Goal: Task Accomplishment & Management: Manage account settings

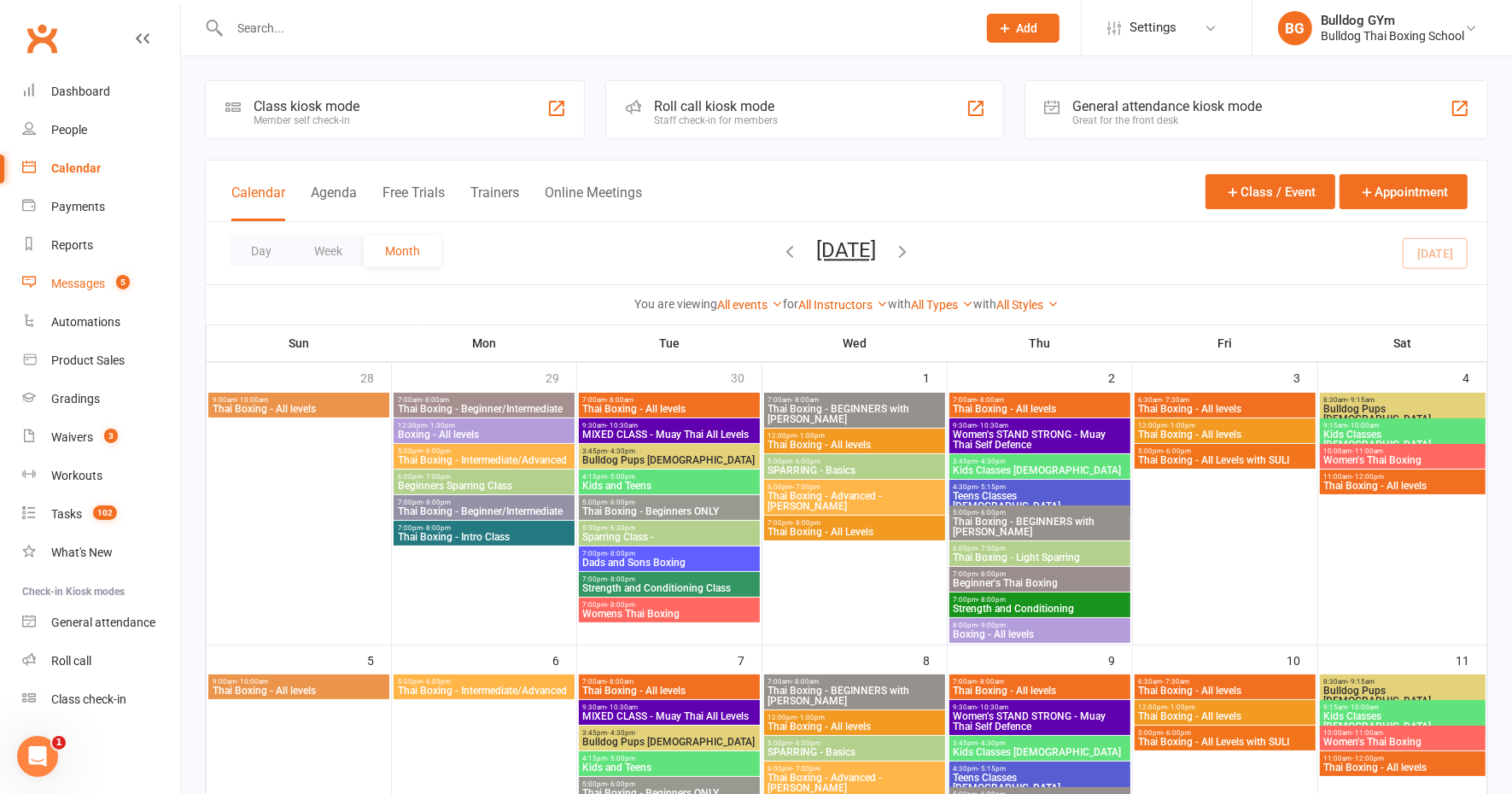
click at [63, 283] on div "Messages" at bounding box center [78, 283] width 54 height 13
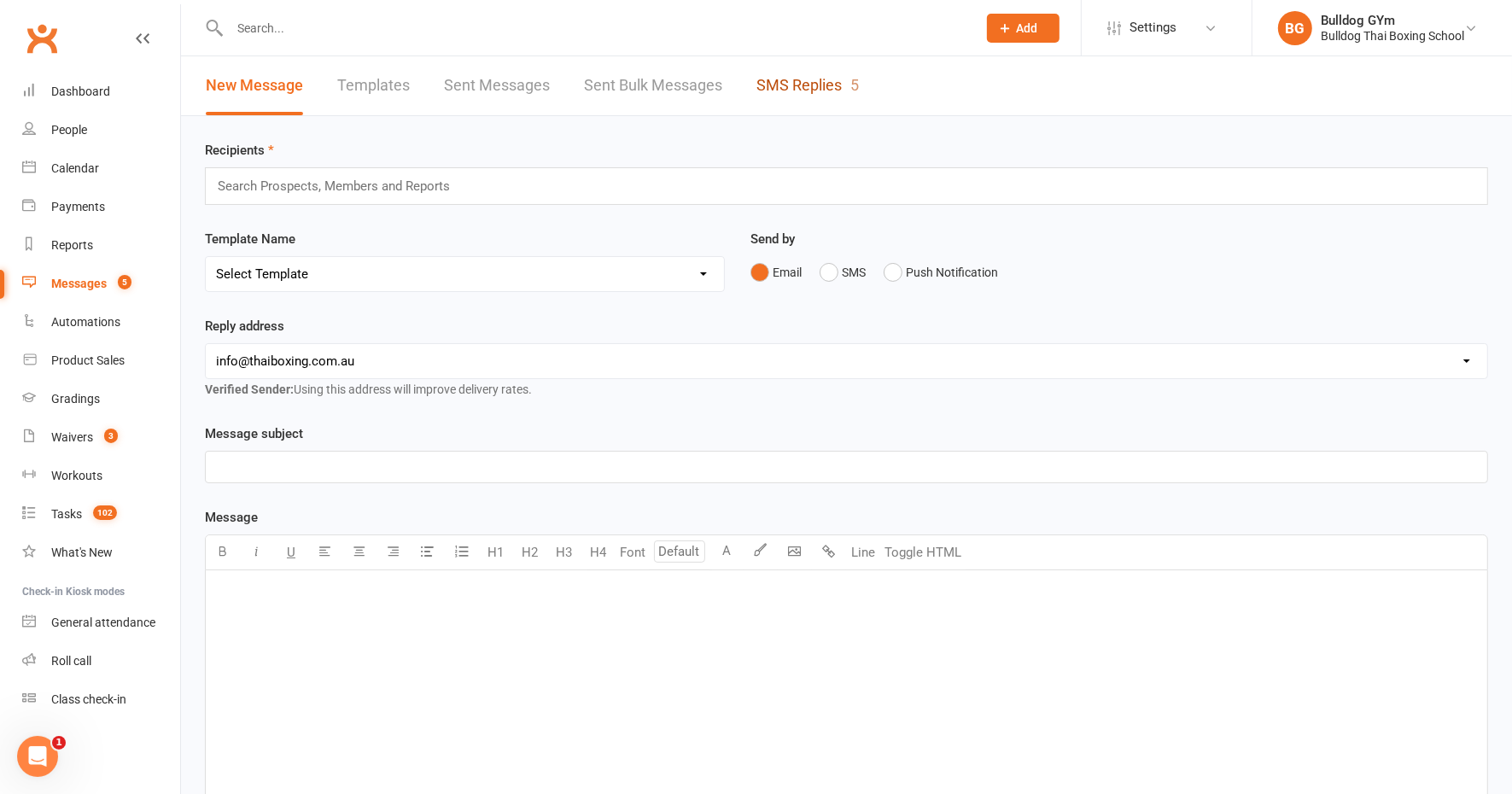
click at [785, 79] on link "SMS Replies 5" at bounding box center [808, 85] width 102 height 59
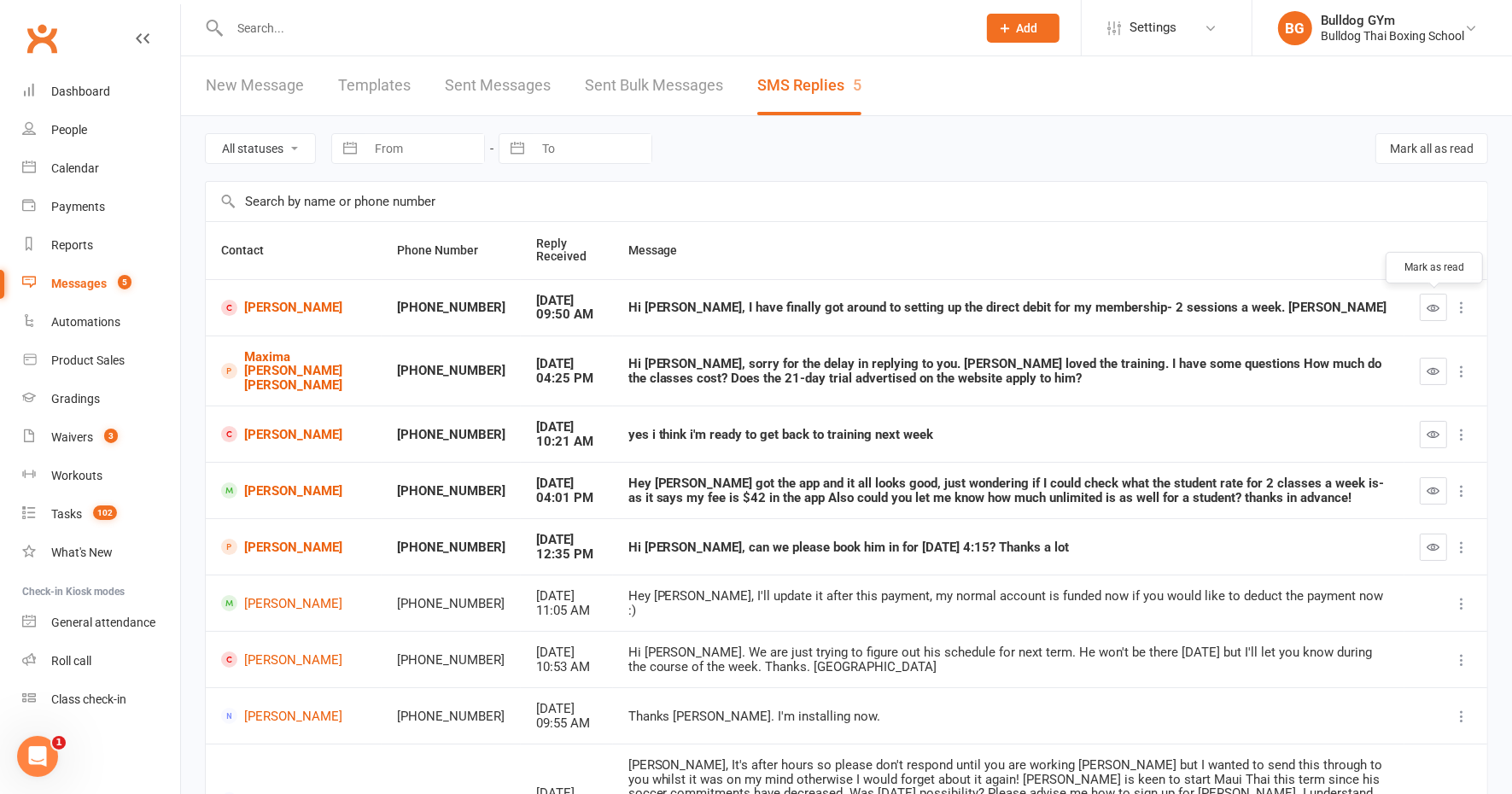
click at [1435, 307] on icon "button" at bounding box center [1433, 307] width 13 height 13
click at [270, 306] on link "[PERSON_NAME]" at bounding box center [293, 307] width 146 height 16
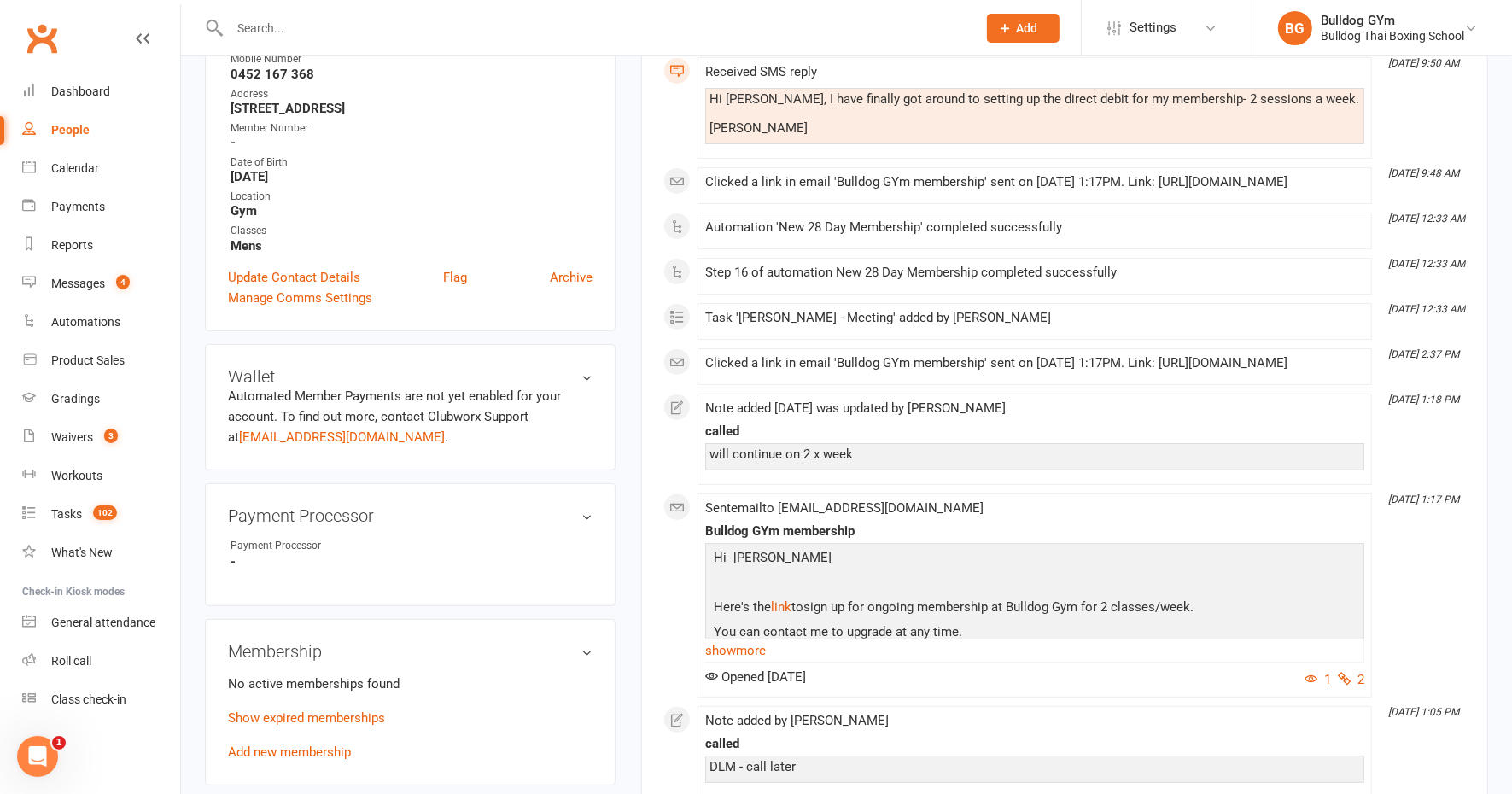
scroll to position [320, 0]
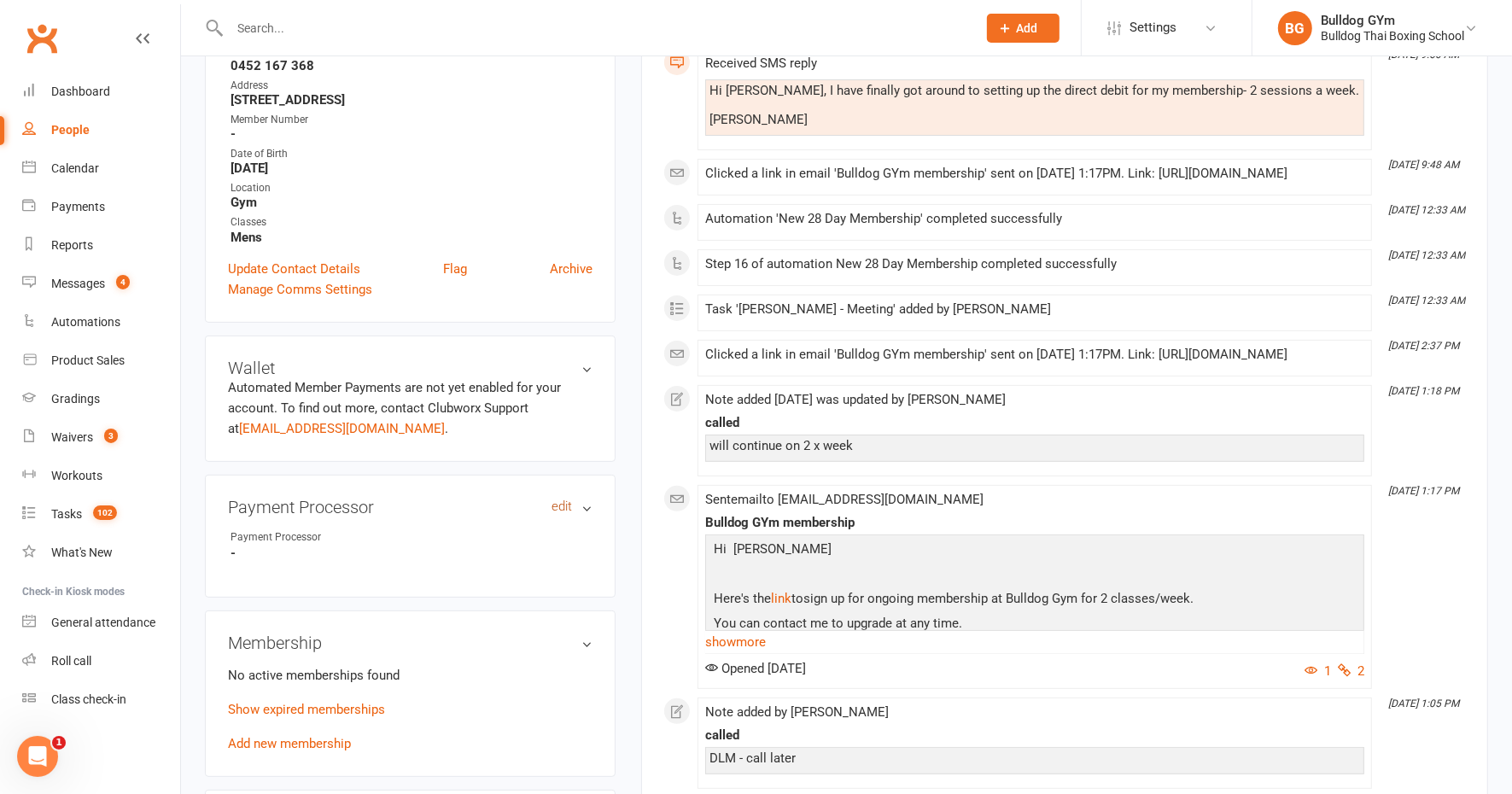
click at [556, 505] on link "edit" at bounding box center [561, 506] width 20 height 14
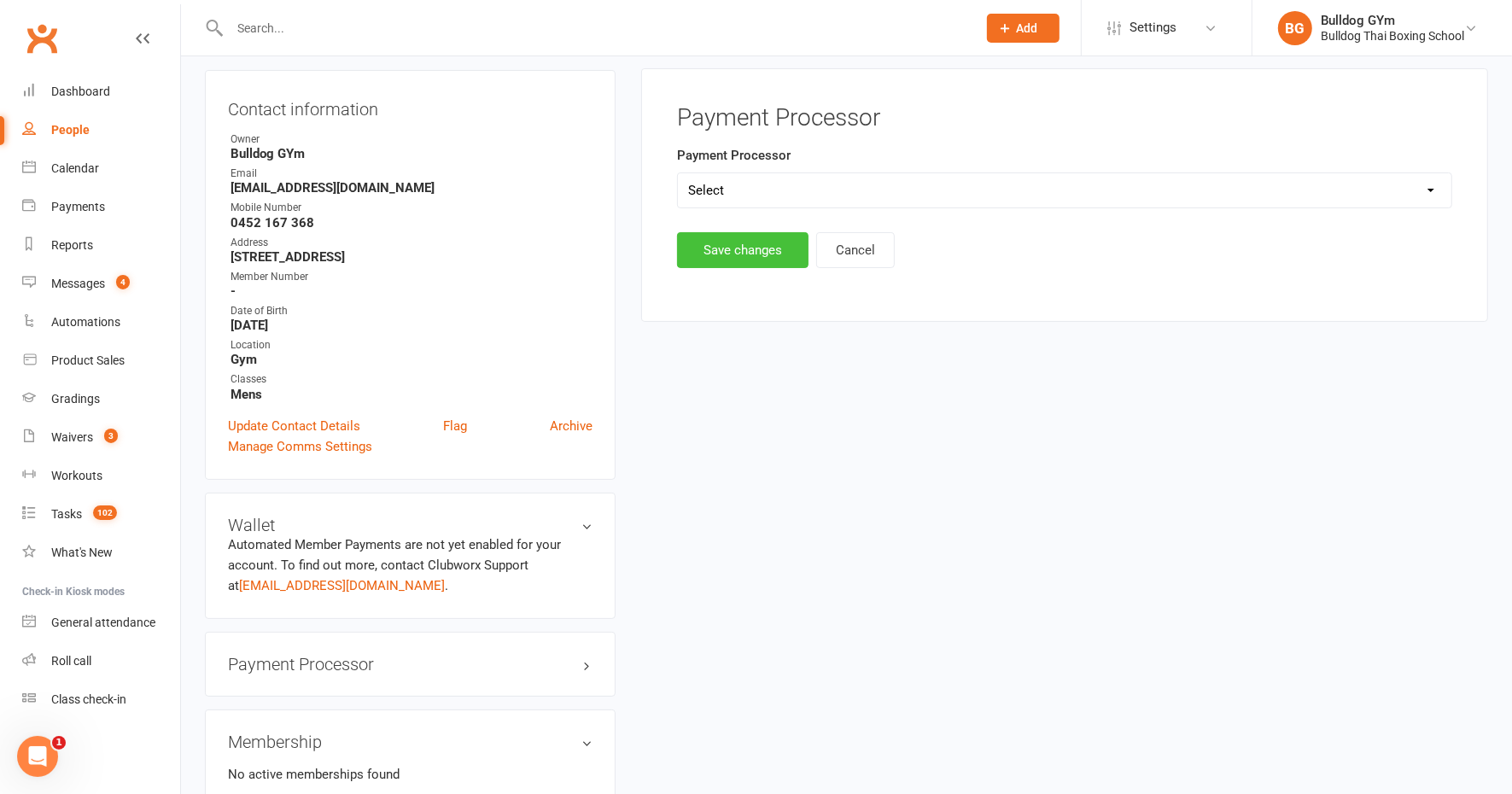
scroll to position [146, 0]
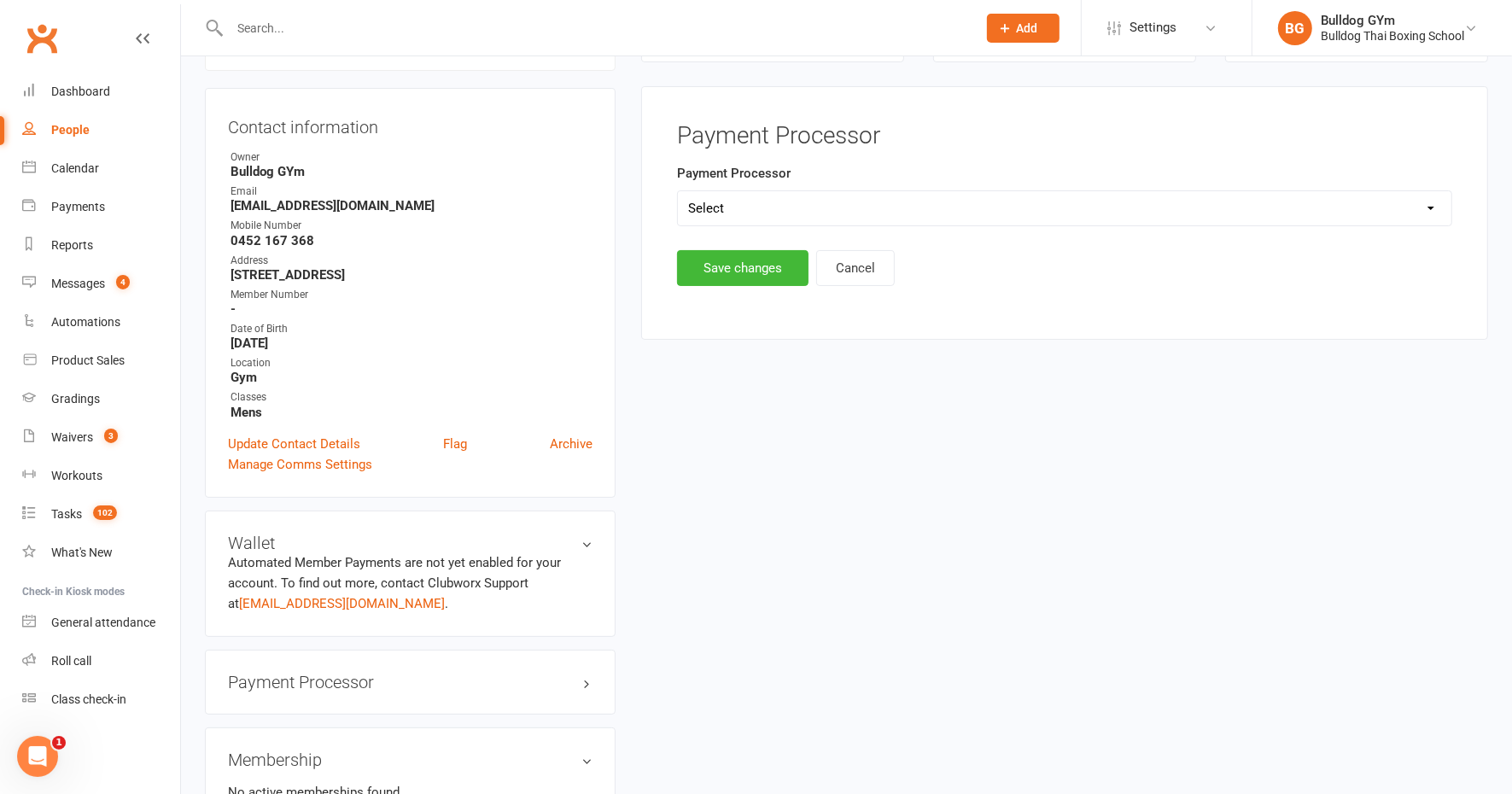
click at [746, 207] on select "Select Ezypay Ezidebit Cash Credit Card Ezypay Kids" at bounding box center [1064, 207] width 774 height 34
select select "Ezypay"
click at [677, 191] on select "Select Ezypay Ezidebit Cash Credit Card Ezypay Kids" at bounding box center [1064, 207] width 774 height 34
click at [735, 260] on button "Save changes" at bounding box center [742, 268] width 131 height 36
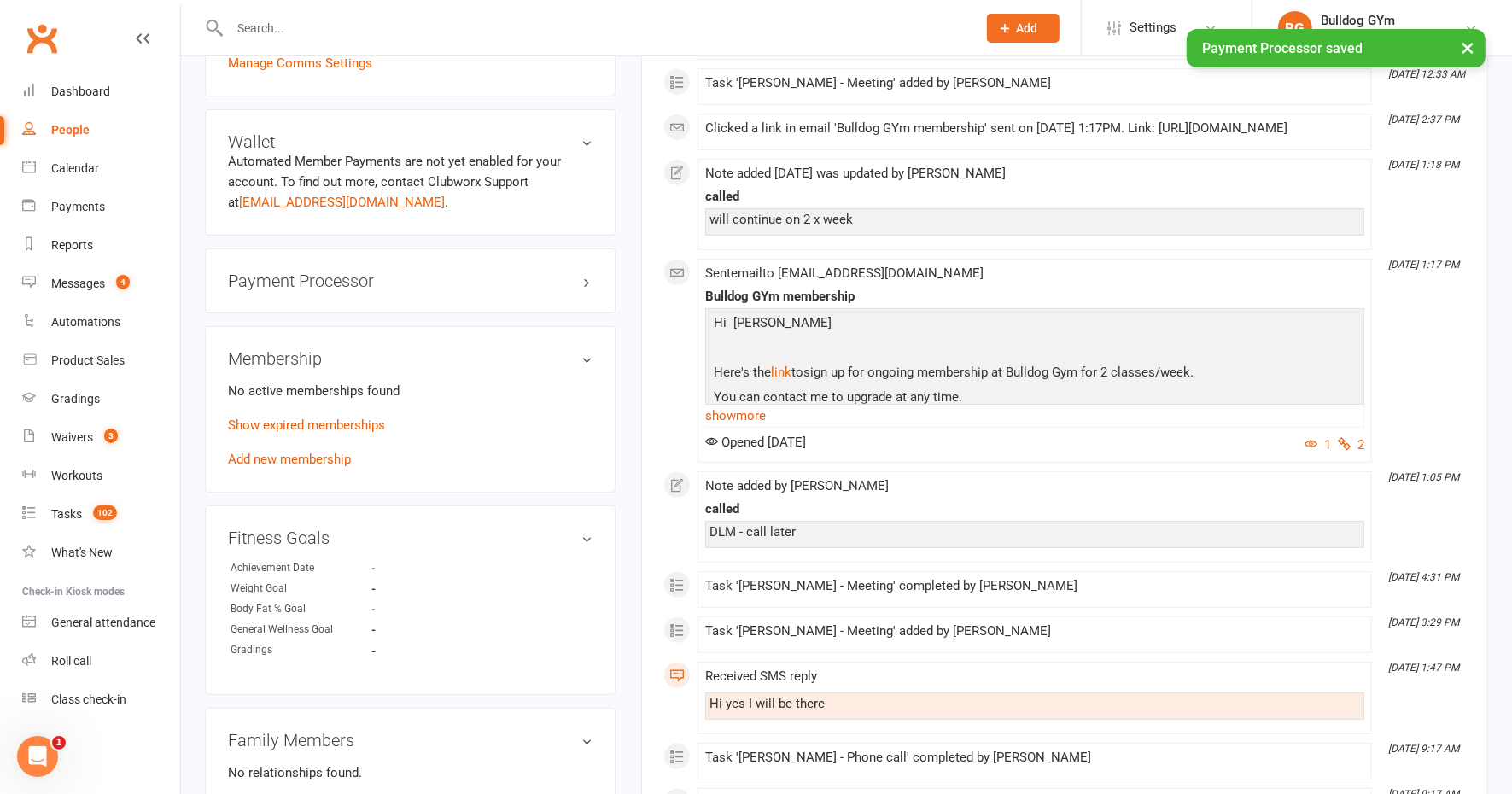
scroll to position [572, 0]
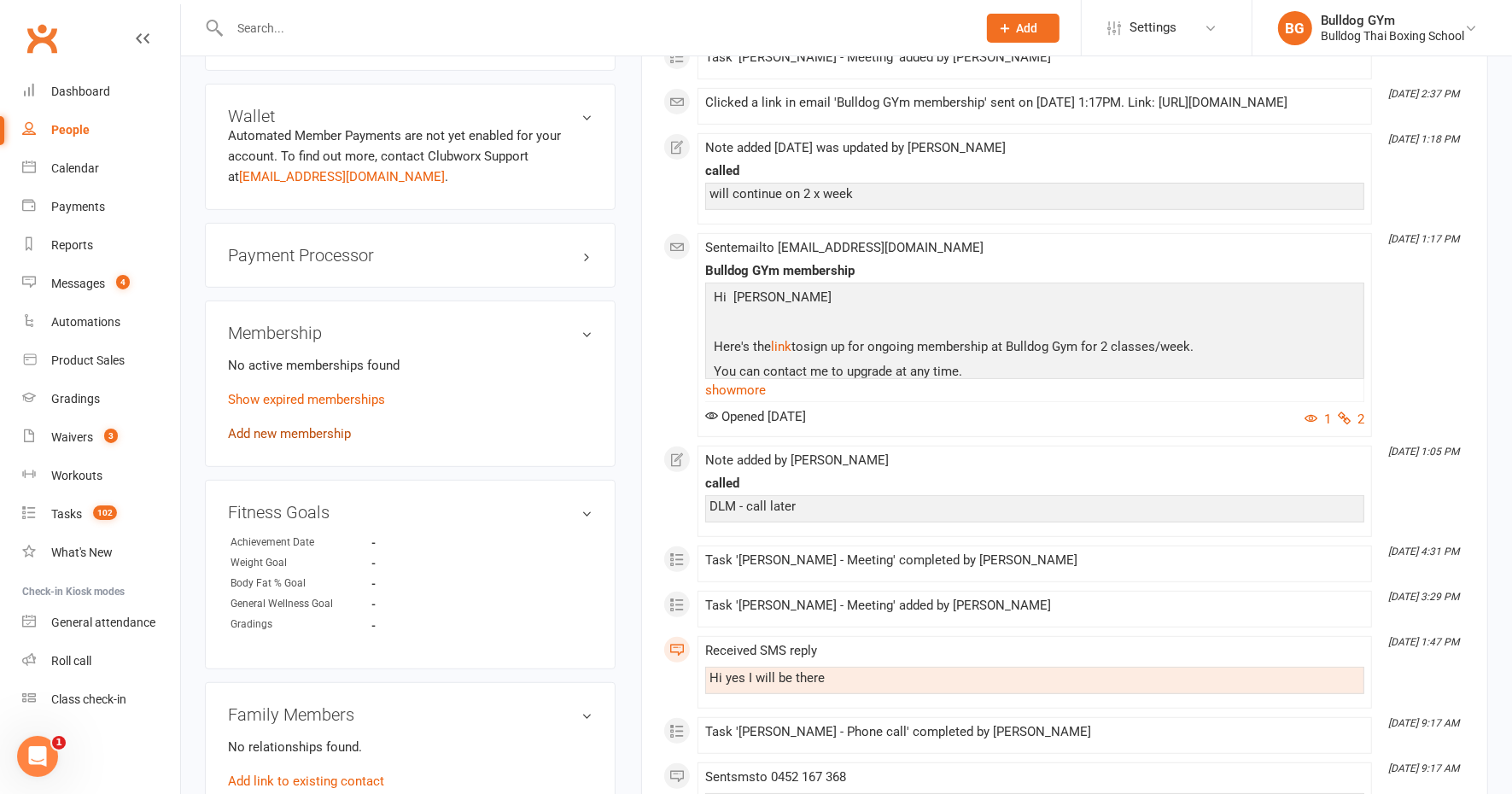
click at [330, 431] on link "Add new membership" at bounding box center [290, 434] width 123 height 15
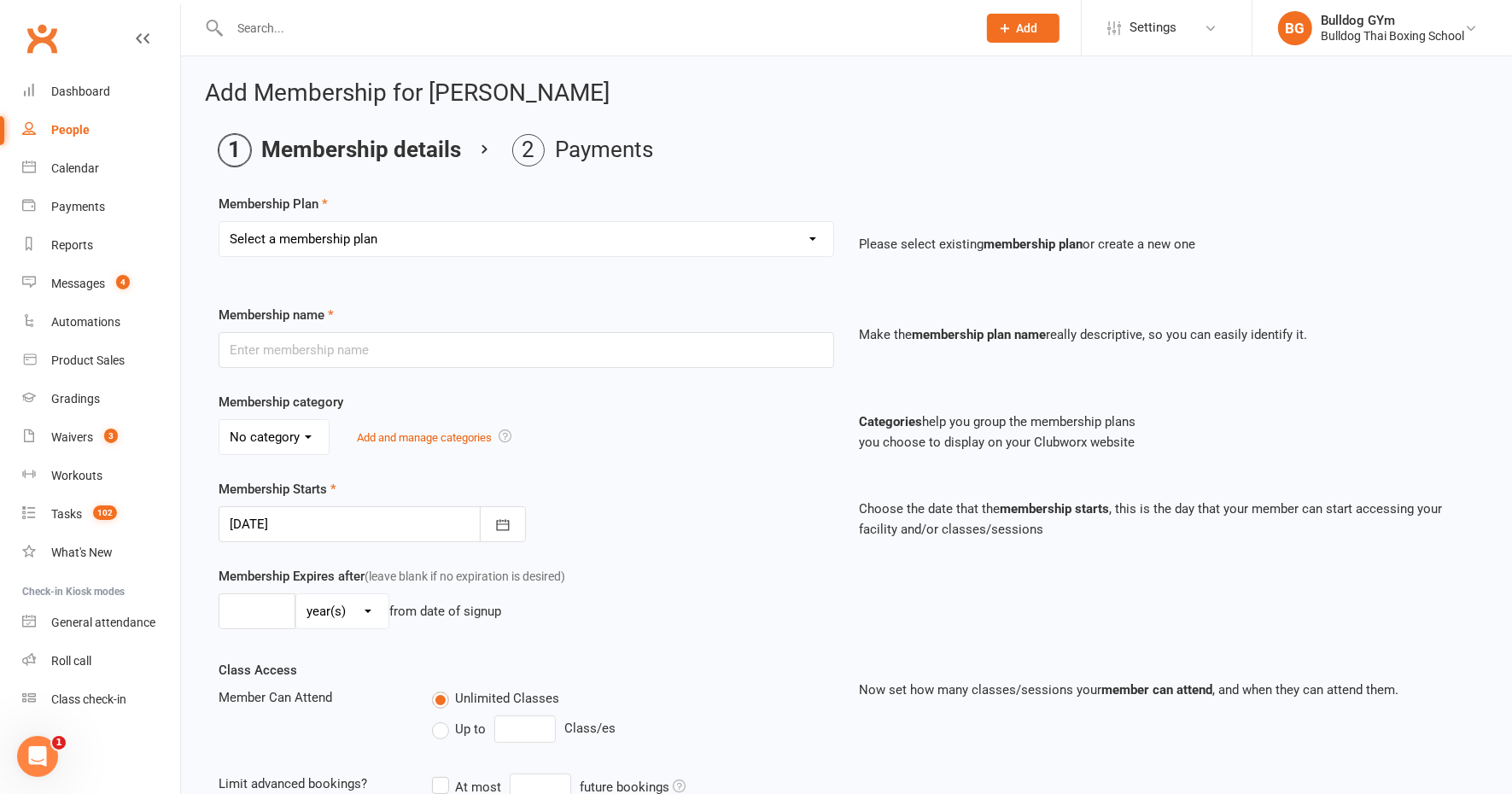
click at [323, 224] on select "Select a membership plan Create new Membership Plan 2 X WEEK MSHIP 1xWeek 25/we…" at bounding box center [526, 238] width 614 height 34
select select "1"
click at [220, 222] on select "Select a membership plan Create new Membership Plan 2 X WEEK MSHIP 1xWeek 25/we…" at bounding box center [526, 238] width 614 height 34
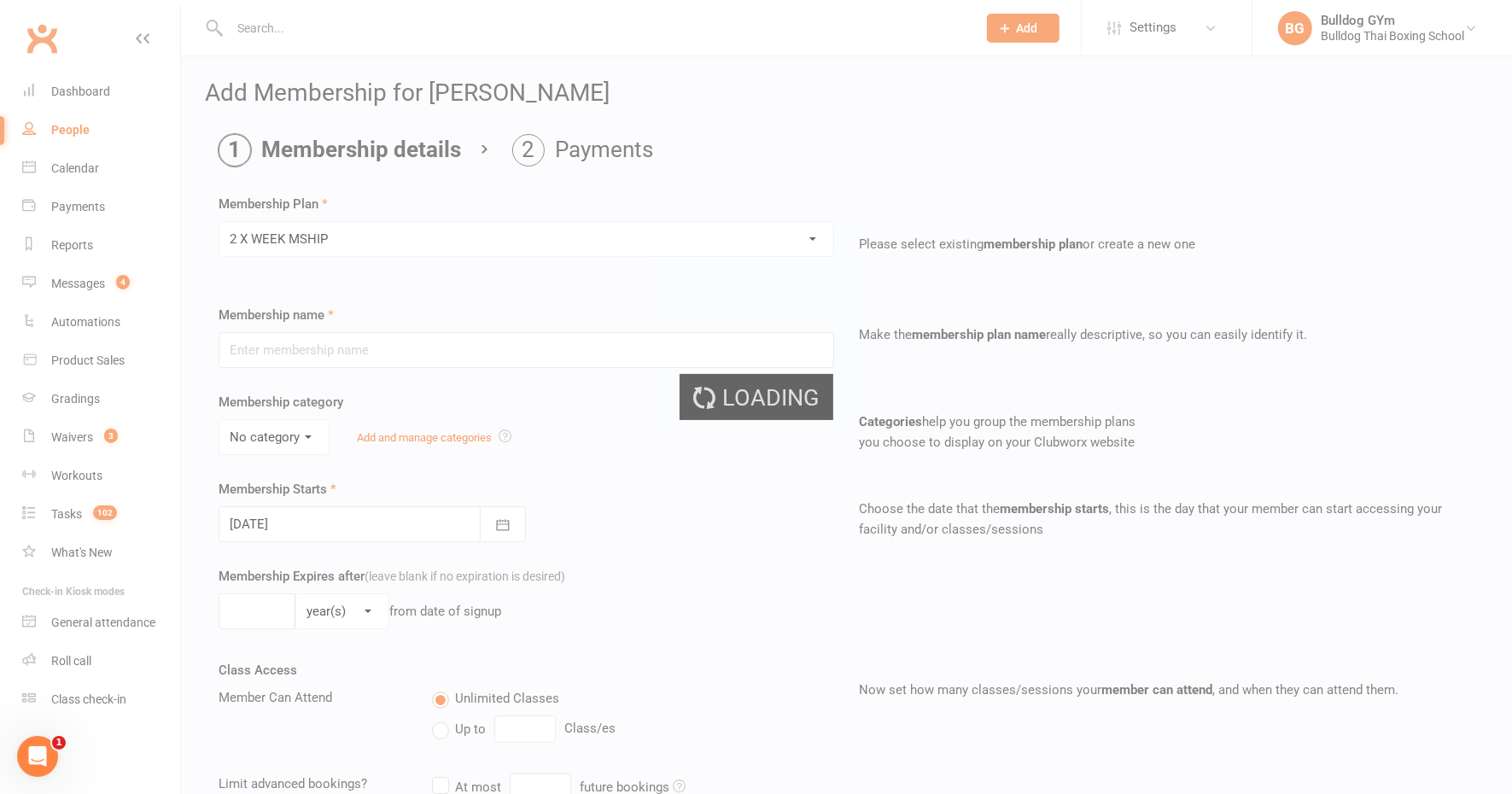
type input "2 X WEEK MSHIP"
select select "0"
type input "0"
type input "2"
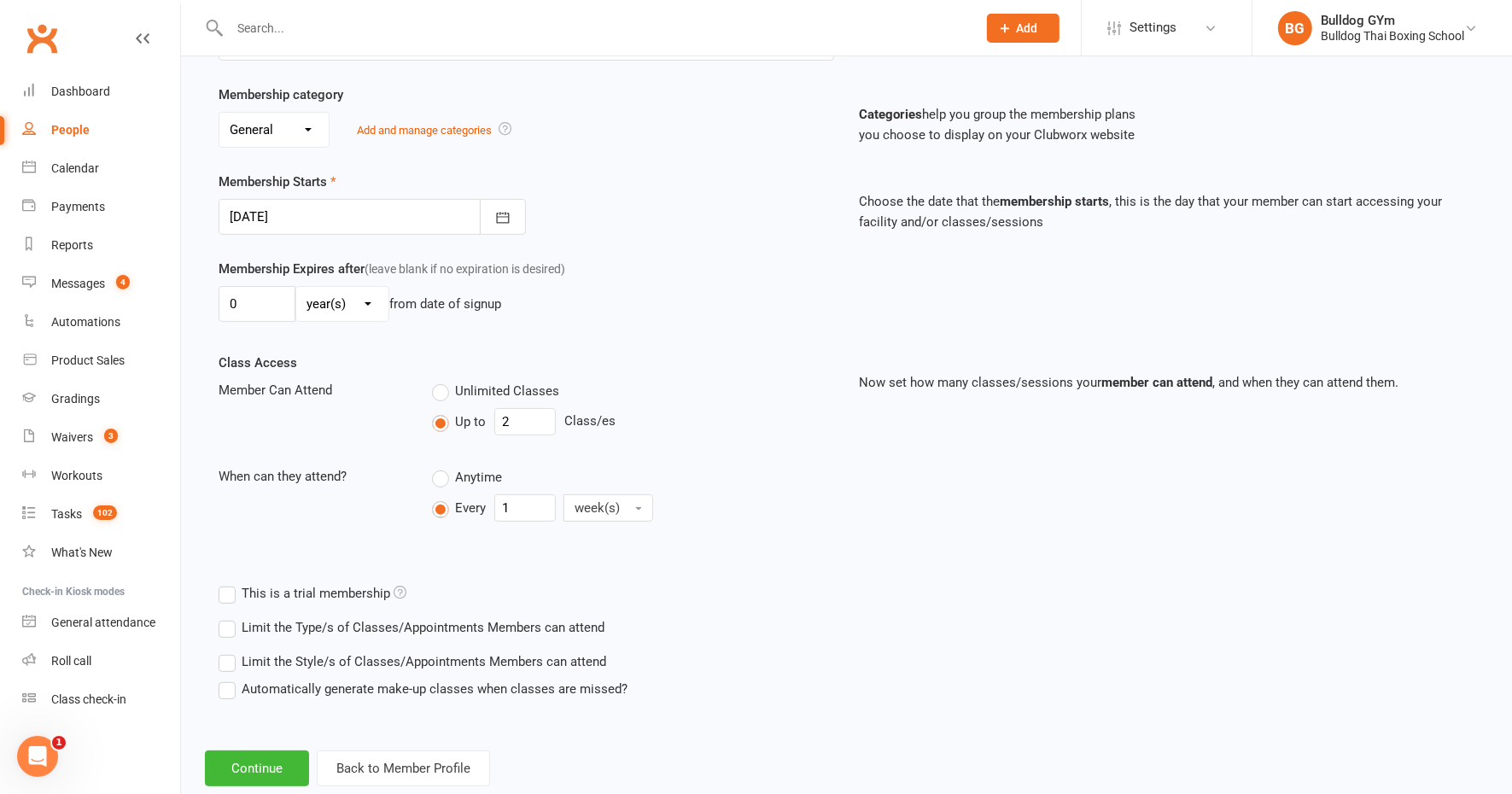
scroll to position [320, 0]
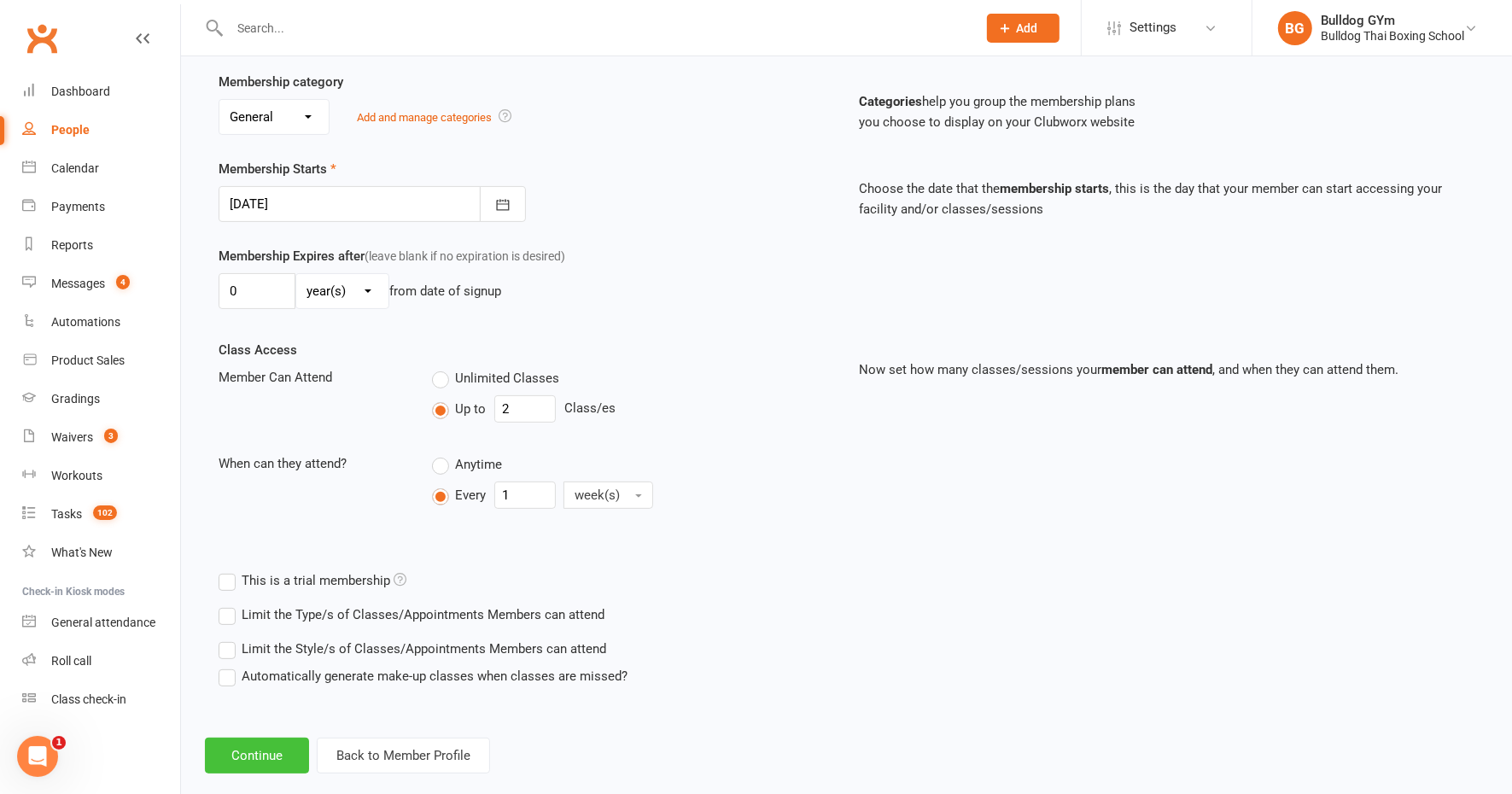
click at [254, 752] on button "Continue" at bounding box center [257, 754] width 104 height 36
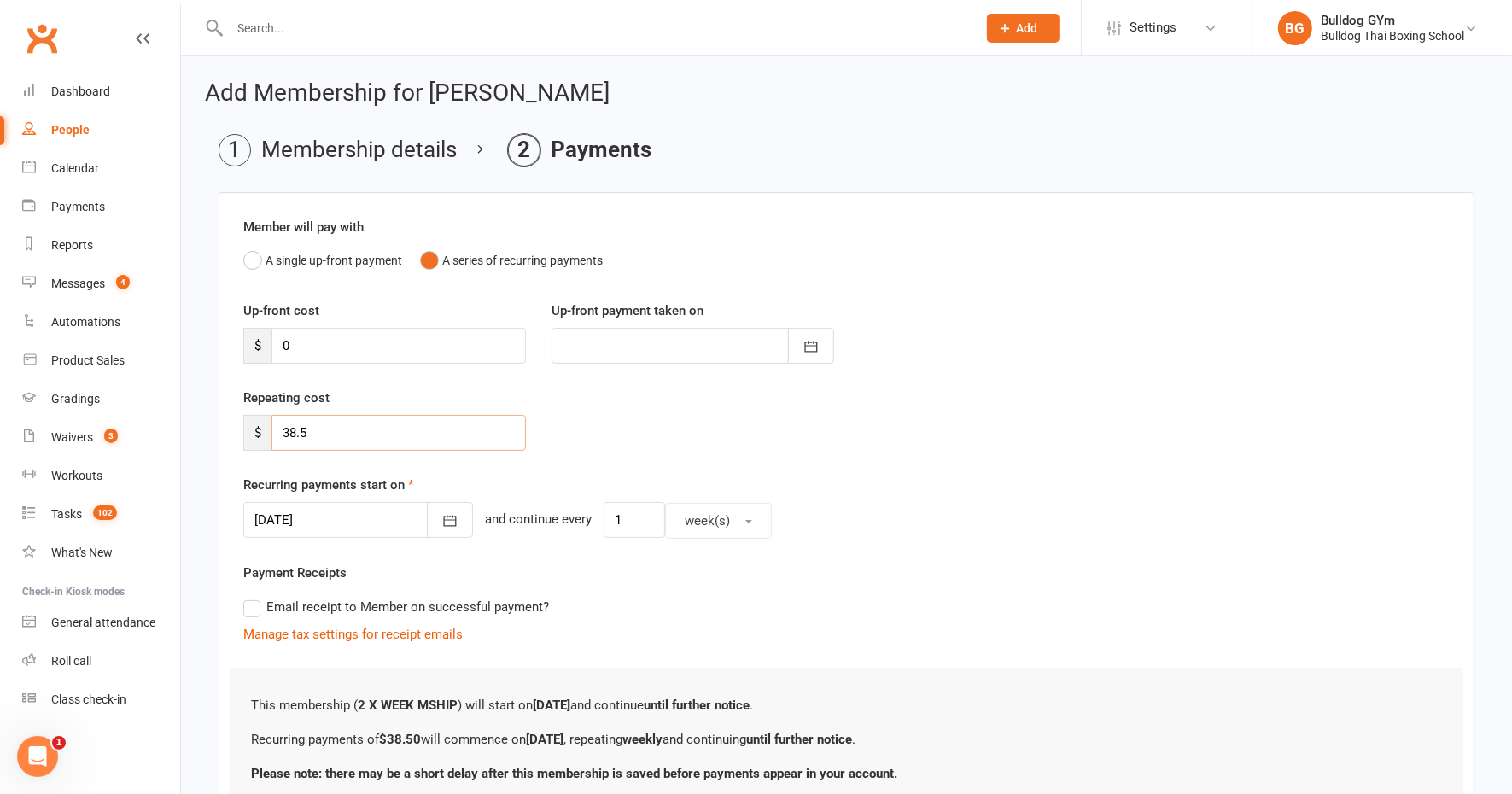
drag, startPoint x: 304, startPoint y: 434, endPoint x: 225, endPoint y: 419, distance: 80.4
click at [250, 428] on div "$ 38.5" at bounding box center [384, 433] width 282 height 36
type input "42"
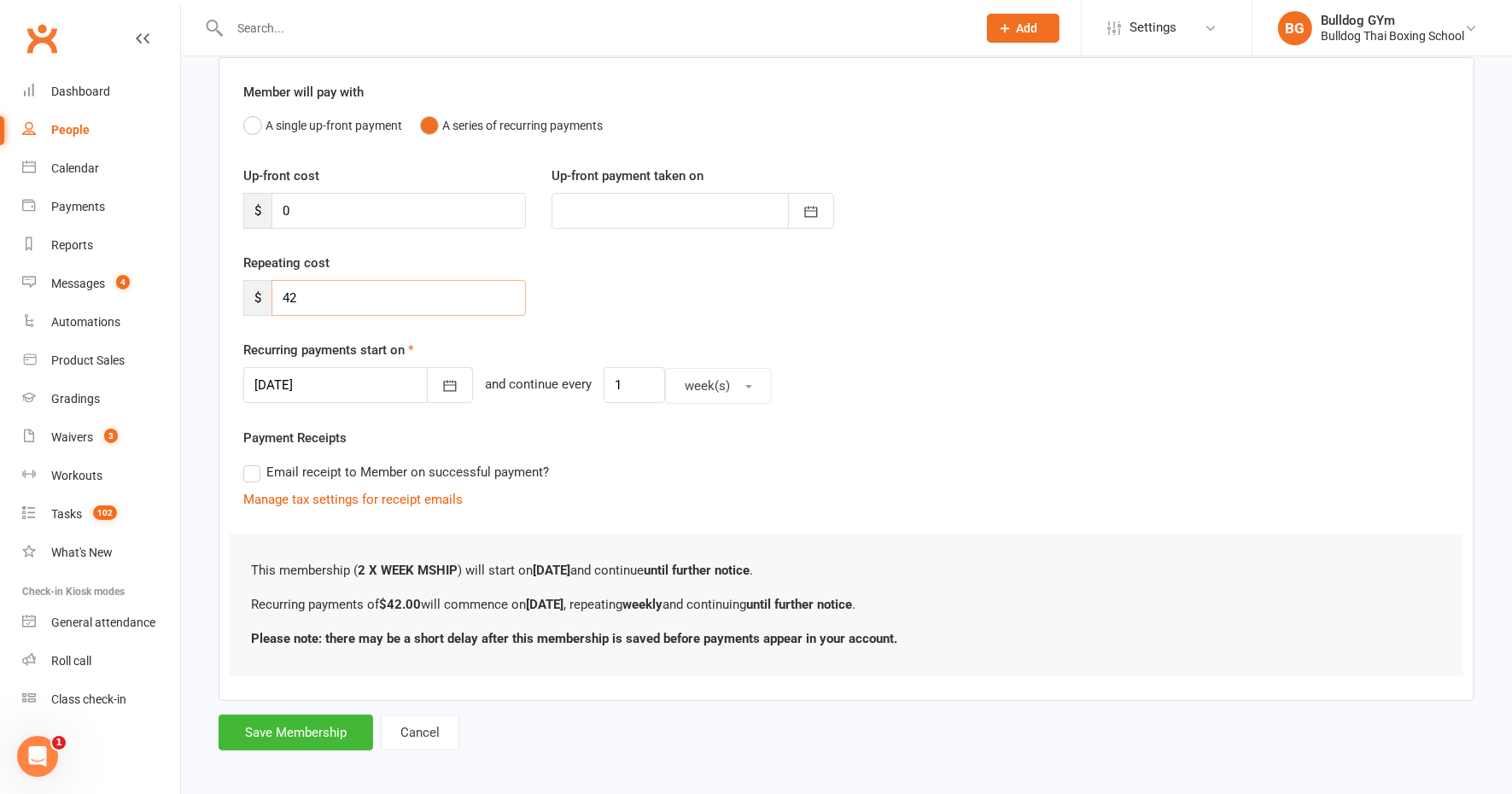
scroll to position [139, 0]
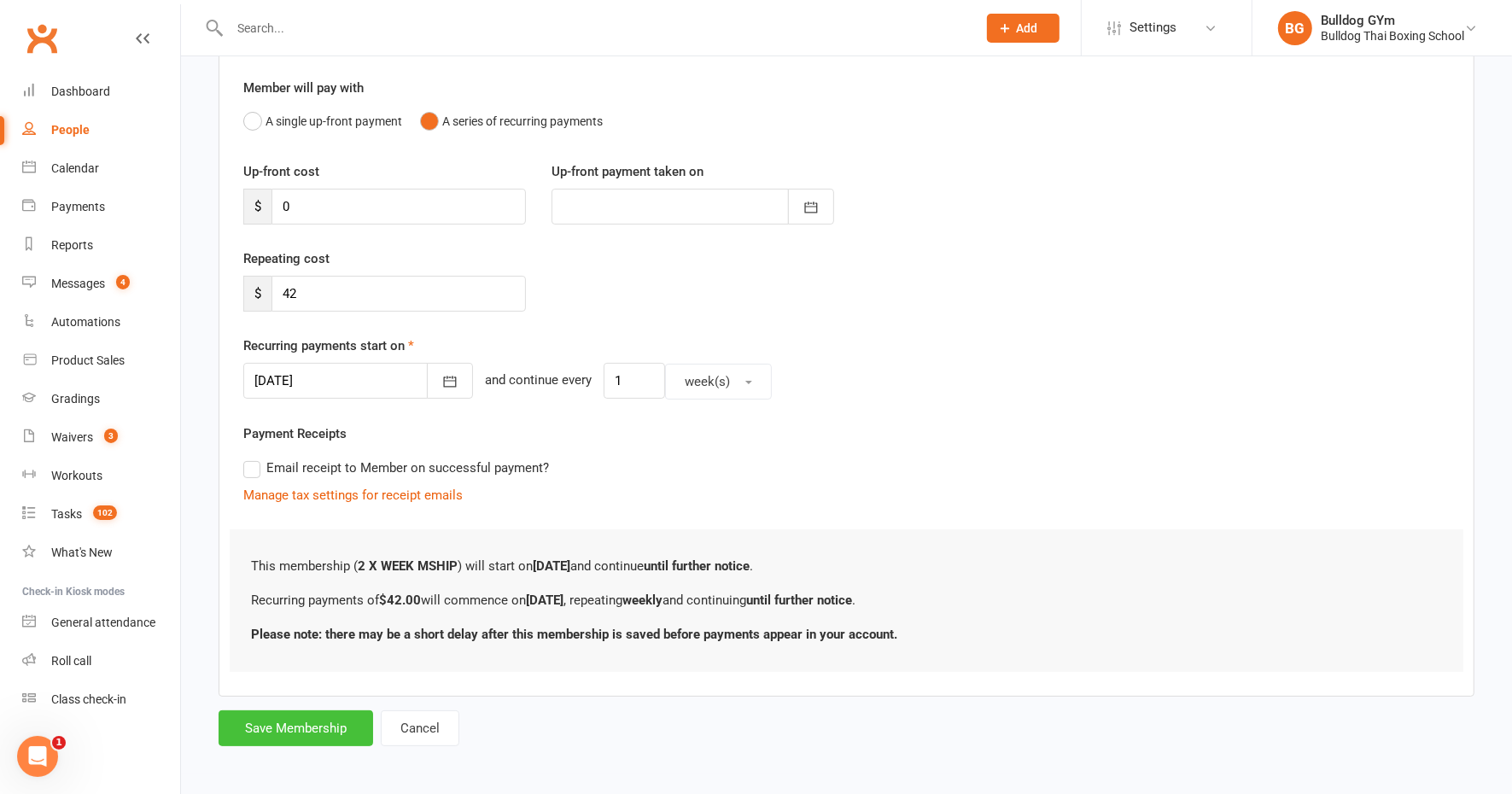
click at [326, 727] on button "Save Membership" at bounding box center [296, 728] width 154 height 36
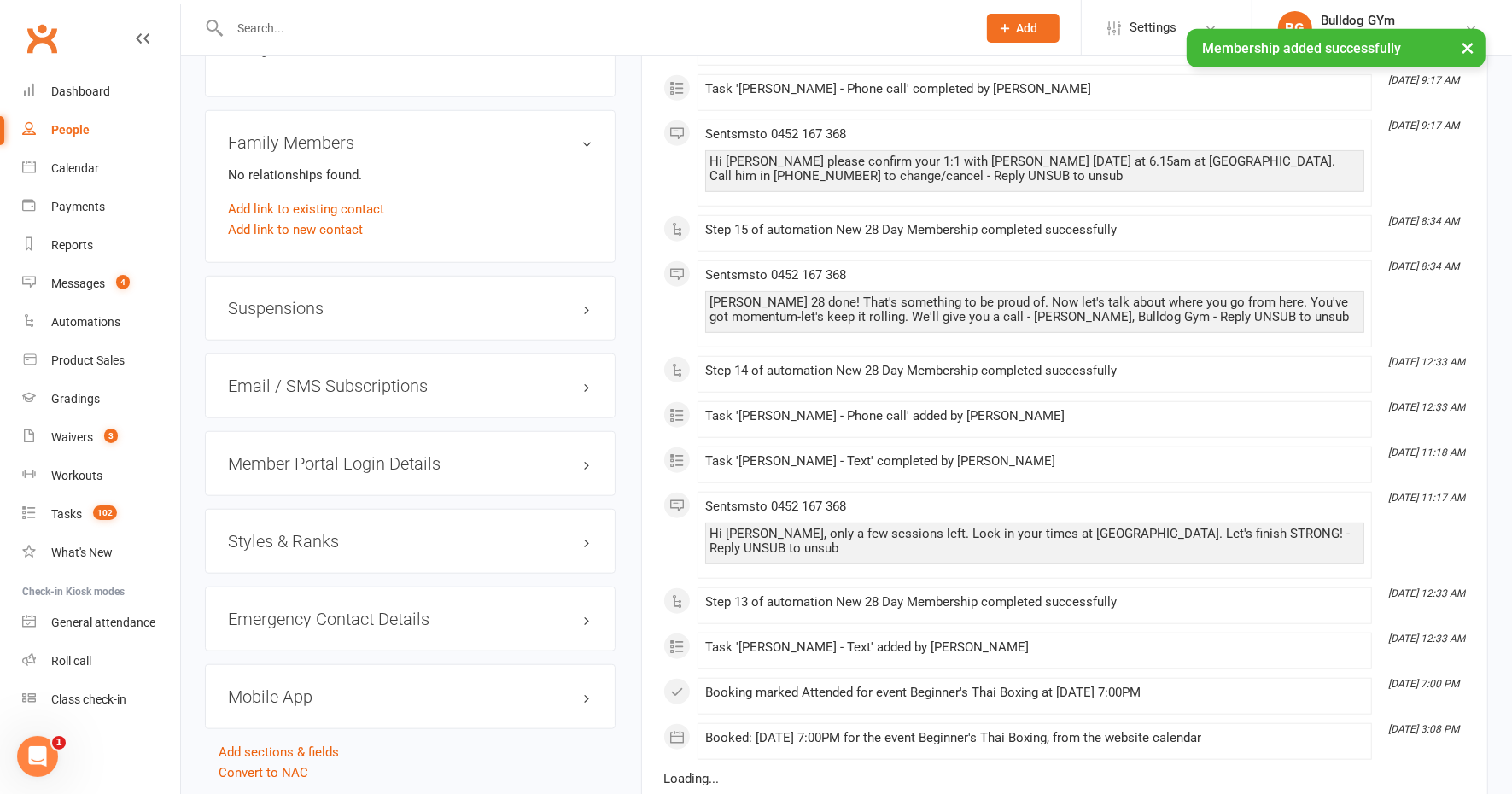
scroll to position [1430, 0]
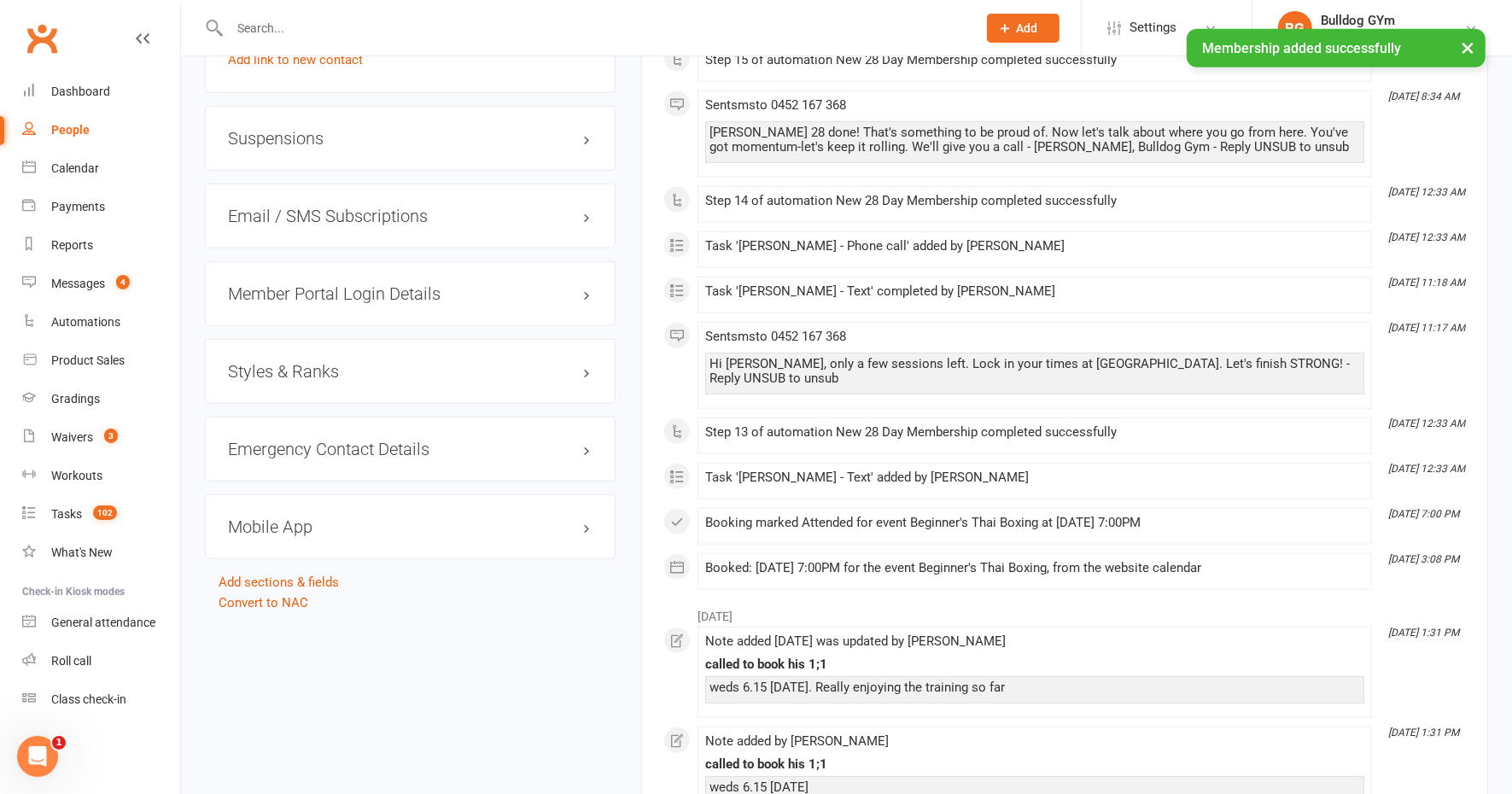
click at [279, 517] on h3 "Mobile App" at bounding box center [411, 526] width 364 height 18
click at [307, 556] on div at bounding box center [293, 562] width 29 height 12
click at [279, 559] on input "checkbox" at bounding box center [279, 559] width 0 height 0
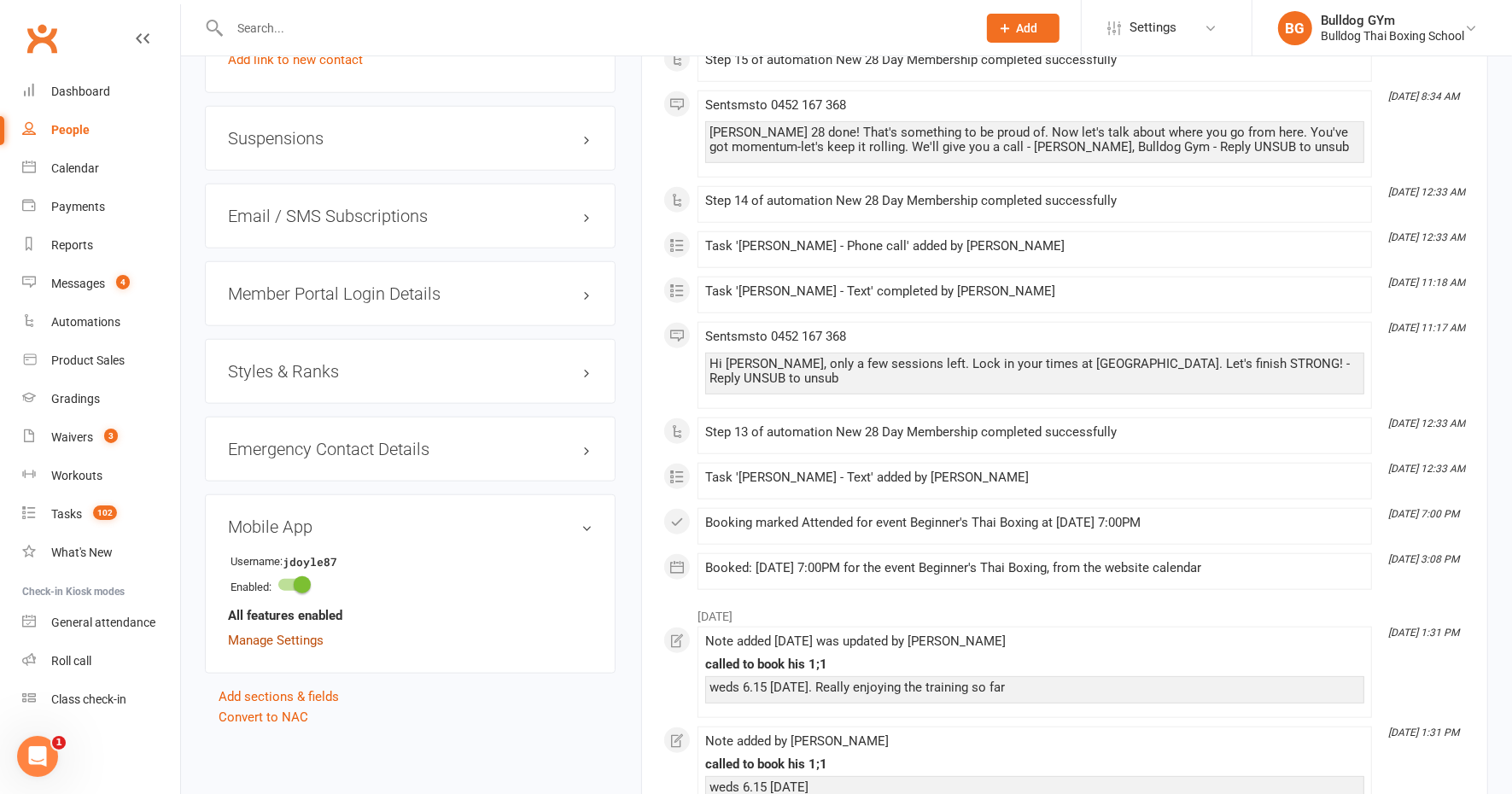
click at [305, 632] on link "Manage Settings" at bounding box center [276, 640] width 95 height 15
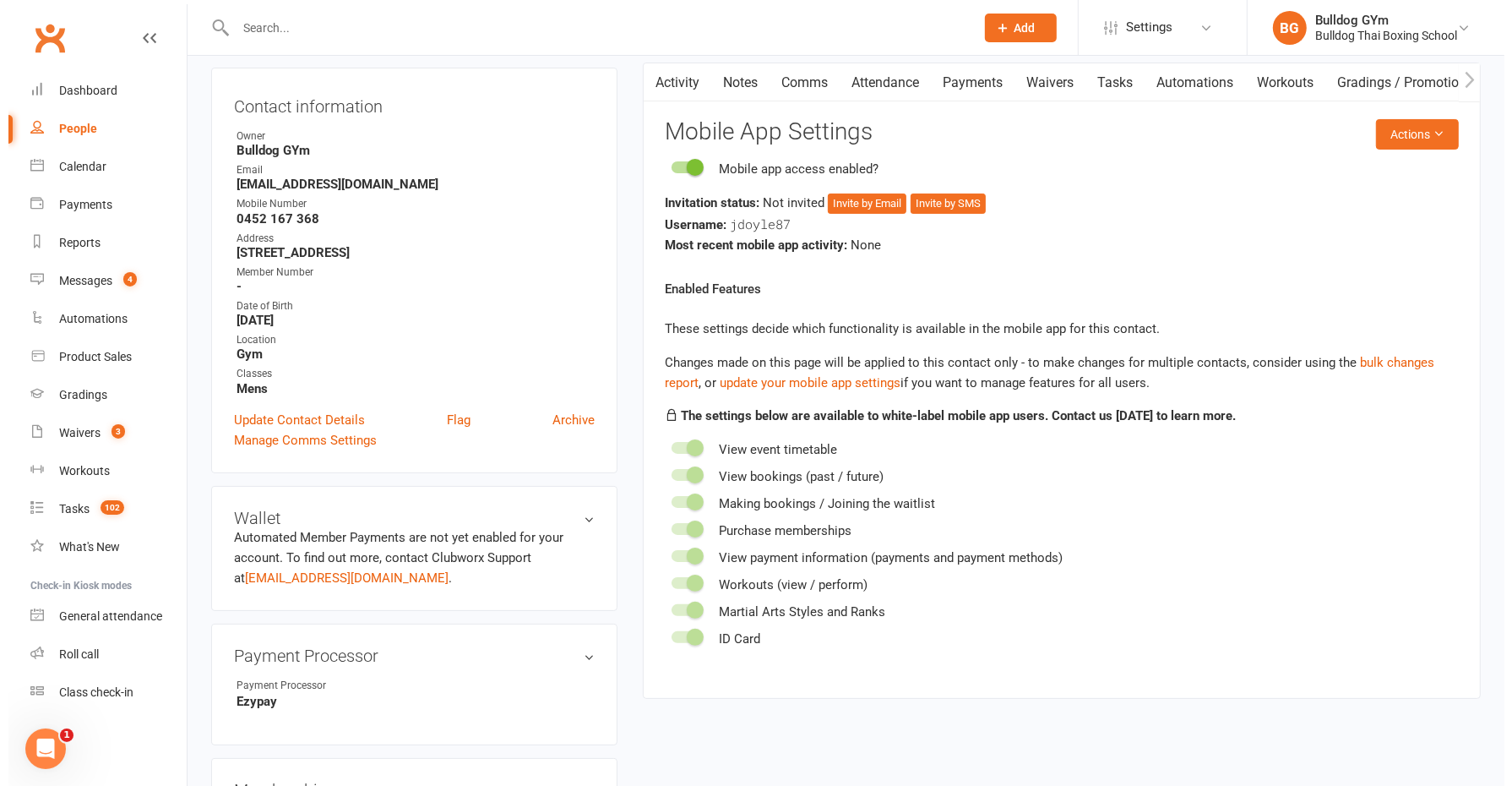
scroll to position [144, 0]
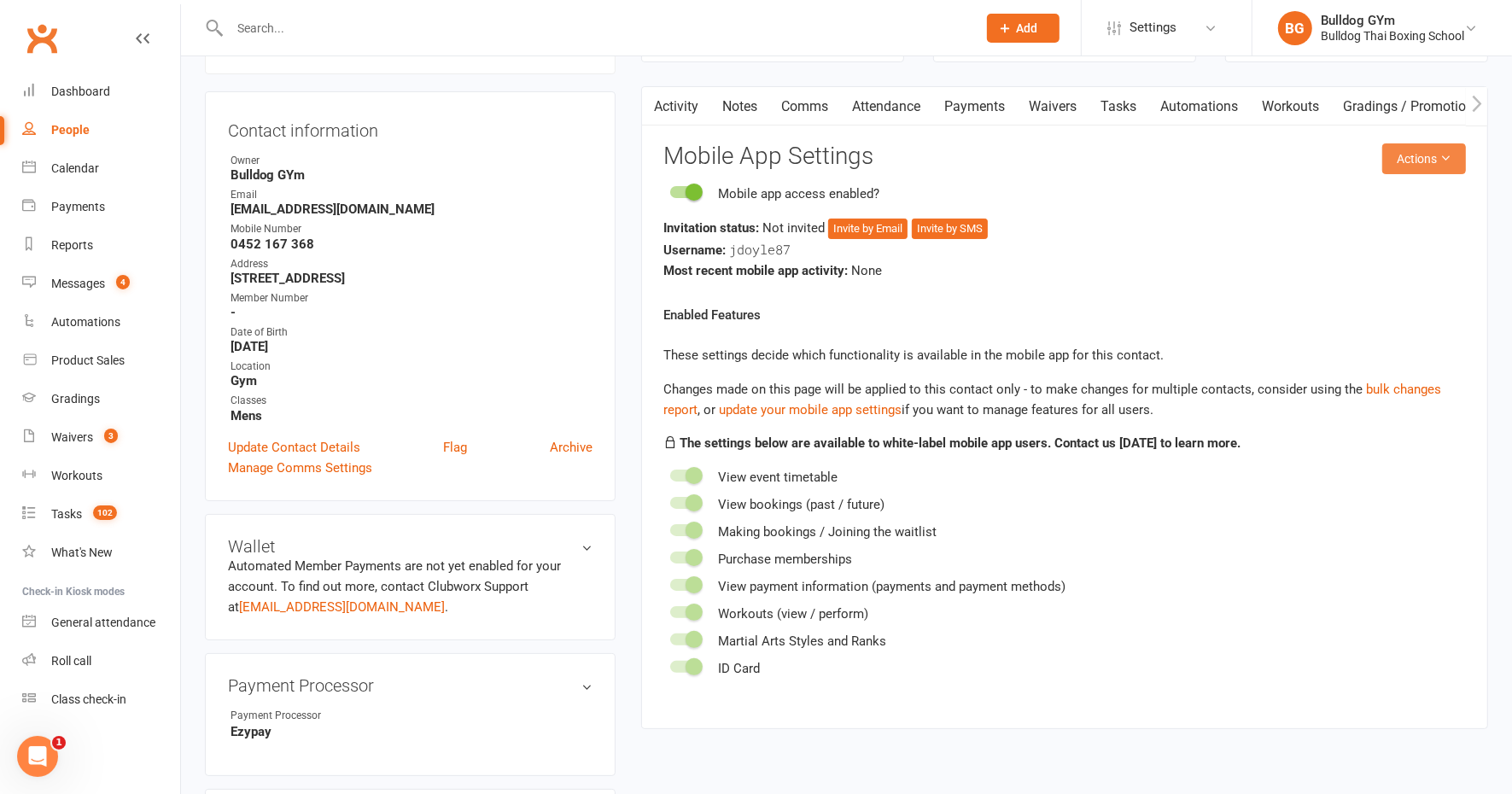
click at [1419, 156] on button "Actions" at bounding box center [1423, 159] width 84 height 31
click at [1350, 194] on link "Send invitation email" at bounding box center [1365, 196] width 169 height 34
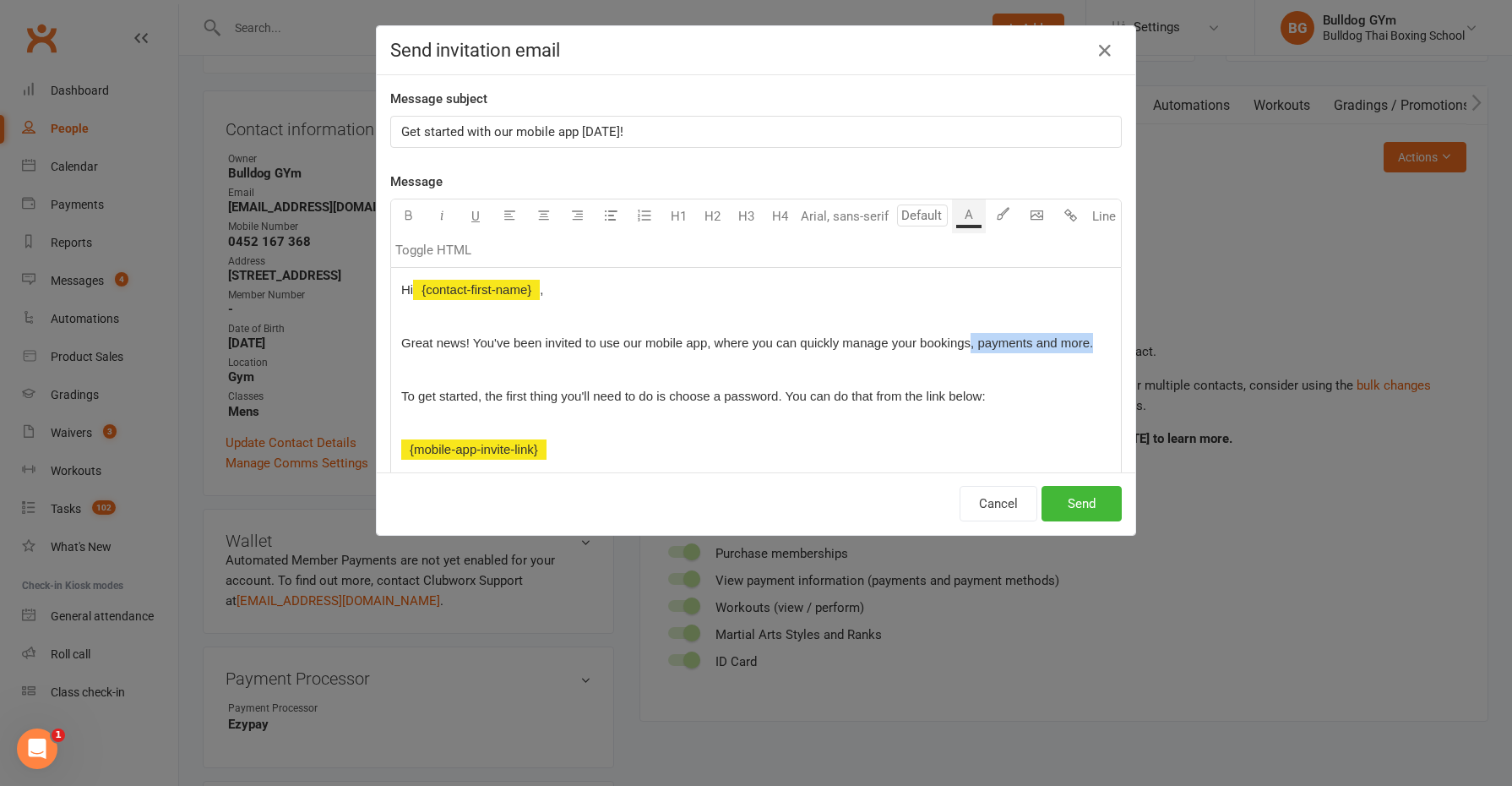
drag, startPoint x: 1095, startPoint y: 340, endPoint x: 965, endPoint y: 335, distance: 130.1
click at [963, 341] on div "Hi ﻿ {contact-first-name} , Great news! You've been invited to use our mobile a…" at bounding box center [755, 476] width 729 height 416
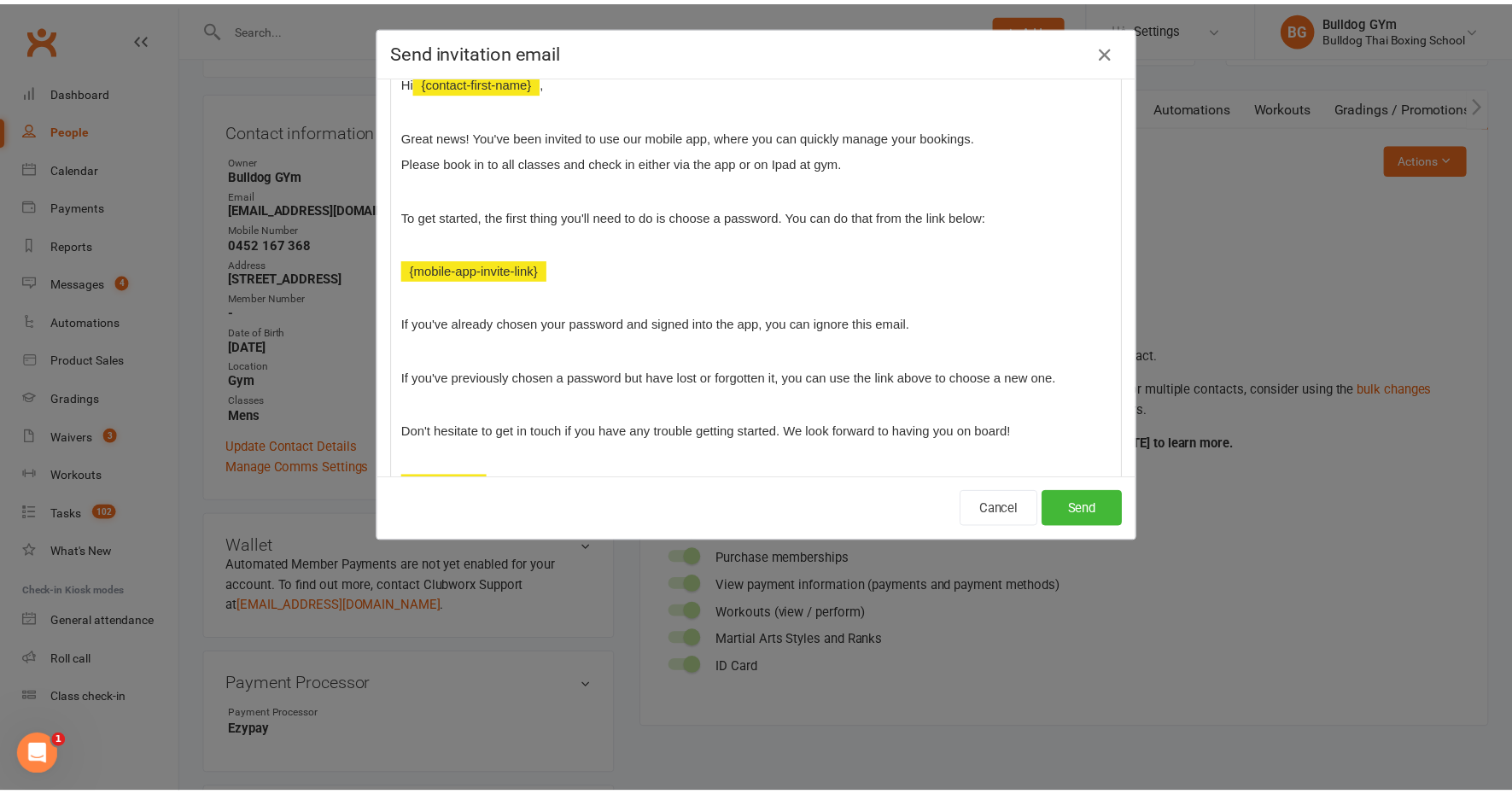
scroll to position [213, 0]
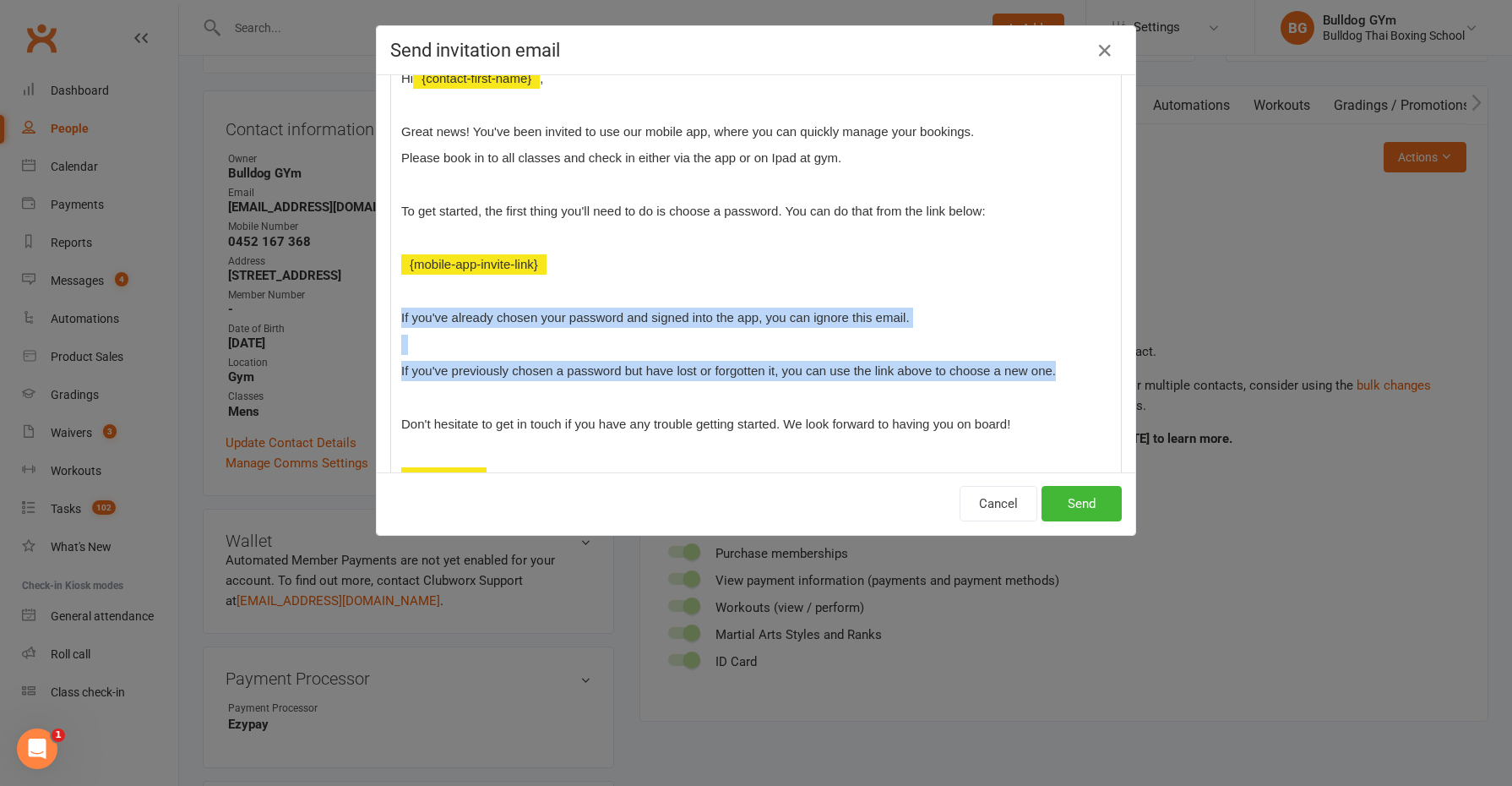
drag, startPoint x: 393, startPoint y: 309, endPoint x: 1052, endPoint y: 364, distance: 661.3
click at [1052, 364] on div "Hi ﻿ {contact-first-name} , Great news! You've been invited to use our mobile a…" at bounding box center [755, 278] width 729 height 443
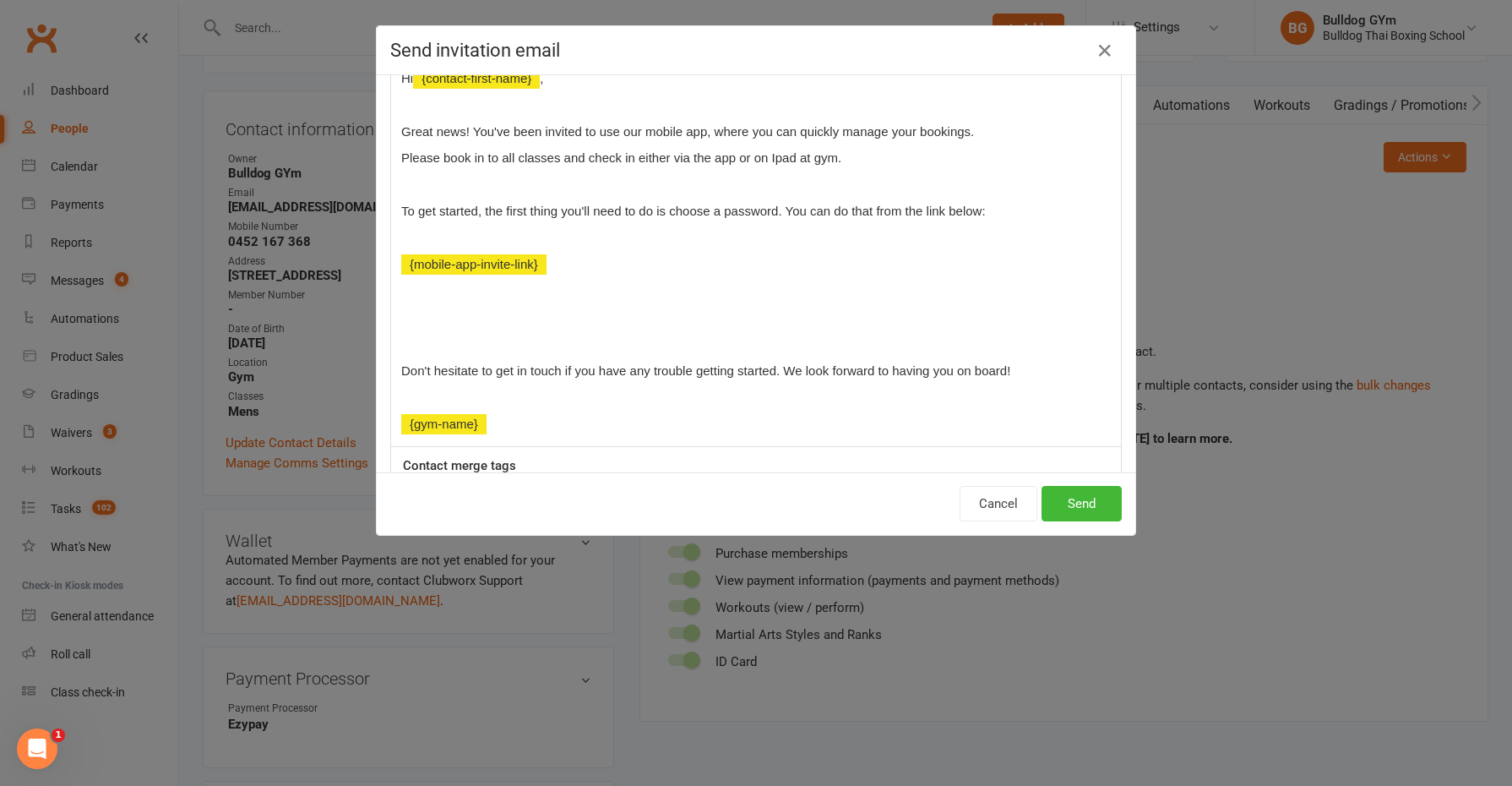
click at [439, 331] on div "Hi ﻿ {contact-first-name} , Great news! You've been invited to use our mobile a…" at bounding box center [755, 251] width 729 height 389
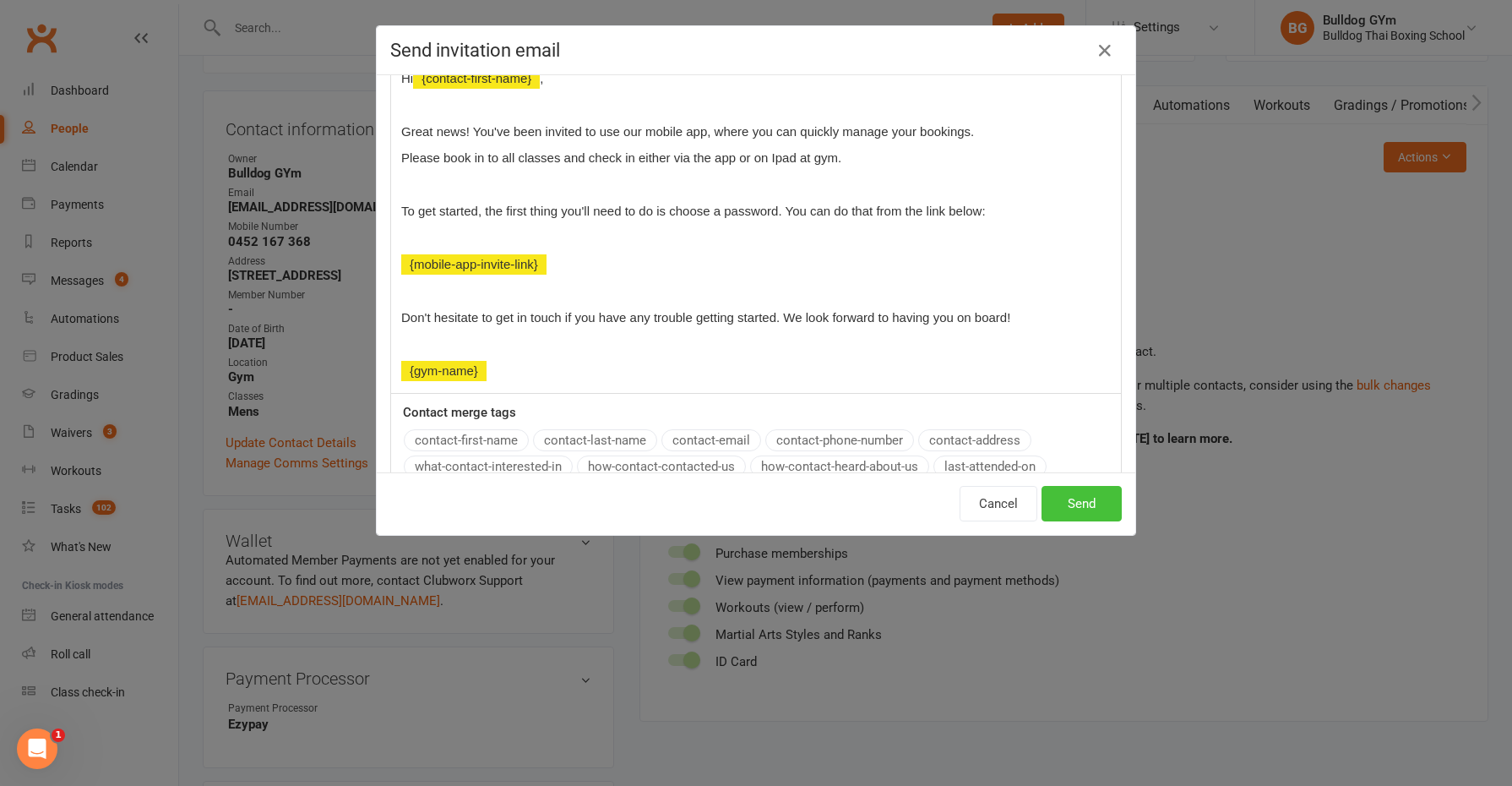
click at [1080, 503] on button "Send" at bounding box center [1081, 503] width 80 height 35
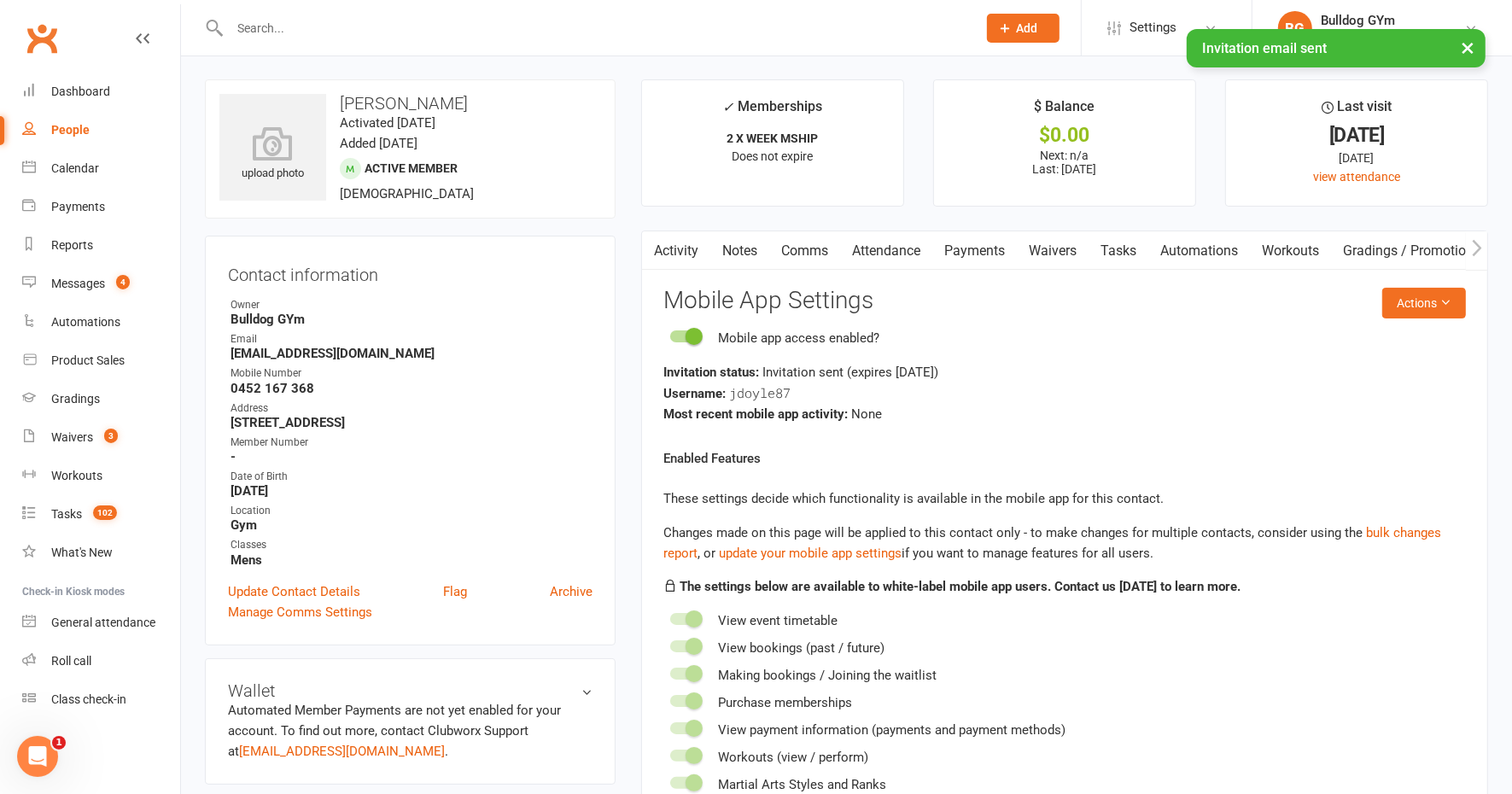
scroll to position [0, 0]
click at [729, 248] on link "Notes" at bounding box center [739, 251] width 59 height 40
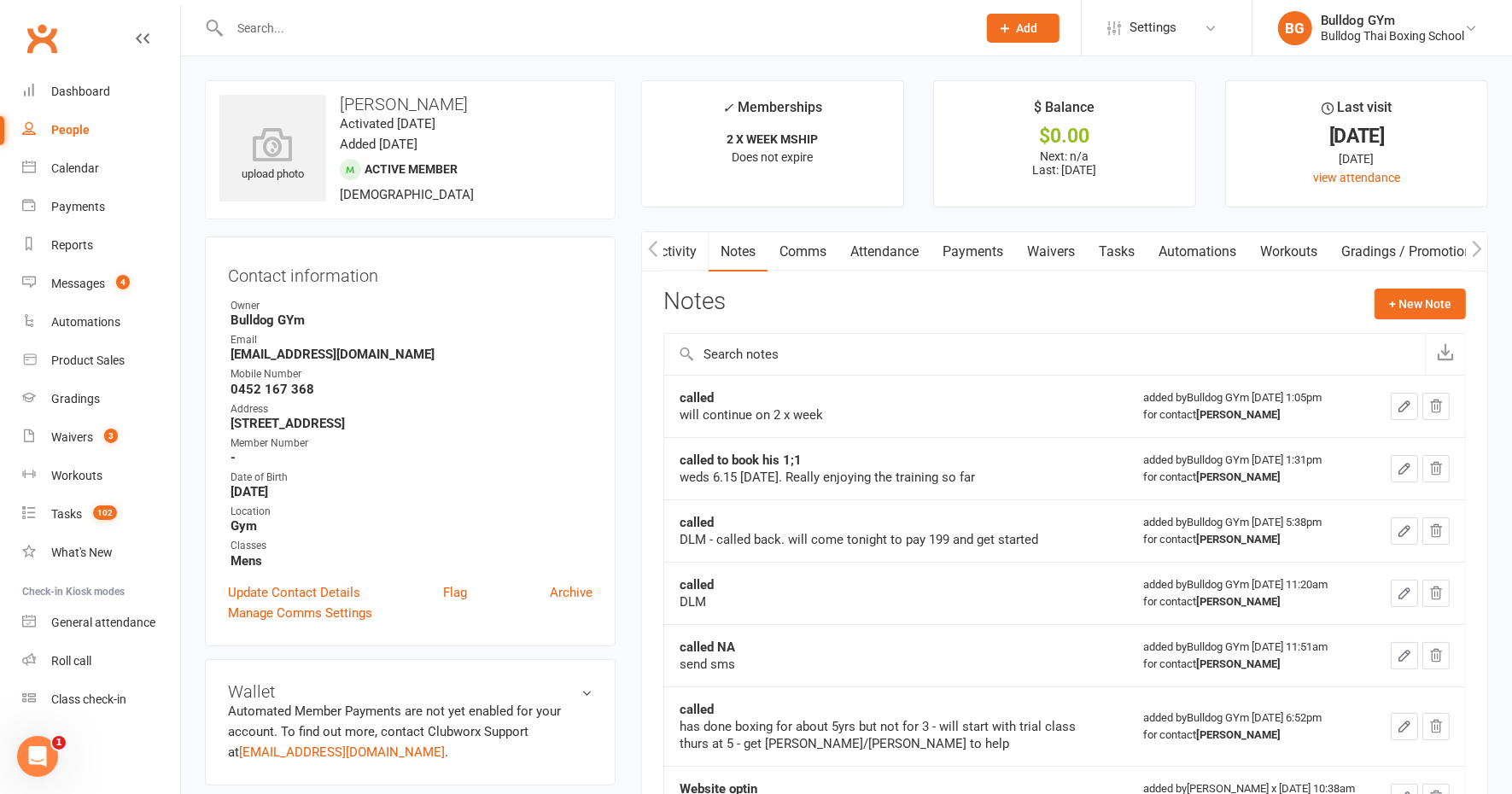
click at [806, 252] on link "Comms" at bounding box center [803, 251] width 71 height 40
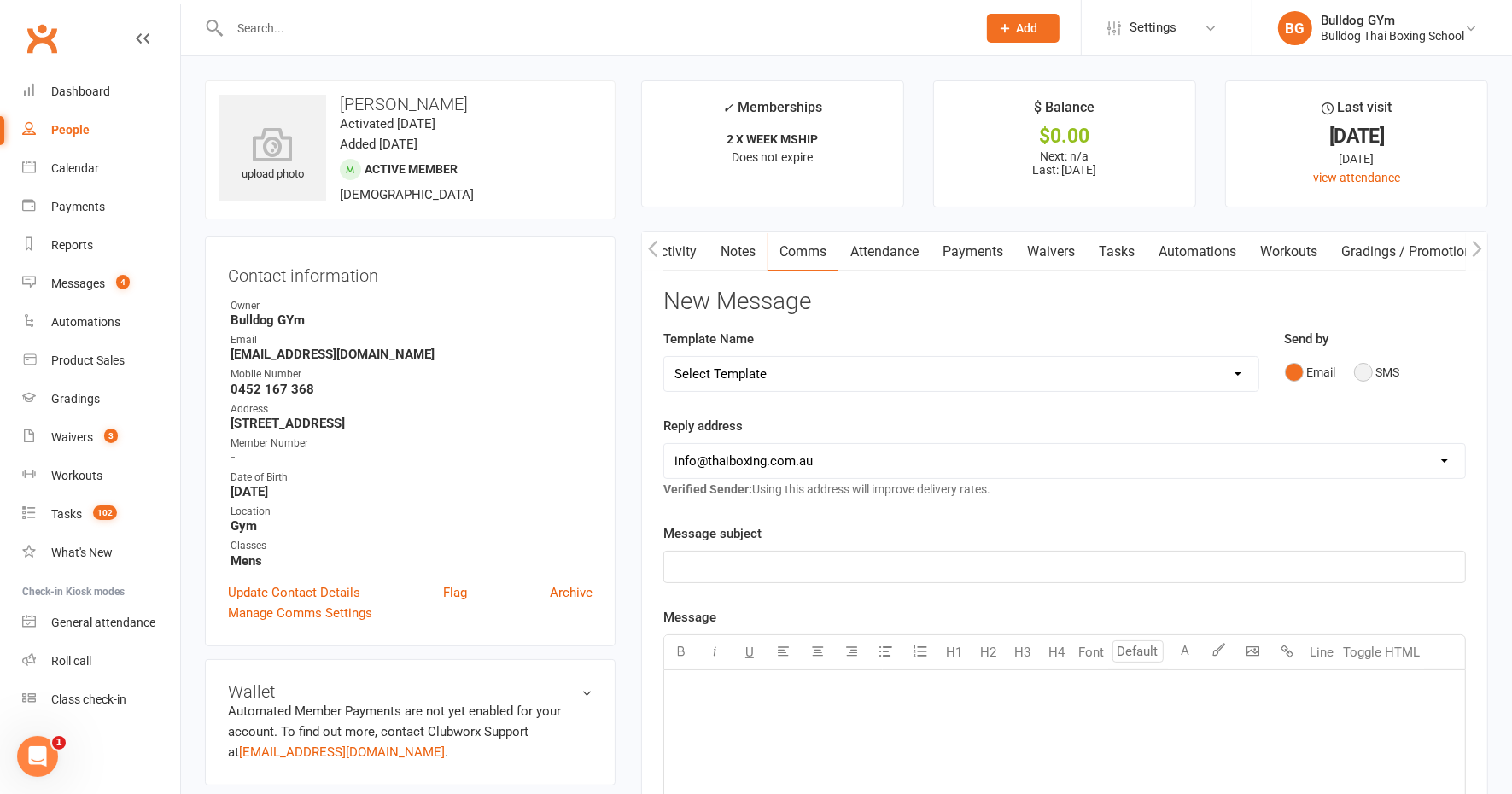
drag, startPoint x: 1368, startPoint y: 370, endPoint x: 1263, endPoint y: 389, distance: 106.7
click at [1365, 369] on button "SMS" at bounding box center [1377, 372] width 46 height 33
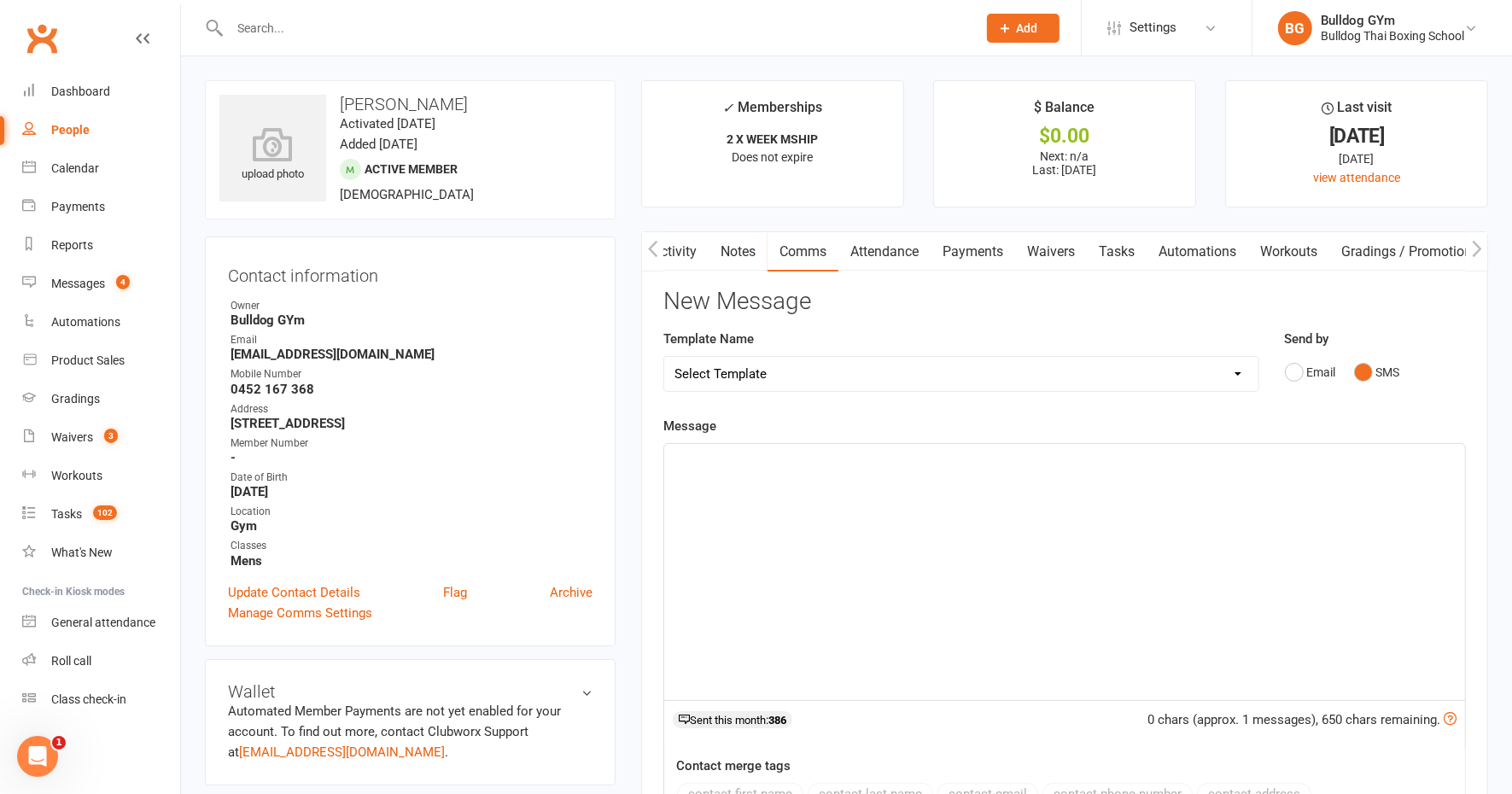
click at [714, 475] on div "﻿" at bounding box center [1064, 572] width 801 height 256
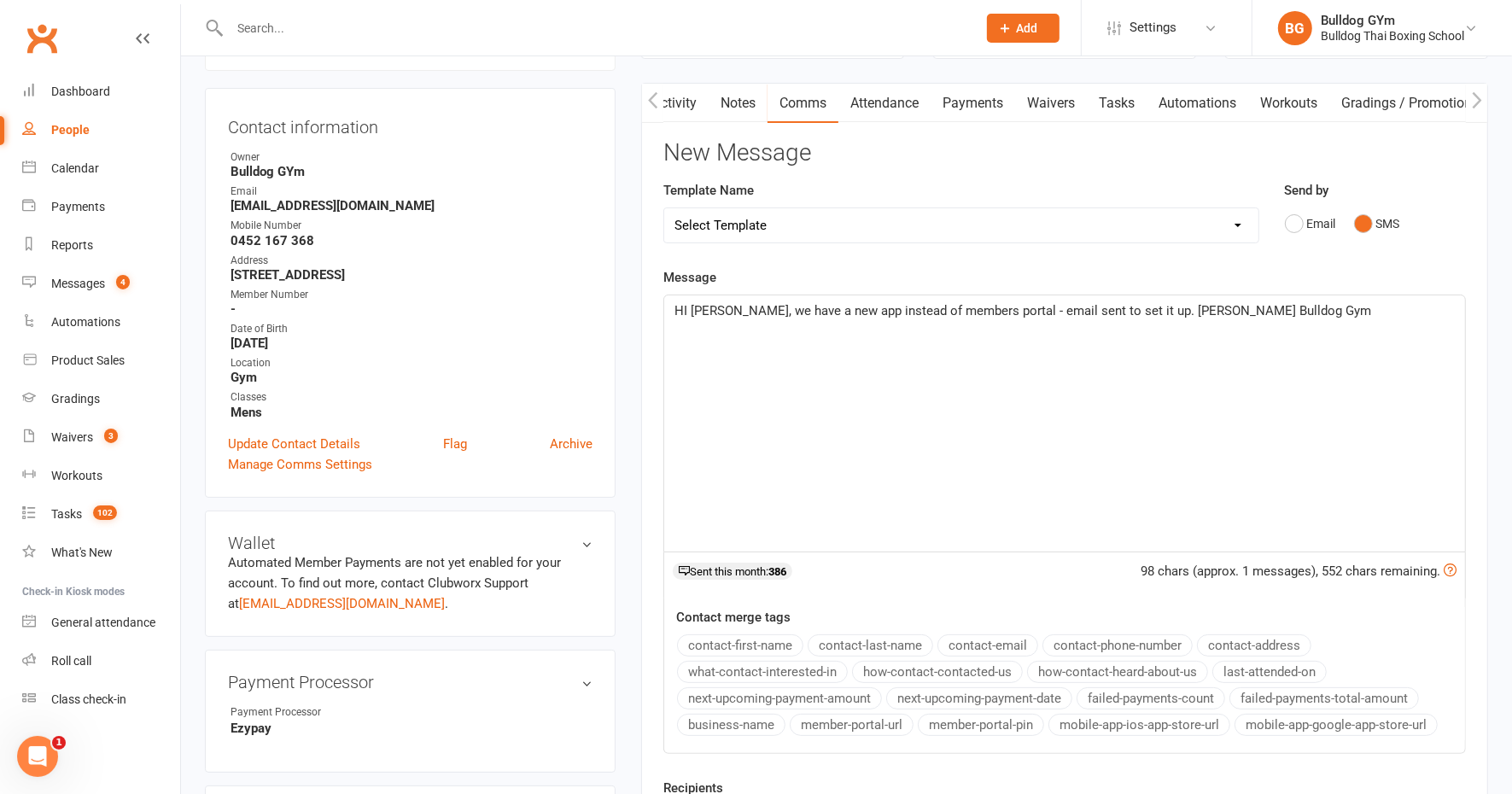
scroll to position [320, 0]
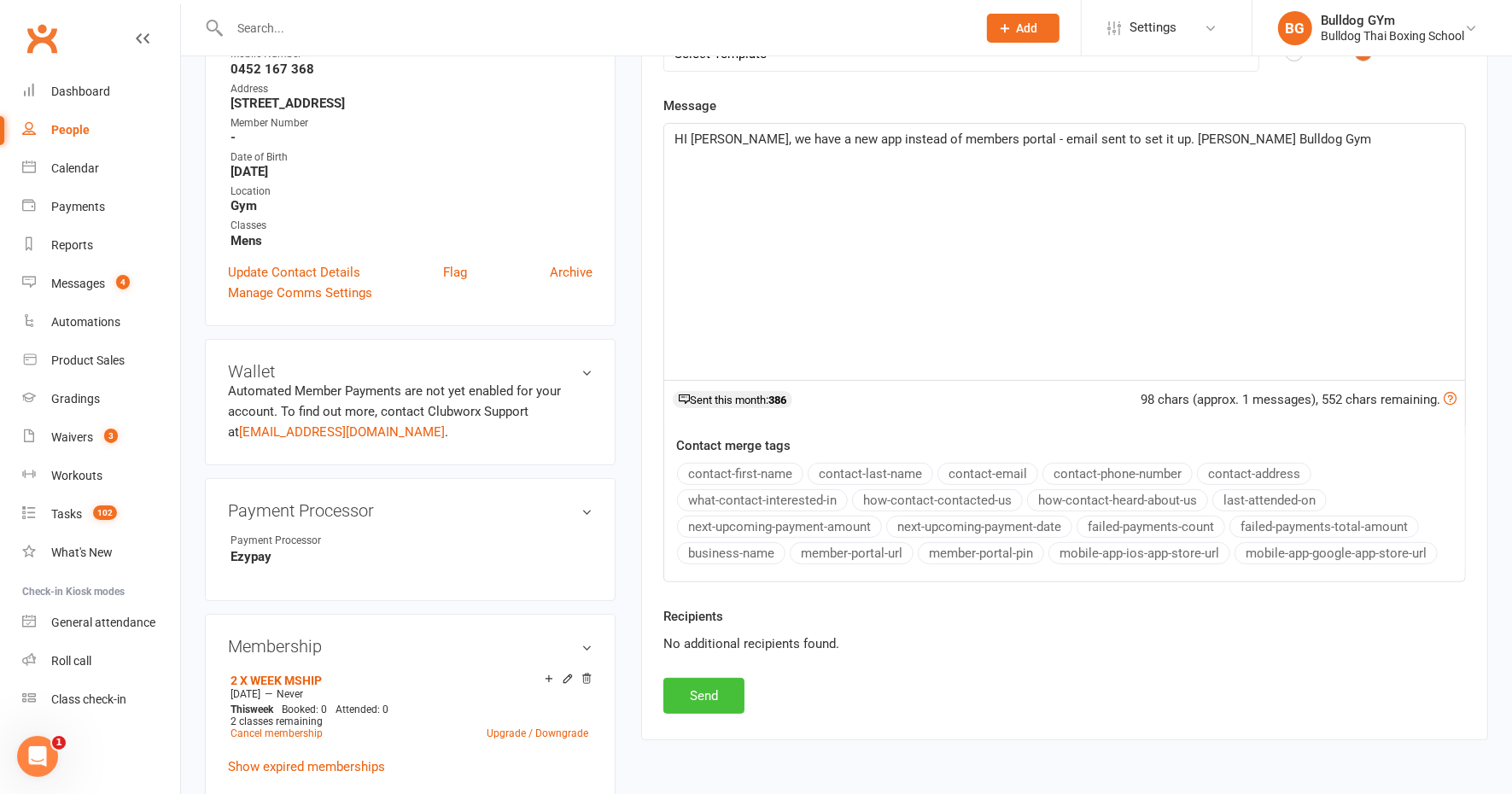
click at [696, 688] on button "Send" at bounding box center [703, 695] width 81 height 36
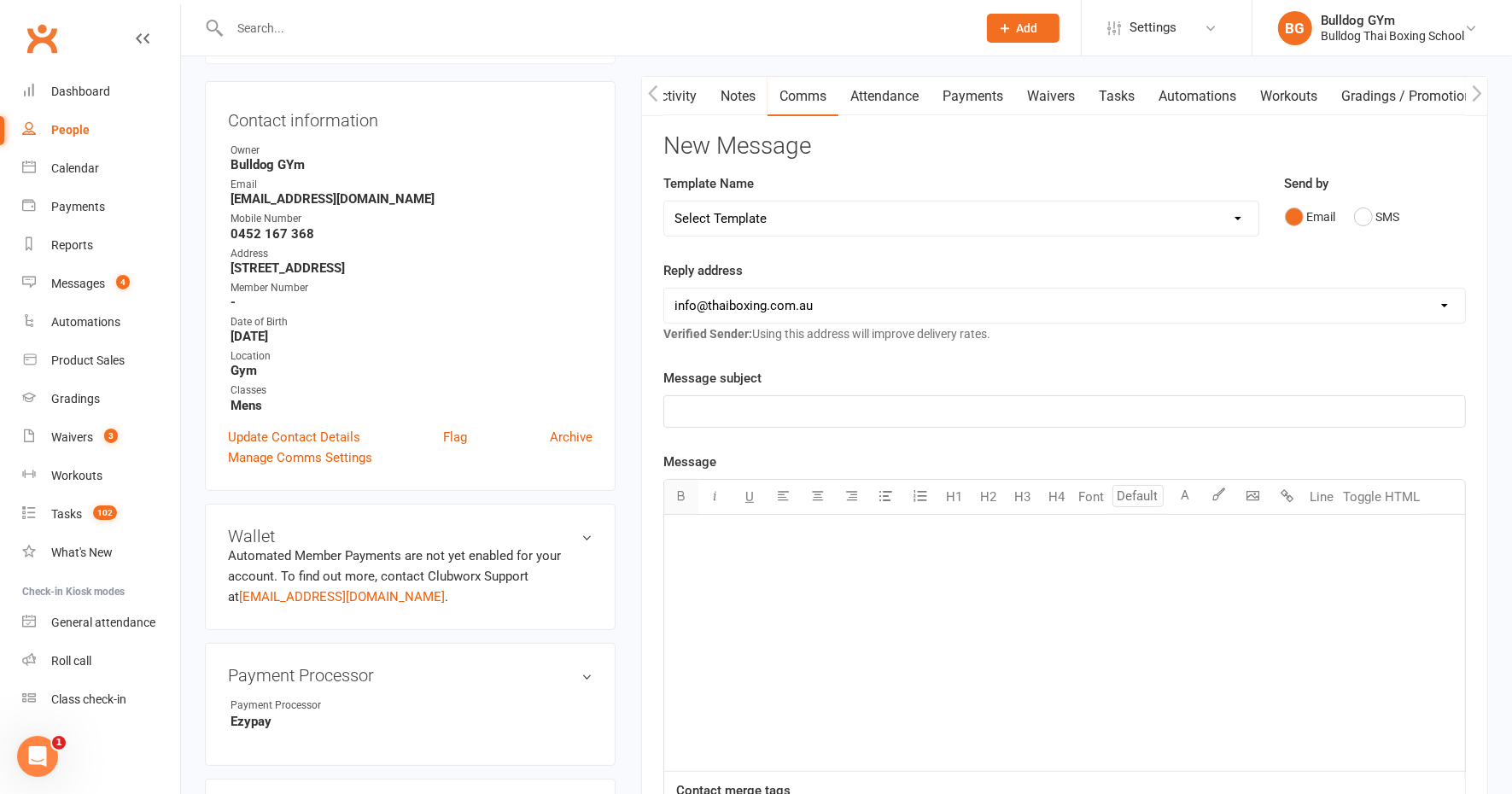
scroll to position [0, 0]
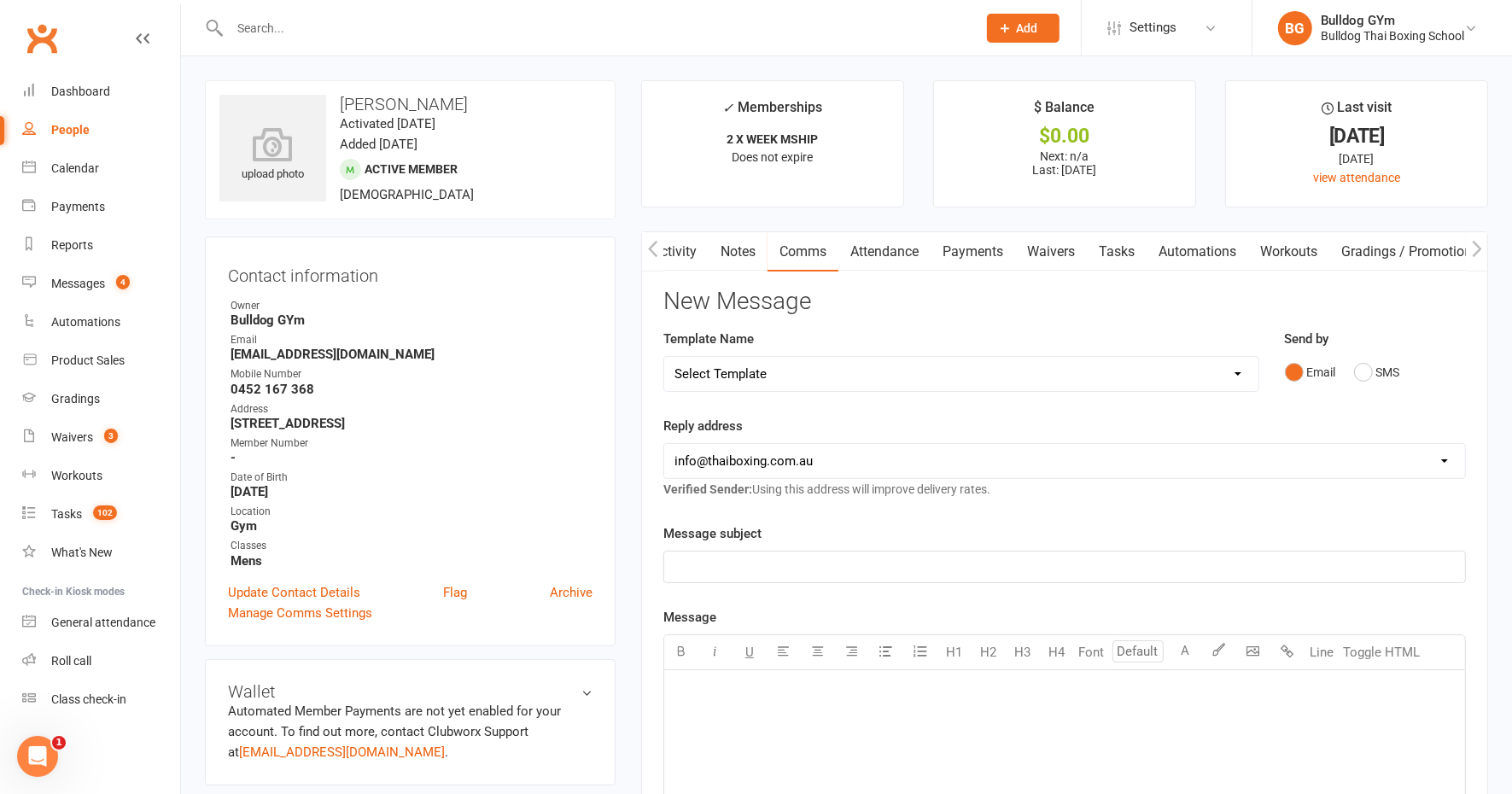
click at [1110, 254] on link "Tasks" at bounding box center [1117, 251] width 60 height 40
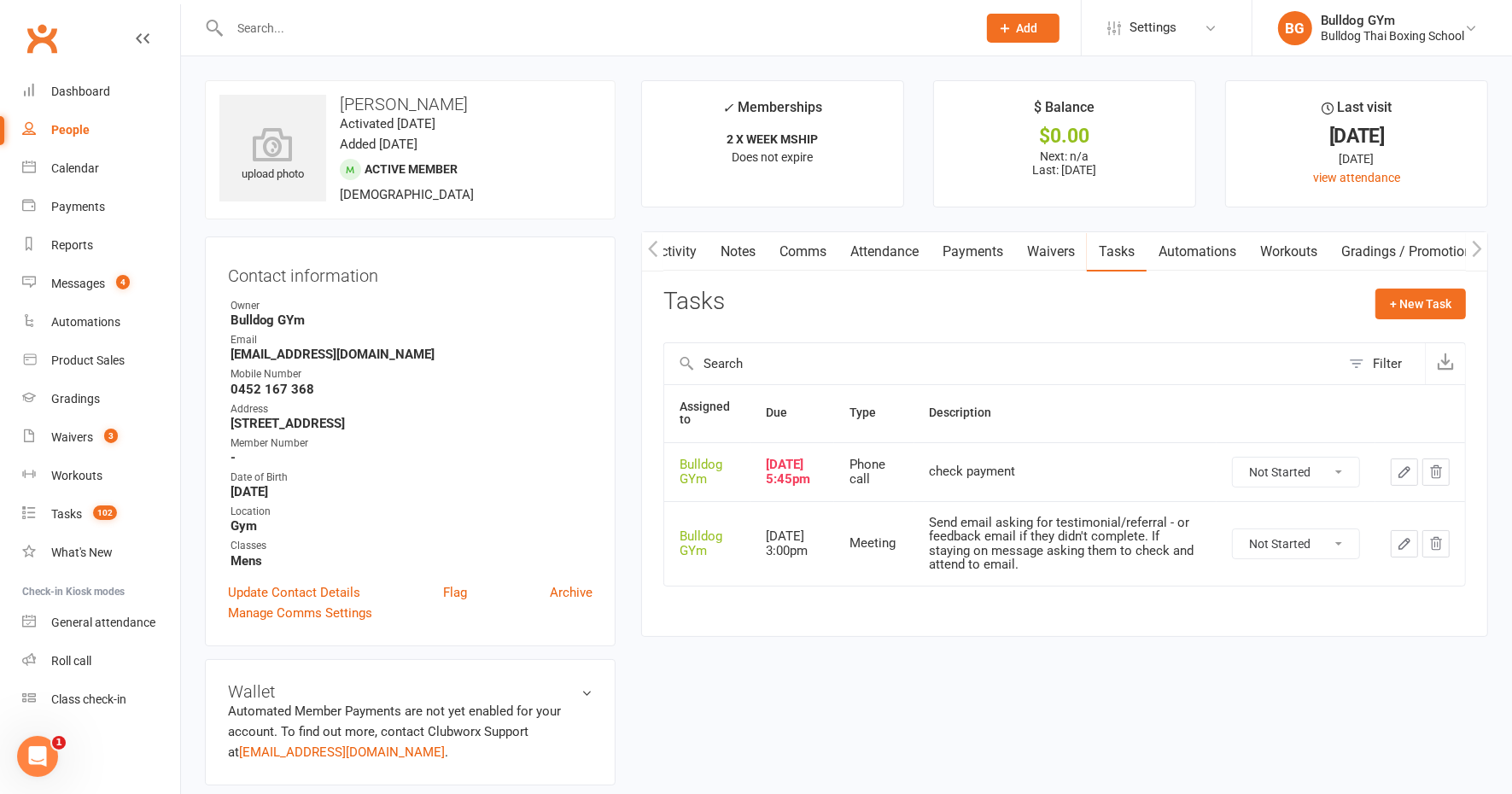
click at [1336, 474] on select "Not Started In Progress Waiting Complete" at bounding box center [1295, 472] width 126 height 29
click at [1233, 460] on select "Not Started In Progress Waiting Complete" at bounding box center [1295, 472] width 126 height 29
select select "unstarted"
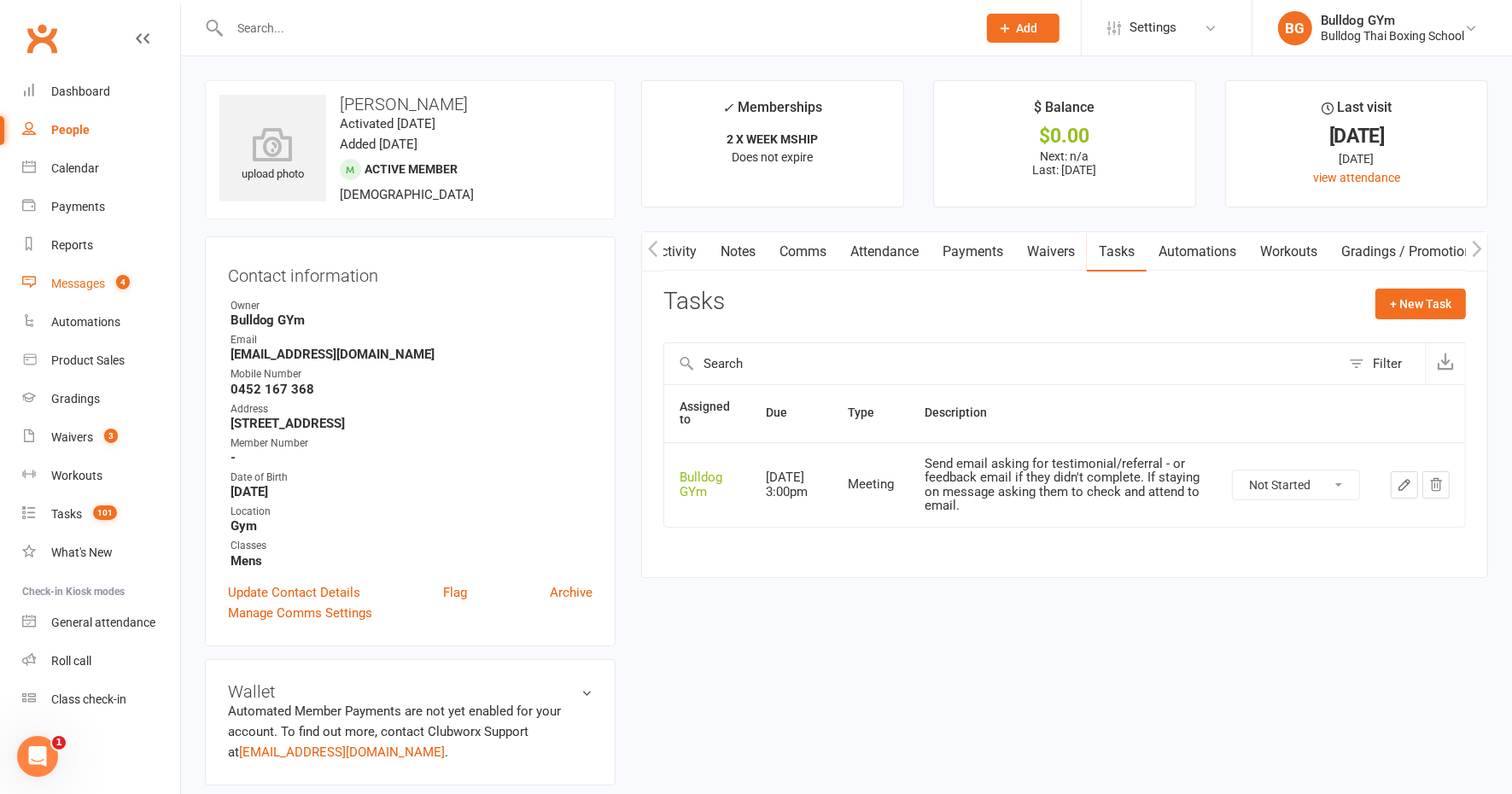
click at [50, 288] on link "Messages 4" at bounding box center [101, 284] width 158 height 39
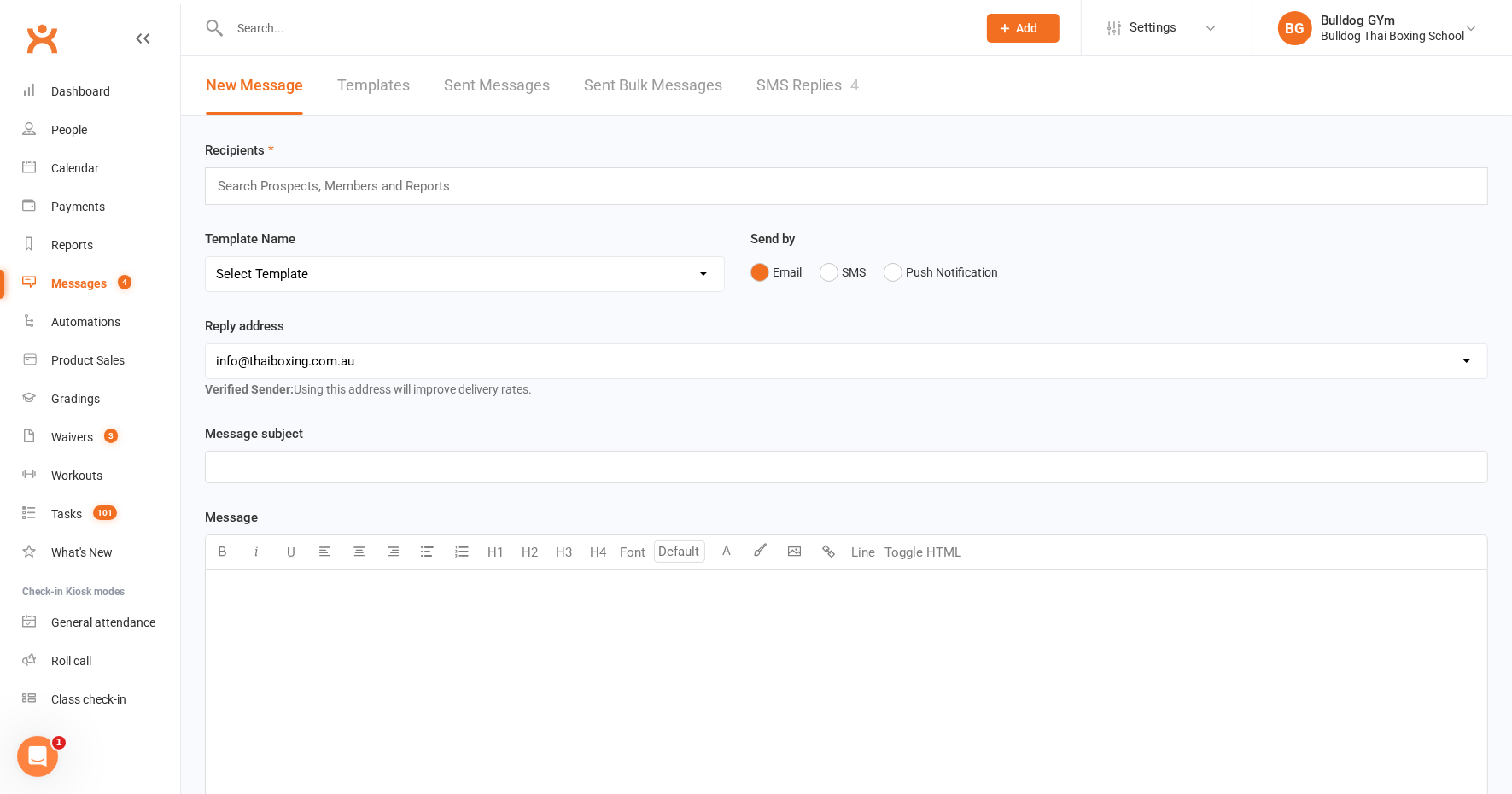
click at [814, 82] on link "SMS Replies 4" at bounding box center [808, 85] width 102 height 59
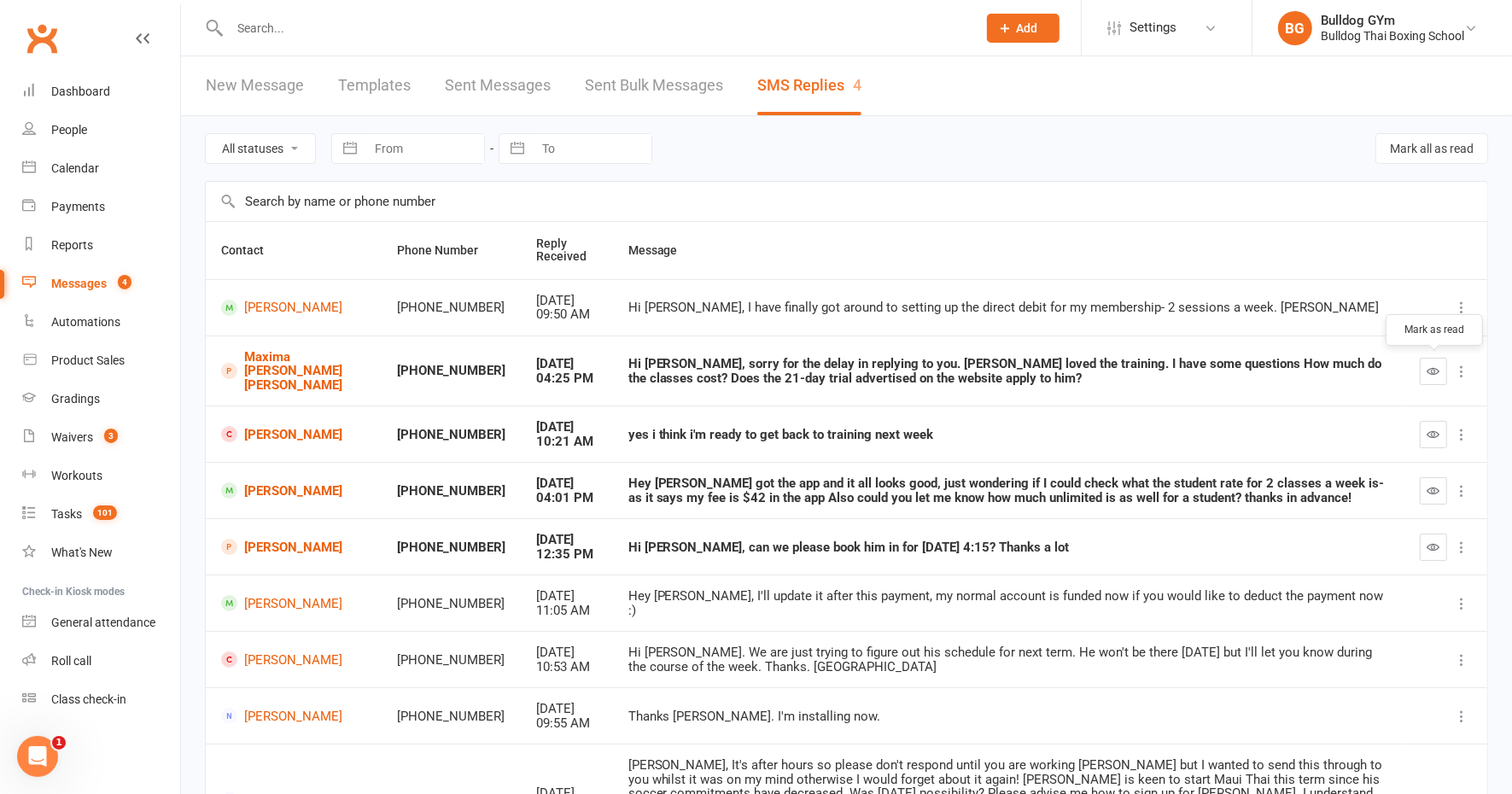
click at [1438, 365] on icon "button" at bounding box center [1433, 370] width 13 height 13
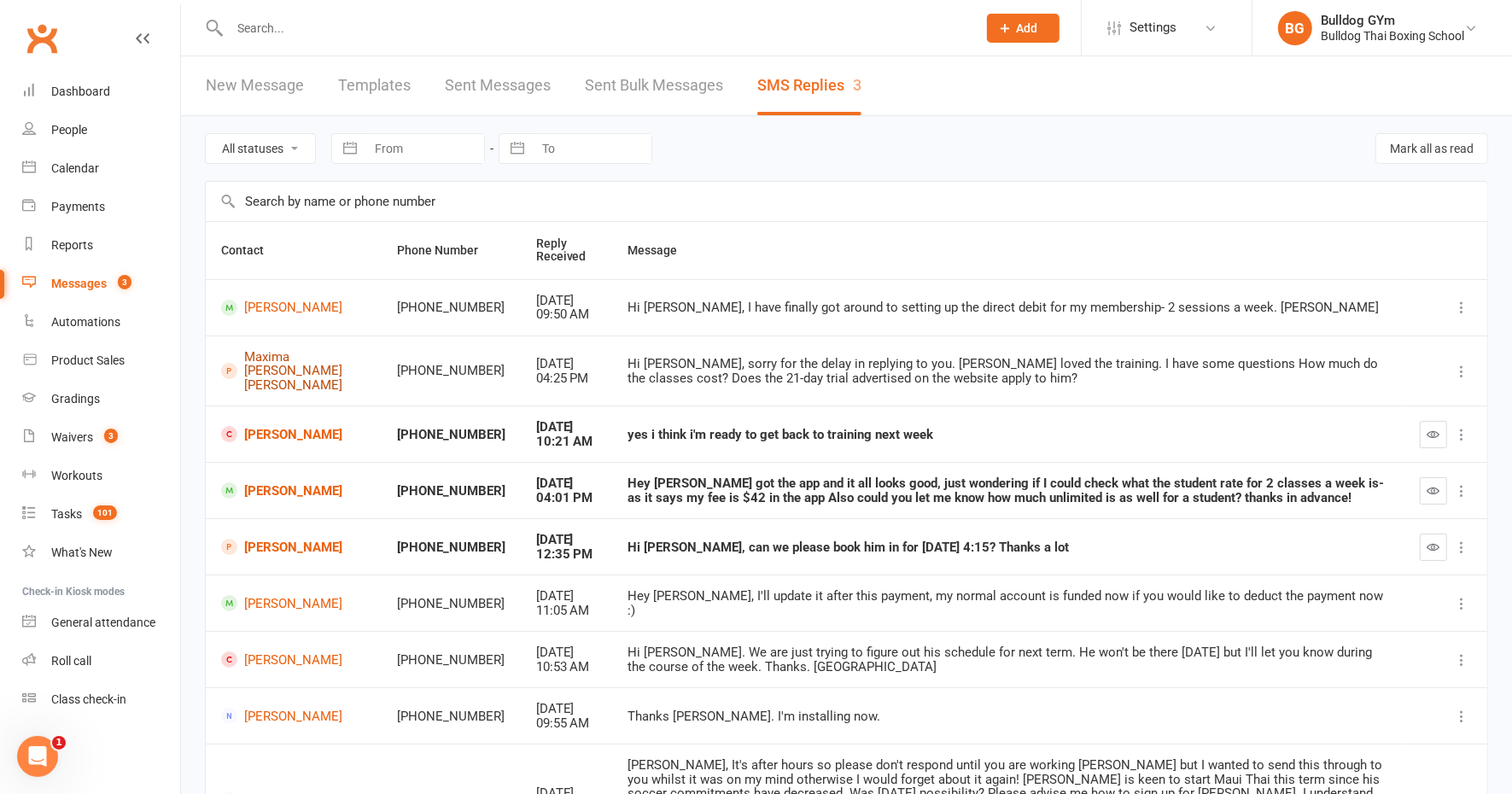
click at [267, 369] on link "Maxima [PERSON_NAME] [PERSON_NAME]" at bounding box center [293, 371] width 146 height 42
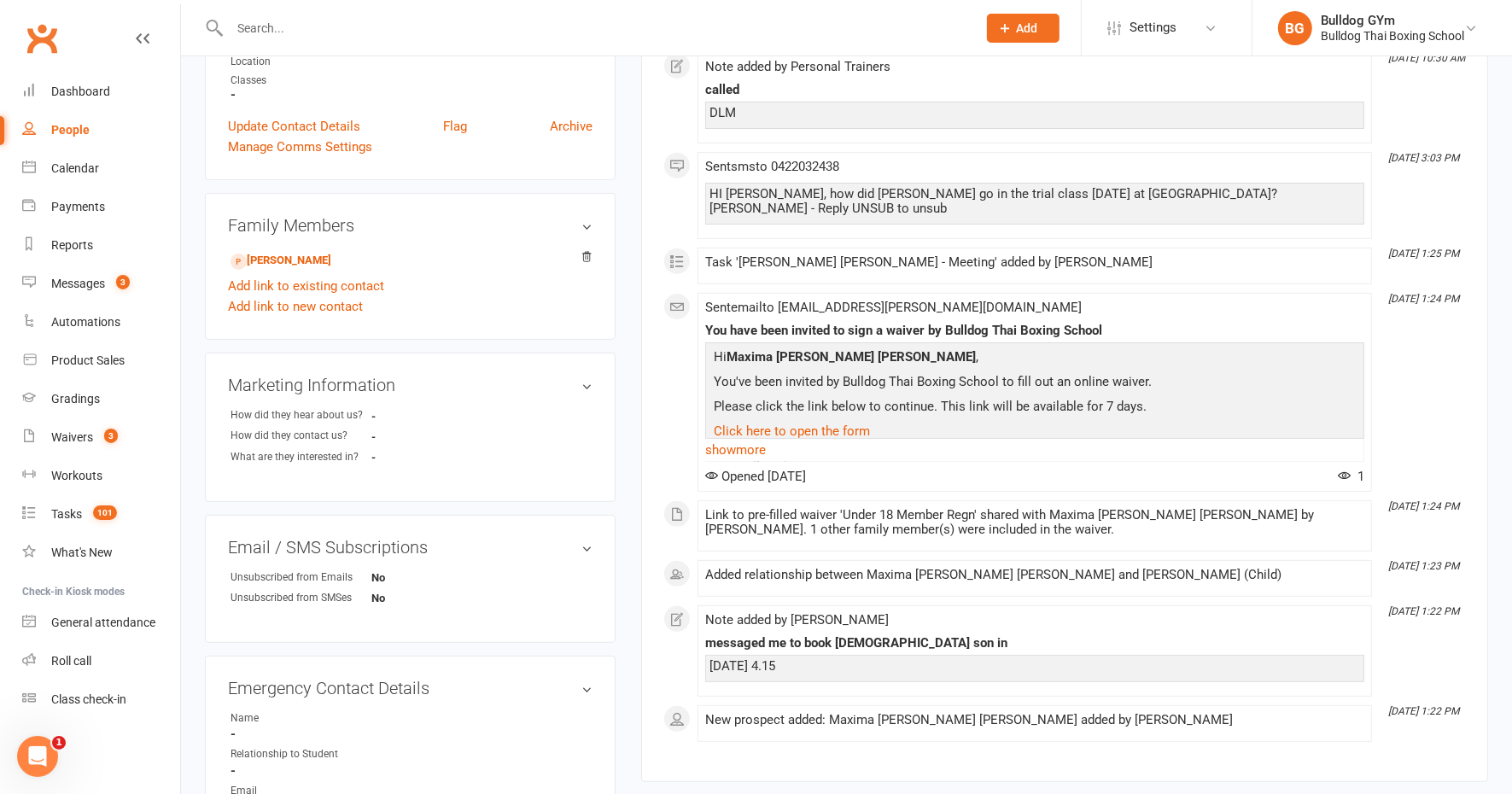
scroll to position [320, 0]
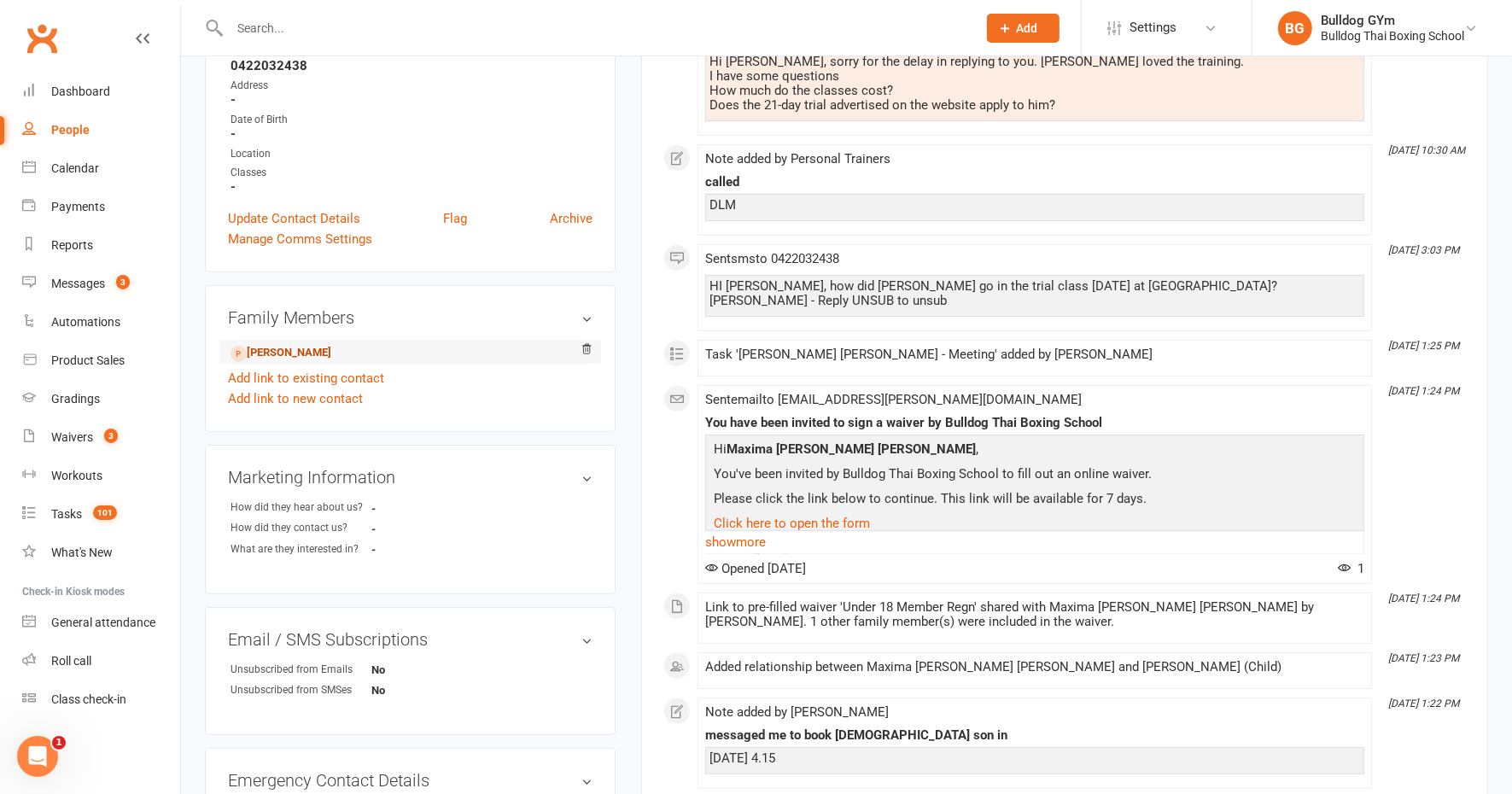
click at [332, 357] on link "[PERSON_NAME]" at bounding box center [280, 353] width 101 height 18
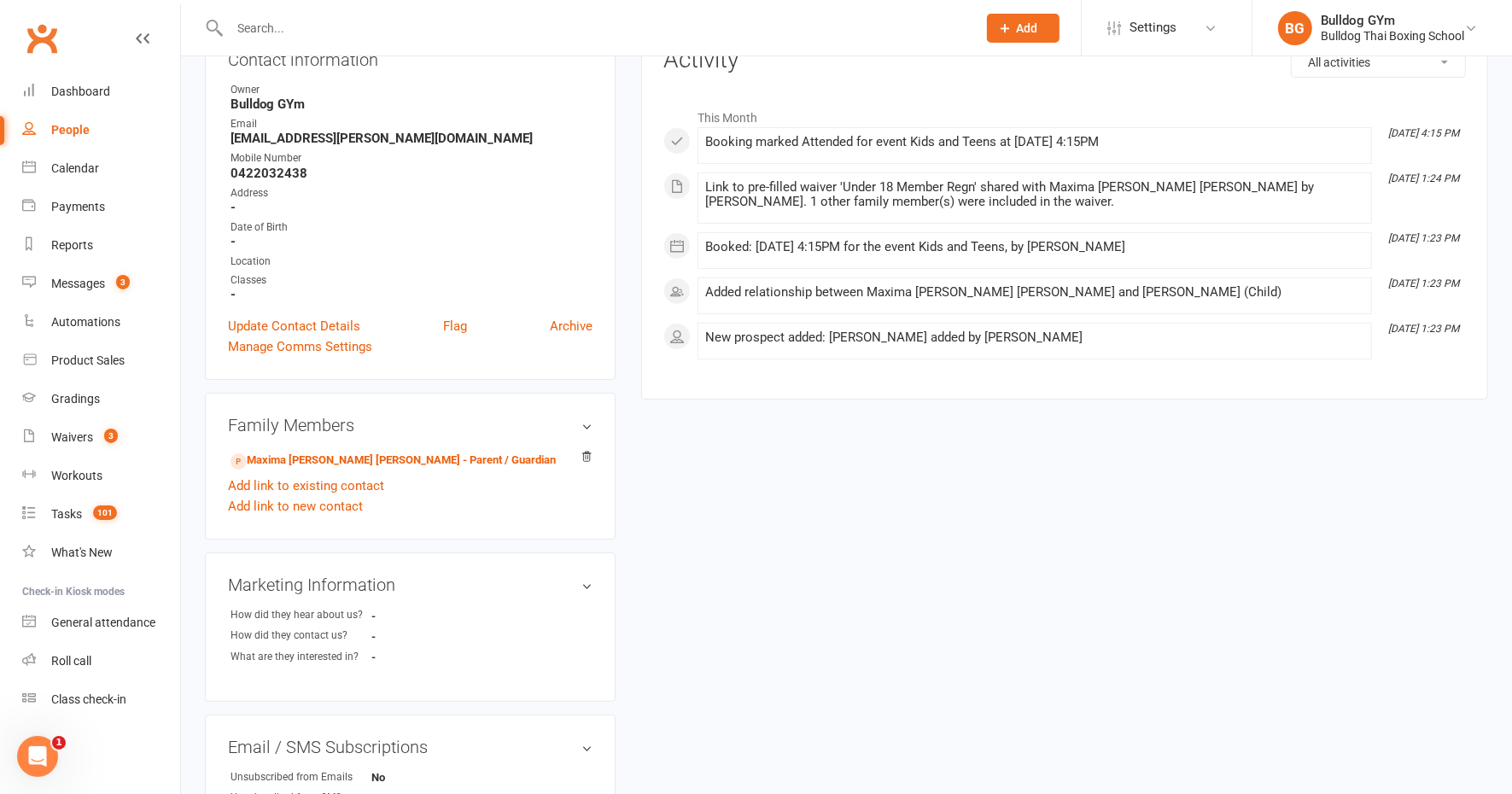
scroll to position [213, 0]
click at [401, 458] on link "Maxima [PERSON_NAME] [PERSON_NAME] - Parent / Guardian" at bounding box center [393, 460] width 326 height 18
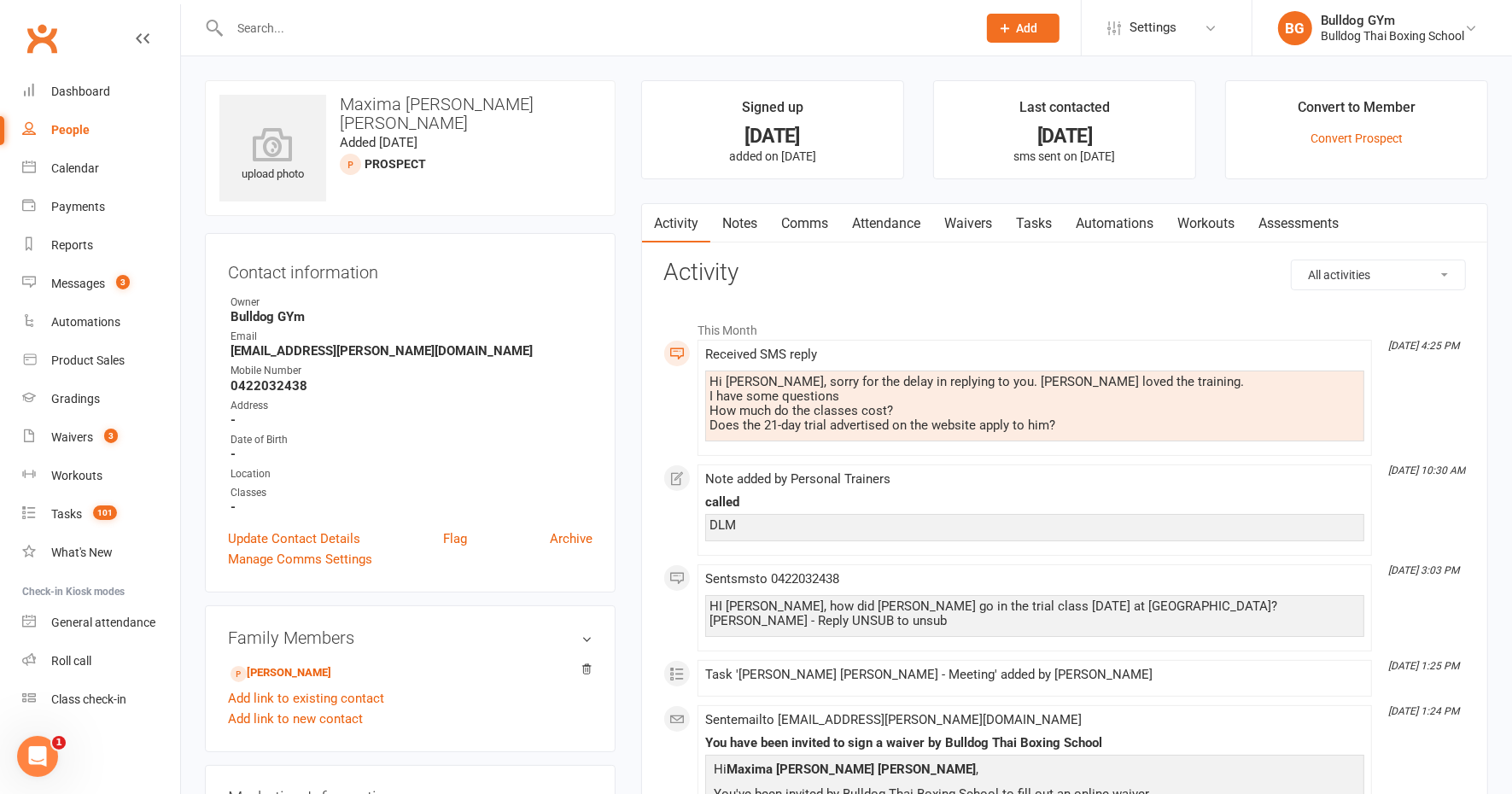
click at [808, 222] on link "Comms" at bounding box center [805, 224] width 71 height 40
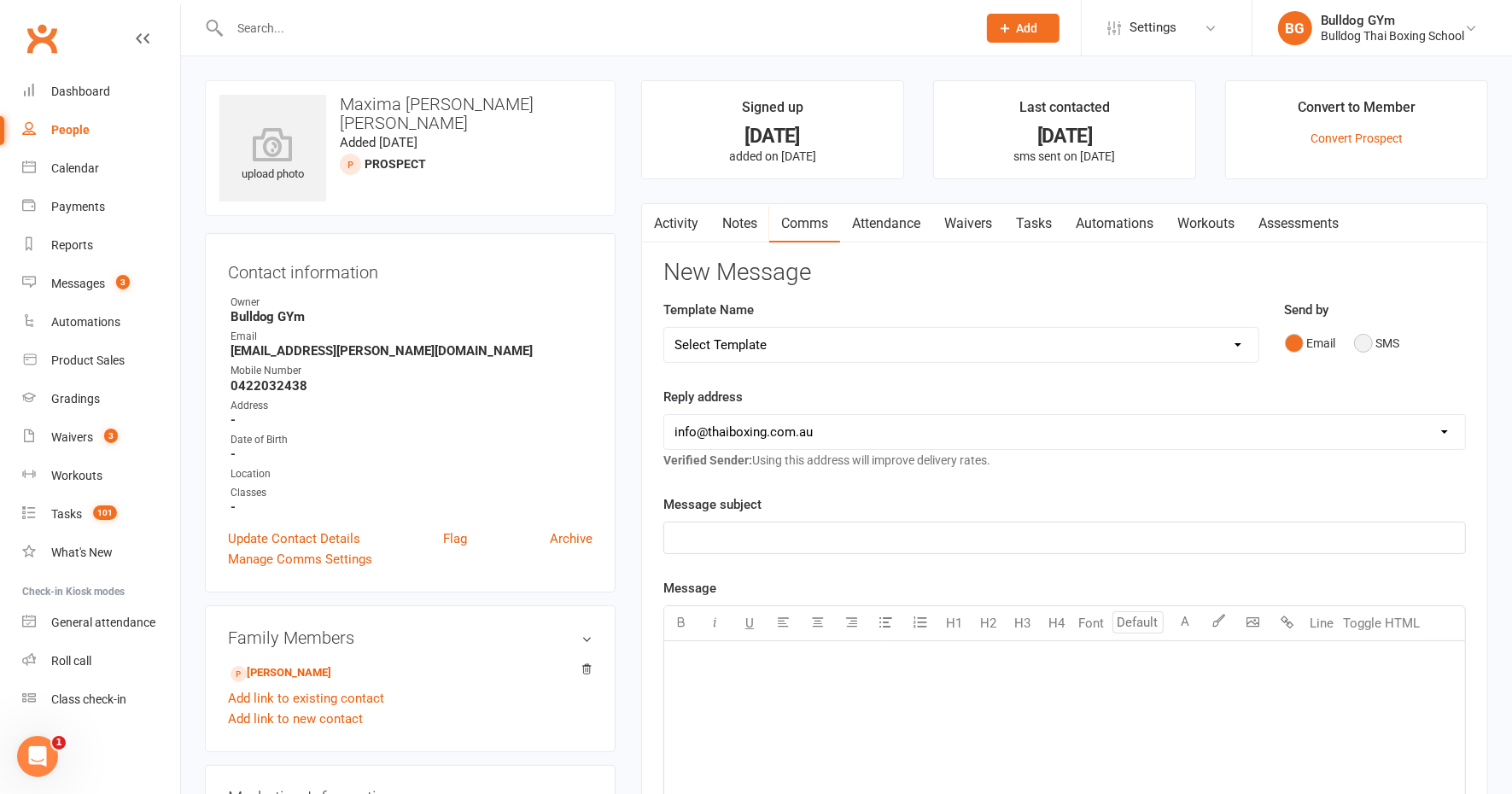
click at [1362, 338] on button "SMS" at bounding box center [1377, 343] width 46 height 33
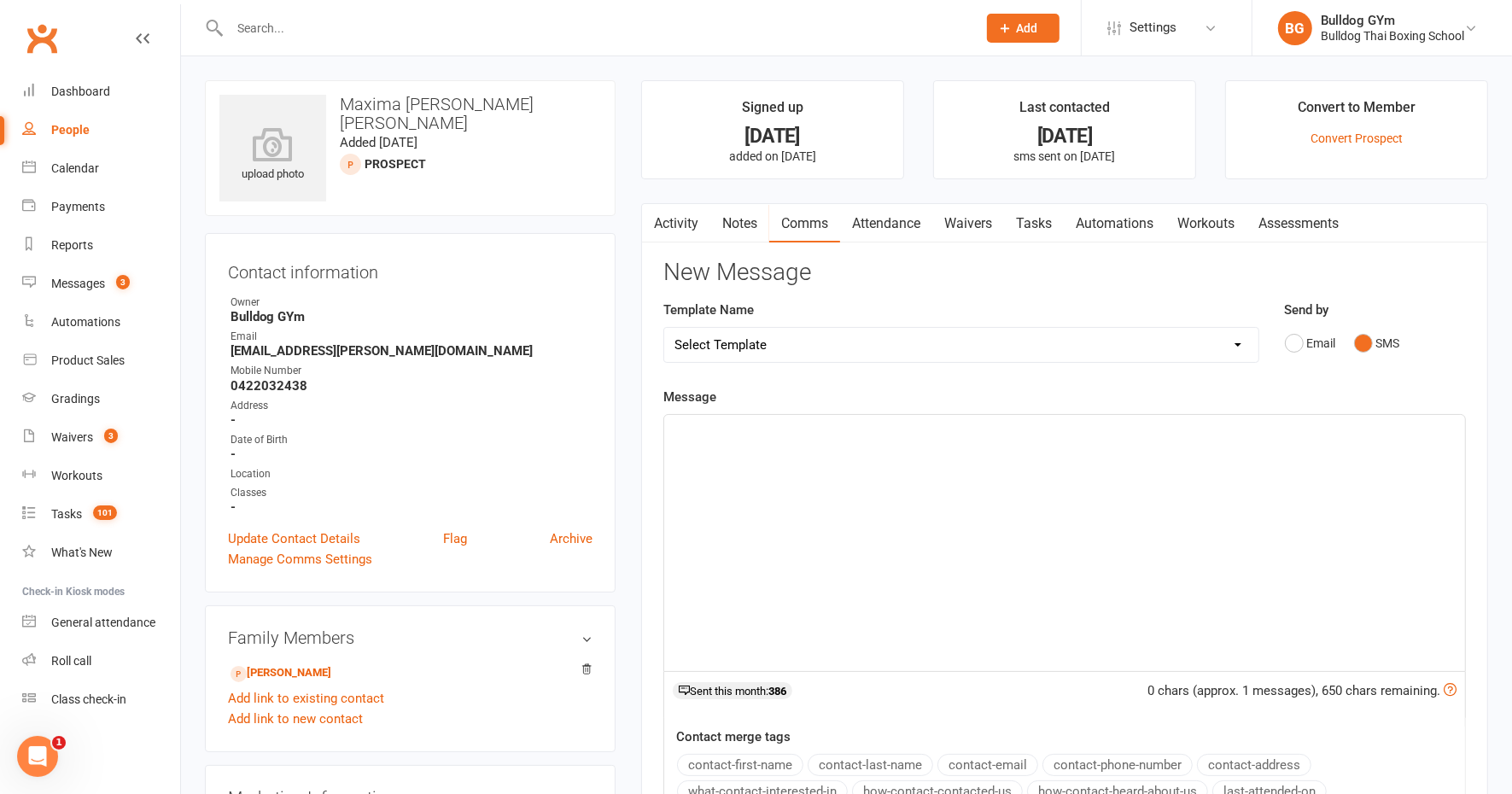
click at [729, 445] on div "﻿" at bounding box center [1064, 543] width 801 height 256
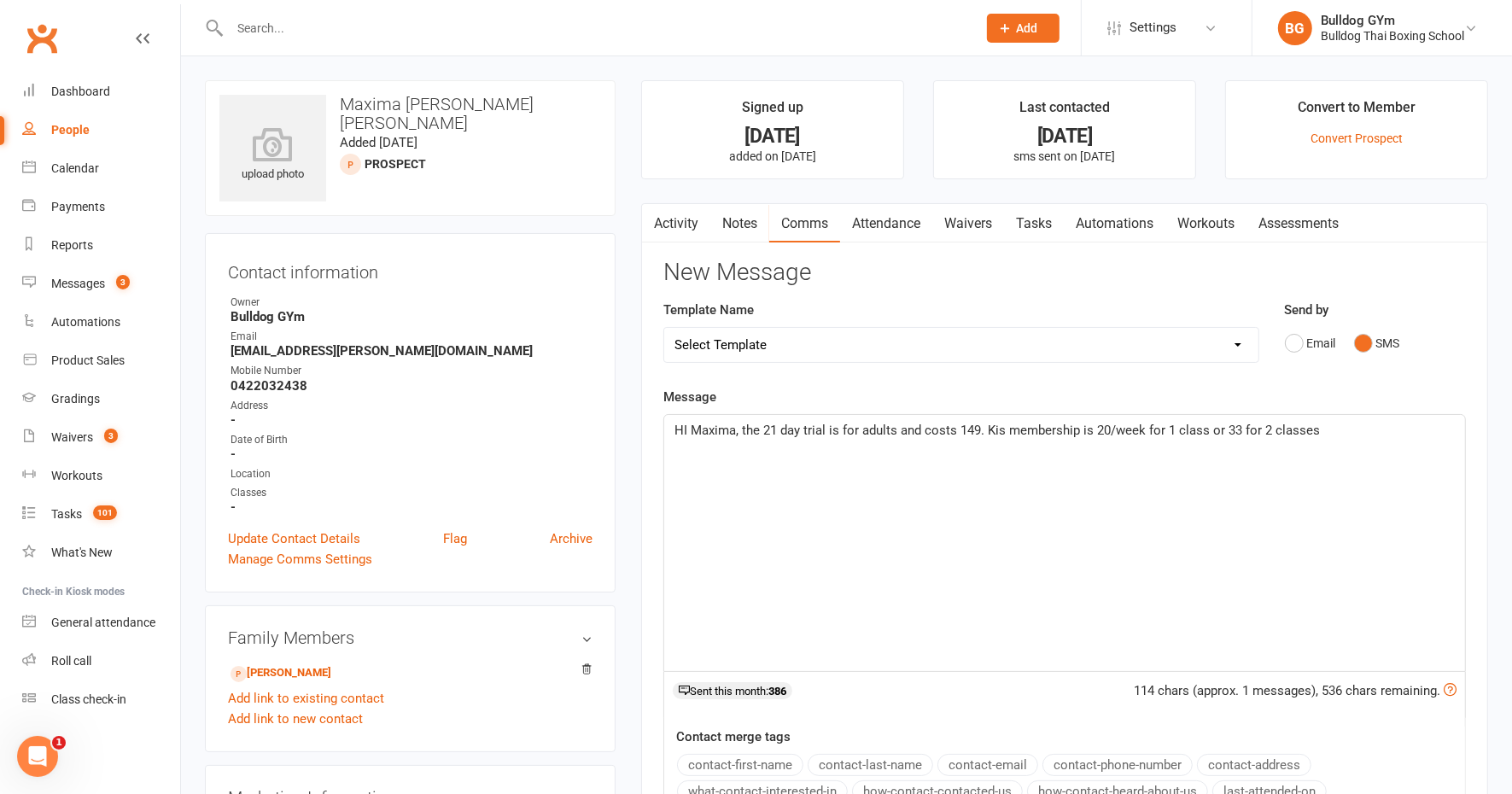
click at [998, 423] on span "HI Maxima, the 21 day trial is for adults and costs 149. Kis membership is 20/w…" at bounding box center [997, 430] width 646 height 15
click at [1342, 428] on p "HI Maxima, the 21 day trial is for adults and costs 149. Kids membership is 20/…" at bounding box center [1065, 430] width 781 height 20
drag, startPoint x: 1430, startPoint y: 425, endPoint x: 1423, endPoint y: 384, distance: 41.6
click at [1430, 422] on span "HI Maxima, the 21 day trial is for adults and costs 149. Kids membership is 20/…" at bounding box center [1065, 439] width 782 height 36
click at [850, 448] on p "HI Maxima, the 21 day trial is for adults and costs 149. Kids membership is 20/…" at bounding box center [1065, 440] width 781 height 41
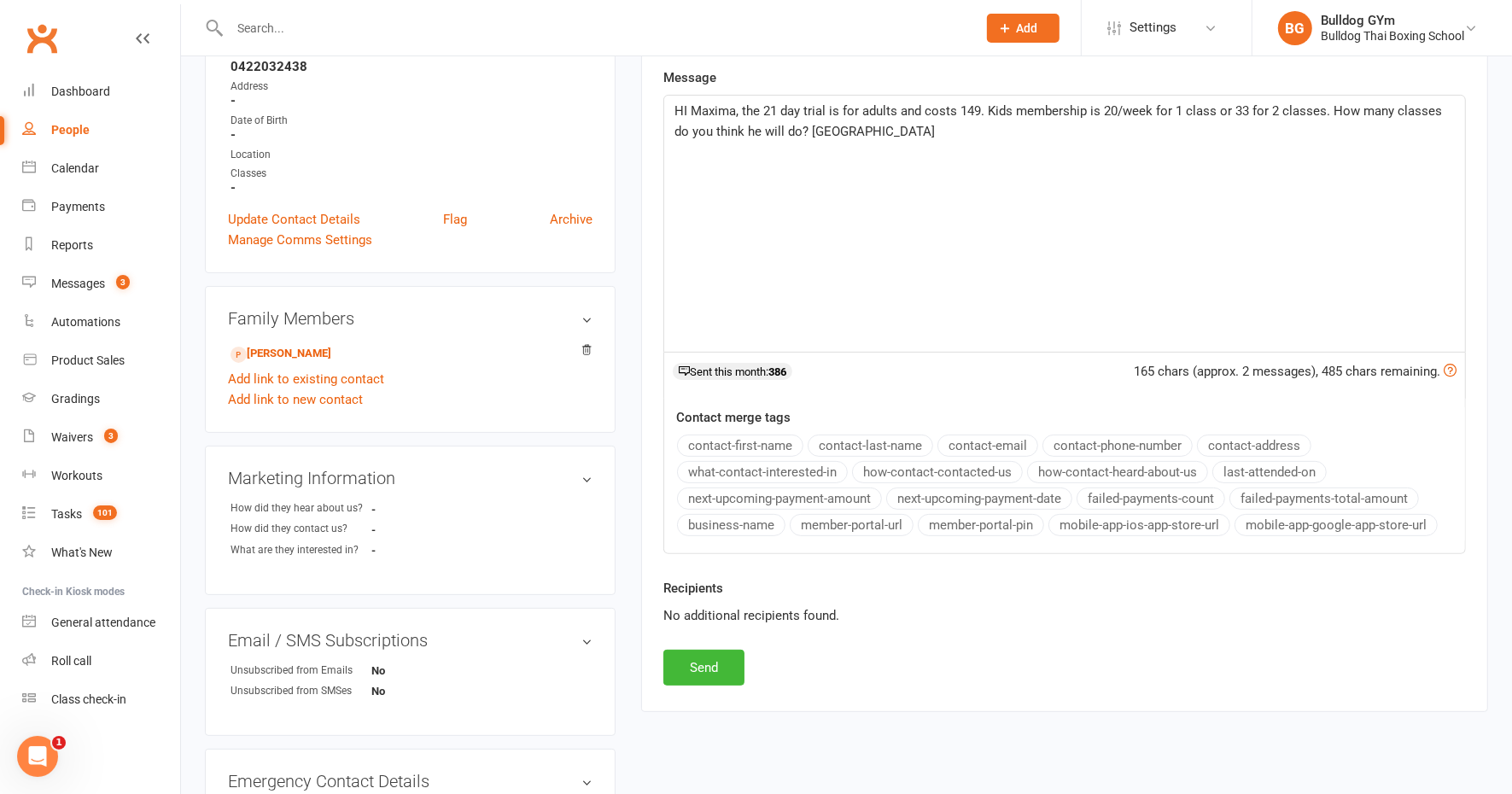
scroll to position [320, 0]
click at [703, 670] on button "Send" at bounding box center [703, 666] width 81 height 36
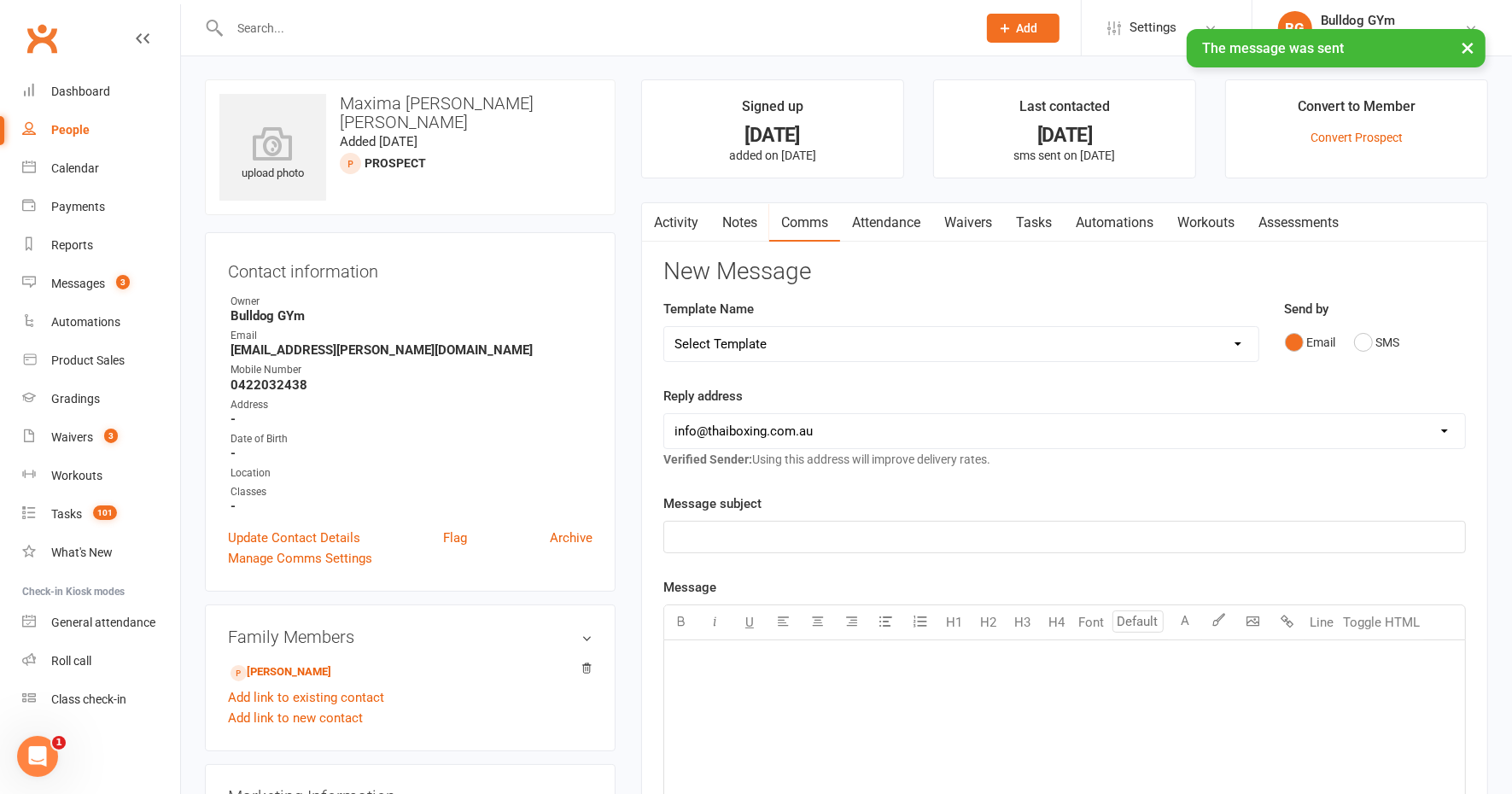
scroll to position [0, 0]
click at [1044, 222] on link "Tasks" at bounding box center [1034, 224] width 60 height 40
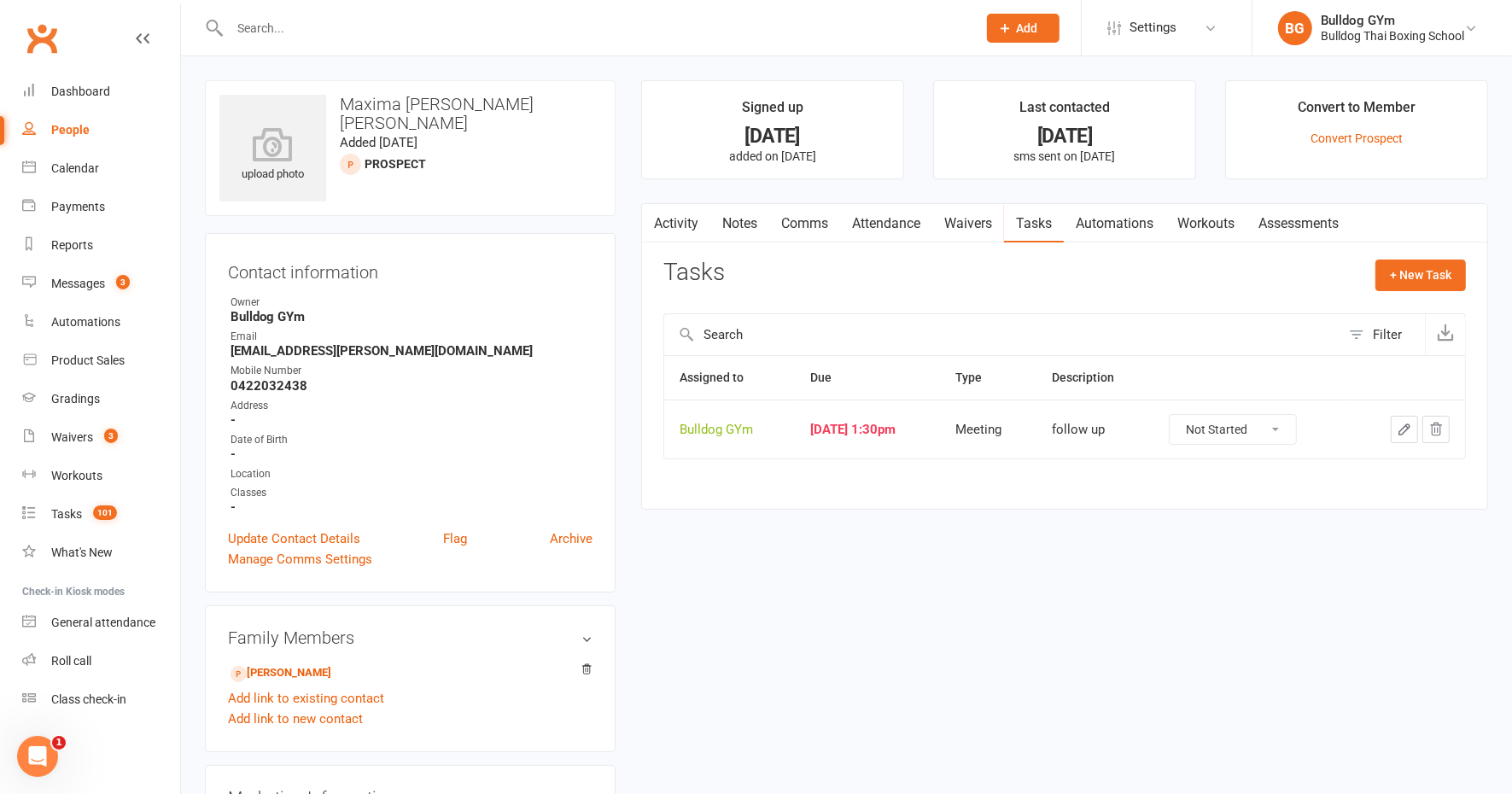
click at [1403, 423] on icon "button" at bounding box center [1404, 430] width 15 height 15
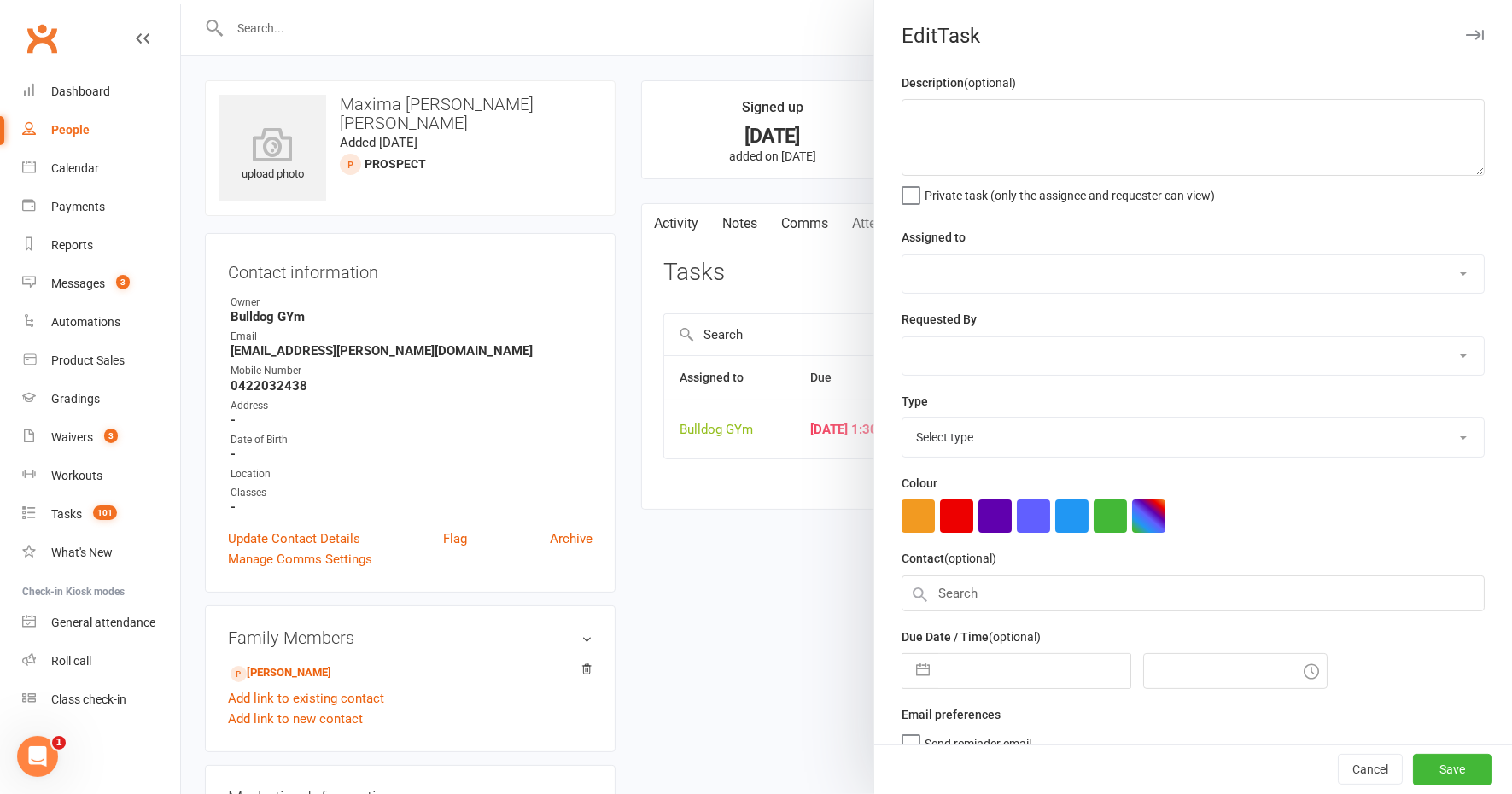
type textarea "follow up"
select select "12940"
type input "[DATE]"
type input "1:30pm"
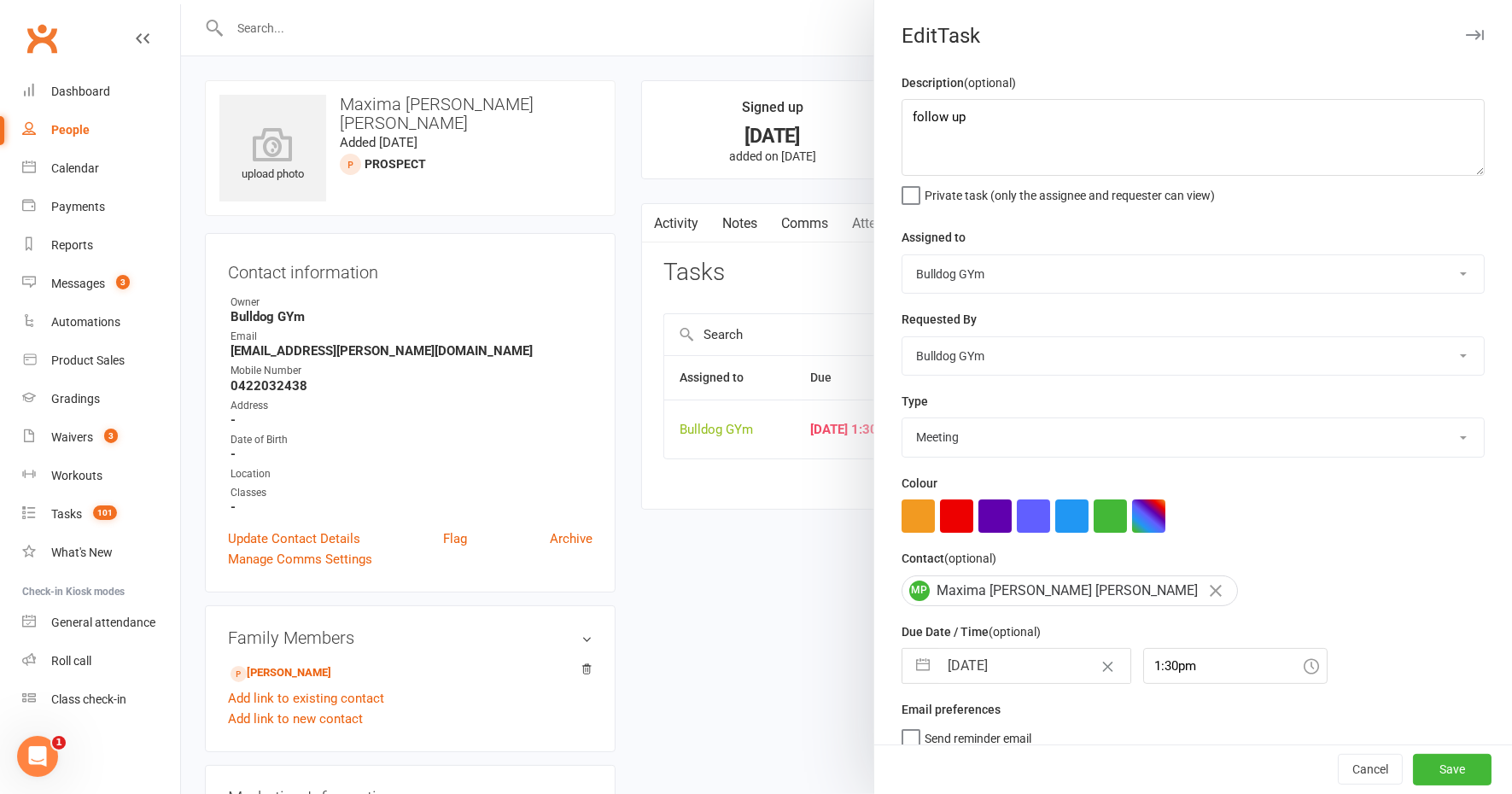
click at [979, 437] on select "Action E-mail Meeting Phone call Text Add new task type" at bounding box center [1192, 437] width 581 height 38
select select "12048"
click at [902, 418] on select "Action E-mail Meeting Phone call Text Add new task type" at bounding box center [1192, 437] width 581 height 38
click at [1180, 656] on input "1:30pm" at bounding box center [1234, 665] width 184 height 36
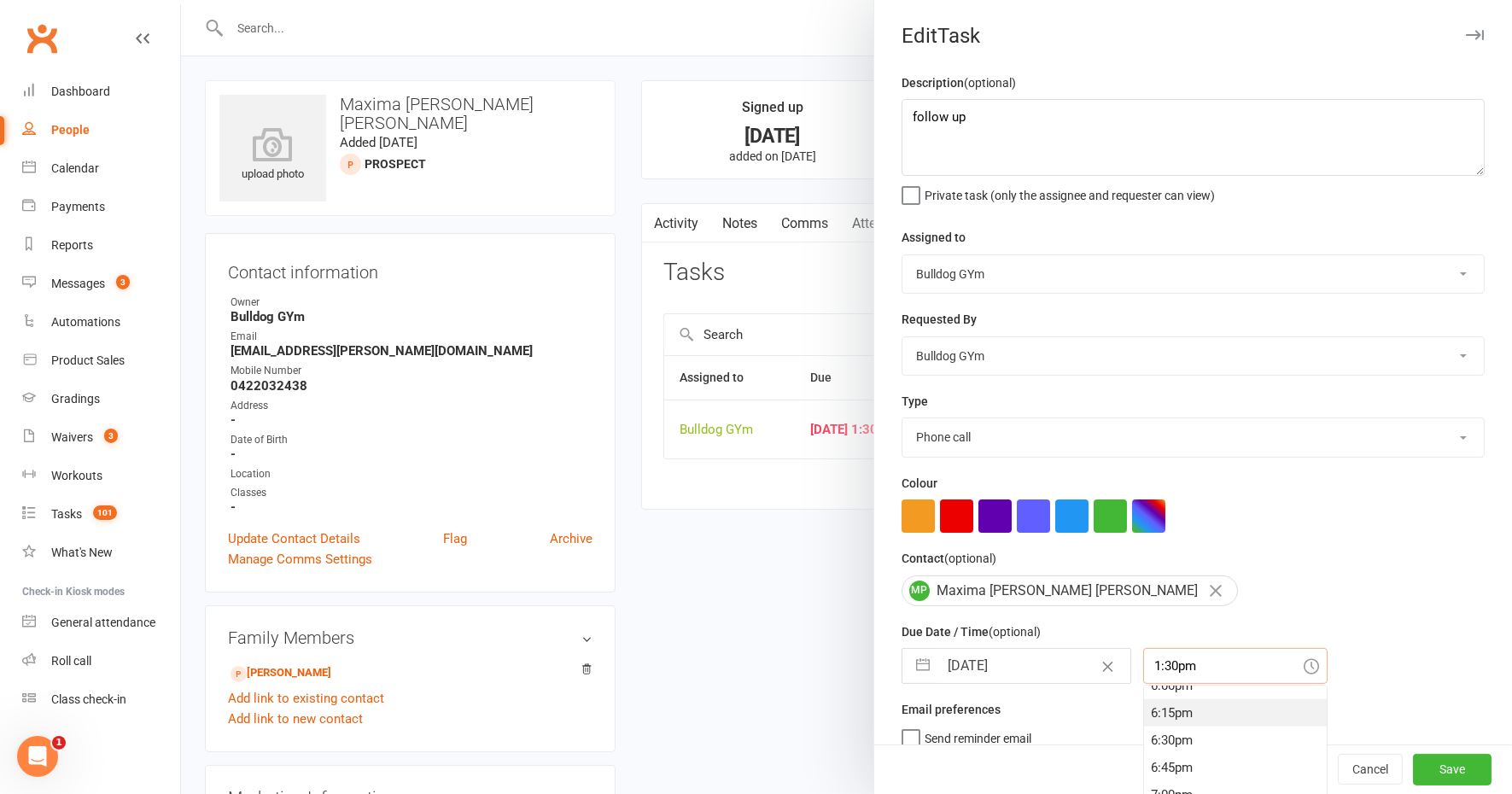
click at [1163, 703] on div "6:15pm" at bounding box center [1235, 713] width 183 height 27
type input "6:15pm"
click at [1413, 764] on button "Save" at bounding box center [1451, 770] width 78 height 31
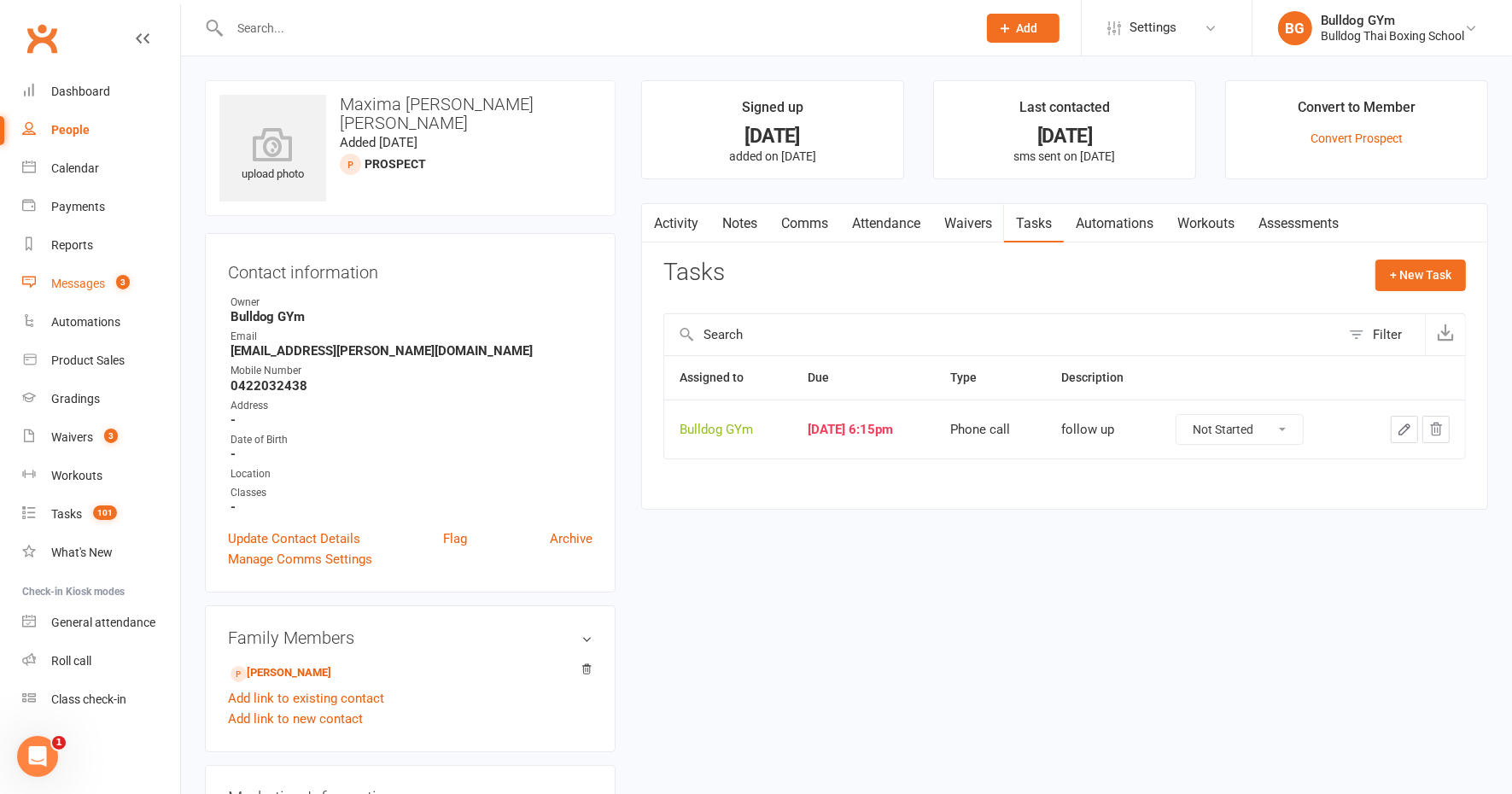
click at [78, 278] on div "Messages" at bounding box center [78, 283] width 54 height 13
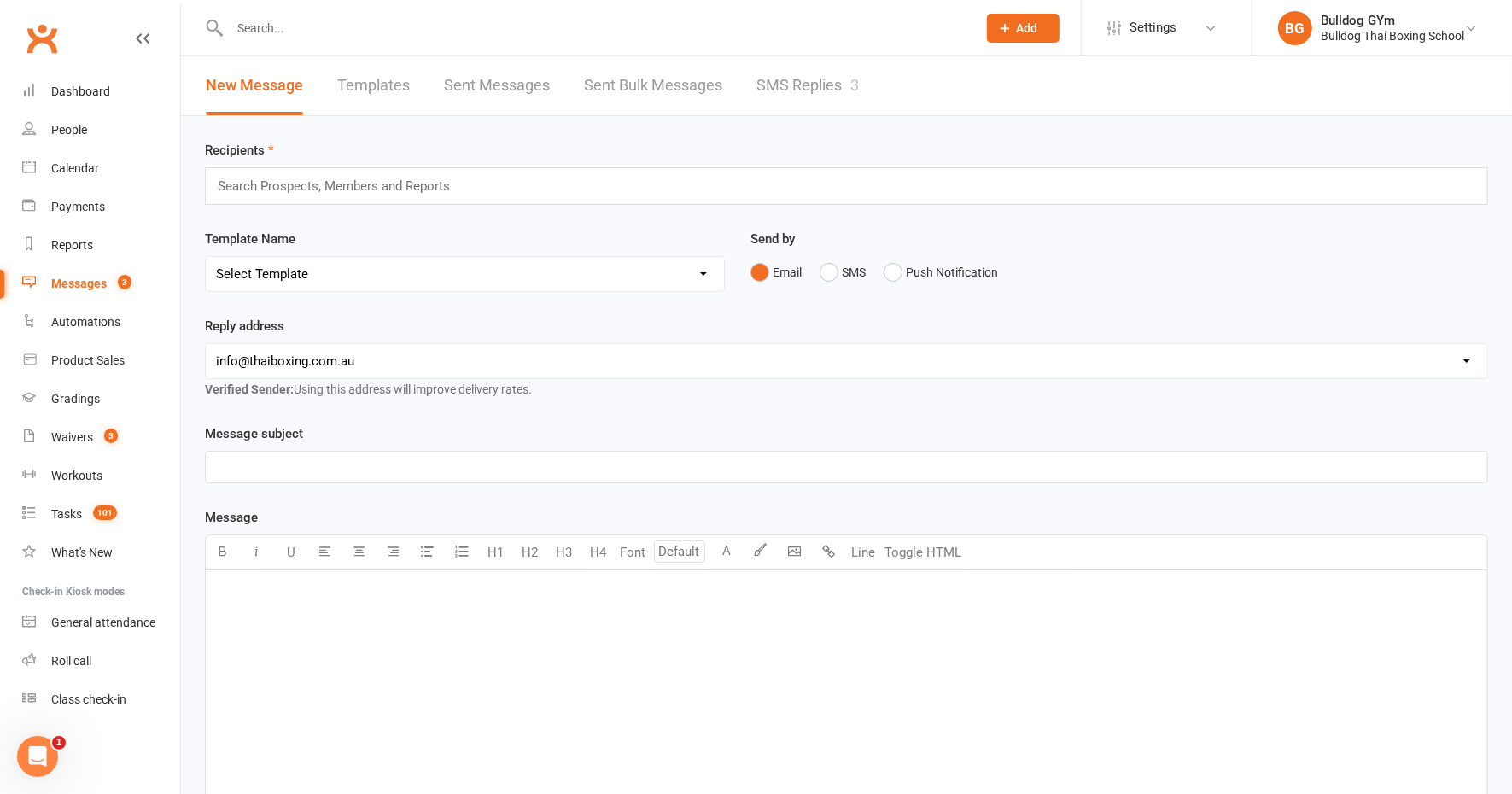
click at [827, 82] on link "SMS Replies 3" at bounding box center [808, 85] width 102 height 59
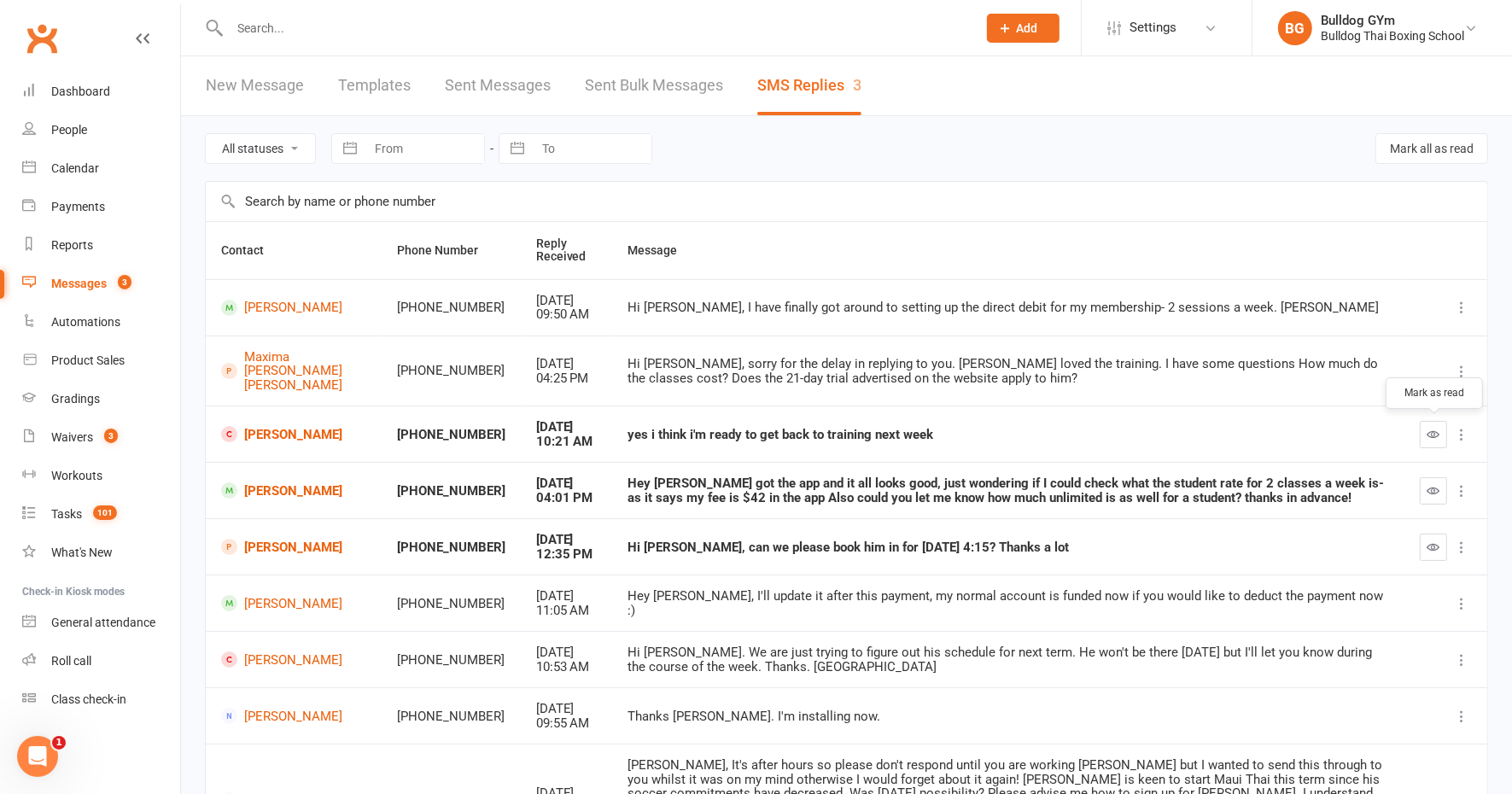
click at [1434, 430] on icon "button" at bounding box center [1433, 434] width 13 height 13
click at [269, 437] on link "[PERSON_NAME]" at bounding box center [293, 434] width 146 height 16
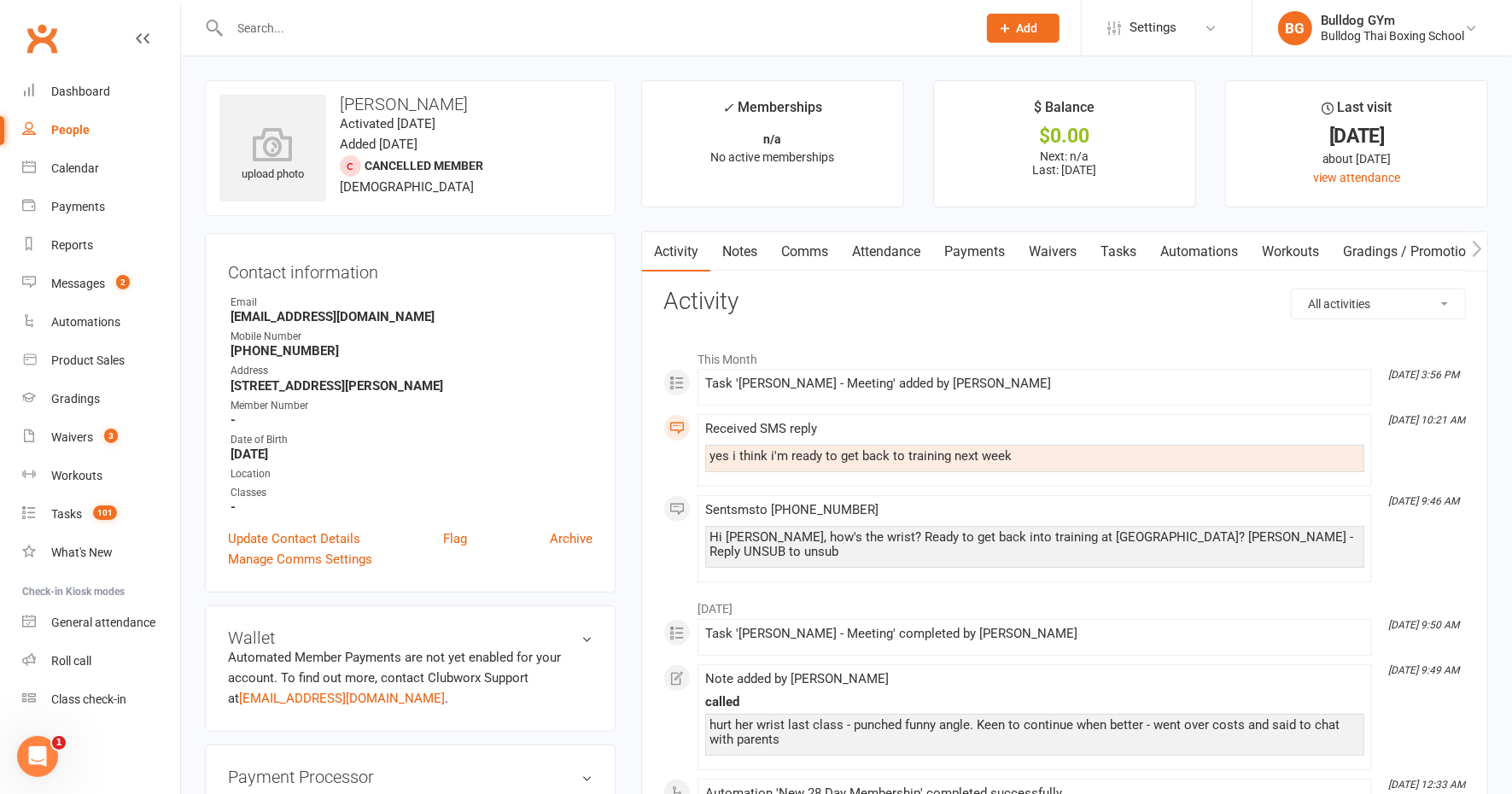
click at [797, 243] on link "Comms" at bounding box center [805, 251] width 71 height 40
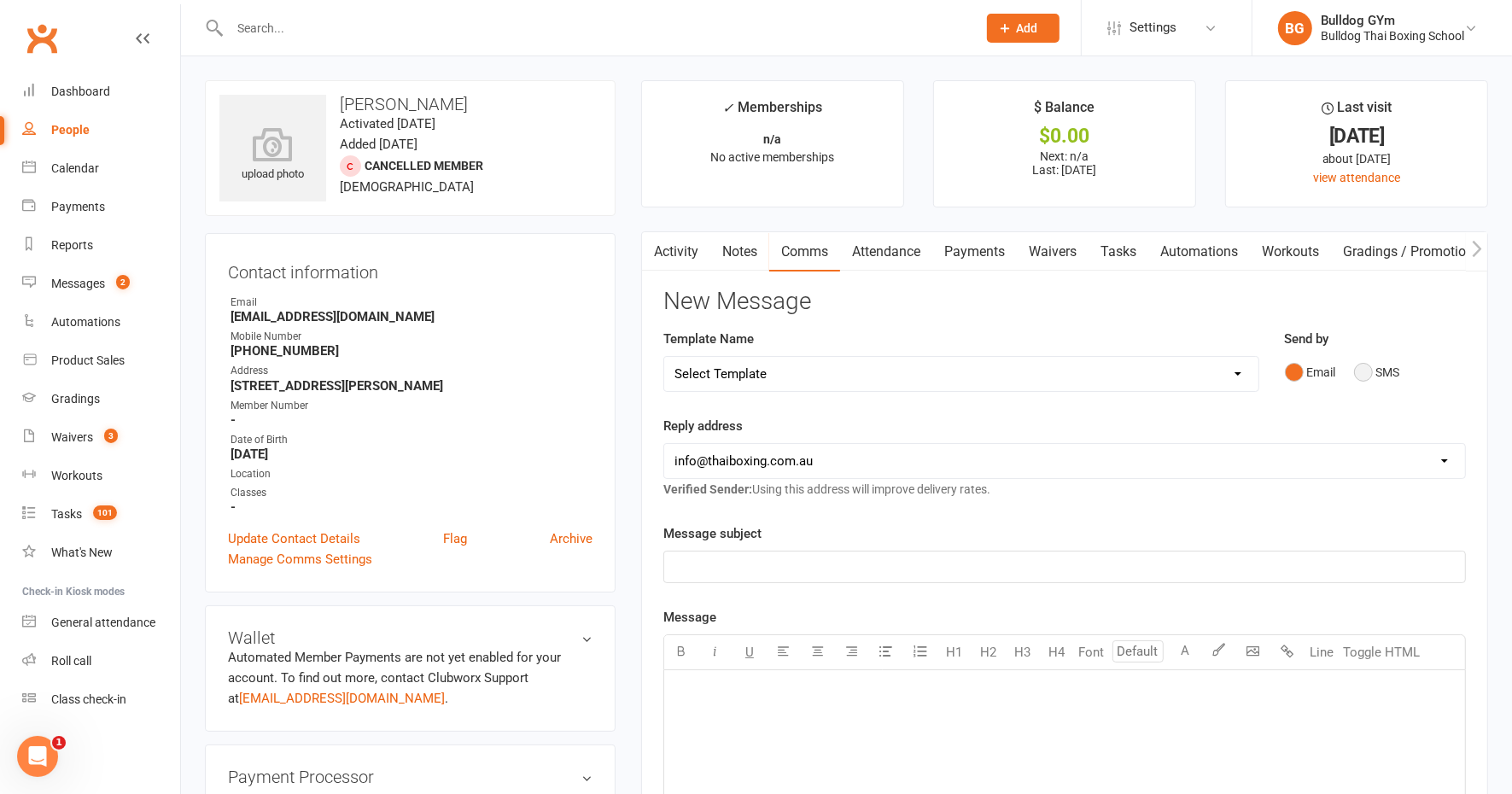
drag, startPoint x: 1360, startPoint y: 371, endPoint x: 1337, endPoint y: 390, distance: 29.8
click at [1362, 371] on button "SMS" at bounding box center [1377, 372] width 46 height 33
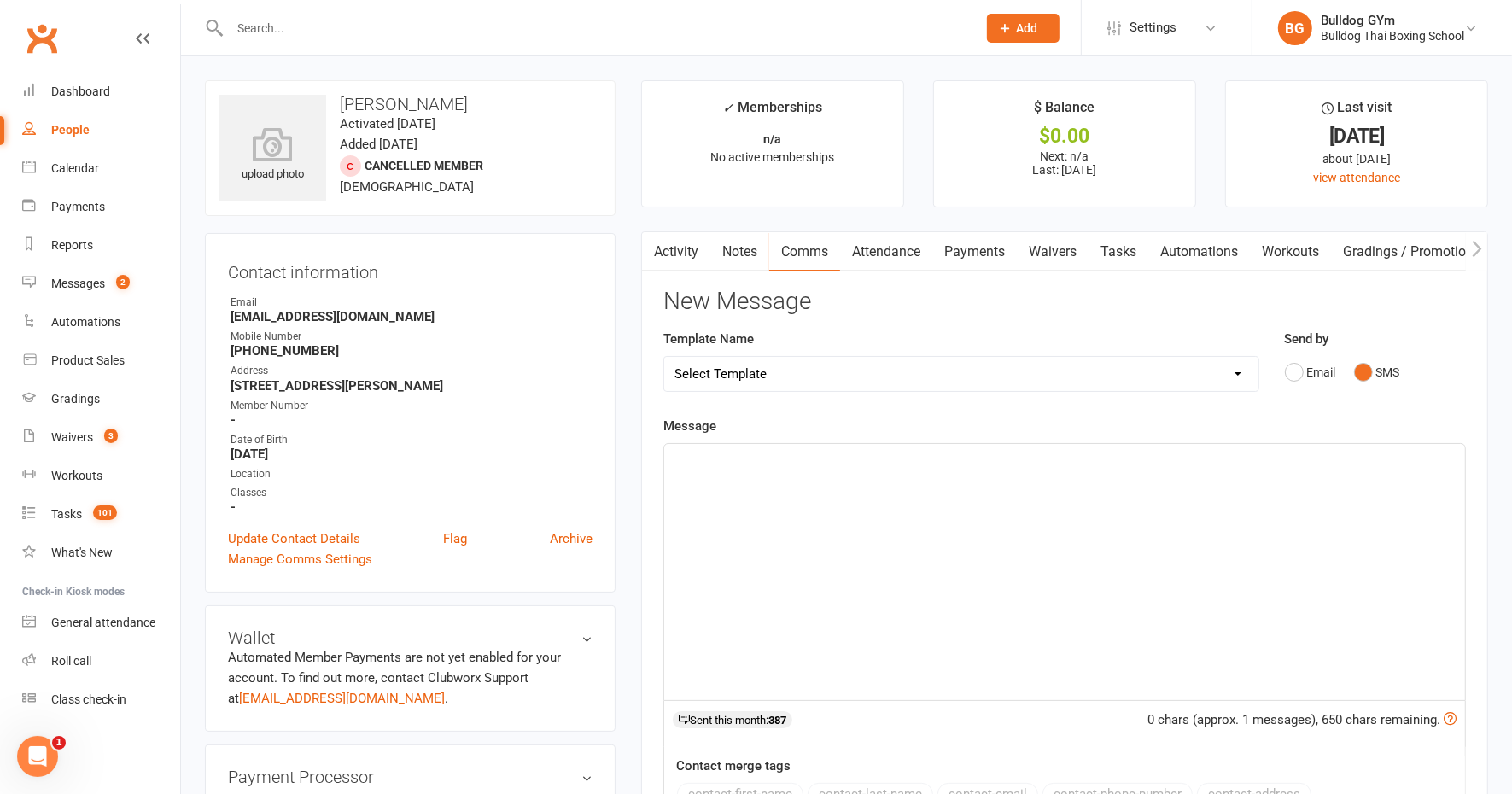
click at [785, 488] on div "﻿" at bounding box center [1064, 572] width 801 height 256
click at [703, 453] on span "That;s good to hear" at bounding box center [729, 460] width 111 height 15
click at [811, 455] on p "That's good to hear" at bounding box center [1065, 459] width 781 height 20
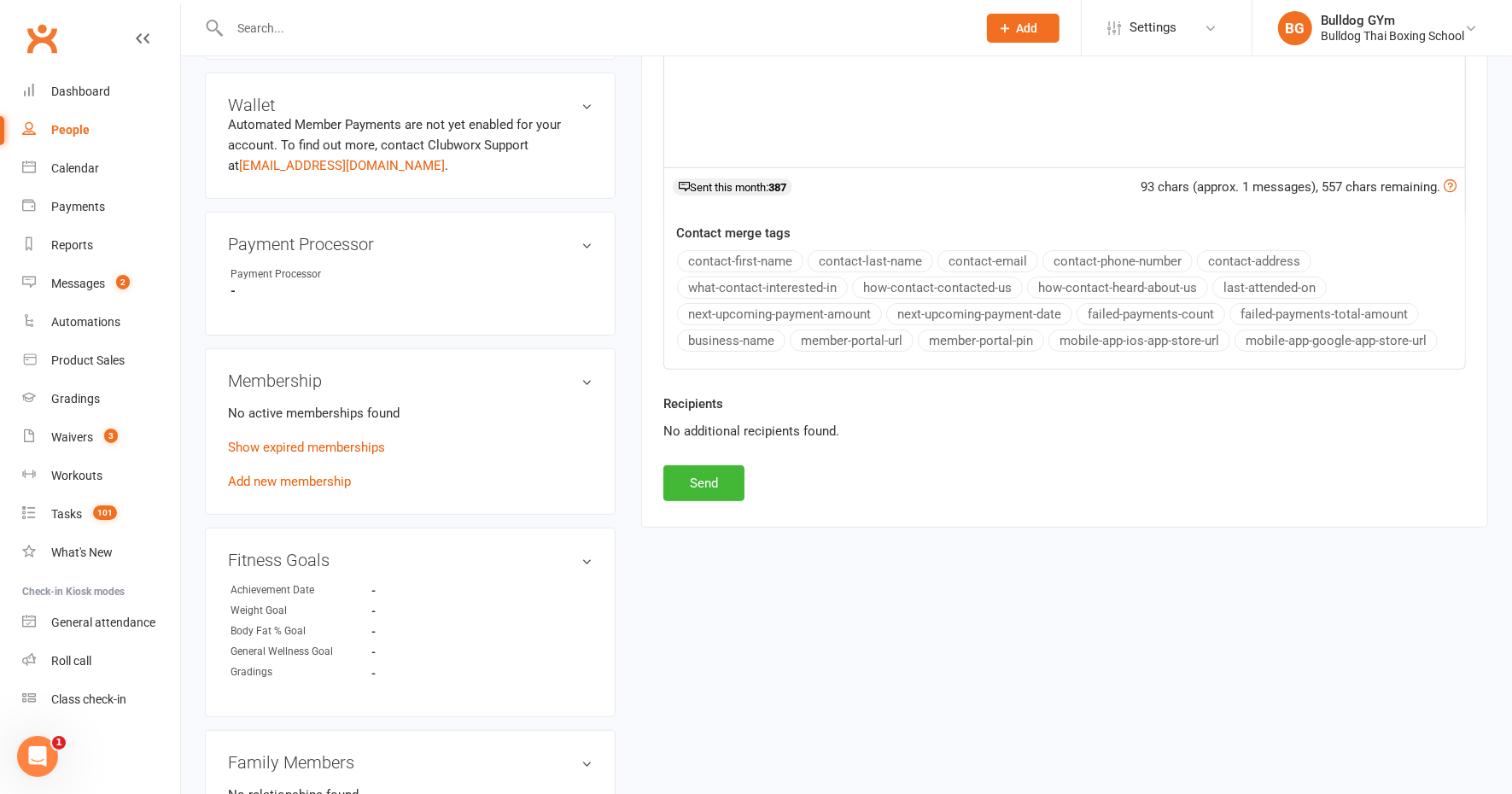
scroll to position [534, 0]
click at [696, 478] on button "Send" at bounding box center [703, 482] width 81 height 36
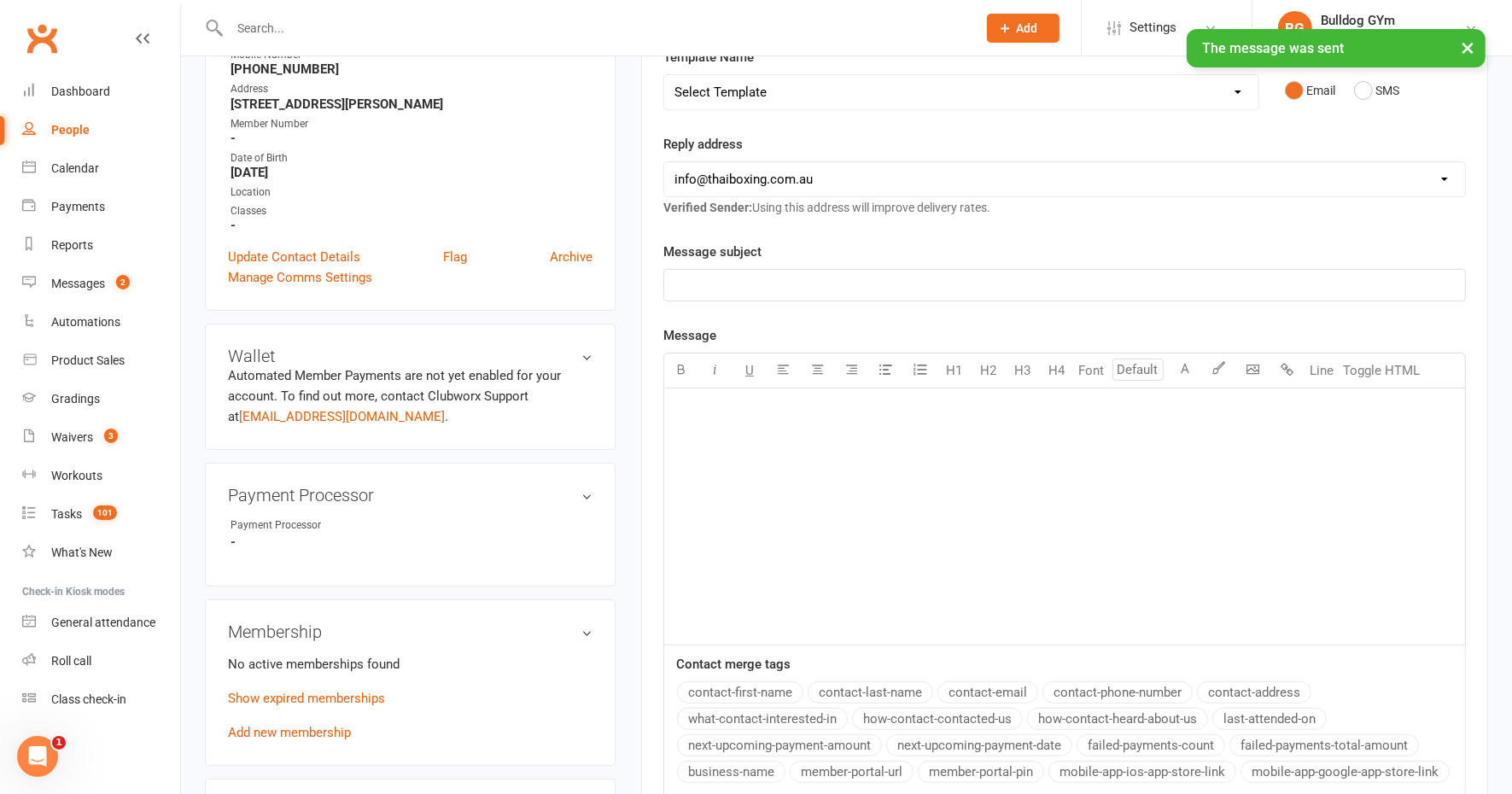
scroll to position [0, 0]
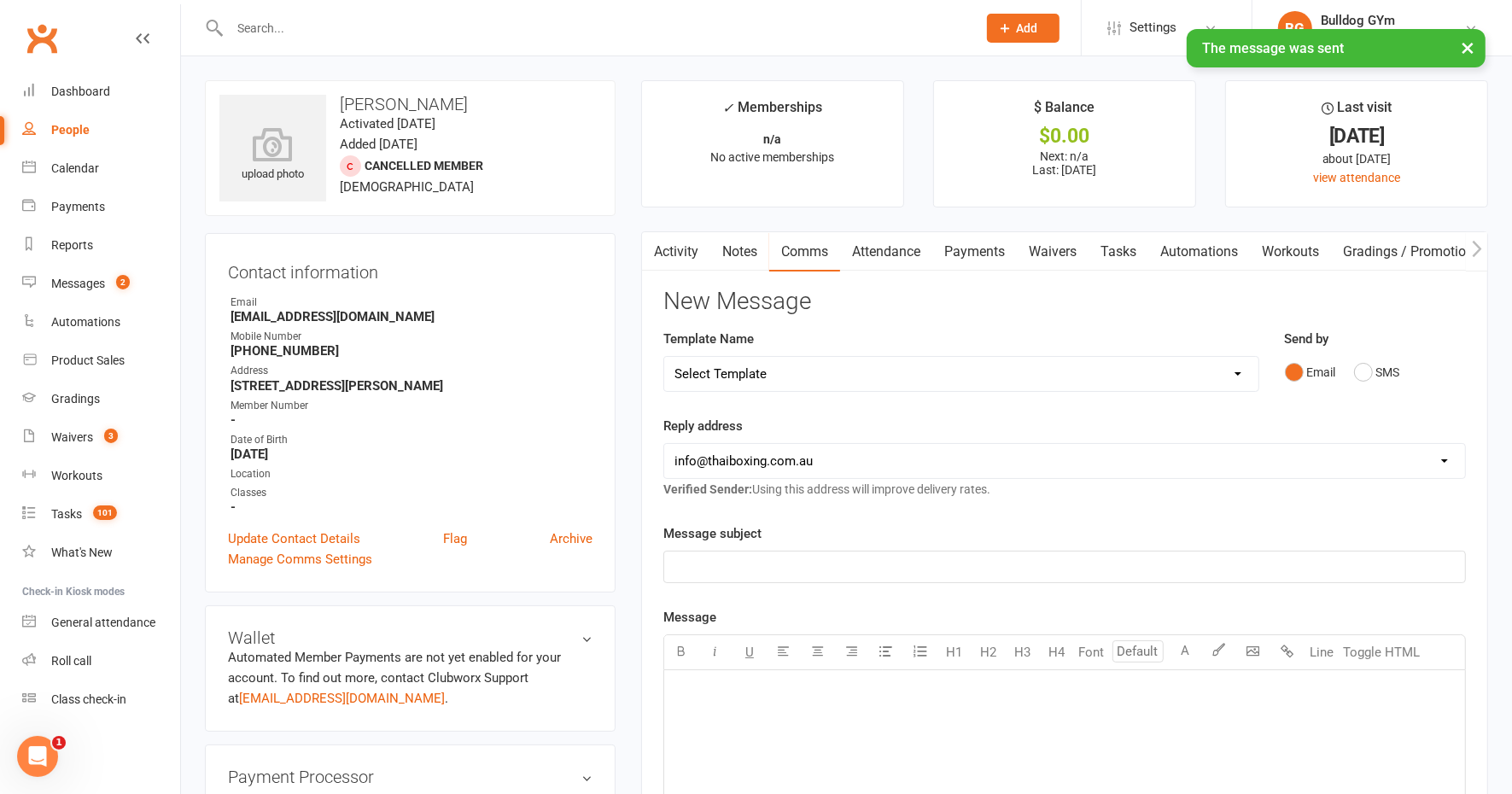
click at [1127, 256] on link "Tasks" at bounding box center [1118, 251] width 60 height 40
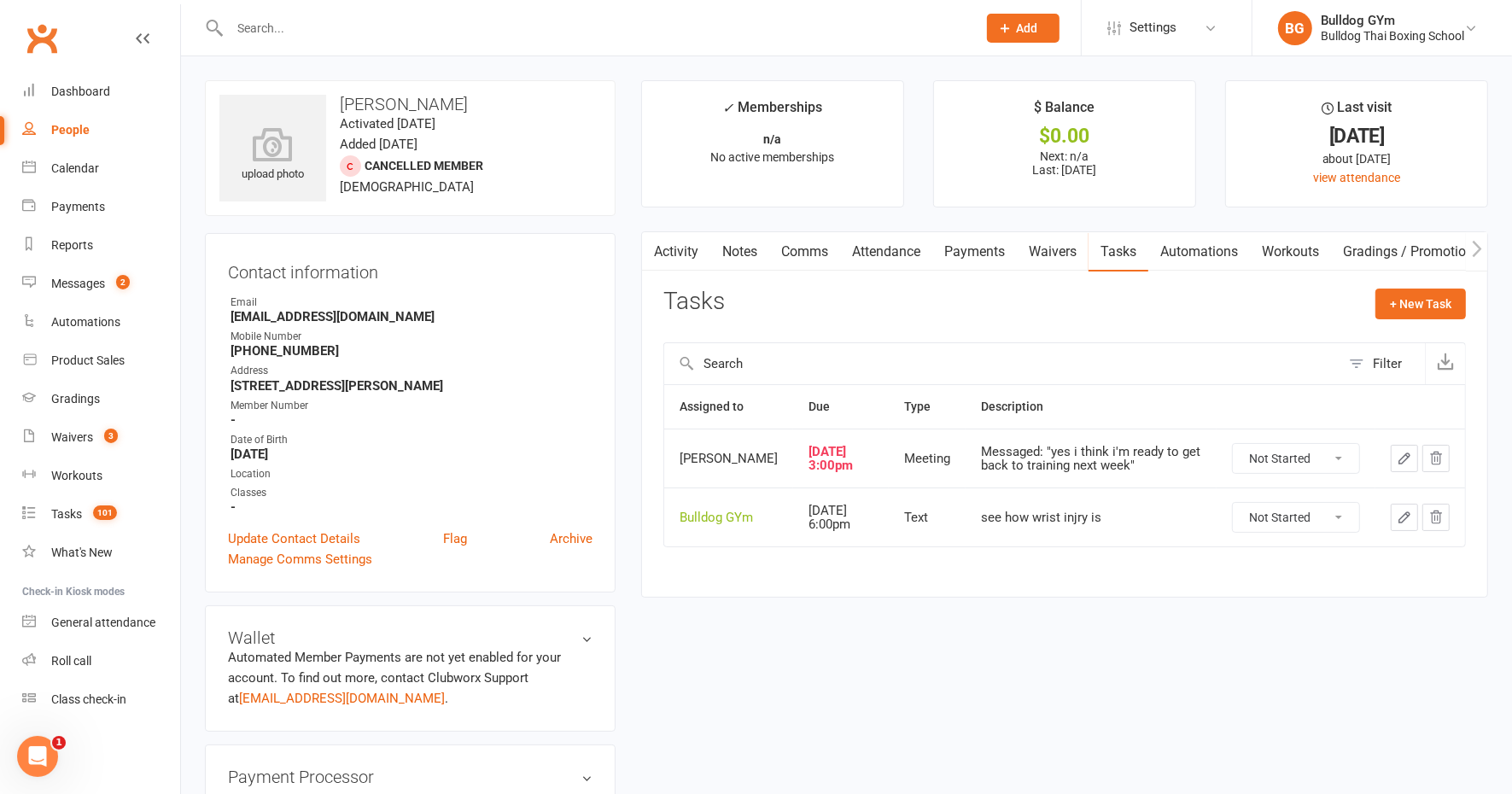
click at [1406, 463] on icon "button" at bounding box center [1404, 458] width 11 height 11
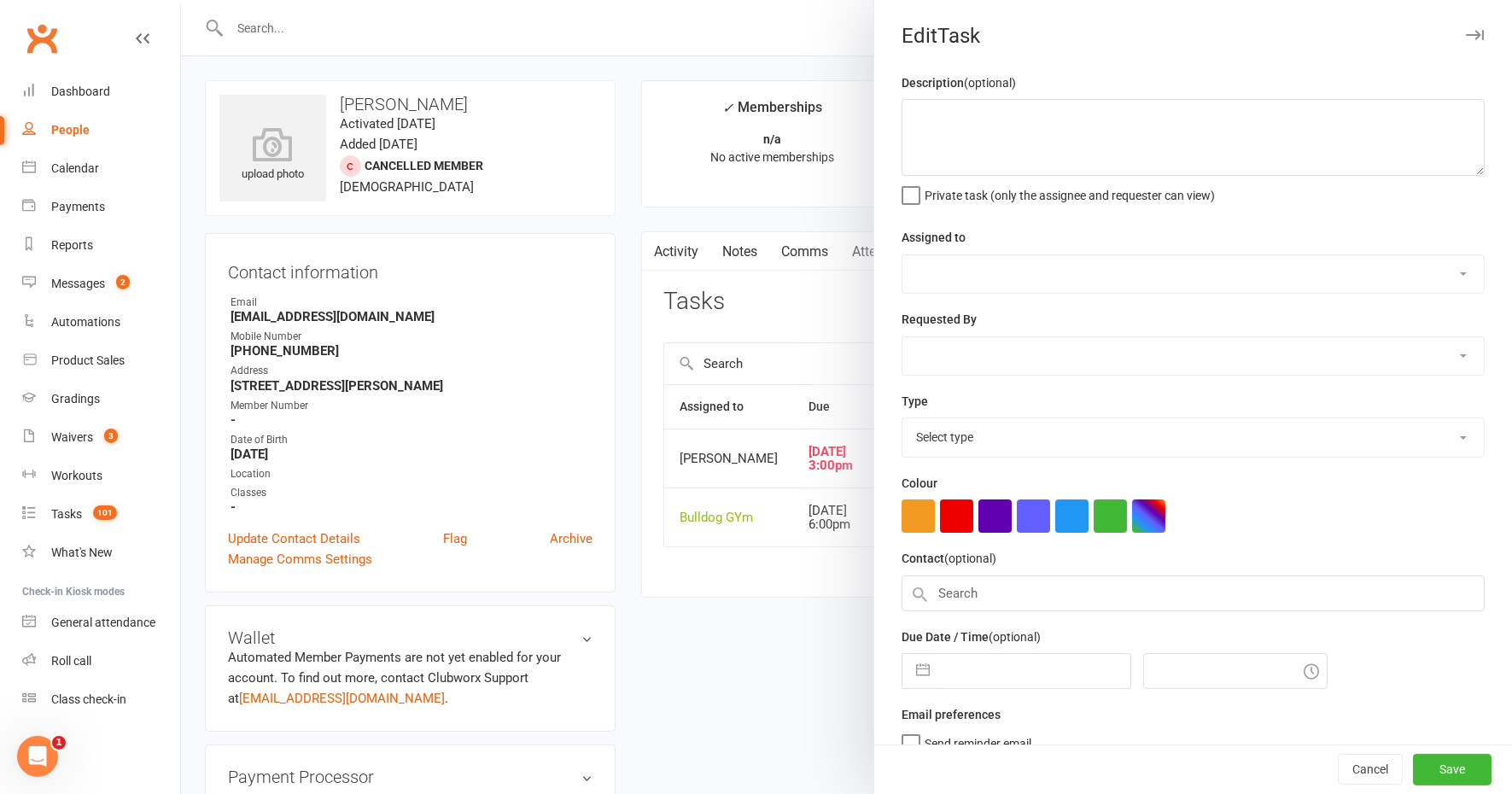
type textarea "Messaged: "yes i think i'm ready to get back to training next week""
select select "13084"
select select "45795"
type input "[DATE]"
type input "3:00pm"
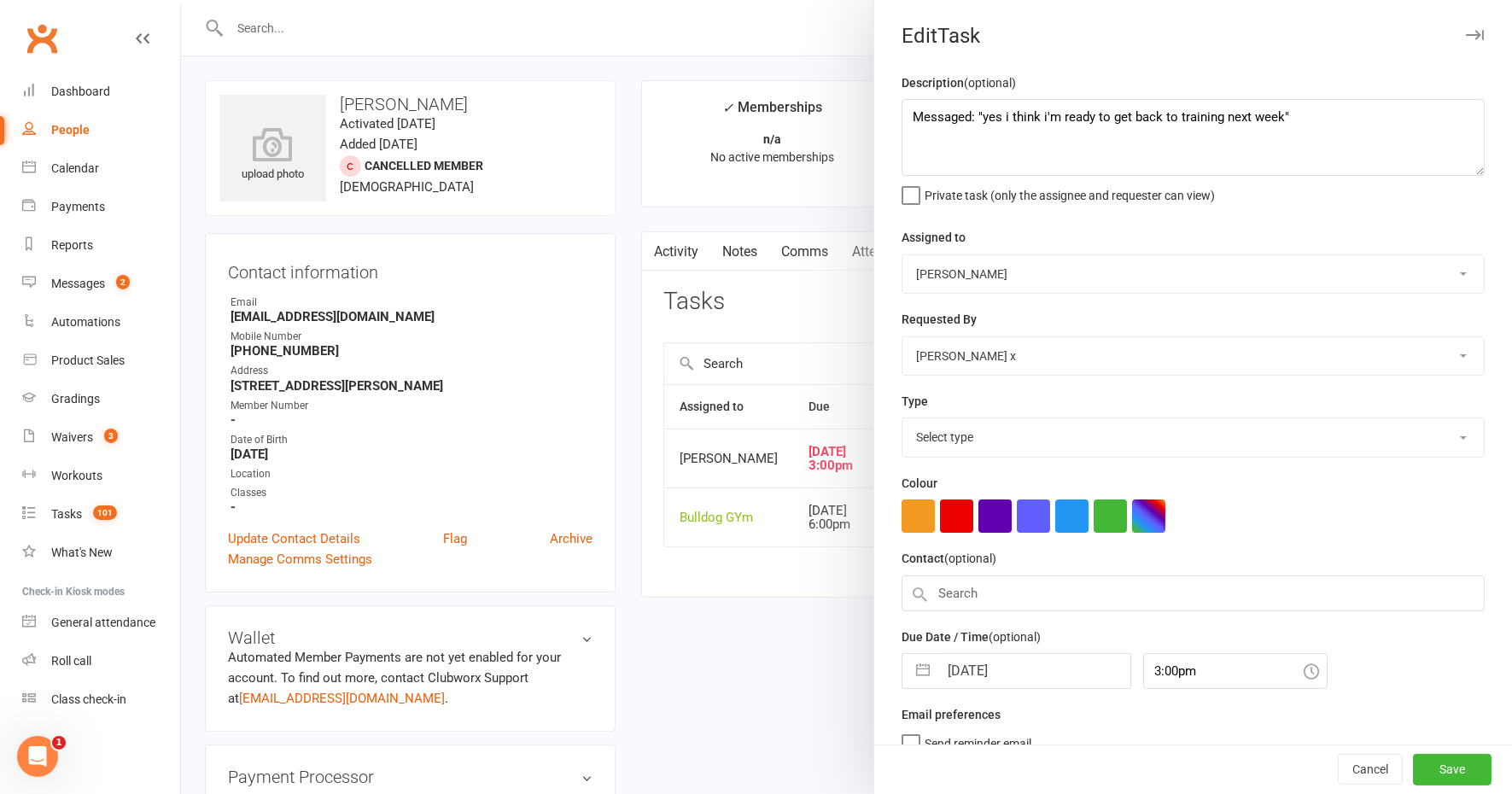
select select "12049"
drag, startPoint x: 1316, startPoint y: 117, endPoint x: 864, endPoint y: 126, distance: 452.1
click at [181, 0] on react-component "Edit Task Description (optional) Messaged: "yes i think i'm ready to get back t…" at bounding box center [181, 0] width 0 height 0
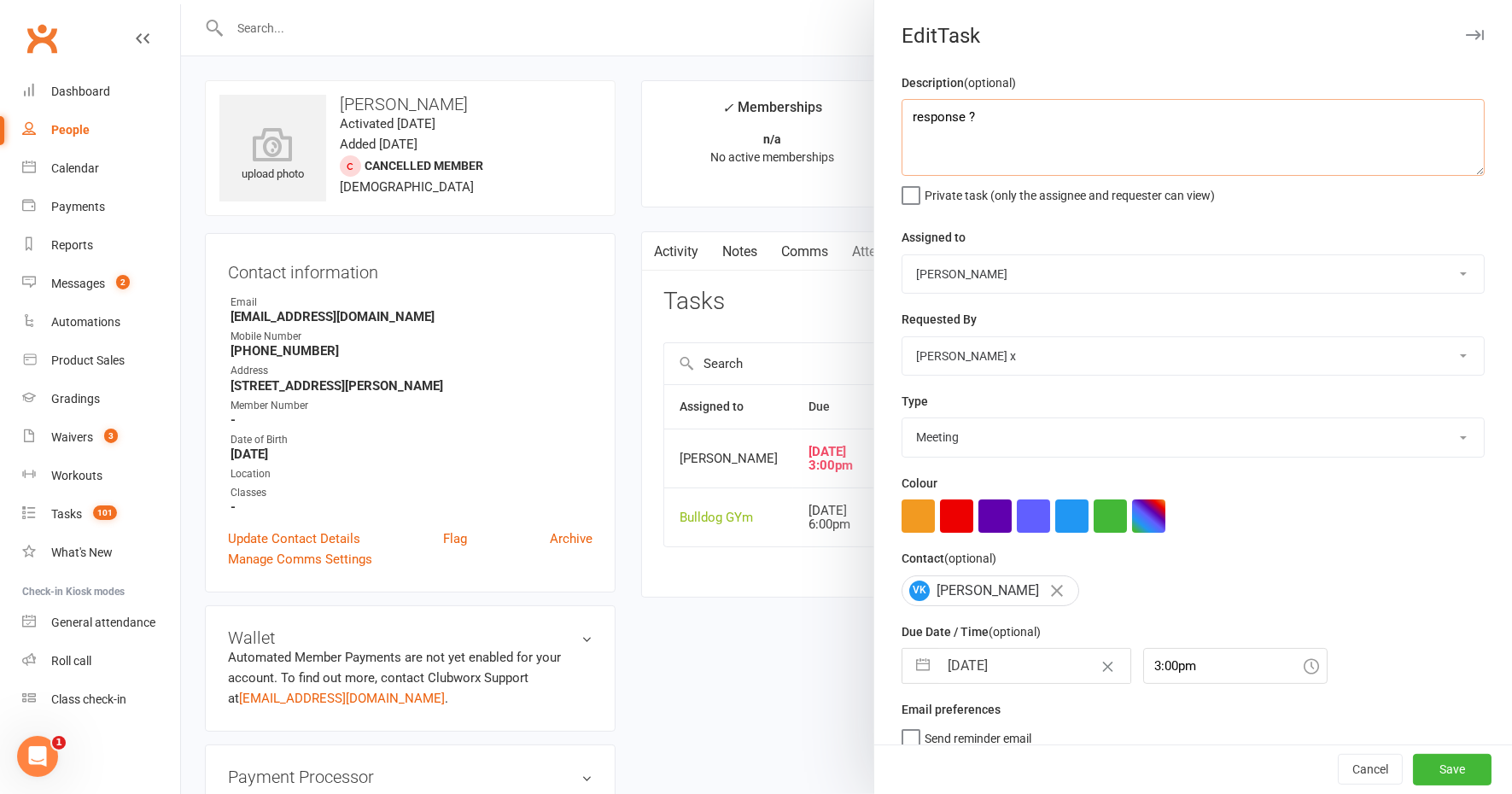
type textarea "response ?"
click at [963, 437] on select "Action E-mail Meeting Phone call Text Add new task type" at bounding box center [1192, 437] width 581 height 38
select select "12048"
click at [902, 418] on select "Action E-mail Meeting Phone call Text Add new task type" at bounding box center [1192, 437] width 581 height 38
select select "8"
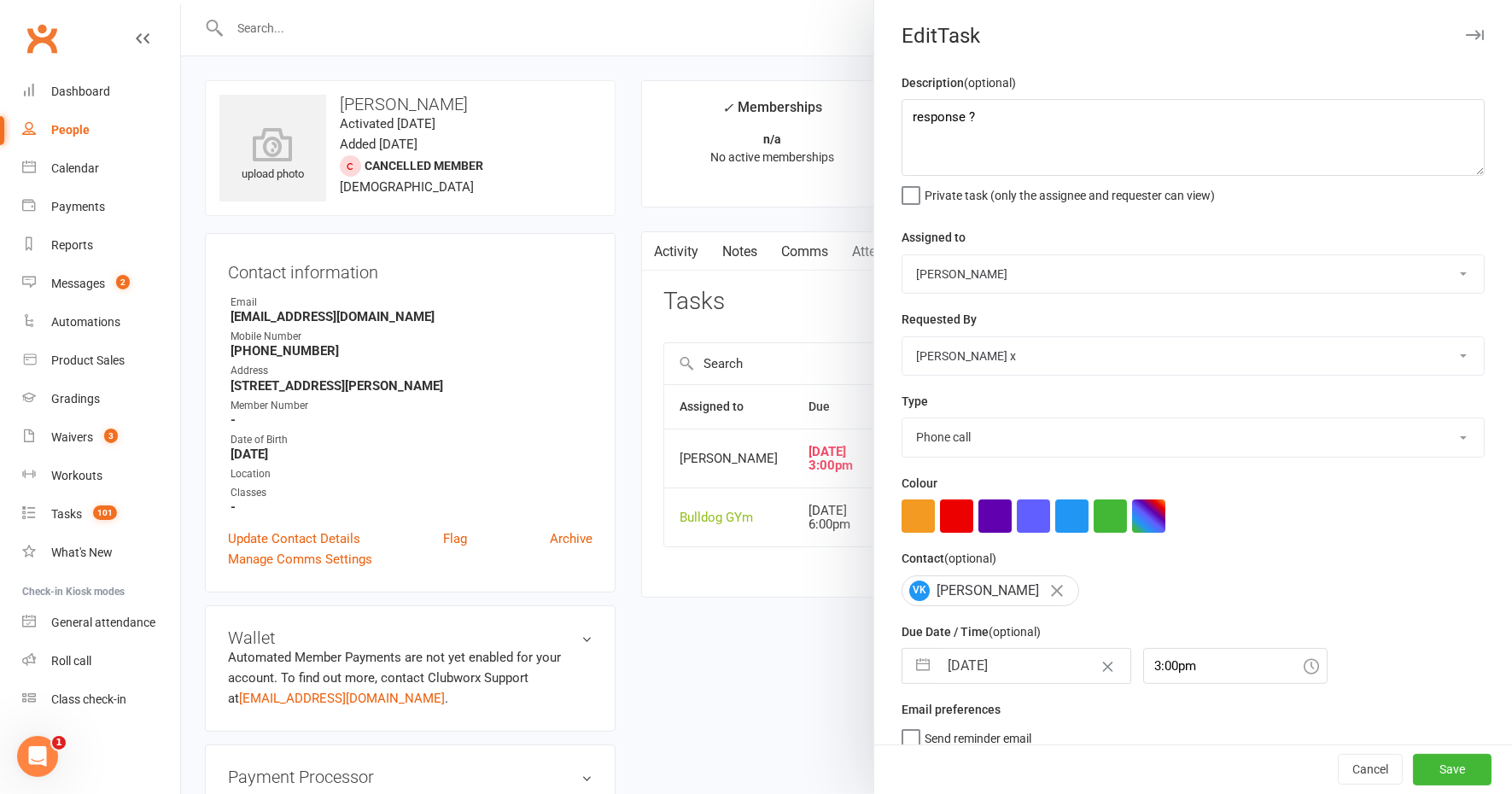
select select "2025"
select select "9"
select select "2025"
select select "10"
select select "2025"
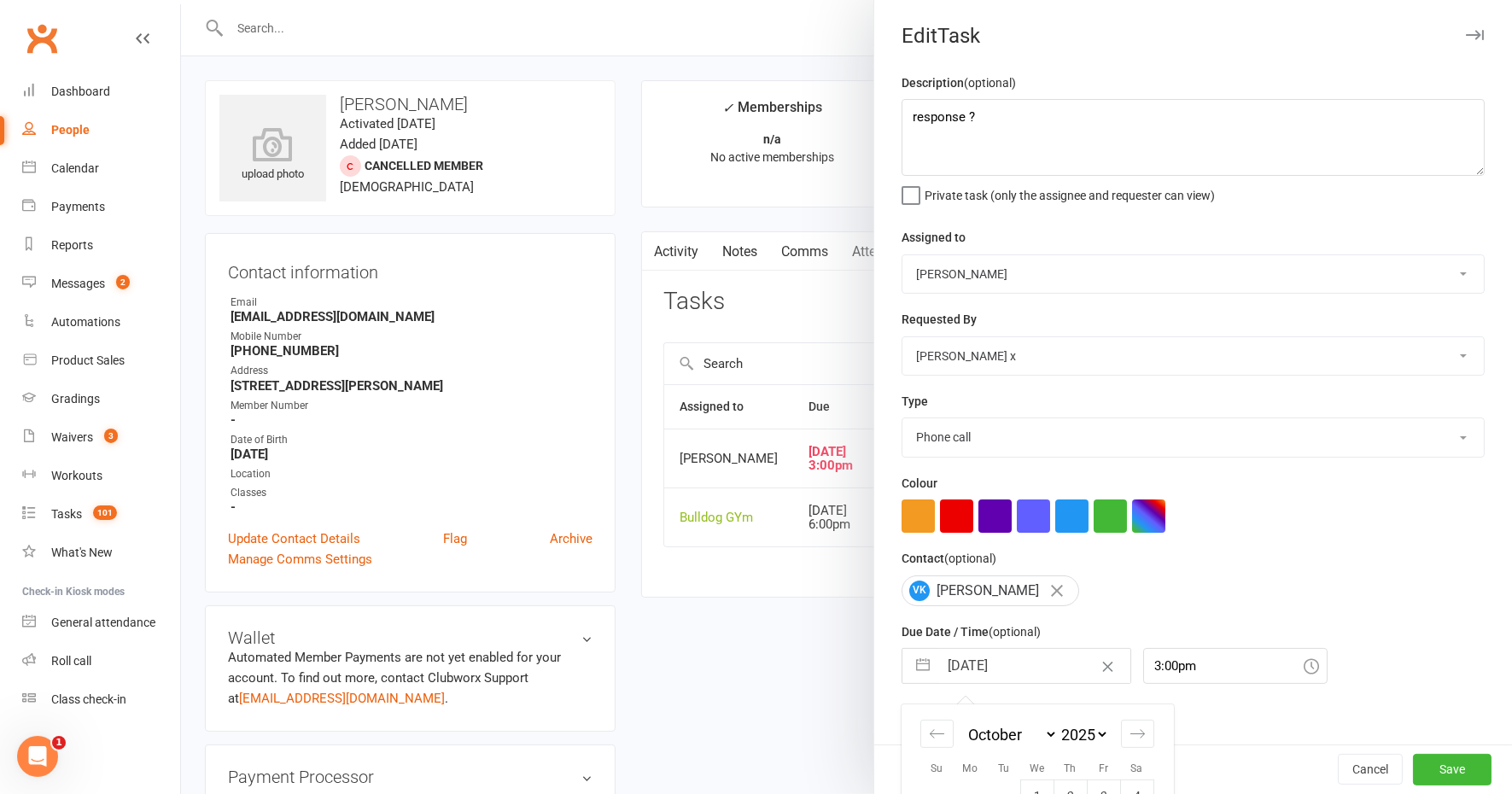
click at [1006, 675] on input "[DATE]" at bounding box center [1034, 665] width 192 height 34
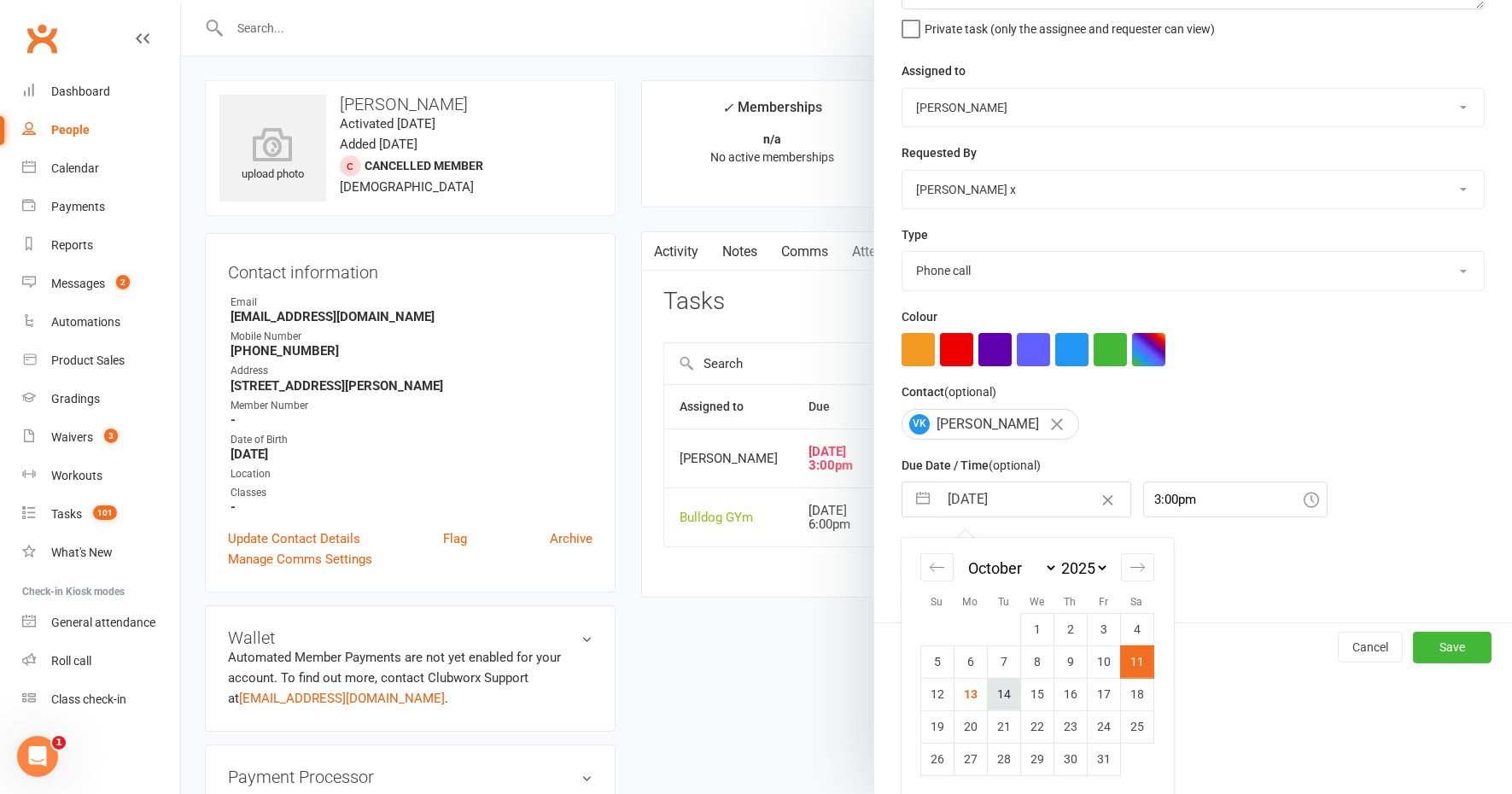
click at [995, 690] on td "14" at bounding box center [1003, 694] width 34 height 33
type input "[DATE]"
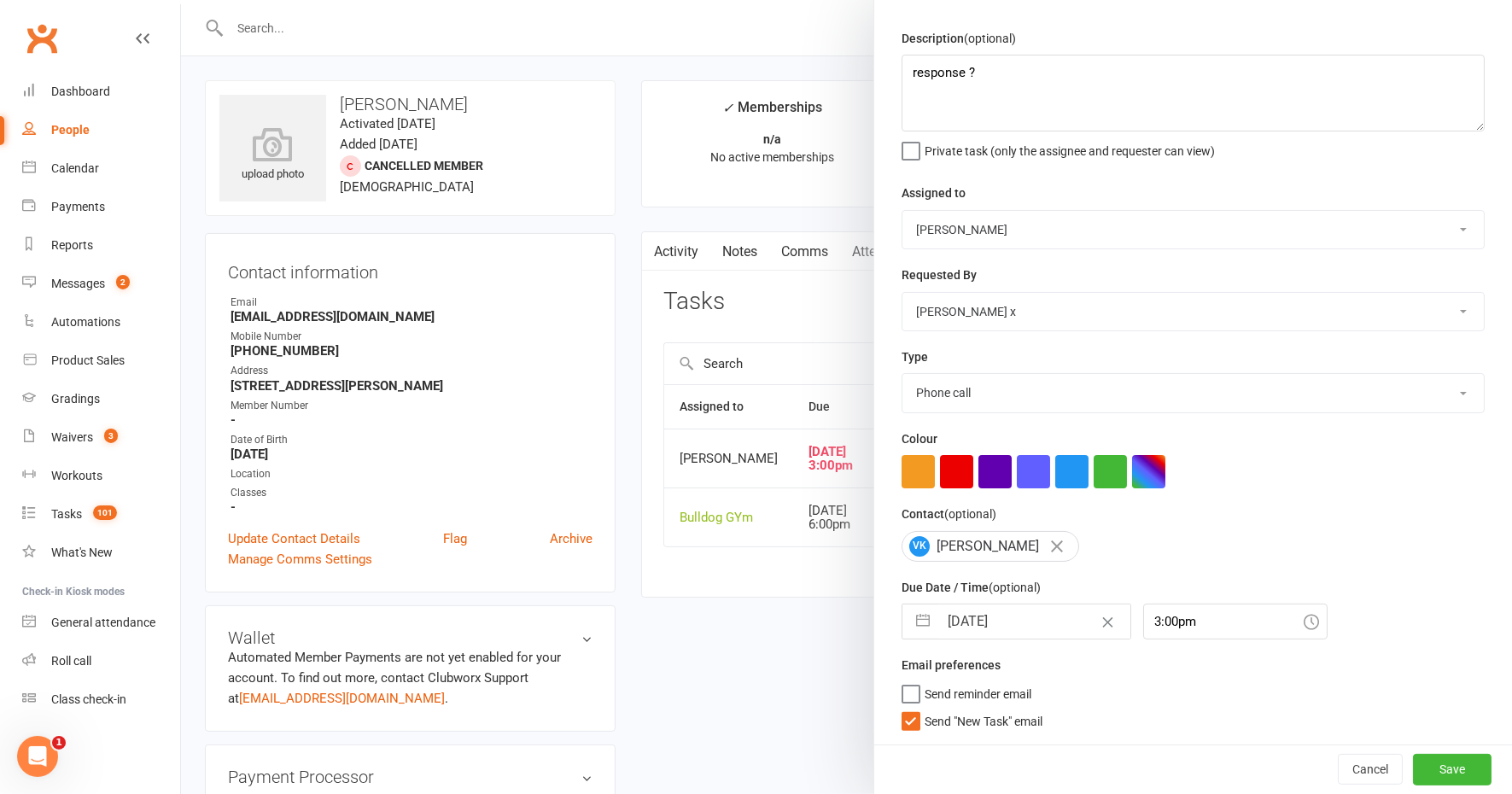
scroll to position [41, 0]
drag, startPoint x: 1407, startPoint y: 766, endPoint x: 1398, endPoint y: 739, distance: 28.5
click at [1413, 766] on button "Save" at bounding box center [1451, 770] width 78 height 31
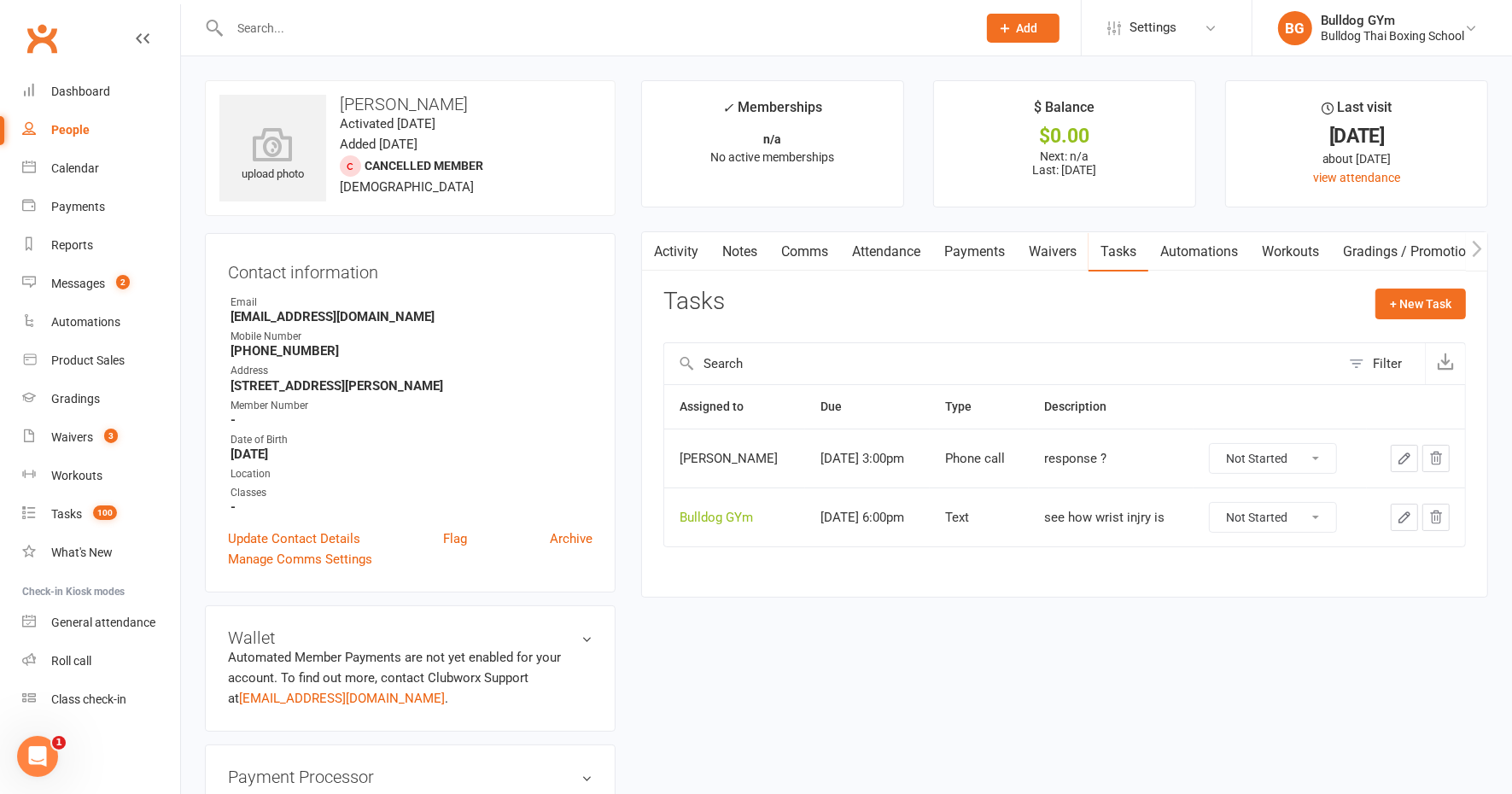
drag, startPoint x: 1316, startPoint y: 515, endPoint x: 1317, endPoint y: 523, distance: 8.1
click at [1317, 516] on select "Not Started In Progress Waiting Complete" at bounding box center [1272, 517] width 126 height 29
click at [1212, 503] on select "Not Started In Progress Waiting Complete" at bounding box center [1272, 517] width 126 height 29
select select "unstarted"
click at [1403, 460] on icon "button" at bounding box center [1404, 458] width 11 height 11
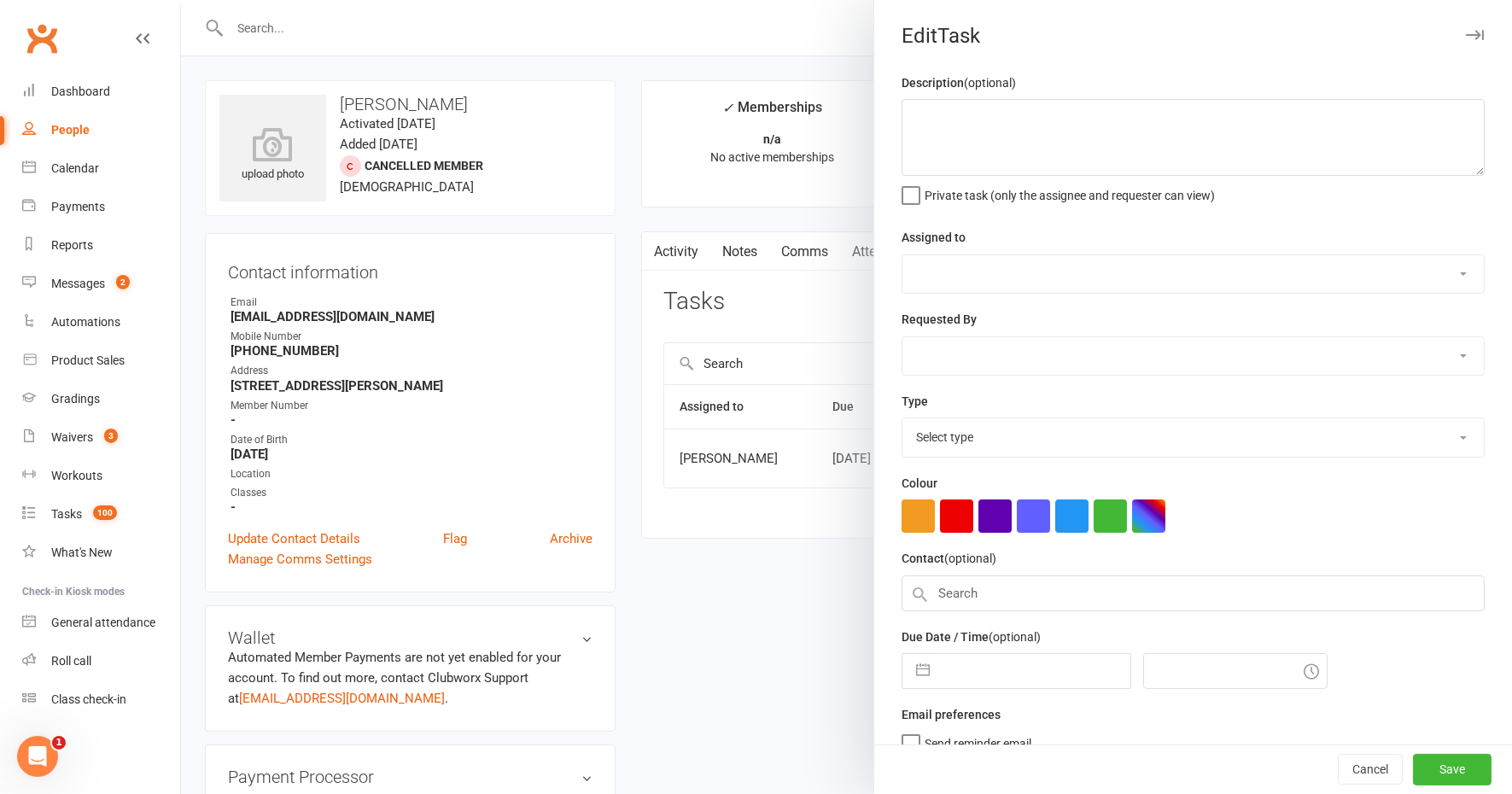
type textarea "response ?"
select select "13084"
select select "45795"
type input "[DATE]"
type input "3:00pm"
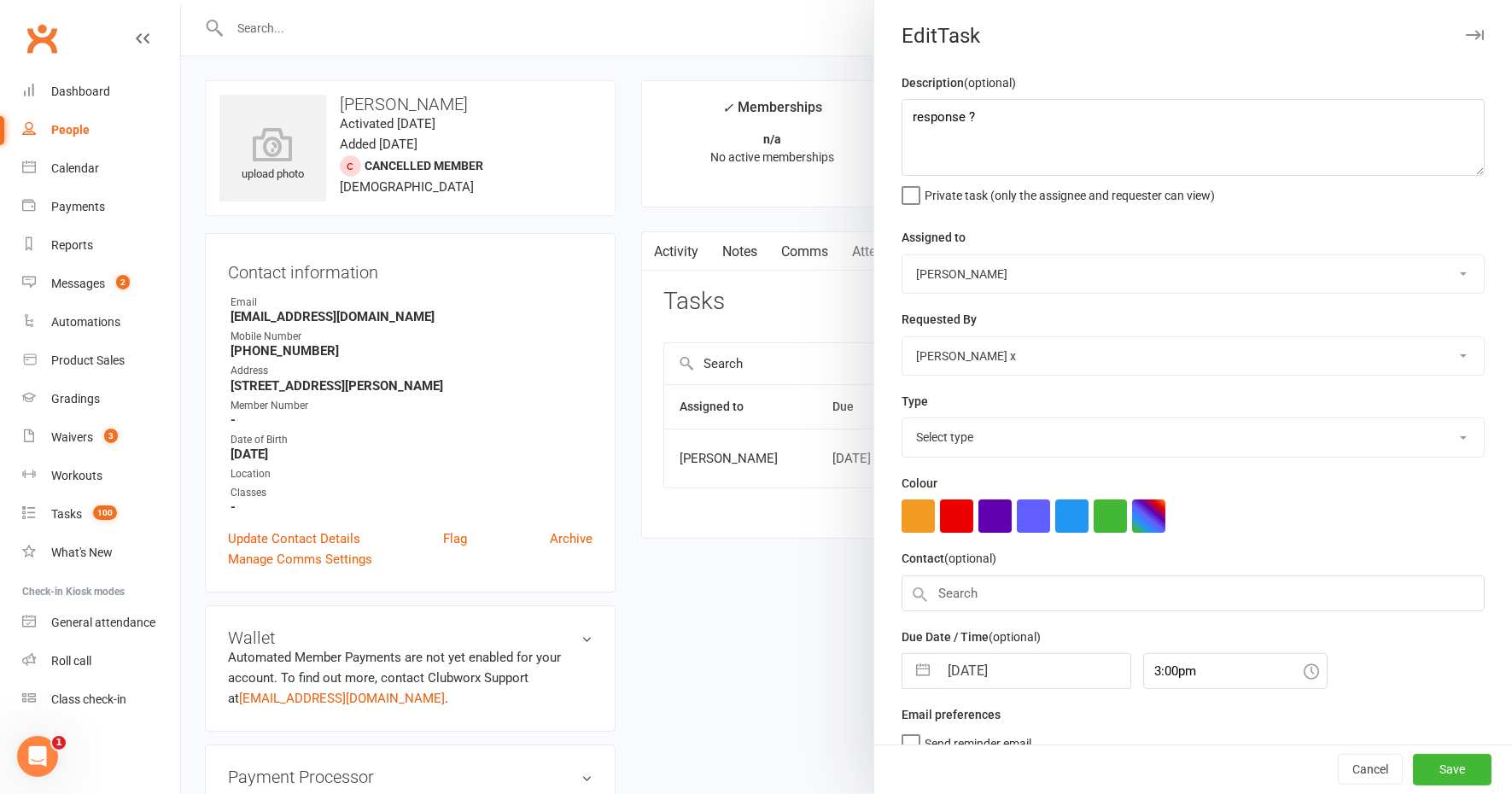
select select "12048"
click at [942, 272] on select "Bulldog GYm [PERSON_NAME] O'[PERSON_NAME] x [PERSON_NAME] [PERSON_NAME] [PERSON…" at bounding box center [1192, 274] width 581 height 38
select select "12940"
click at [902, 255] on select "Bulldog GYm [PERSON_NAME] O'[PERSON_NAME] x [PERSON_NAME] [PERSON_NAME] [PERSON…" at bounding box center [1192, 274] width 581 height 38
click at [1433, 772] on button "Save" at bounding box center [1451, 770] width 78 height 31
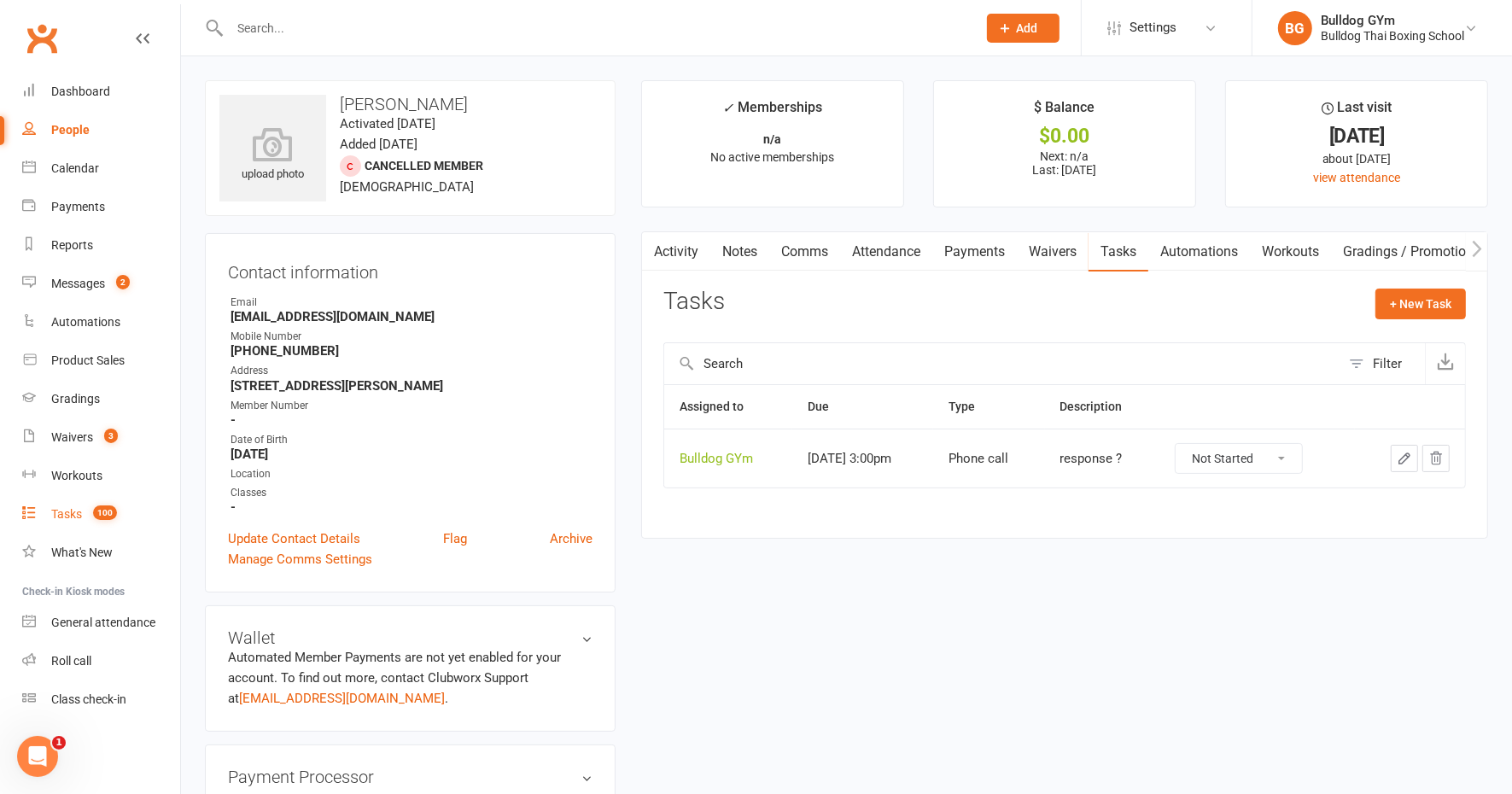
click at [69, 515] on div "Tasks" at bounding box center [66, 514] width 31 height 13
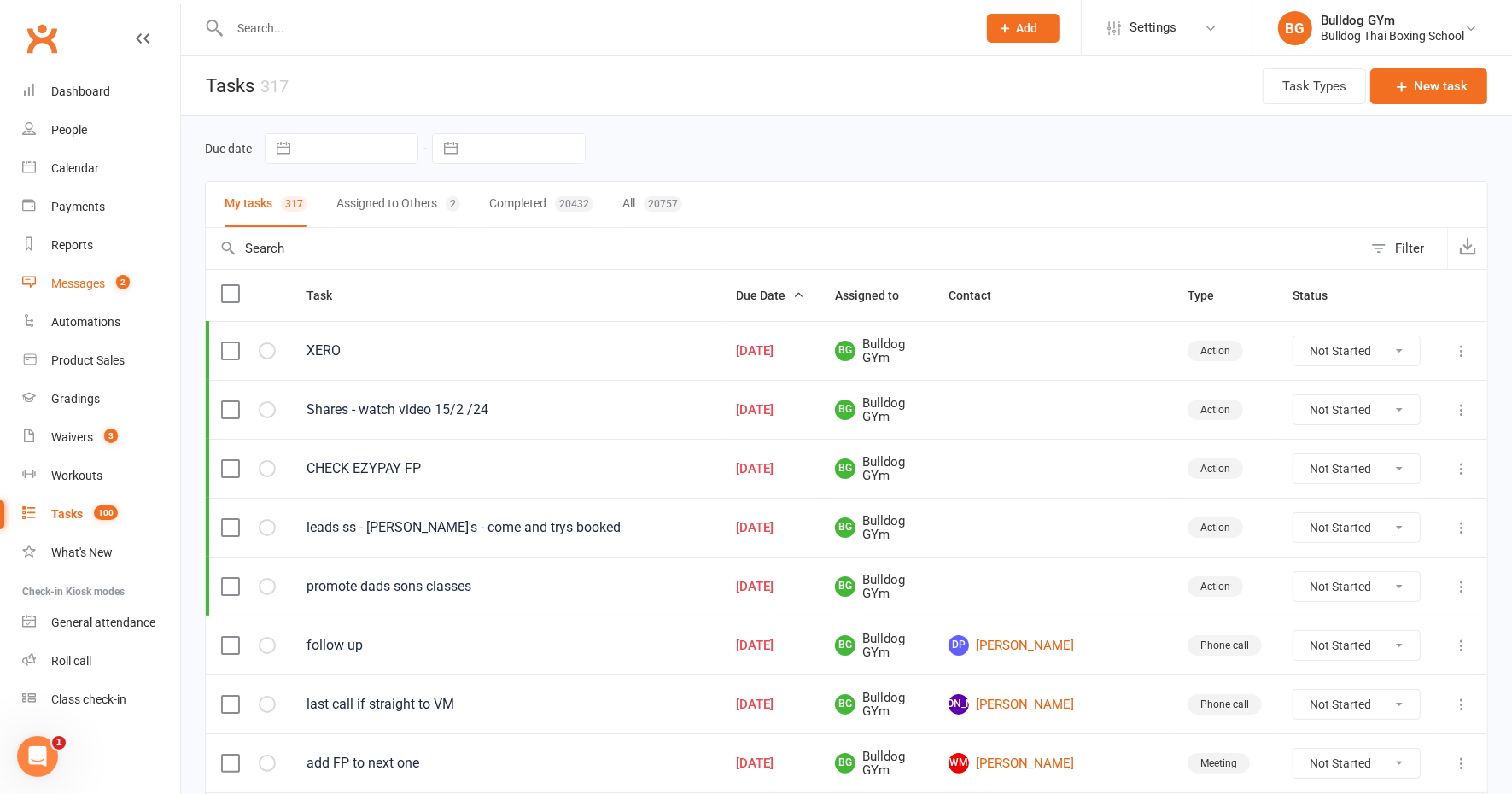
click at [71, 286] on div "Messages" at bounding box center [78, 283] width 54 height 13
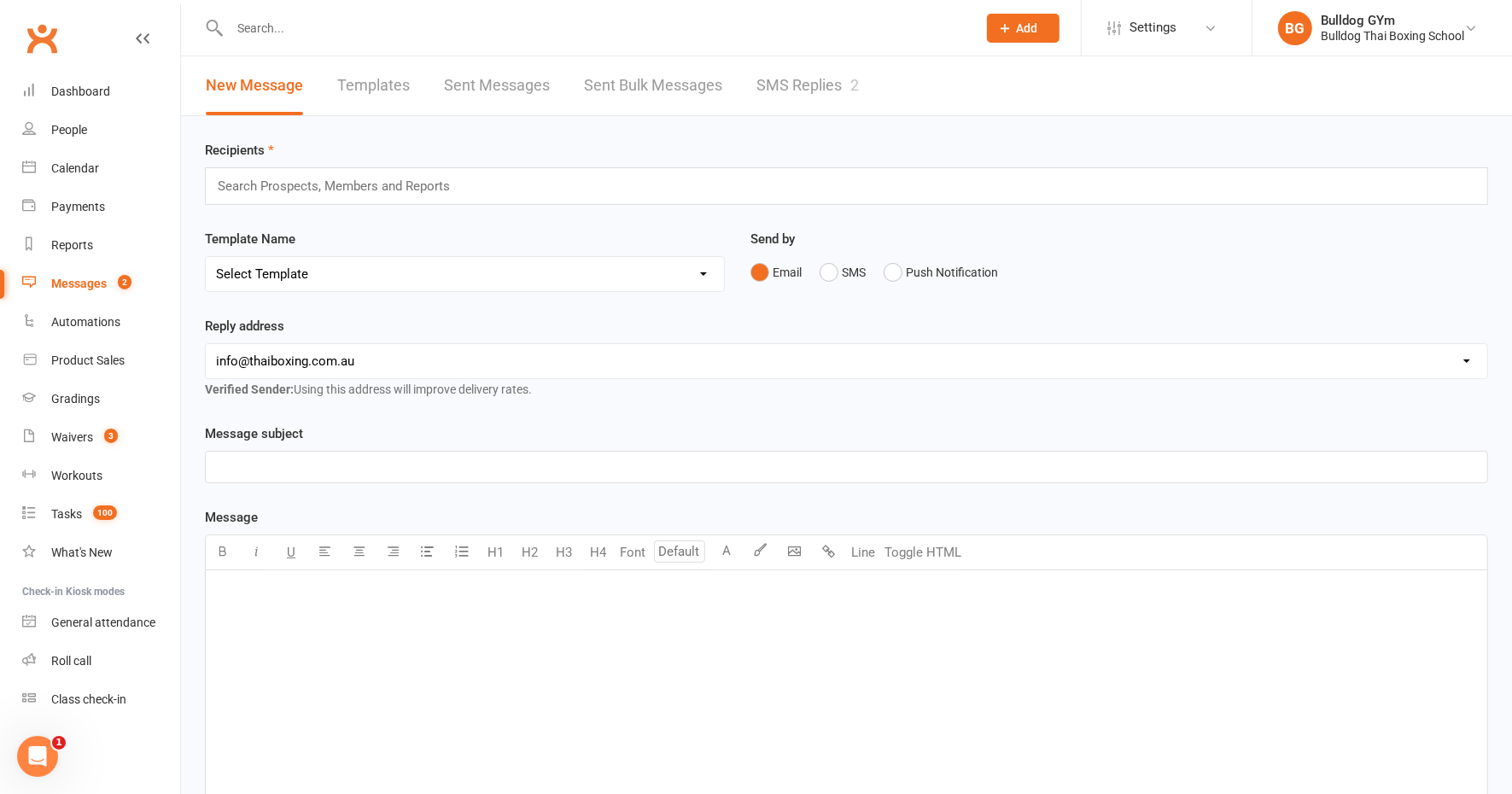
click at [792, 84] on link "SMS Replies 2" at bounding box center [808, 85] width 102 height 59
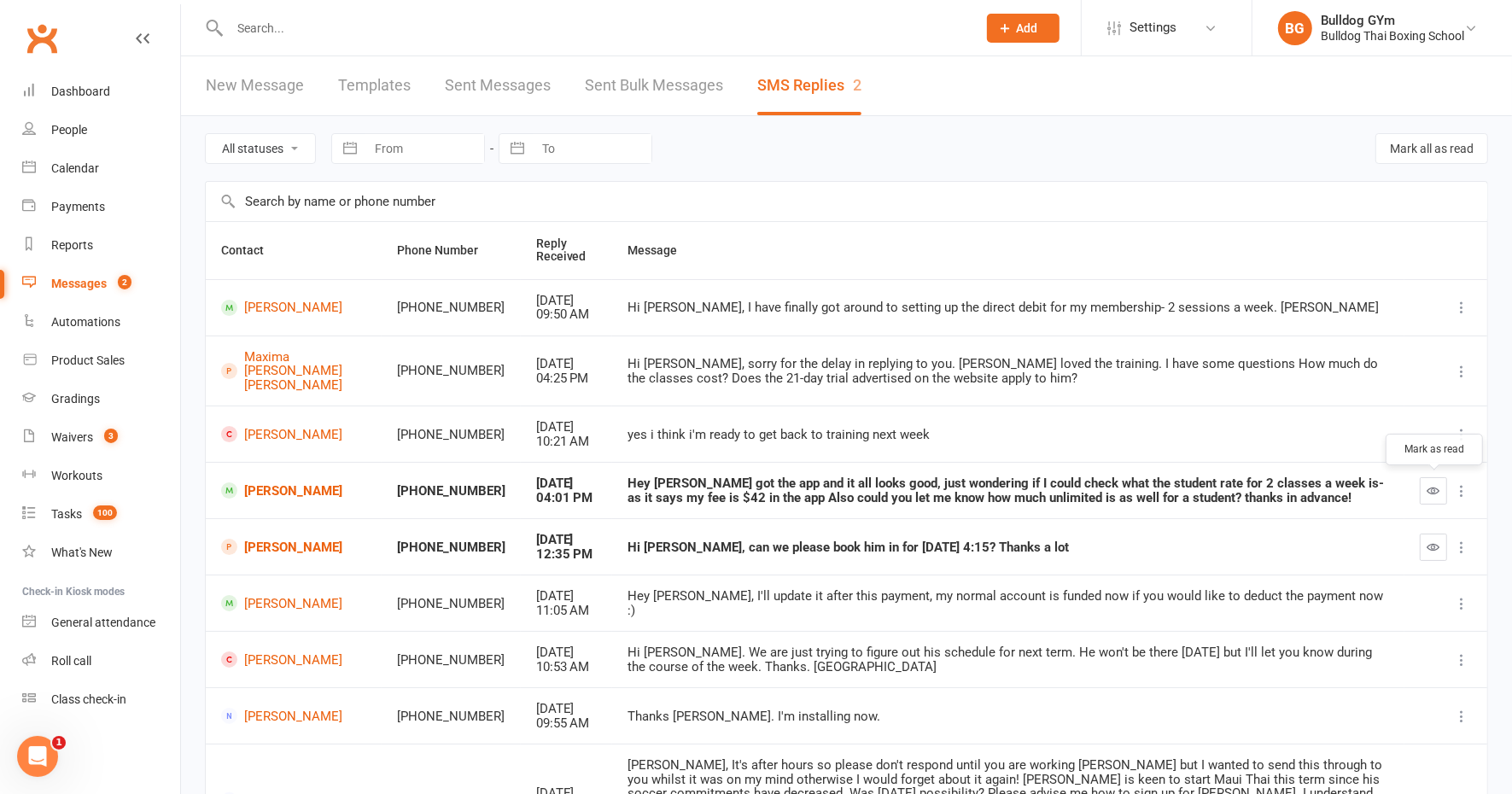
click at [1434, 481] on button "button" at bounding box center [1433, 490] width 27 height 27
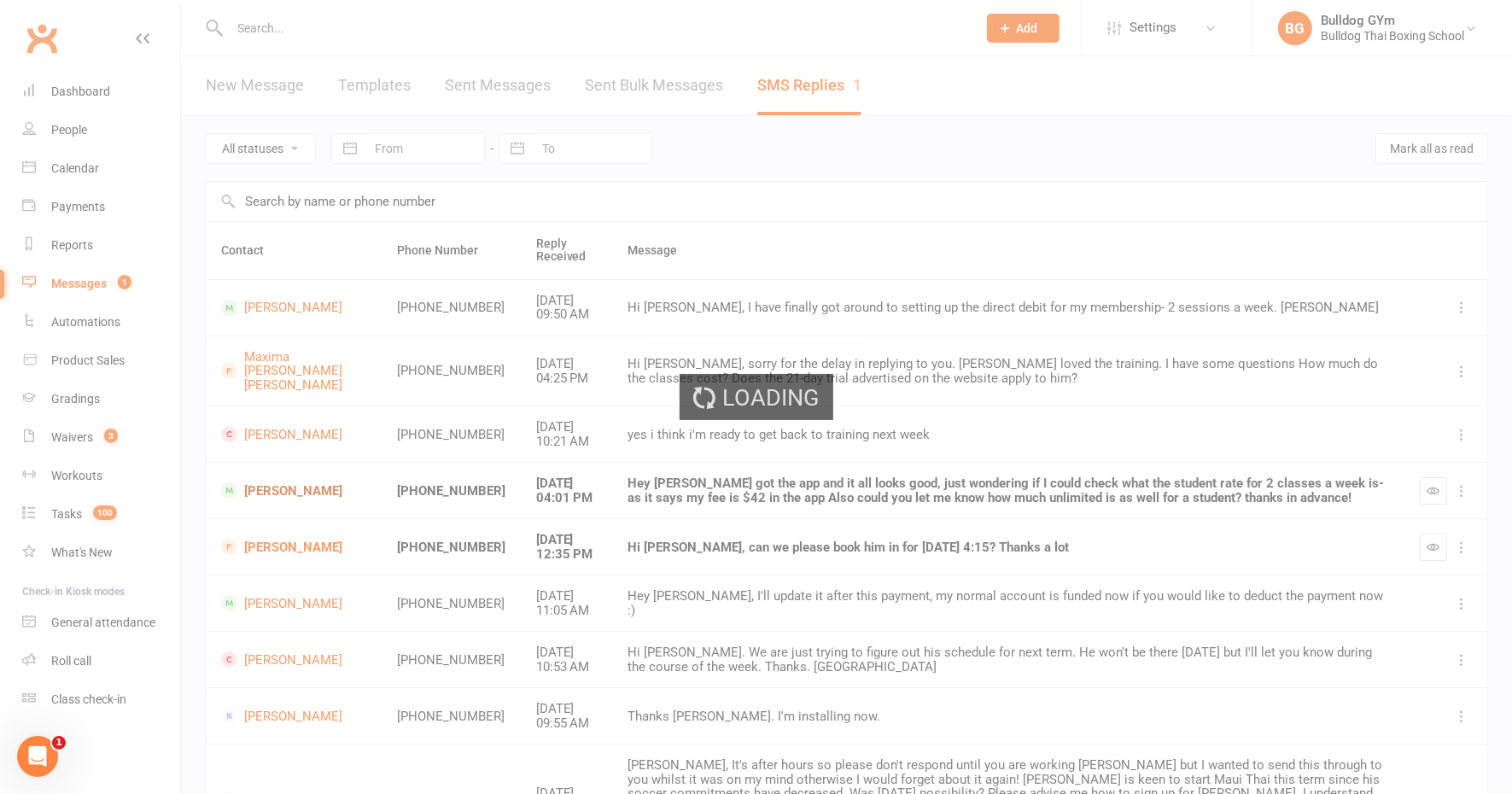
click at [267, 492] on div "Loading" at bounding box center [756, 397] width 1512 height 794
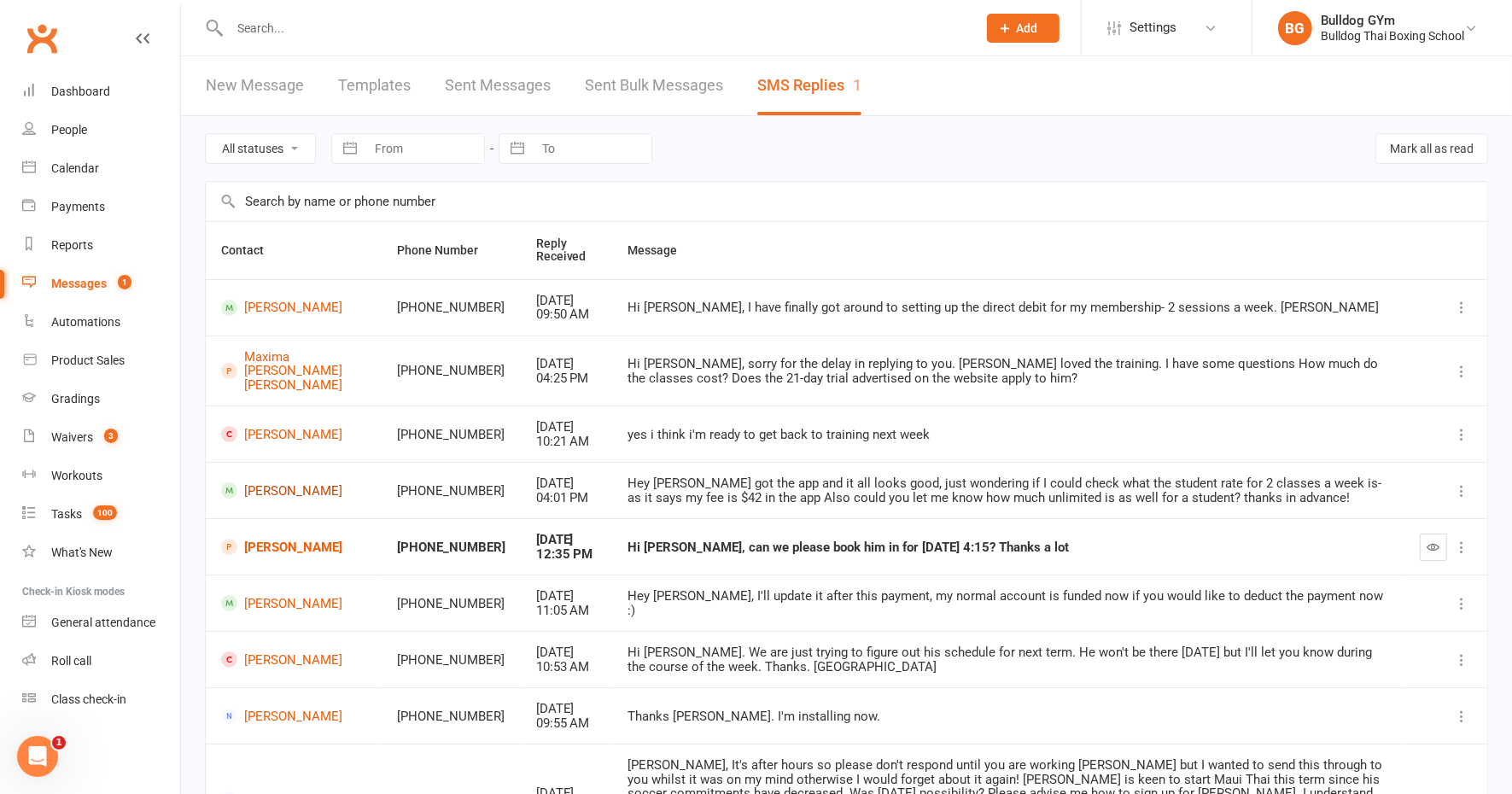
click at [258, 493] on link "[PERSON_NAME]" at bounding box center [293, 490] width 146 height 16
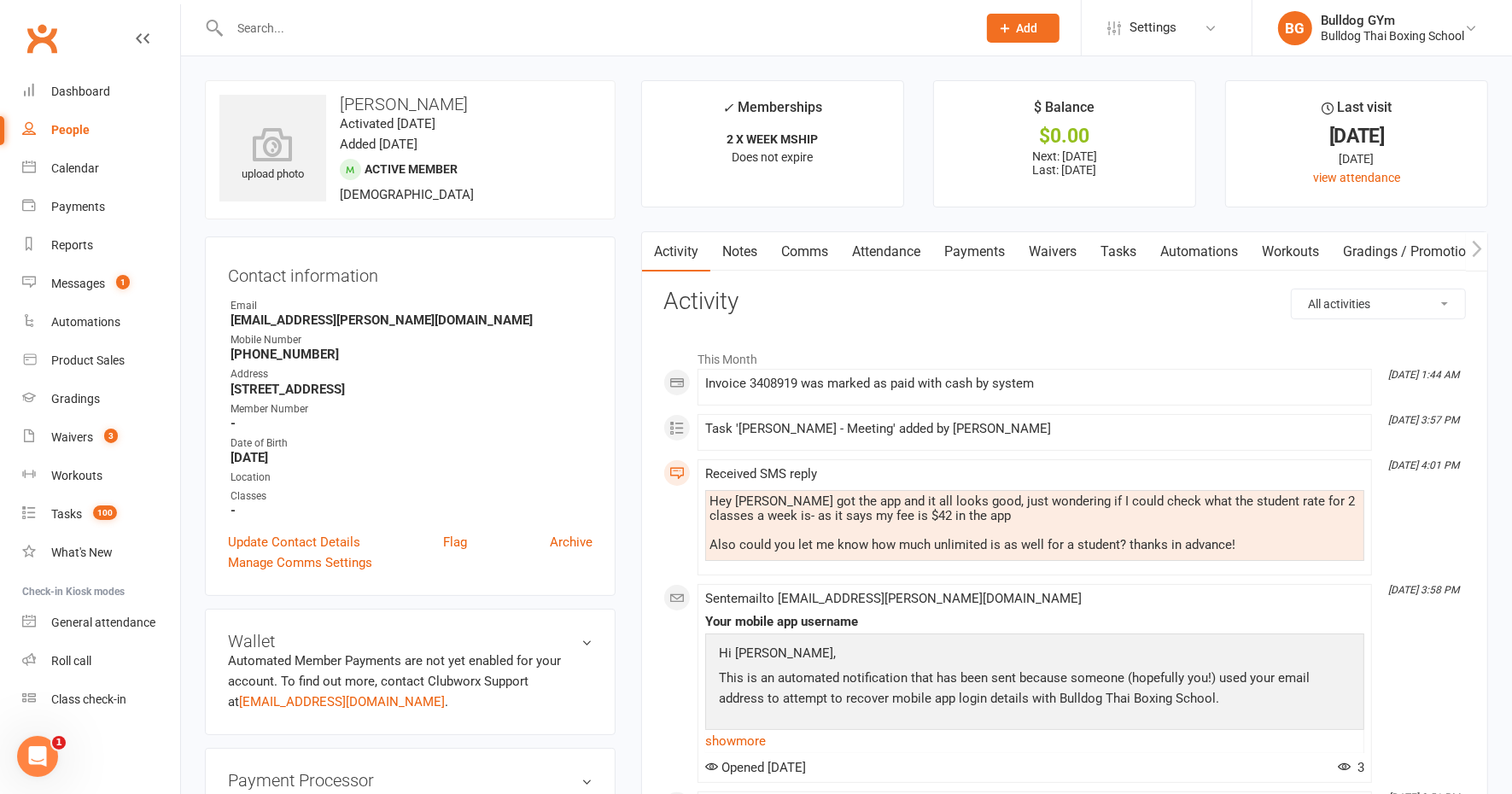
click at [818, 250] on link "Comms" at bounding box center [805, 251] width 71 height 40
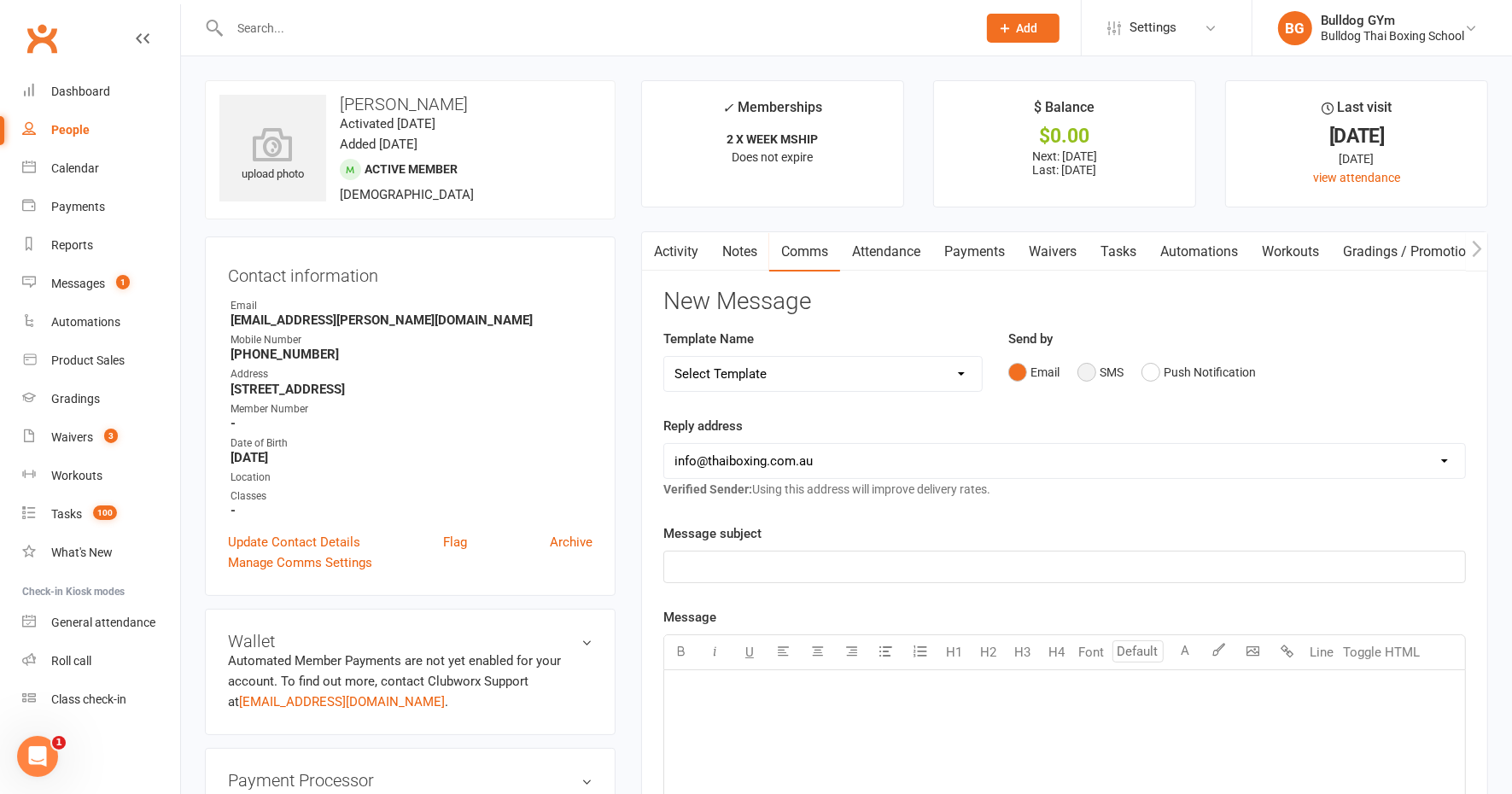
click at [1092, 370] on button "SMS" at bounding box center [1101, 372] width 46 height 33
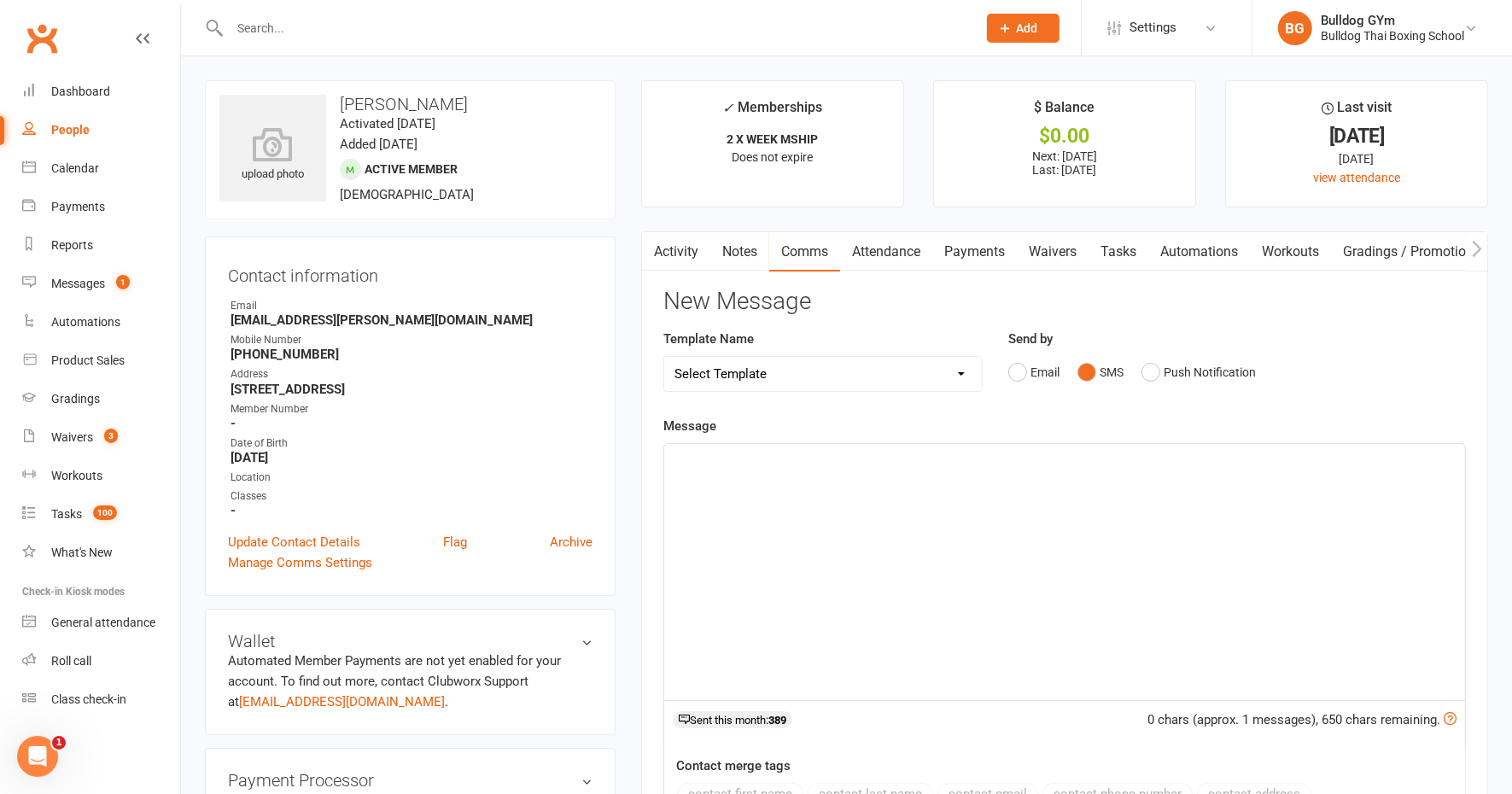
click at [770, 455] on p "﻿" at bounding box center [1065, 459] width 781 height 20
drag, startPoint x: 734, startPoint y: 459, endPoint x: 1028, endPoint y: 467, distance: 294.1
click at [1026, 469] on div "HI [PERSON_NAME], we don't do 2xweek for teens but unlimited is" at bounding box center [1064, 572] width 801 height 256
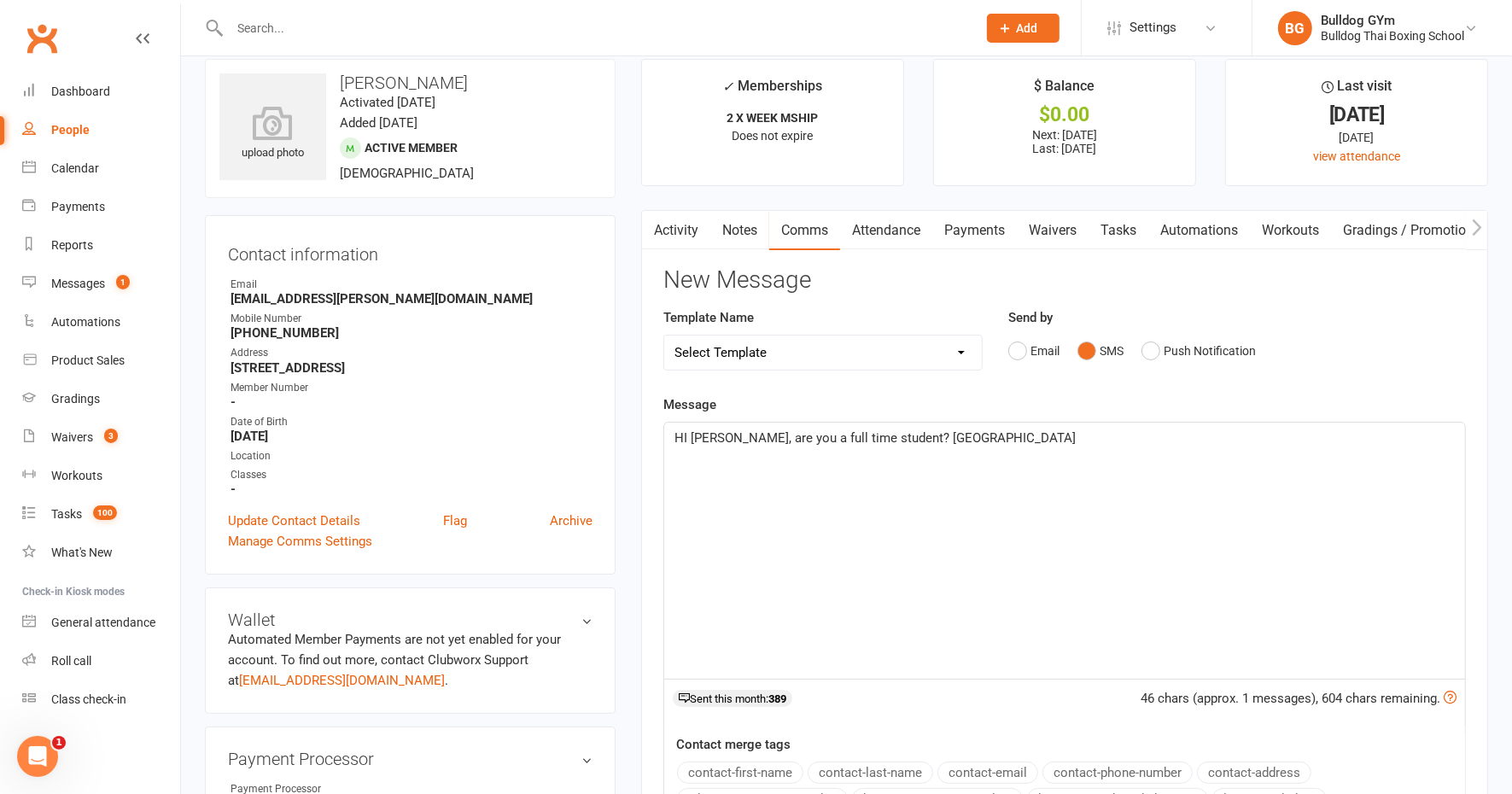
scroll to position [320, 0]
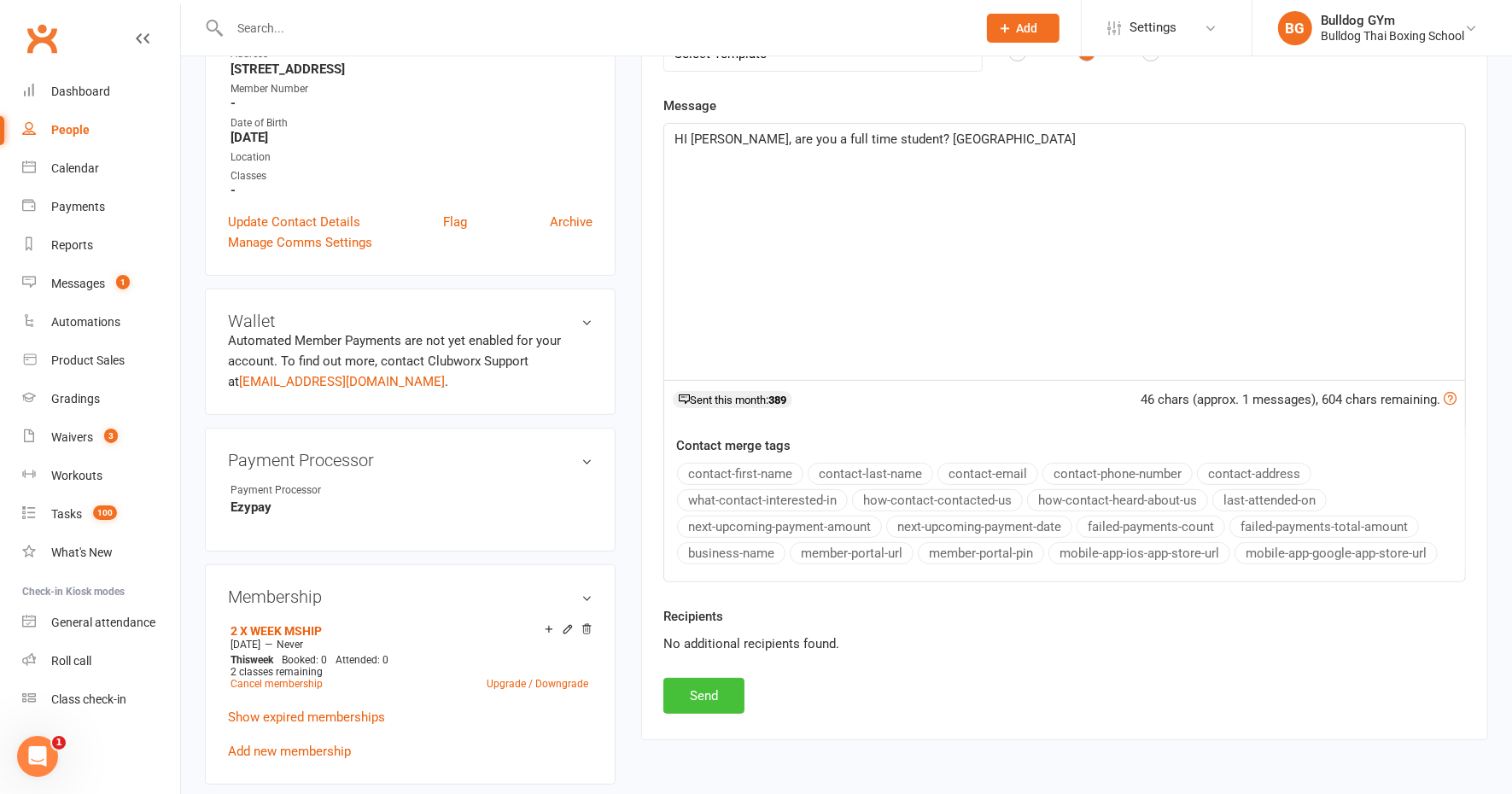
click at [710, 683] on button "Send" at bounding box center [703, 695] width 81 height 36
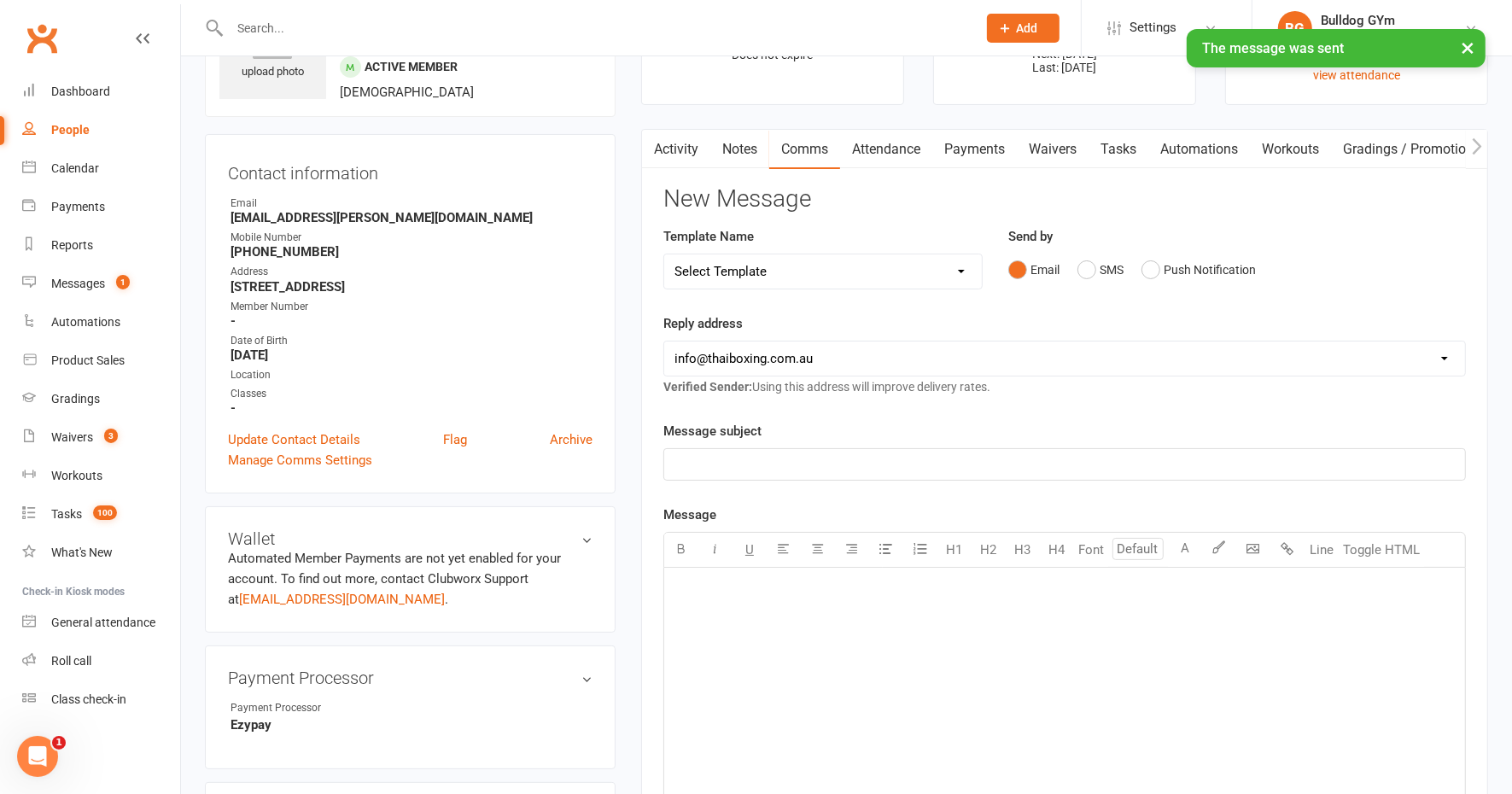
scroll to position [0, 0]
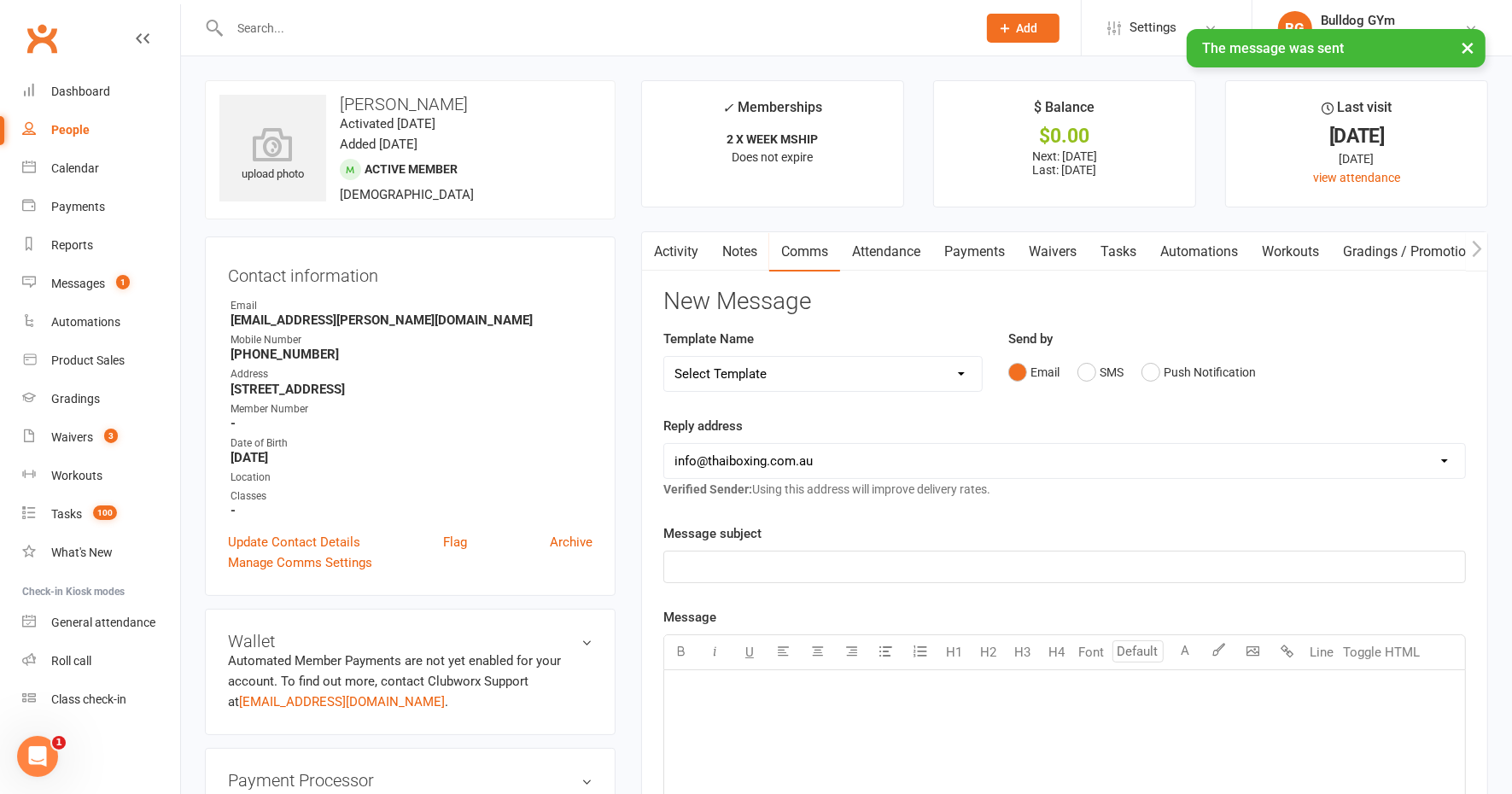
click at [1127, 254] on link "Tasks" at bounding box center [1118, 251] width 60 height 40
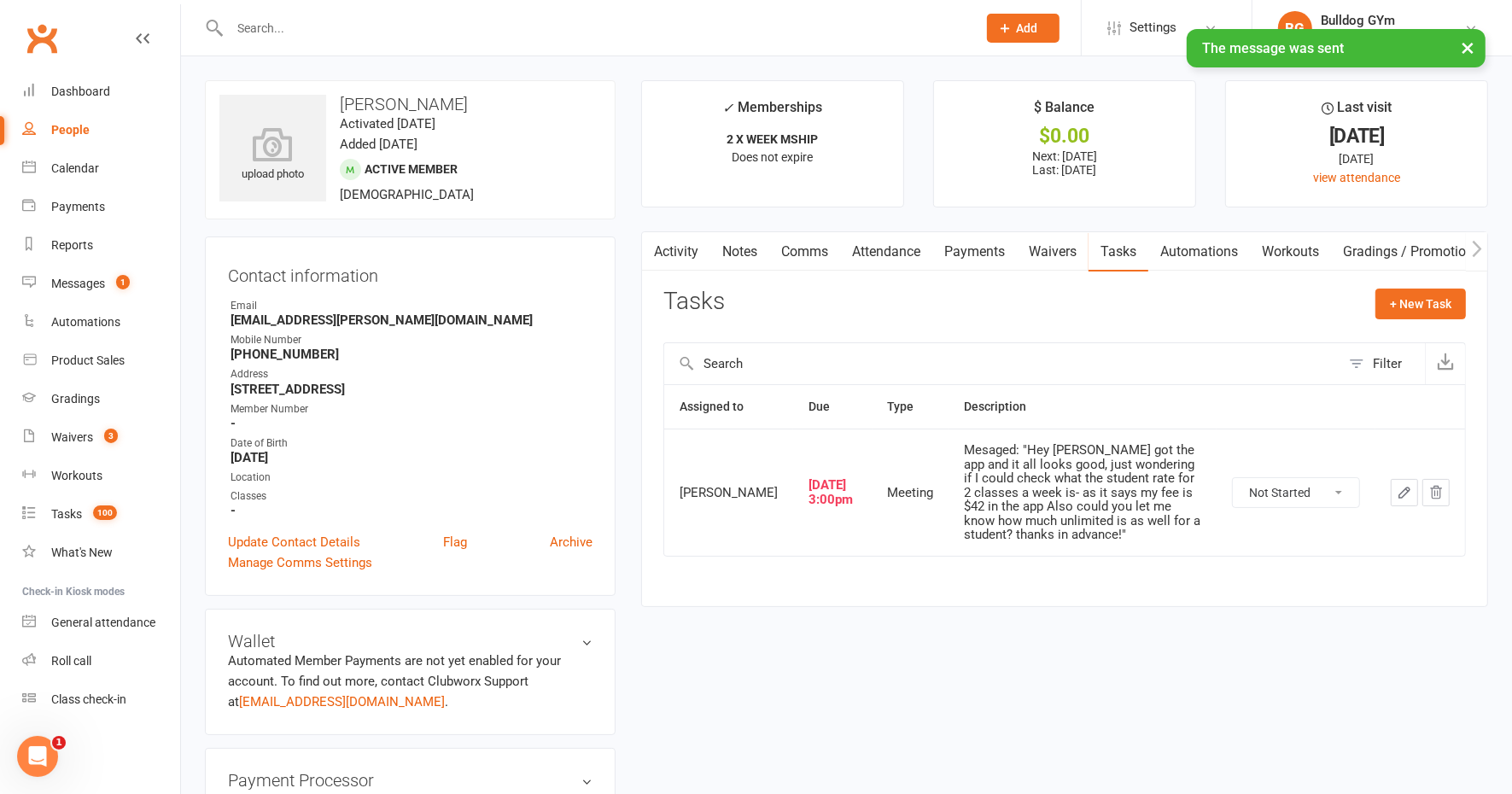
drag, startPoint x: 1326, startPoint y: 498, endPoint x: 1319, endPoint y: 513, distance: 16.6
click at [1326, 501] on select "Not Started In Progress Waiting Complete" at bounding box center [1295, 492] width 126 height 29
click at [1233, 482] on select "Not Started In Progress Waiting Complete" at bounding box center [1295, 492] width 126 height 29
select select "unstarted"
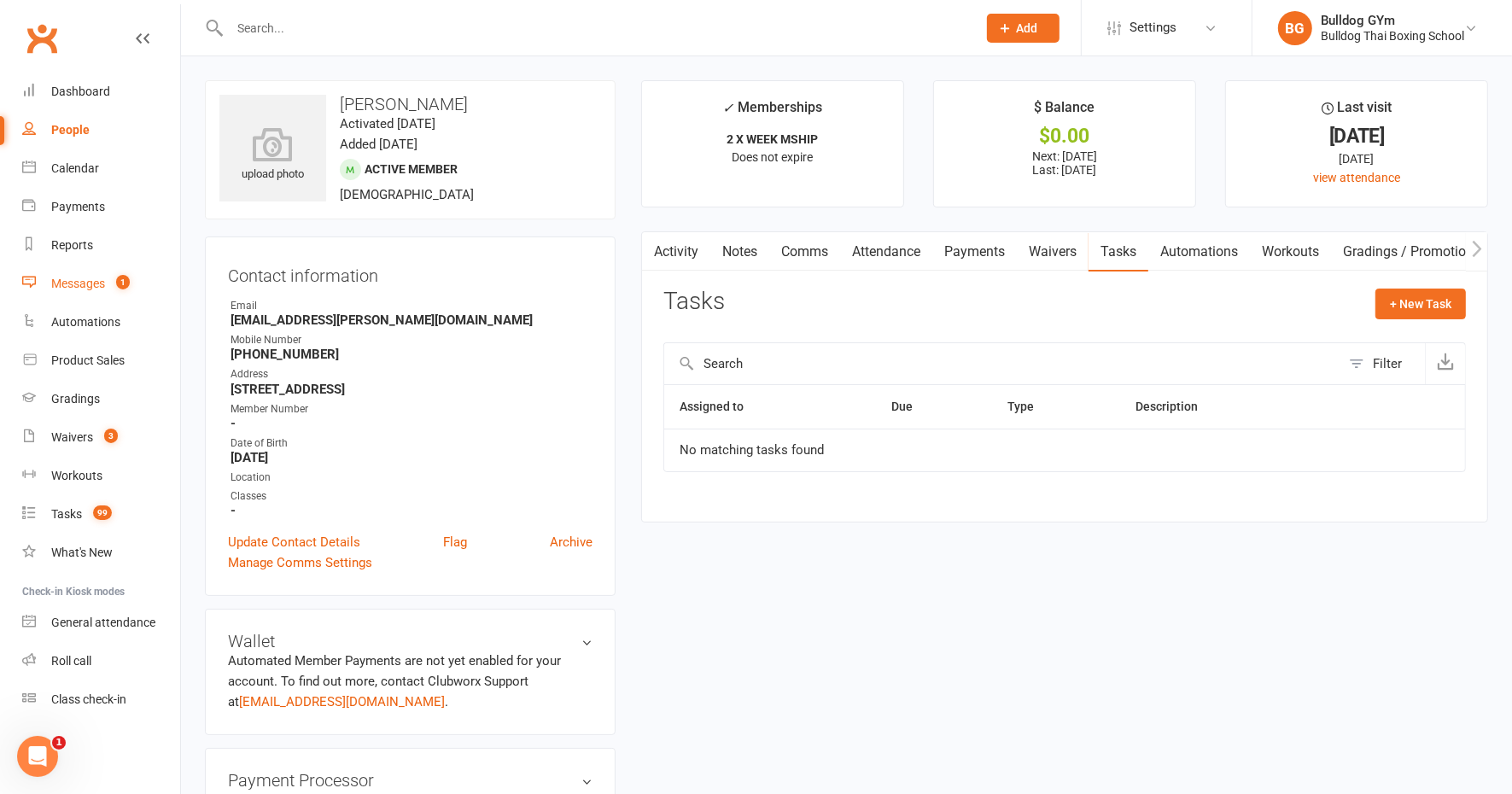
click at [80, 283] on div "Messages" at bounding box center [78, 283] width 54 height 13
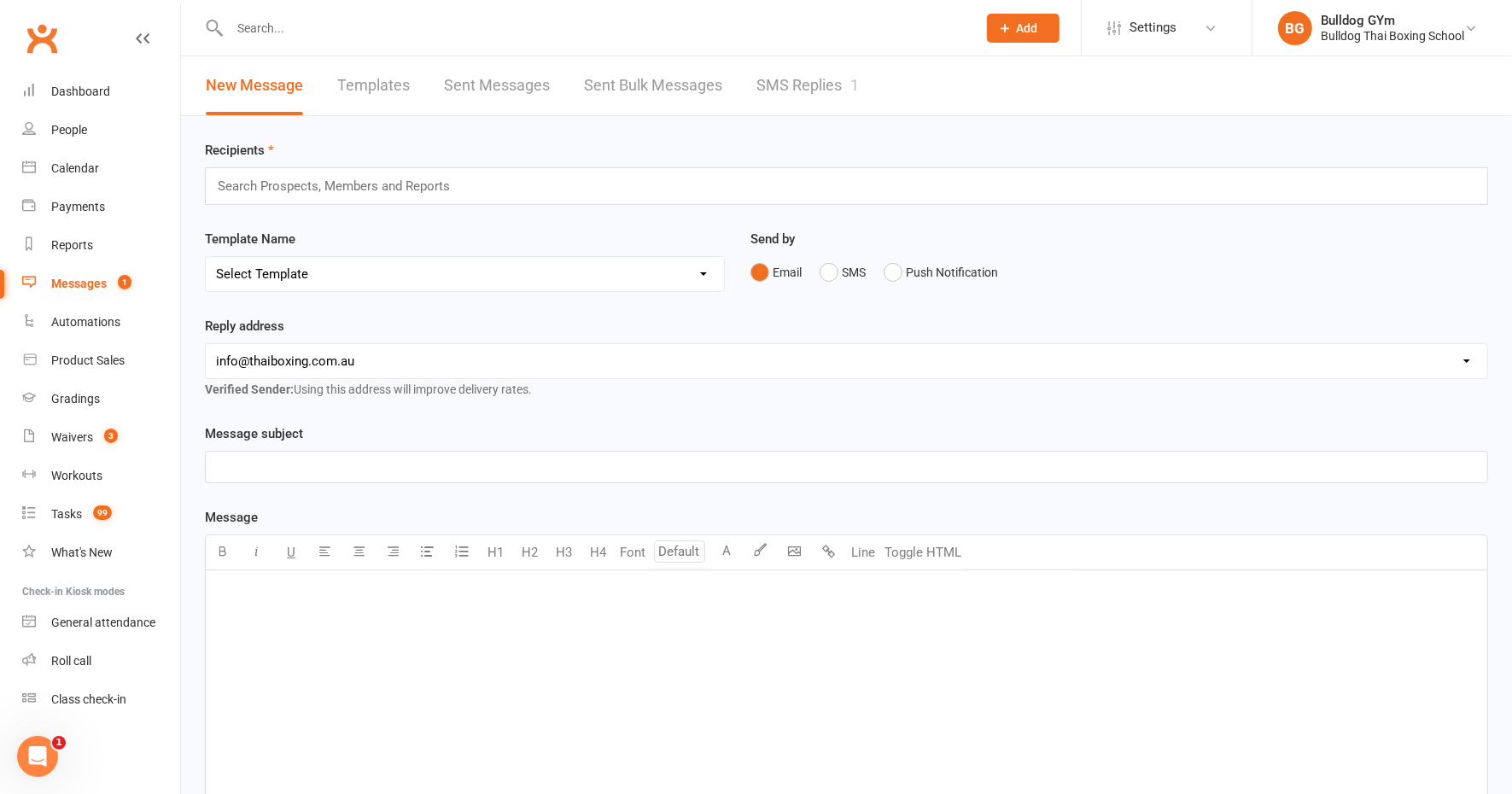
click at [827, 88] on link "SMS Replies 1" at bounding box center [808, 85] width 102 height 59
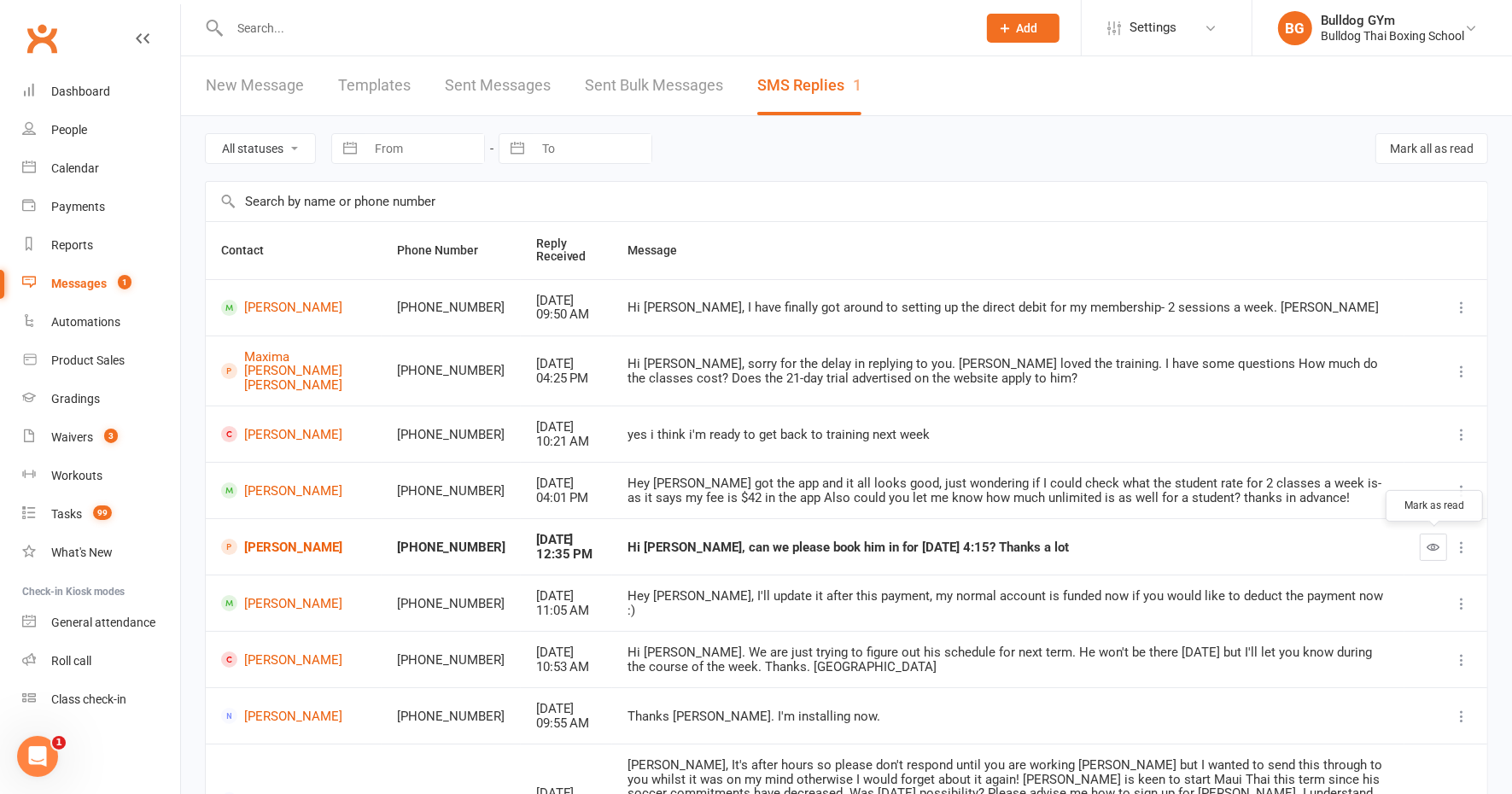
click at [1431, 541] on icon "button" at bounding box center [1433, 546] width 13 height 13
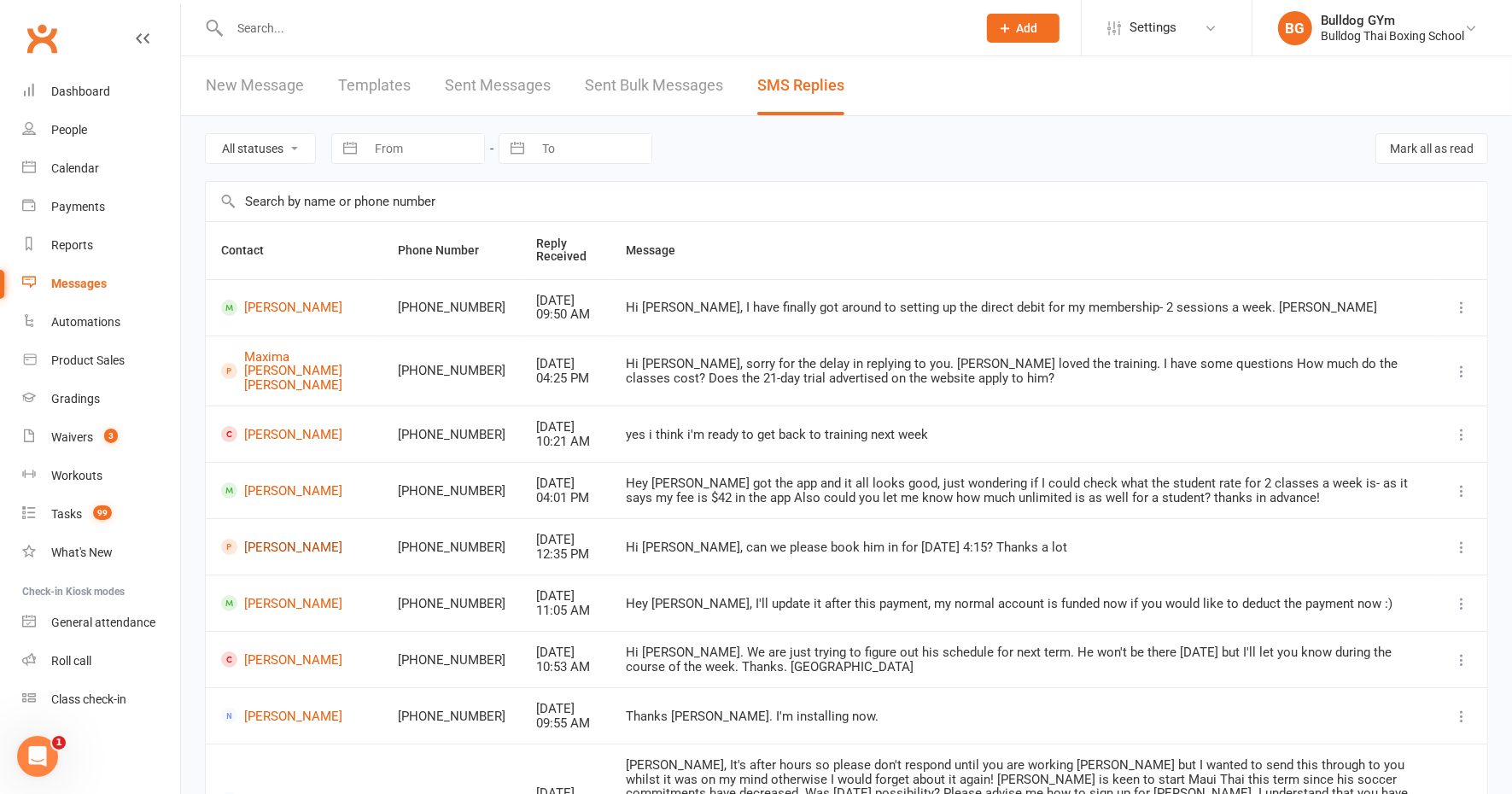
click at [273, 543] on link "[PERSON_NAME]" at bounding box center [293, 546] width 146 height 16
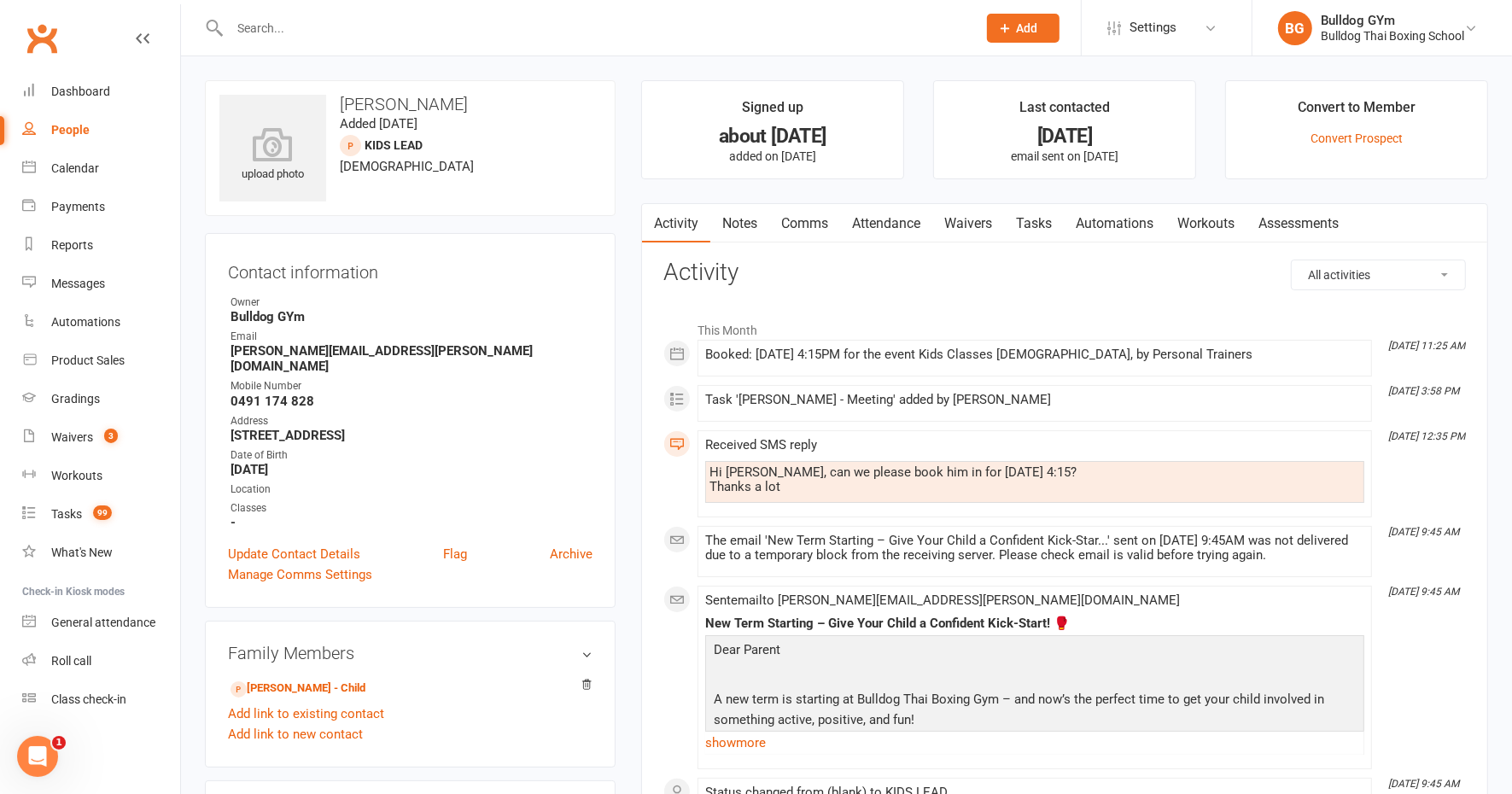
click at [1044, 223] on link "Tasks" at bounding box center [1034, 224] width 60 height 40
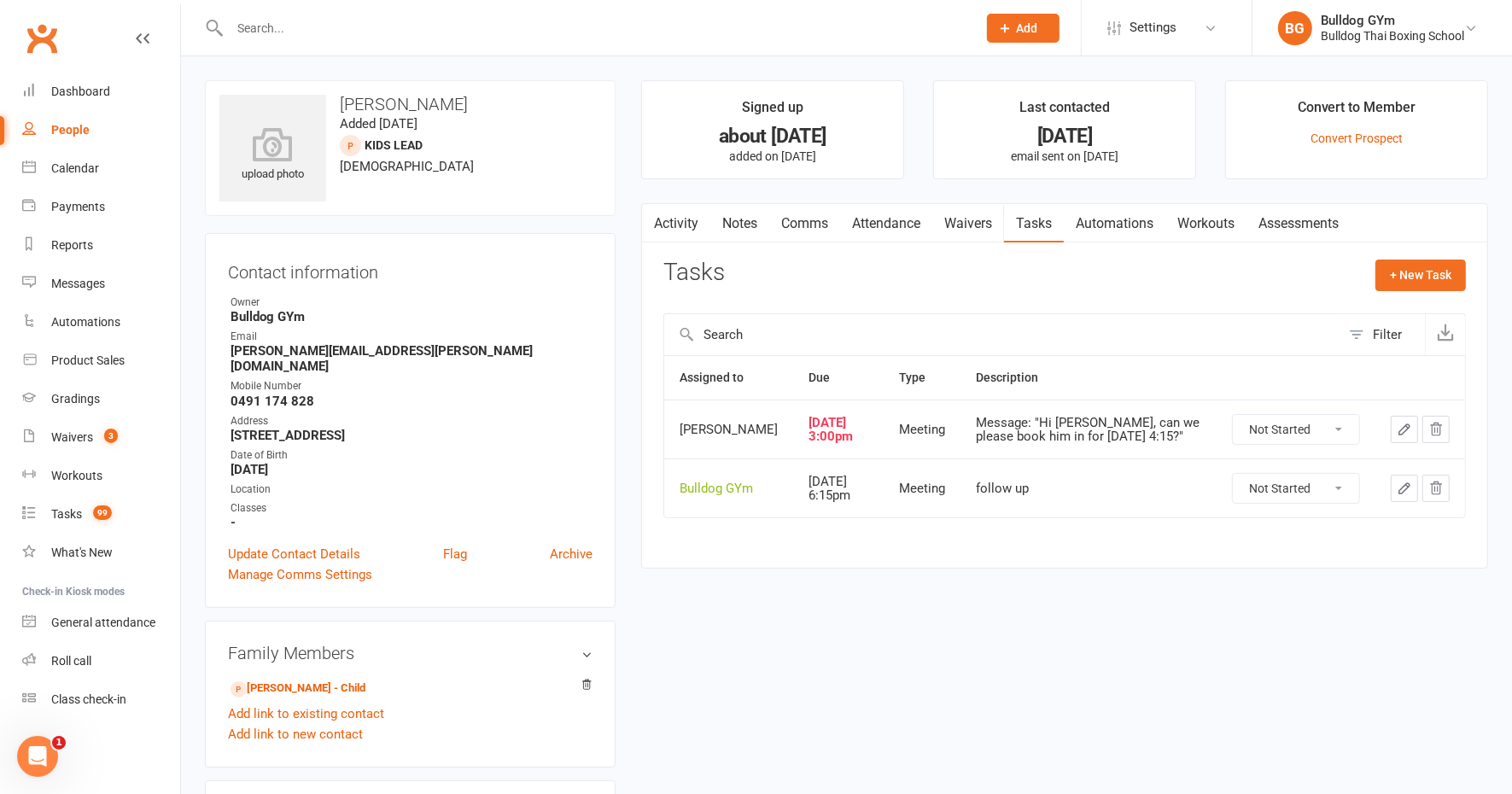
click at [1399, 496] on icon "button" at bounding box center [1404, 489] width 15 height 15
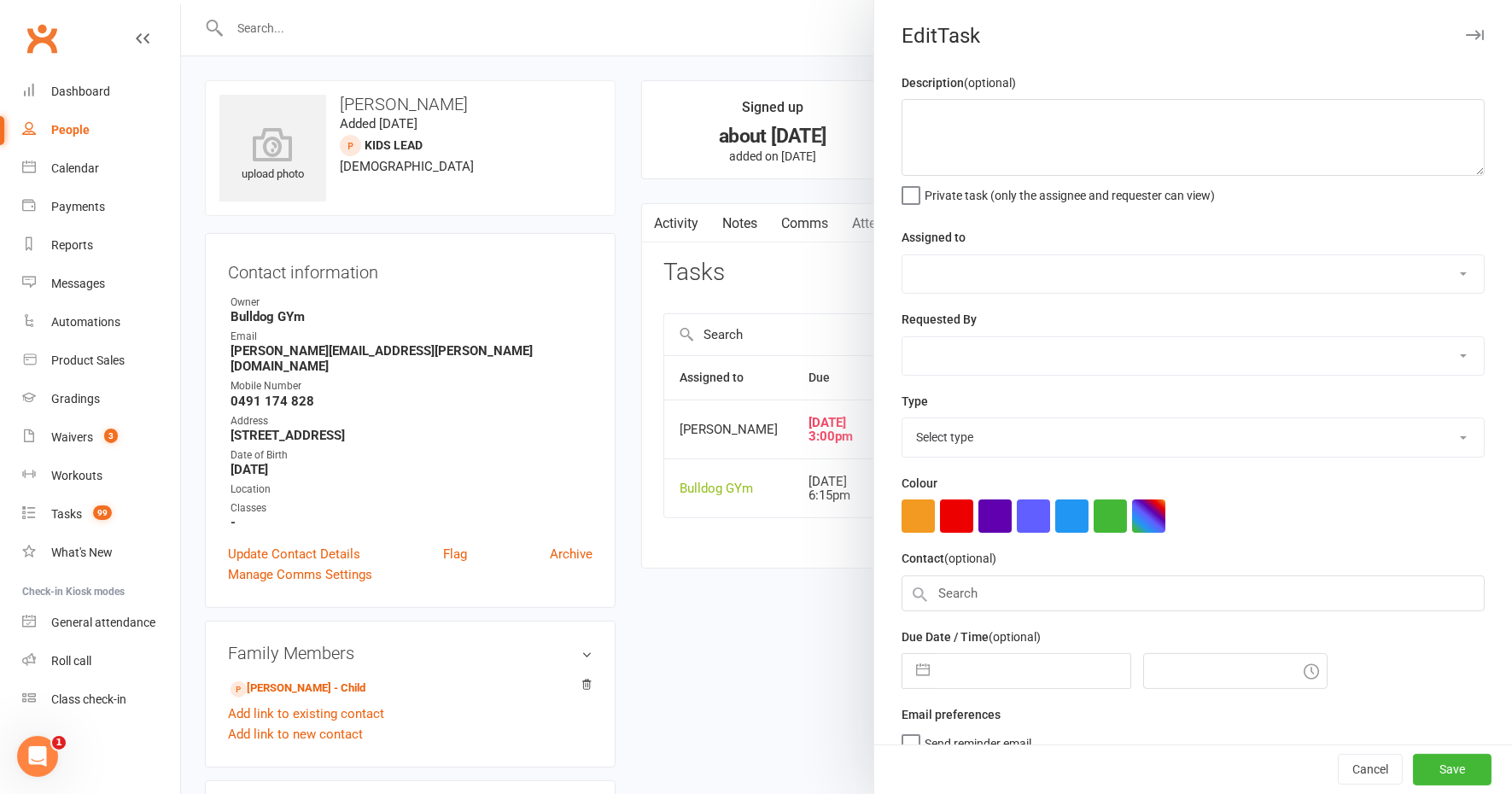
type textarea "follow up"
select select "12940"
type input "[DATE]"
type input "6:15pm"
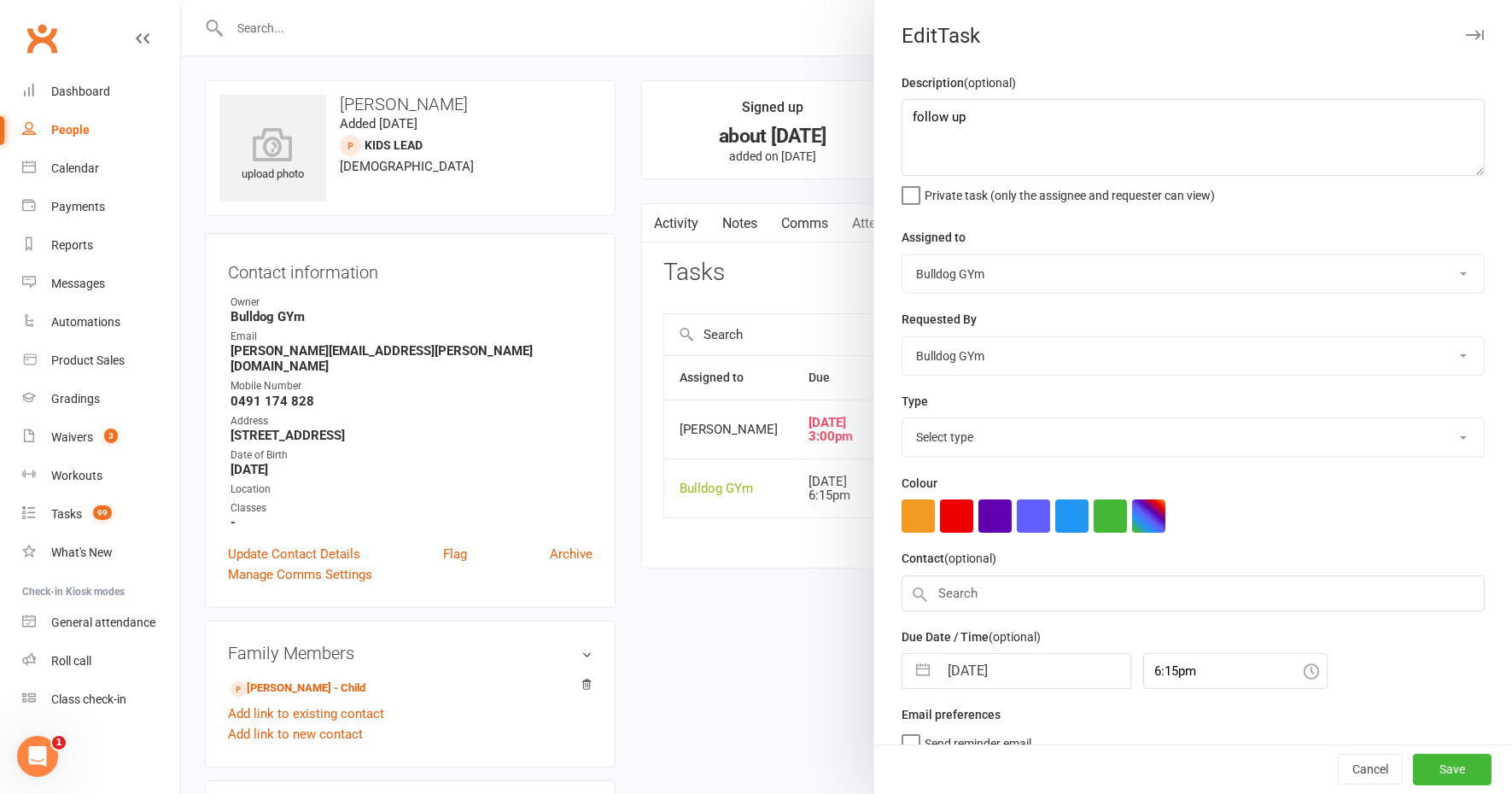
select select "12049"
drag, startPoint x: 974, startPoint y: 124, endPoint x: 884, endPoint y: 119, distance: 90.1
click at [892, 121] on div "Description (optional) follow up Private task (only the assignee and requester …" at bounding box center [1193, 416] width 638 height 689
type textarea "send to clubworx unsent email"
select select "8"
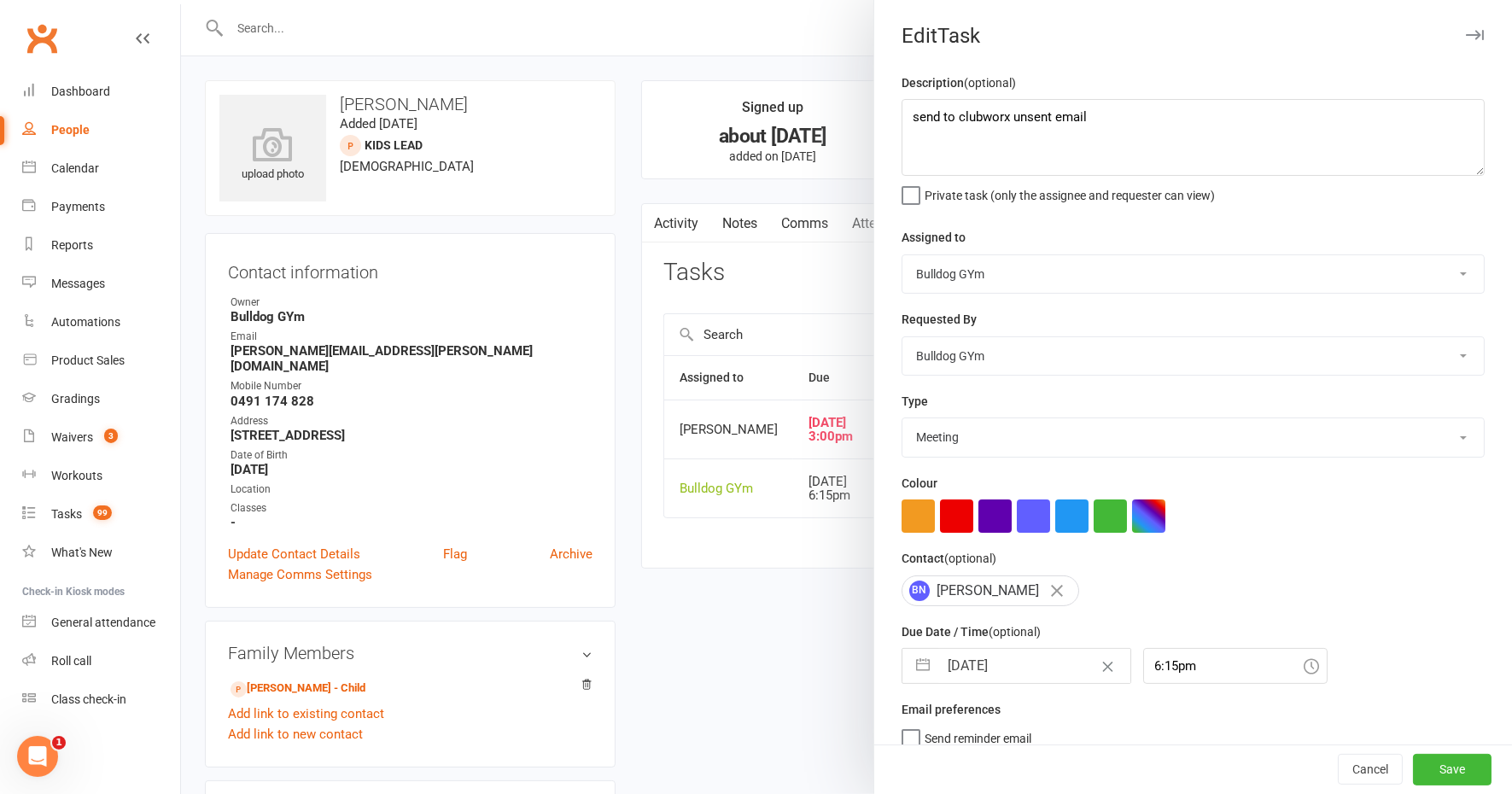
select select "2025"
select select "9"
select select "2025"
select select "10"
select select "2025"
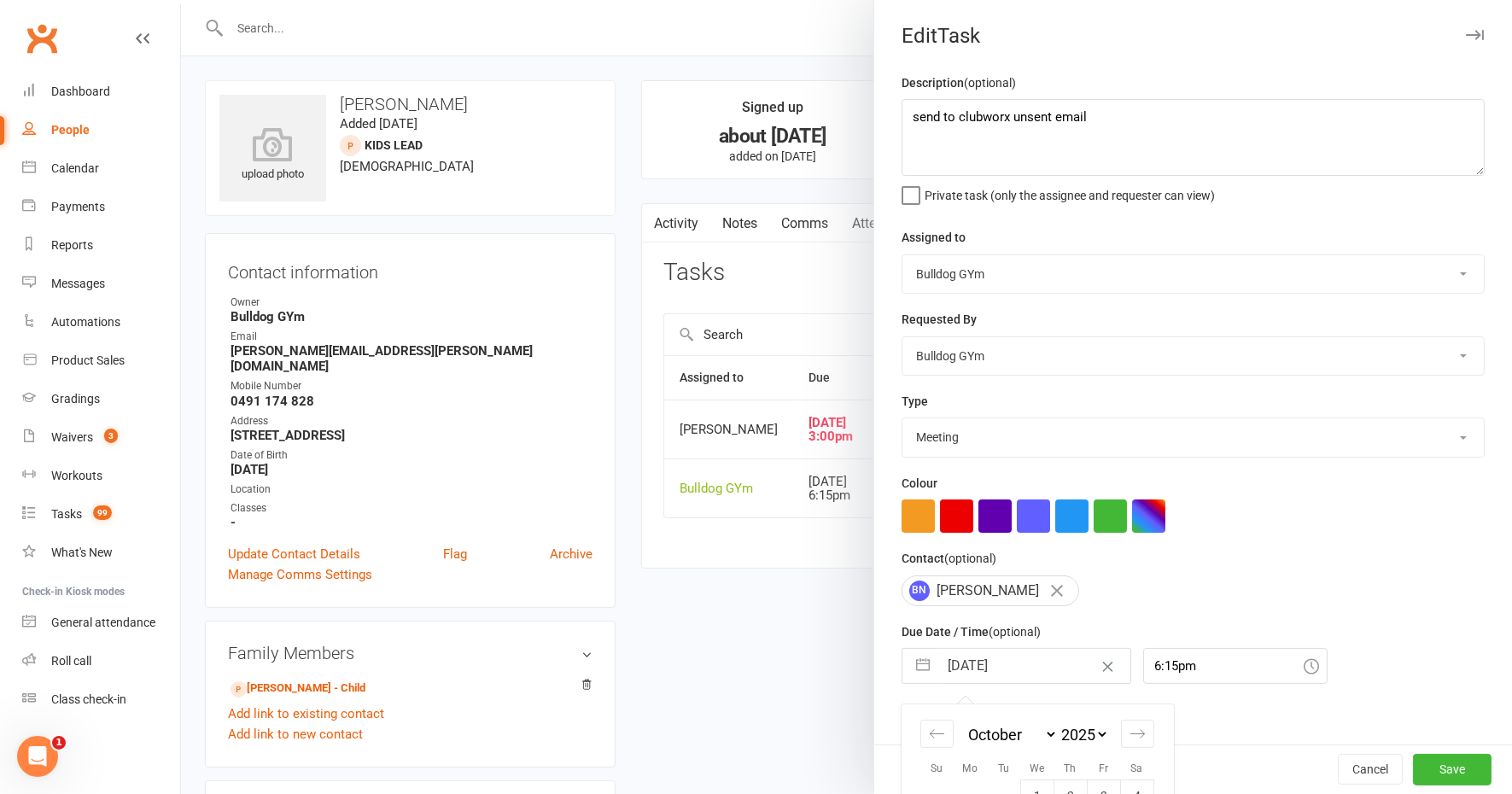
click at [1012, 662] on input "[DATE]" at bounding box center [1034, 665] width 192 height 34
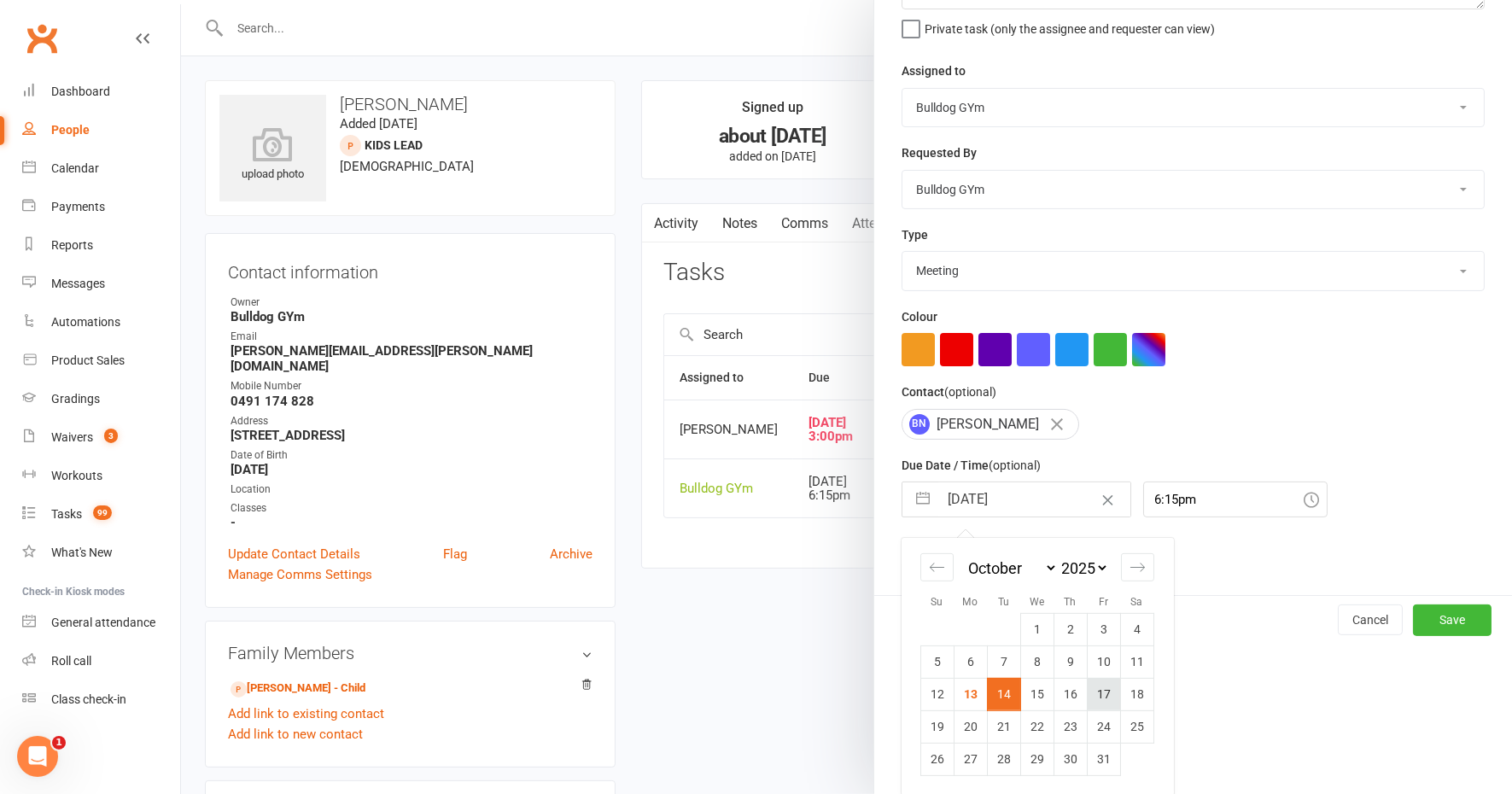
click at [1104, 691] on td "17" at bounding box center [1103, 694] width 34 height 33
type input "[DATE]"
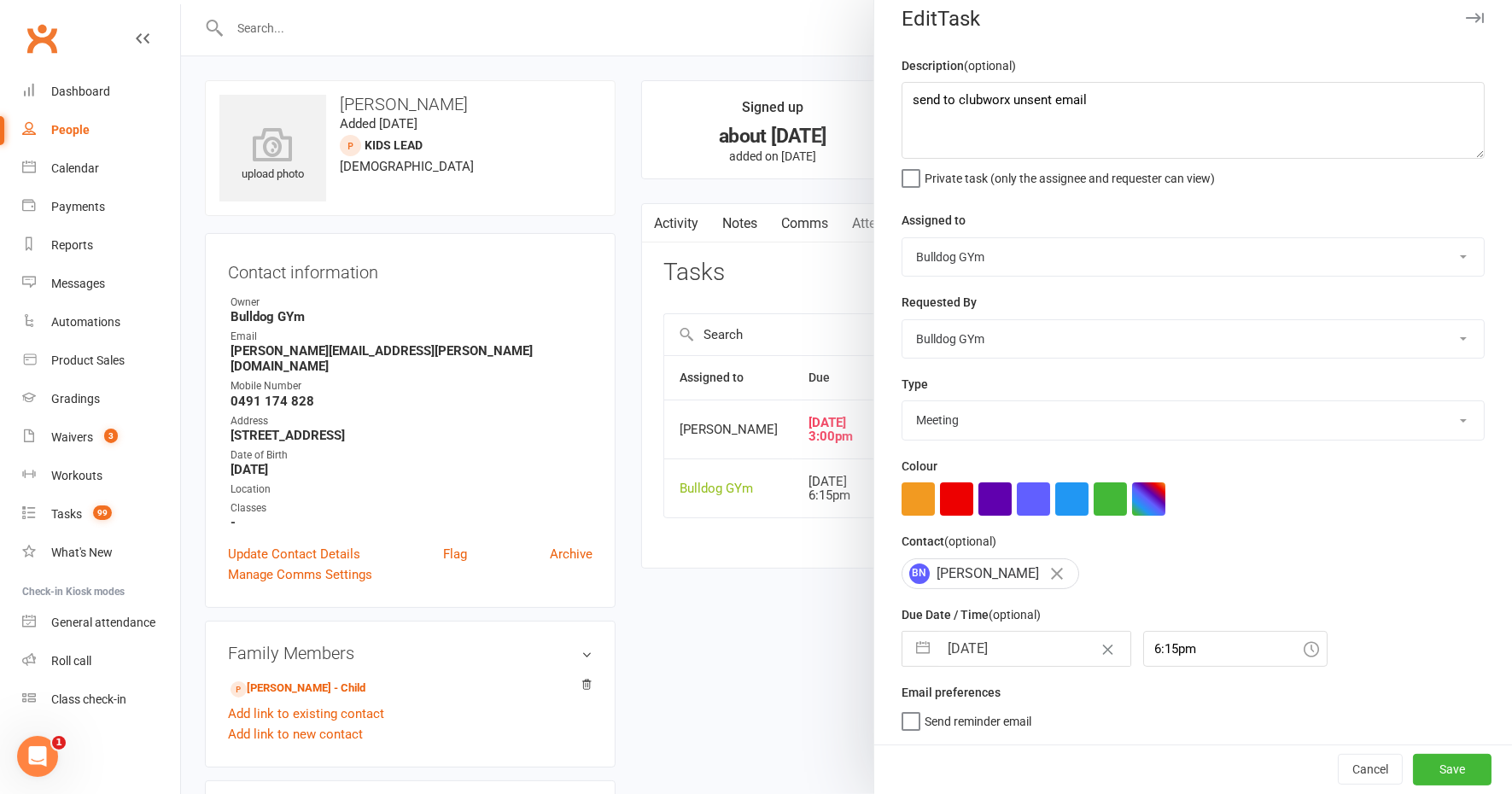
scroll to position [13, 0]
drag, startPoint x: 1410, startPoint y: 759, endPoint x: 1403, endPoint y: 751, distance: 10.6
click at [1413, 759] on button "Save" at bounding box center [1451, 770] width 78 height 31
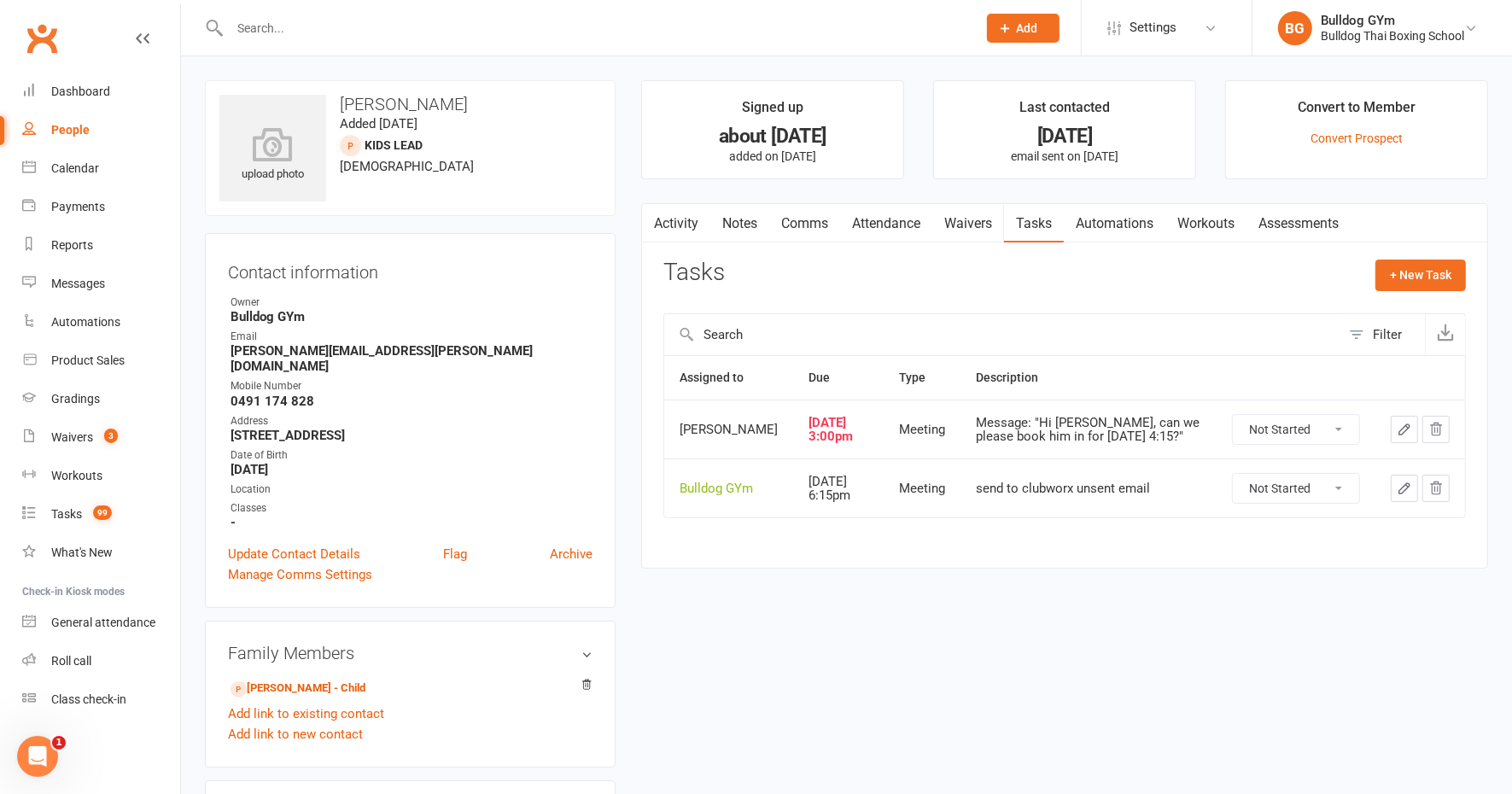
click at [1342, 434] on select "Not Started In Progress Waiting Complete" at bounding box center [1295, 430] width 126 height 29
click at [1233, 425] on select "Not Started In Progress Waiting Complete" at bounding box center [1295, 430] width 126 height 29
select select "unstarted"
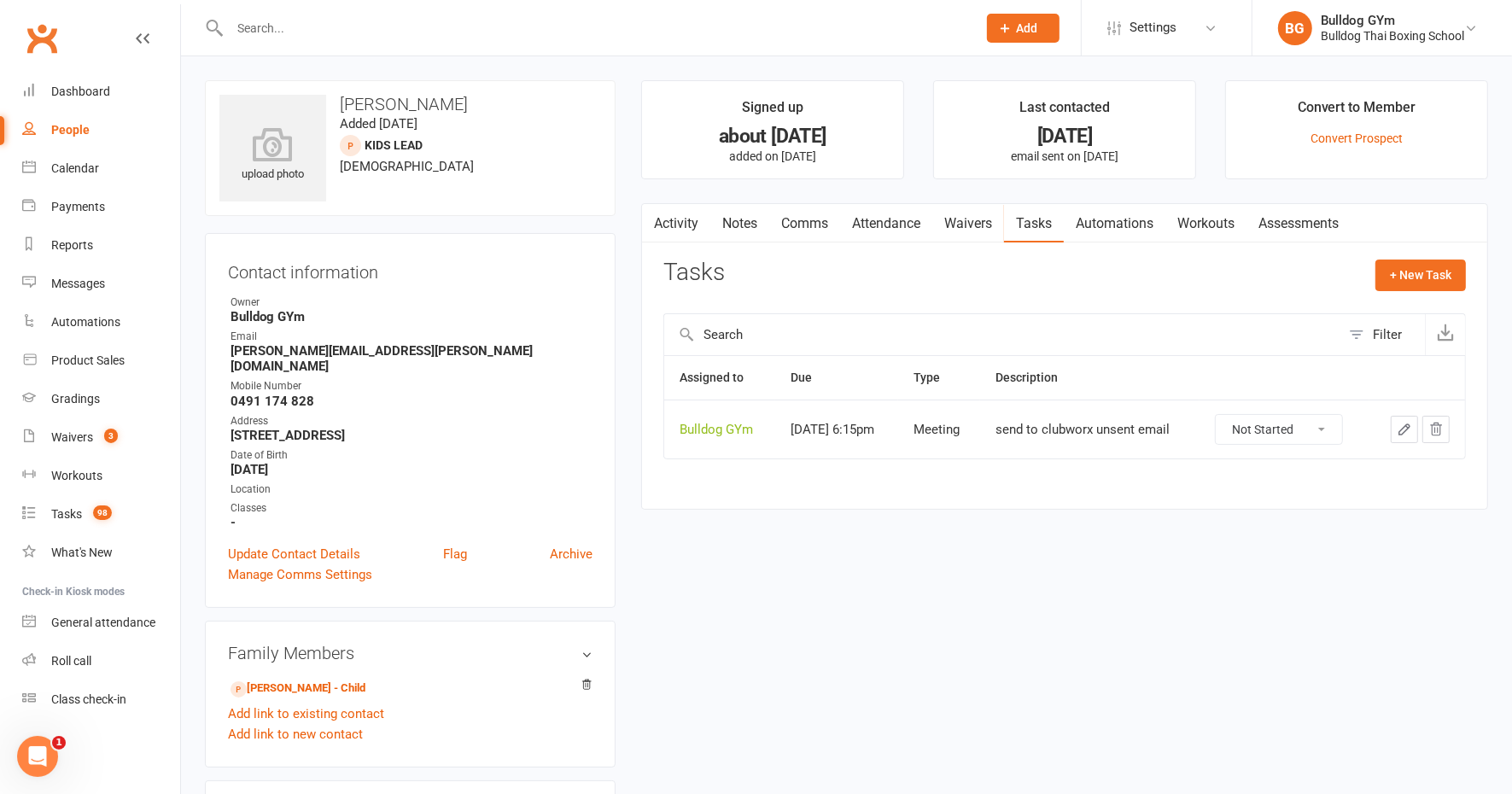
click at [878, 222] on link "Attendance" at bounding box center [887, 224] width 93 height 40
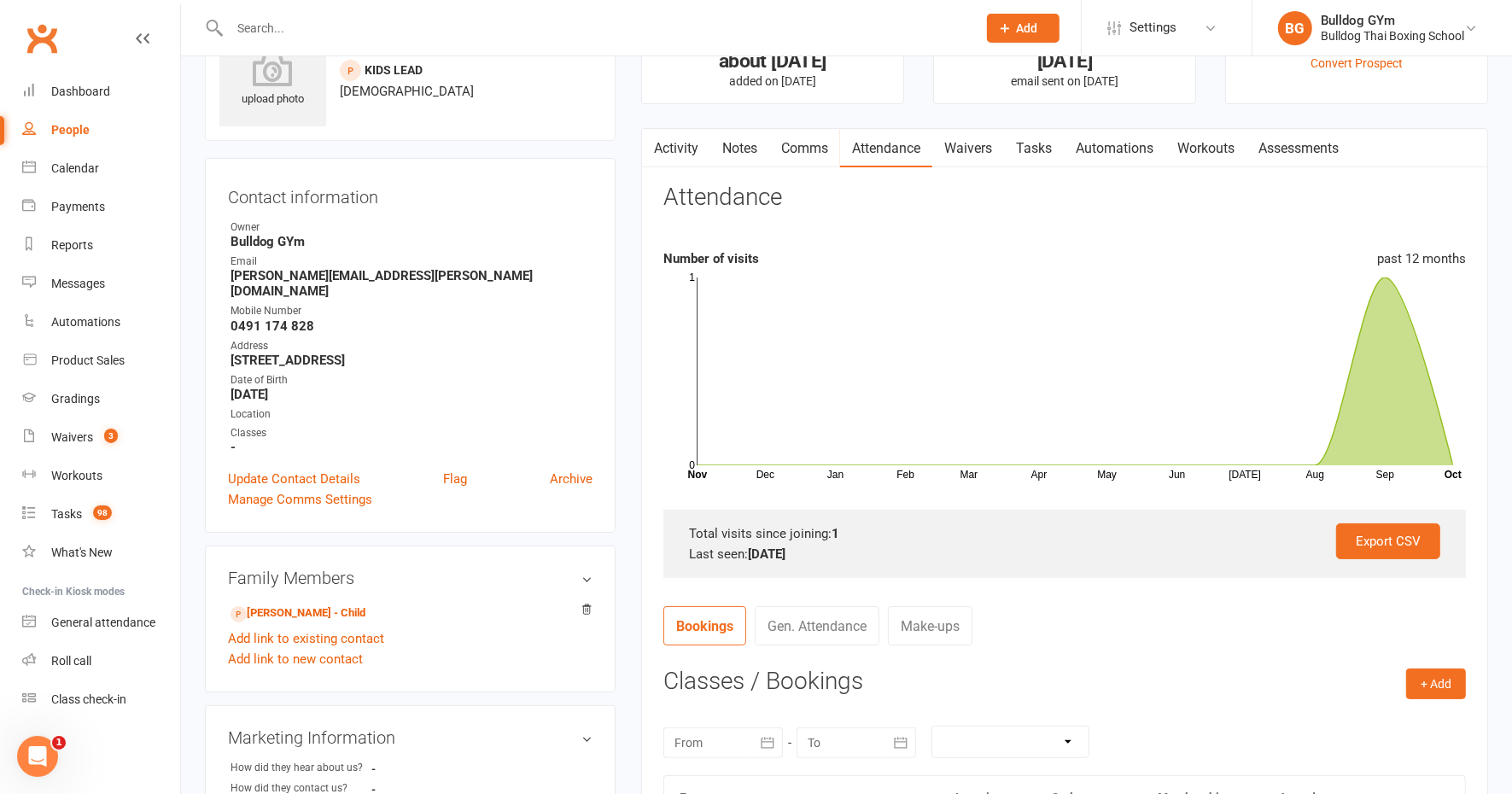
scroll to position [213, 0]
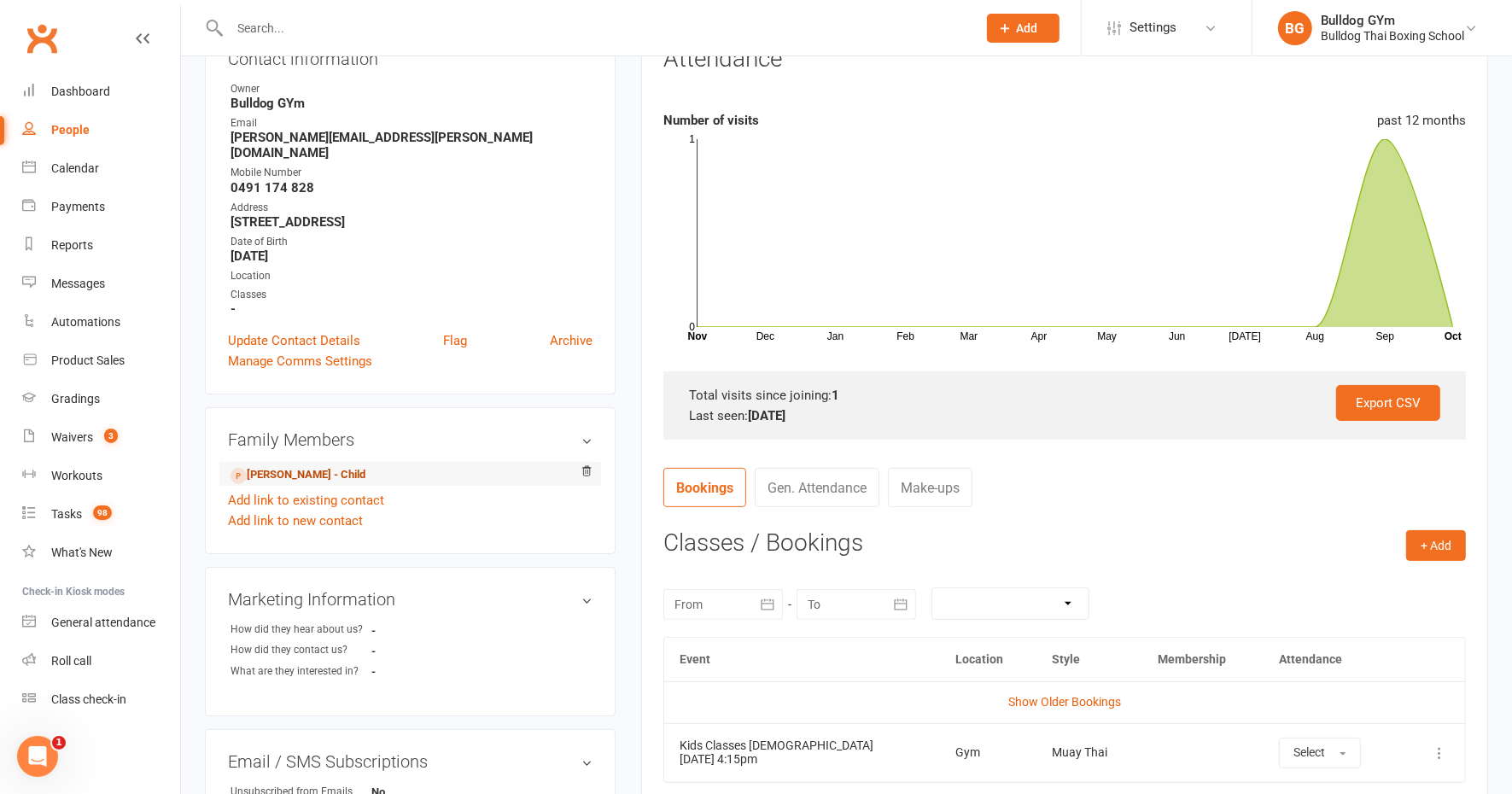
click at [305, 466] on link "[PERSON_NAME] - Child" at bounding box center [298, 475] width 135 height 18
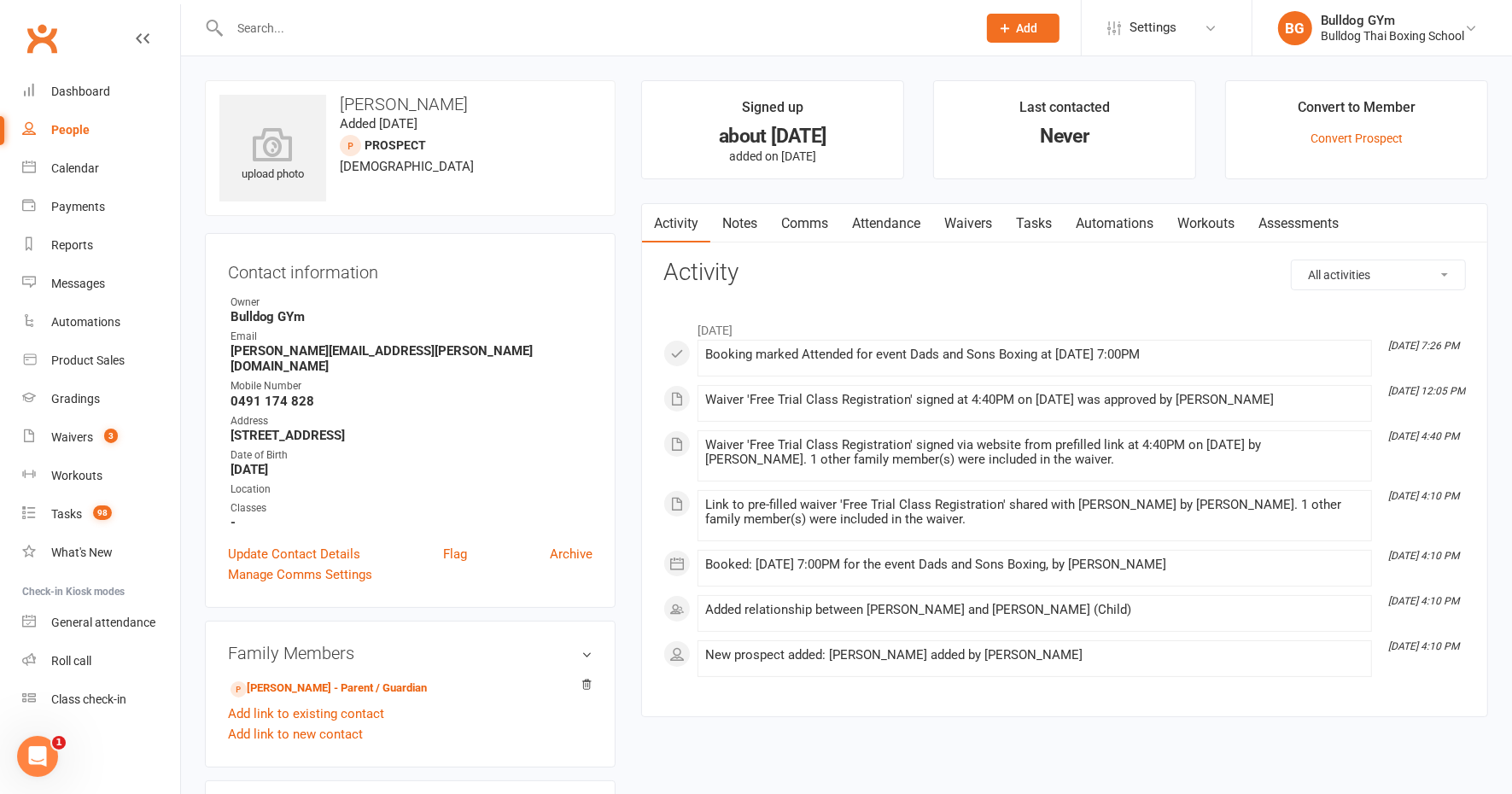
click at [894, 220] on link "Attendance" at bounding box center [887, 224] width 93 height 40
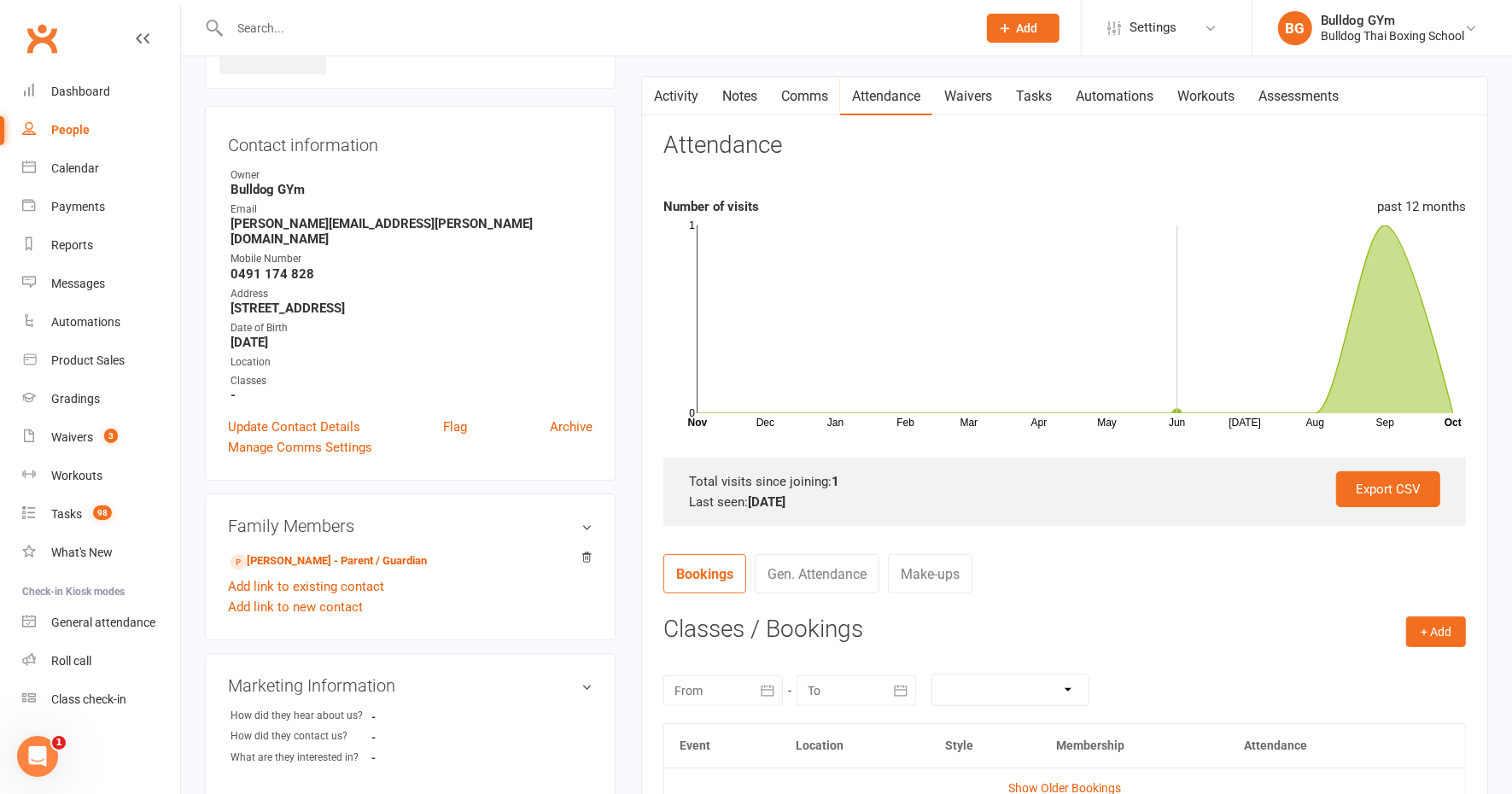
scroll to position [213, 0]
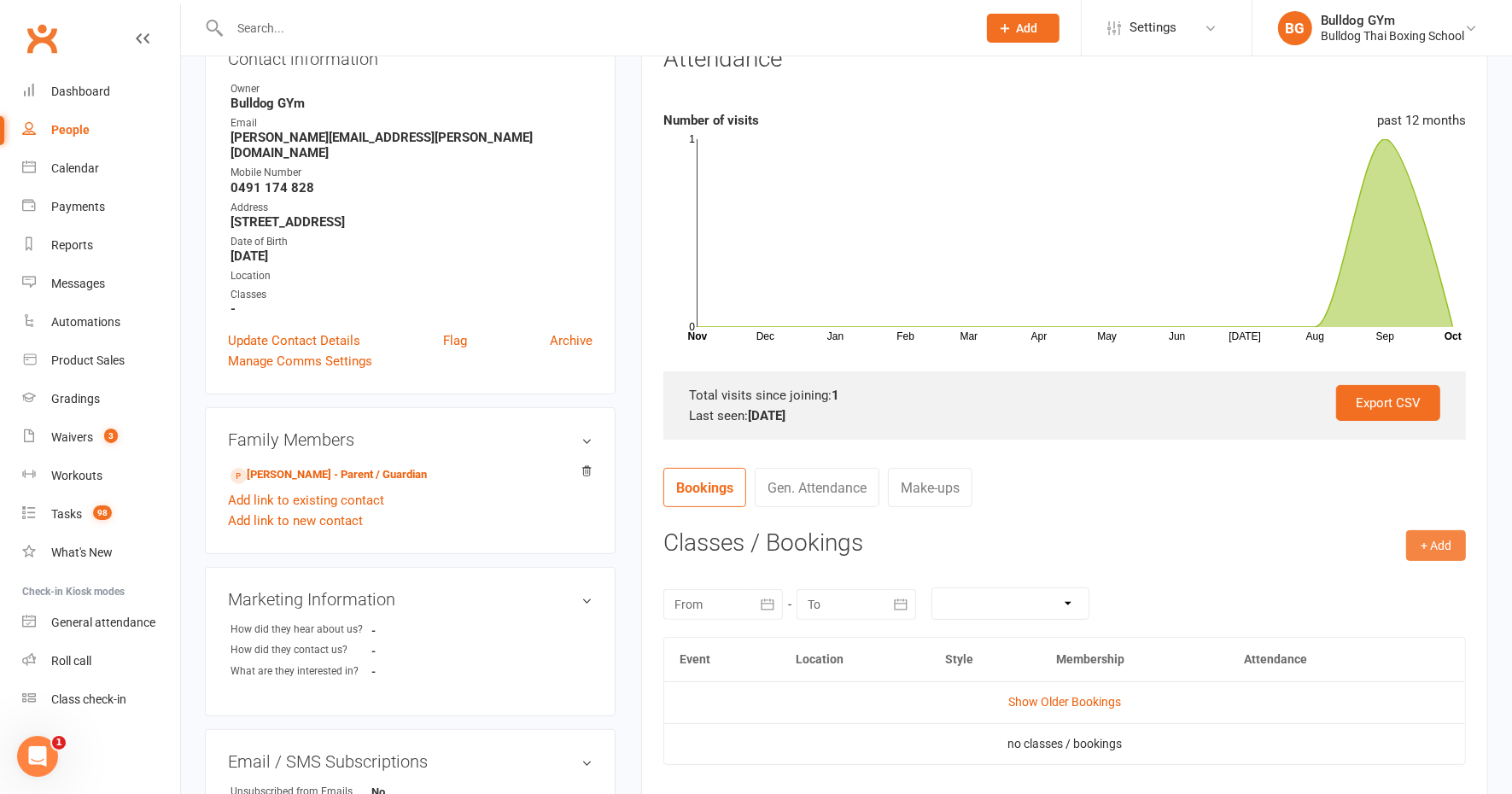
click at [1442, 542] on button "+ Add" at bounding box center [1436, 545] width 60 height 31
click at [1356, 576] on link "Book Event" at bounding box center [1380, 583] width 169 height 34
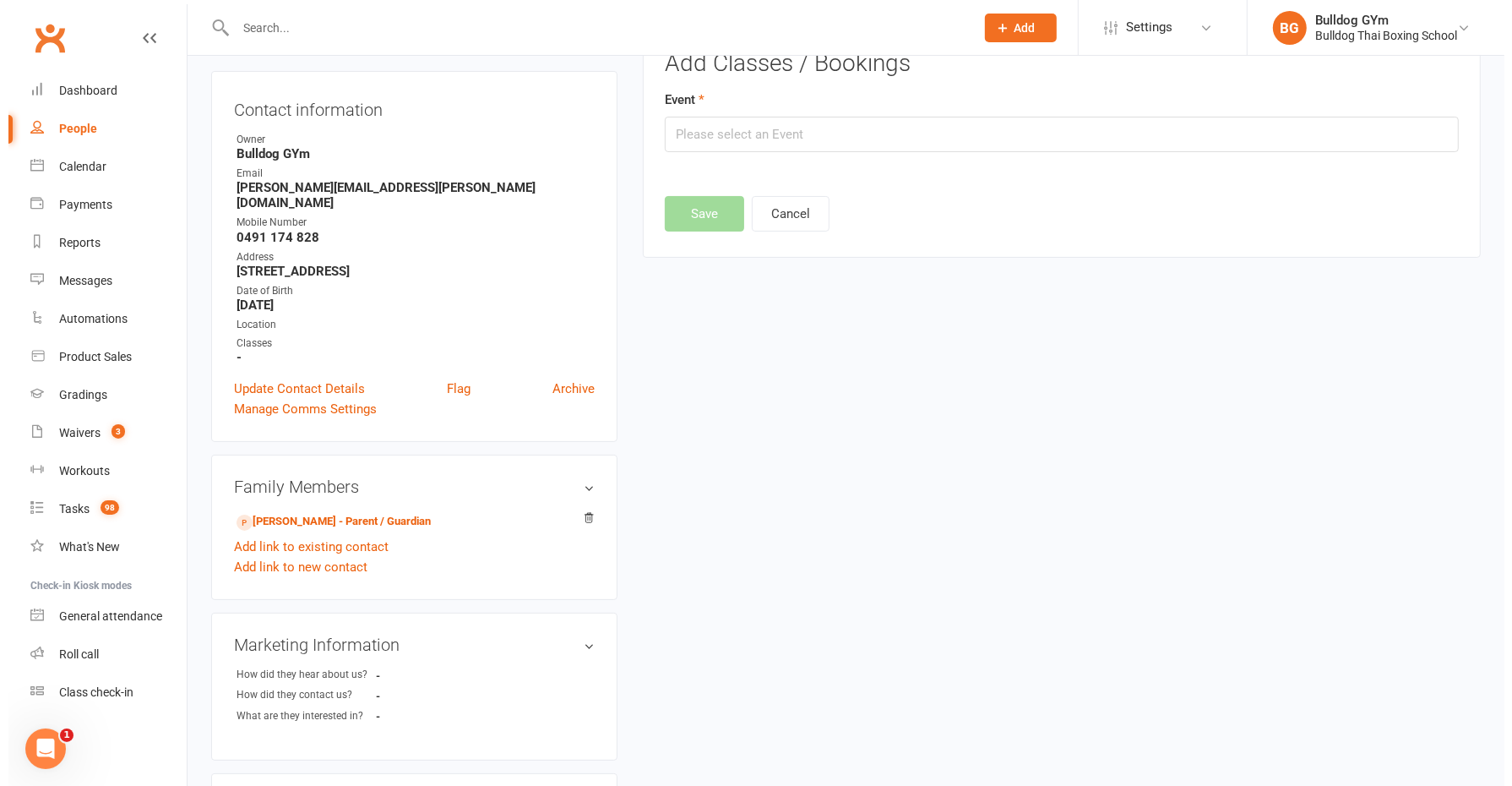
scroll to position [114, 0]
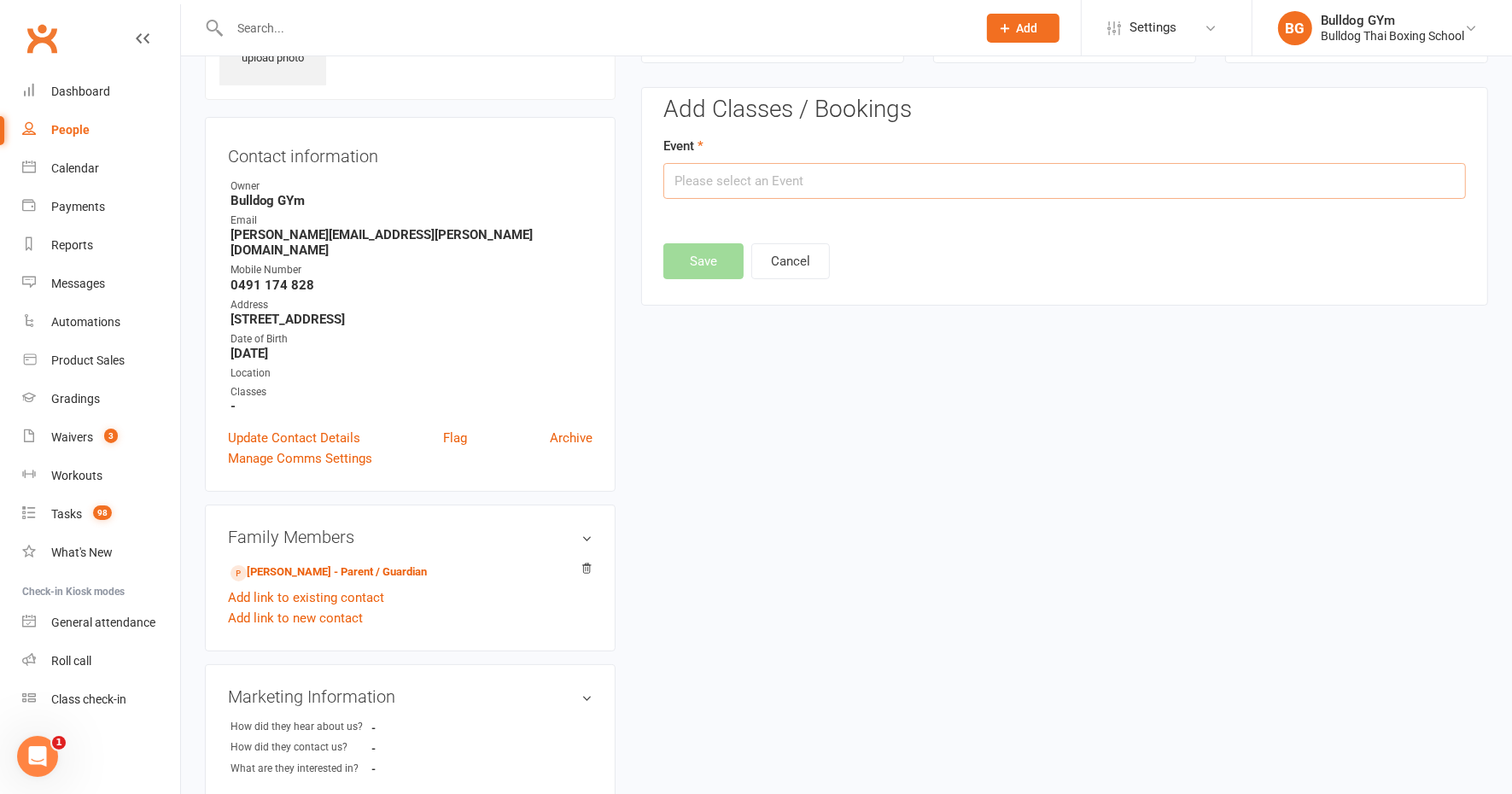
click at [760, 180] on input "text" at bounding box center [1064, 180] width 803 height 36
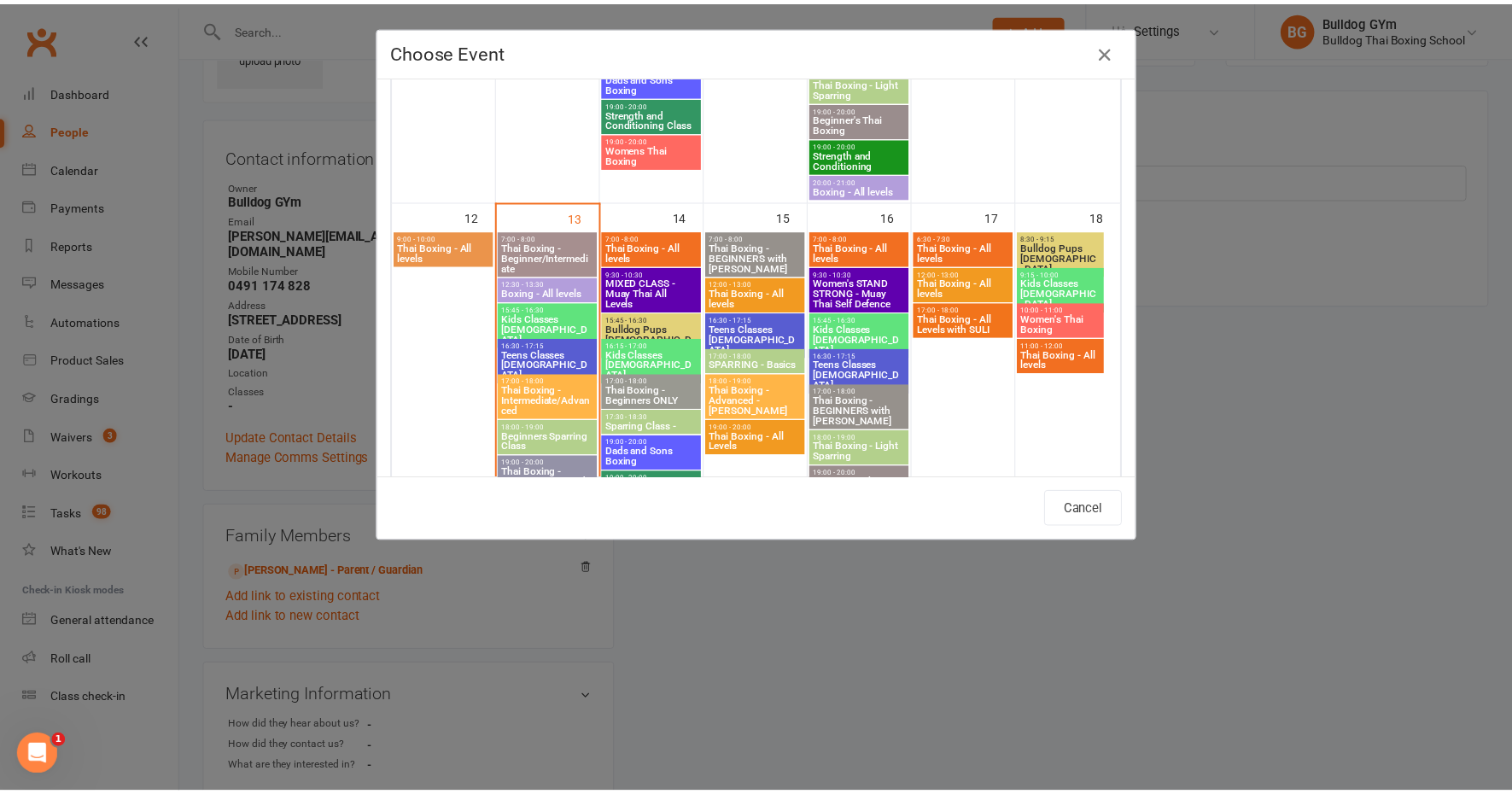
scroll to position [747, 0]
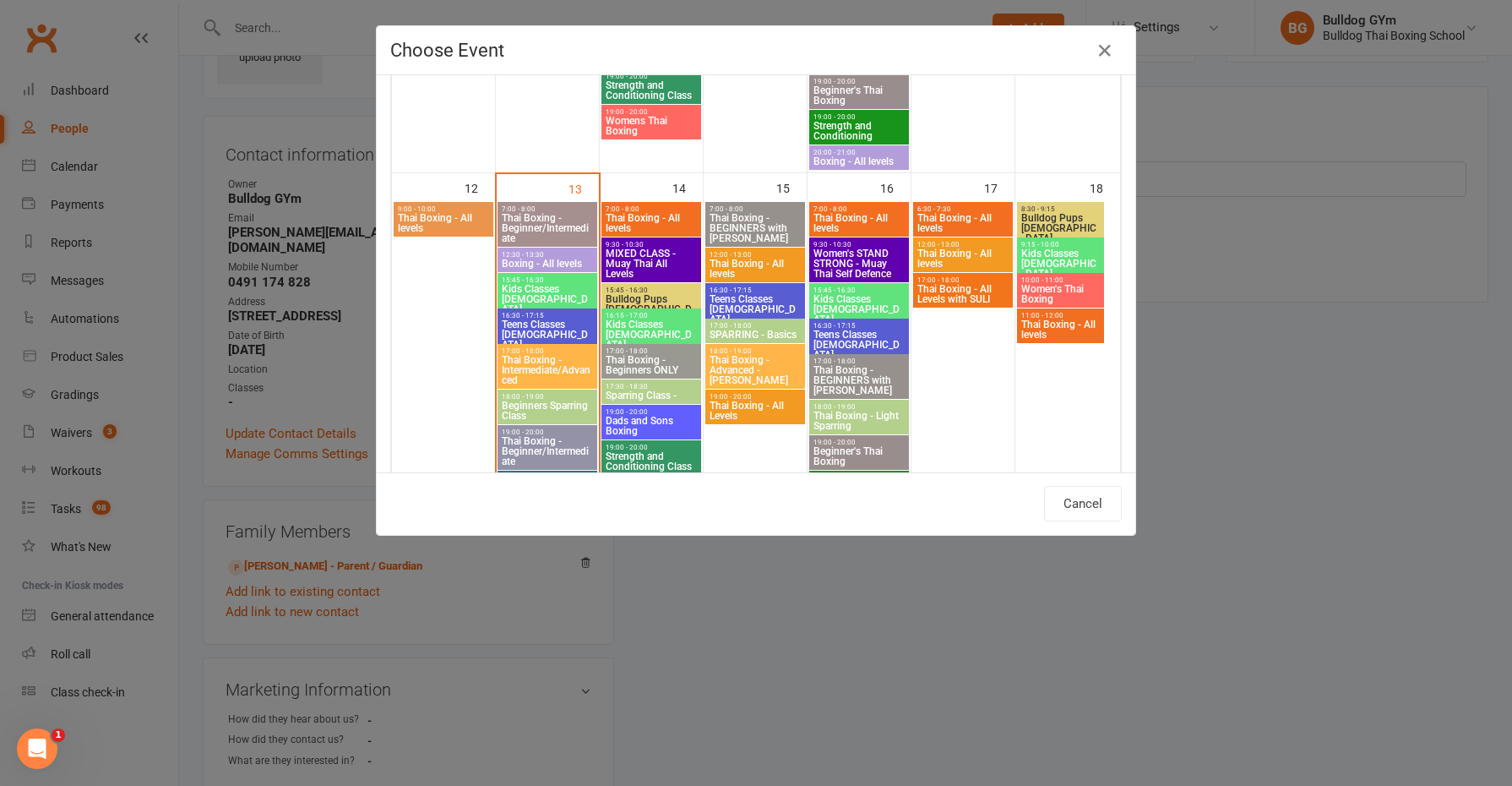
click at [646, 322] on span "Kids Classes [DEMOGRAPHIC_DATA]" at bounding box center [650, 335] width 92 height 31
type input "Kids Classes [DEMOGRAPHIC_DATA] - [DATE] 4:15:00 PM"
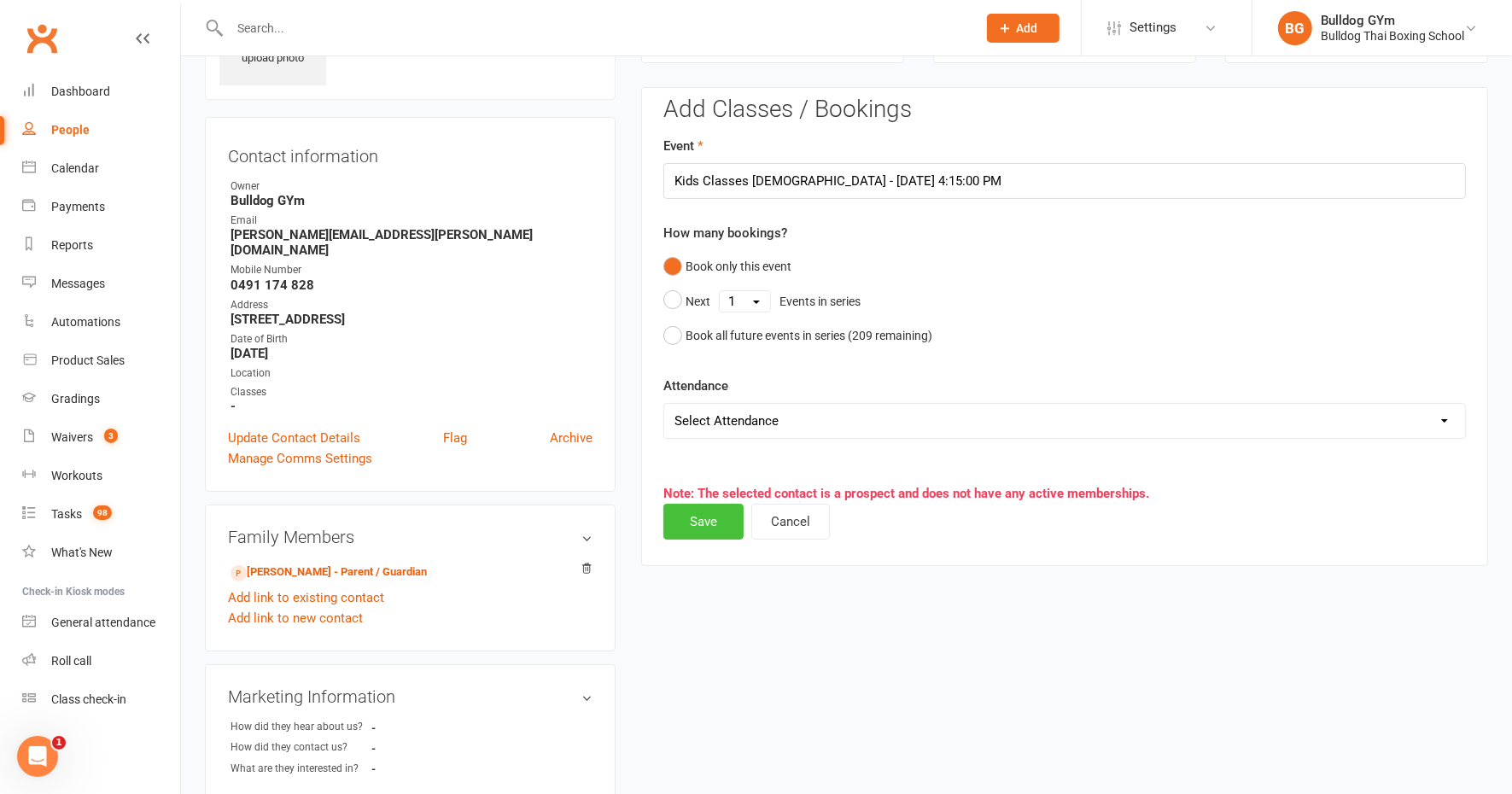
click at [713, 511] on button "Save" at bounding box center [703, 521] width 80 height 36
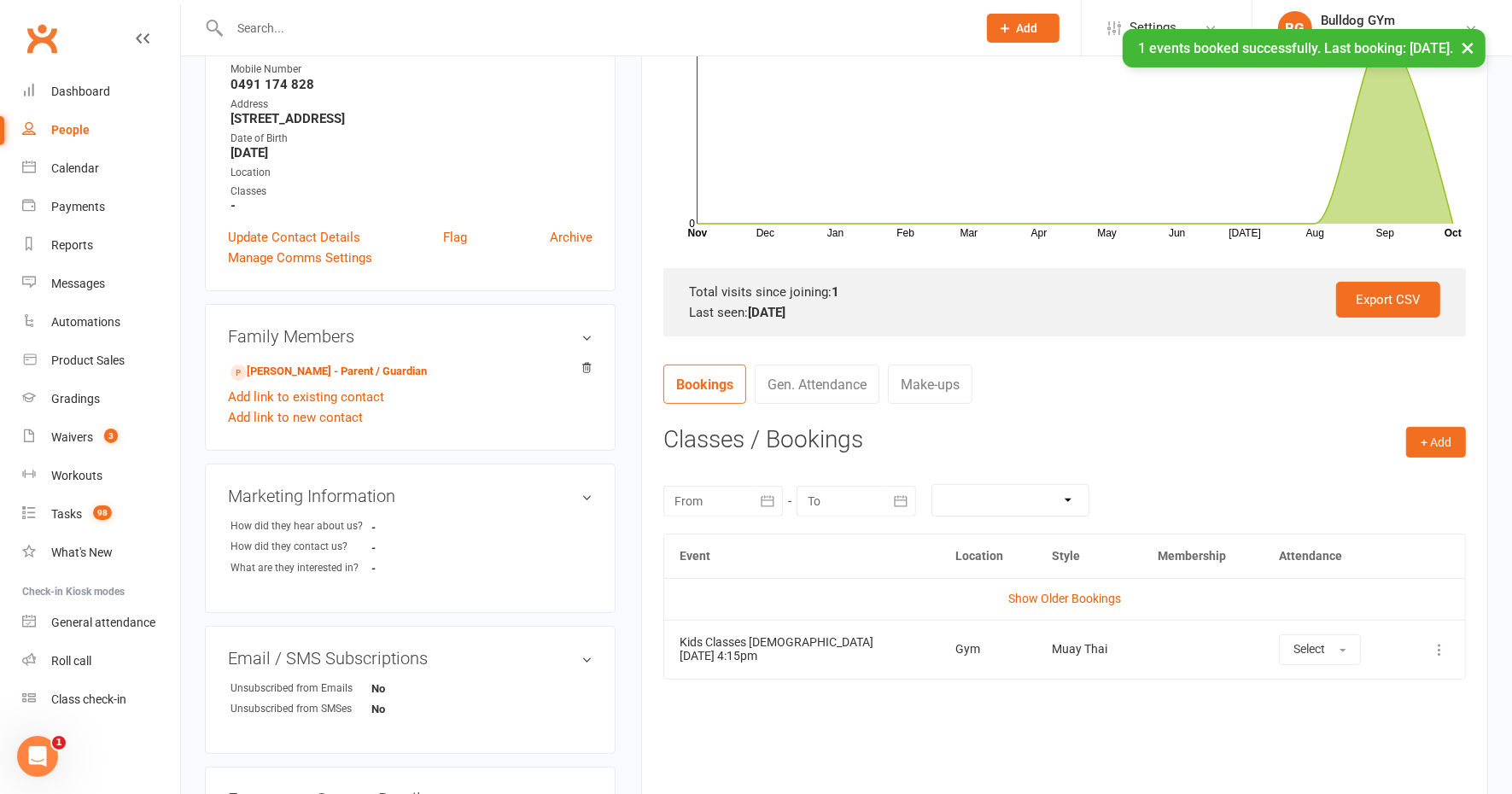
scroll to position [437, 0]
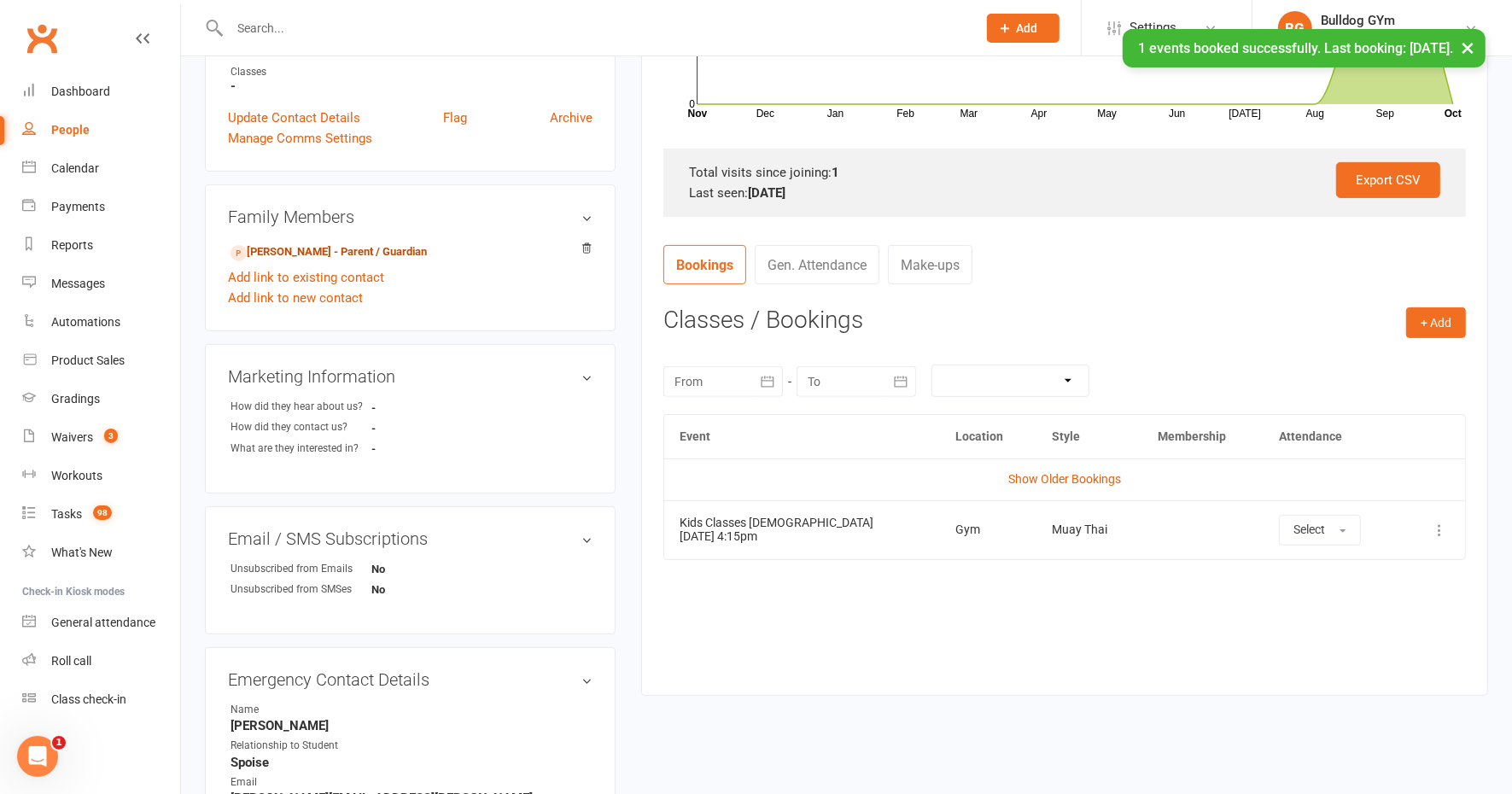
click at [356, 243] on link "[PERSON_NAME] - Parent / Guardian" at bounding box center [329, 251] width 197 height 18
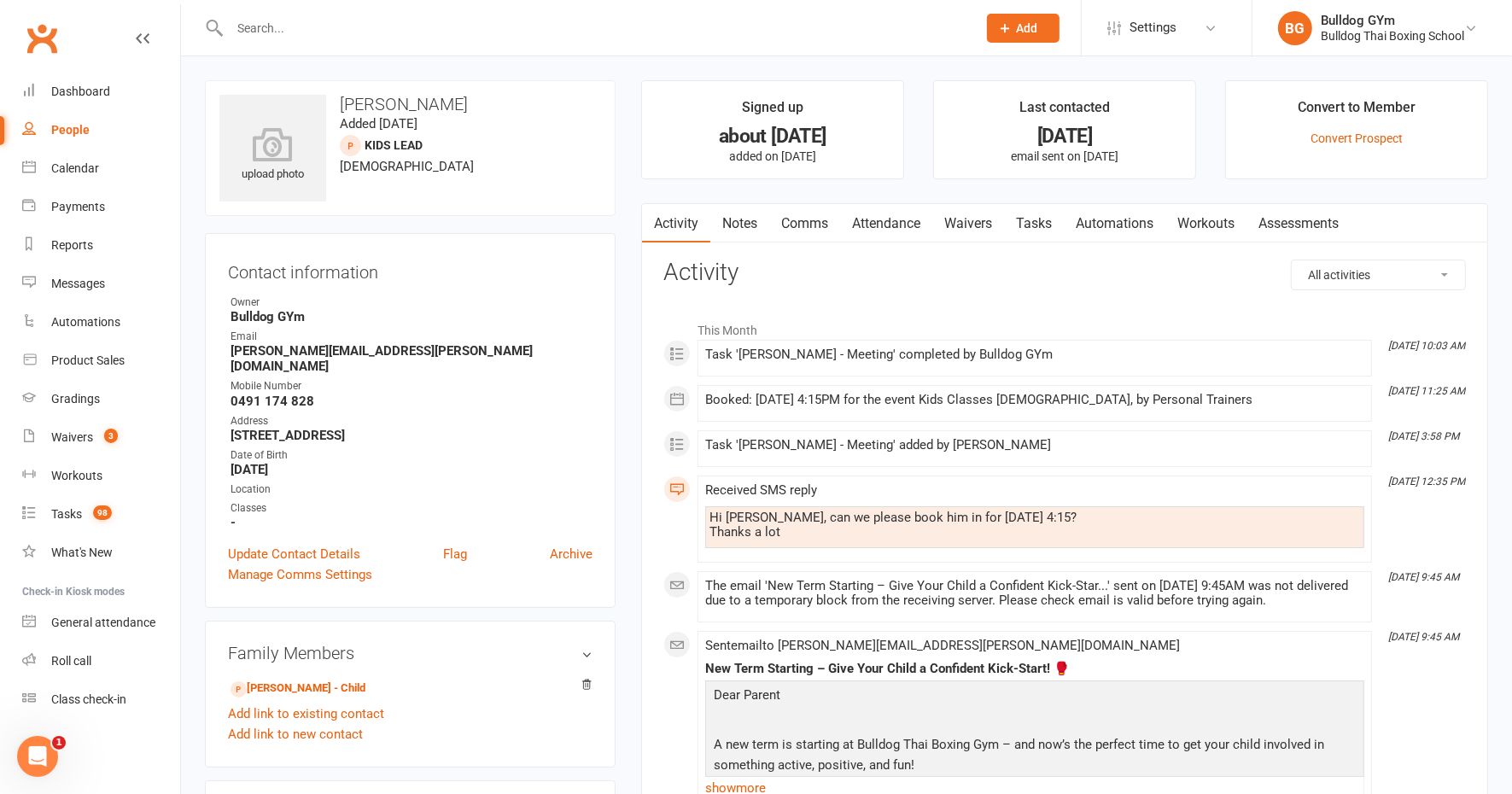
click at [873, 219] on link "Attendance" at bounding box center [887, 224] width 93 height 40
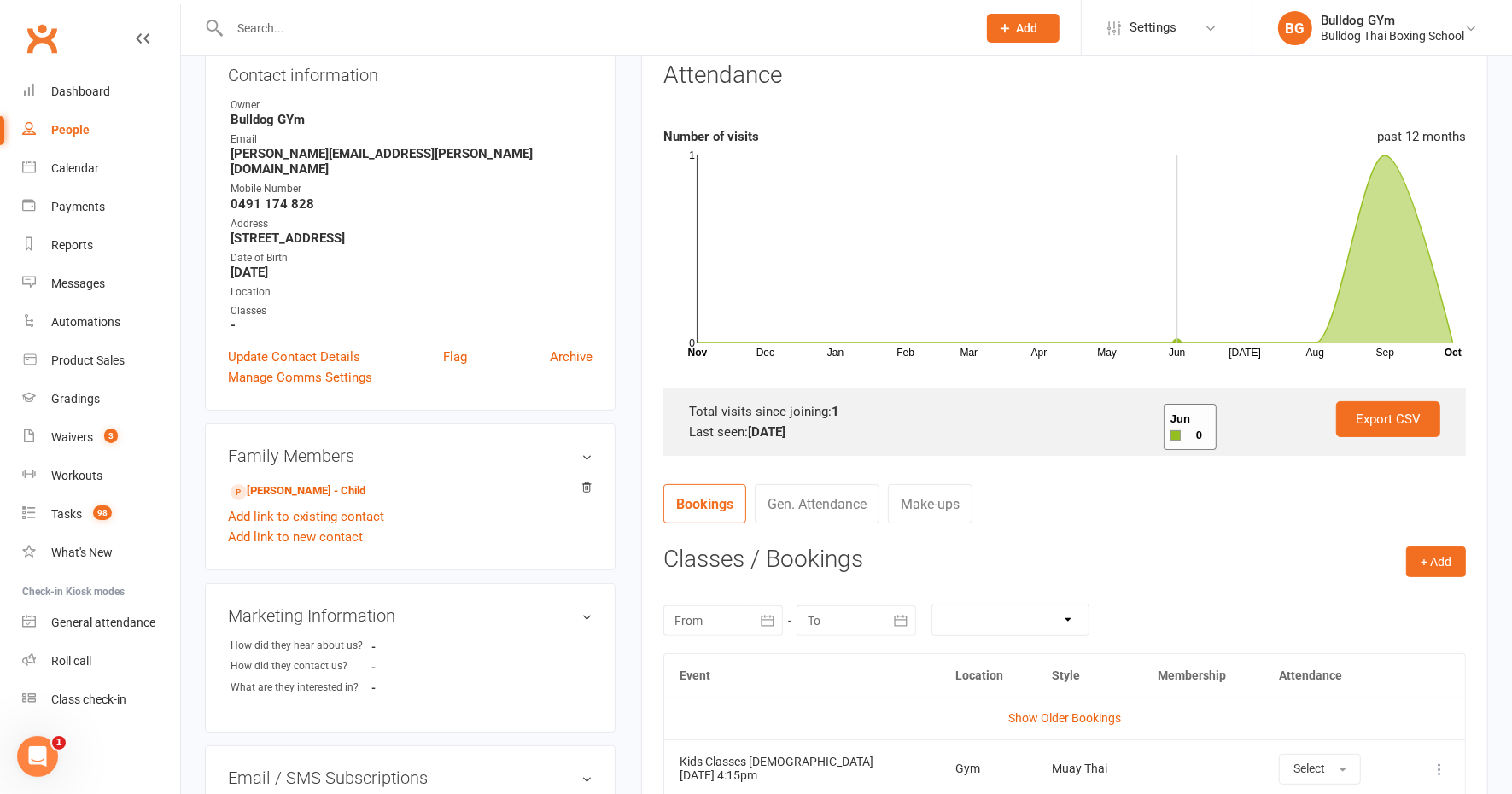
scroll to position [320, 0]
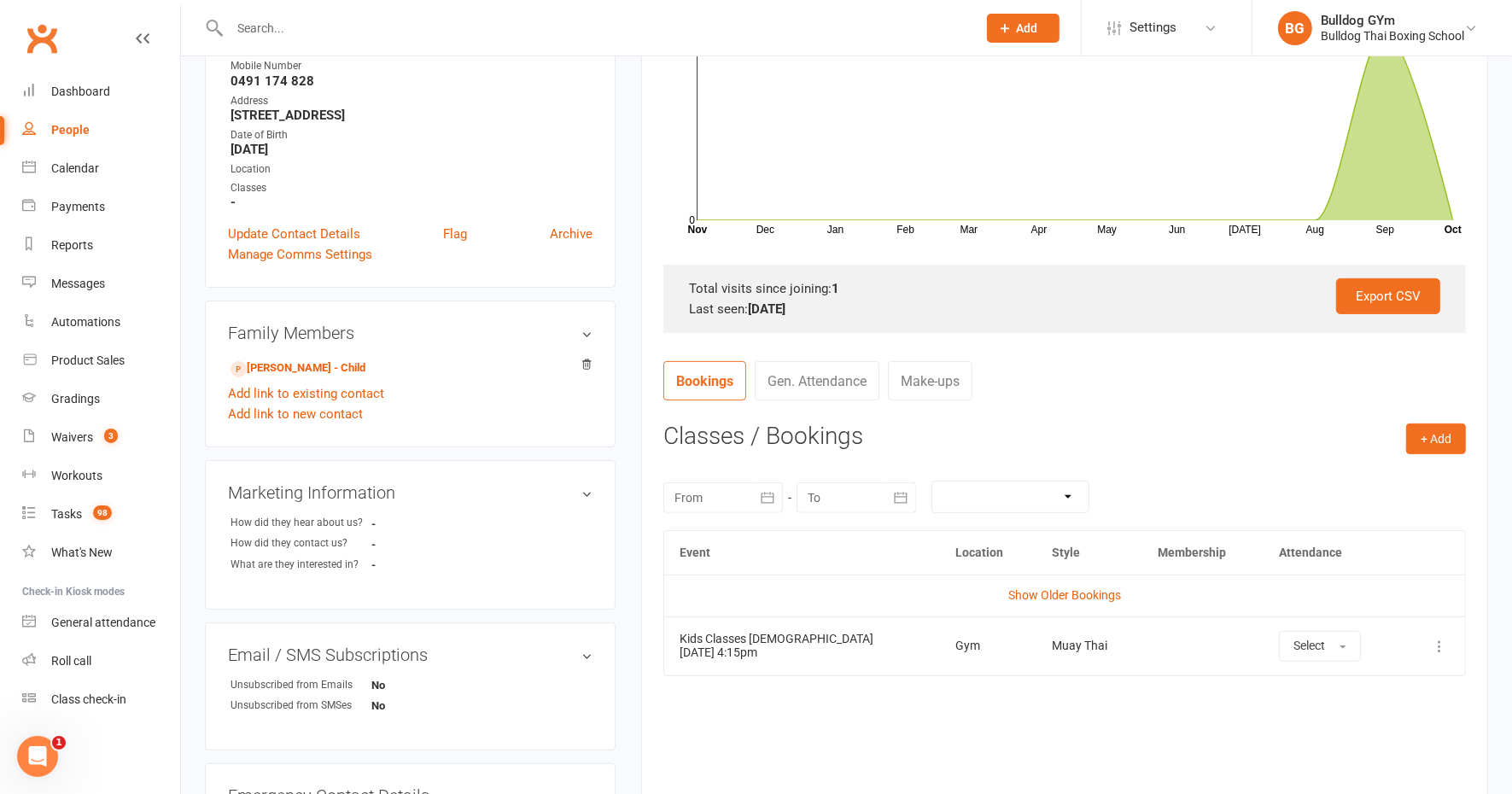
click at [1441, 642] on icon at bounding box center [1440, 647] width 17 height 17
click at [1380, 738] on link "Remove booking" at bounding box center [1364, 747] width 169 height 34
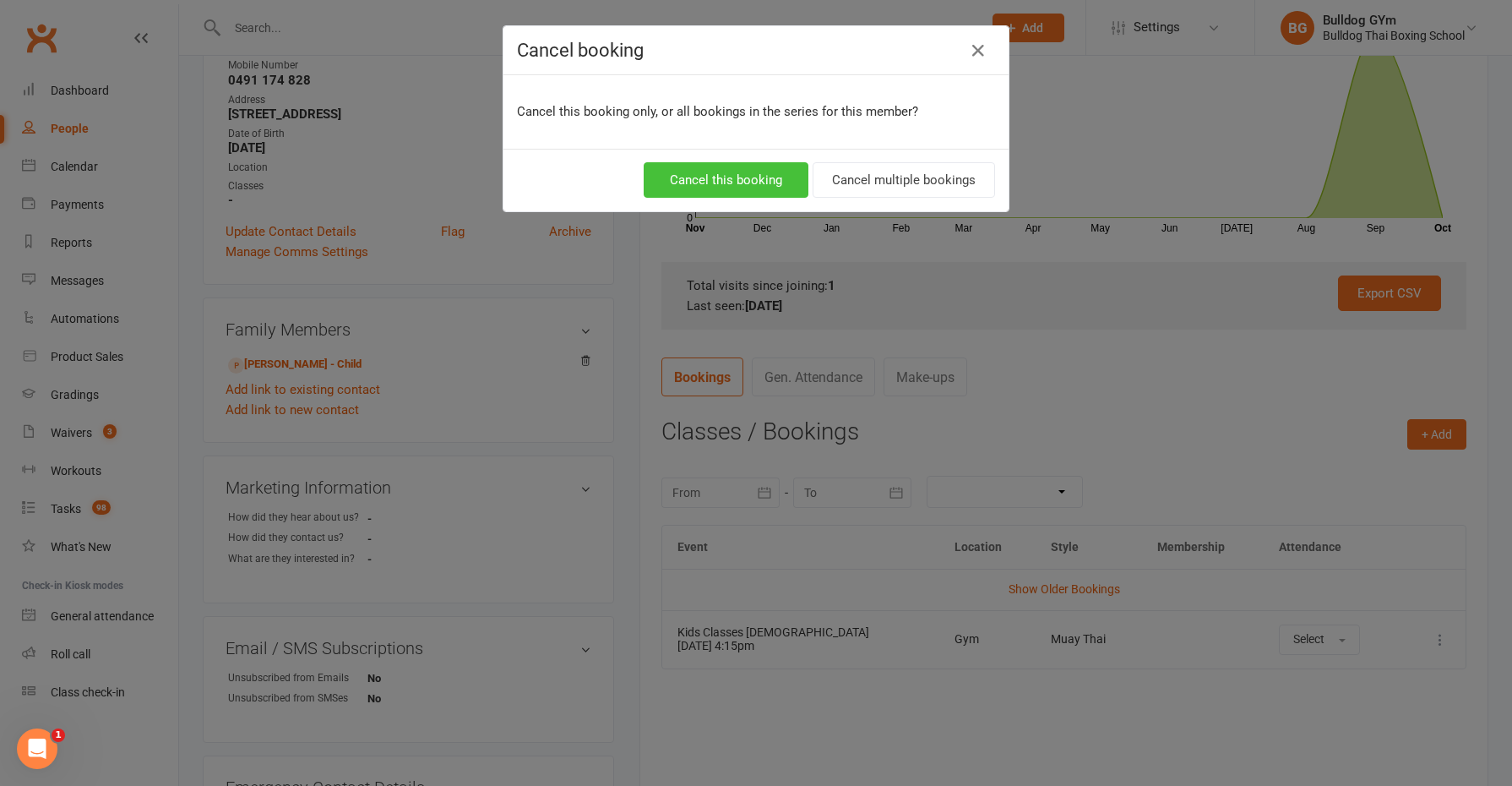
click at [741, 171] on button "Cancel this booking" at bounding box center [725, 179] width 165 height 35
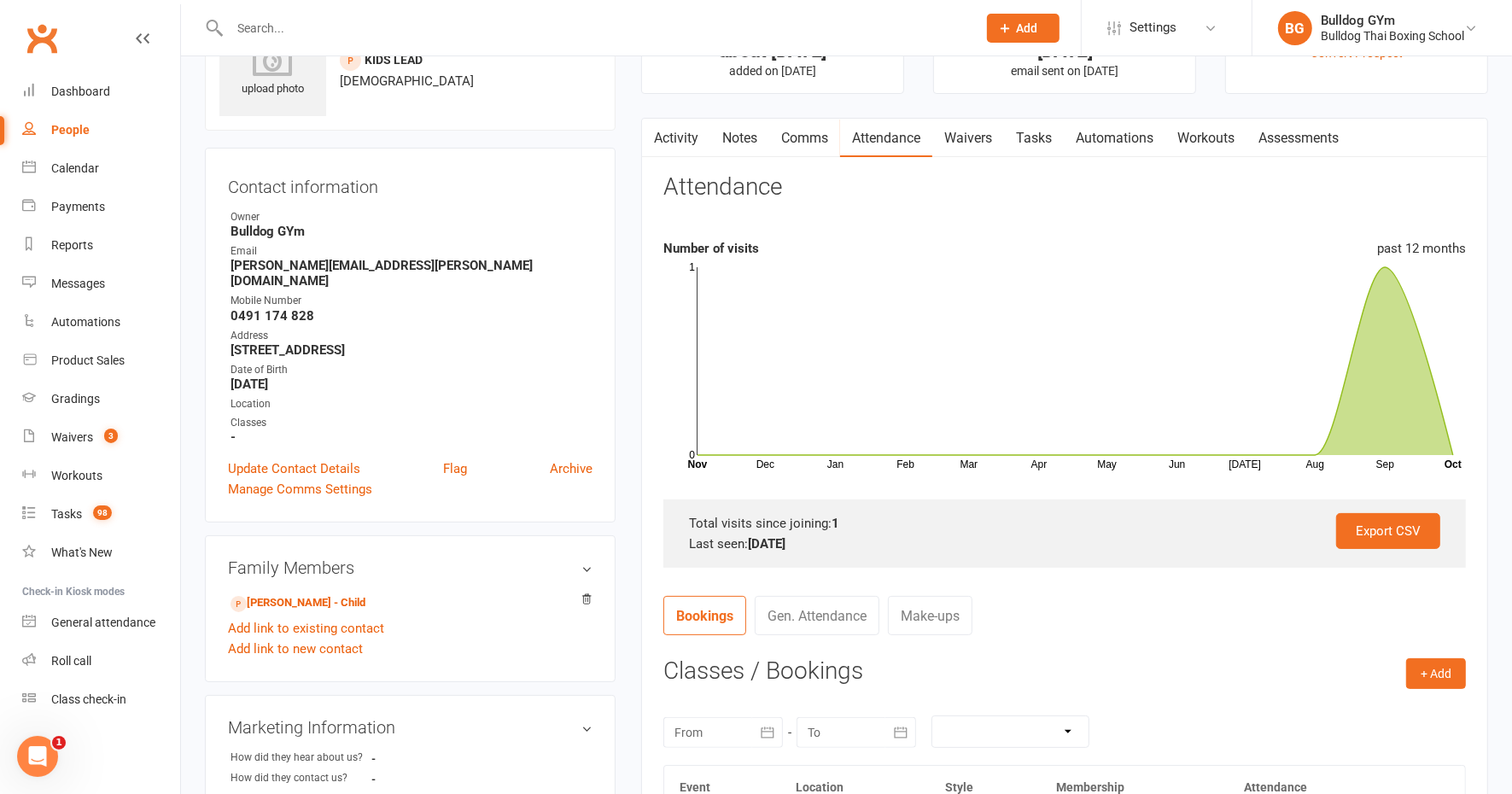
scroll to position [0, 0]
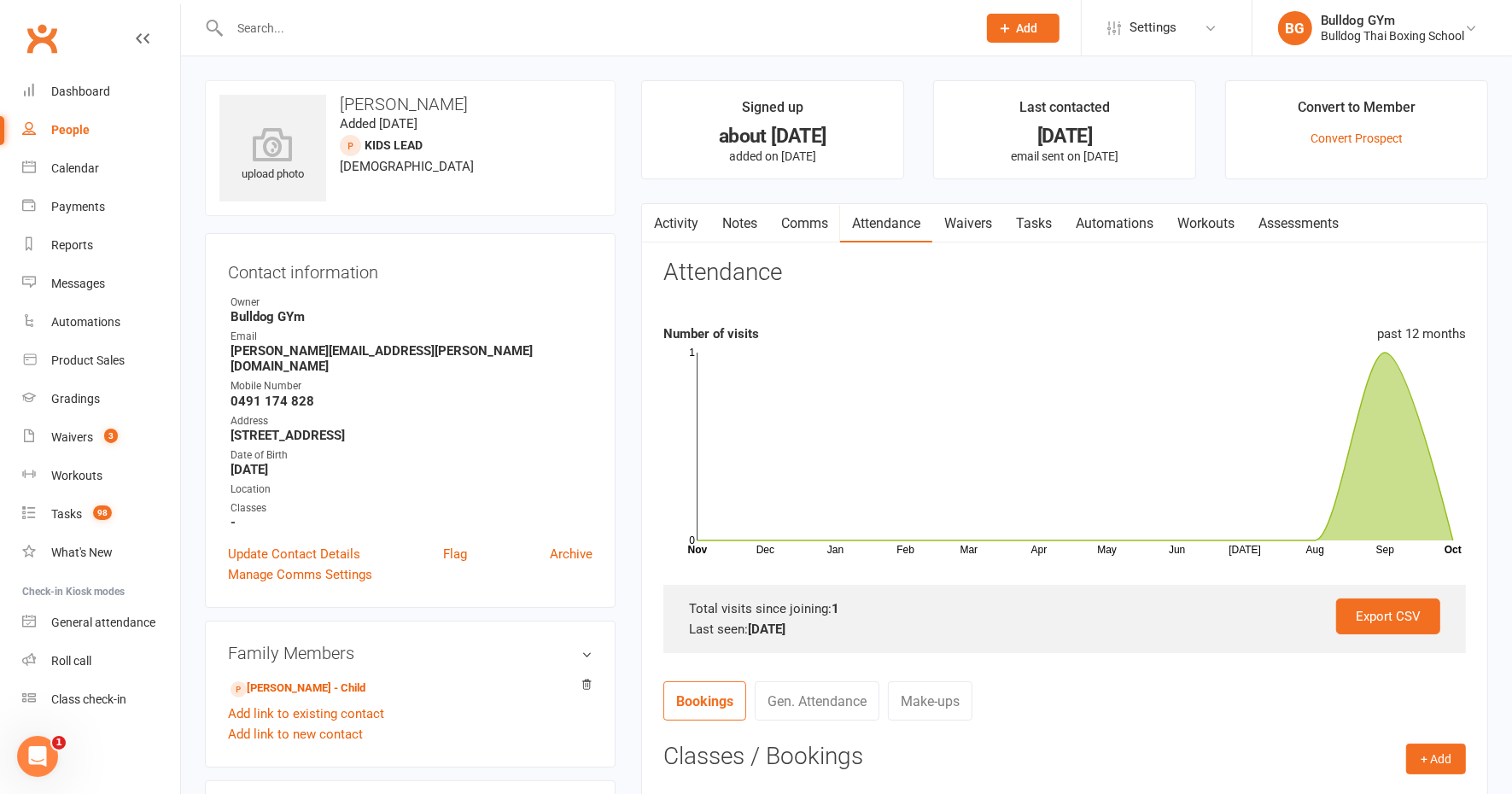
click at [810, 213] on link "Comms" at bounding box center [805, 224] width 71 height 40
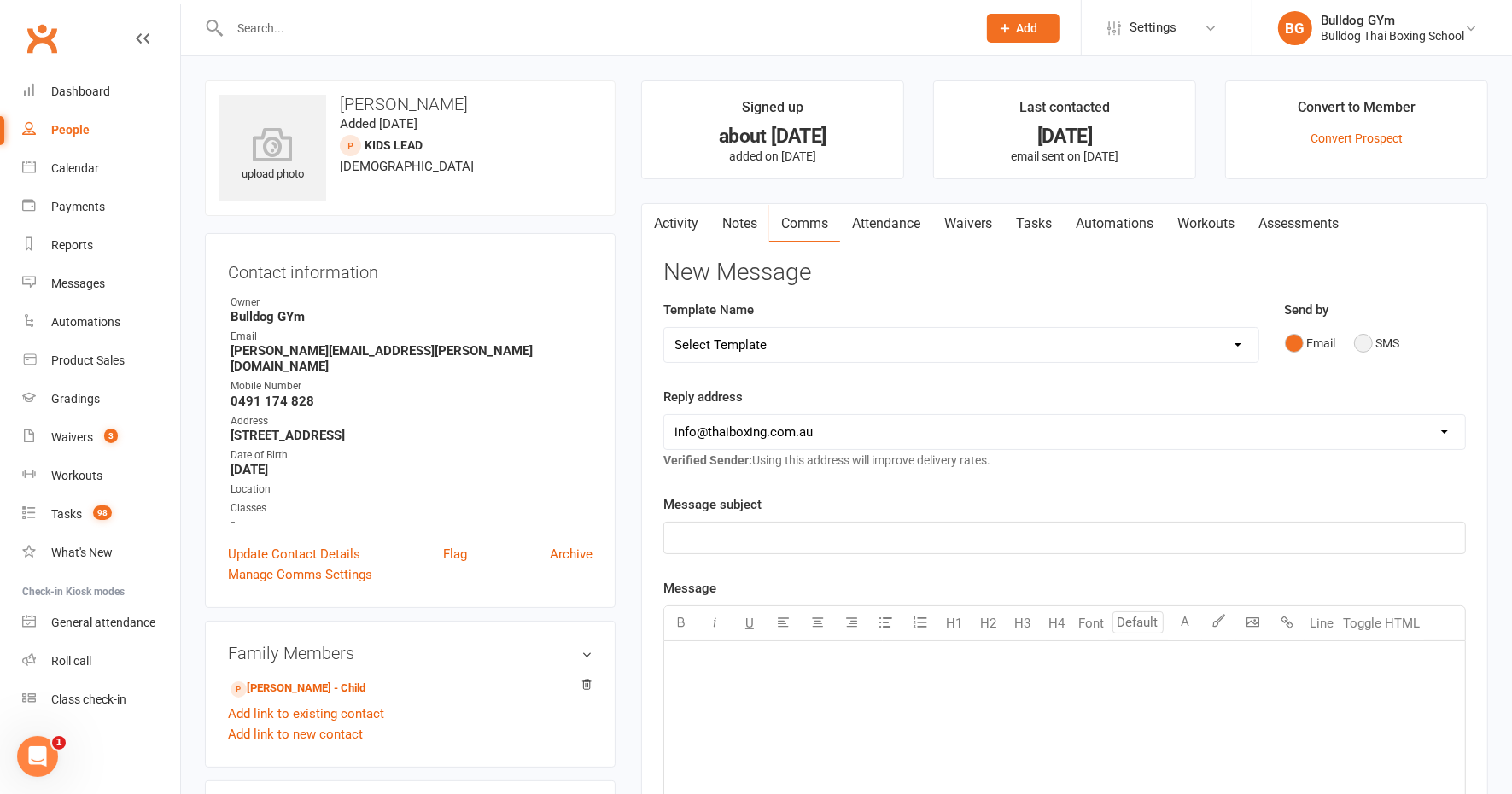
click at [1366, 341] on button "SMS" at bounding box center [1377, 343] width 46 height 33
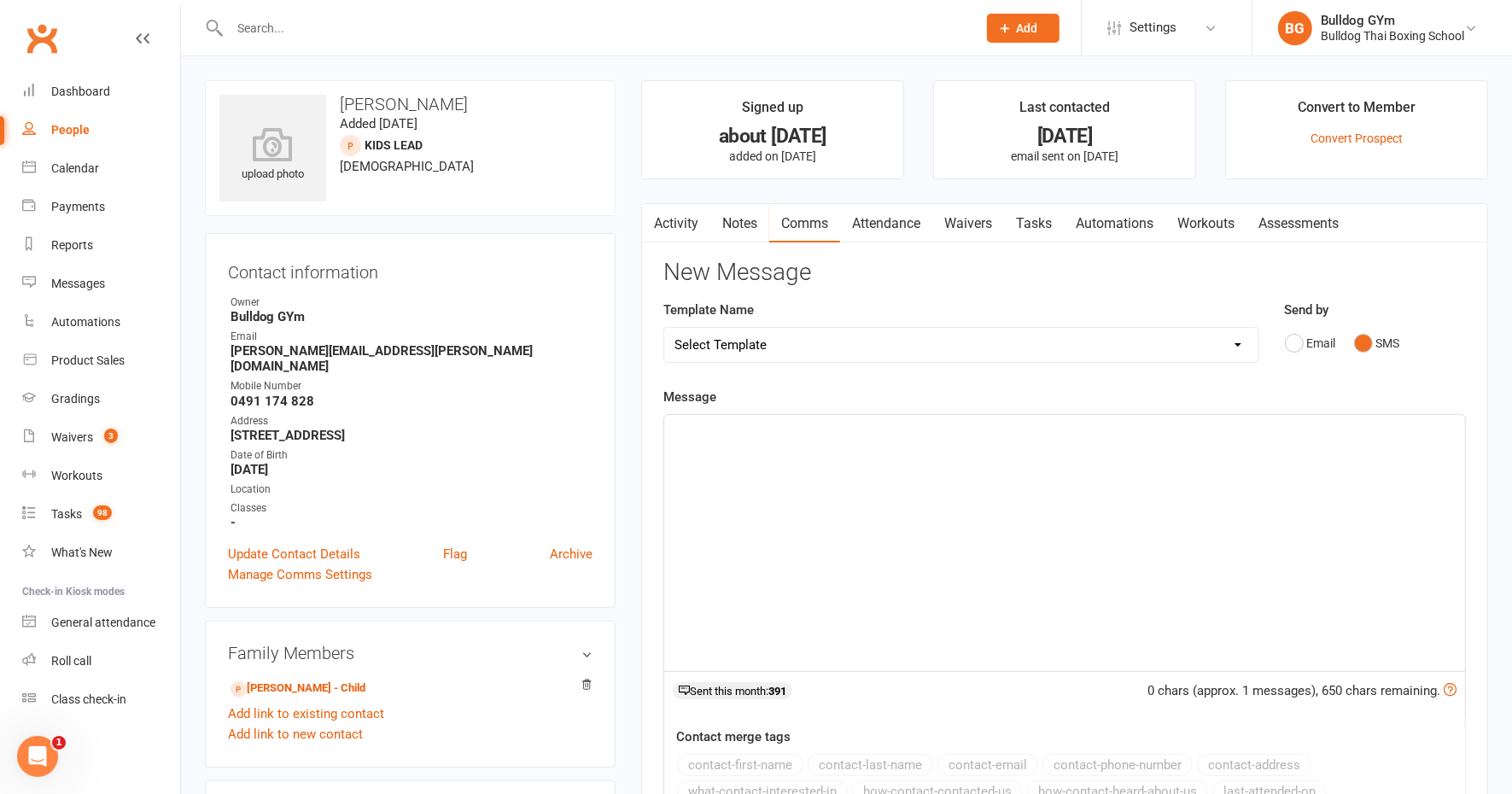
click at [709, 448] on div "﻿" at bounding box center [1064, 543] width 801 height 256
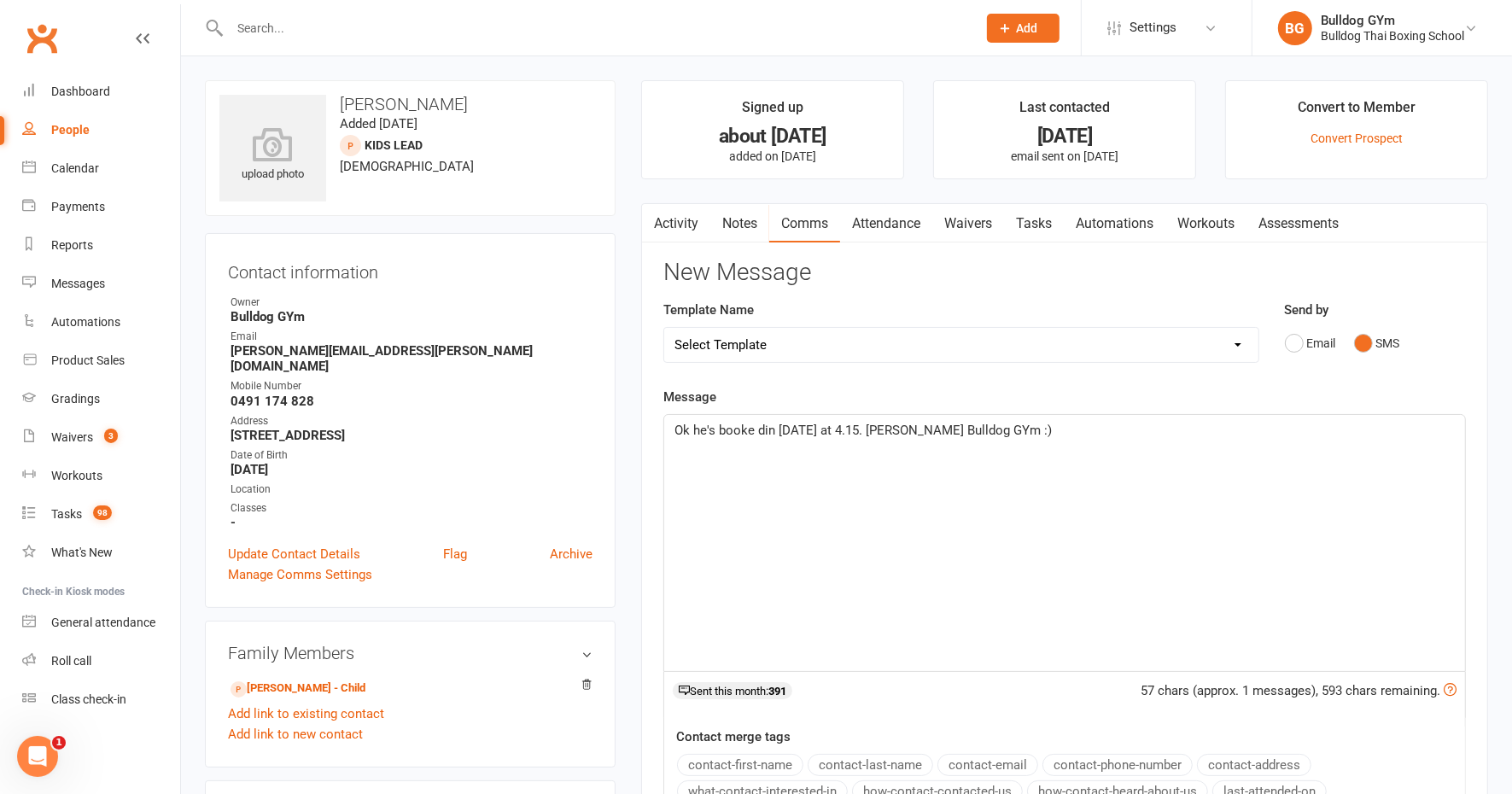
click at [760, 426] on span "Ok he's booke din [DATE] at 4.15. [PERSON_NAME] Bulldog GYm :)" at bounding box center [863, 430] width 378 height 15
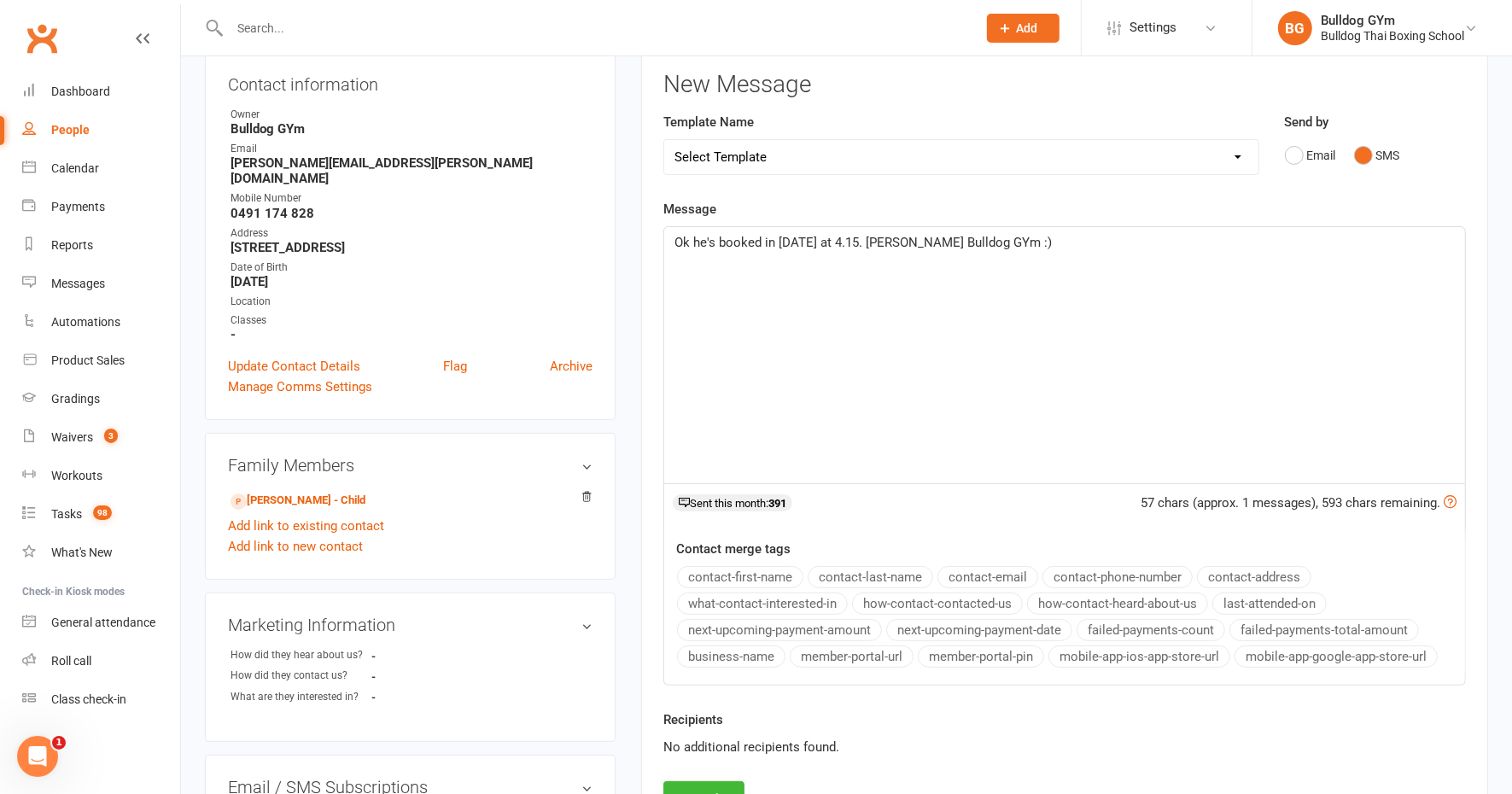
scroll to position [320, 0]
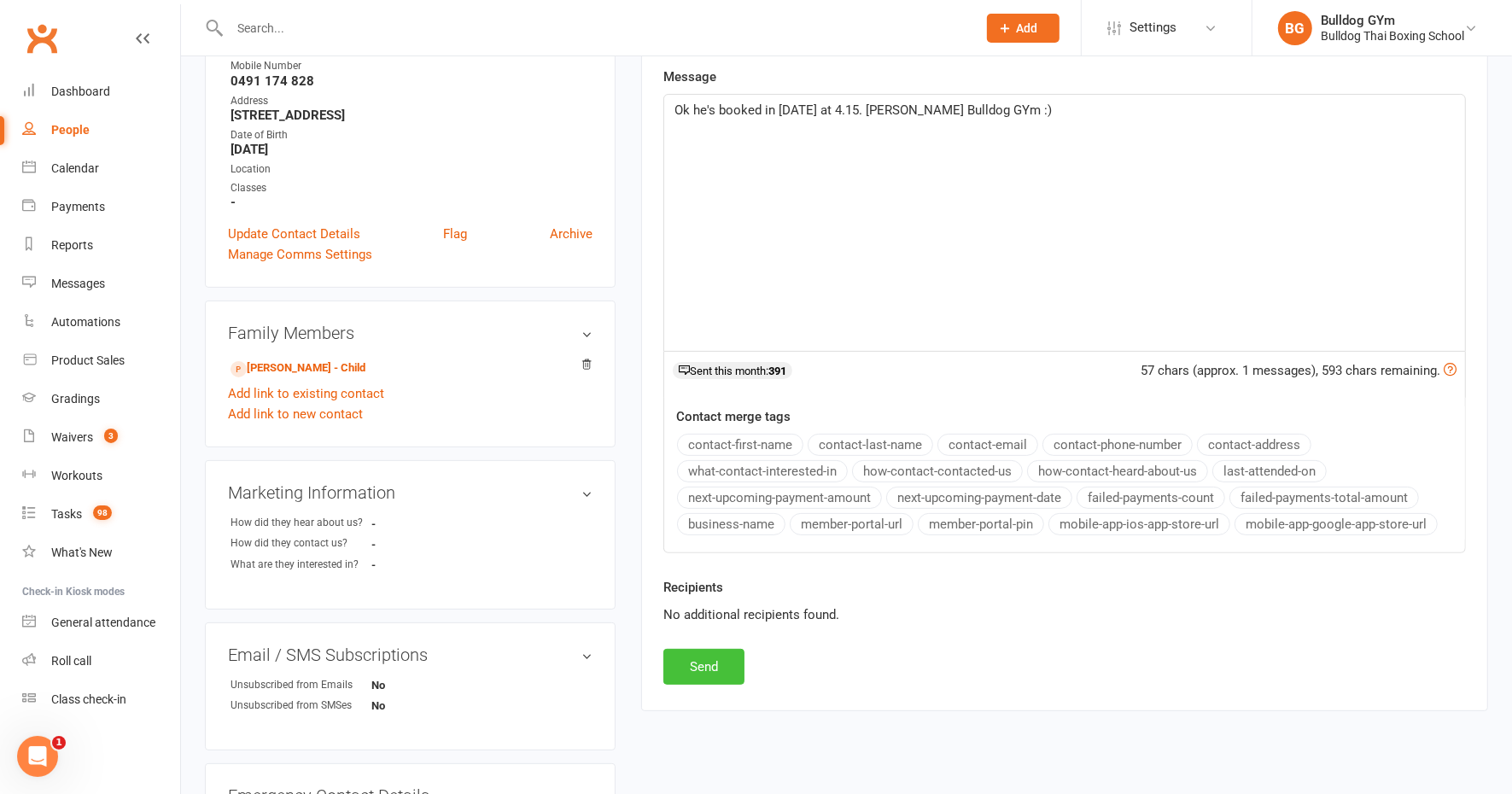
click at [701, 658] on button "Send" at bounding box center [703, 666] width 81 height 36
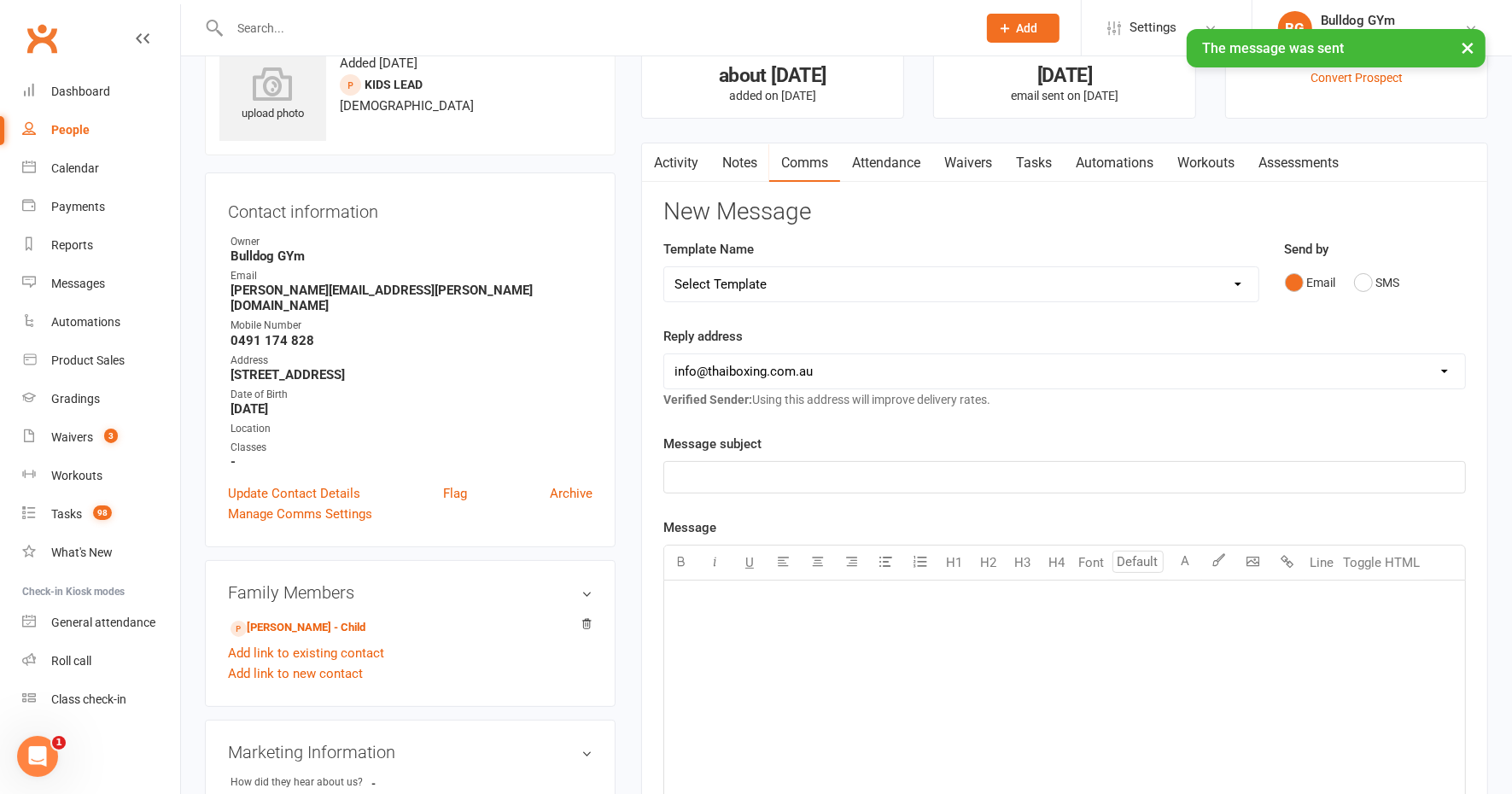
scroll to position [0, 0]
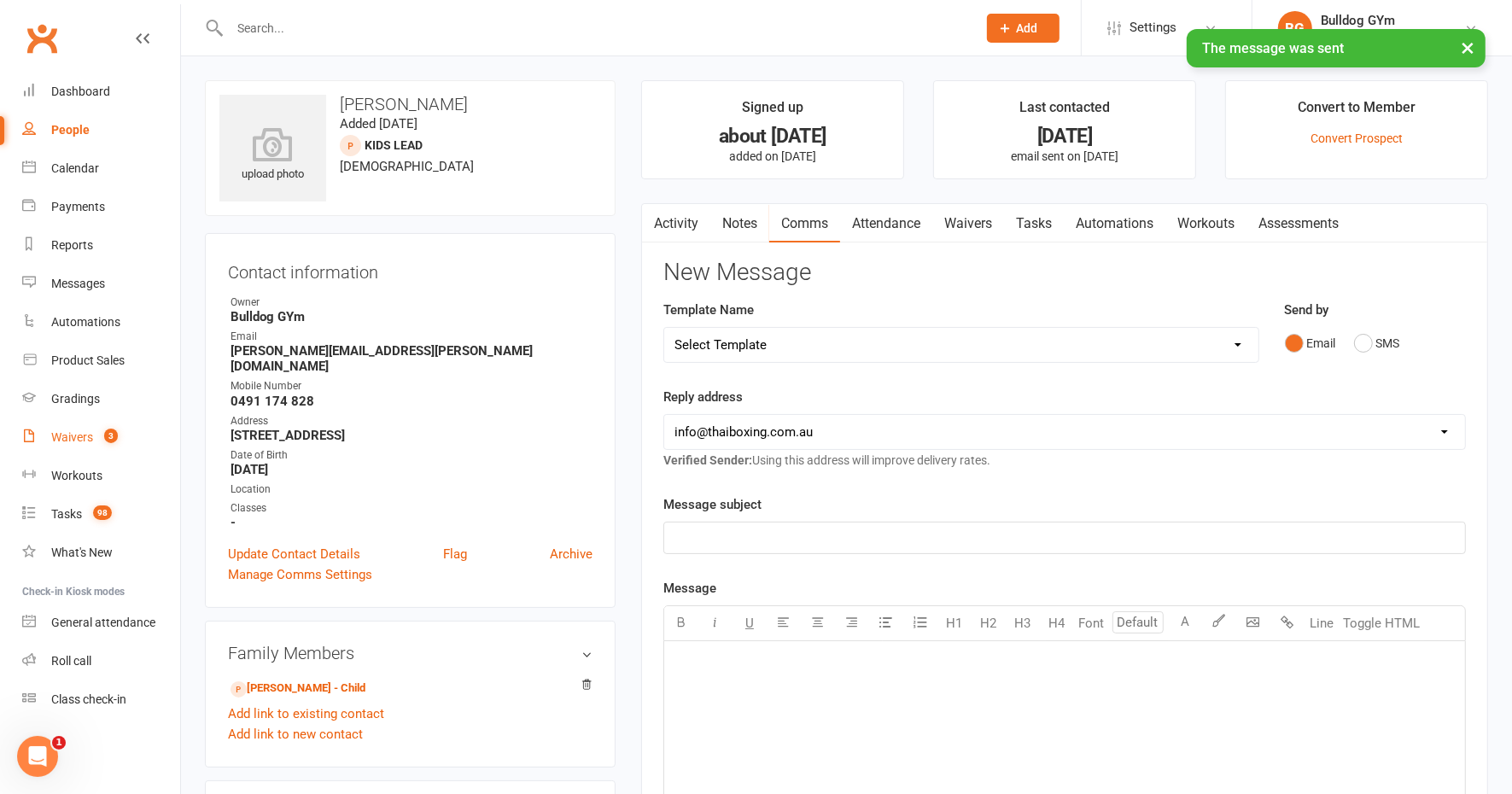
click at [71, 436] on div "Waivers" at bounding box center [71, 437] width 41 height 13
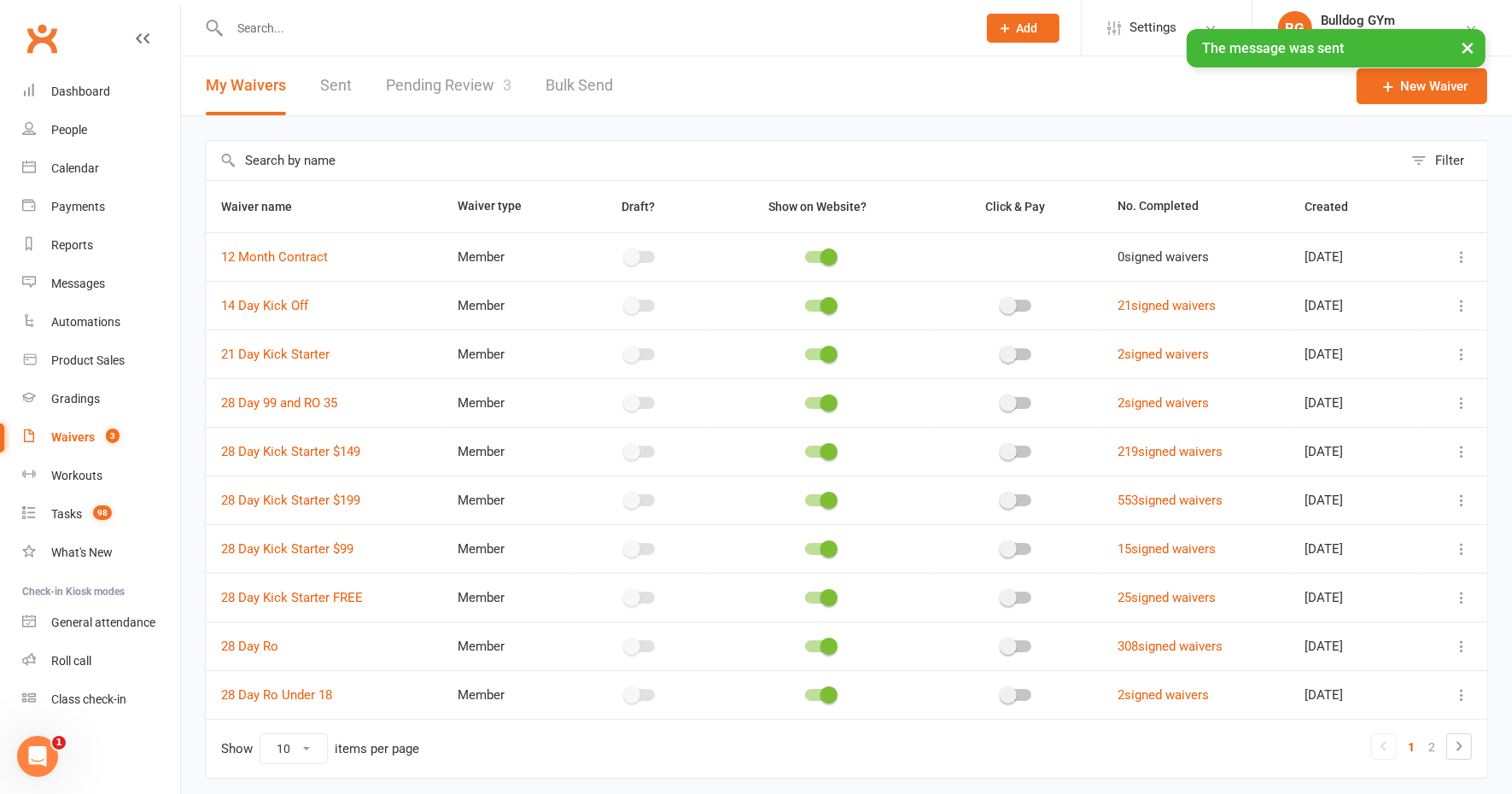
click at [403, 81] on link "Pending Review 3" at bounding box center [448, 85] width 125 height 59
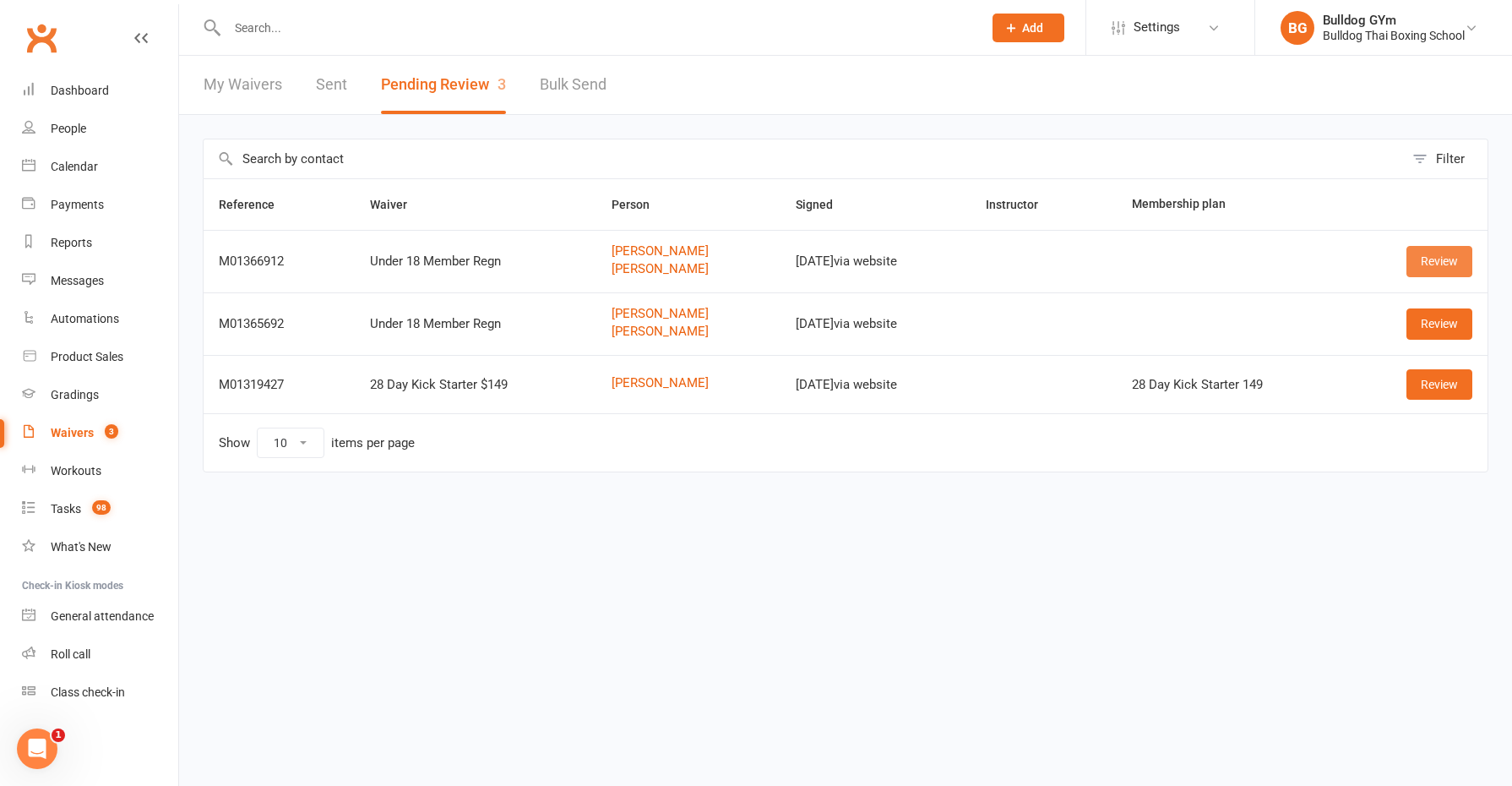
click at [1471, 256] on link "Review" at bounding box center [1439, 261] width 66 height 31
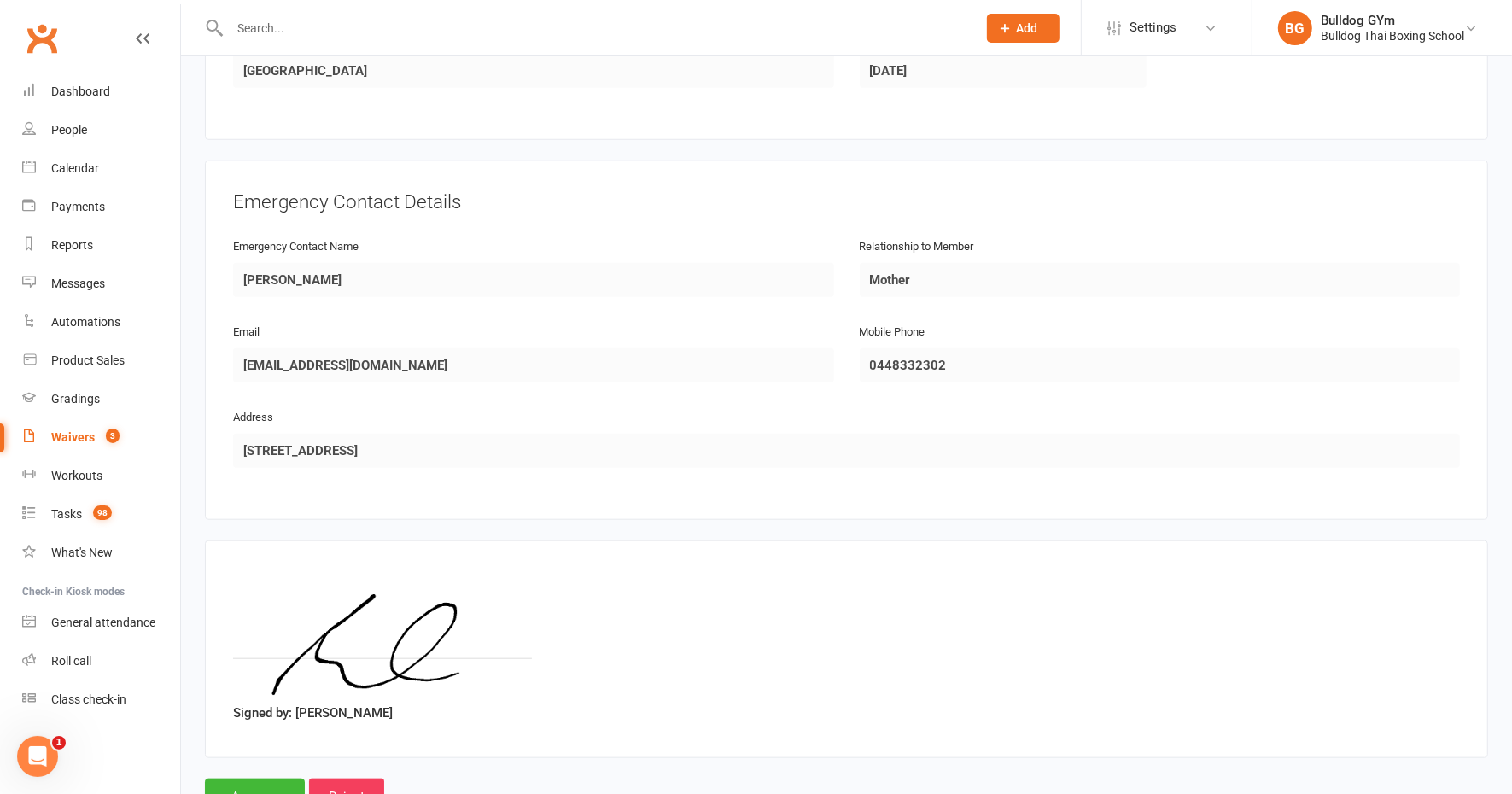
scroll to position [1361, 0]
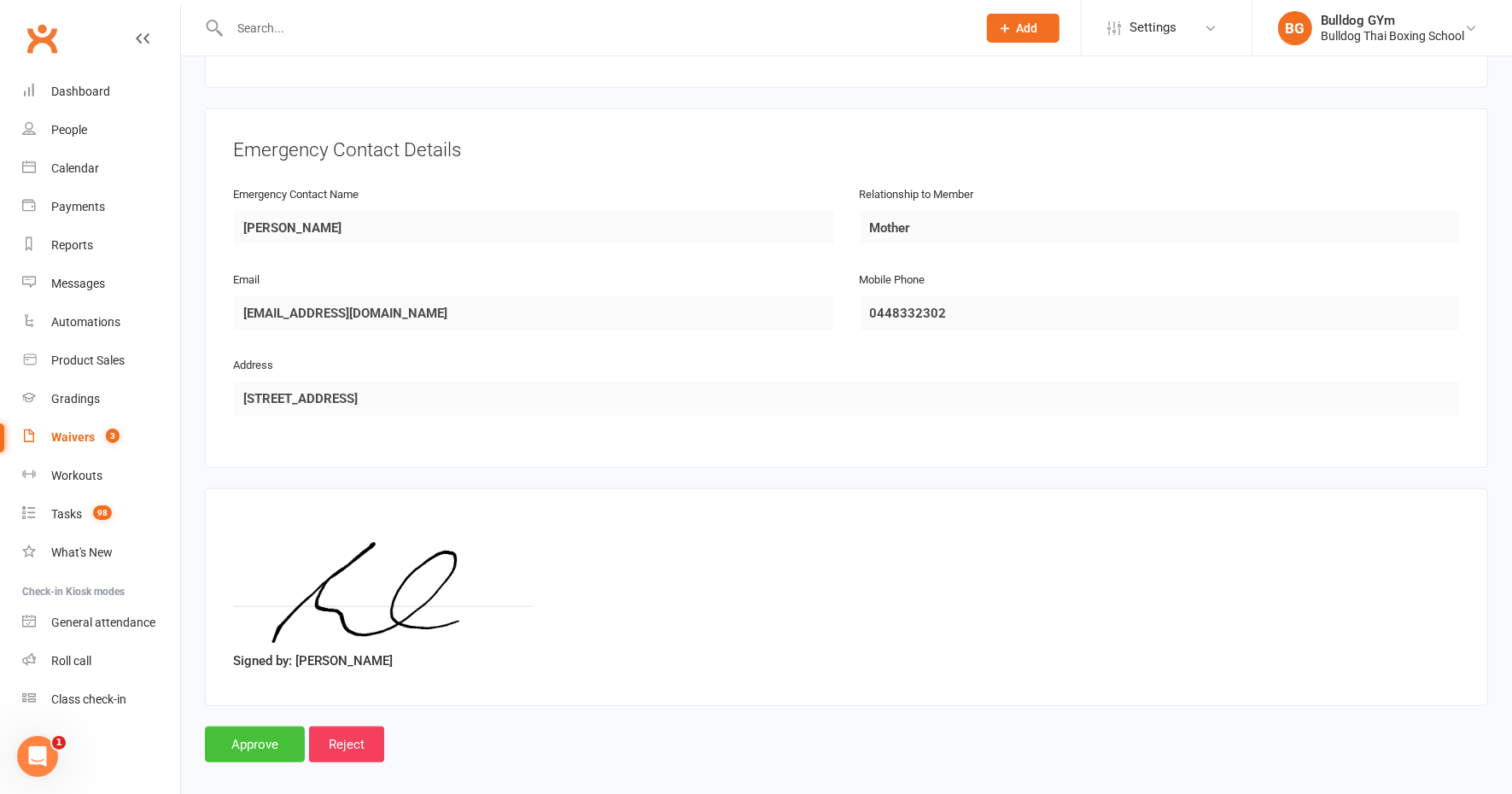
click at [273, 727] on input "Approve" at bounding box center [255, 744] width 100 height 36
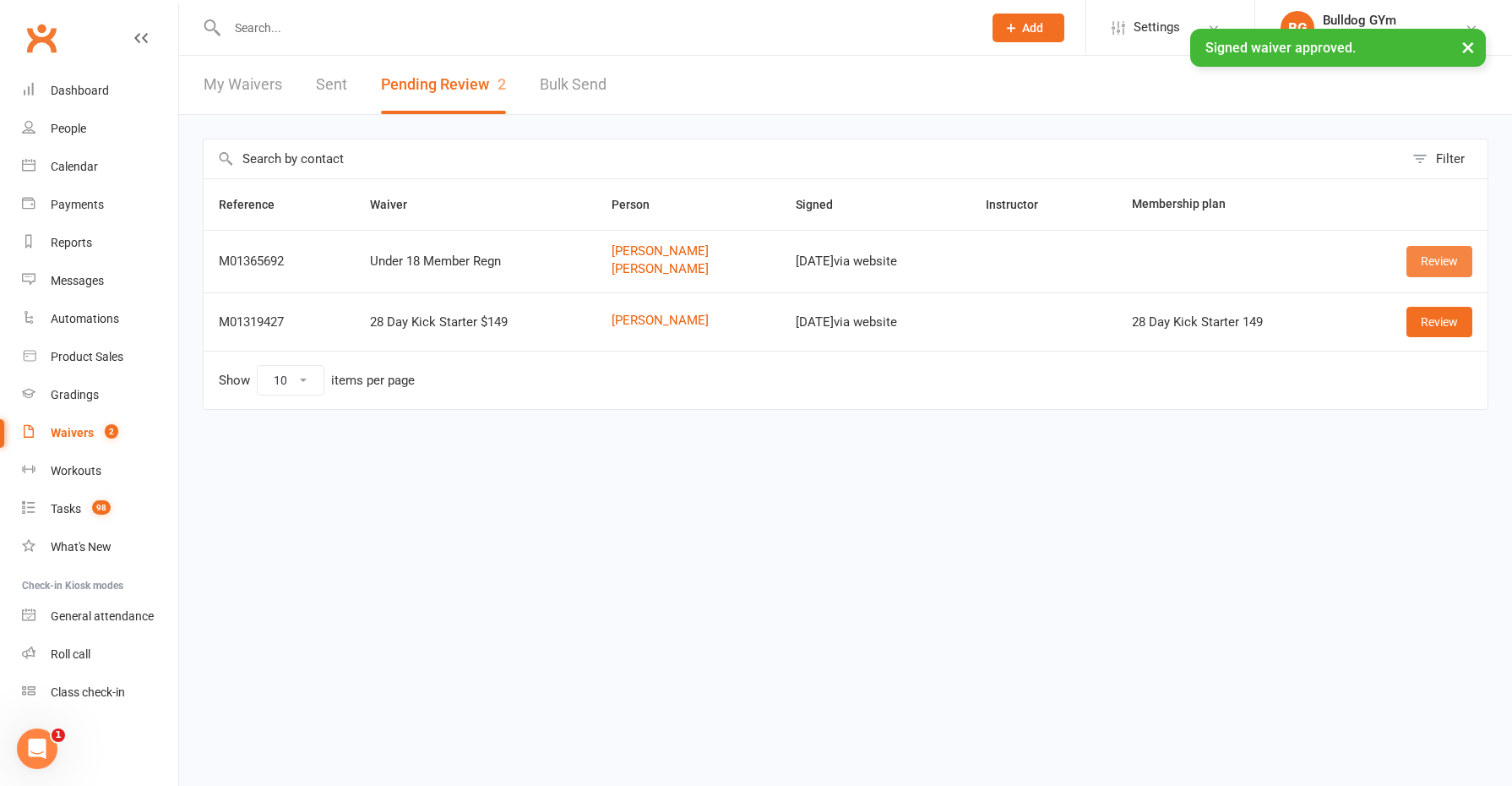
click at [1457, 254] on link "Review" at bounding box center [1439, 261] width 66 height 31
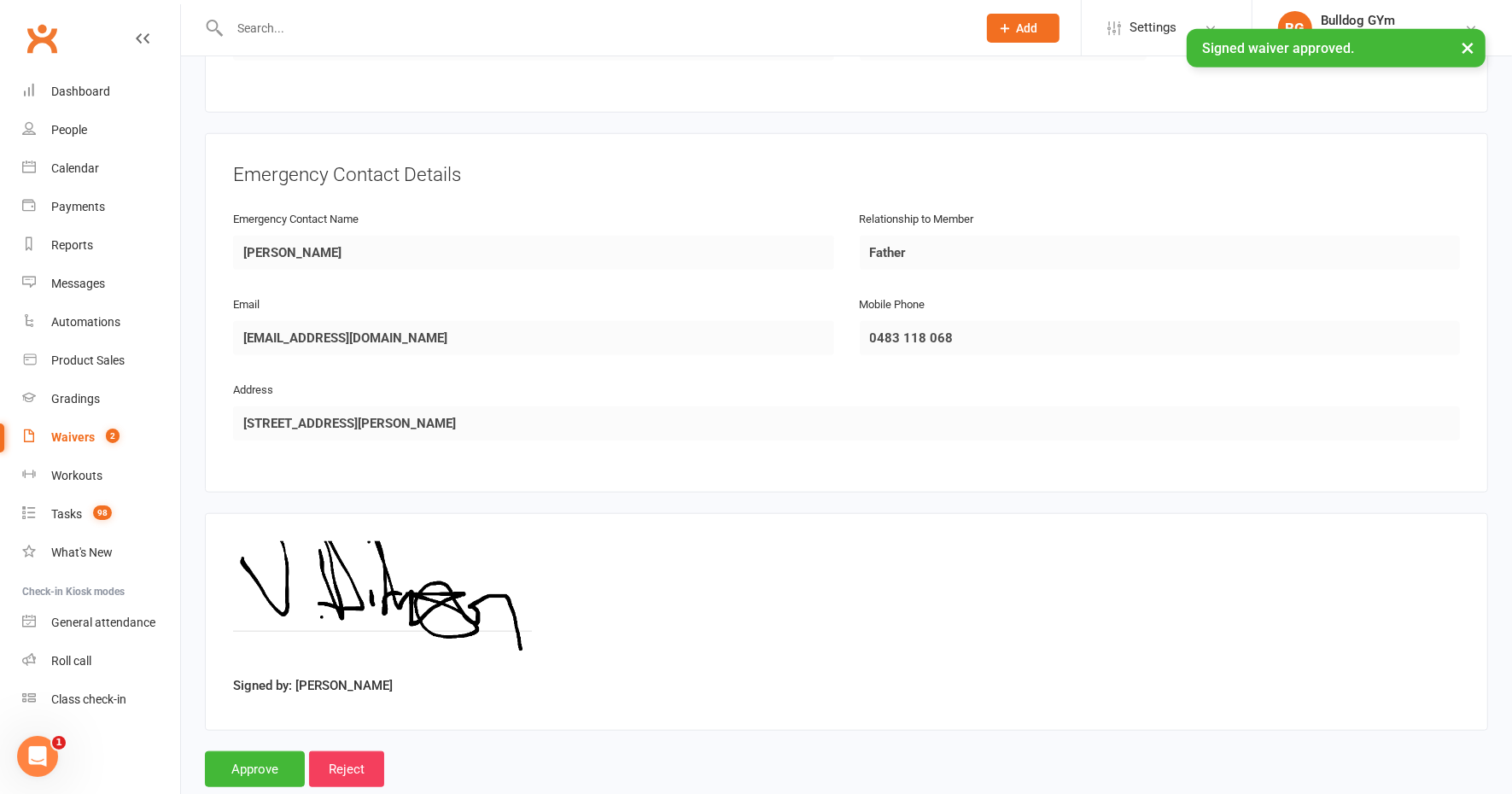
scroll to position [1361, 0]
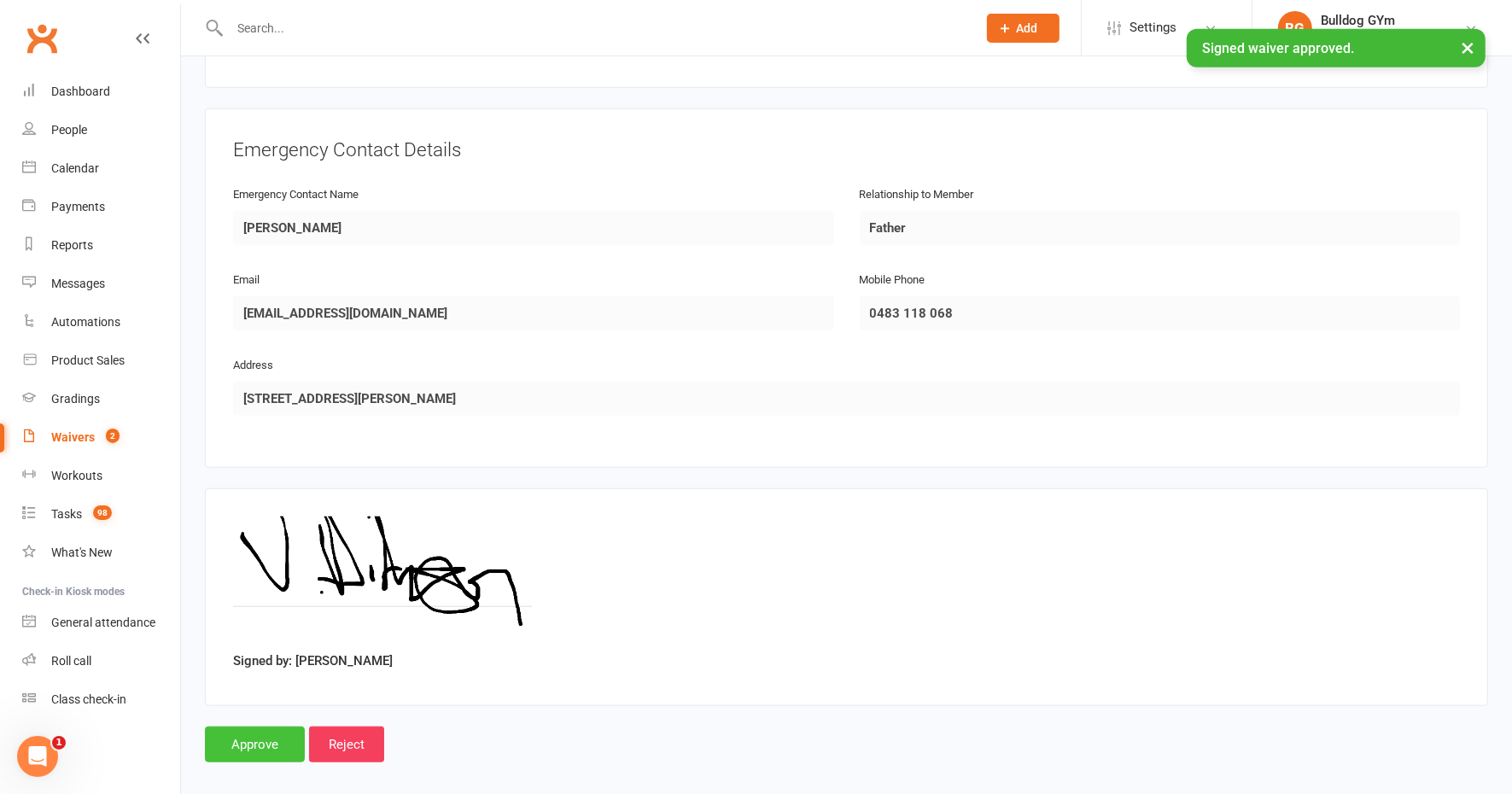
click at [252, 727] on input "Approve" at bounding box center [255, 744] width 100 height 36
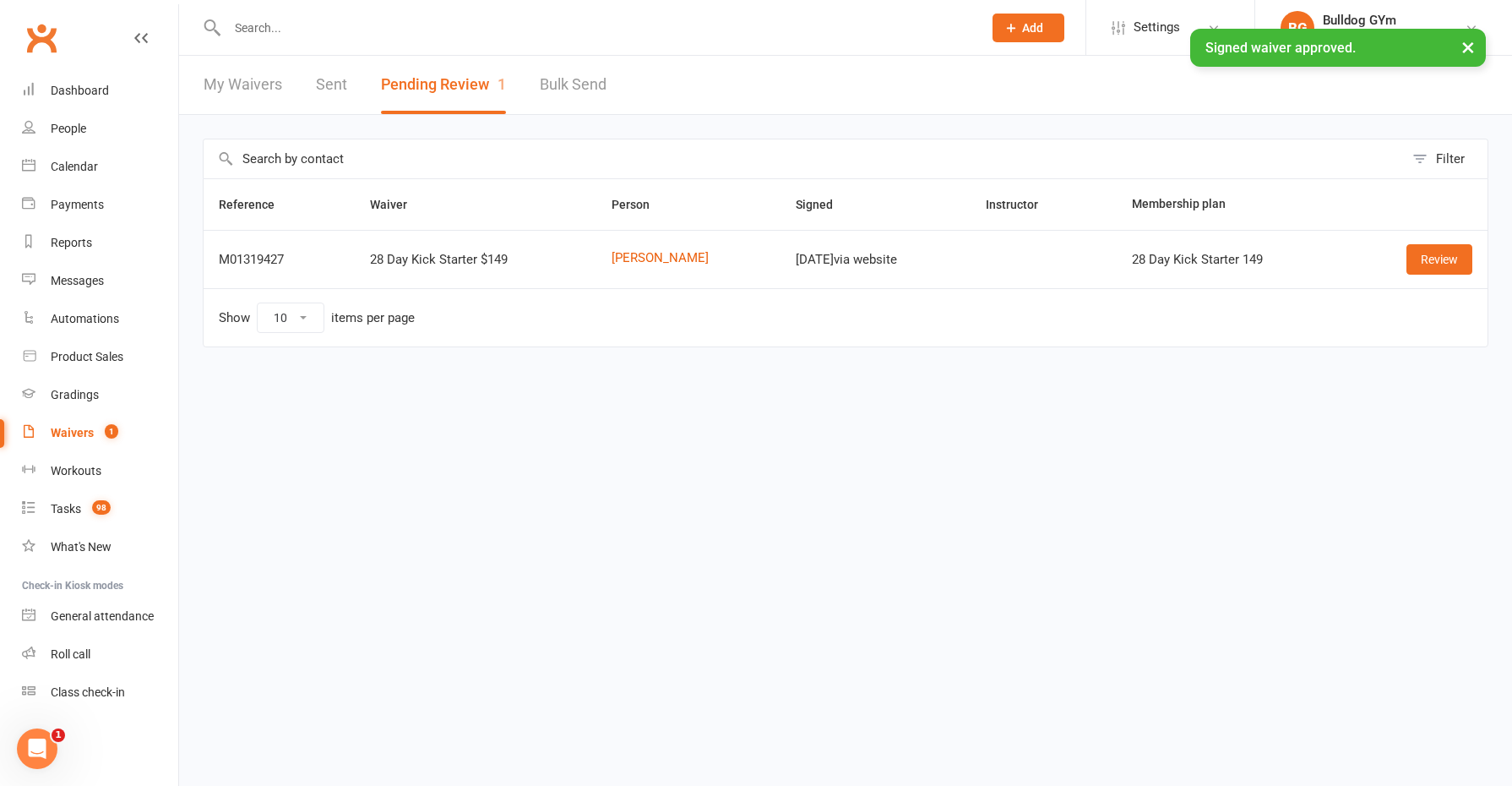
click at [331, 16] on input "text" at bounding box center [596, 28] width 748 height 24
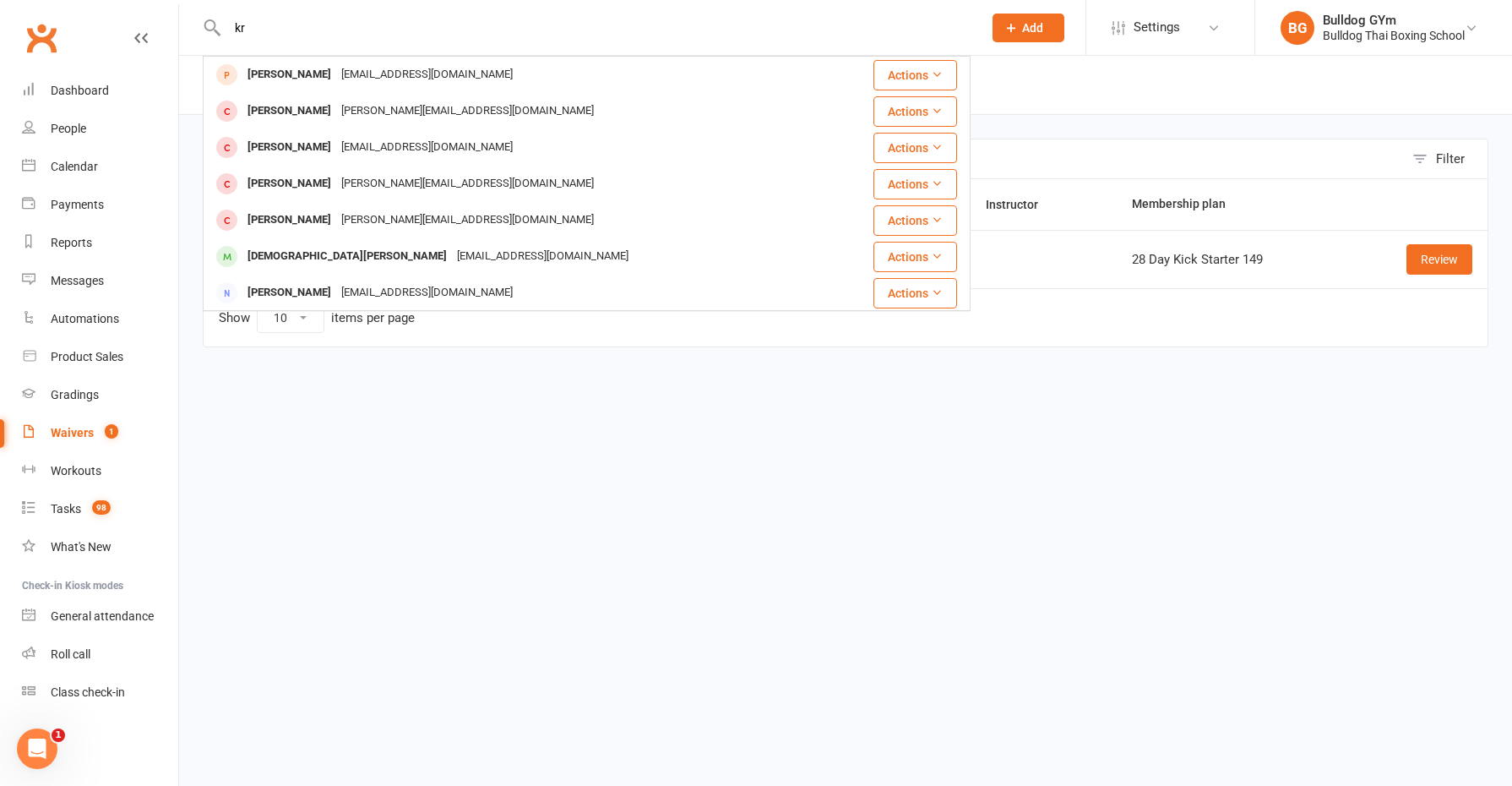
type input "k"
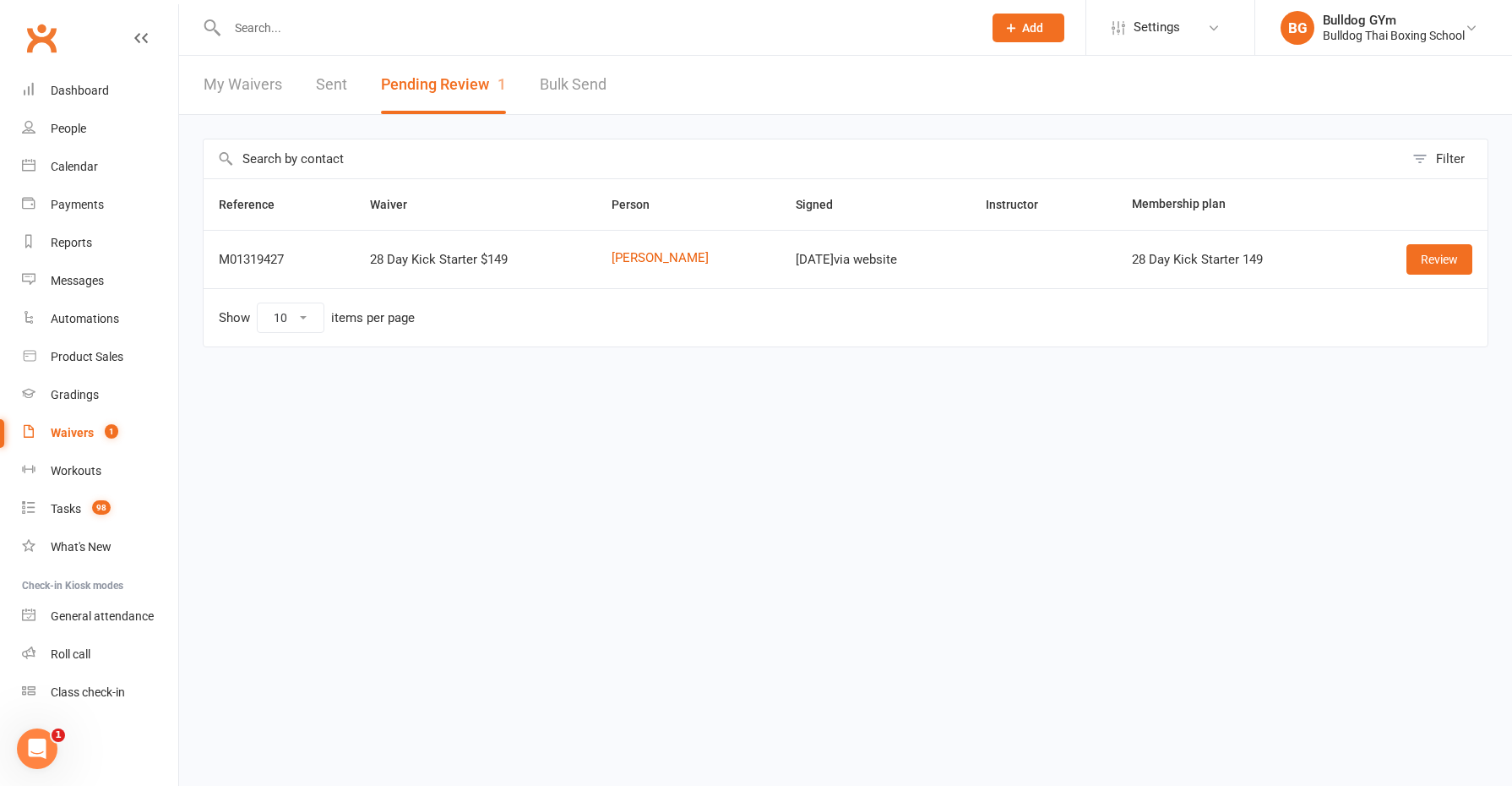
click at [290, 26] on input "text" at bounding box center [596, 28] width 748 height 24
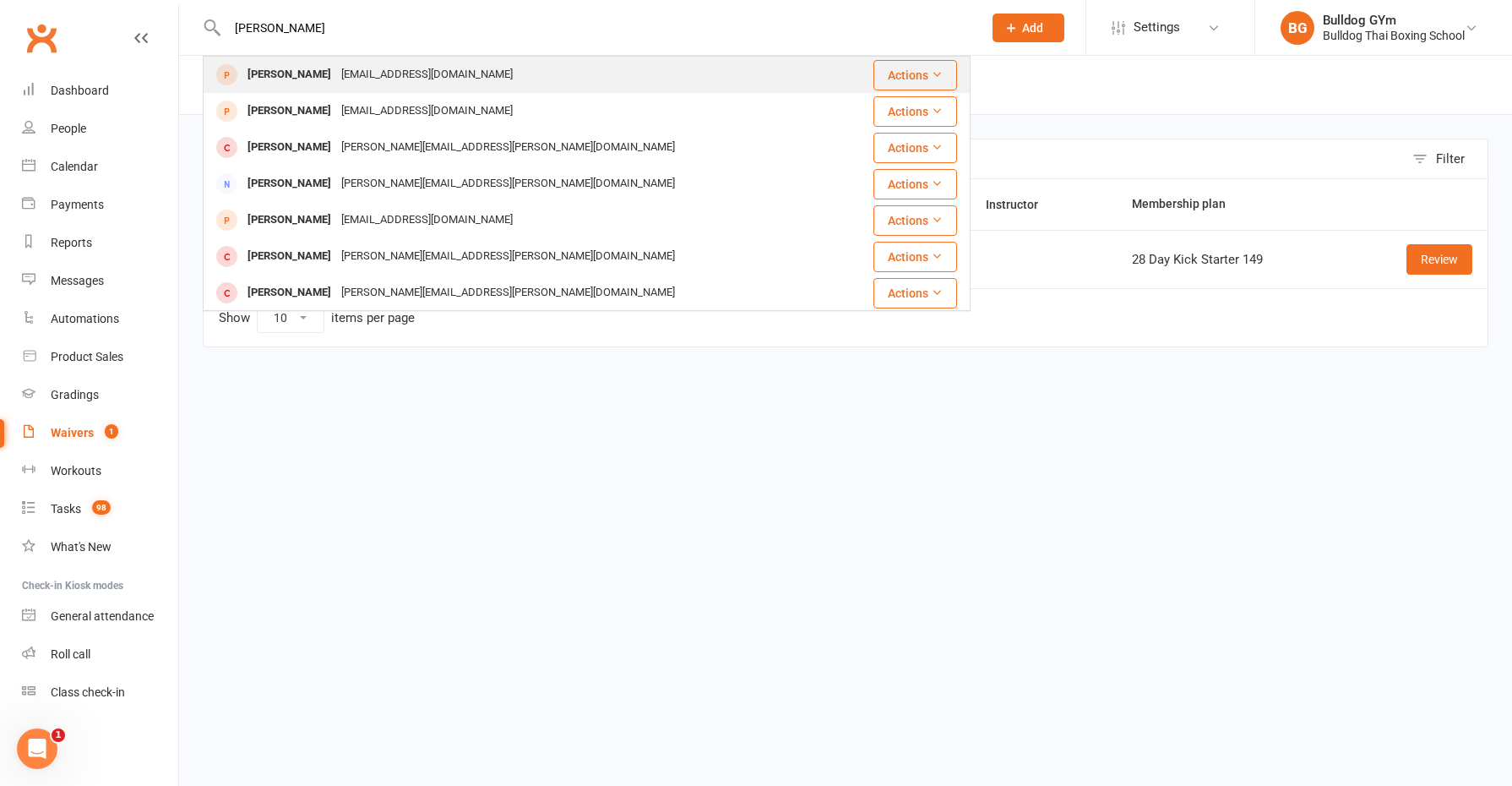
type input "[PERSON_NAME]"
click at [337, 74] on div "[EMAIL_ADDRESS][DOMAIN_NAME]" at bounding box center [427, 75] width 181 height 25
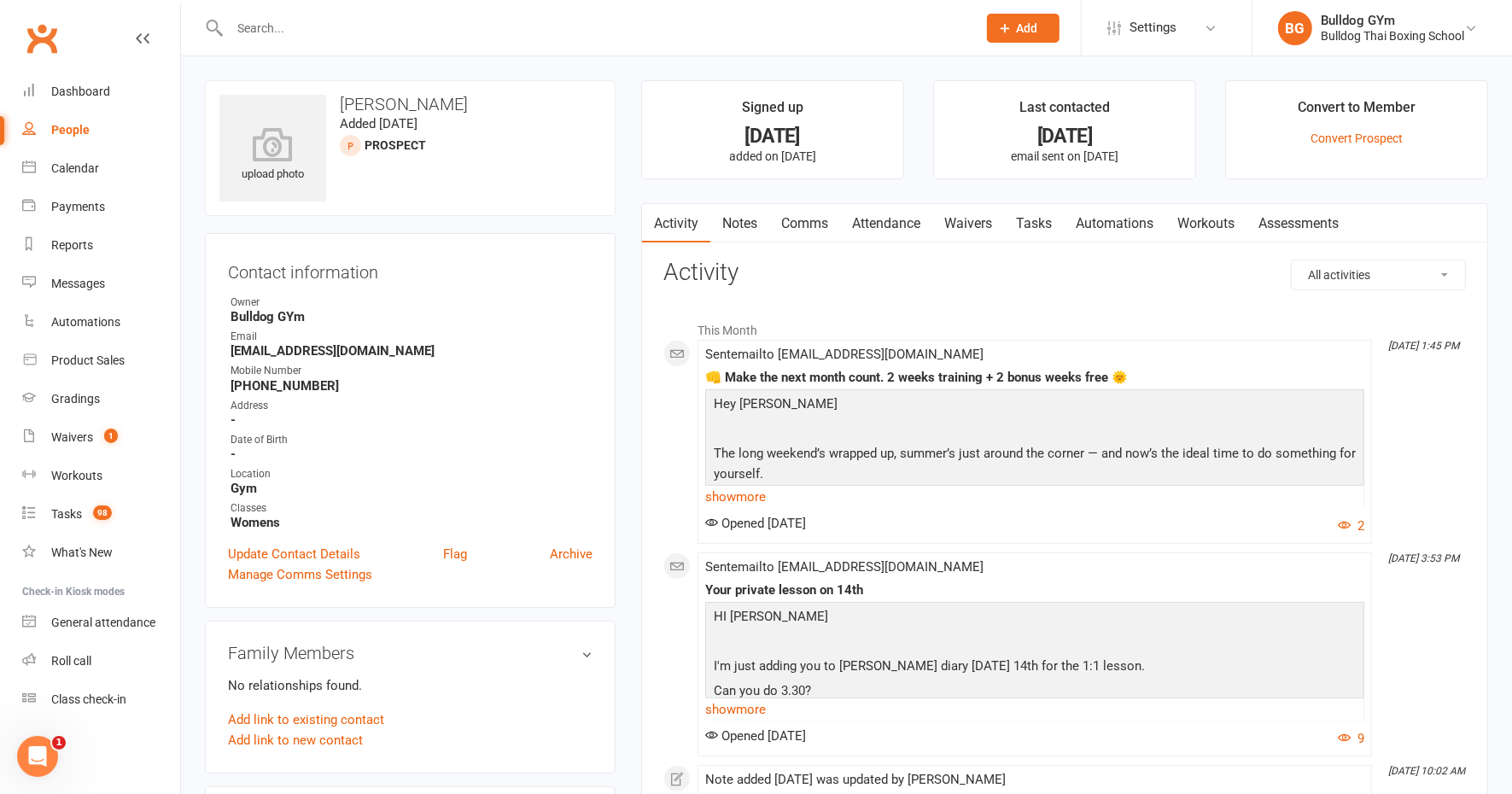
drag, startPoint x: 737, startPoint y: 224, endPoint x: 799, endPoint y: 208, distance: 64.0
click at [737, 223] on link "Notes" at bounding box center [739, 224] width 59 height 40
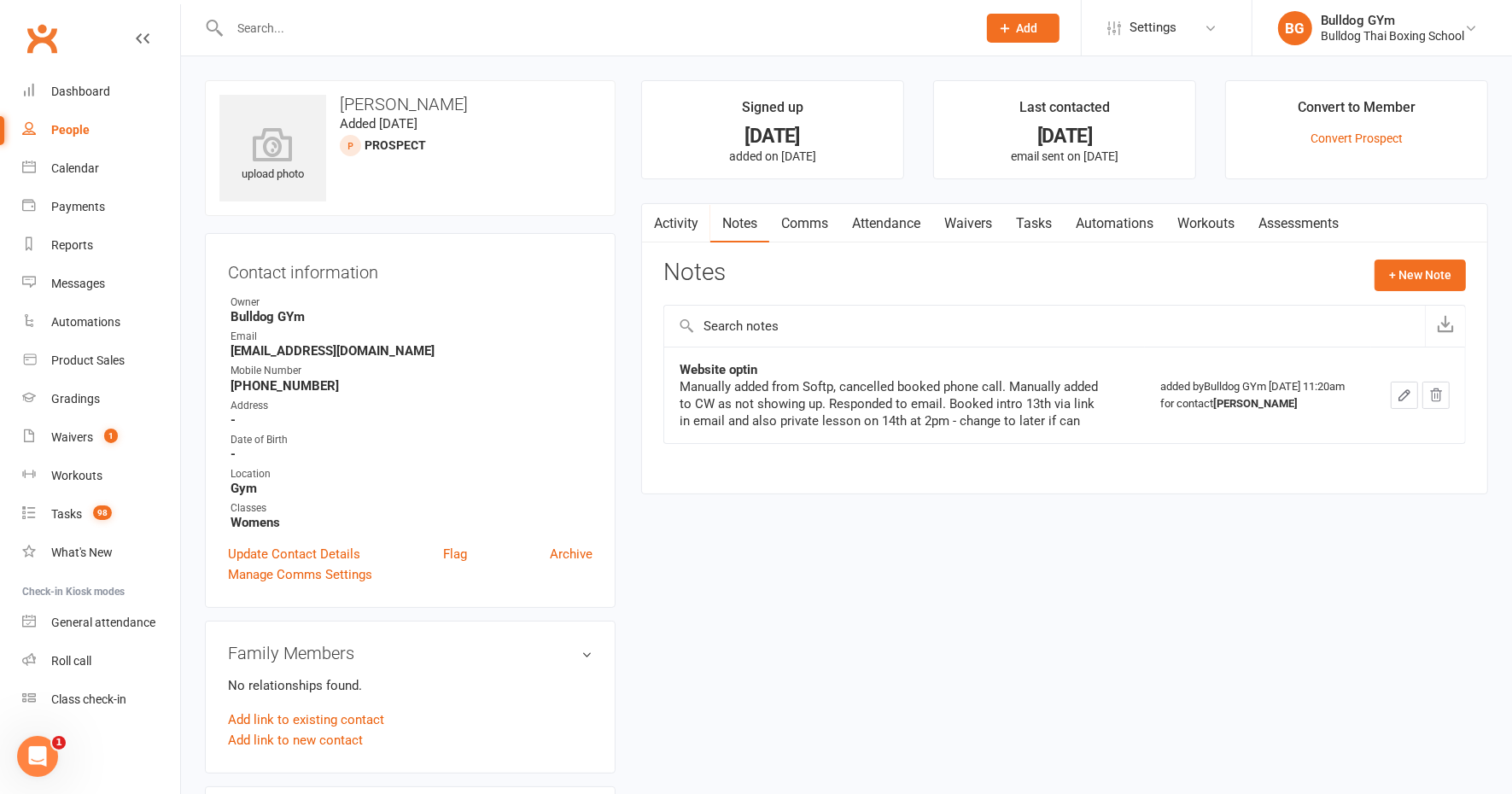
click at [1040, 217] on link "Tasks" at bounding box center [1034, 224] width 60 height 40
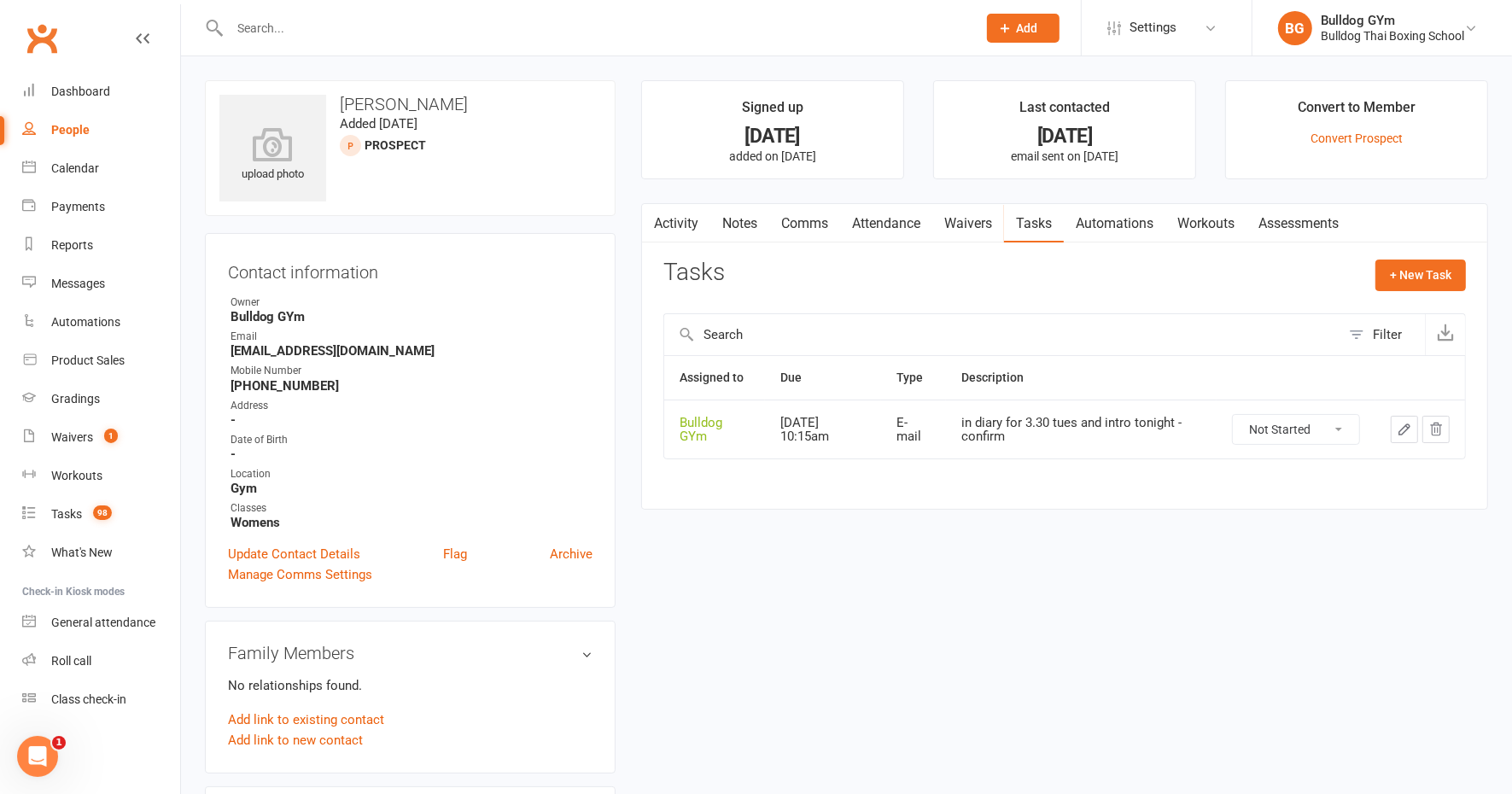
click at [818, 223] on link "Comms" at bounding box center [805, 224] width 71 height 40
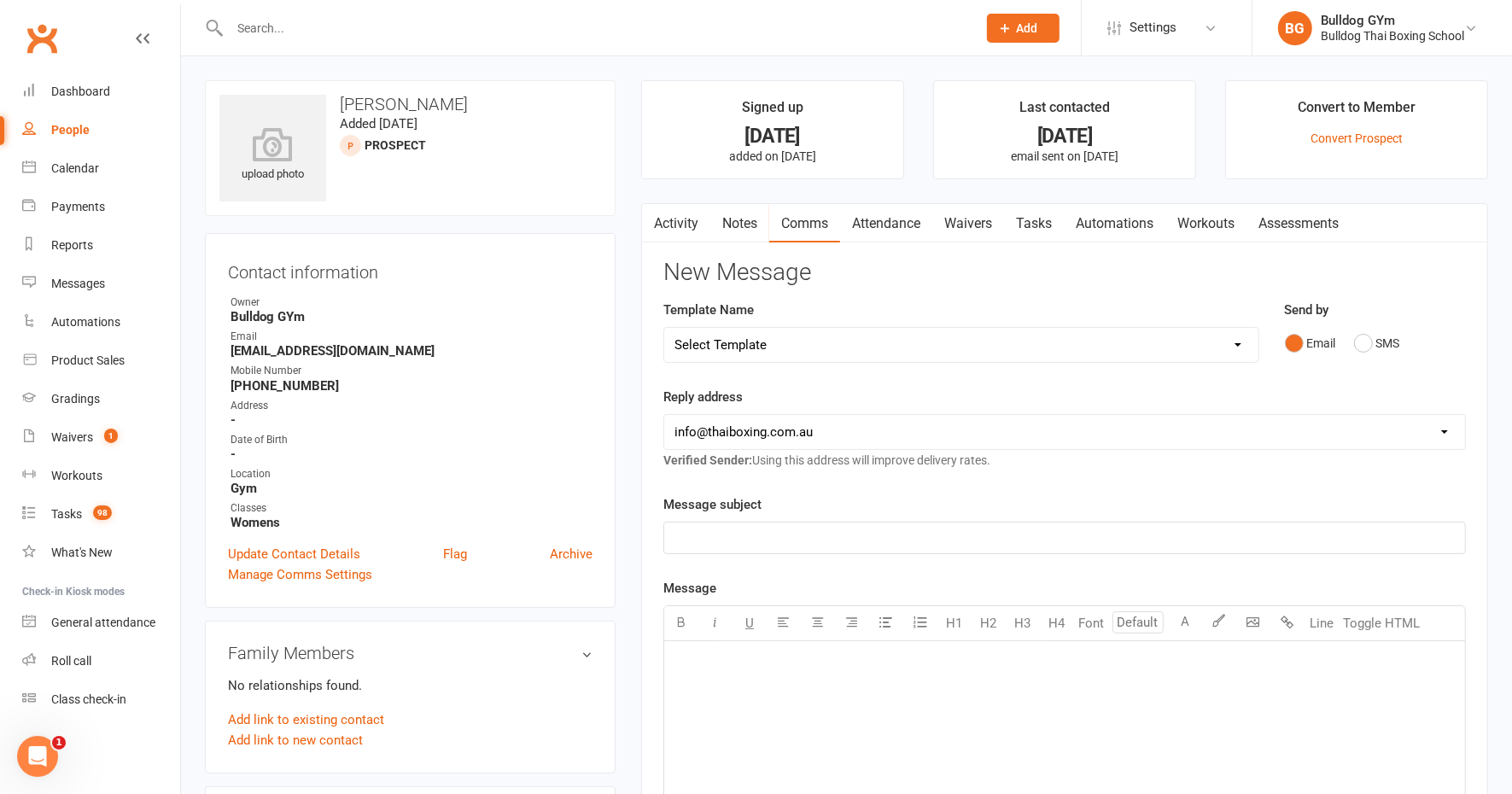
click at [897, 213] on link "Attendance" at bounding box center [887, 224] width 93 height 40
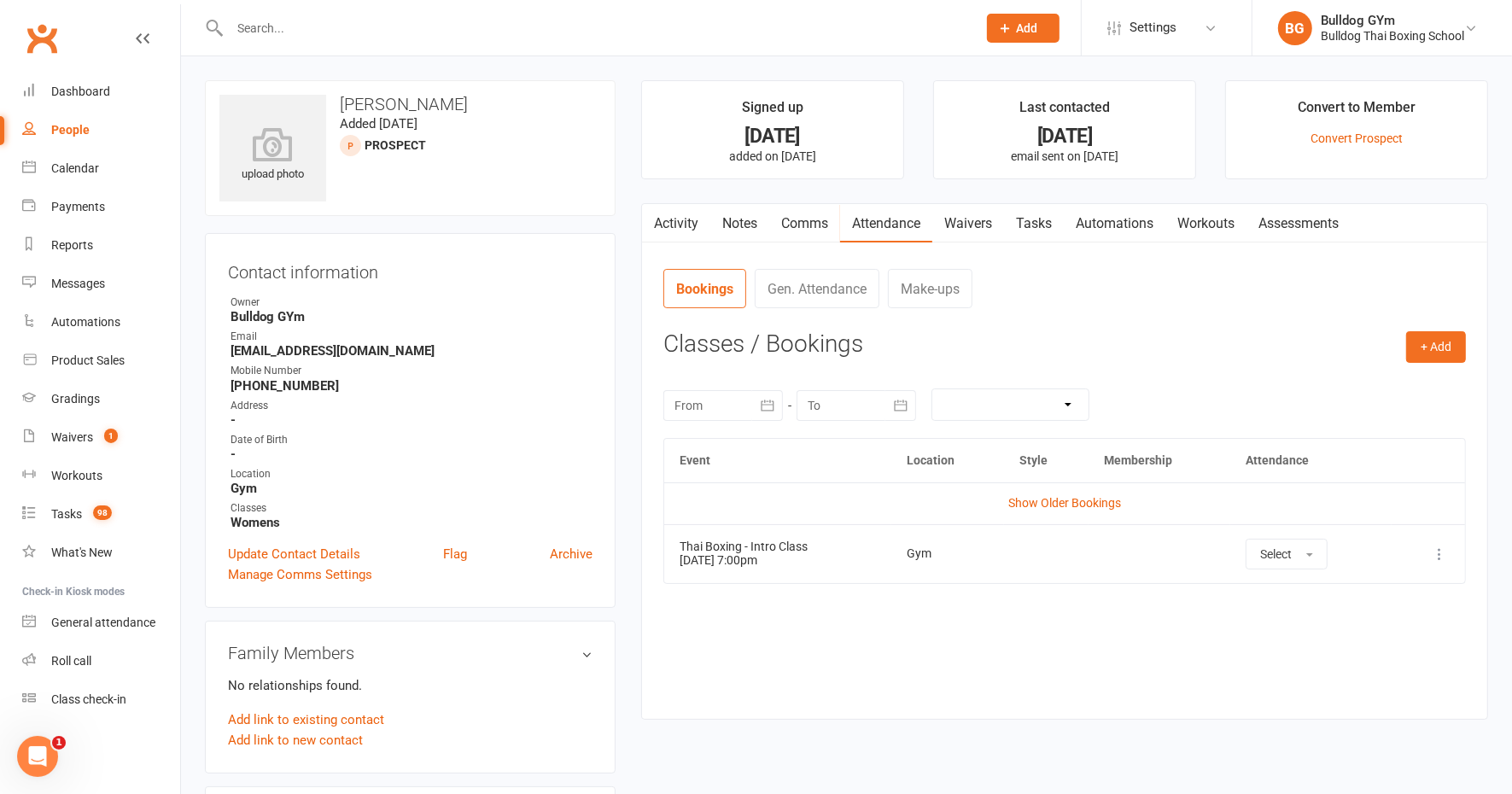
click at [798, 221] on link "Comms" at bounding box center [805, 224] width 71 height 40
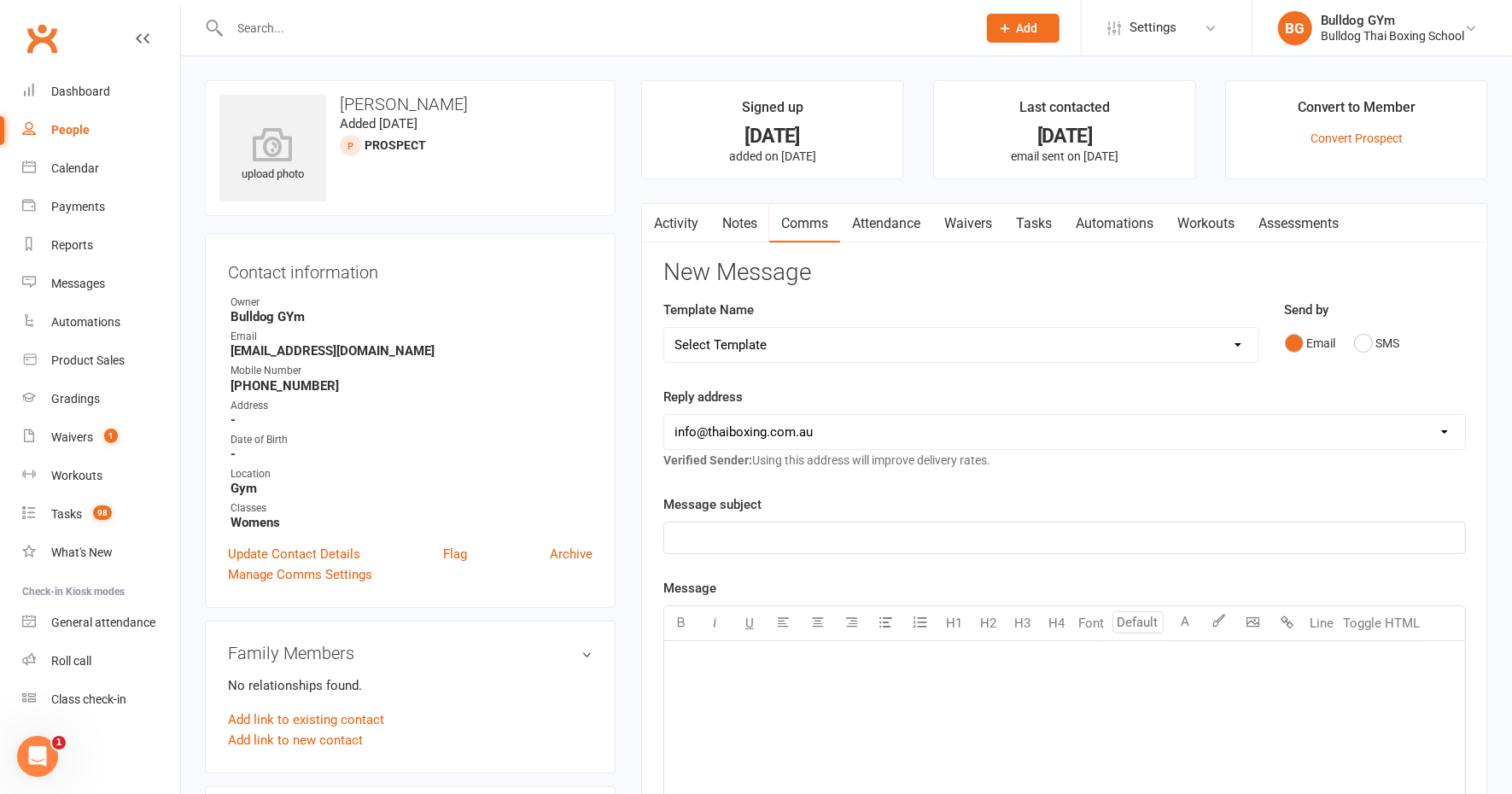
click at [727, 348] on select "Select Template [Email] Price Increase 28 Day Kick starter [SMS] 10 Pass Check …" at bounding box center [961, 344] width 595 height 34
select select "78"
click at [664, 328] on select "Select Template [Email] Price Increase 28 Day Kick starter [SMS] 10 Pass Check …" at bounding box center [961, 344] width 595 height 34
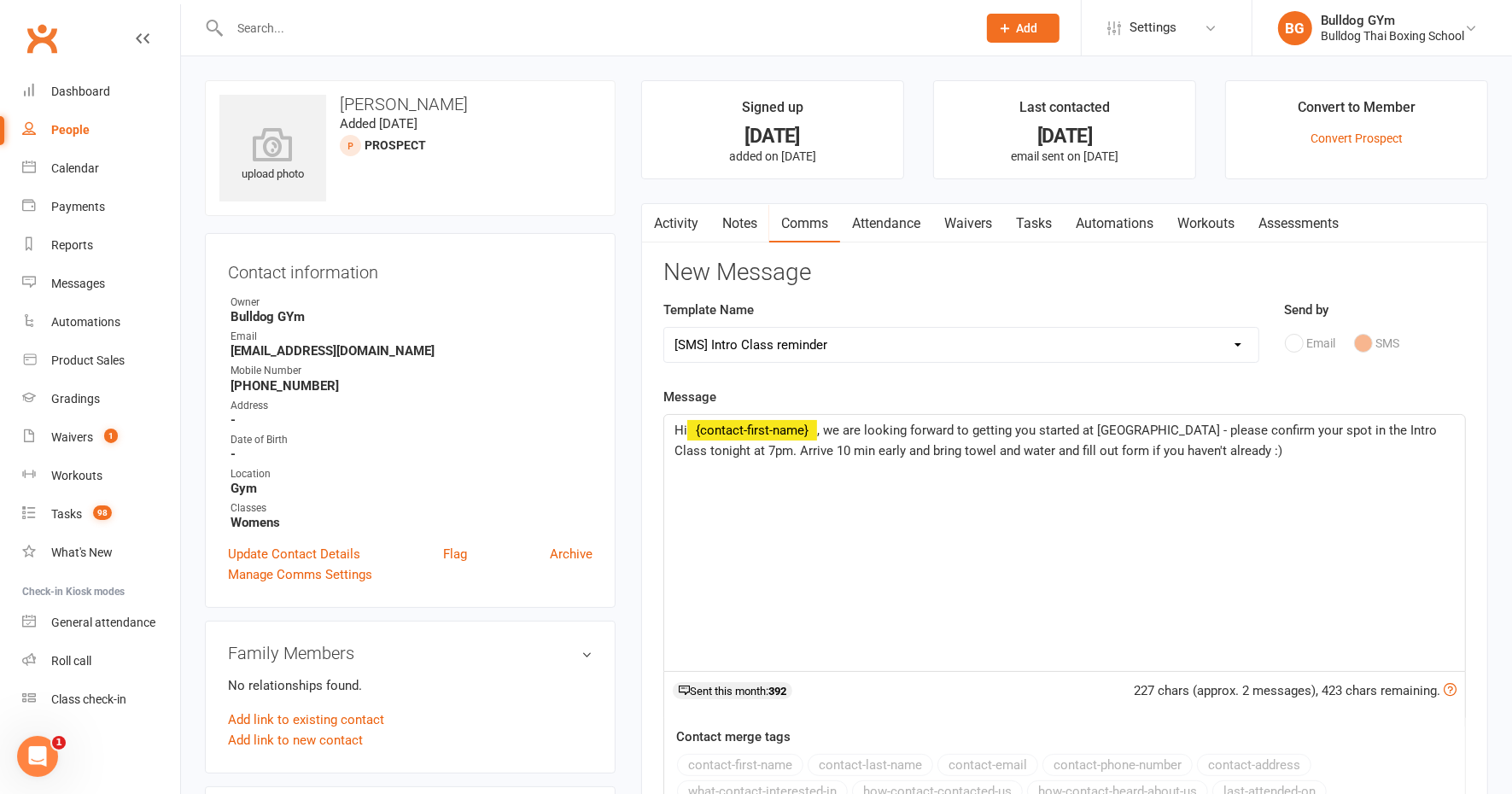
click at [973, 222] on link "Waivers" at bounding box center [968, 224] width 71 height 40
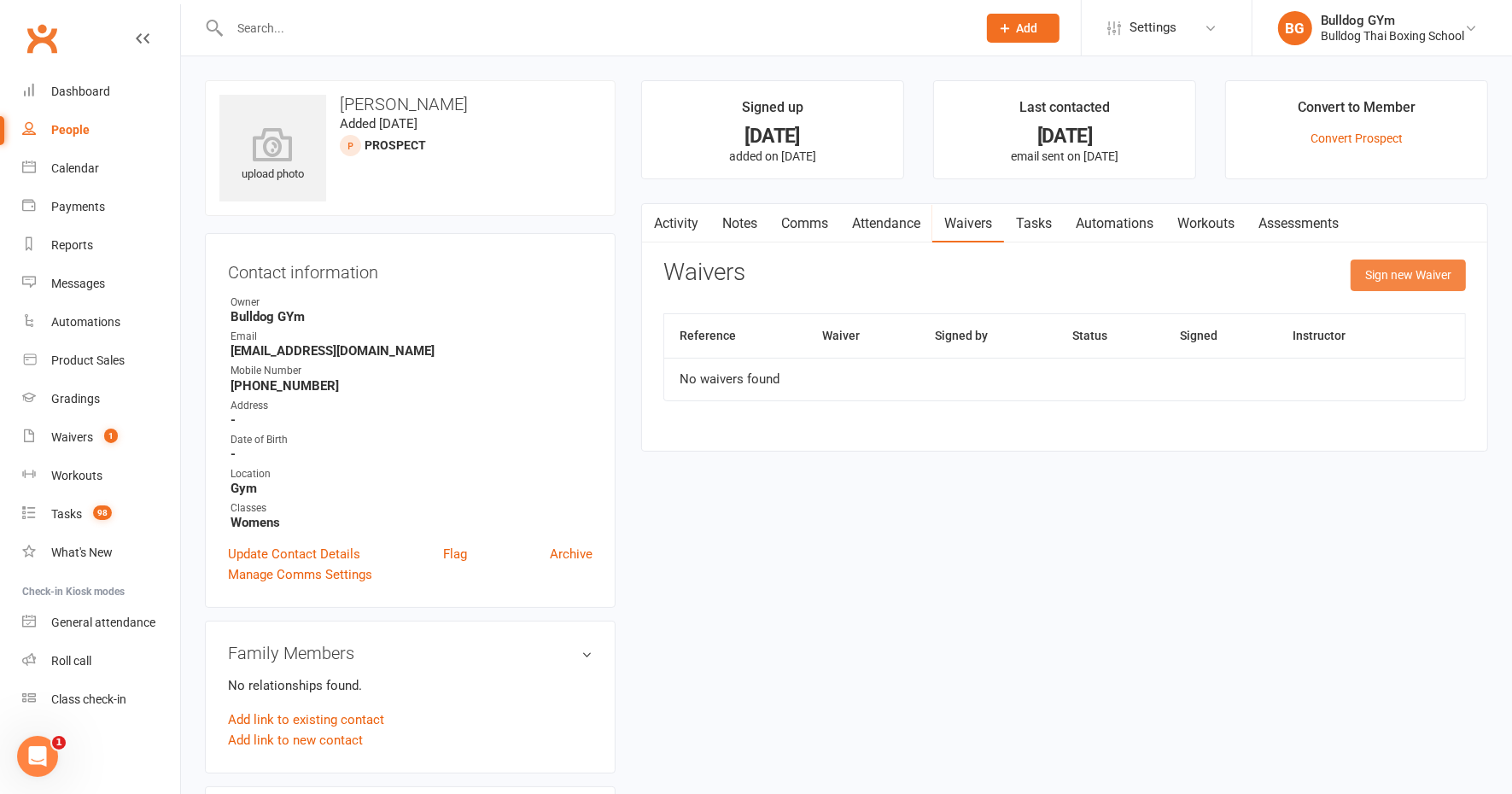
click at [1373, 270] on button "Sign new Waiver" at bounding box center [1408, 275] width 116 height 31
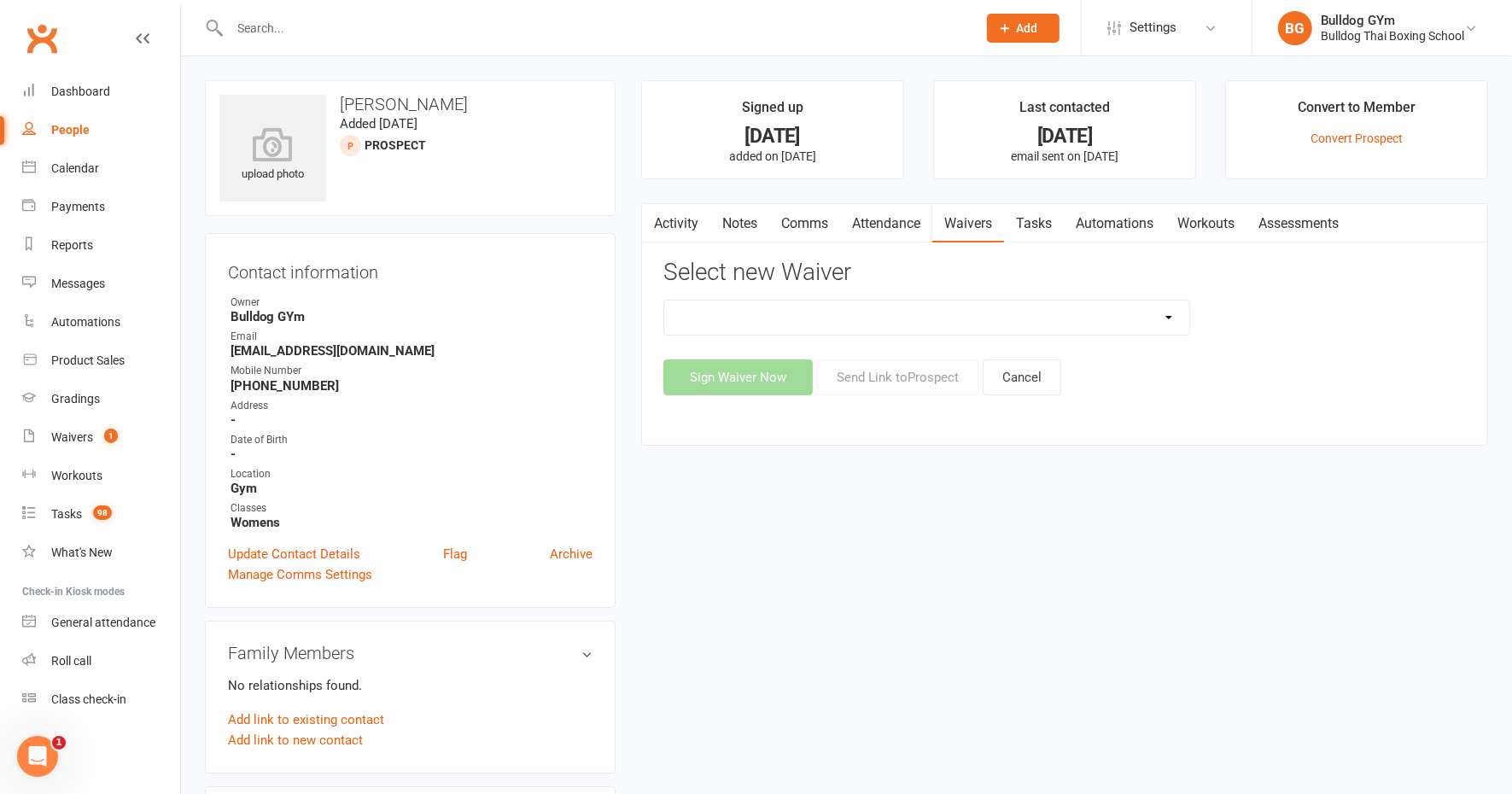
click at [845, 318] on select "12 Month Contract 14 Day Kick Off 21 Day Kick Starter 28 Day 99 and RO 35 28 Da…" at bounding box center [926, 317] width 525 height 34
select select "1375"
click at [664, 301] on select "12 Month Contract 14 Day Kick Off 21 Day Kick Starter 28 Day 99 and RO 35 28 Da…" at bounding box center [926, 317] width 525 height 34
click at [887, 374] on button "Send Link to [GEOGRAPHIC_DATA]" at bounding box center [897, 377] width 161 height 36
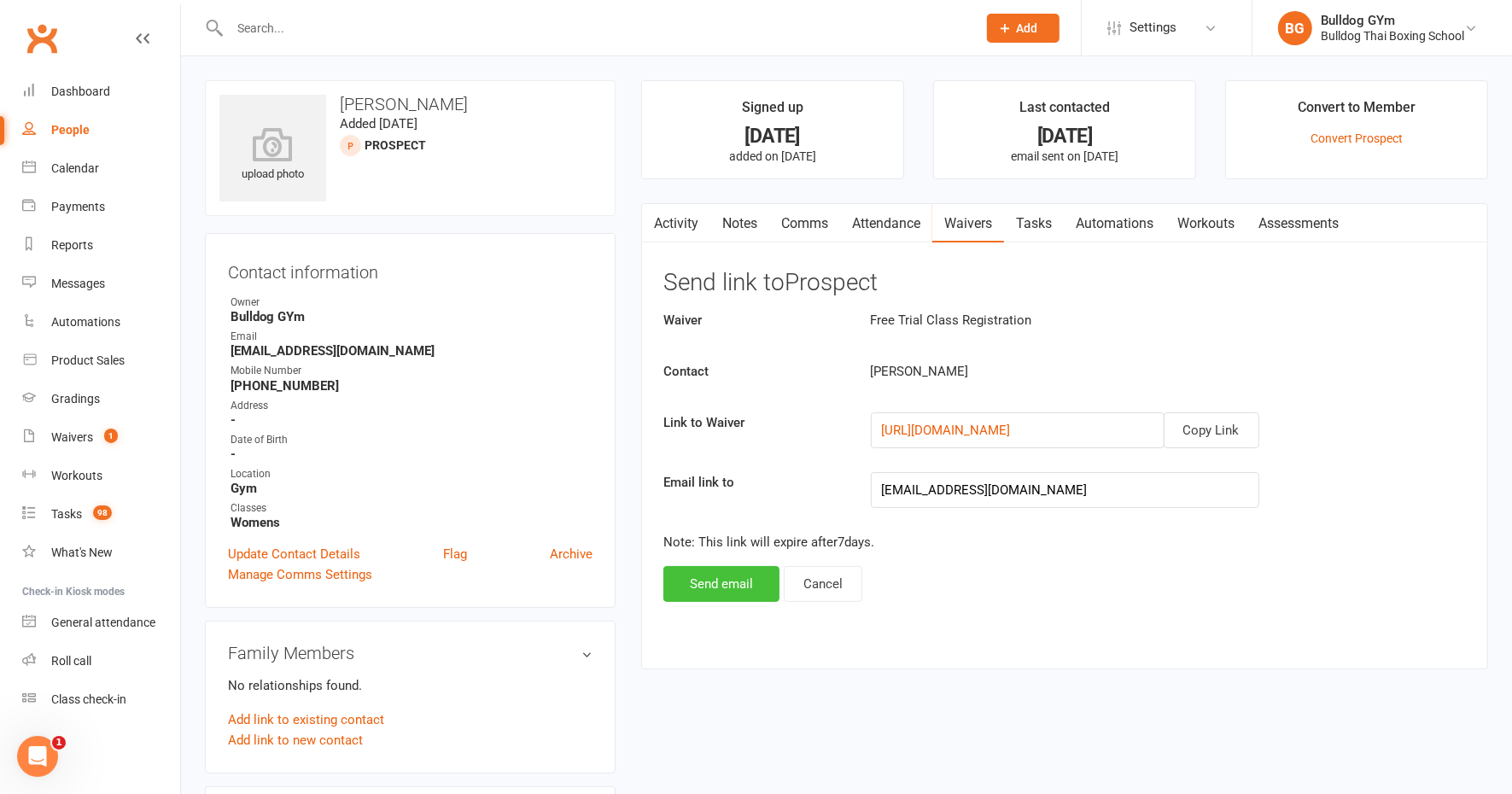
click at [719, 576] on button "Send email" at bounding box center [721, 583] width 116 height 36
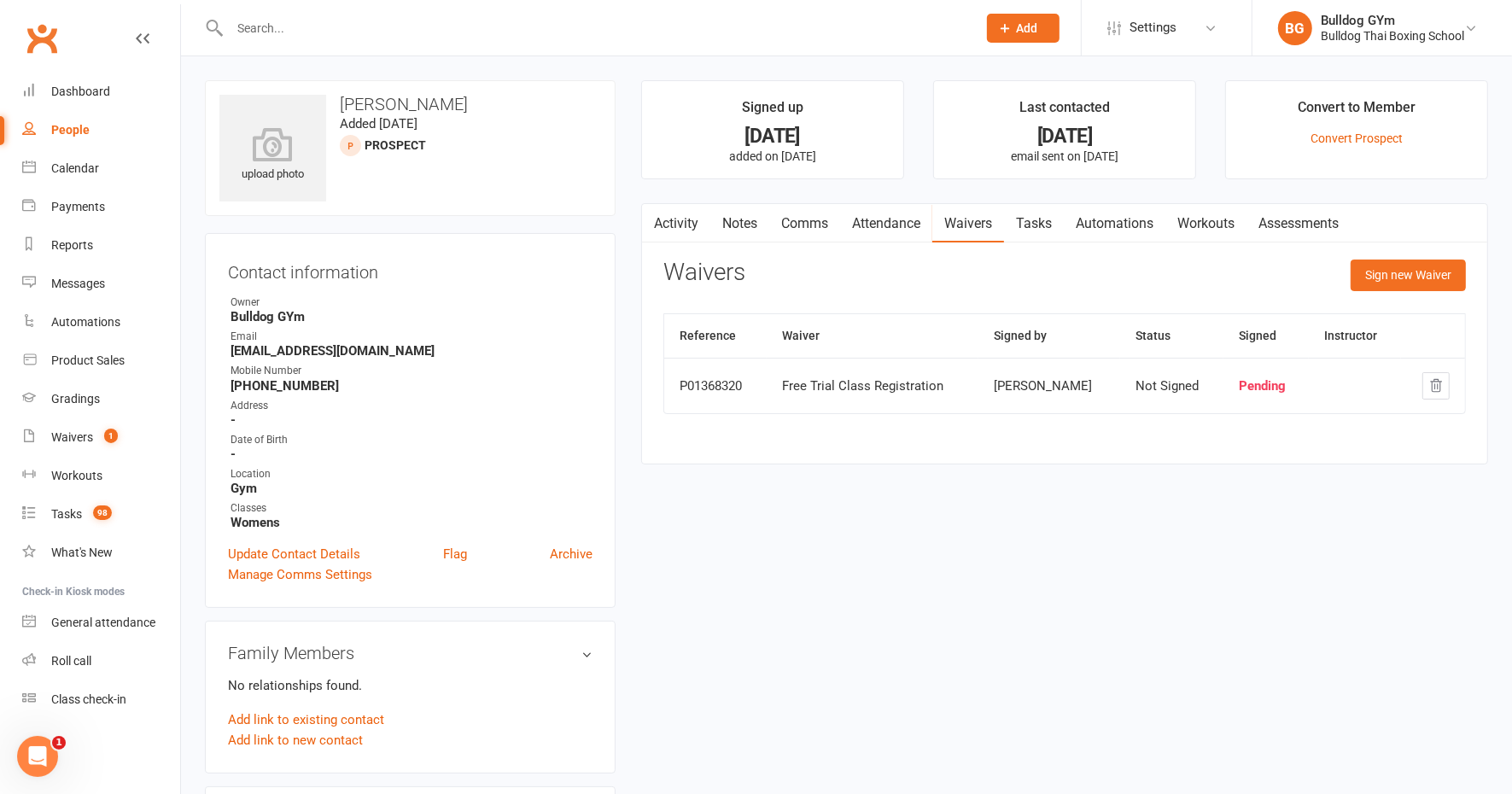
click at [811, 218] on link "Comms" at bounding box center [805, 224] width 71 height 40
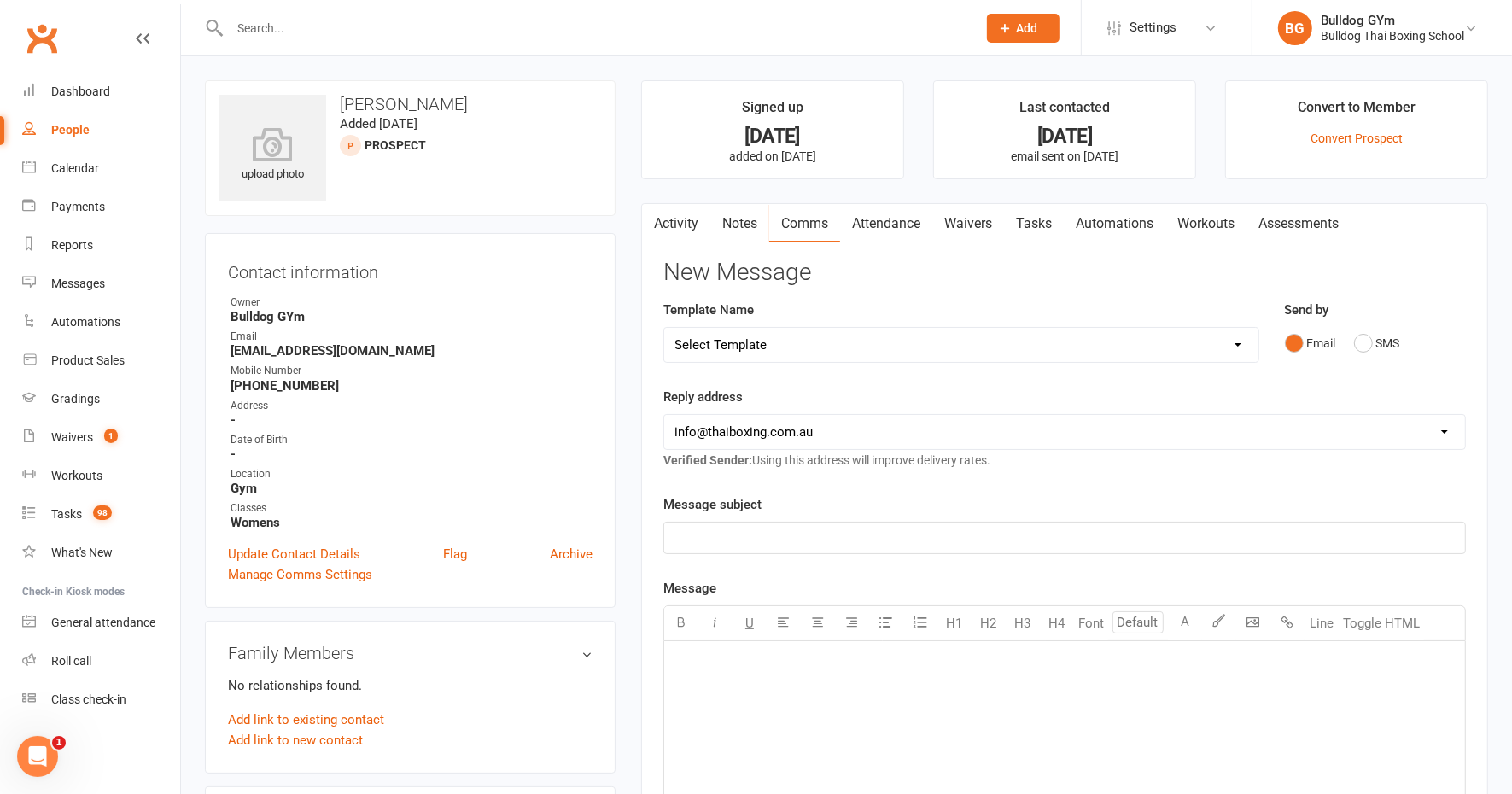
drag, startPoint x: 783, startPoint y: 338, endPoint x: 795, endPoint y: 330, distance: 14.4
click at [783, 338] on select "Select Template [Email] Price Increase 28 Day Kick starter [SMS] 10 Pass Check …" at bounding box center [961, 344] width 595 height 34
select select "78"
click at [664, 328] on select "Select Template [Email] Price Increase 28 Day Kick starter [SMS] 10 Pass Check …" at bounding box center [961, 344] width 595 height 34
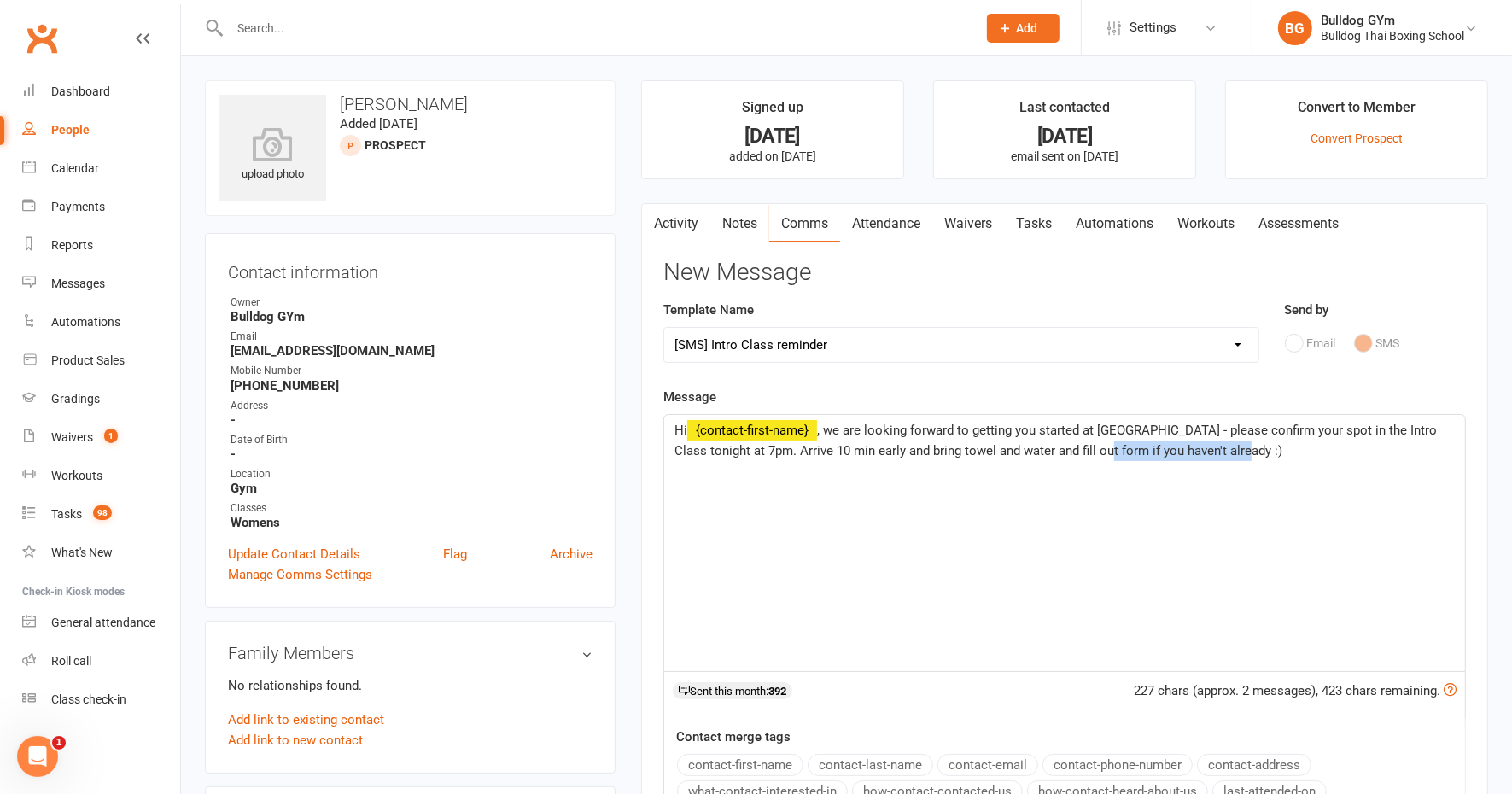
drag, startPoint x: 1242, startPoint y: 448, endPoint x: 1113, endPoint y: 440, distance: 129.2
click at [1113, 440] on p "Hi ﻿ {contact-first-name} , we are looking forward to getting you started at Bu…" at bounding box center [1065, 440] width 781 height 41
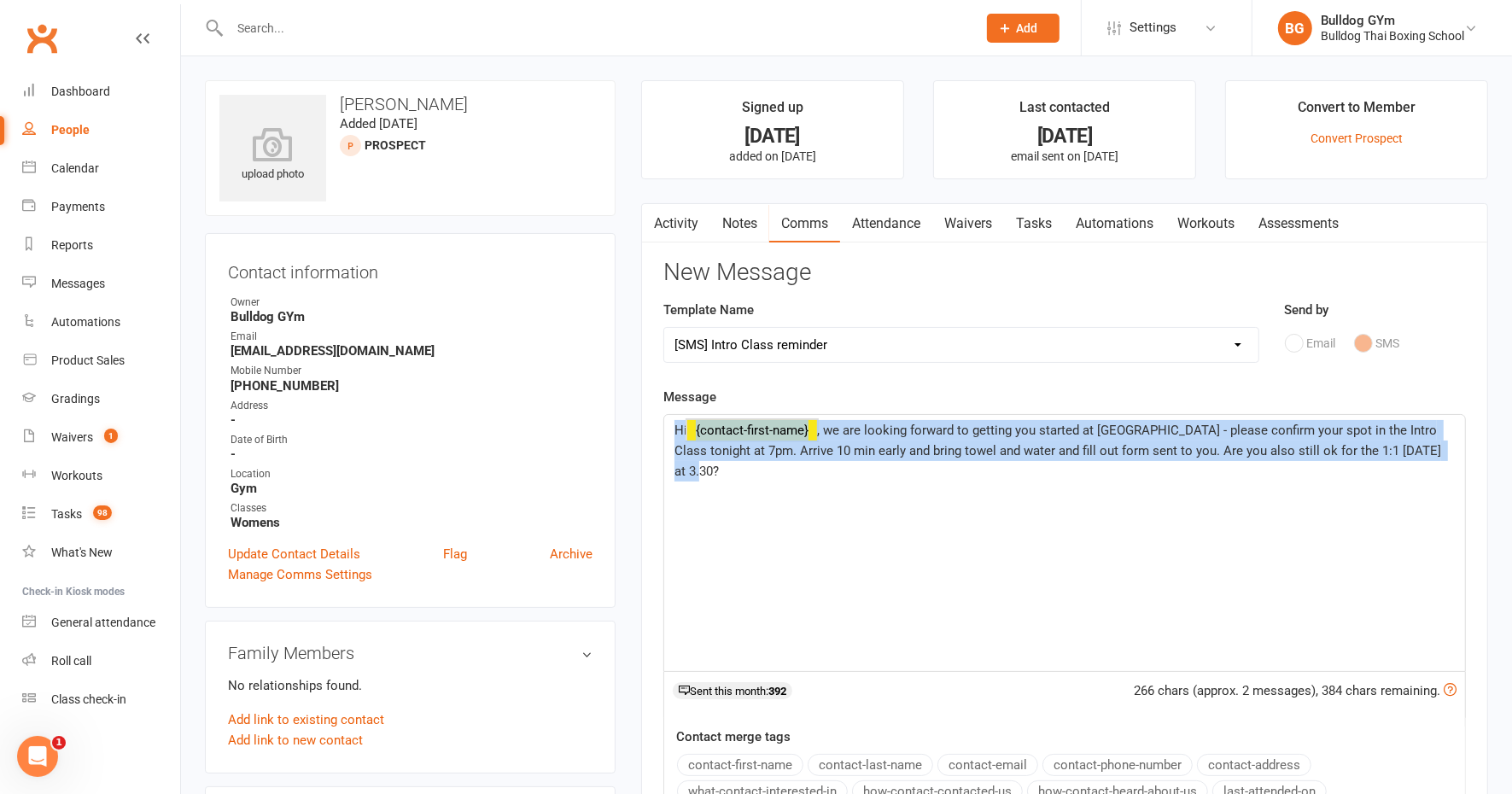
drag, startPoint x: 710, startPoint y: 476, endPoint x: 663, endPoint y: 427, distance: 67.9
click at [664, 427] on div "Hi ﻿ {contact-first-name} , we are looking forward to getting you started at Bu…" at bounding box center [1064, 543] width 801 height 256
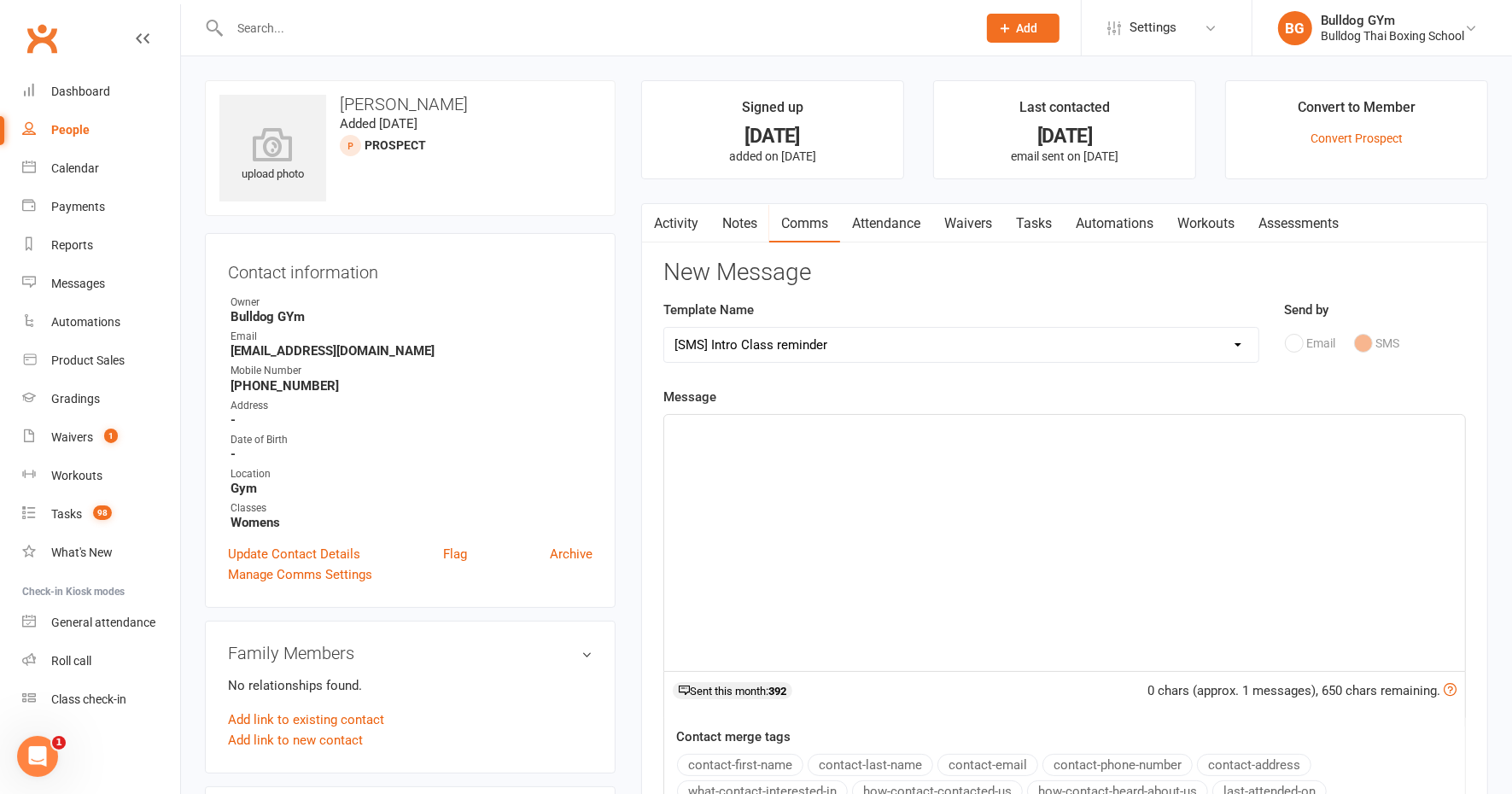
click at [1293, 342] on div "Email SMS" at bounding box center [1375, 343] width 182 height 33
drag, startPoint x: 771, startPoint y: 440, endPoint x: 756, endPoint y: 438, distance: 15.1
click at [771, 440] on div "﻿" at bounding box center [1064, 543] width 801 height 256
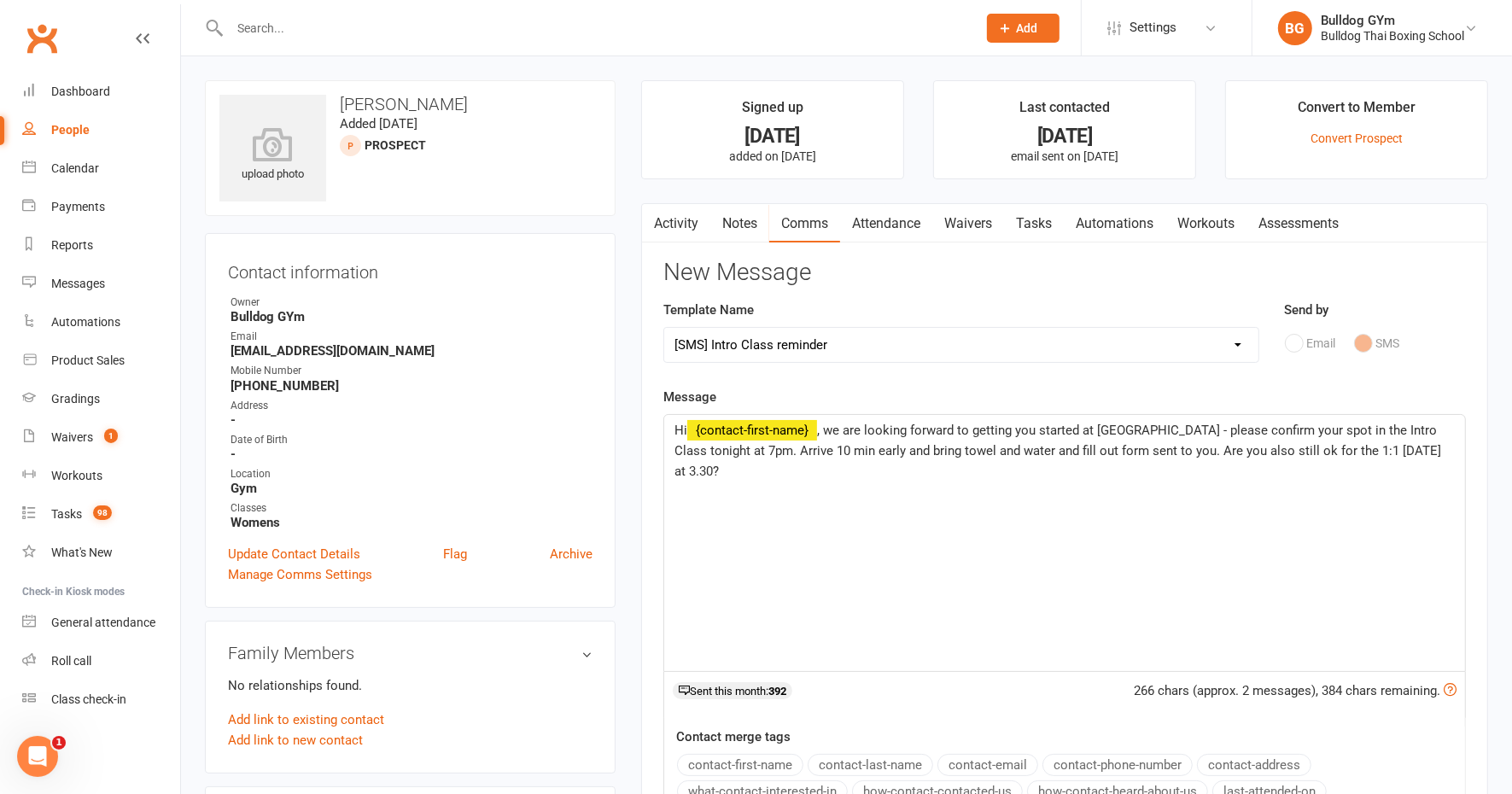
click at [1282, 338] on div "Send by Email SMS" at bounding box center [1375, 341] width 207 height 84
click at [1294, 342] on div "Email SMS" at bounding box center [1375, 343] width 182 height 33
click at [1295, 342] on div "Email SMS" at bounding box center [1375, 343] width 182 height 33
click at [1295, 341] on div "Email SMS" at bounding box center [1375, 343] width 182 height 33
click at [1294, 340] on div "Email SMS" at bounding box center [1375, 343] width 182 height 33
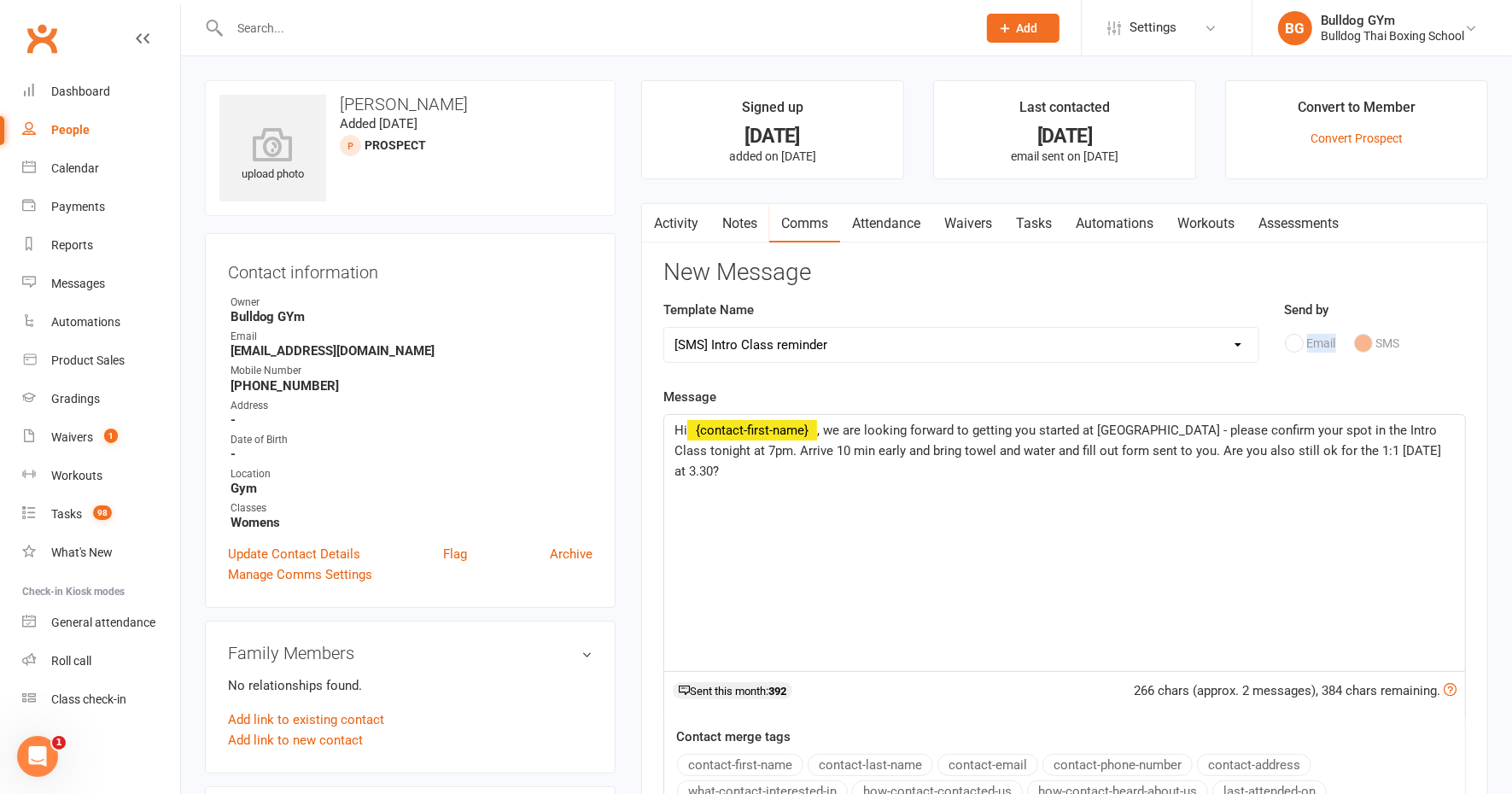
click at [1294, 339] on div "Email SMS" at bounding box center [1375, 343] width 182 height 33
drag, startPoint x: 1294, startPoint y: 339, endPoint x: 1201, endPoint y: 457, distance: 150.2
click at [1232, 490] on div "Hi ﻿ {contact-first-name} , we are looking forward to getting you started at Bu…" at bounding box center [1064, 543] width 801 height 256
click at [680, 221] on link "Activity" at bounding box center [676, 224] width 68 height 40
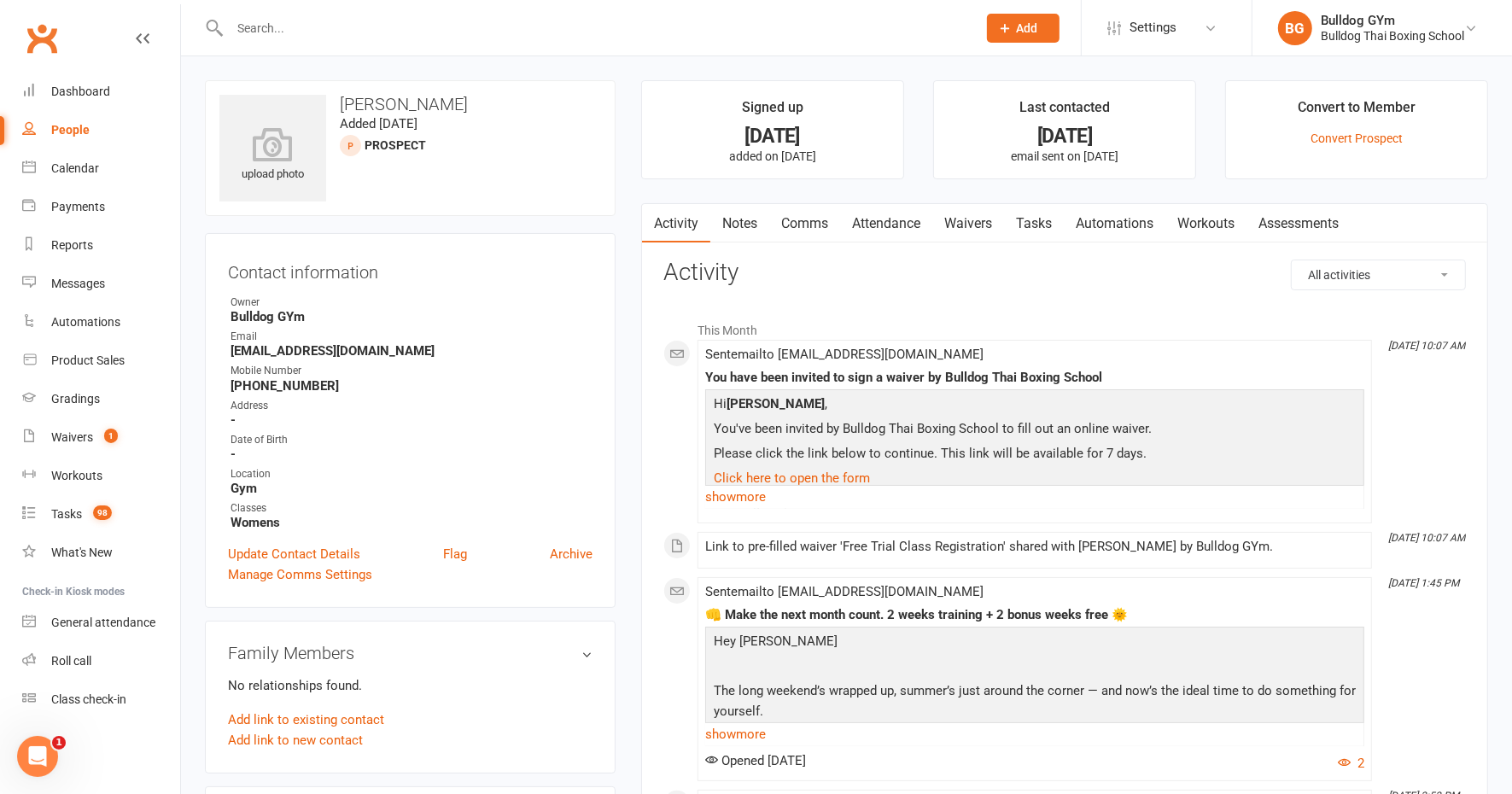
click at [794, 225] on link "Comms" at bounding box center [805, 224] width 71 height 40
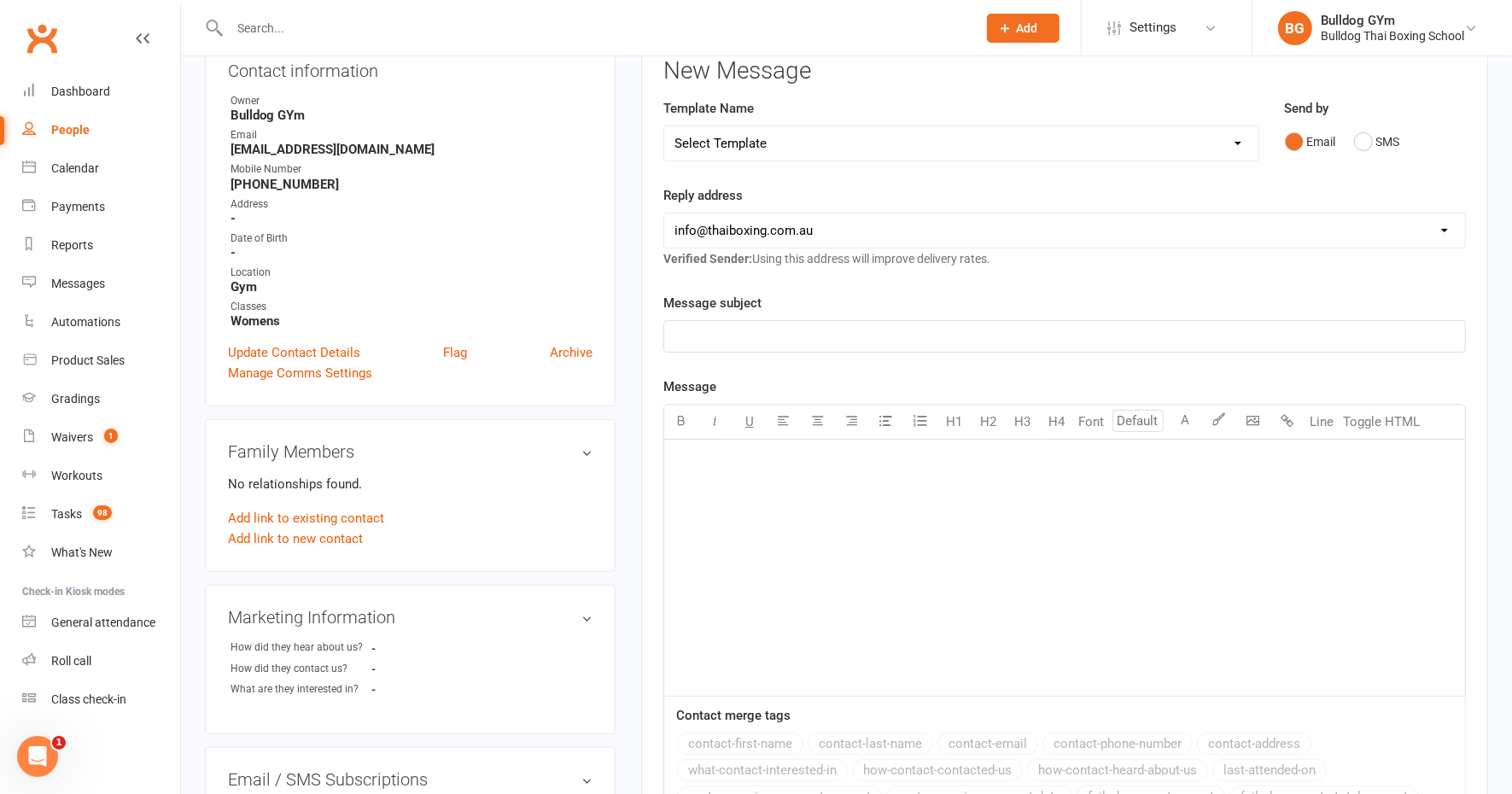
scroll to position [213, 0]
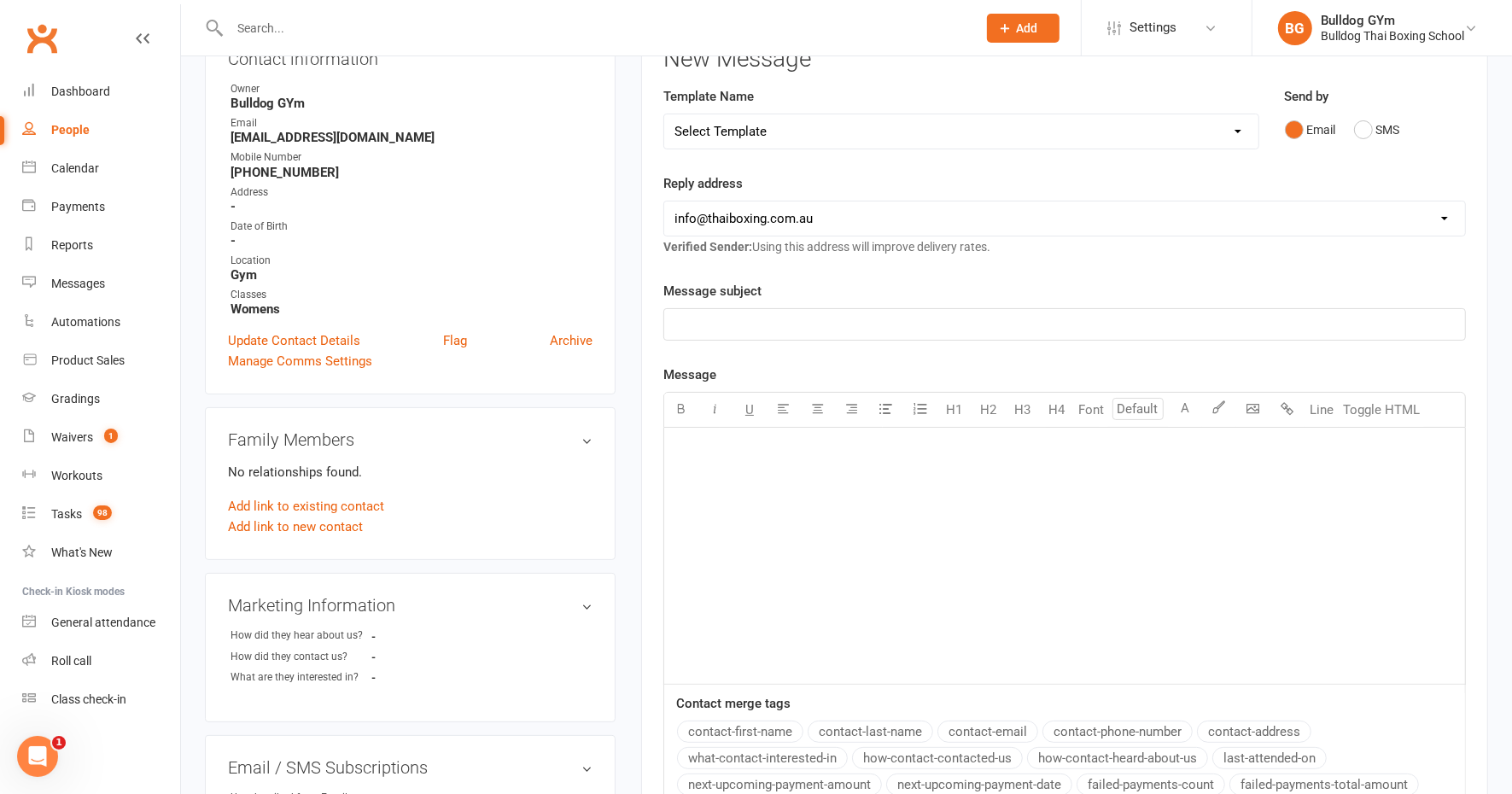
click at [709, 452] on p "﻿" at bounding box center [1065, 448] width 781 height 20
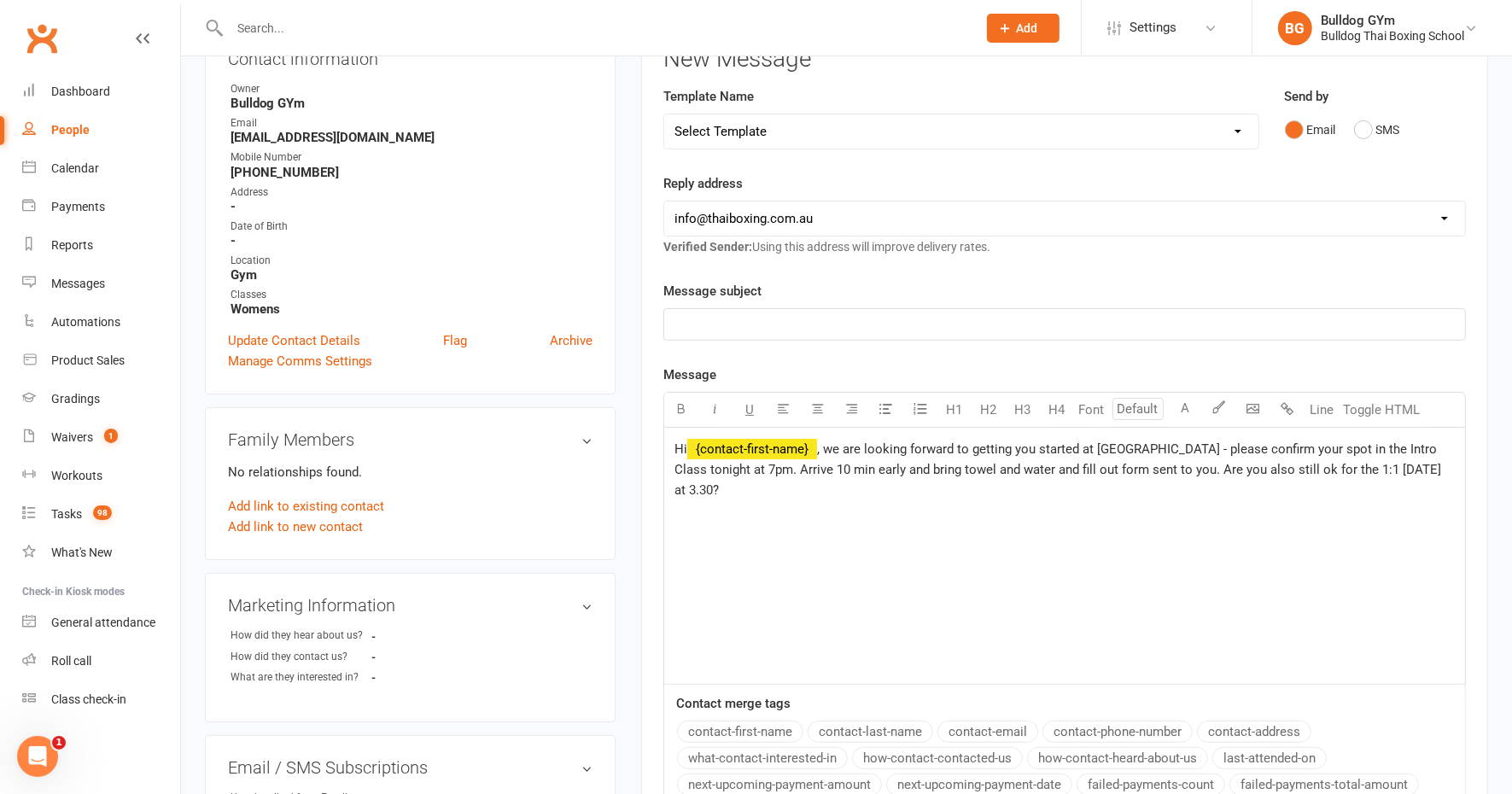
click at [724, 320] on p "﻿" at bounding box center [1065, 324] width 781 height 20
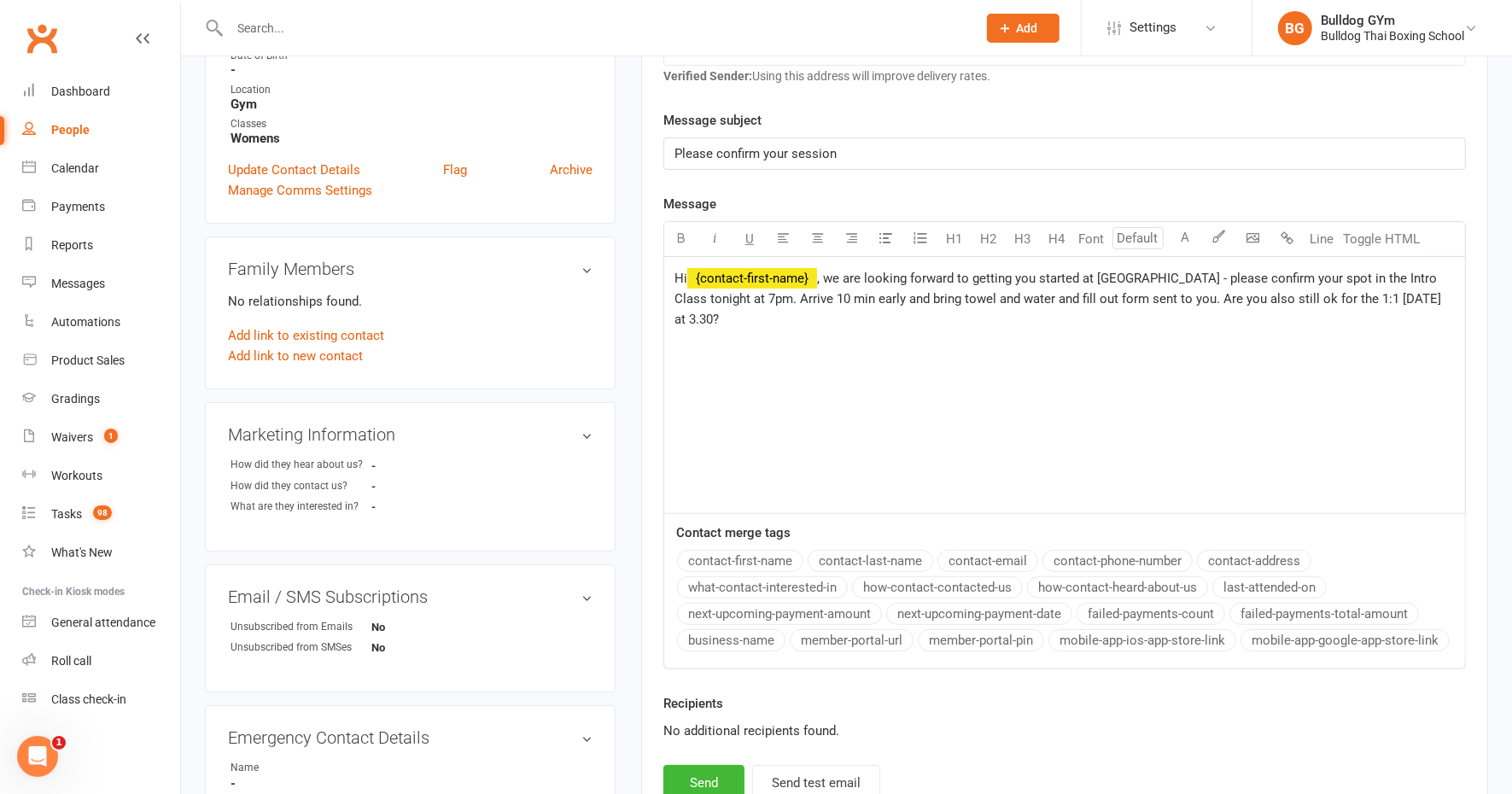
scroll to position [427, 0]
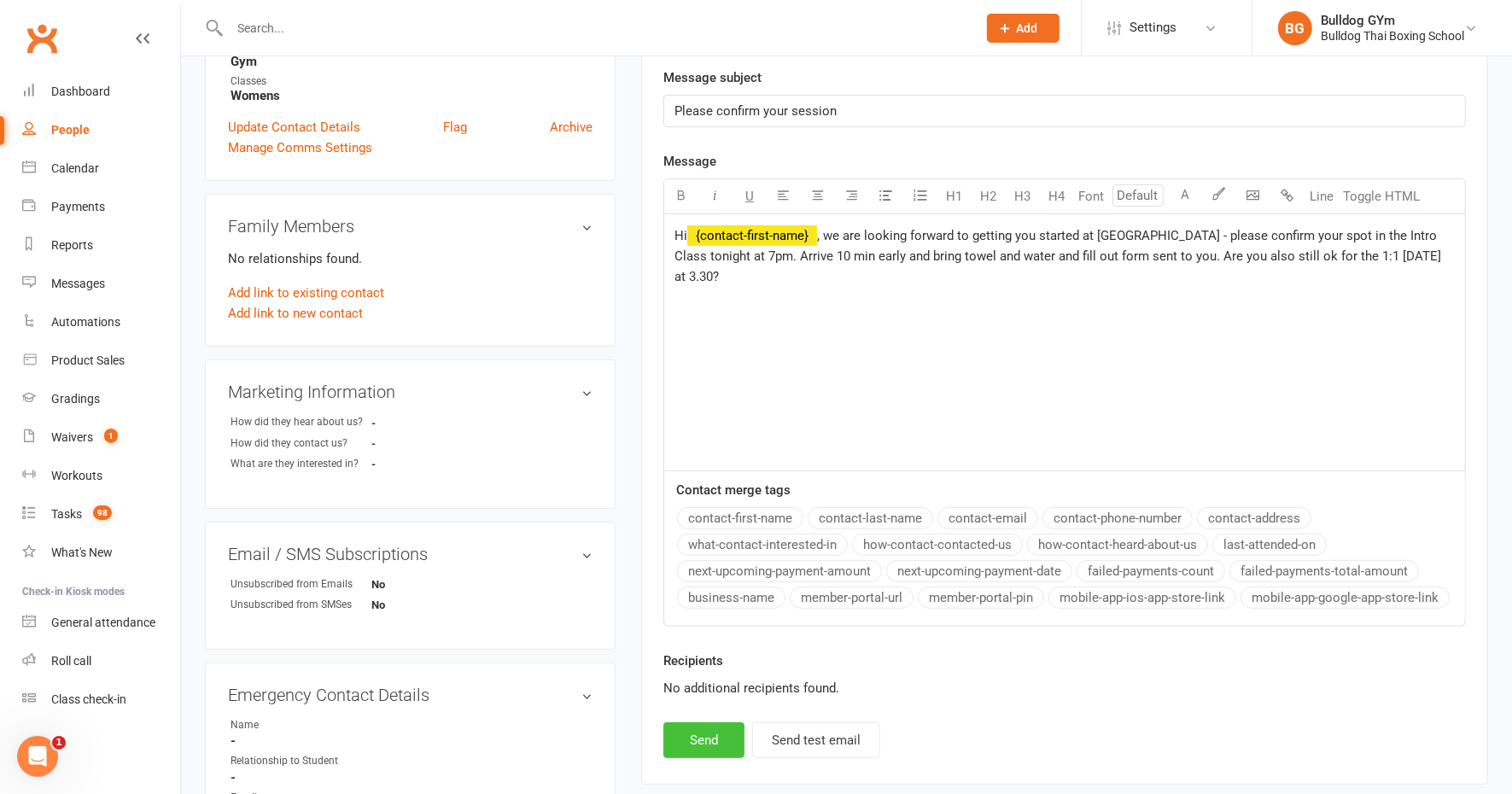
click at [689, 730] on button "Send" at bounding box center [703, 739] width 81 height 36
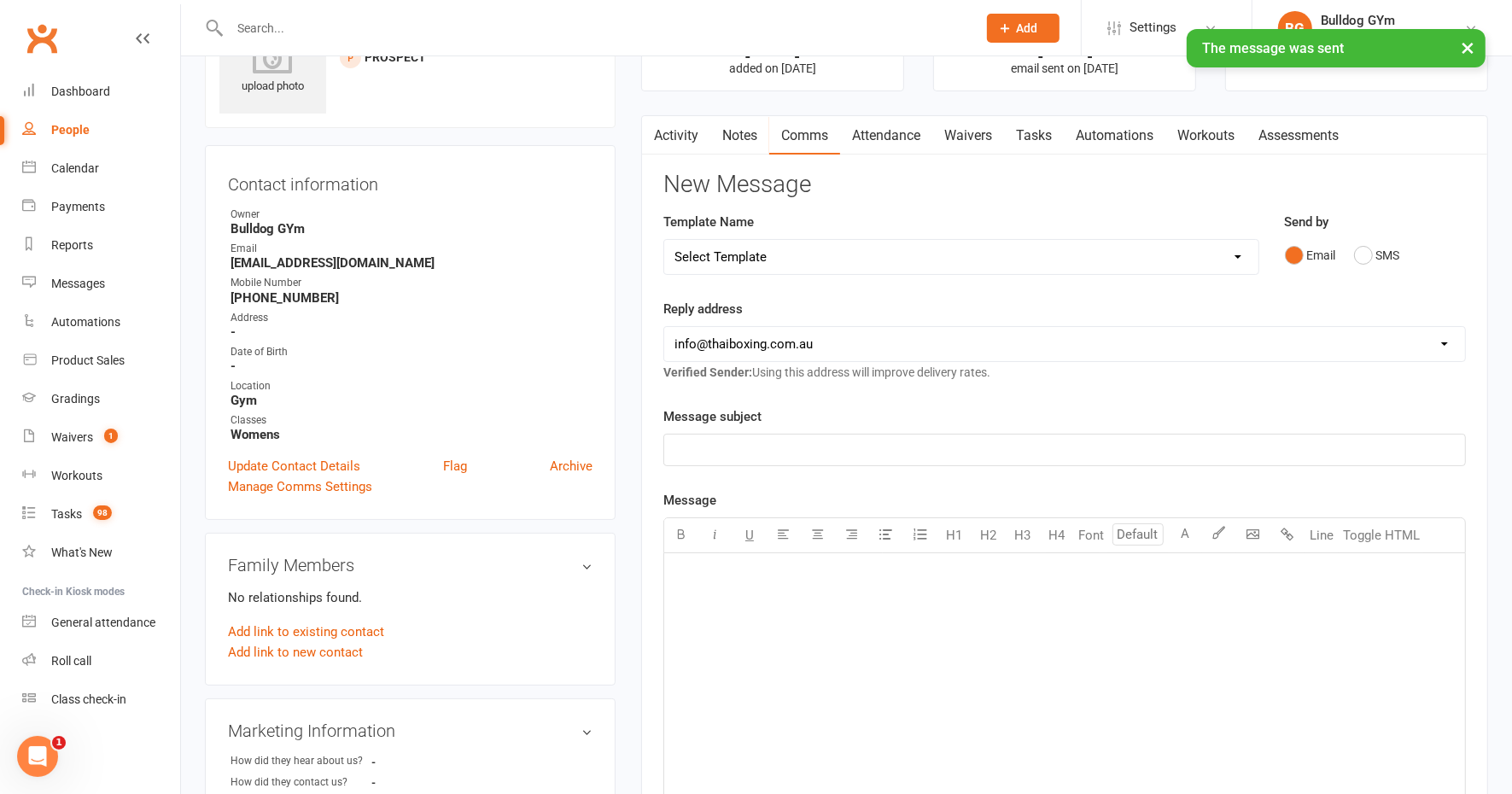
scroll to position [107, 0]
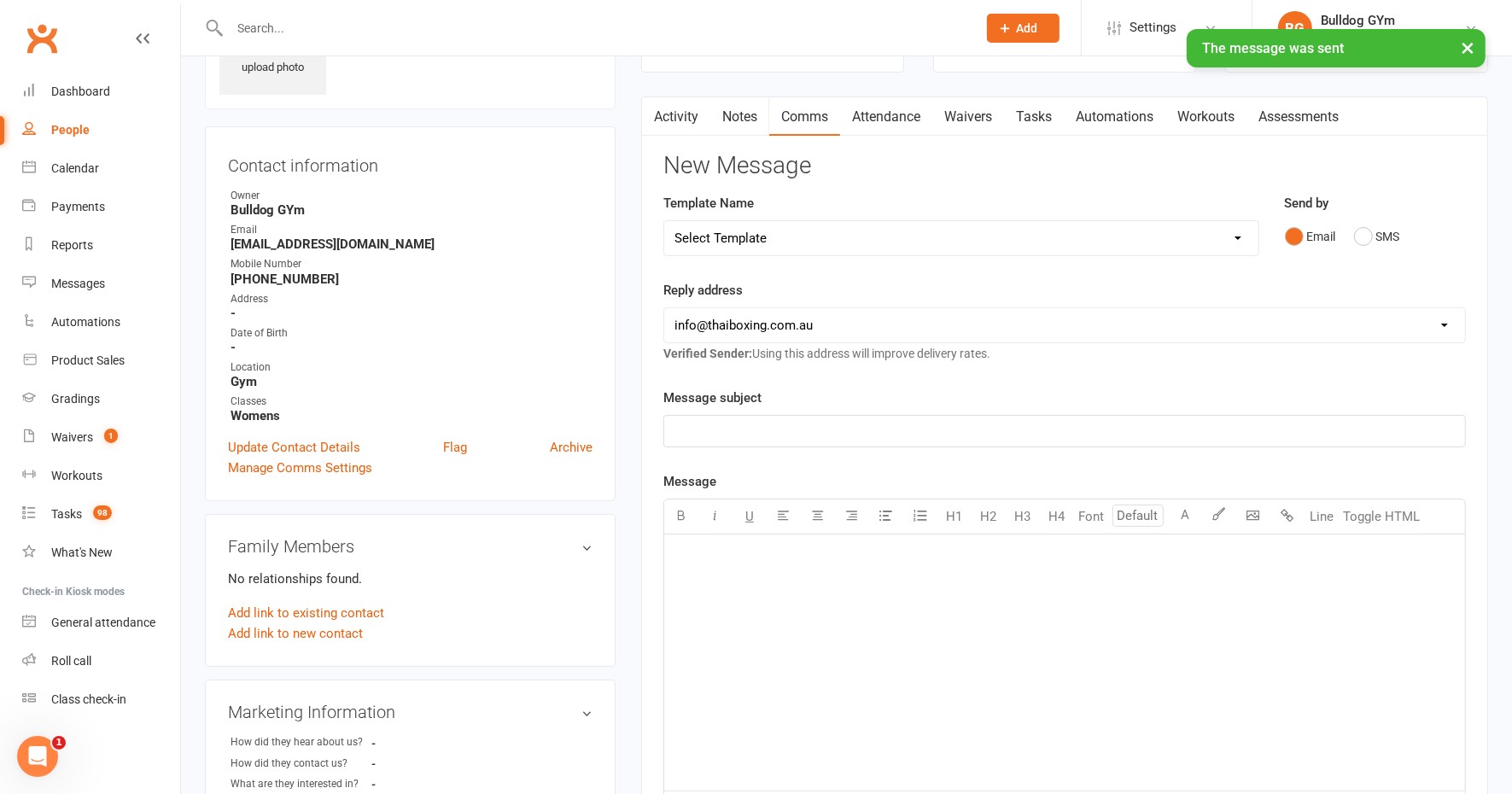
click at [1039, 112] on link "Tasks" at bounding box center [1034, 117] width 60 height 40
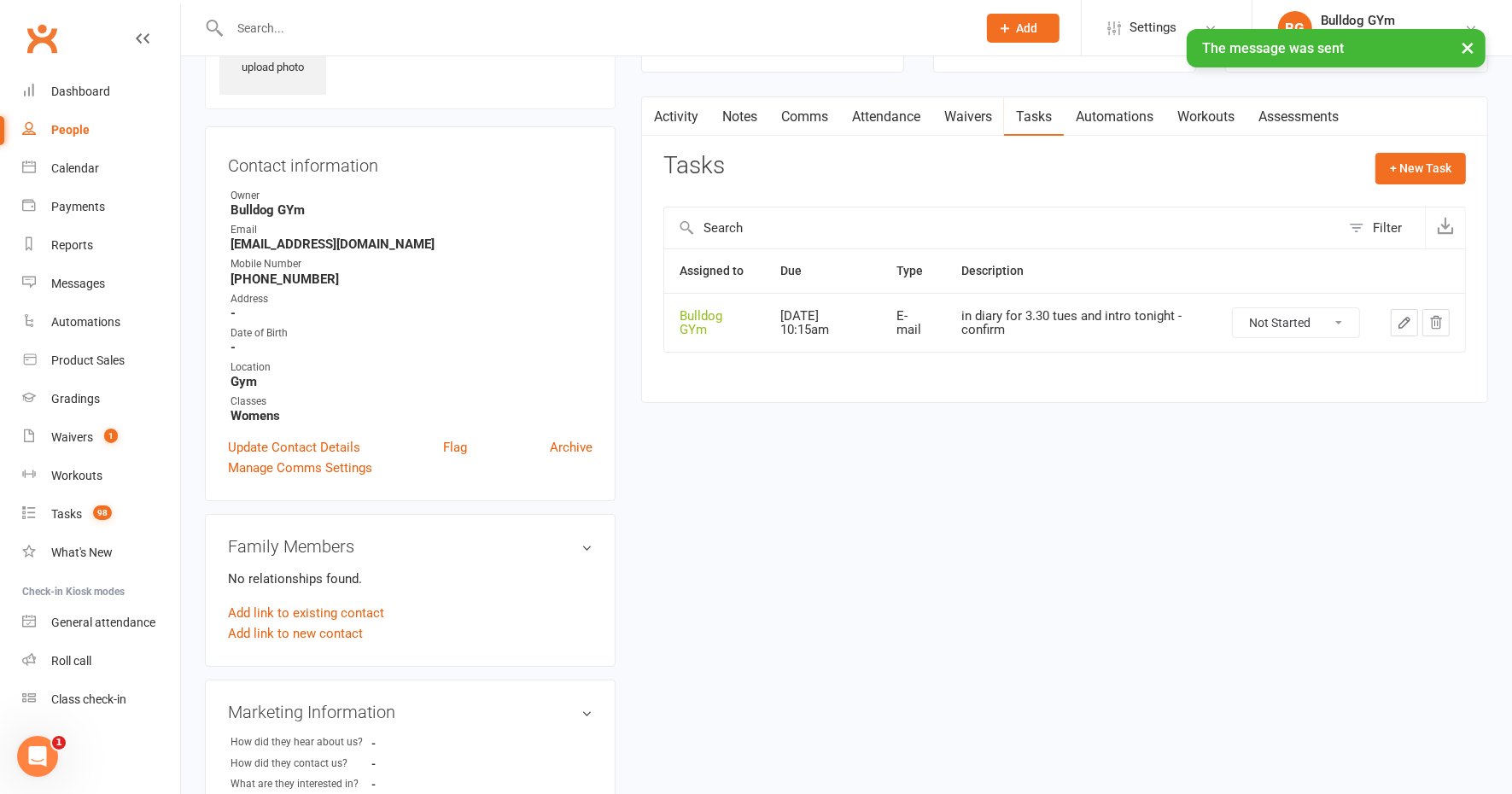
click at [1405, 315] on icon "button" at bounding box center [1404, 323] width 15 height 15
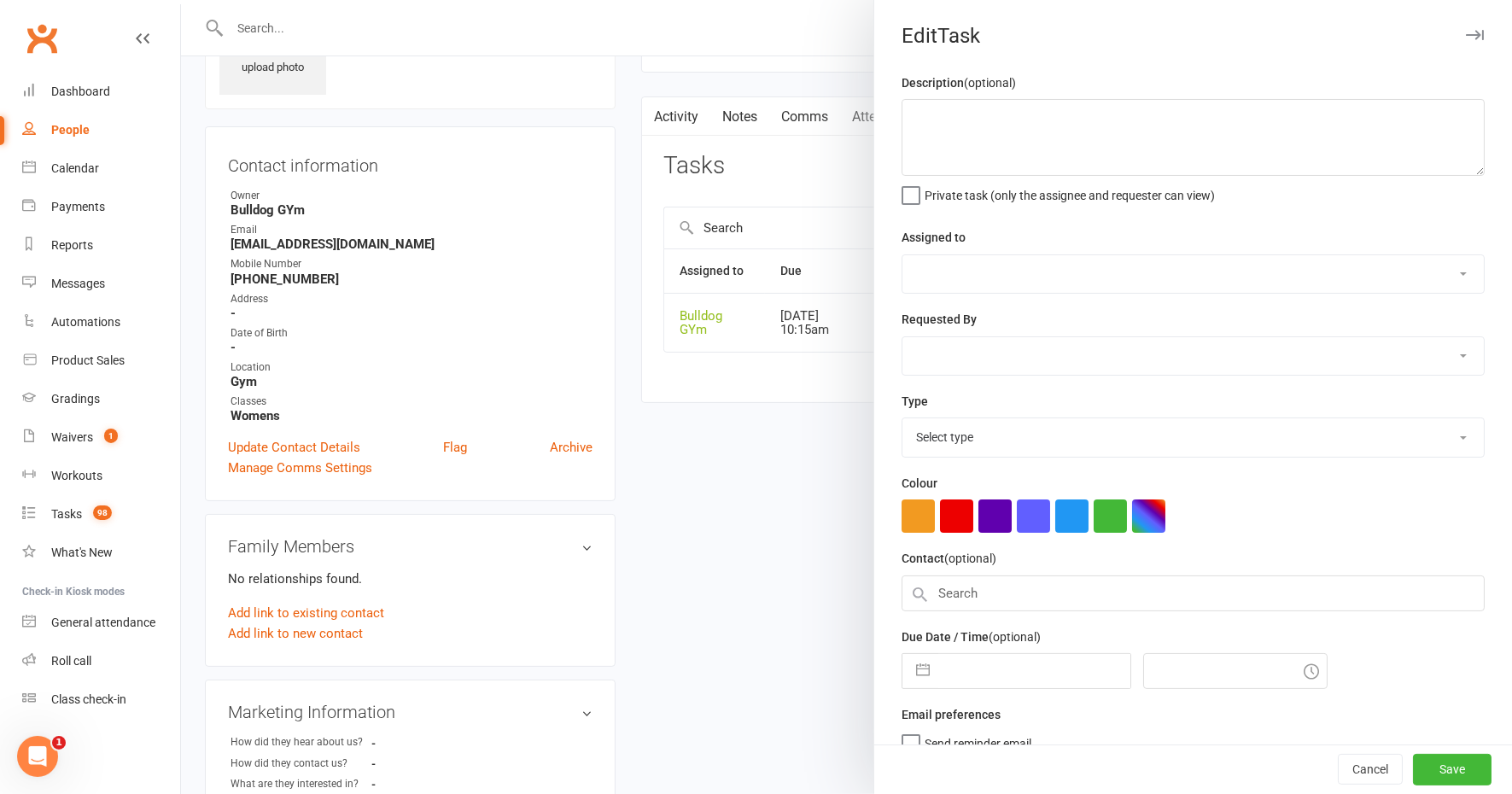
type textarea "in diary for 3.30 tues and intro tonight - confirm"
select select "12940"
type input "[DATE]"
type input "10:15am"
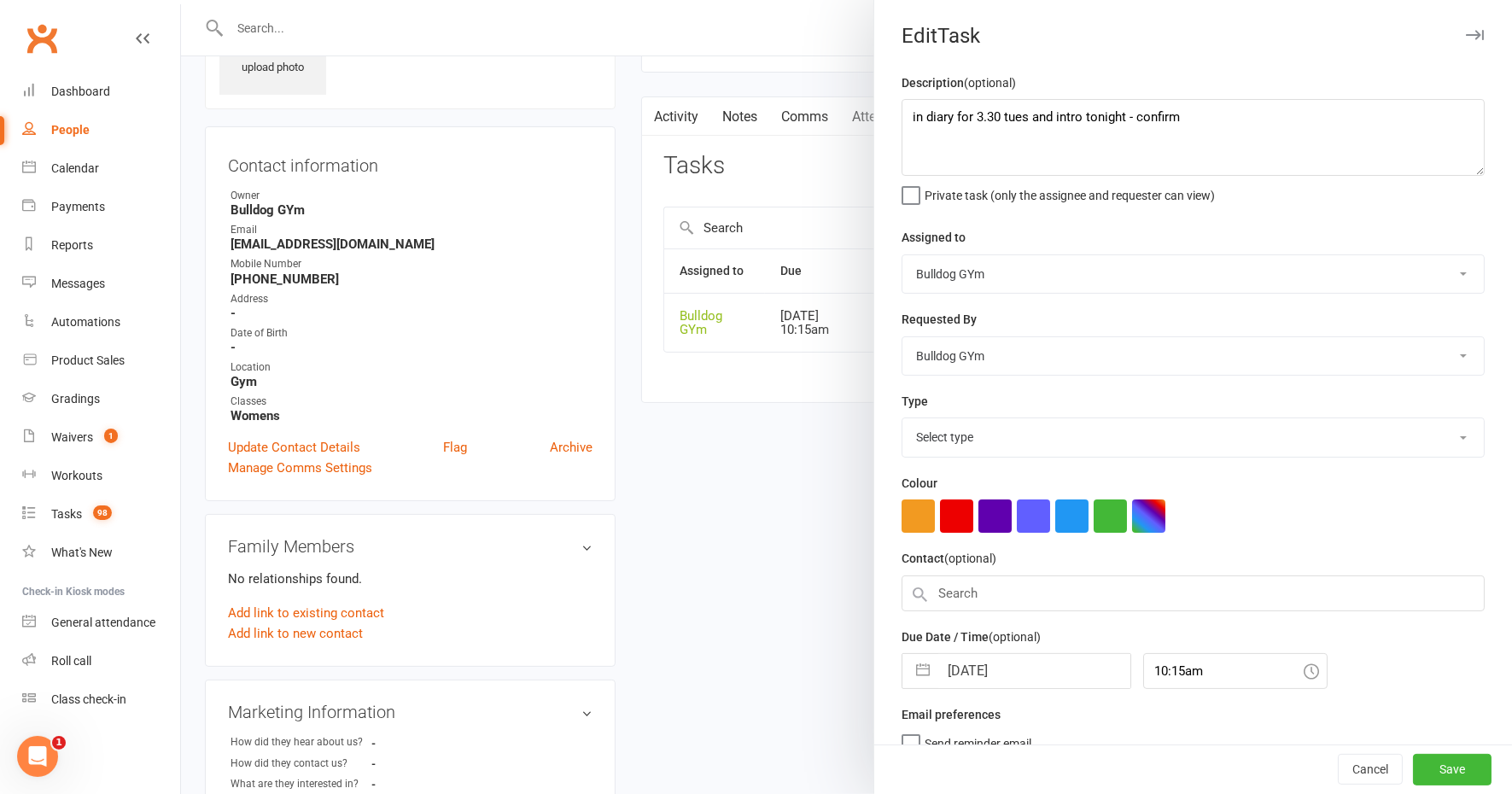
select select "12047"
select select "8"
select select "2025"
select select "9"
select select "2025"
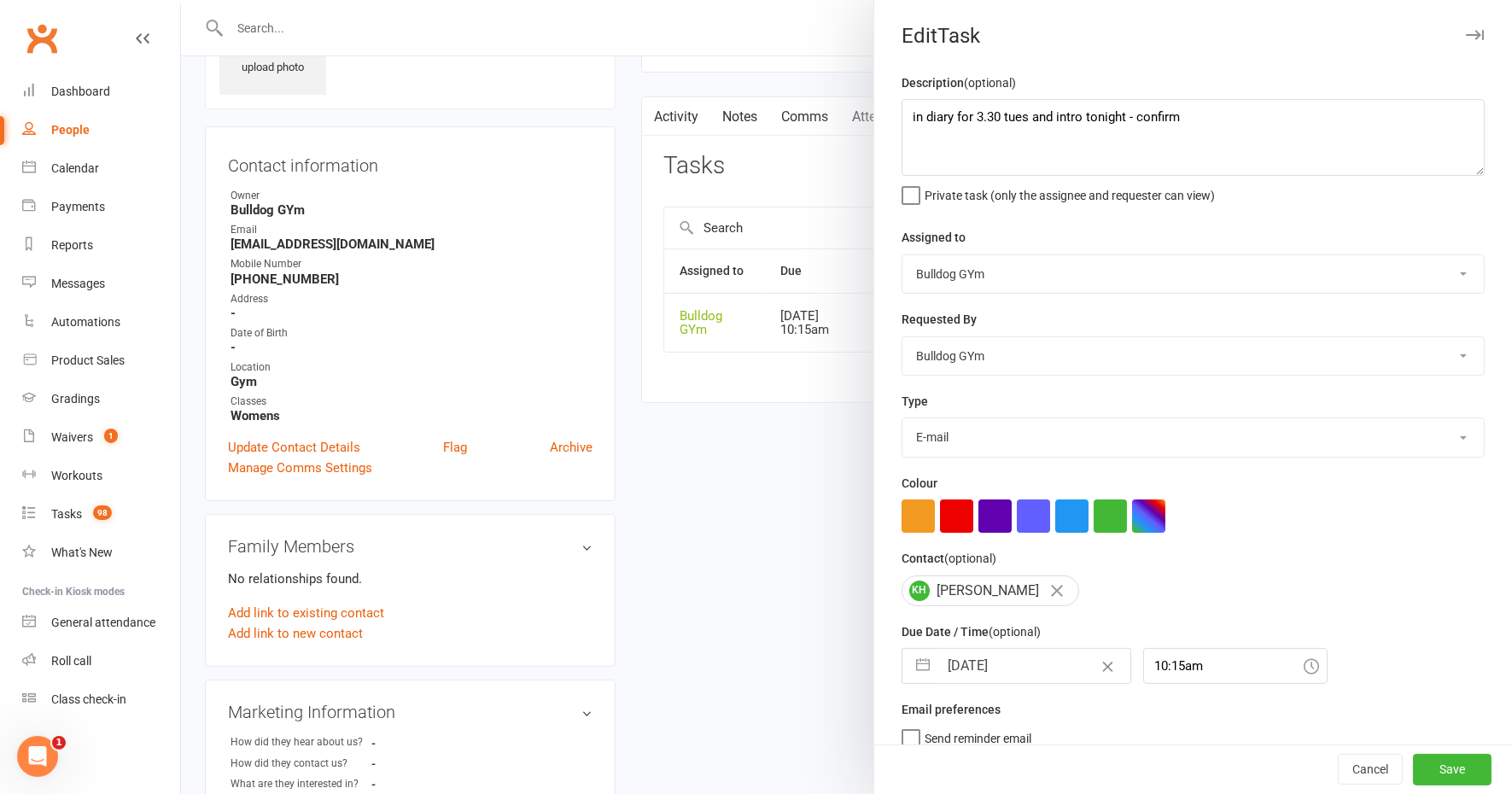
select select "10"
select select "2025"
click at [1019, 657] on input "[DATE]" at bounding box center [1034, 665] width 192 height 34
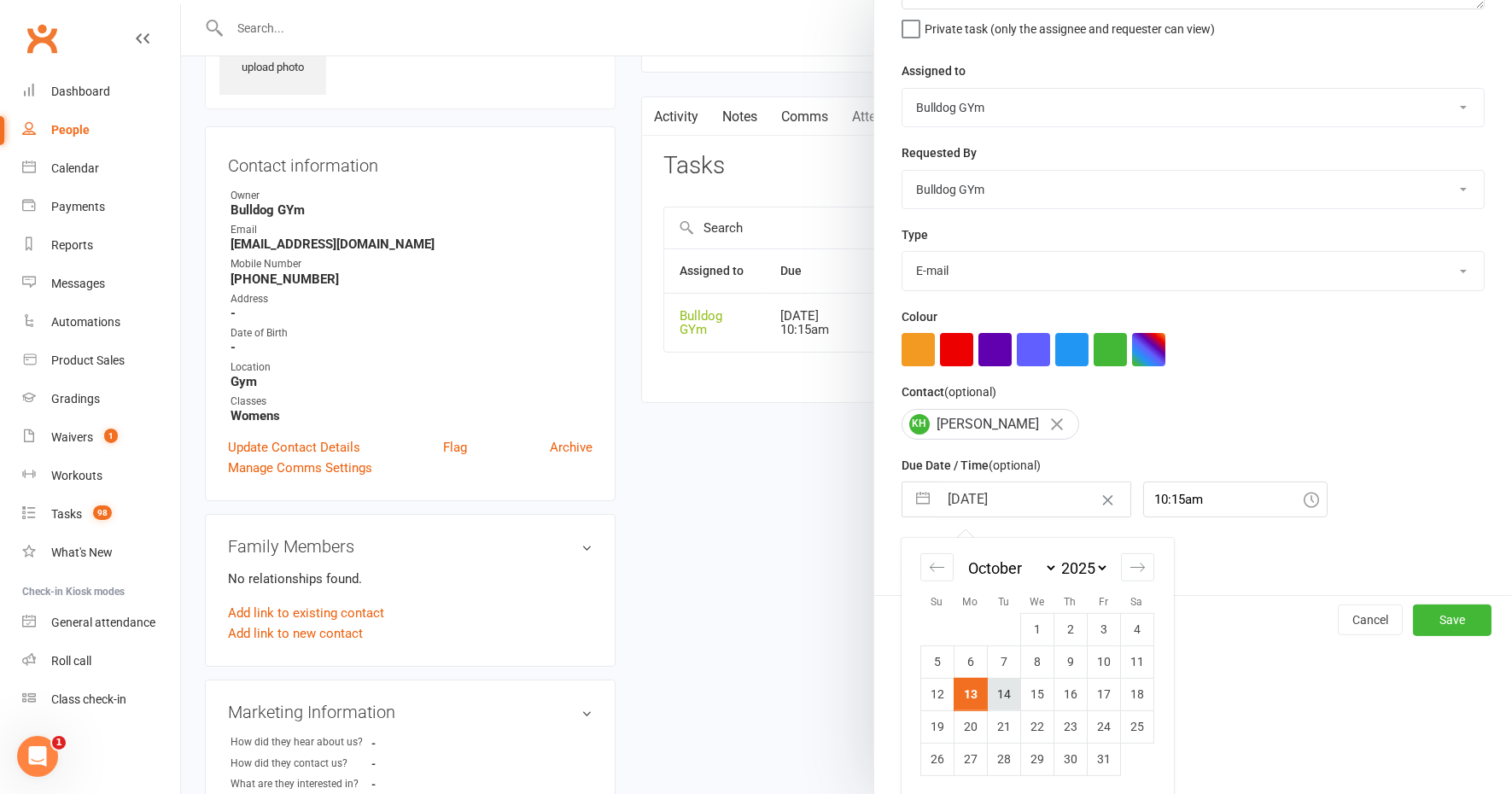
click at [999, 681] on td "14" at bounding box center [1003, 694] width 34 height 33
type input "[DATE]"
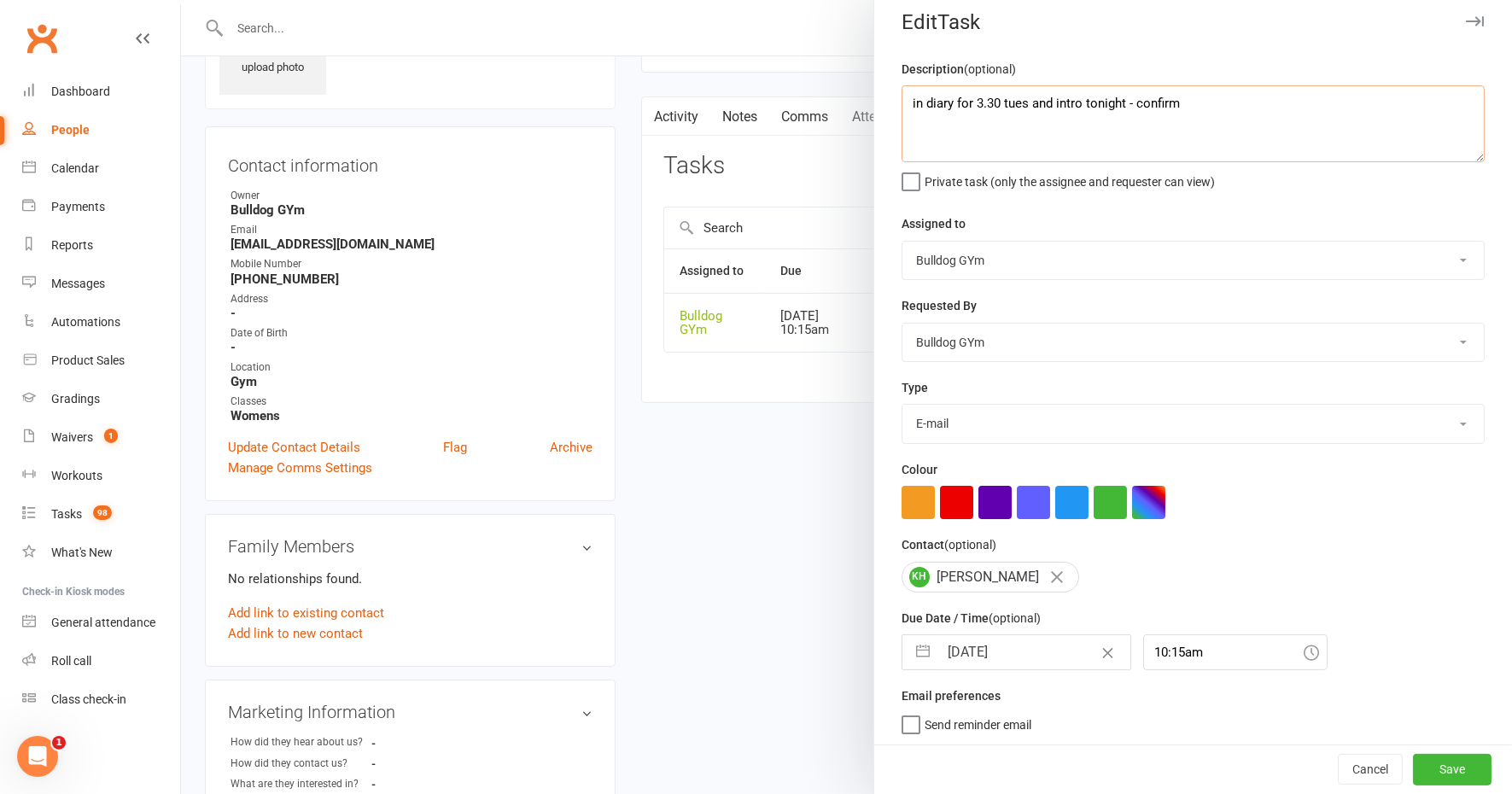
drag, startPoint x: 1196, startPoint y: 109, endPoint x: 874, endPoint y: 106, distance: 322.0
click at [876, 115] on div "Description (optional) in diary for 3.30 tues and intro tonight - confirm Priva…" at bounding box center [1193, 403] width 638 height 689
type textarea "see if confirmed 1;1"
select select "8"
select select "2025"
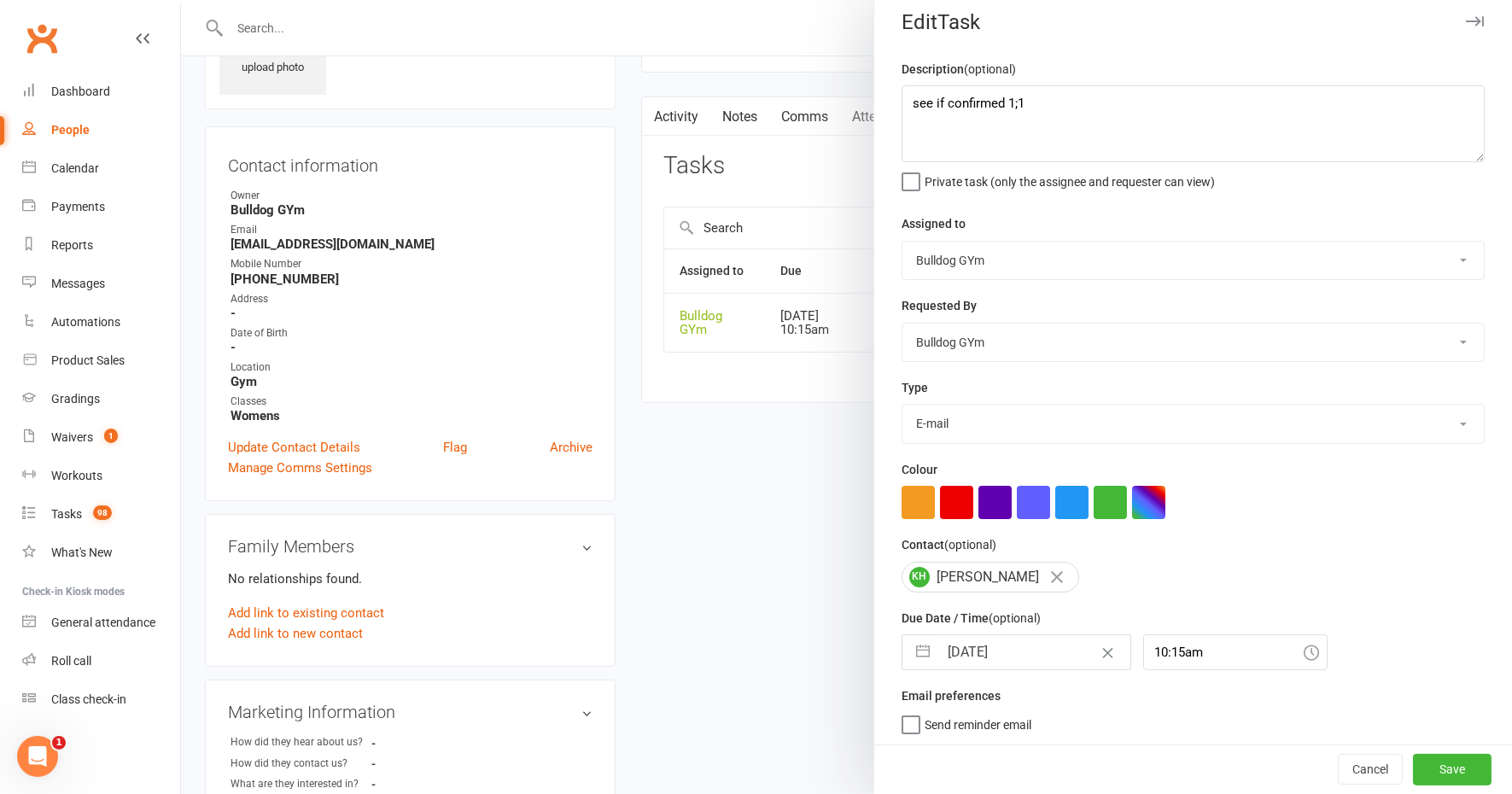
select select "9"
select select "2025"
select select "10"
select select "2025"
click at [984, 653] on input "[DATE]" at bounding box center [1034, 651] width 192 height 34
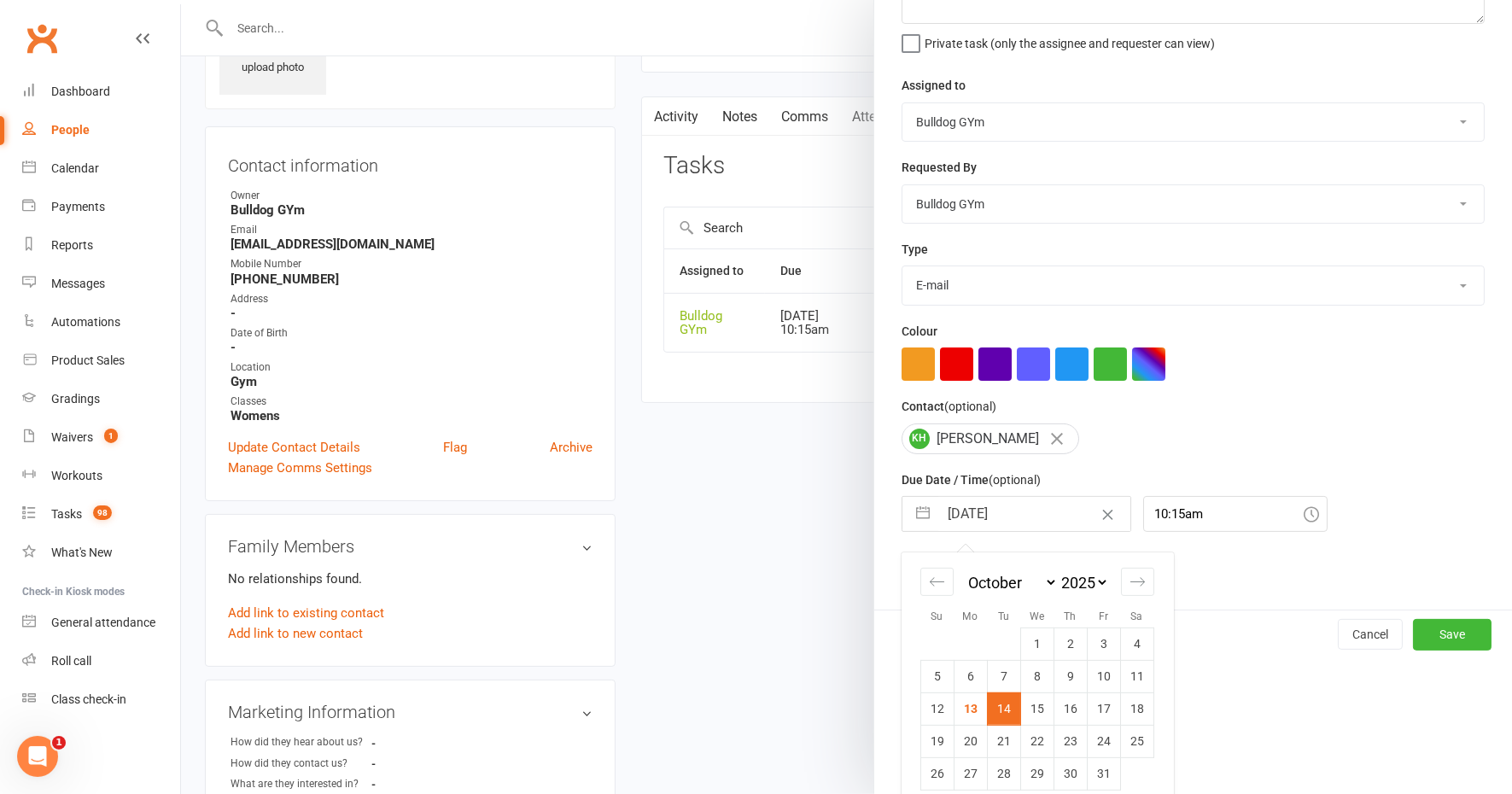
scroll to position [167, 0]
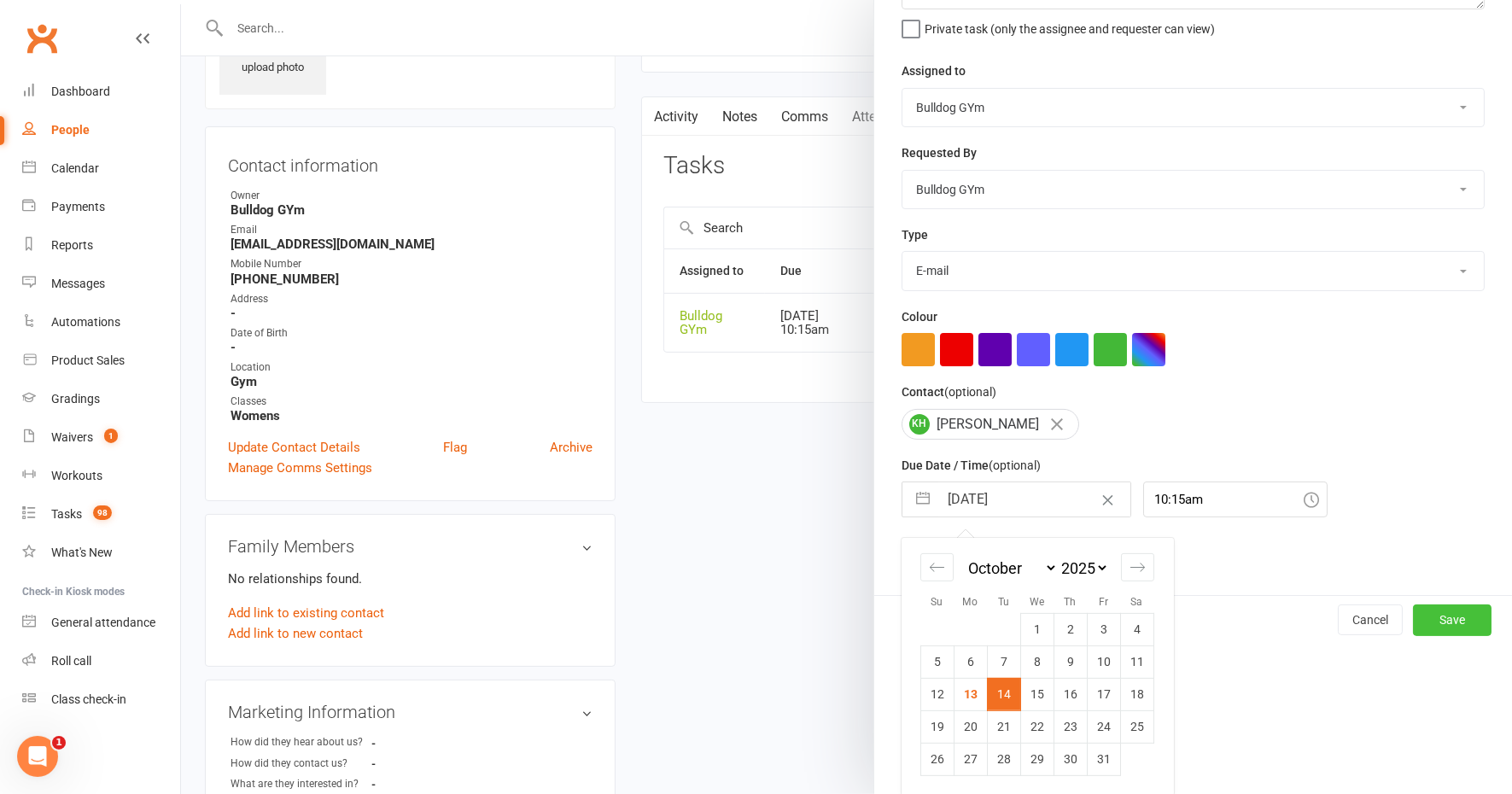
click at [1423, 616] on button "Save" at bounding box center [1451, 620] width 78 height 31
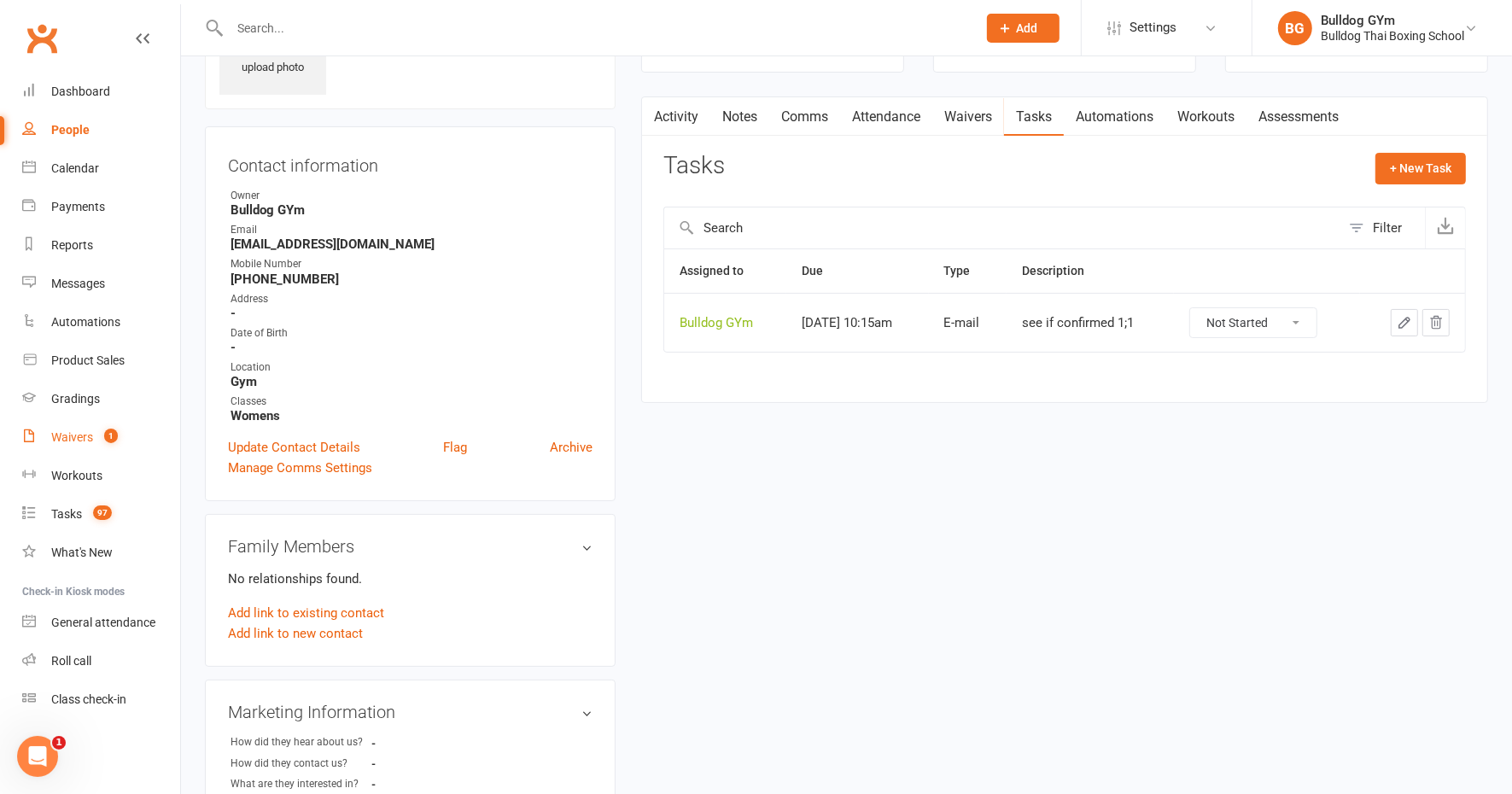
click at [58, 439] on div "Waivers" at bounding box center [71, 437] width 41 height 13
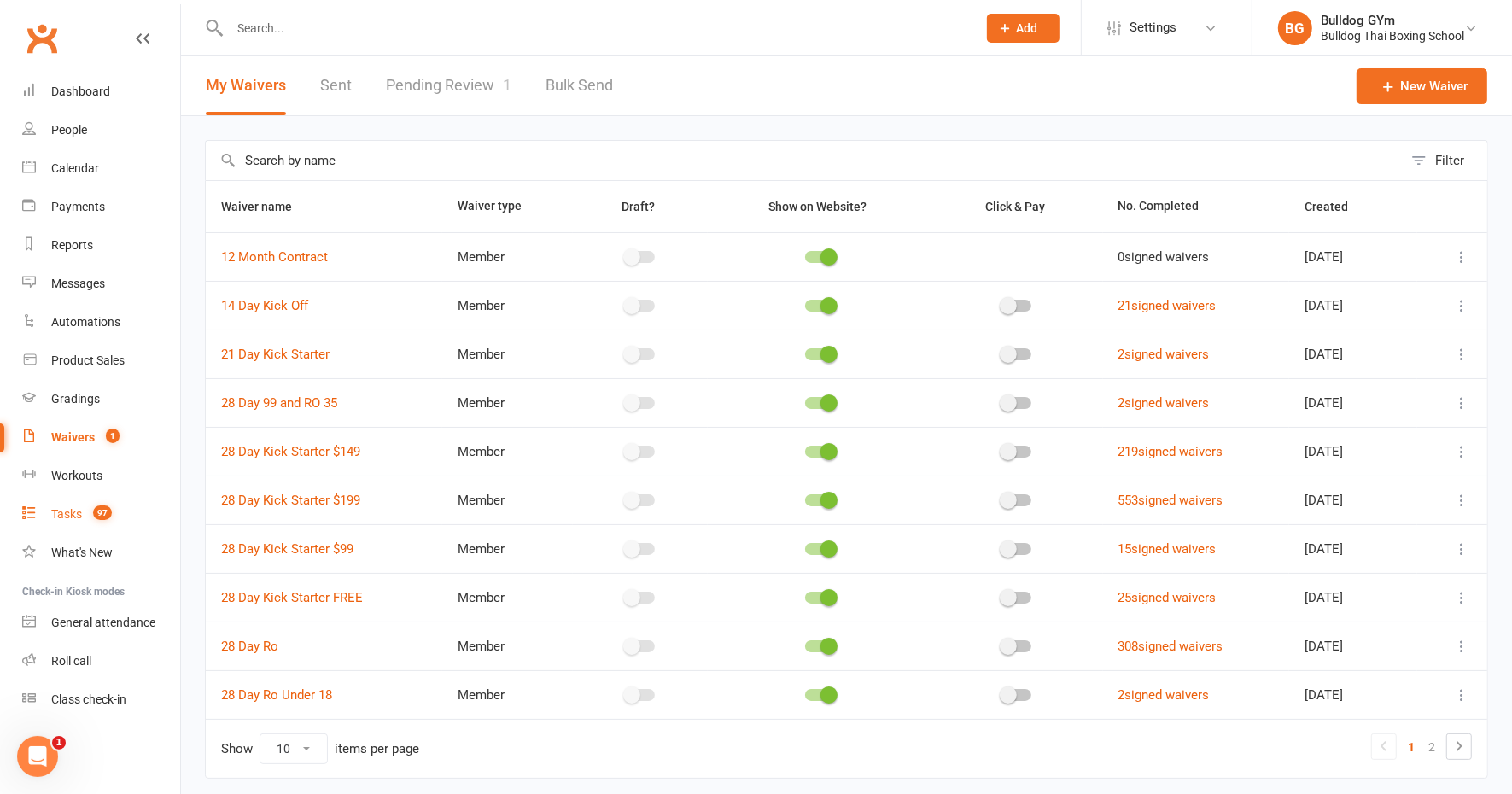
click at [71, 511] on div "Tasks" at bounding box center [66, 514] width 31 height 13
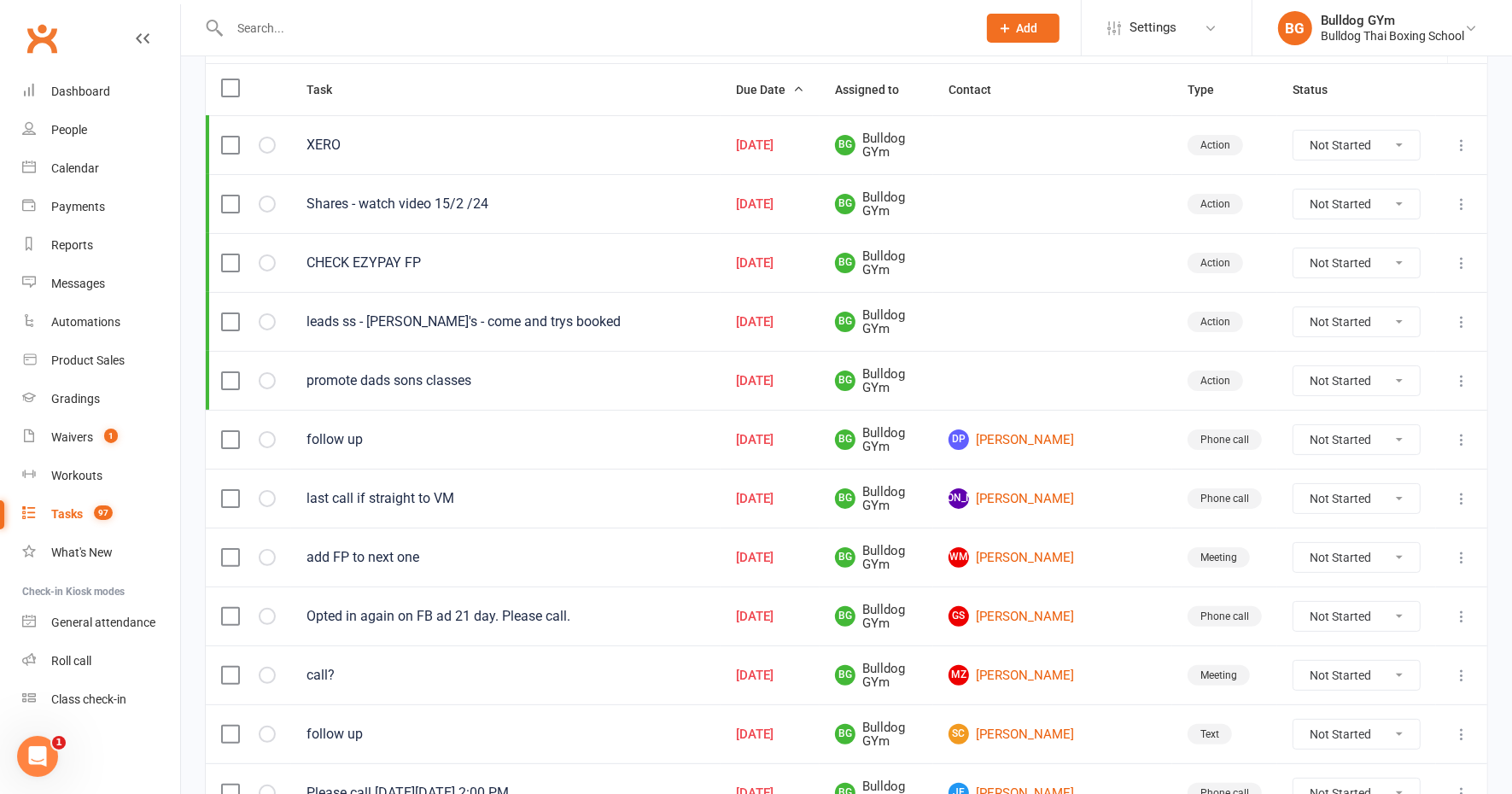
scroll to position [213, 0]
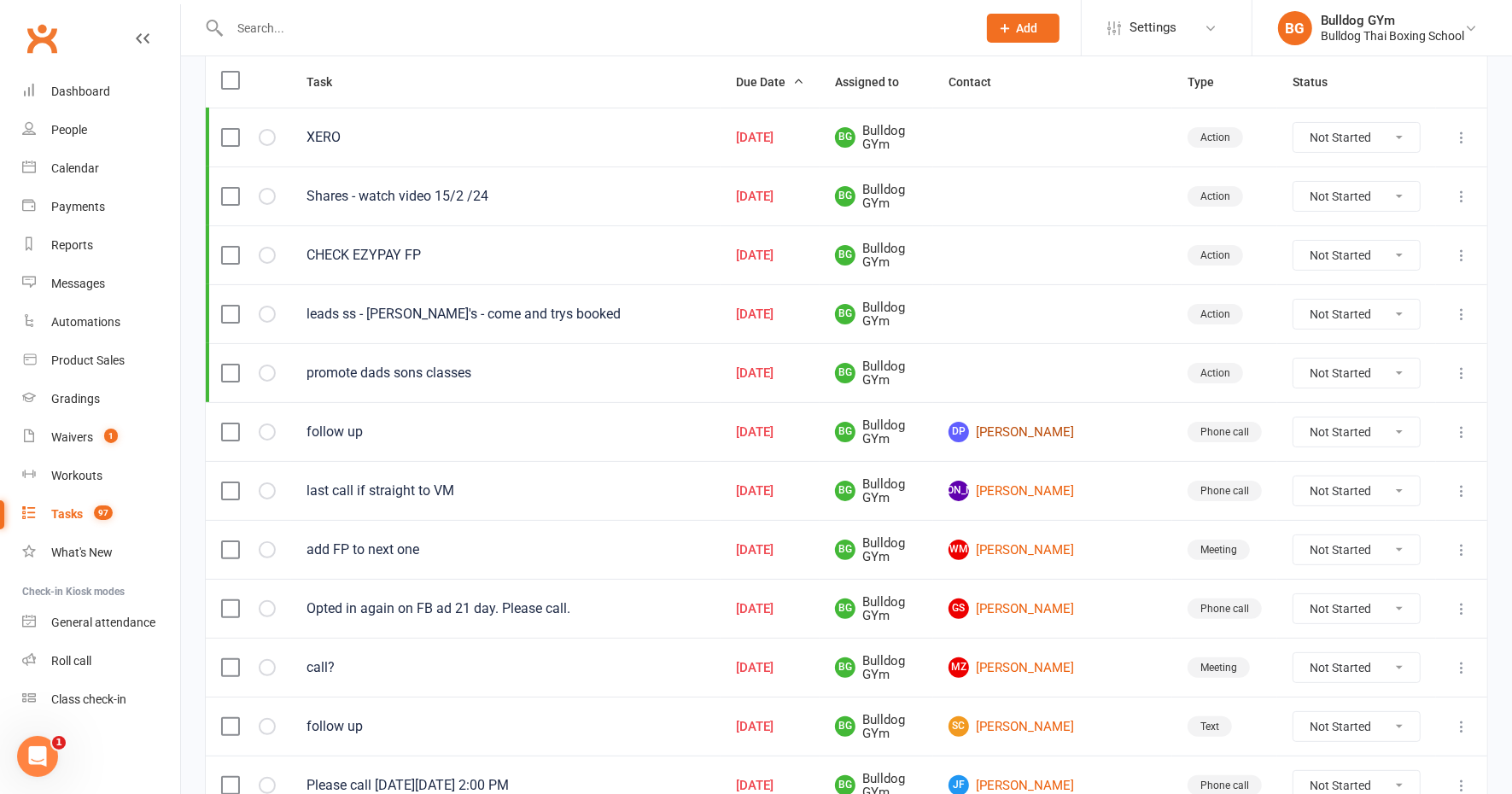
click at [1054, 428] on link "DP [PERSON_NAME]" at bounding box center [1052, 432] width 208 height 20
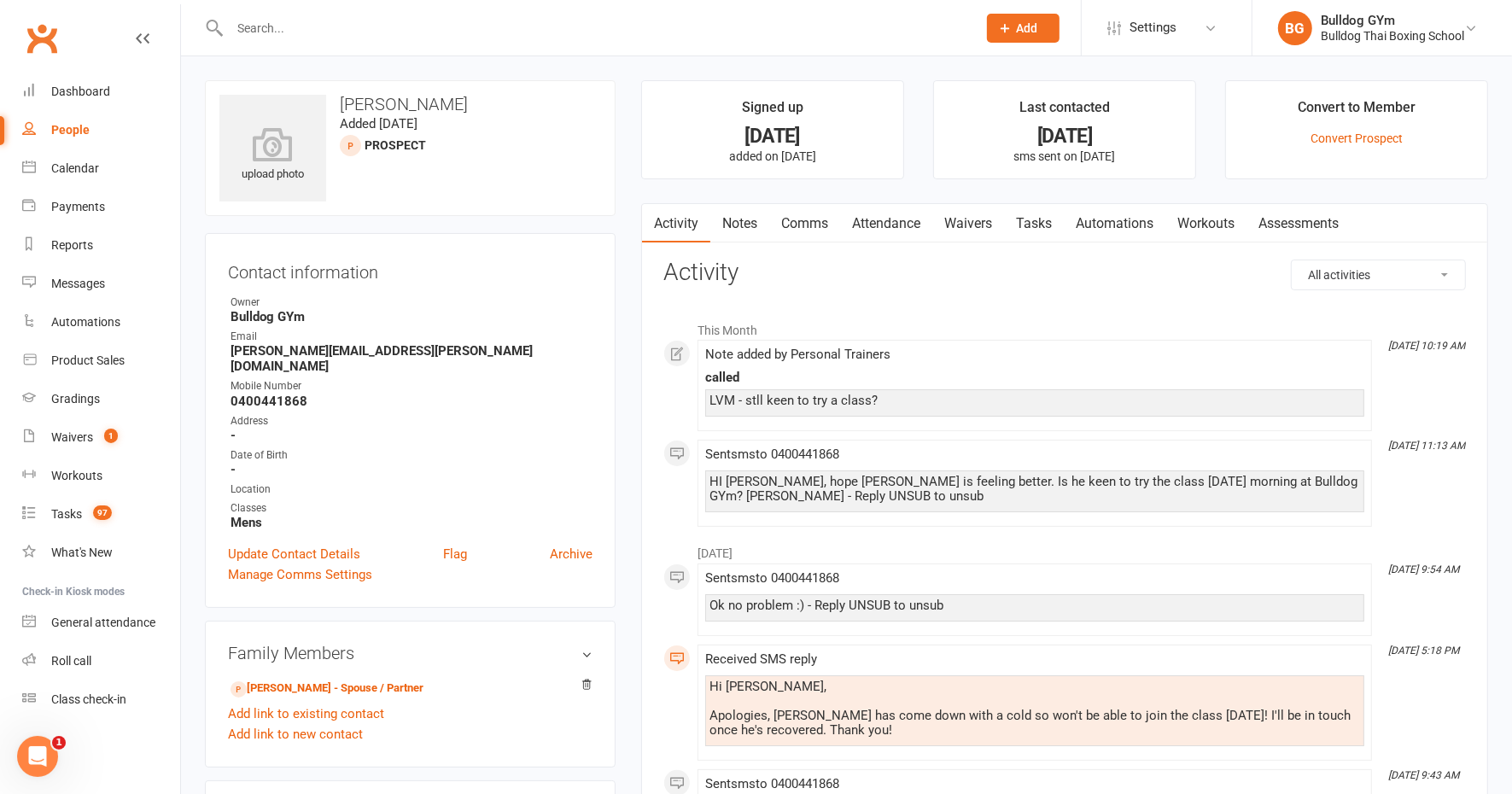
click at [1038, 221] on link "Tasks" at bounding box center [1034, 224] width 60 height 40
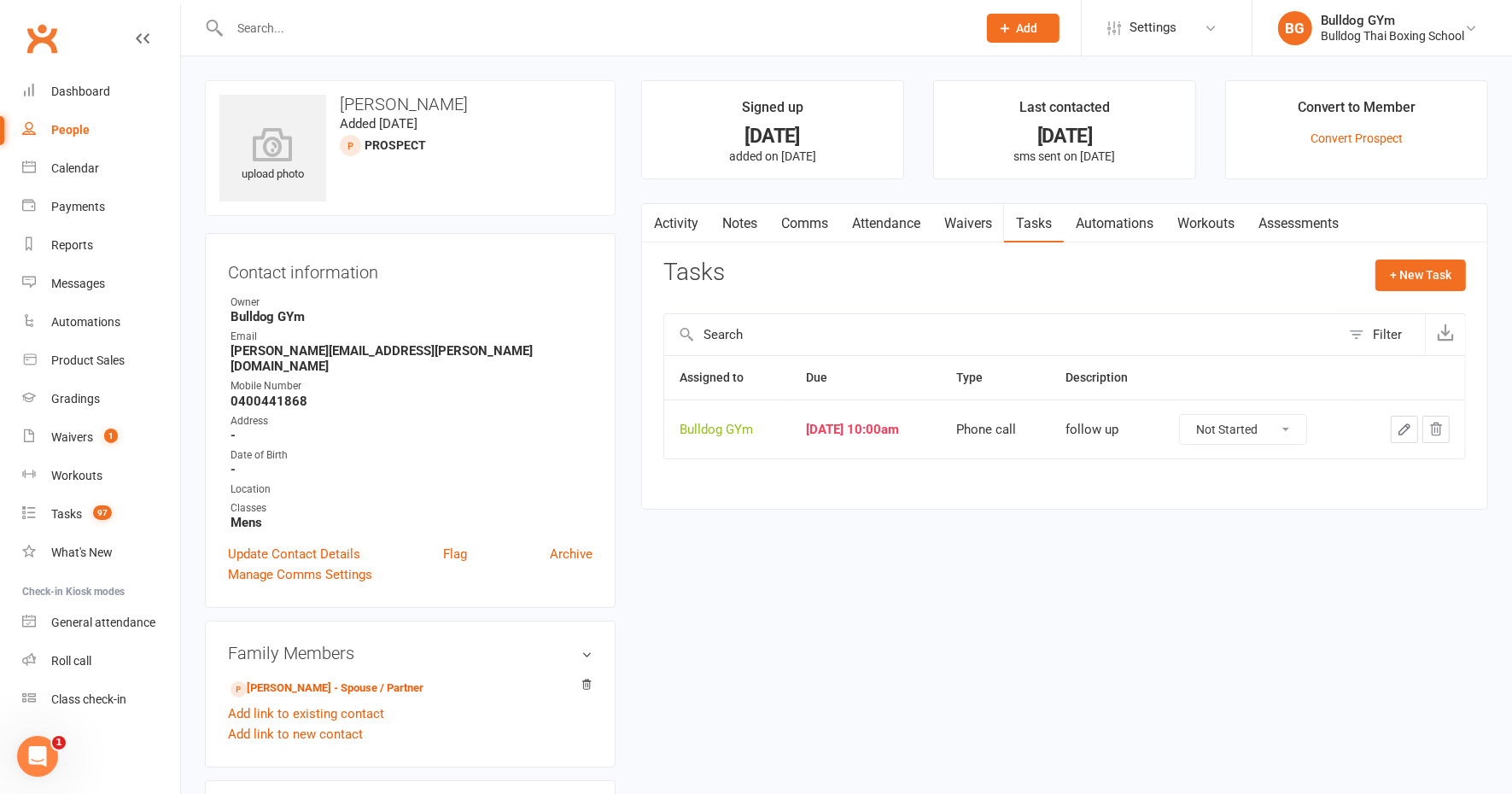
click at [1410, 428] on icon "button" at bounding box center [1404, 430] width 15 height 15
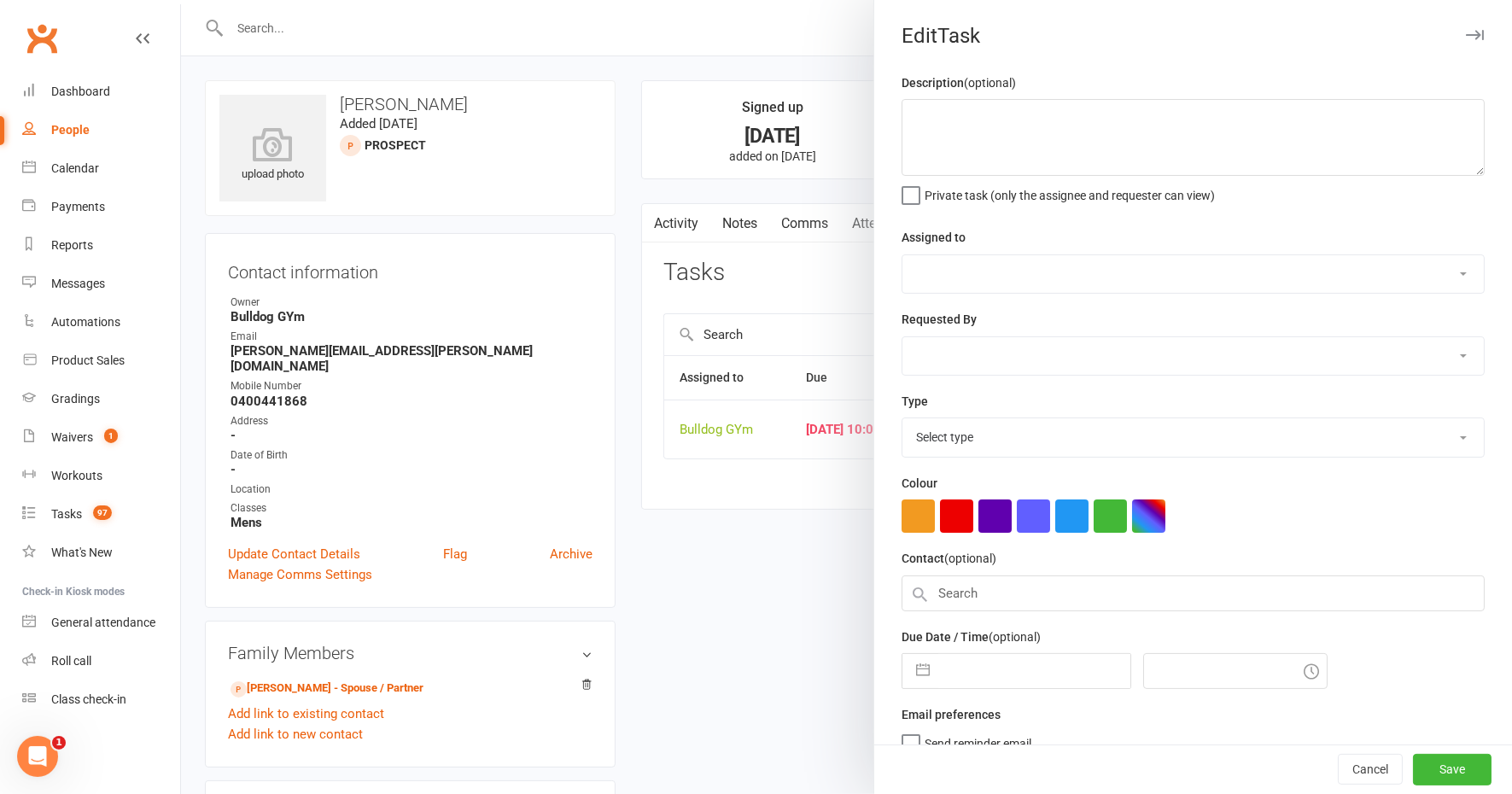
type textarea "follow up"
select select "12940"
type input "[DATE]"
type input "10:00am"
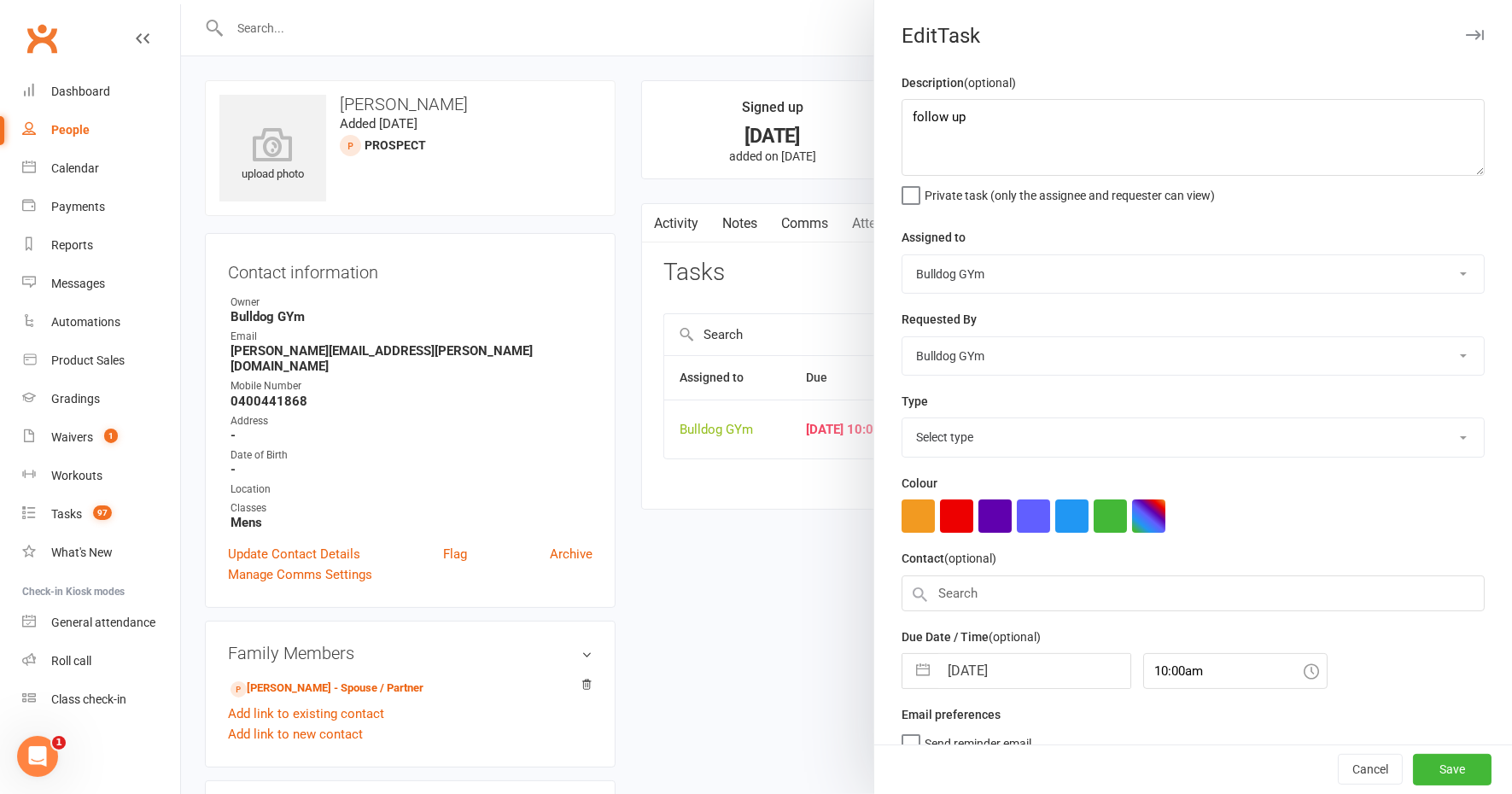
select select "12048"
select select "8"
select select "2025"
select select "9"
select select "2025"
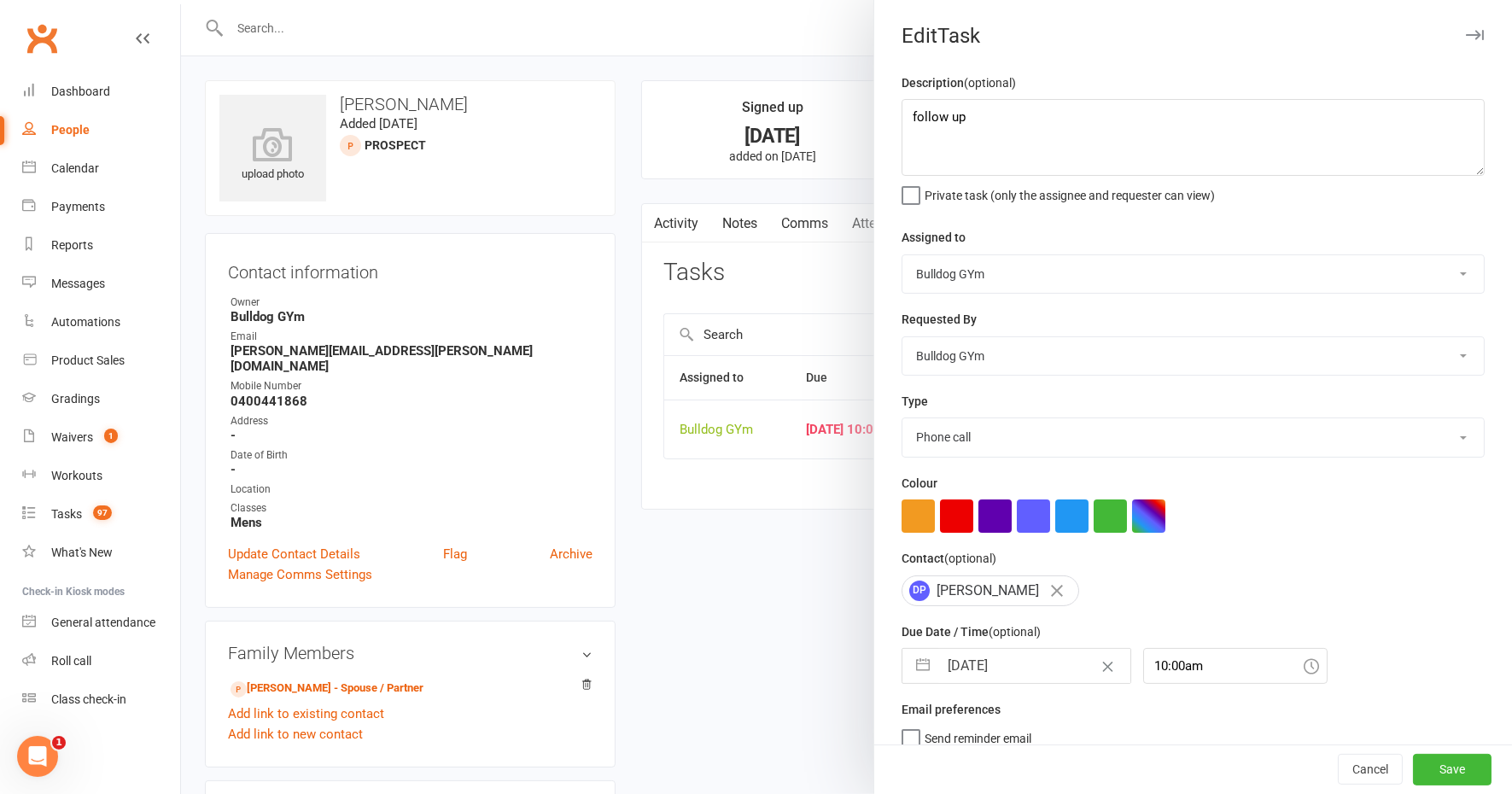
select select "10"
select select "2025"
click at [1022, 665] on input "[DATE]" at bounding box center [1034, 665] width 192 height 34
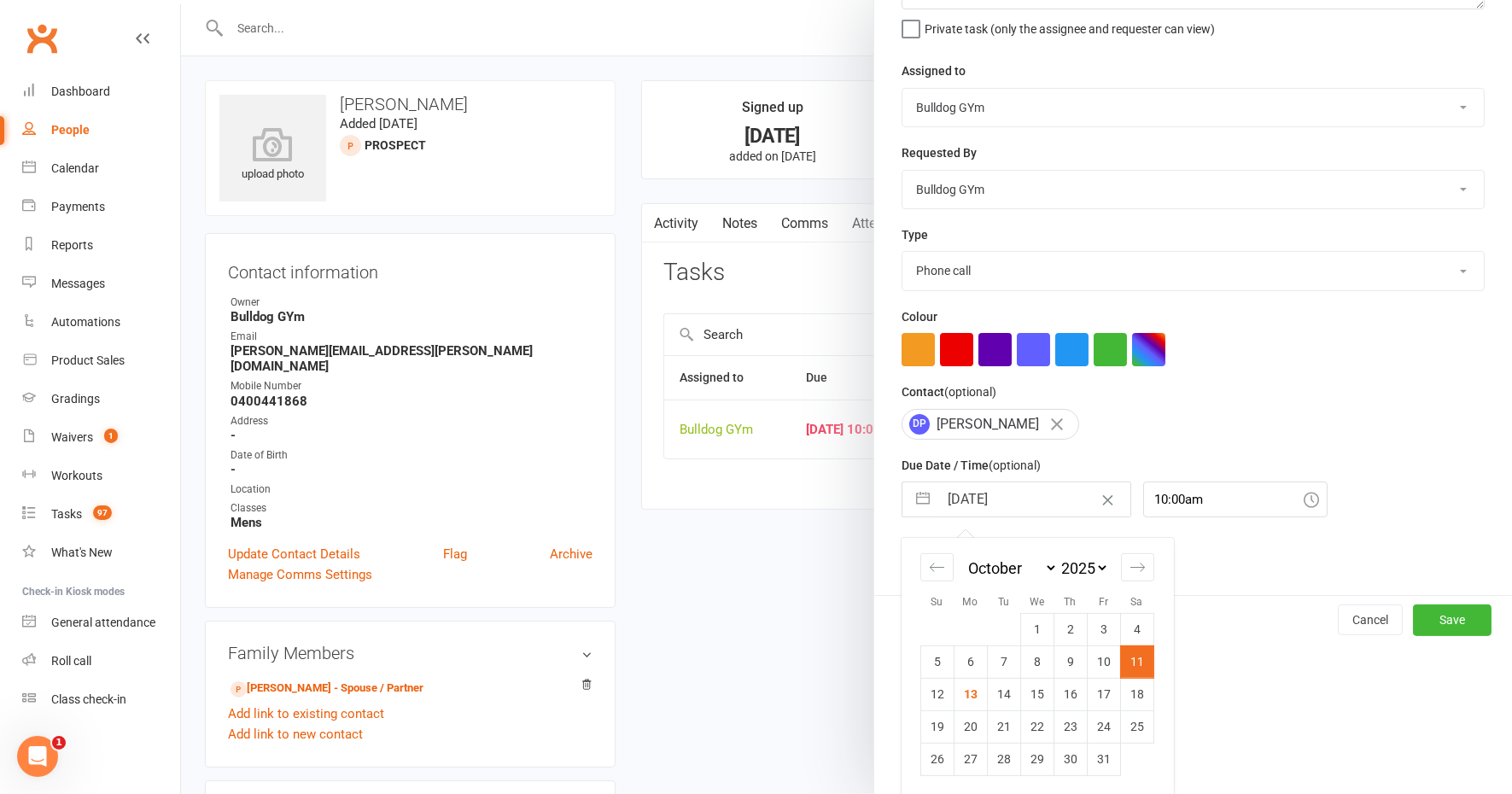
click at [1061, 692] on td "16" at bounding box center [1070, 694] width 34 height 33
type input "[DATE]"
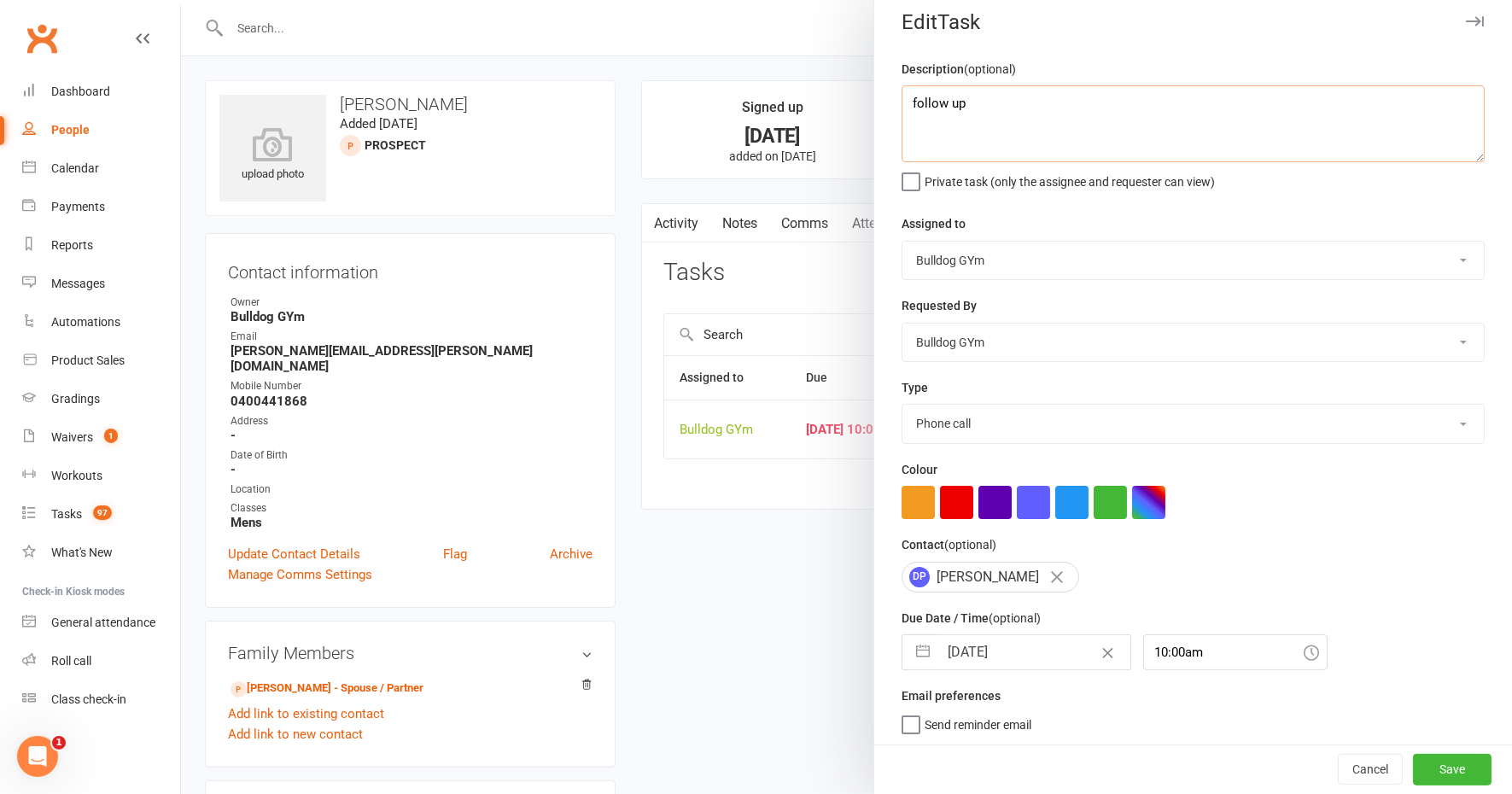
drag, startPoint x: 982, startPoint y: 105, endPoint x: 836, endPoint y: 103, distance: 146.0
click at [181, 0] on react-component "Edit Task Description (optional) follow up Private task (only the assignee and …" at bounding box center [181, 0] width 0 height 0
type textarea "last check in"
click at [1430, 766] on button "Save" at bounding box center [1451, 770] width 78 height 31
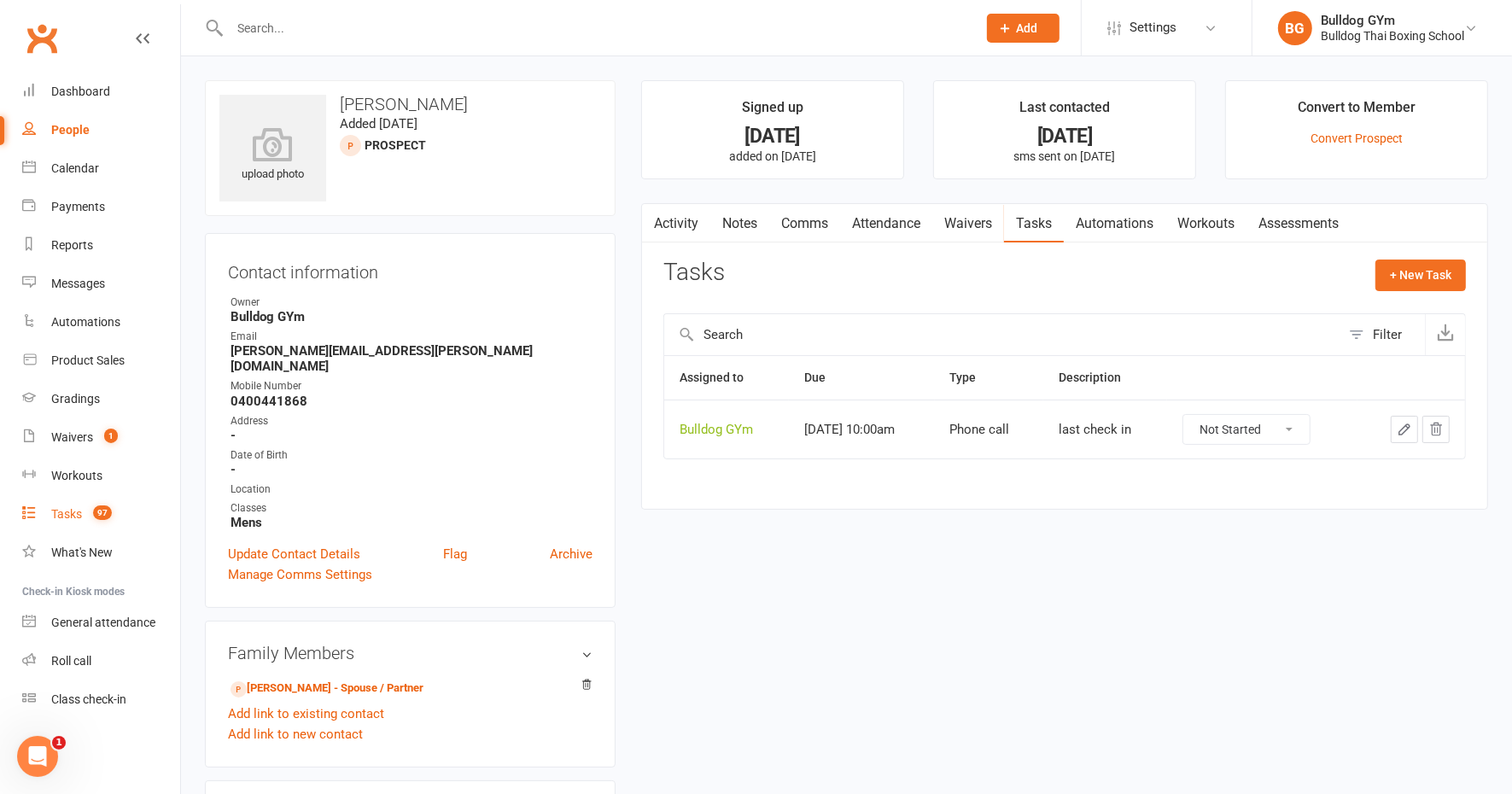
click at [66, 513] on div "Tasks" at bounding box center [66, 514] width 31 height 13
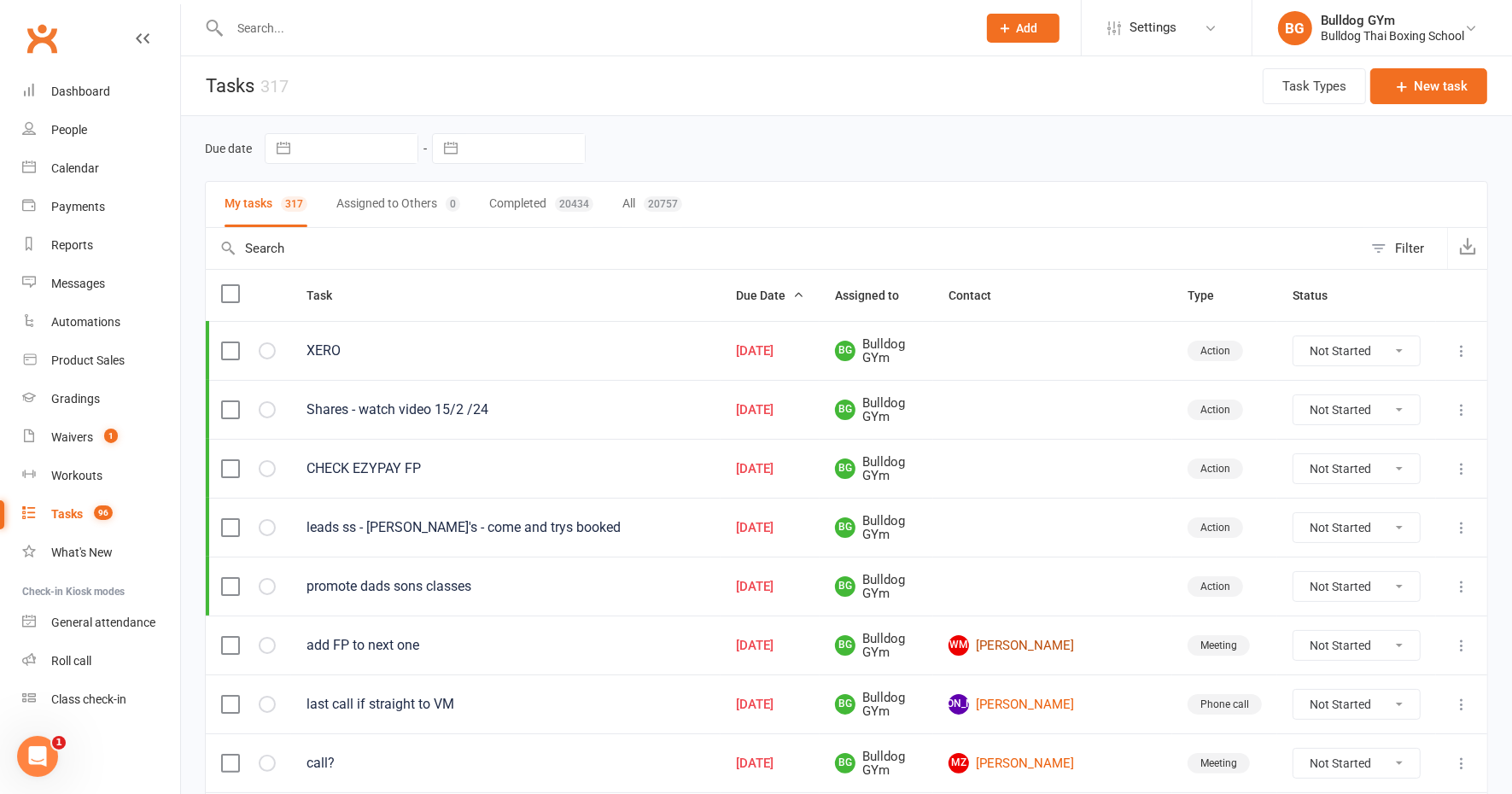
click at [1049, 635] on link "WM [PERSON_NAME]" at bounding box center [1052, 645] width 208 height 20
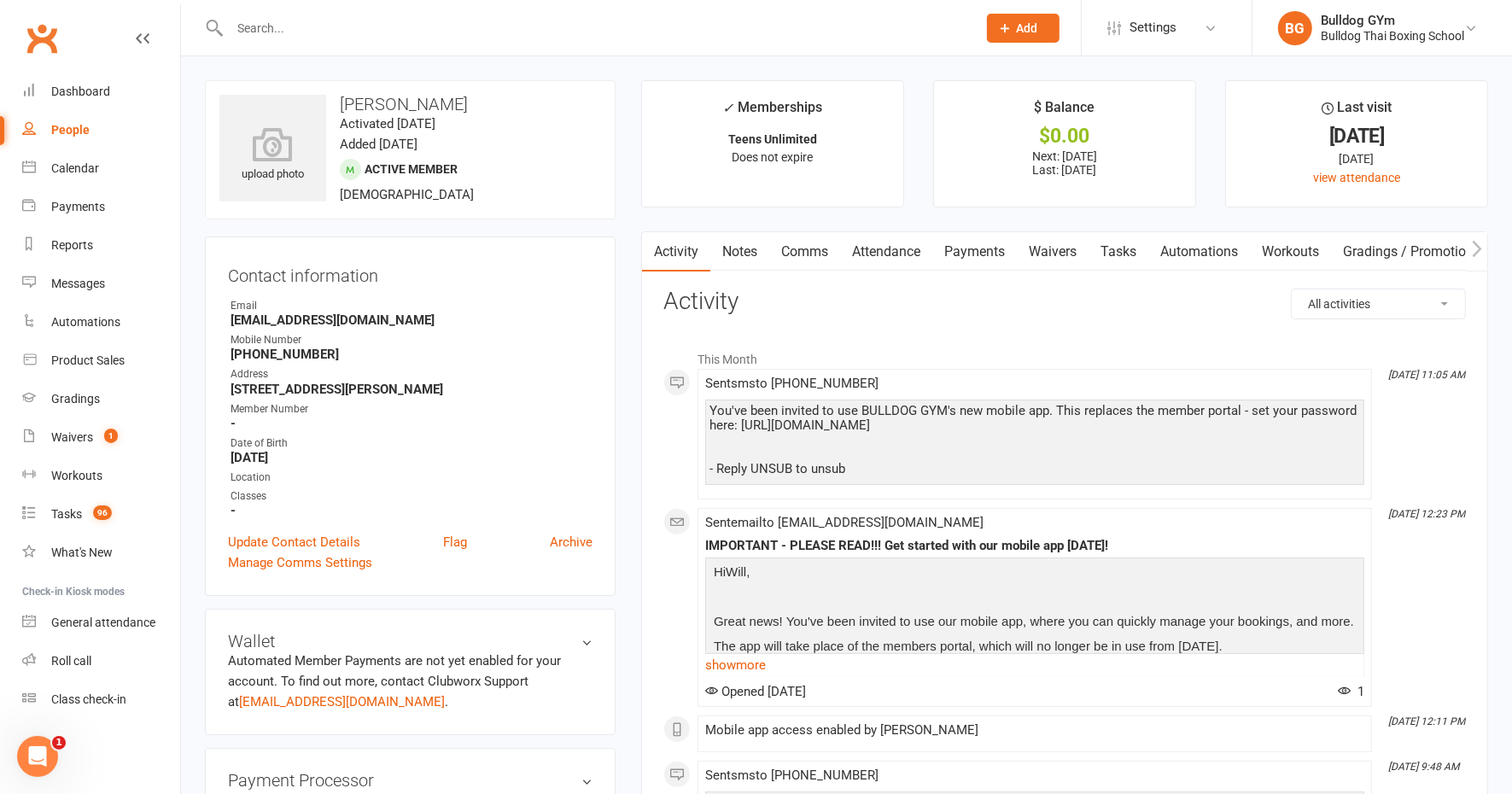
click at [1112, 254] on link "Tasks" at bounding box center [1118, 251] width 60 height 40
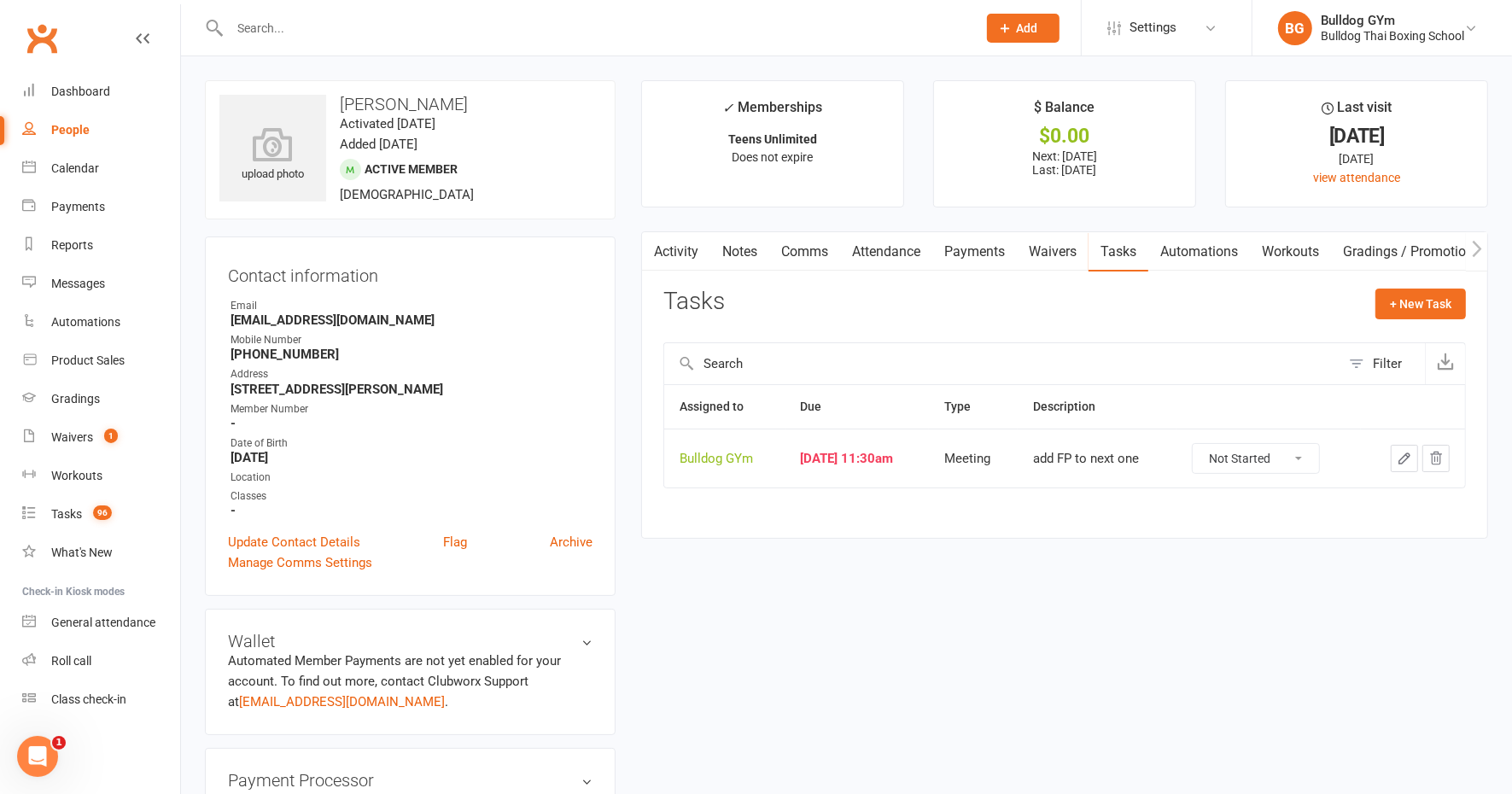
drag, startPoint x: 1313, startPoint y: 455, endPoint x: 1312, endPoint y: 472, distance: 17.0
click at [1313, 458] on select "Not Started In Progress Waiting Complete" at bounding box center [1256, 459] width 126 height 29
click at [1207, 444] on select "Not Started In Progress Waiting Complete" at bounding box center [1256, 459] width 126 height 29
select select "unstarted"
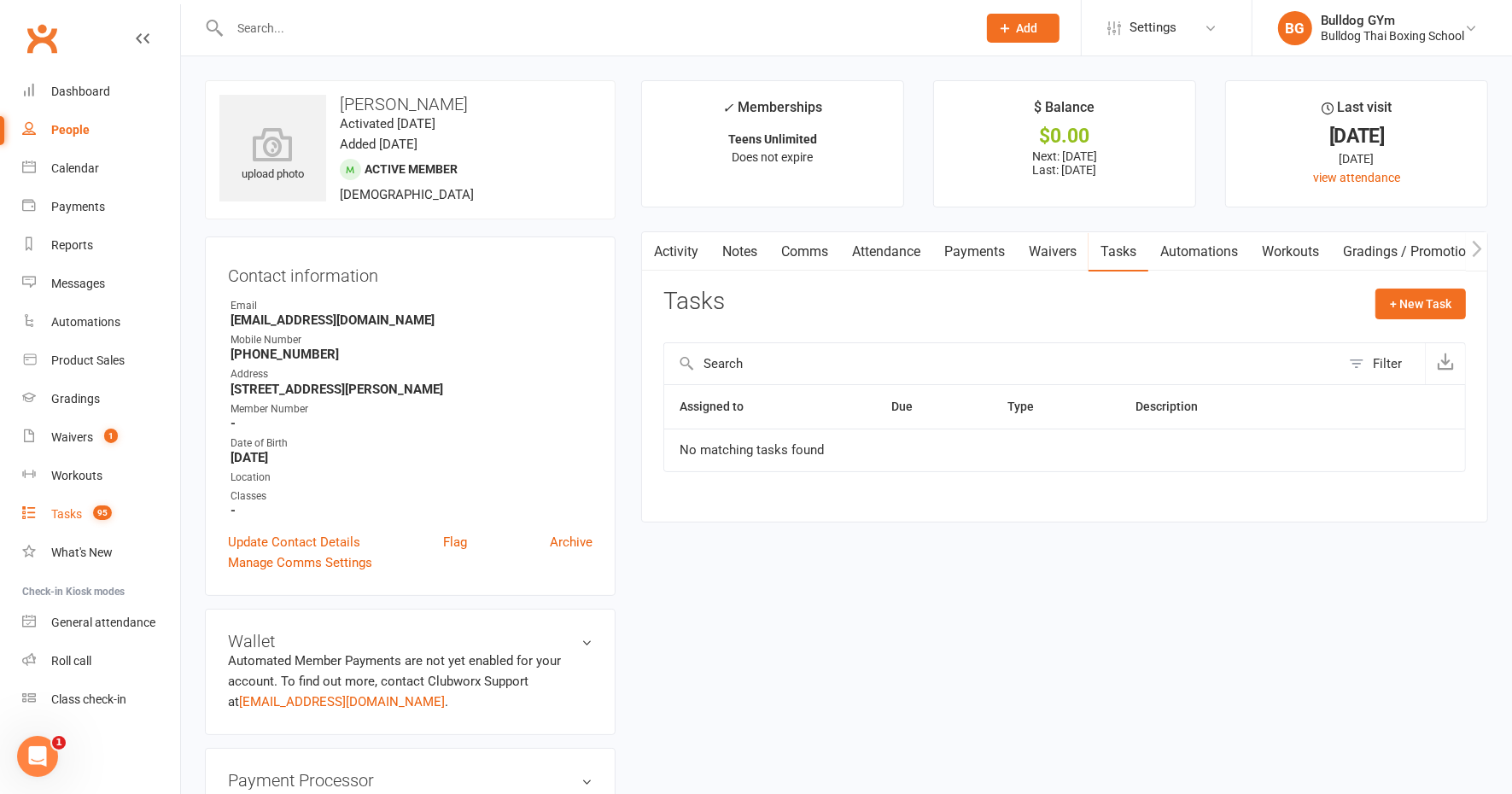
click at [64, 504] on link "Tasks 95" at bounding box center [101, 515] width 158 height 39
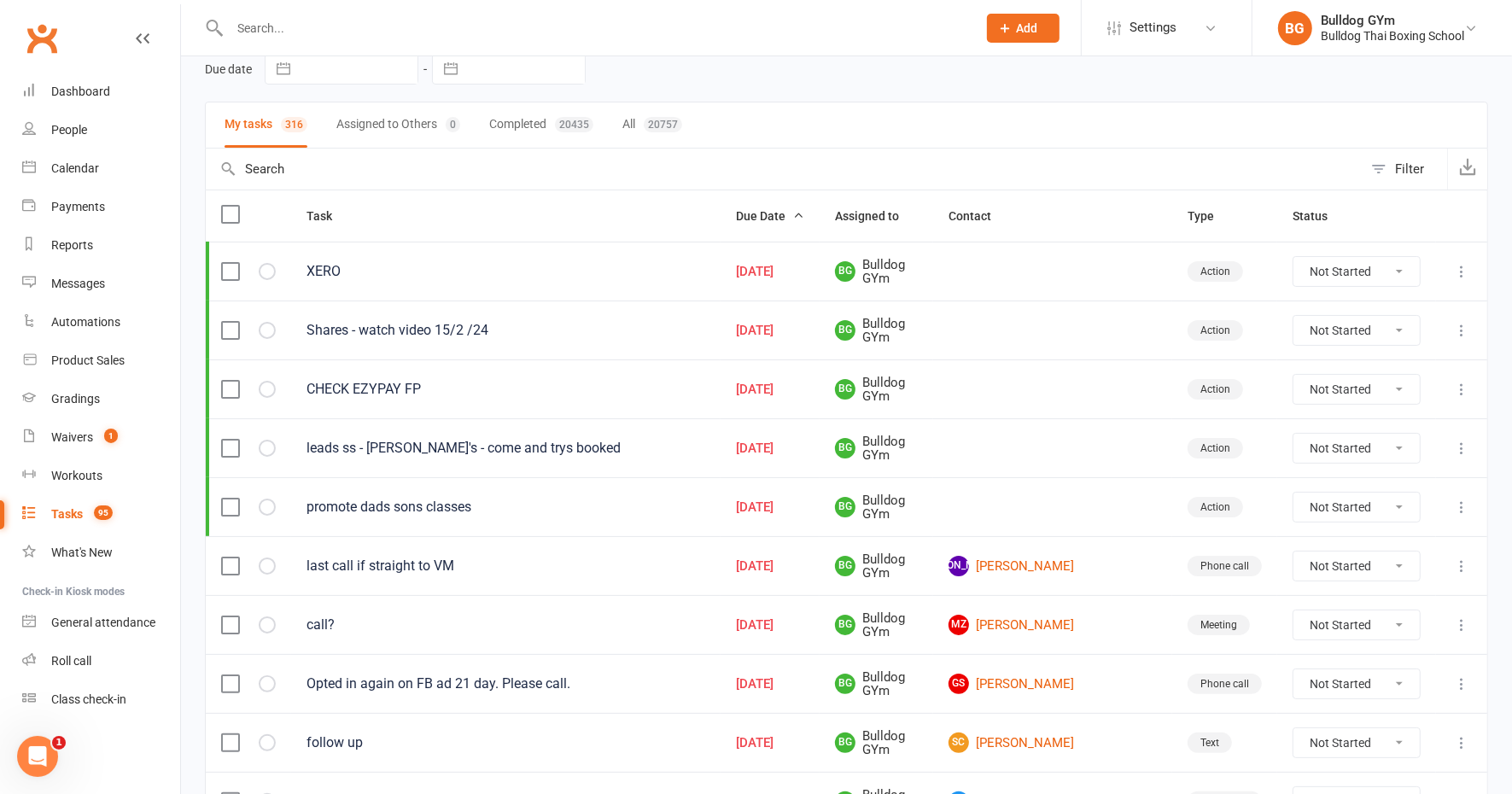
scroll to position [213, 0]
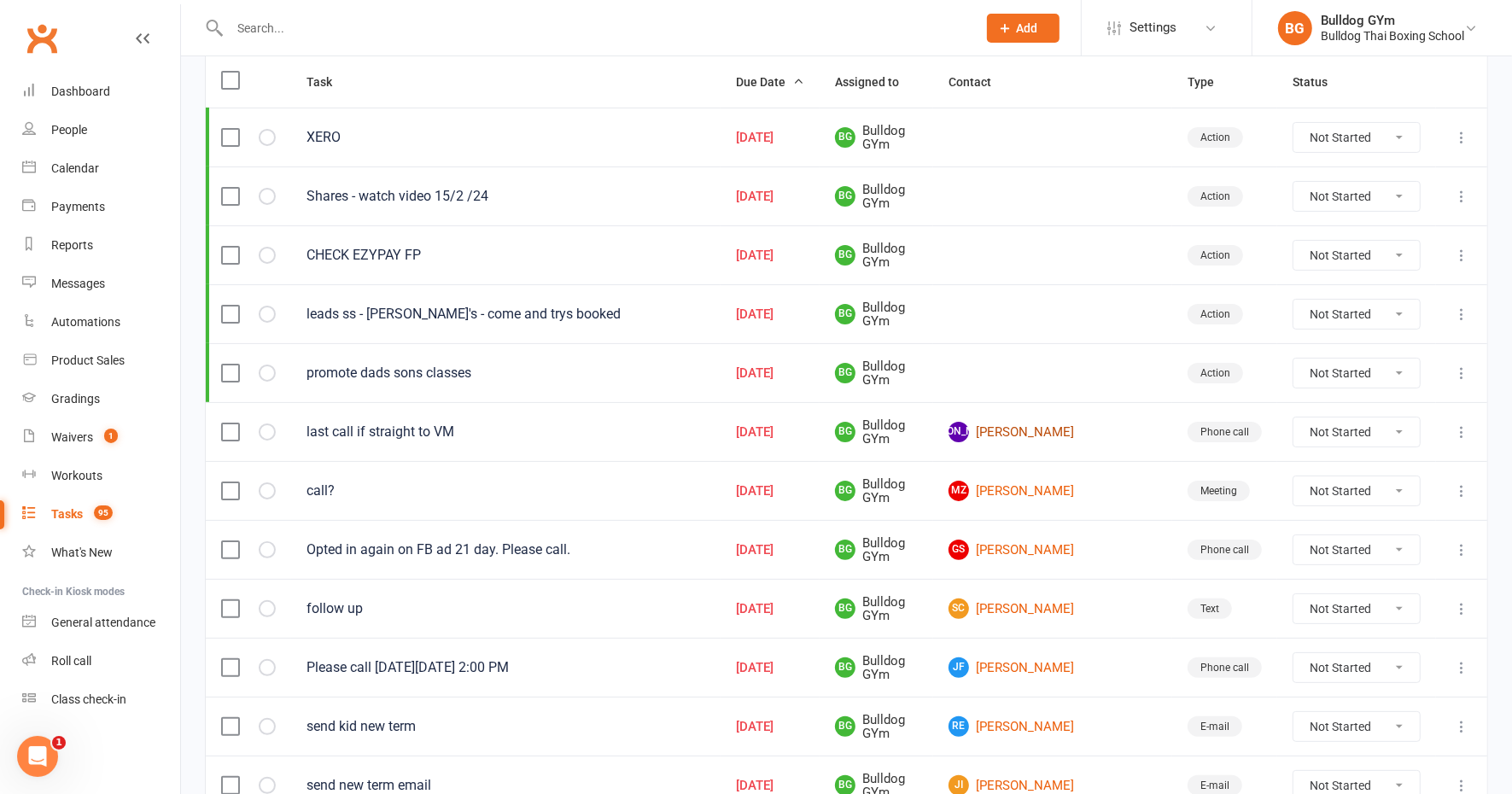
click at [1074, 423] on link "JA [PERSON_NAME]" at bounding box center [1052, 432] width 208 height 20
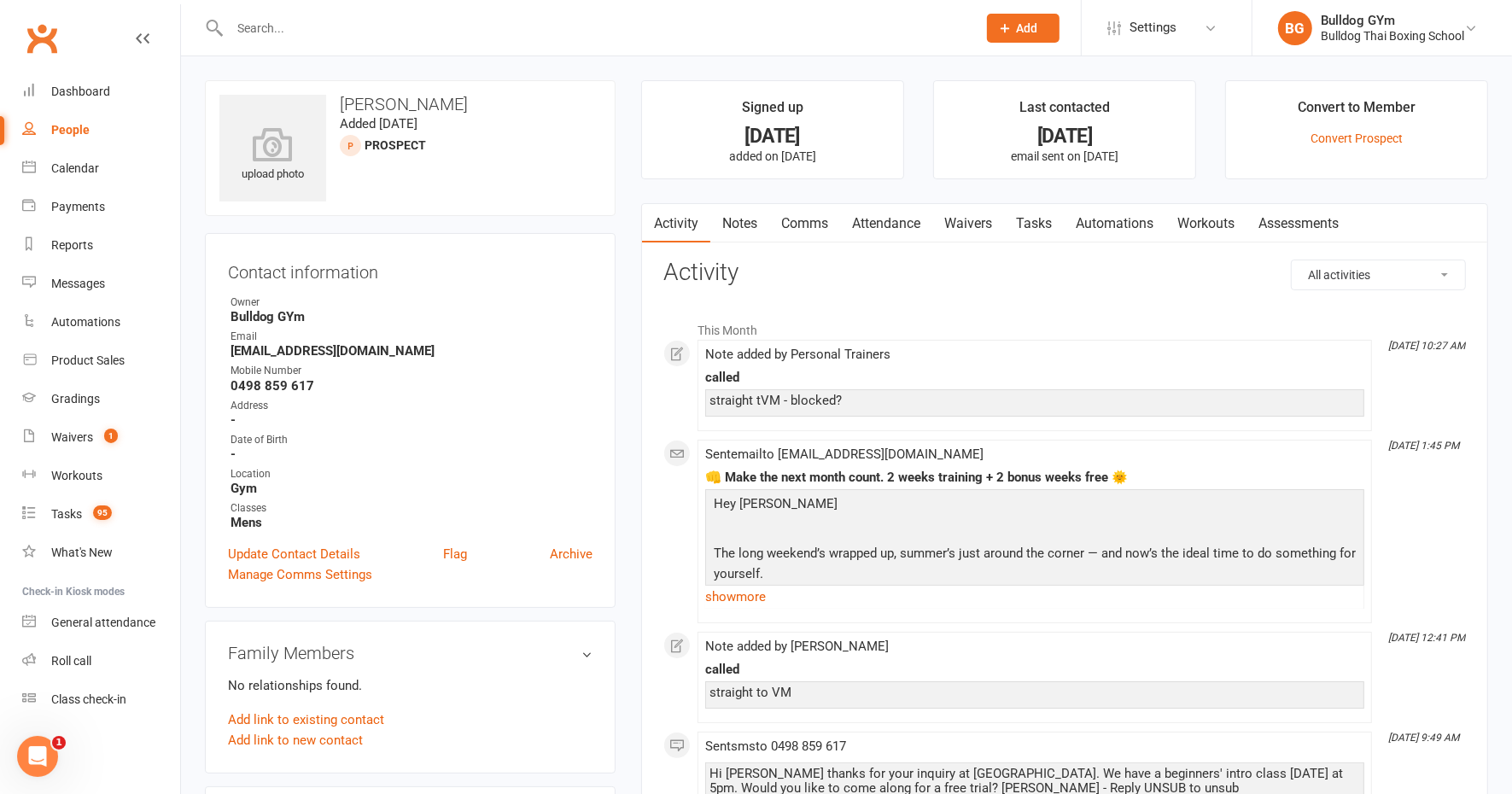
click at [1038, 221] on link "Tasks" at bounding box center [1034, 224] width 60 height 40
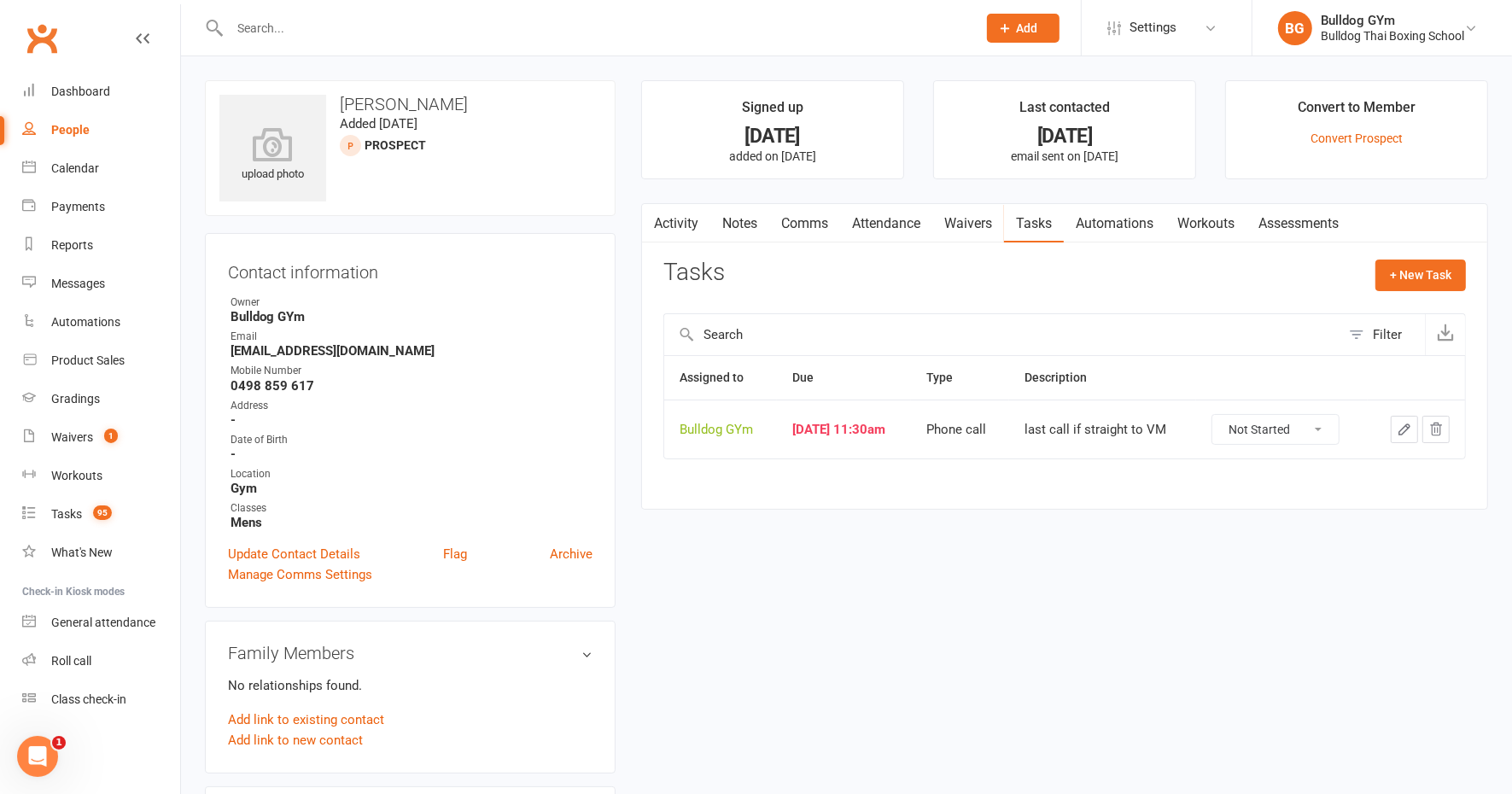
click at [1405, 427] on icon "button" at bounding box center [1404, 430] width 15 height 15
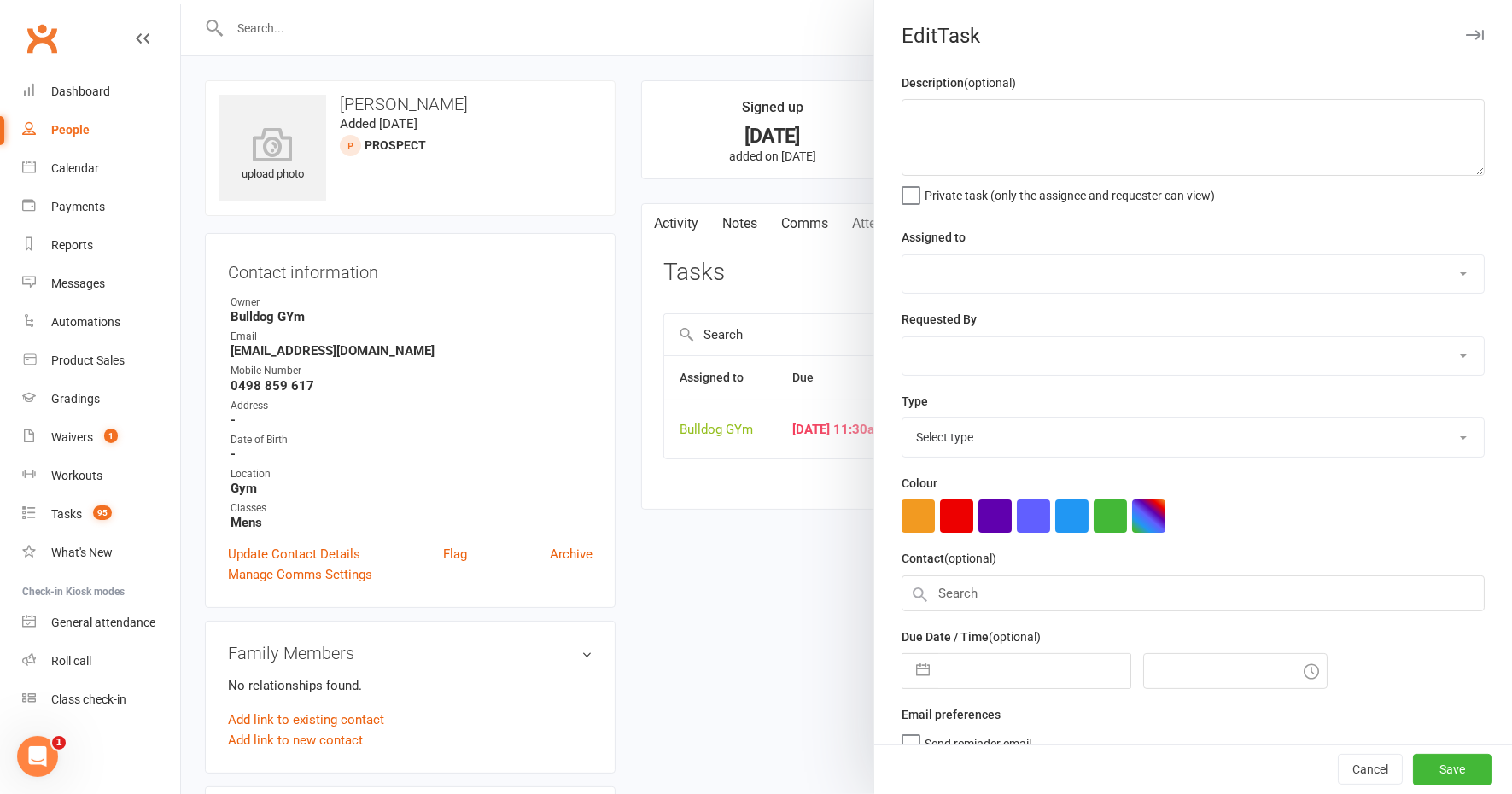
type textarea "last call if straight to VM"
select select "12940"
select select "45795"
type input "[DATE]"
type input "11:30am"
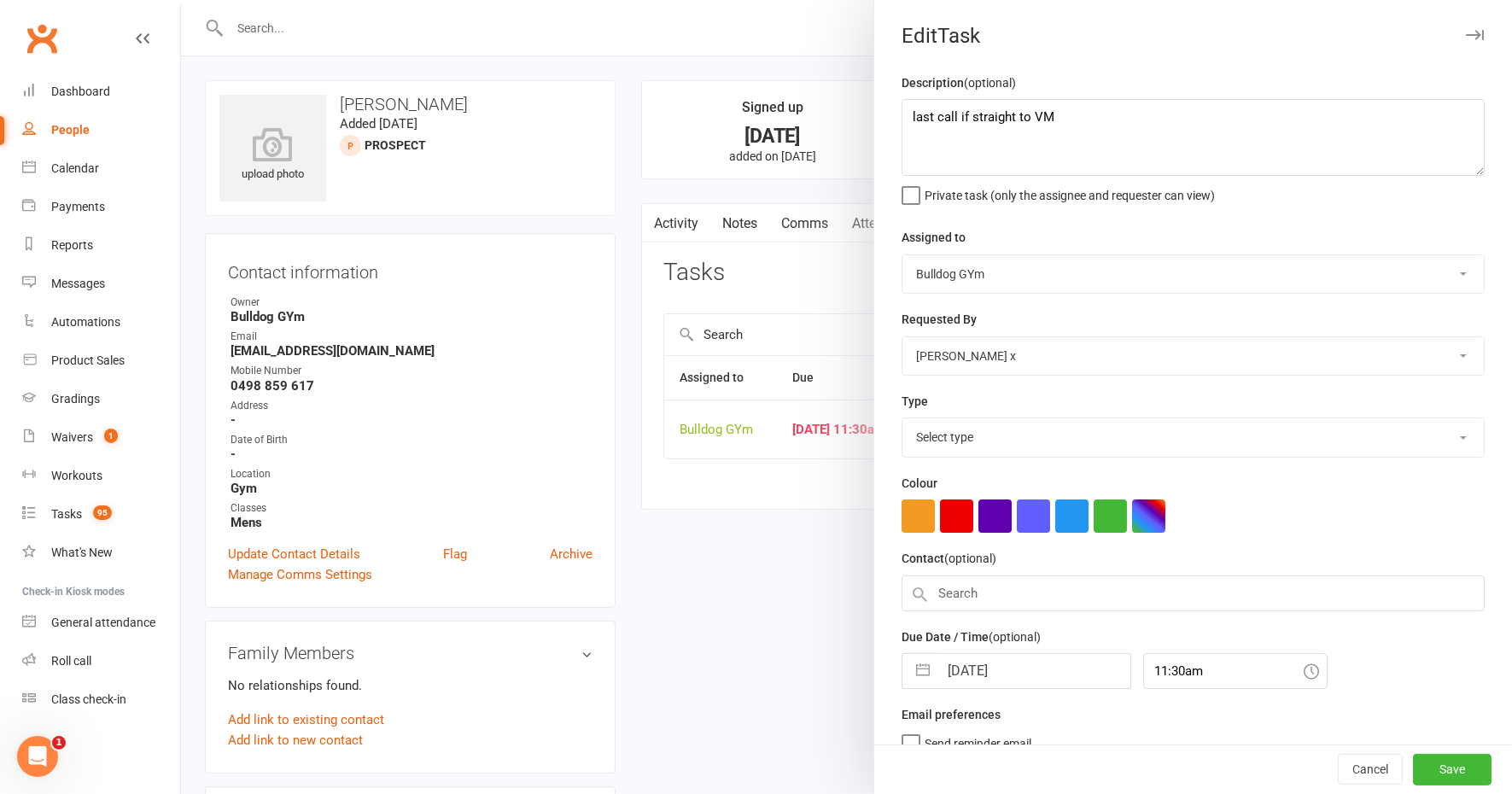
select select "12048"
click at [1031, 657] on input "[DATE]" at bounding box center [1034, 665] width 192 height 34
select select "8"
select select "2025"
select select "9"
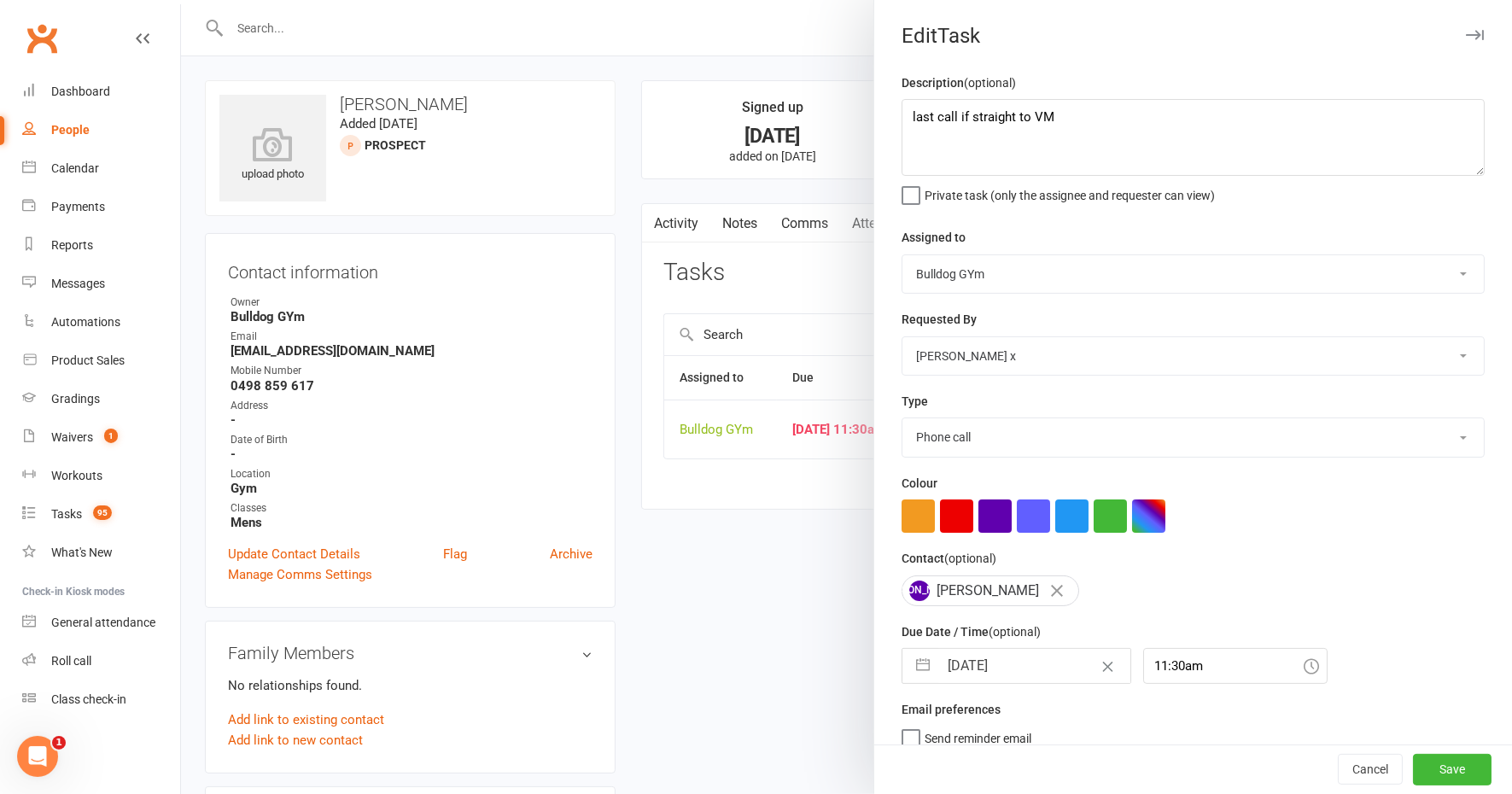
select select "2025"
select select "10"
select select "2025"
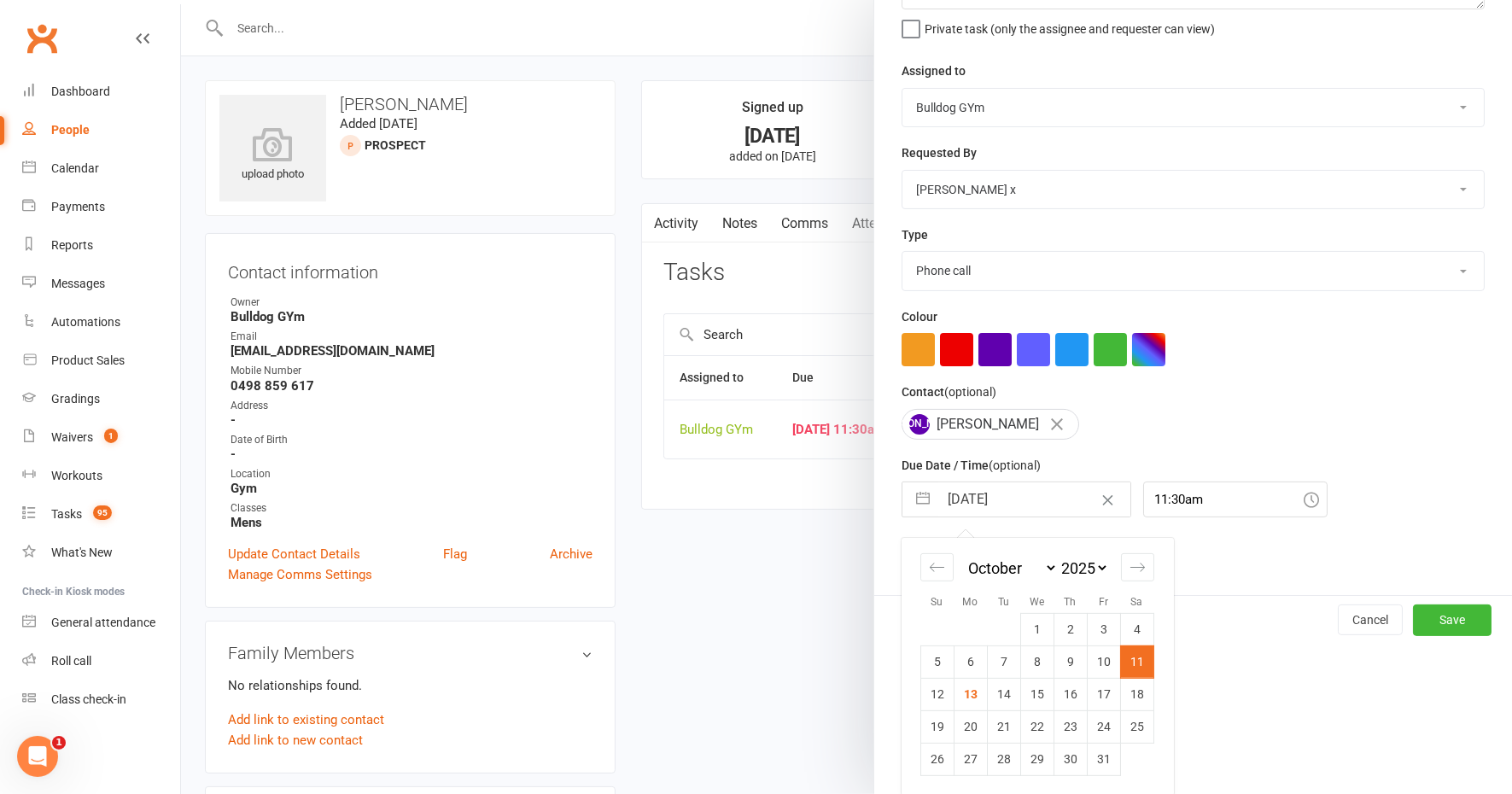
drag, startPoint x: 991, startPoint y: 688, endPoint x: 1002, endPoint y: 693, distance: 12.1
click at [993, 688] on td "14" at bounding box center [1003, 694] width 34 height 33
type input "[DATE]"
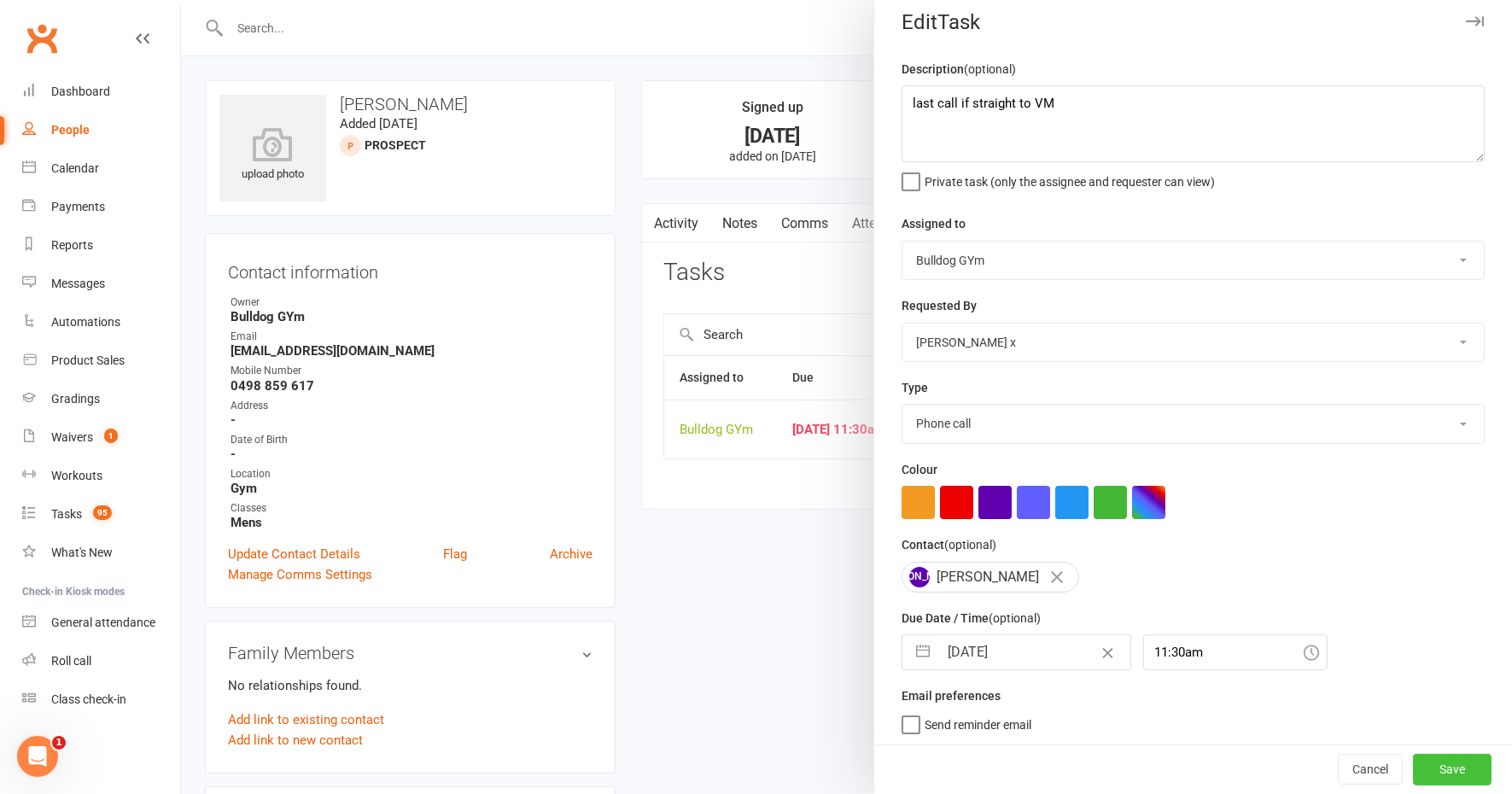
click at [1426, 765] on button "Save" at bounding box center [1451, 770] width 78 height 31
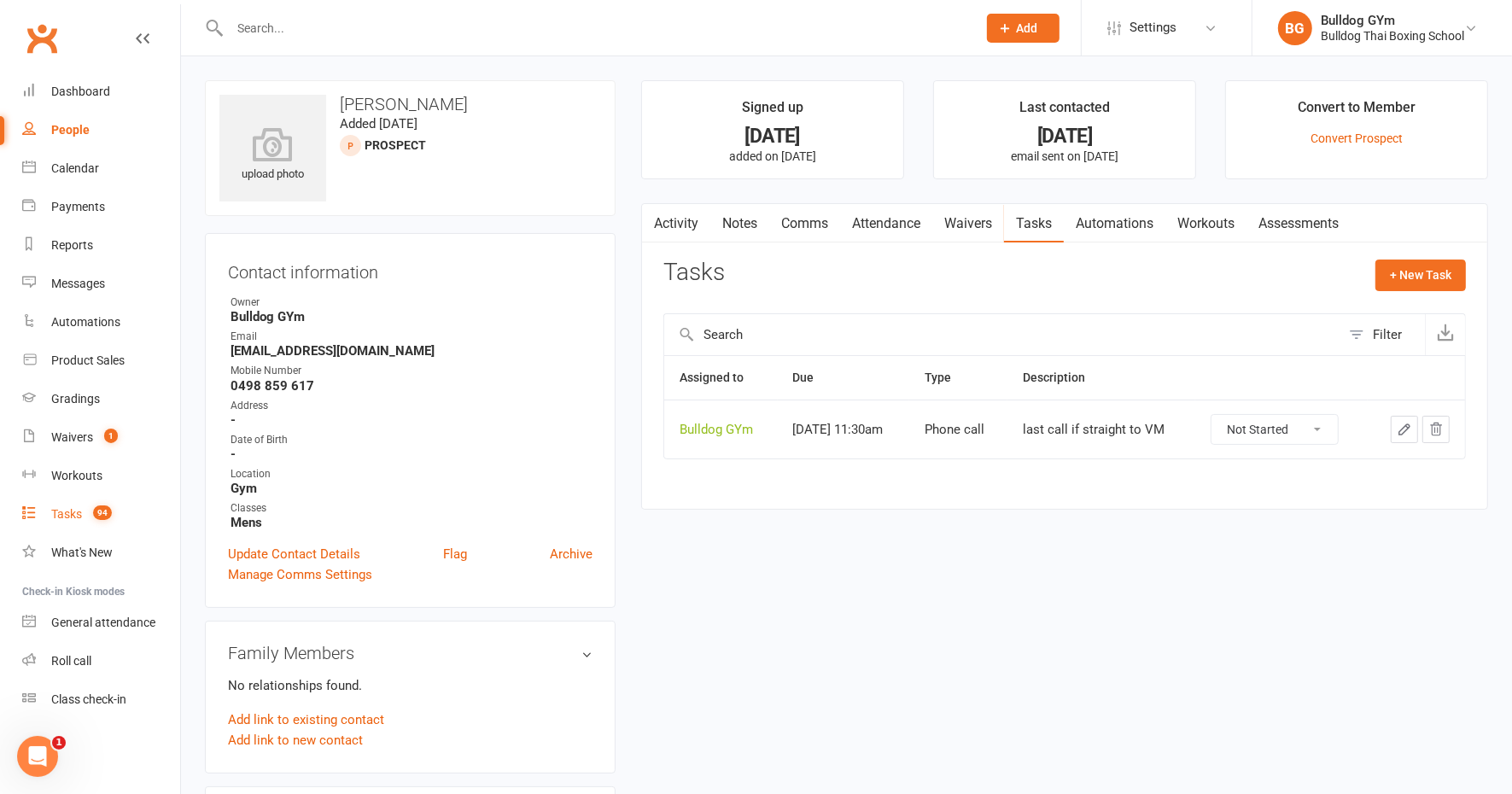
click at [70, 506] on link "Tasks 94" at bounding box center [101, 515] width 158 height 39
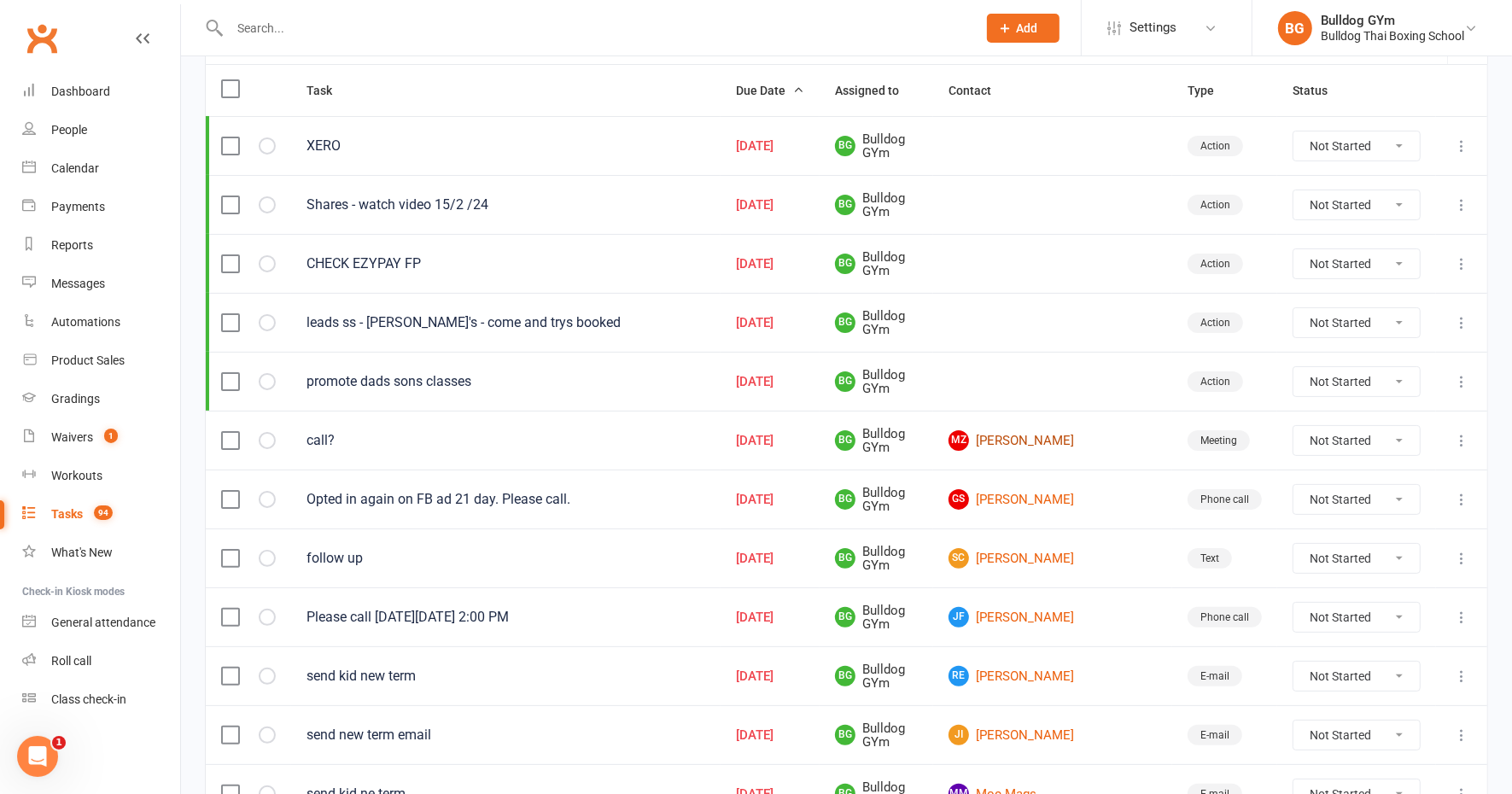
scroll to position [213, 0]
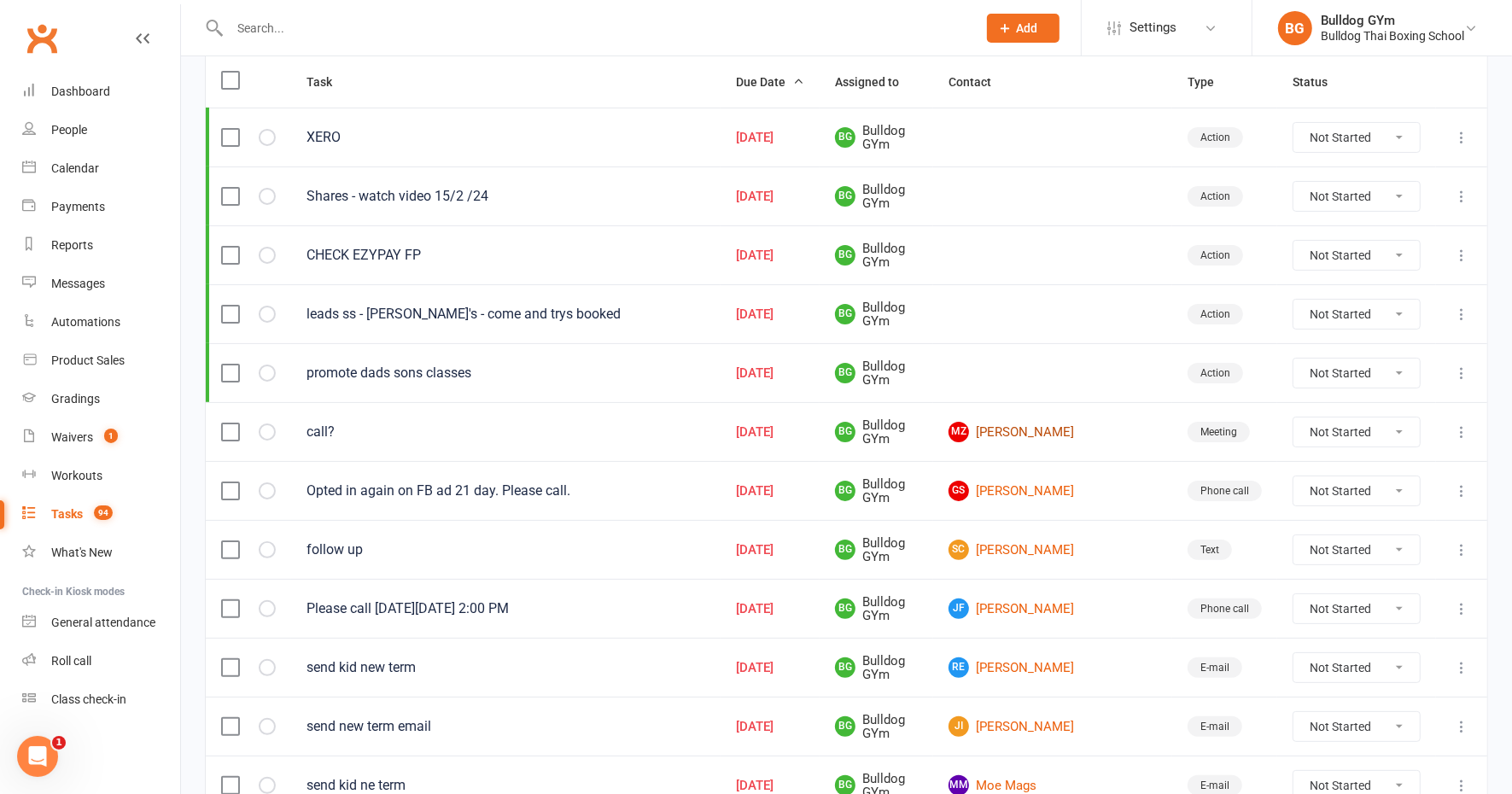
click at [1048, 429] on link "MZ [PERSON_NAME]" at bounding box center [1052, 432] width 208 height 20
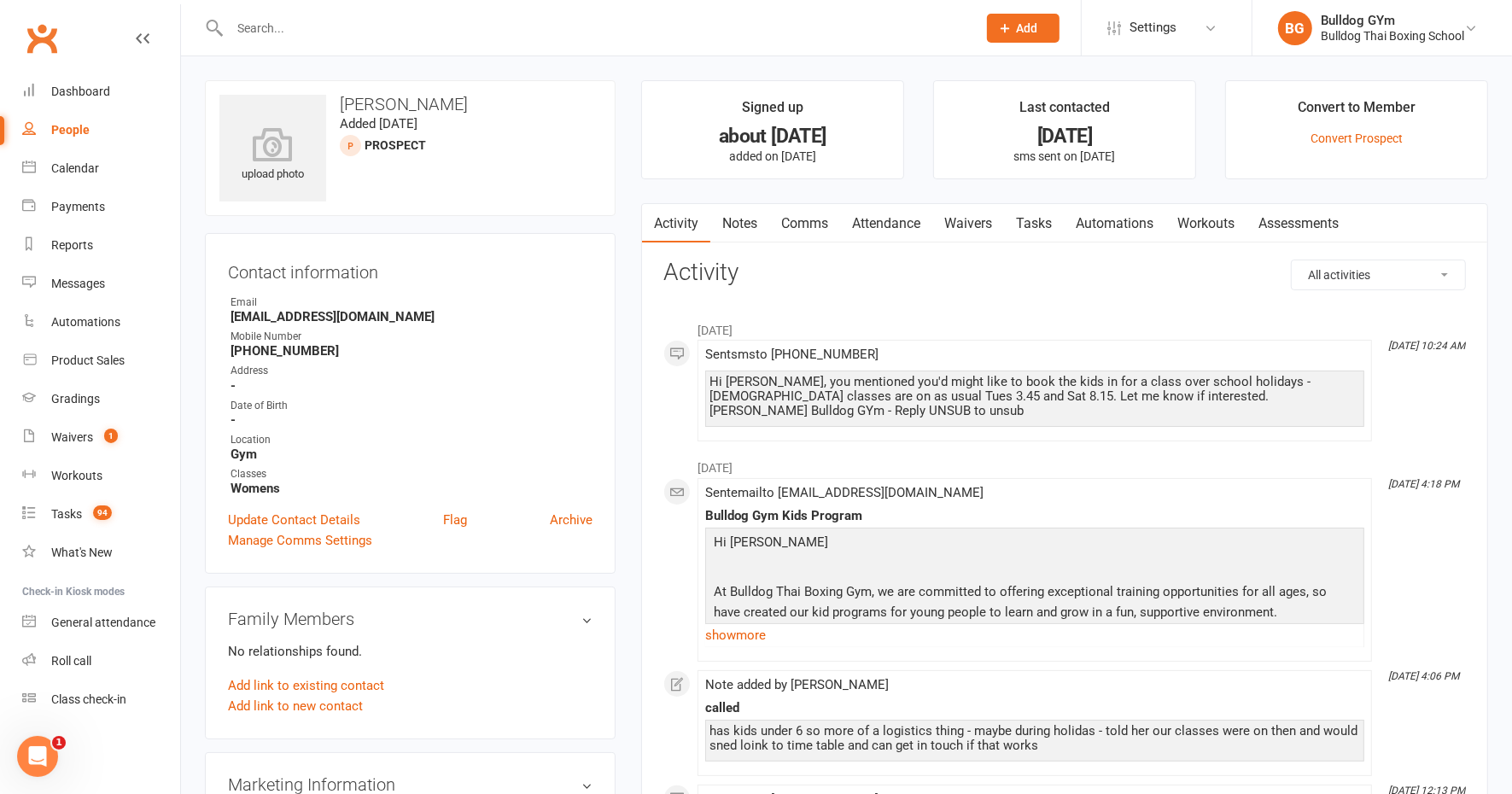
click at [1058, 213] on link "Tasks" at bounding box center [1034, 224] width 60 height 40
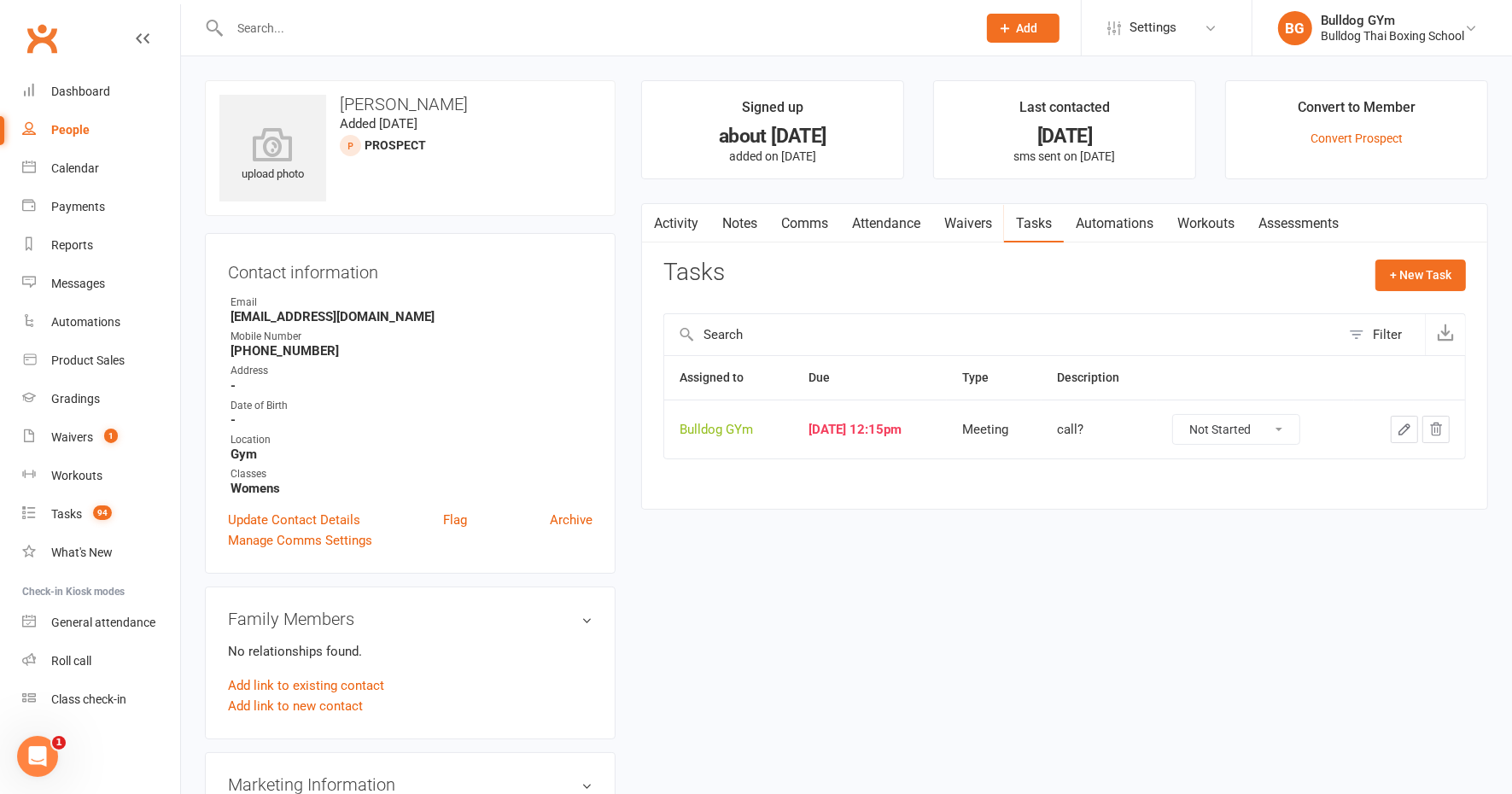
click at [809, 221] on link "Comms" at bounding box center [805, 224] width 71 height 40
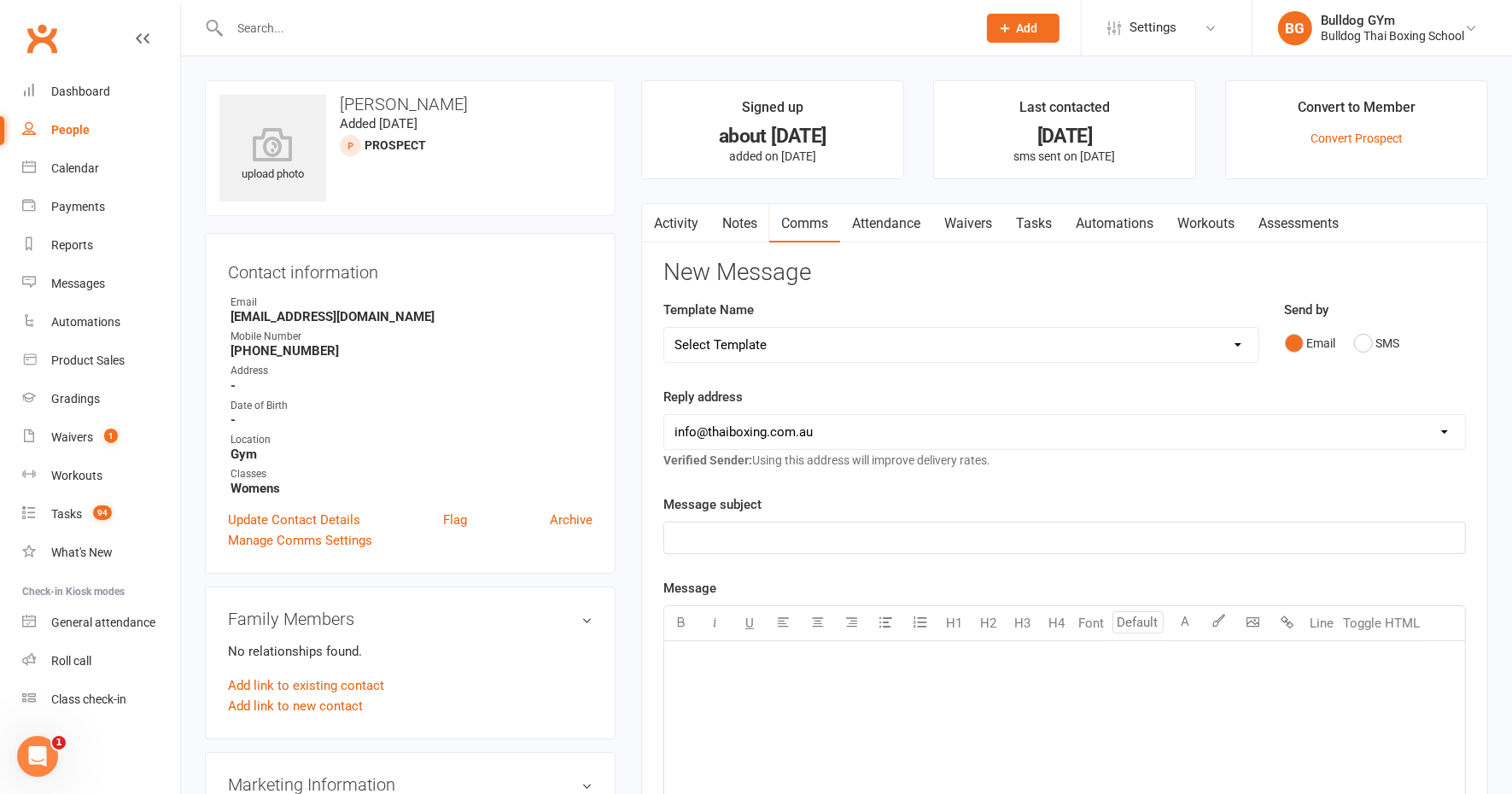
click at [771, 341] on select "Select Template [Email] Price Increase 28 Day Kick starter [SMS] 10 Pass Check …" at bounding box center [961, 344] width 595 height 34
select select "123"
click at [664, 328] on select "Select Template [Email] Price Increase 28 Day Kick starter [SMS] 10 Pass Check …" at bounding box center [961, 344] width 595 height 34
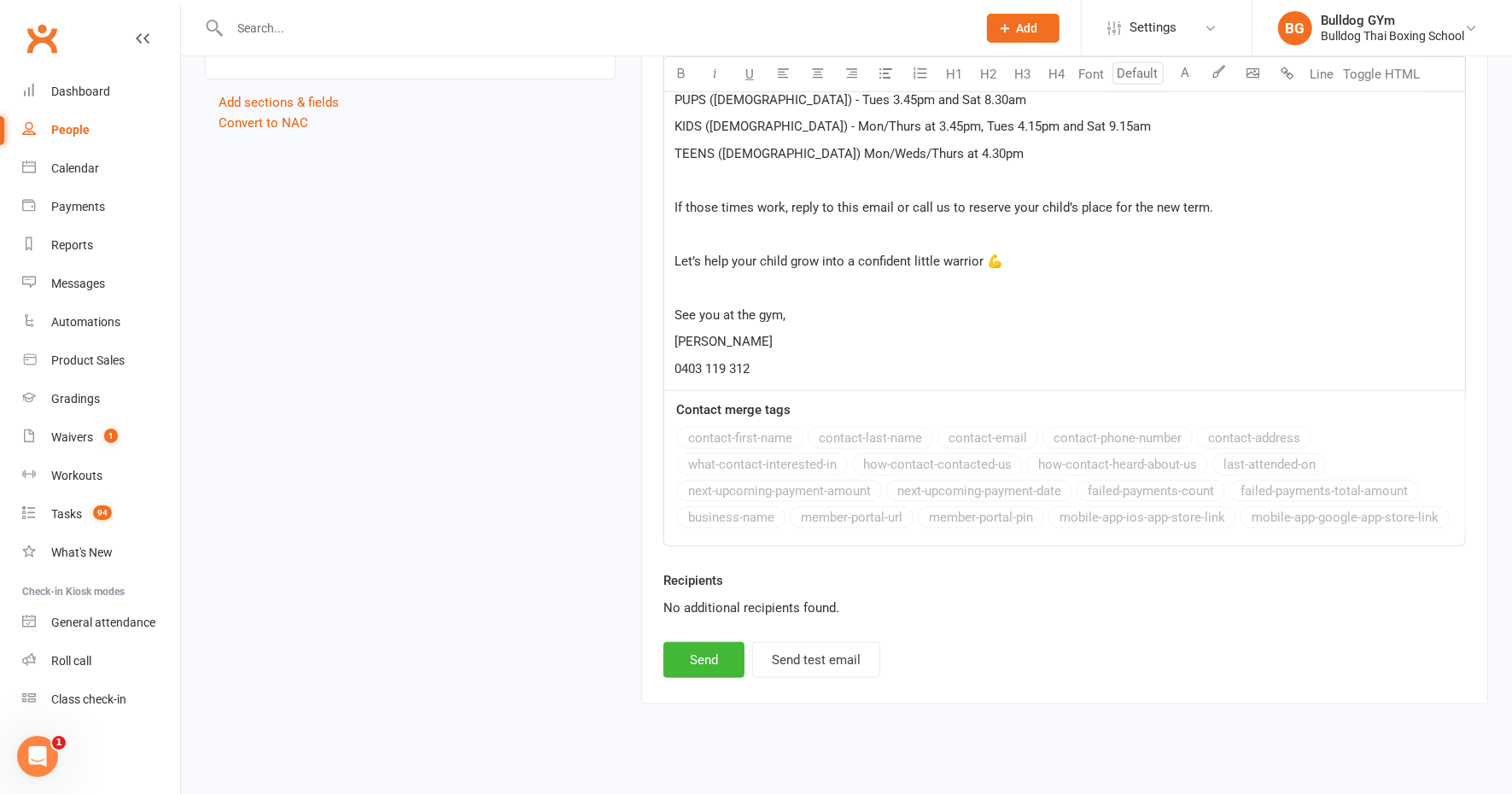
scroll to position [1254, 0]
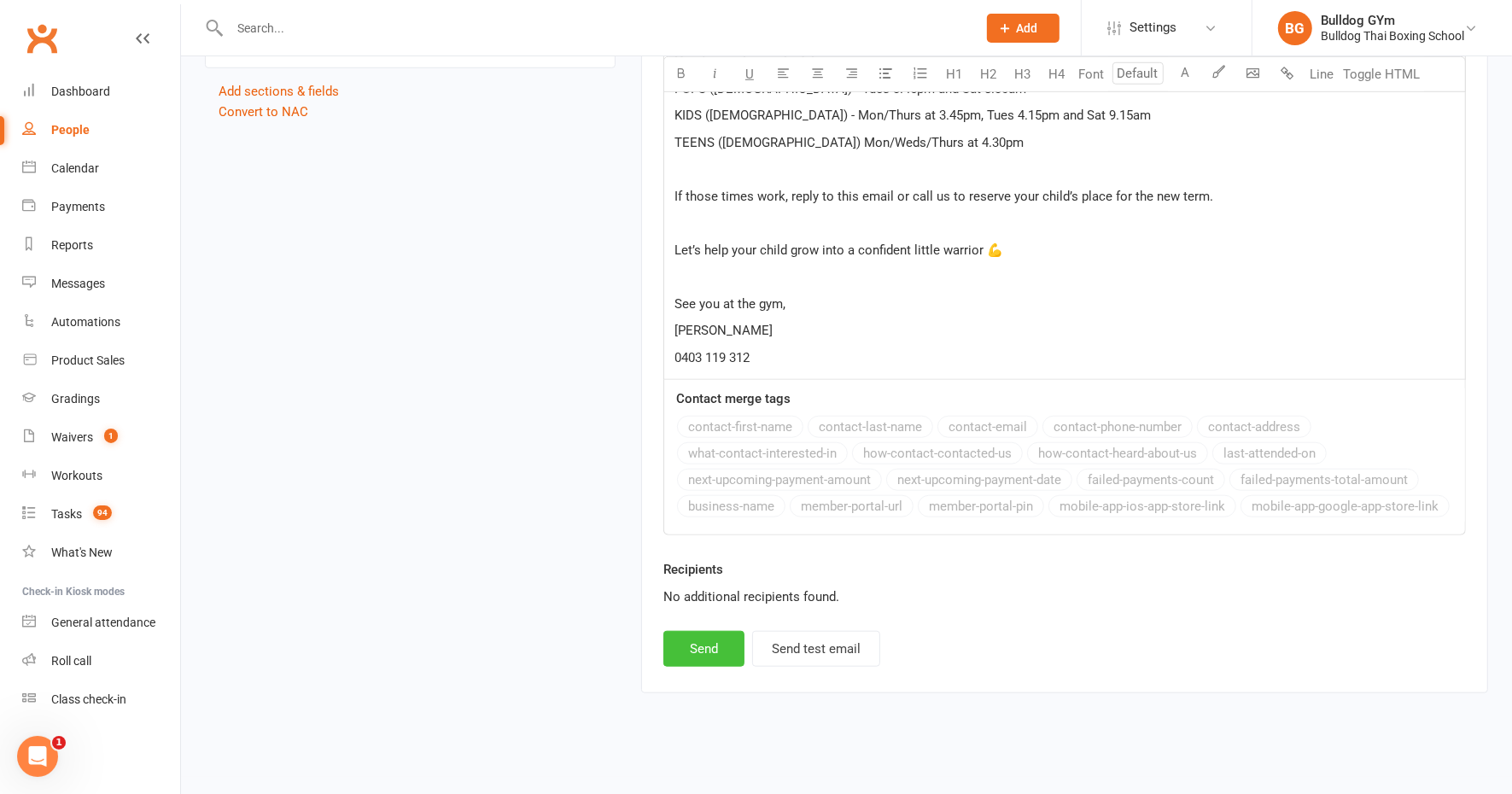
click at [692, 640] on button "Send" at bounding box center [703, 648] width 81 height 36
select select
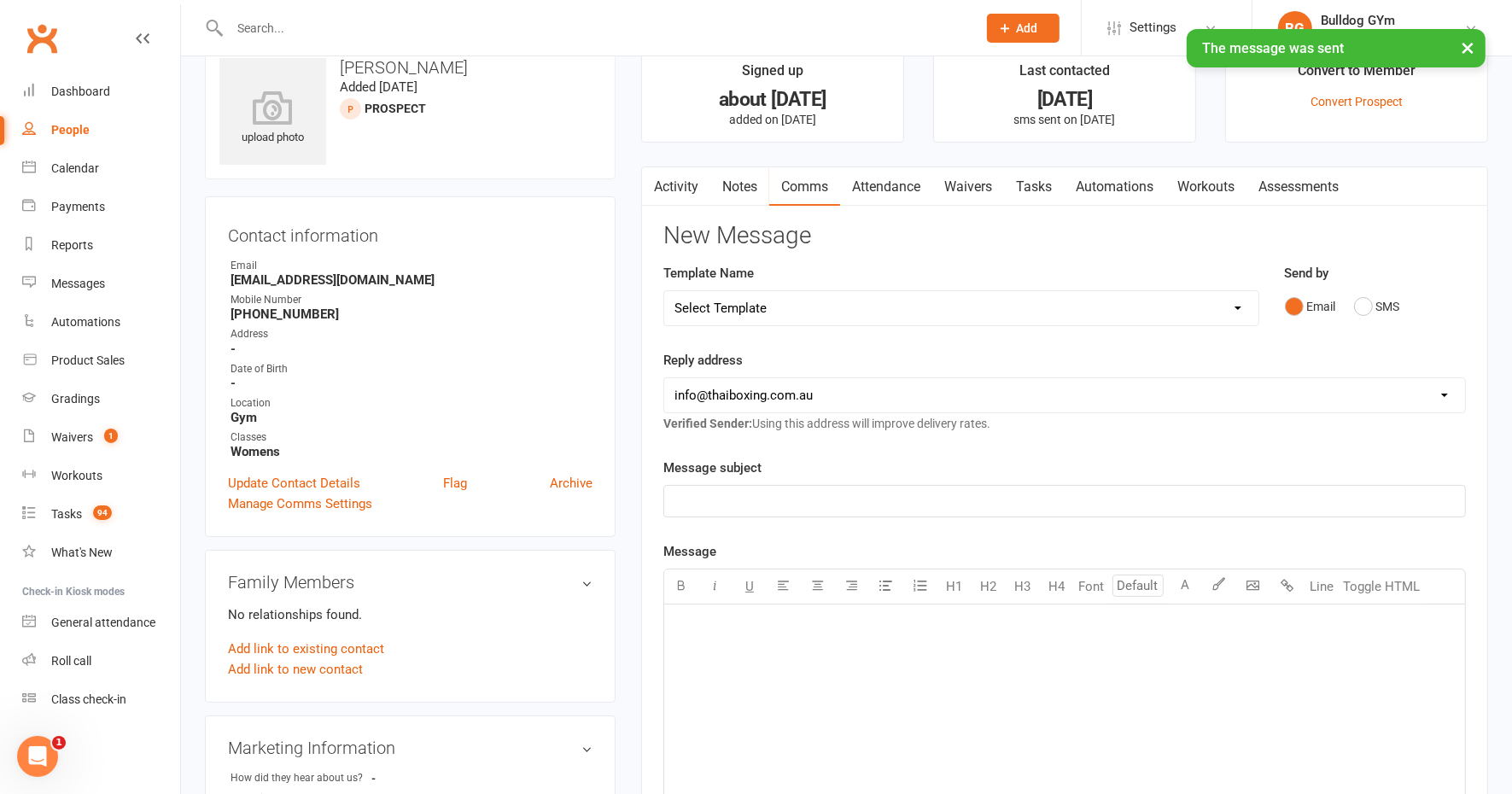
scroll to position [0, 0]
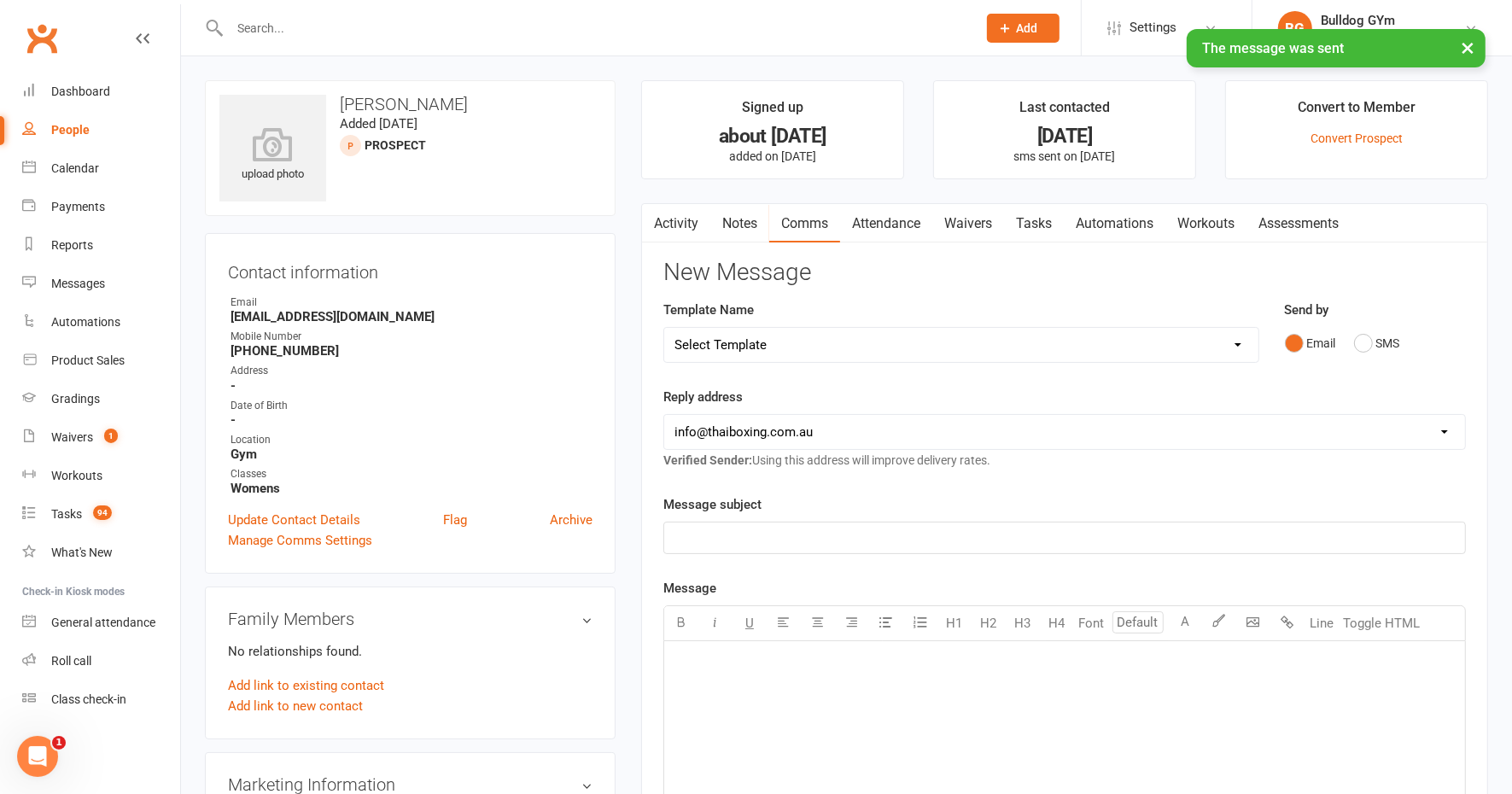
click at [1049, 214] on link "Tasks" at bounding box center [1034, 224] width 60 height 40
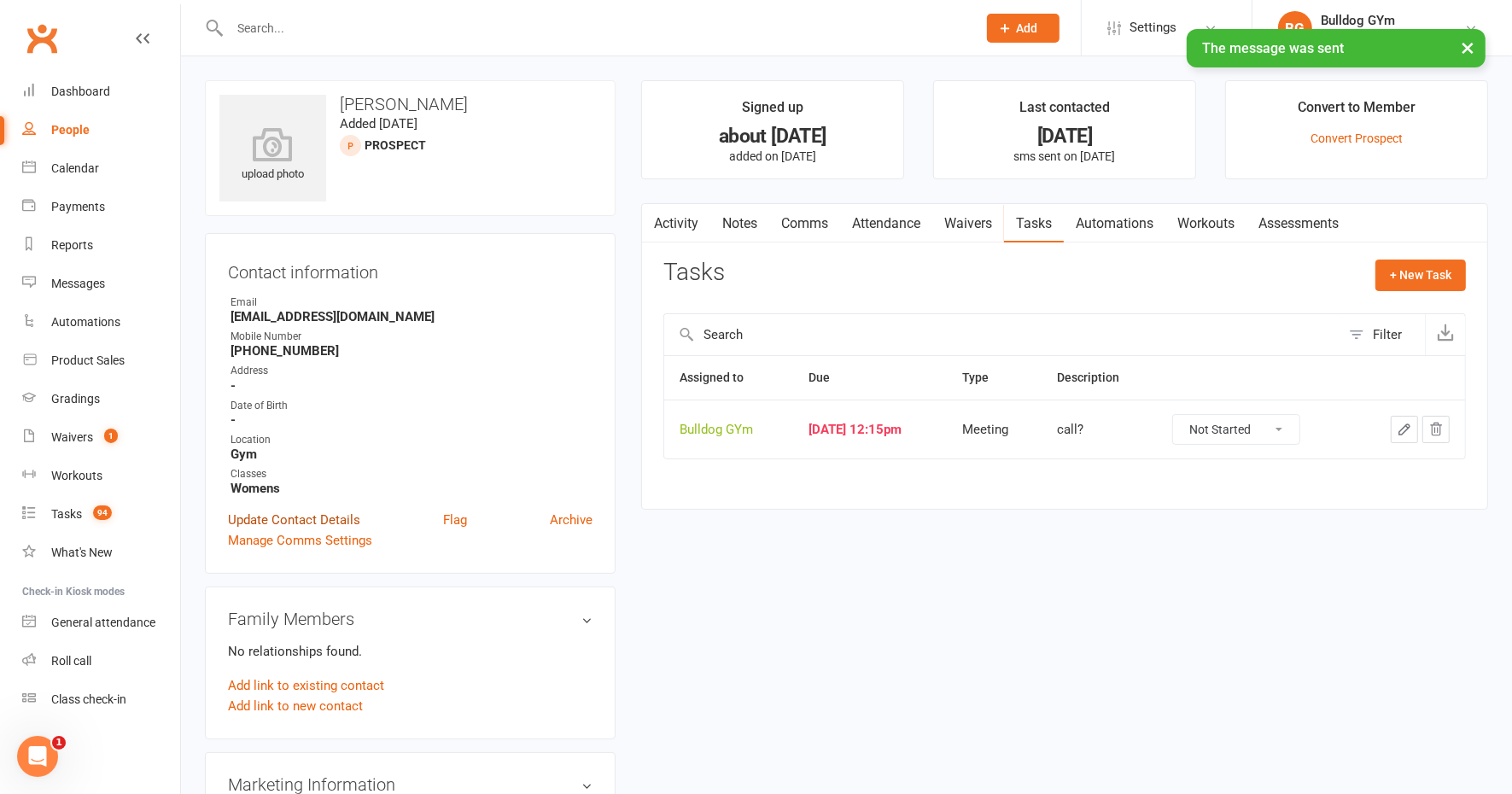
click at [332, 520] on link "Update Contact Details" at bounding box center [294, 519] width 132 height 20
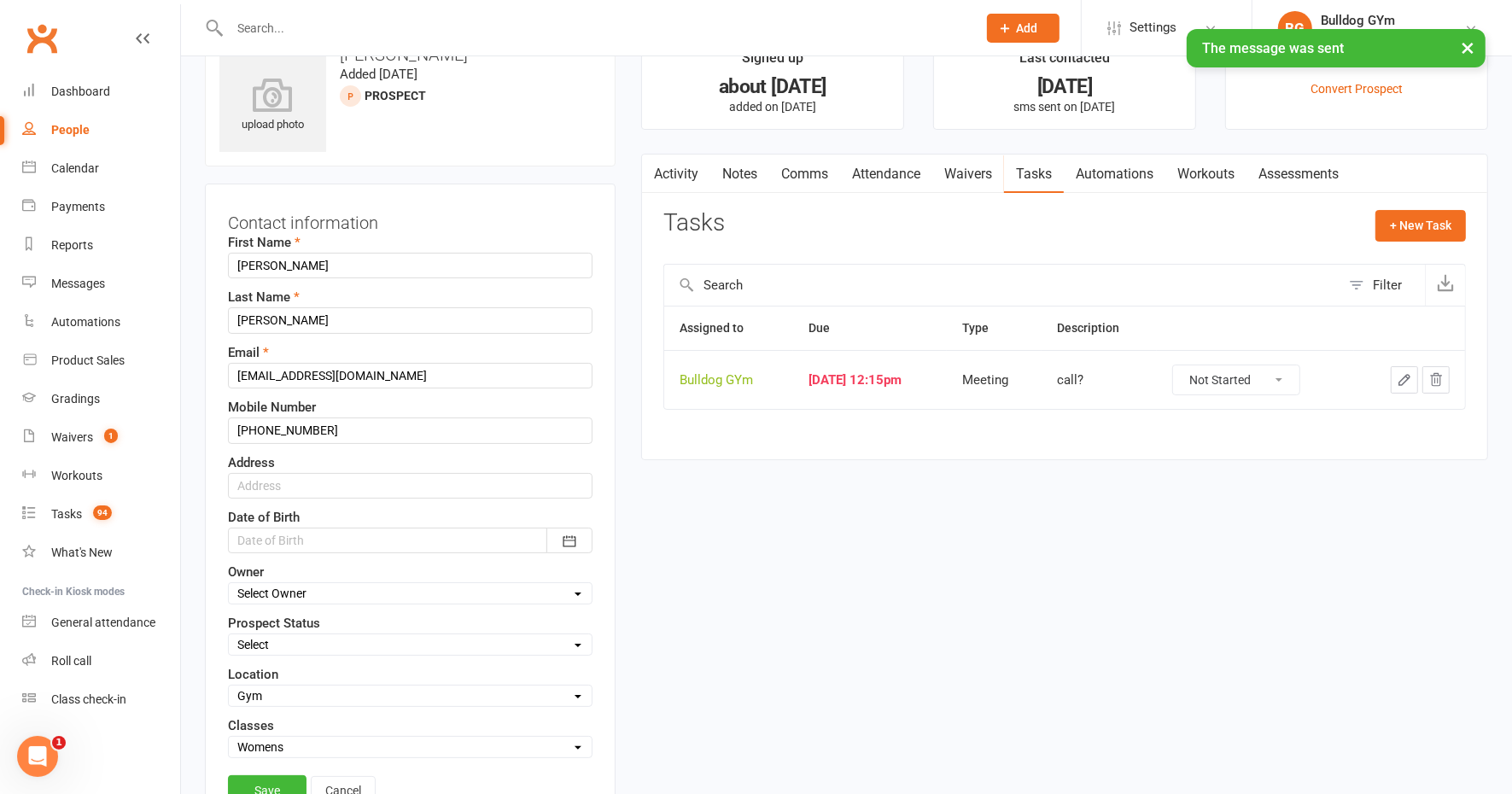
scroll to position [79, 0]
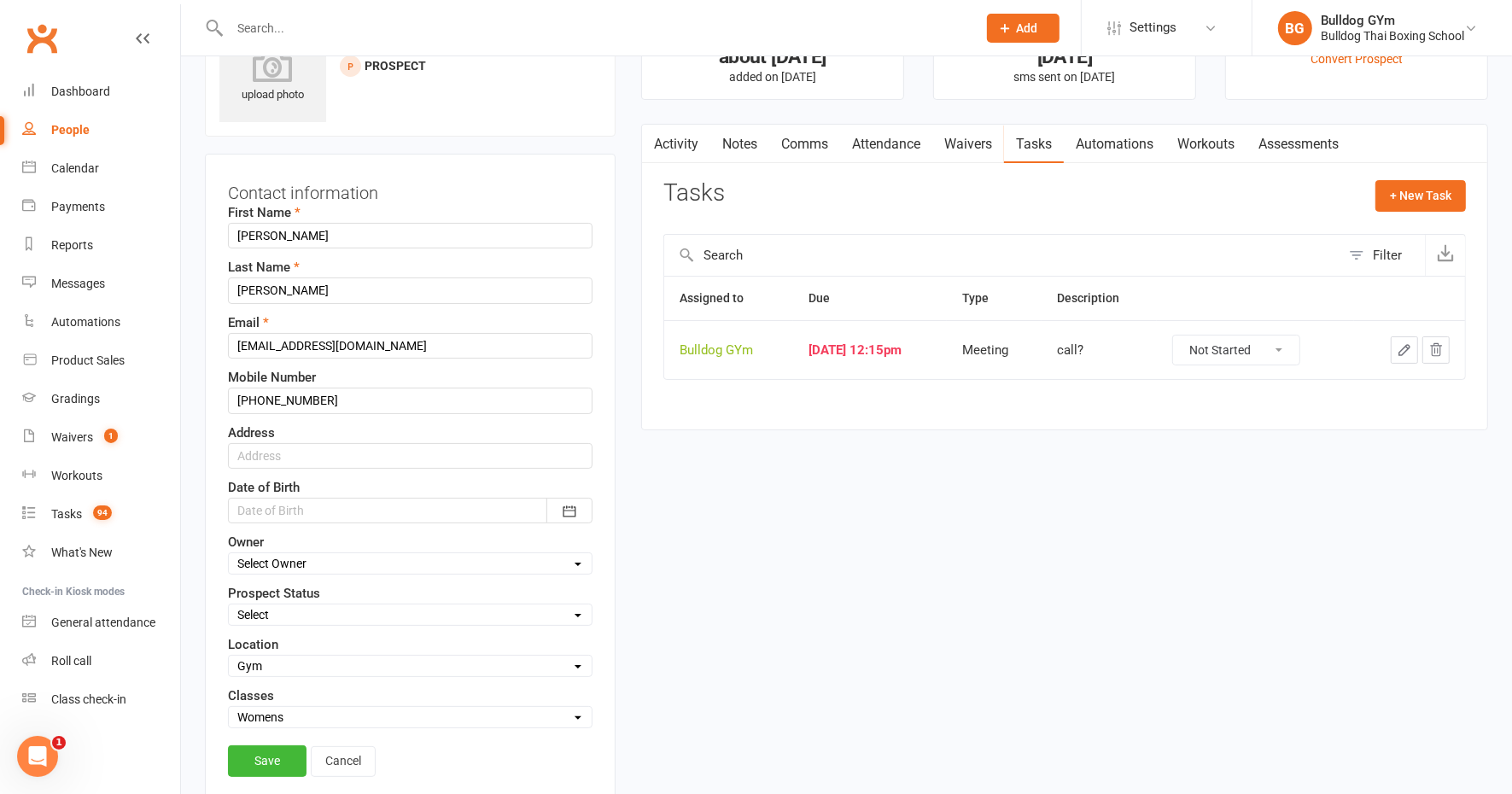
click at [281, 605] on select "Select Initial Contact Follow-up Call Follow-up Email Almost Ready Not Ready No…" at bounding box center [410, 614] width 362 height 18
select select "KIDS LEAD"
click at [228, 605] on select "Select Initial Contact Follow-up Call Follow-up Email Almost Ready Not Ready No…" at bounding box center [410, 614] width 362 height 18
click at [258, 754] on link "Save" at bounding box center [267, 760] width 78 height 31
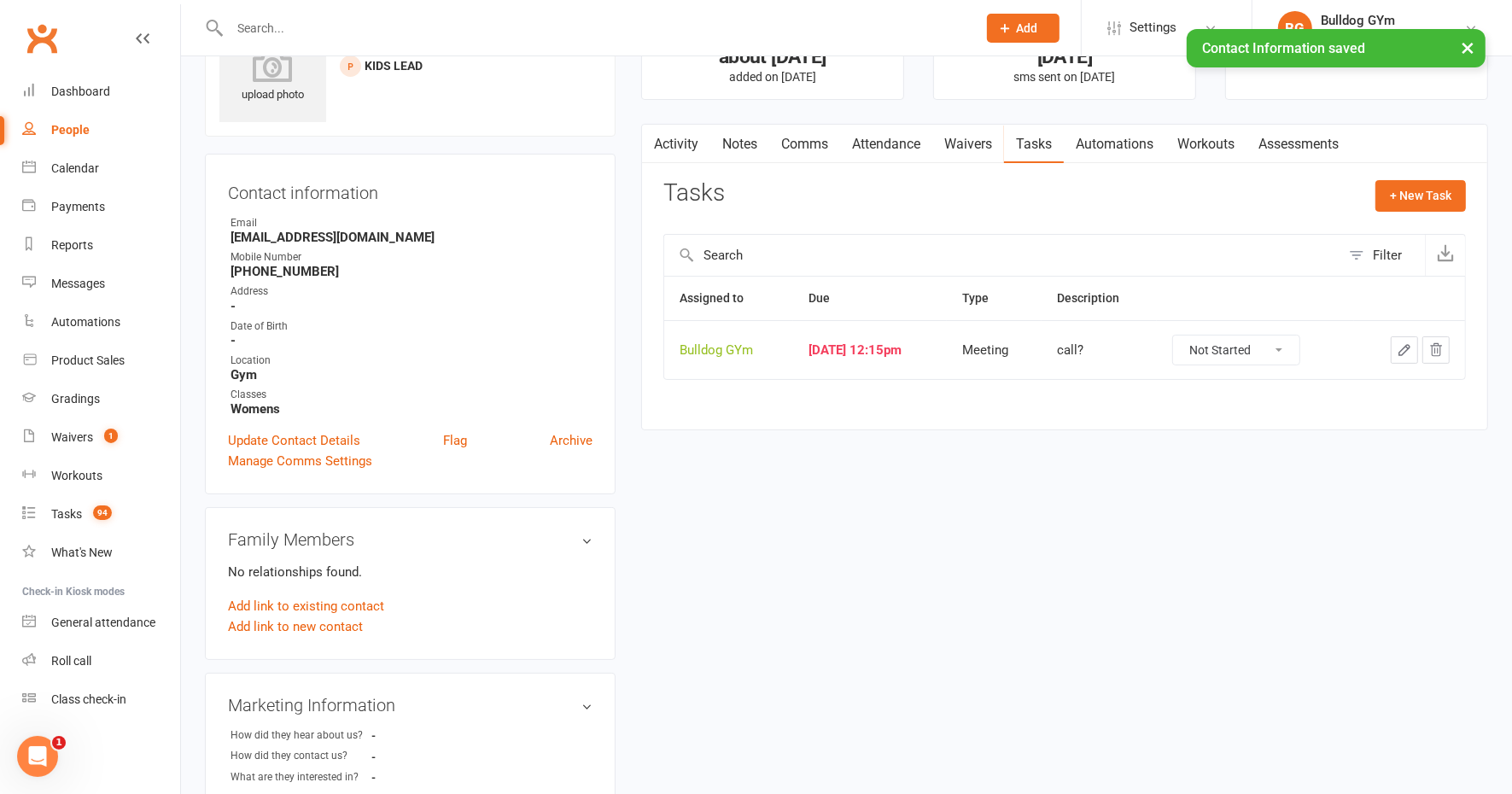
drag, startPoint x: 1291, startPoint y: 344, endPoint x: 1290, endPoint y: 365, distance: 21.0
click at [1291, 348] on select "Not Started In Progress Waiting Complete" at bounding box center [1235, 350] width 126 height 29
click at [1188, 335] on select "Not Started In Progress Waiting Complete" at bounding box center [1235, 350] width 126 height 29
select select "unstarted"
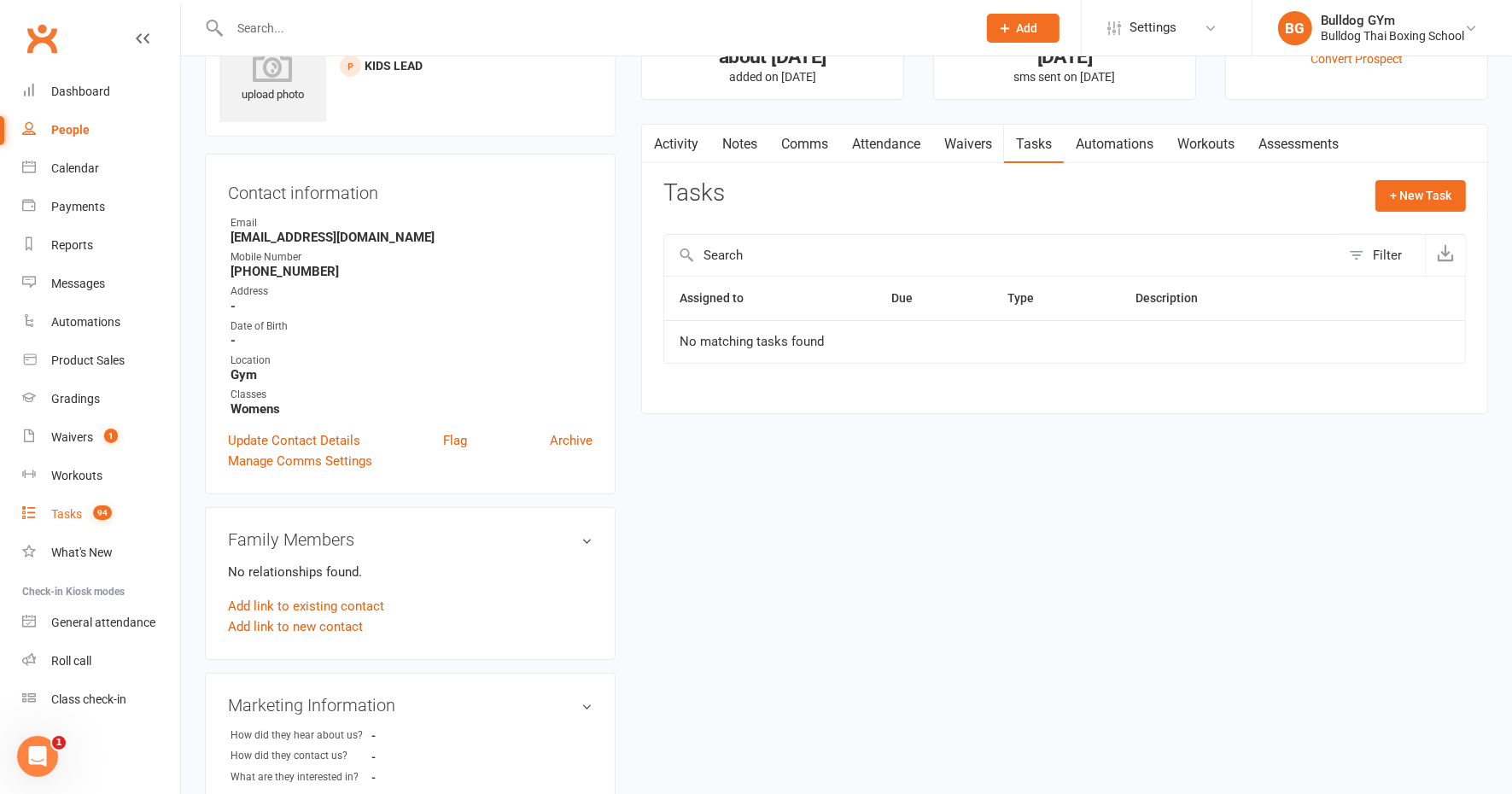
click at [65, 517] on div "Tasks" at bounding box center [66, 514] width 31 height 13
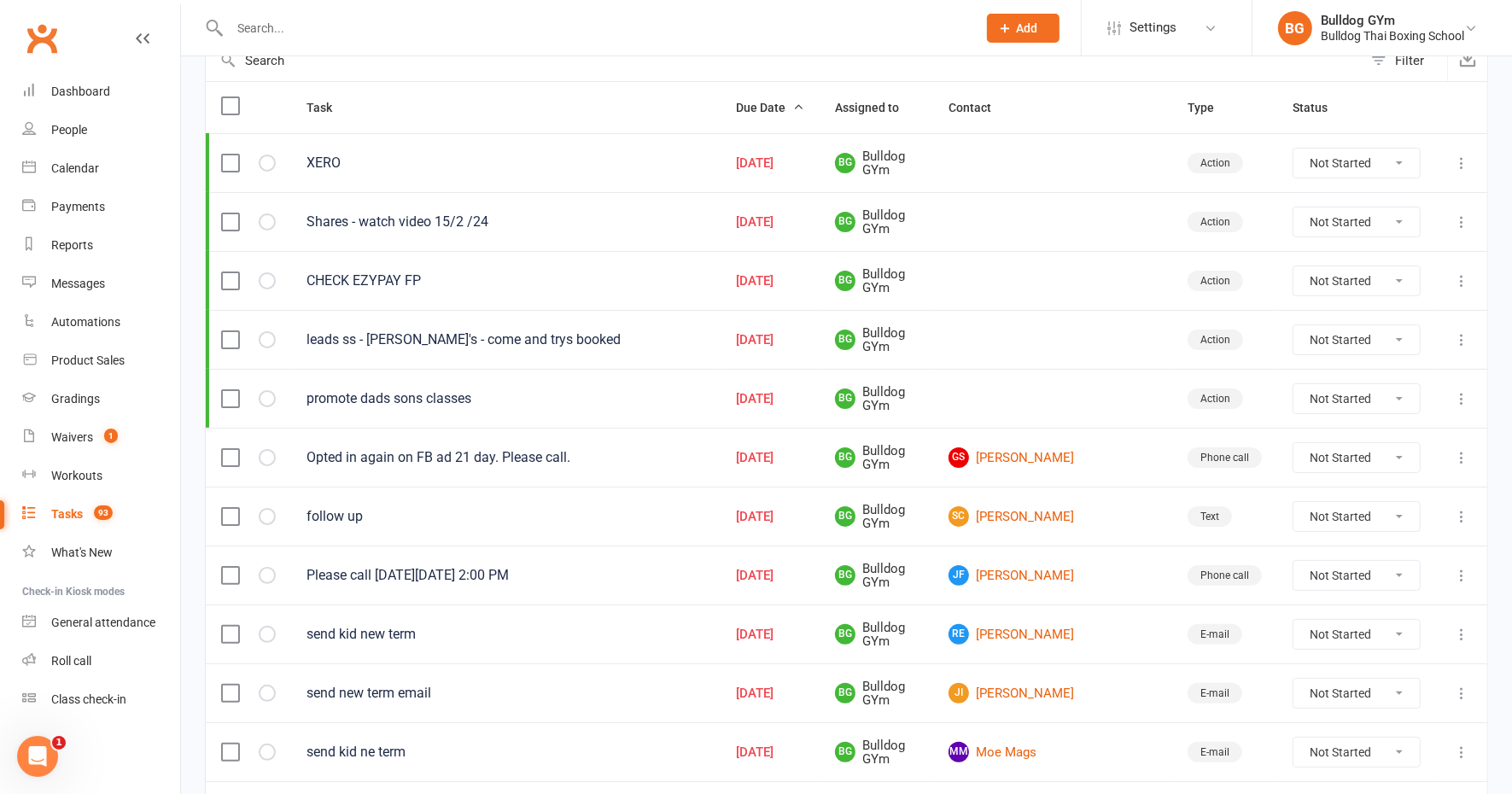
scroll to position [213, 0]
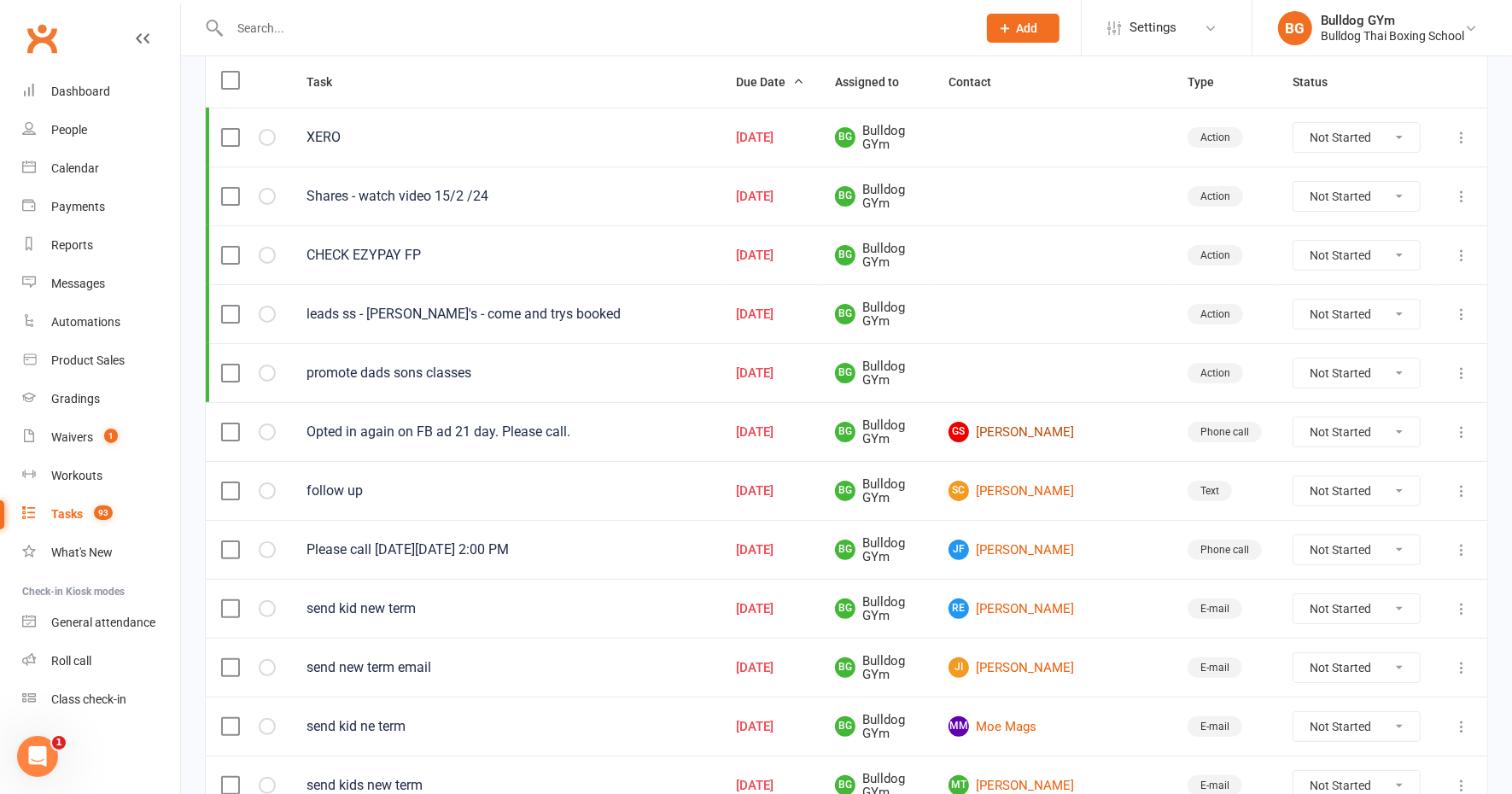
click at [1064, 424] on link "GS [PERSON_NAME]" at bounding box center [1052, 432] width 208 height 20
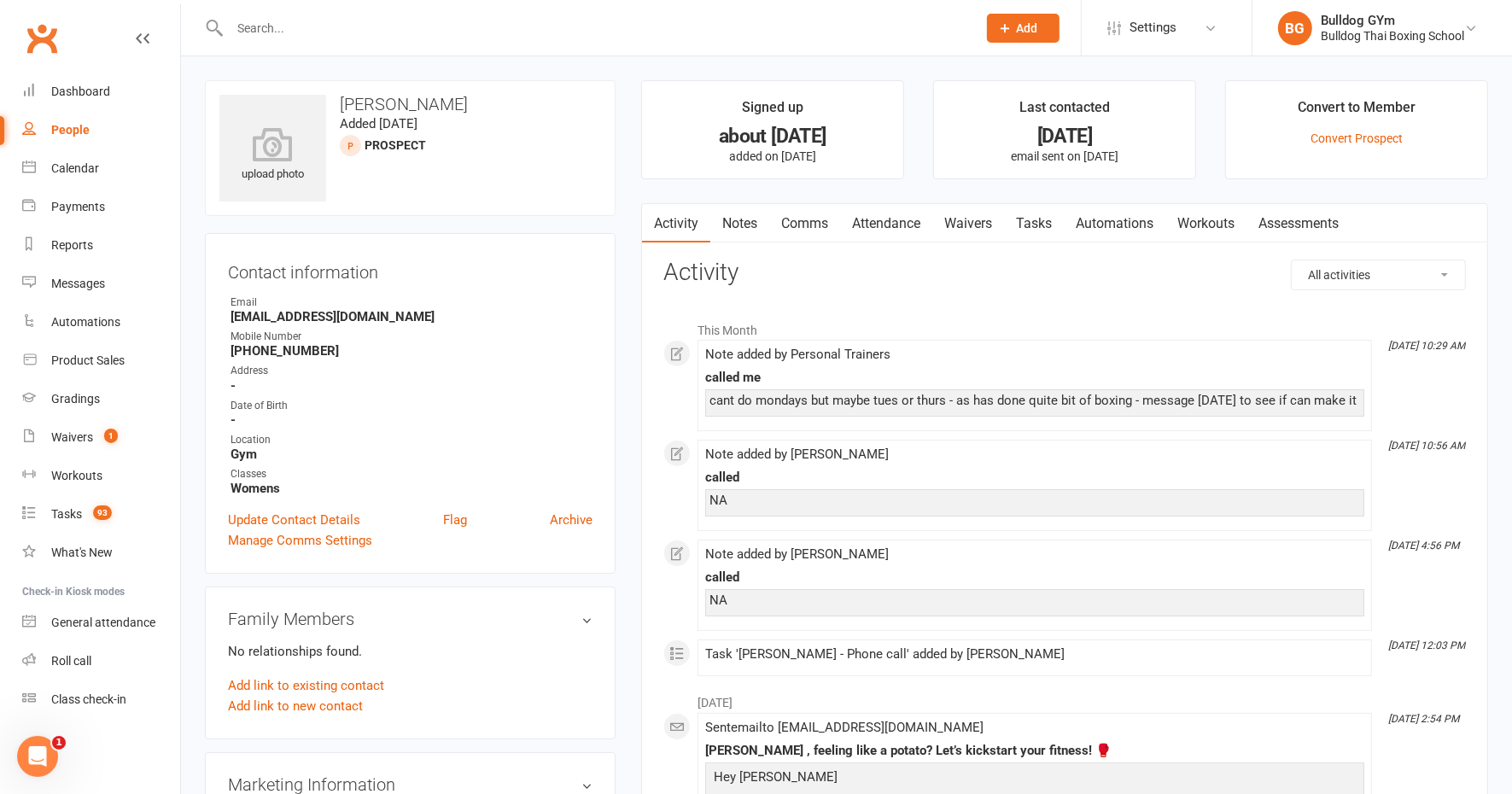
click at [1036, 233] on link "Tasks" at bounding box center [1034, 224] width 60 height 40
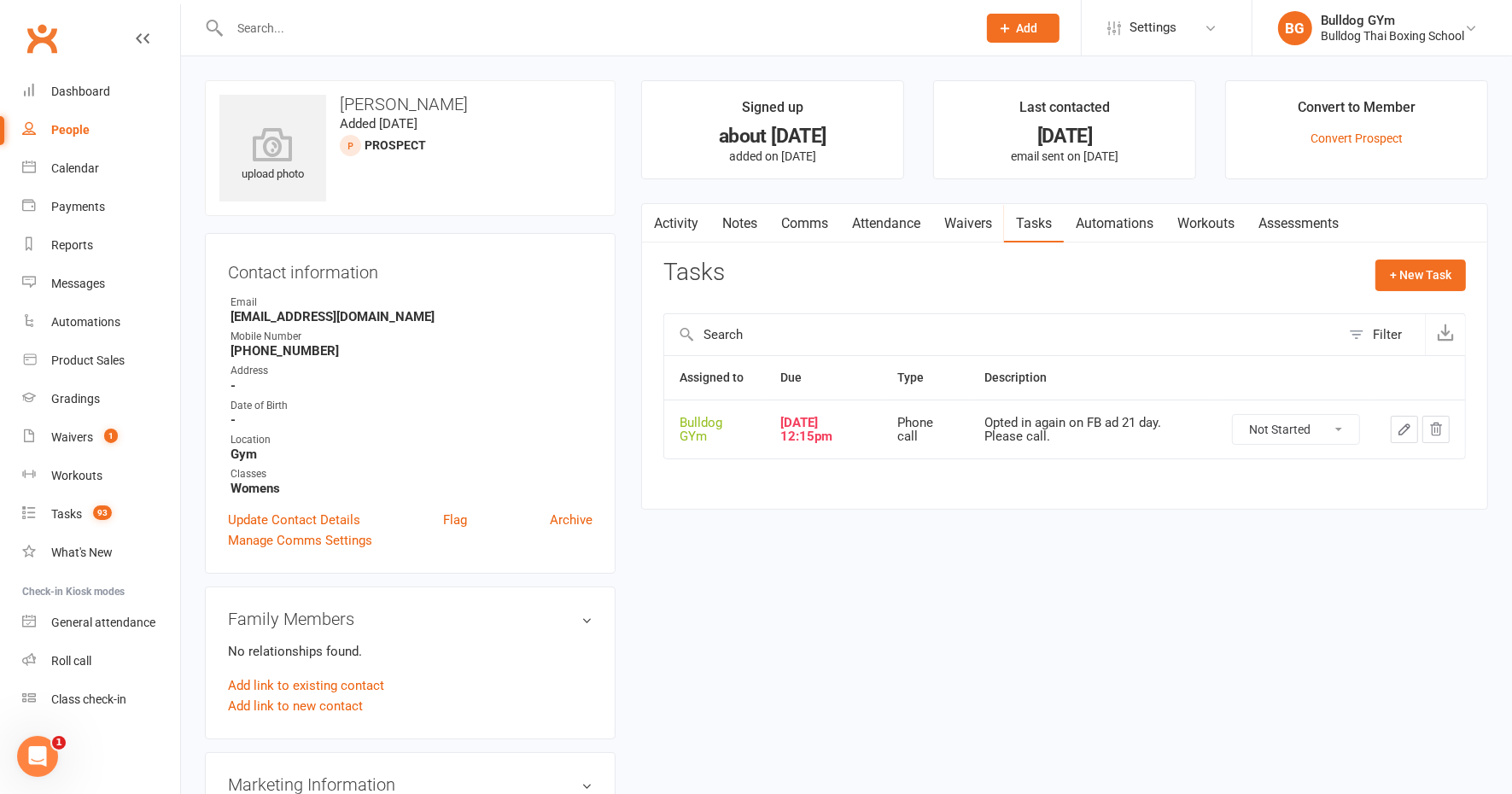
click at [1402, 423] on icon "button" at bounding box center [1404, 430] width 15 height 15
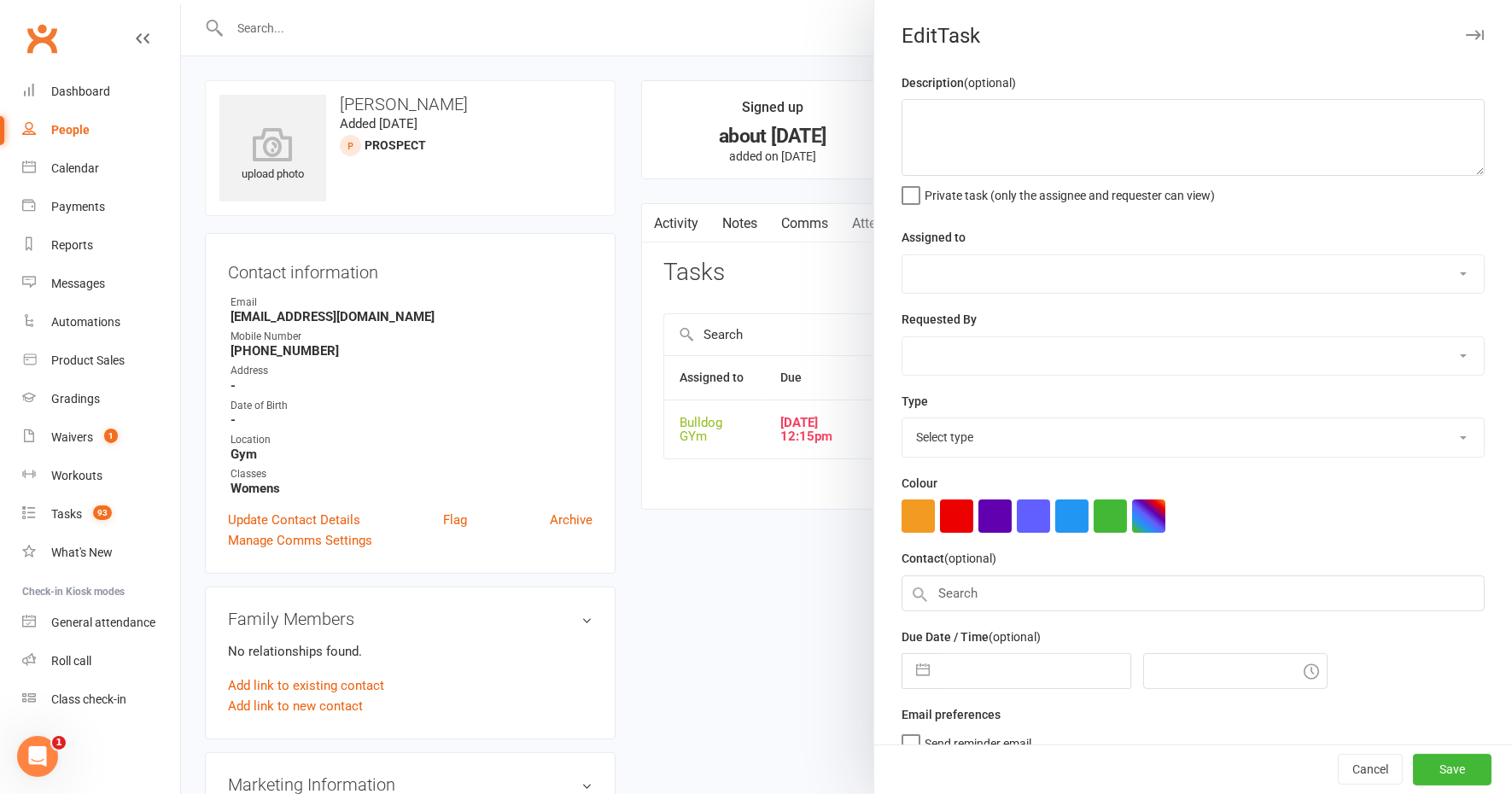
type textarea "Opted in again on FB ad 21 day. Please call."
select select "12940"
select select "45795"
type input "[DATE]"
type input "12:15pm"
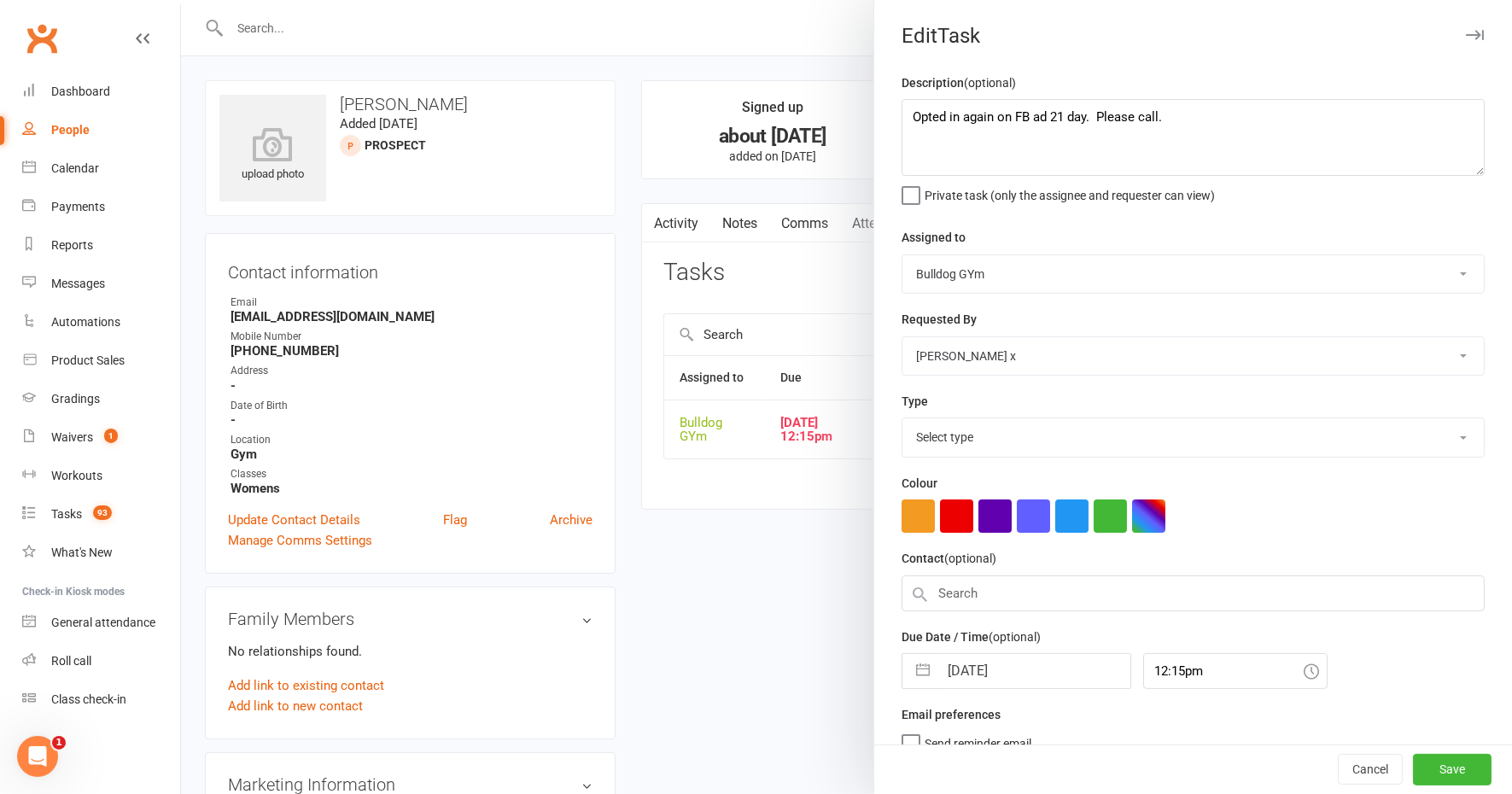
select select "12048"
drag, startPoint x: 1122, startPoint y: 119, endPoint x: 880, endPoint y: 136, distance: 242.6
click at [874, 139] on div "Description (optional) Opted in again on FB ad 21 day. Please call. Private tas…" at bounding box center [1193, 416] width 638 height 689
type textarea "see if wants to trial [DATE] or thurs"
select select "8"
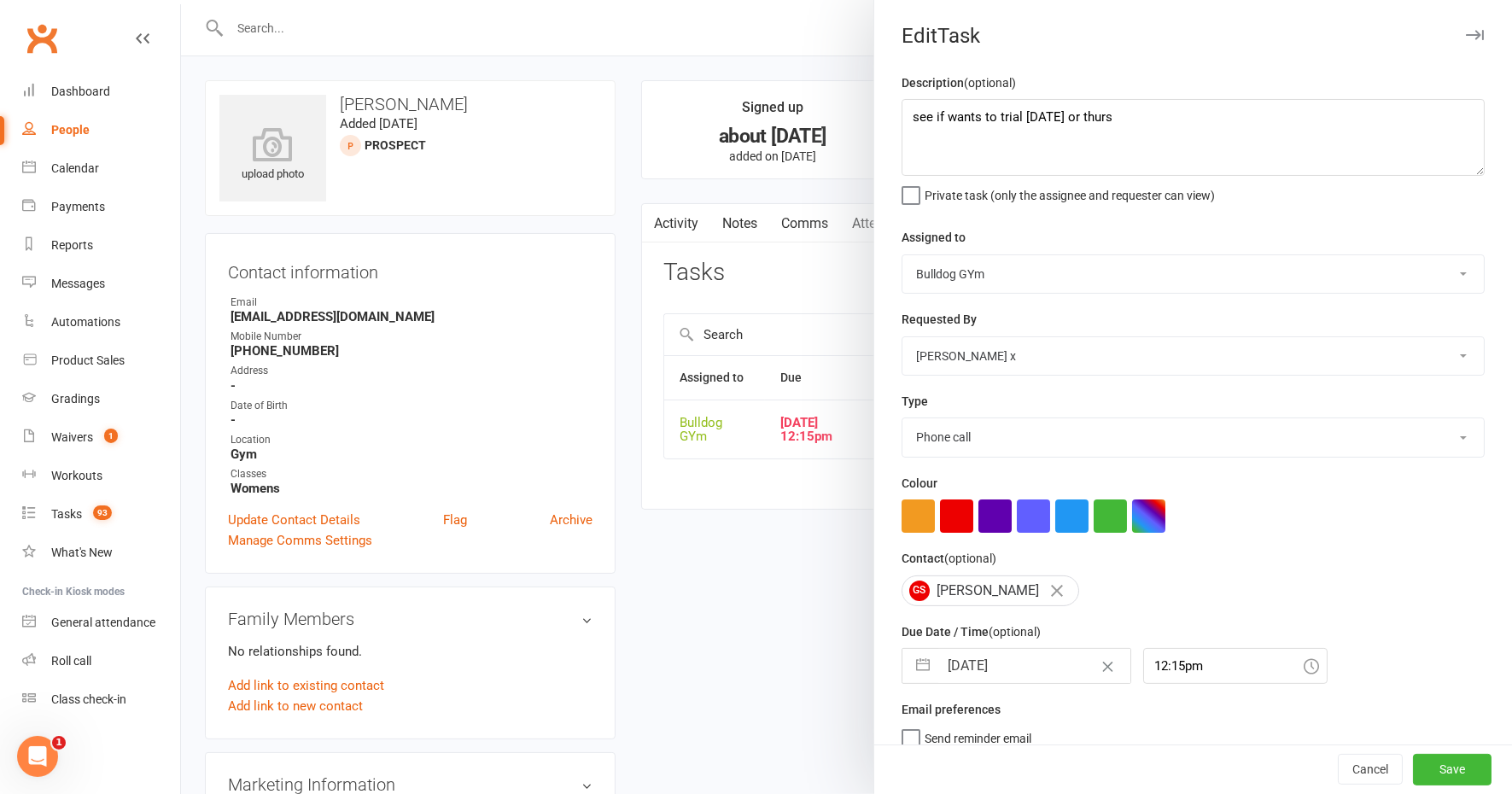
select select "2025"
select select "9"
select select "2025"
select select "10"
select select "2025"
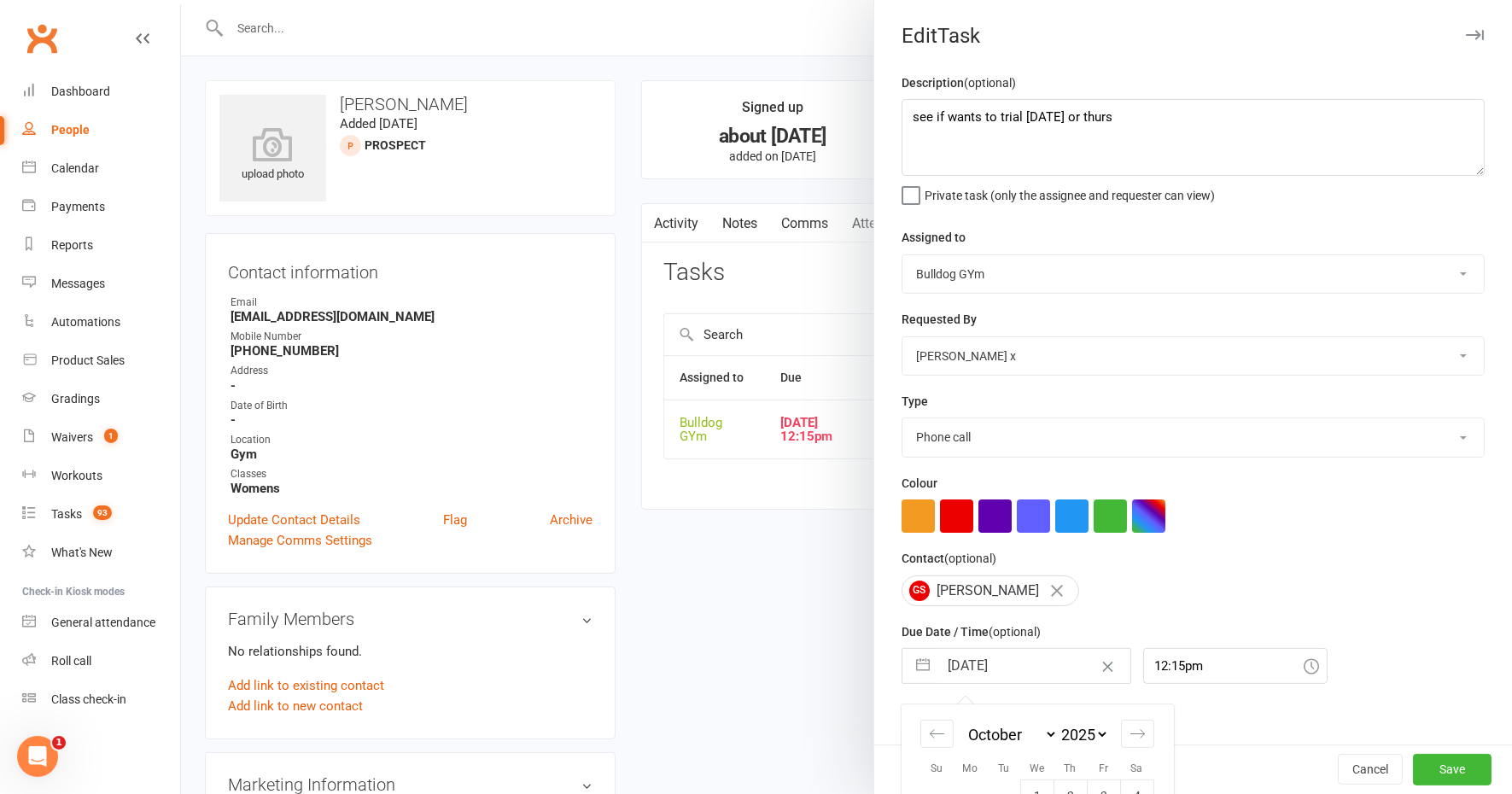
click at [1021, 663] on input "[DATE]" at bounding box center [1034, 665] width 192 height 34
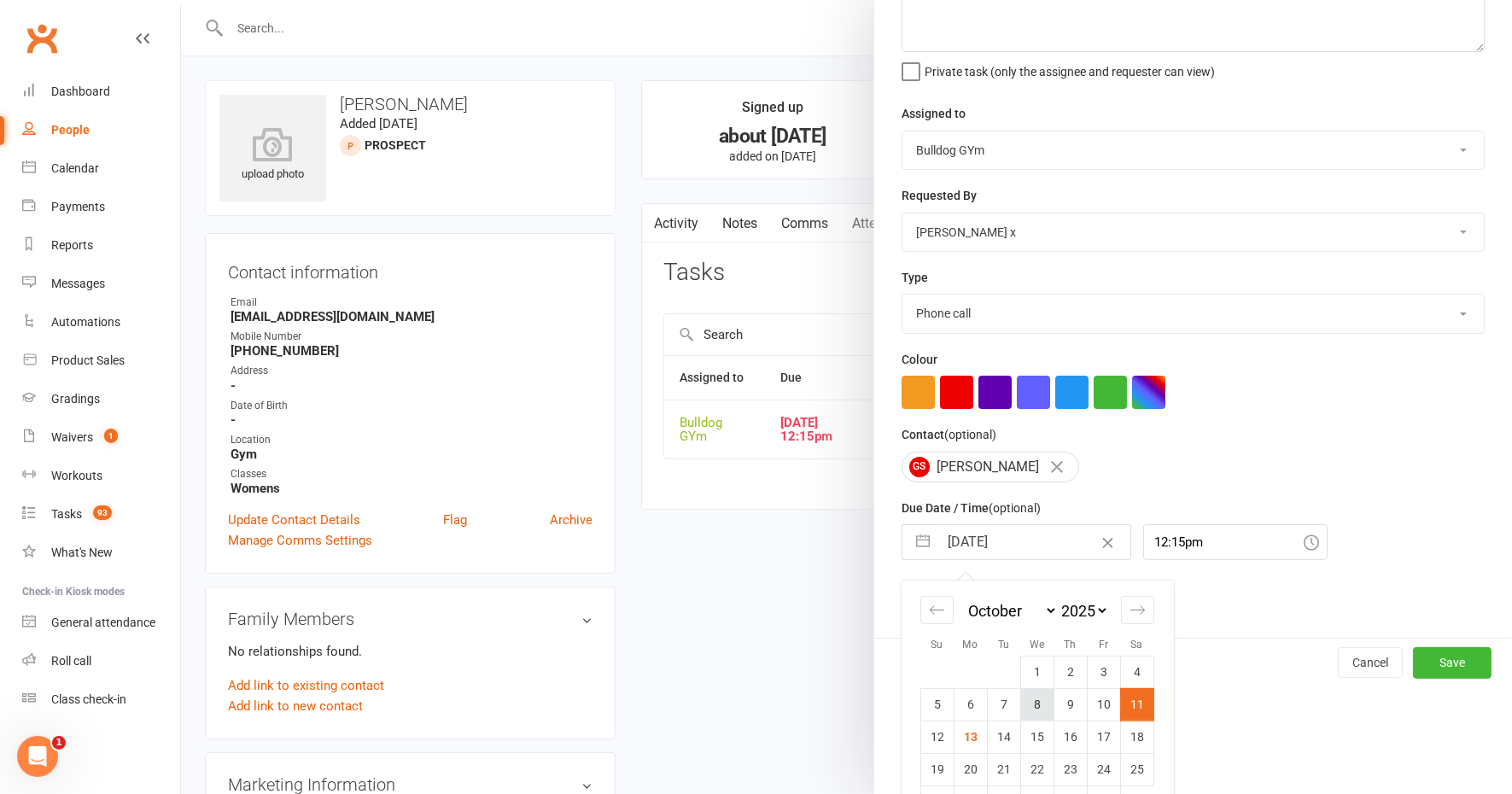
scroll to position [167, 0]
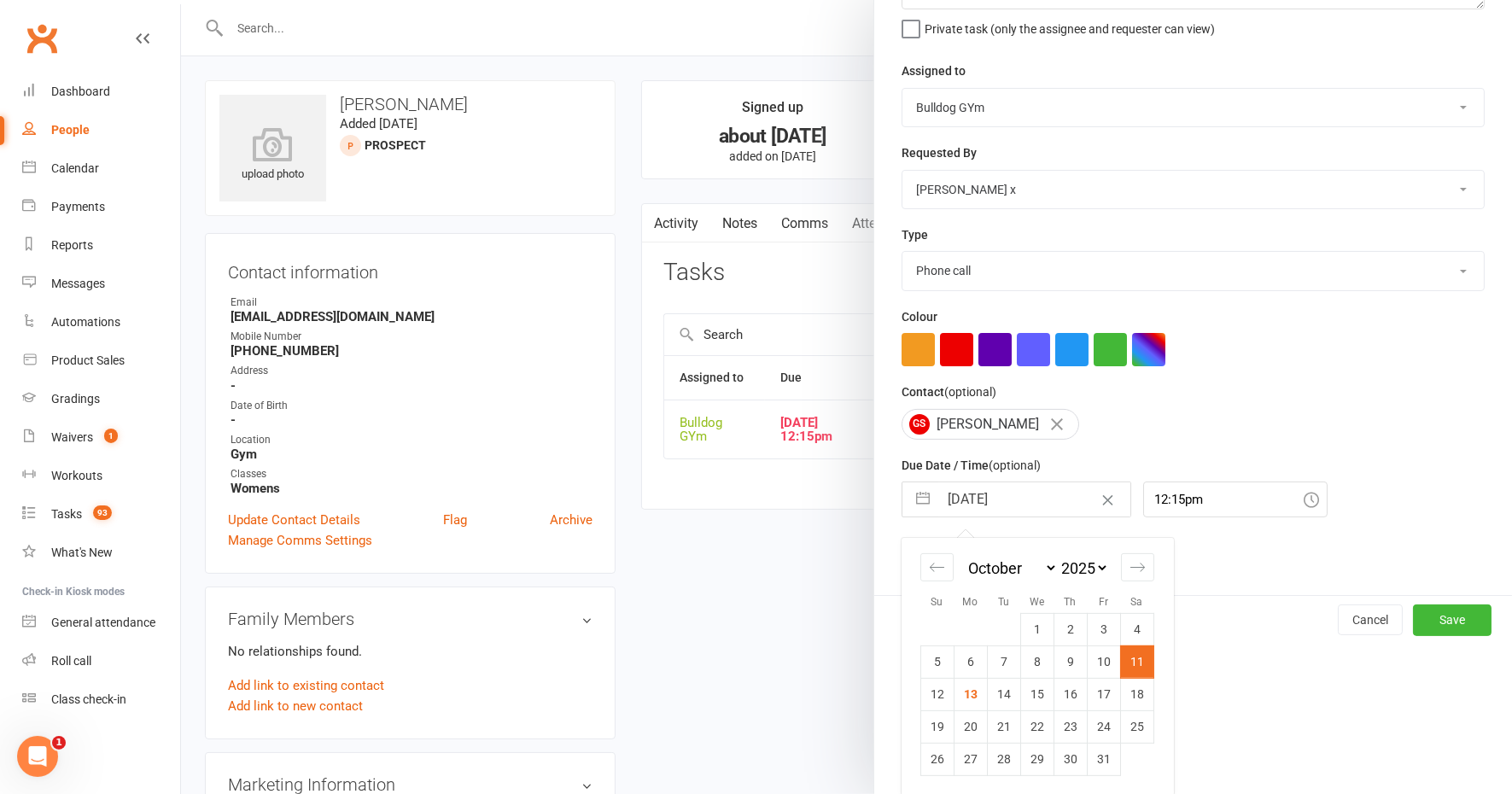
drag, startPoint x: 991, startPoint y: 695, endPoint x: 1068, endPoint y: 721, distance: 81.3
click at [991, 694] on td "14" at bounding box center [1003, 694] width 34 height 33
type input "[DATE]"
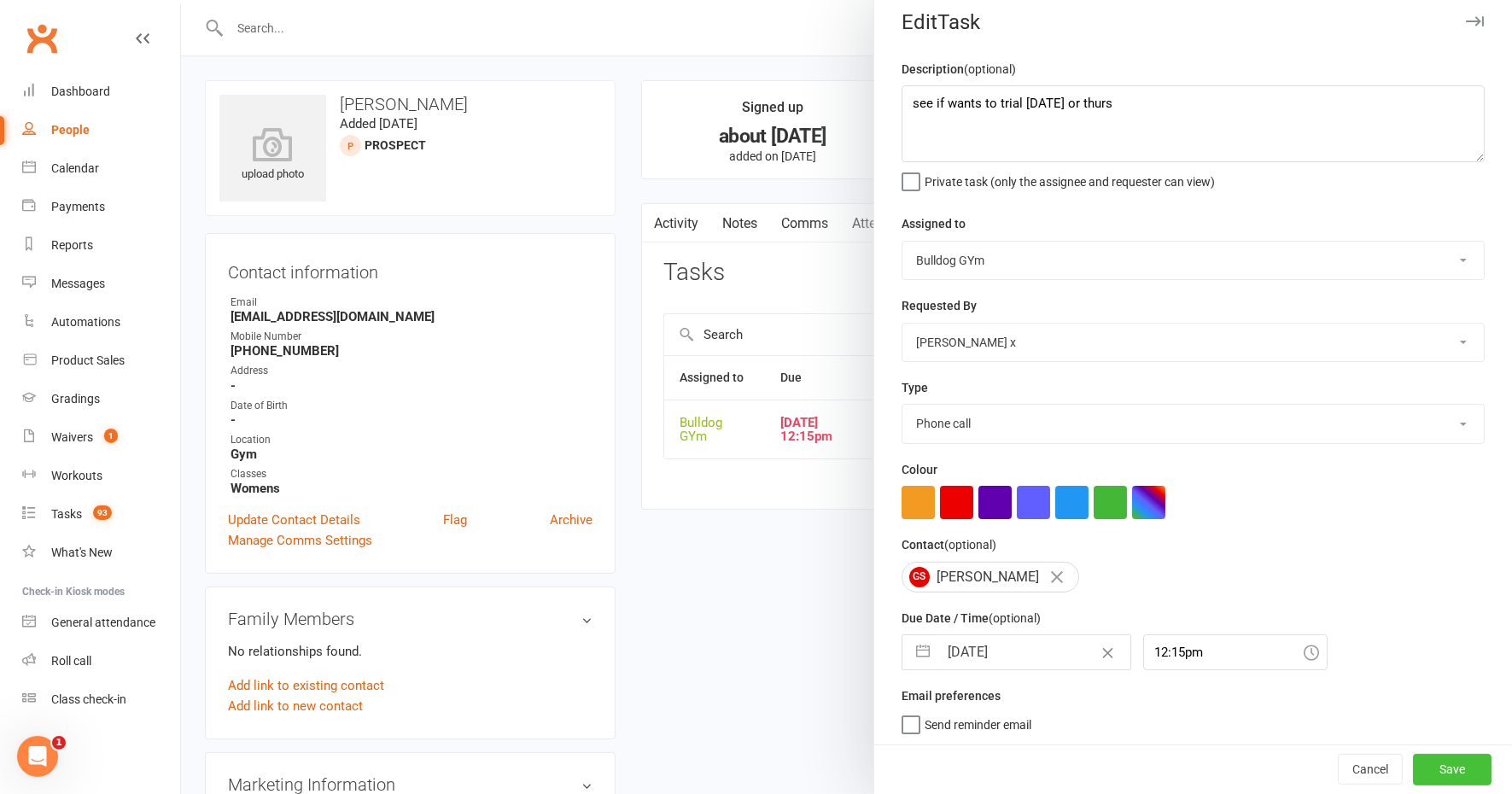
click at [1413, 765] on button "Save" at bounding box center [1451, 770] width 78 height 31
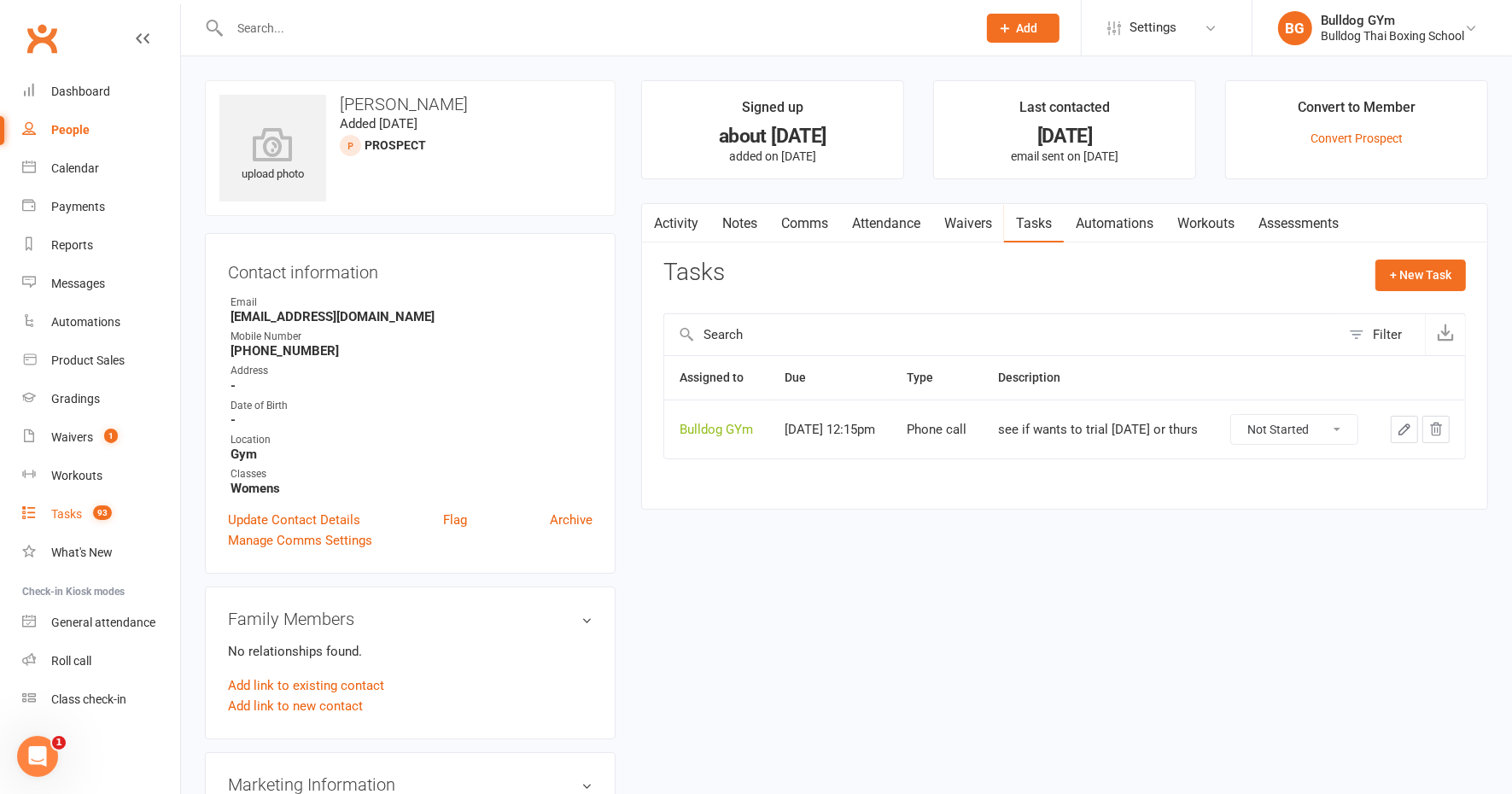
click at [75, 518] on div "Tasks" at bounding box center [66, 514] width 31 height 13
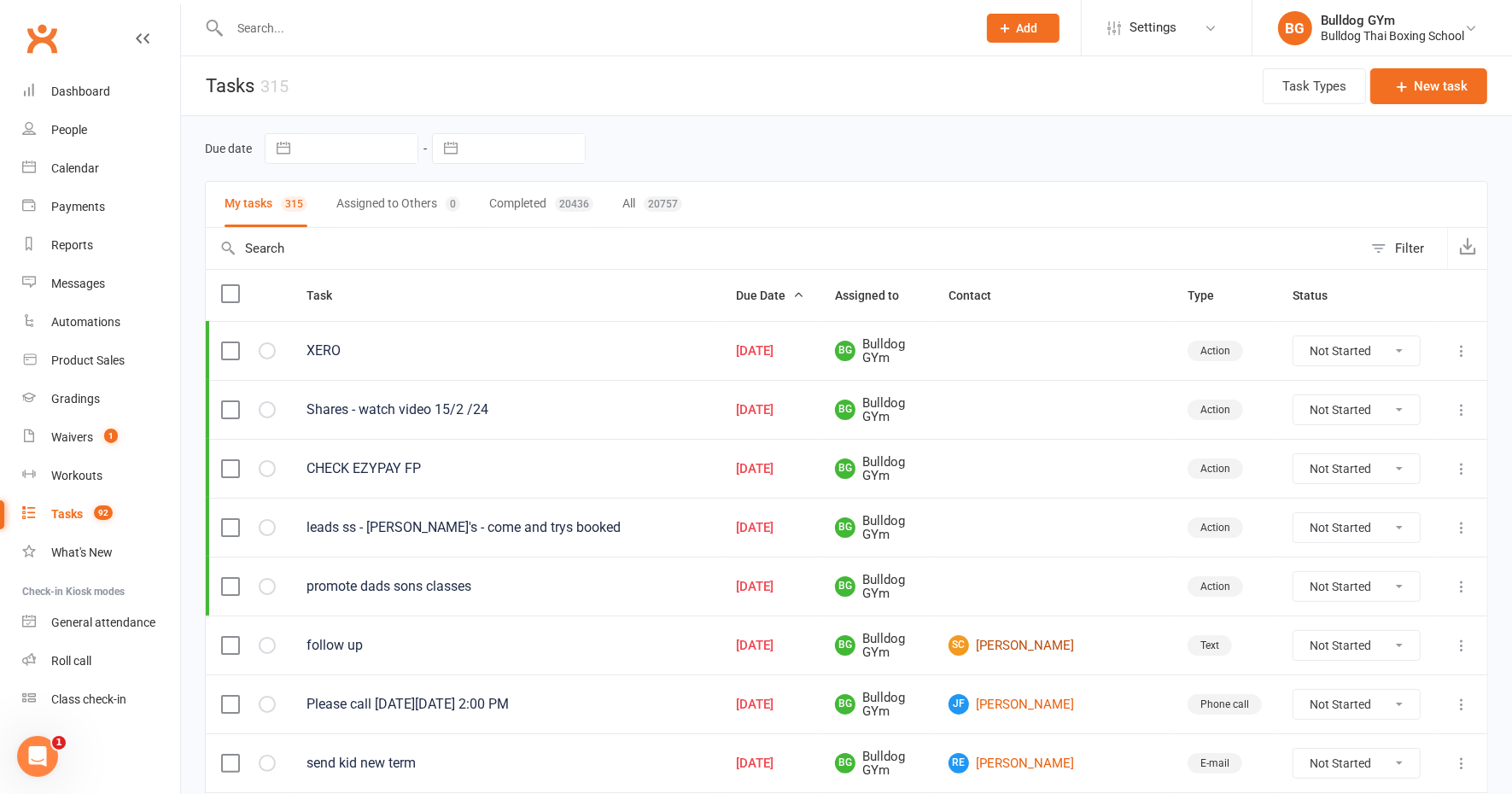
click at [1053, 640] on link "SC [PERSON_NAME]" at bounding box center [1052, 645] width 208 height 20
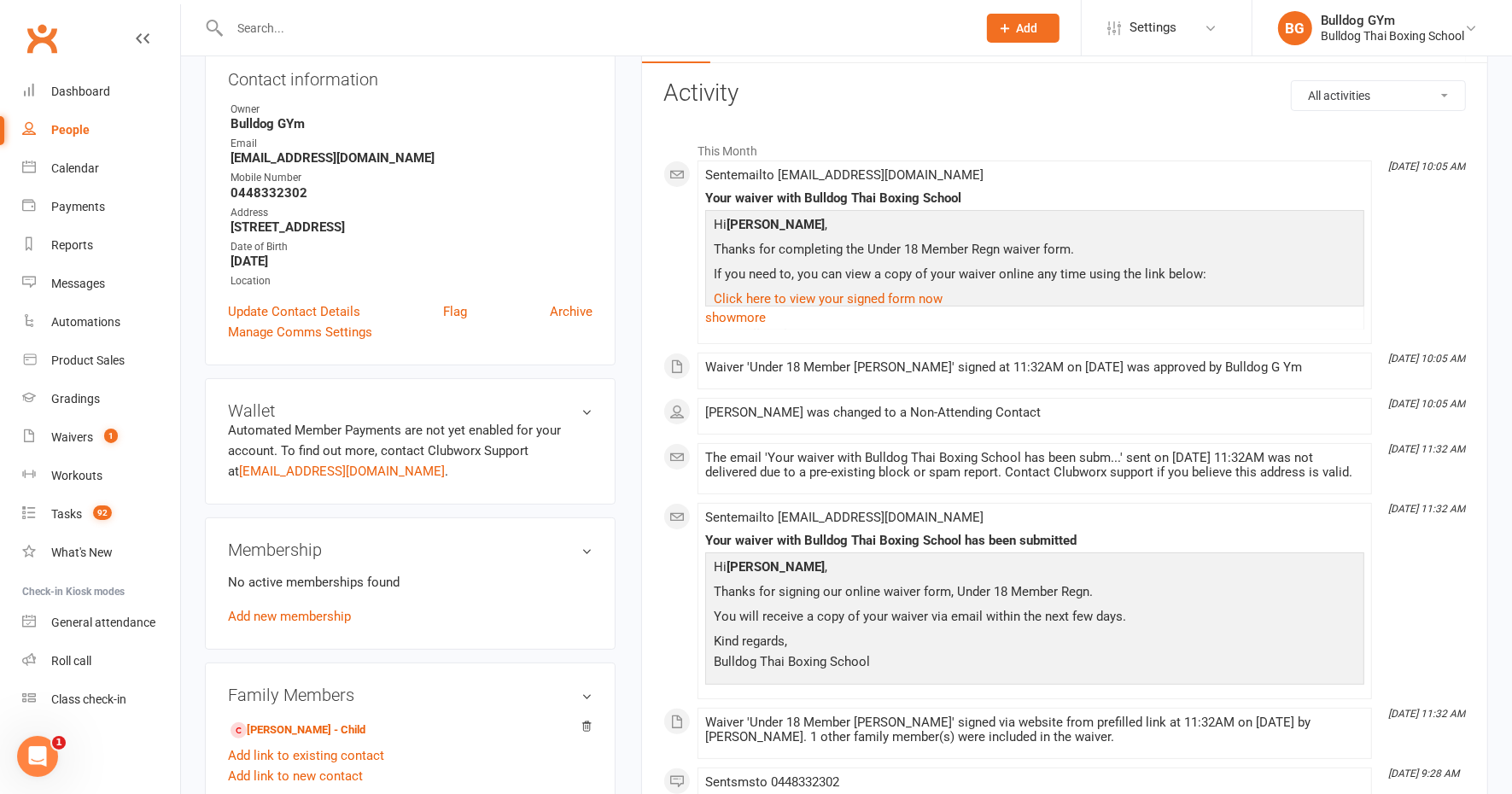
scroll to position [320, 0]
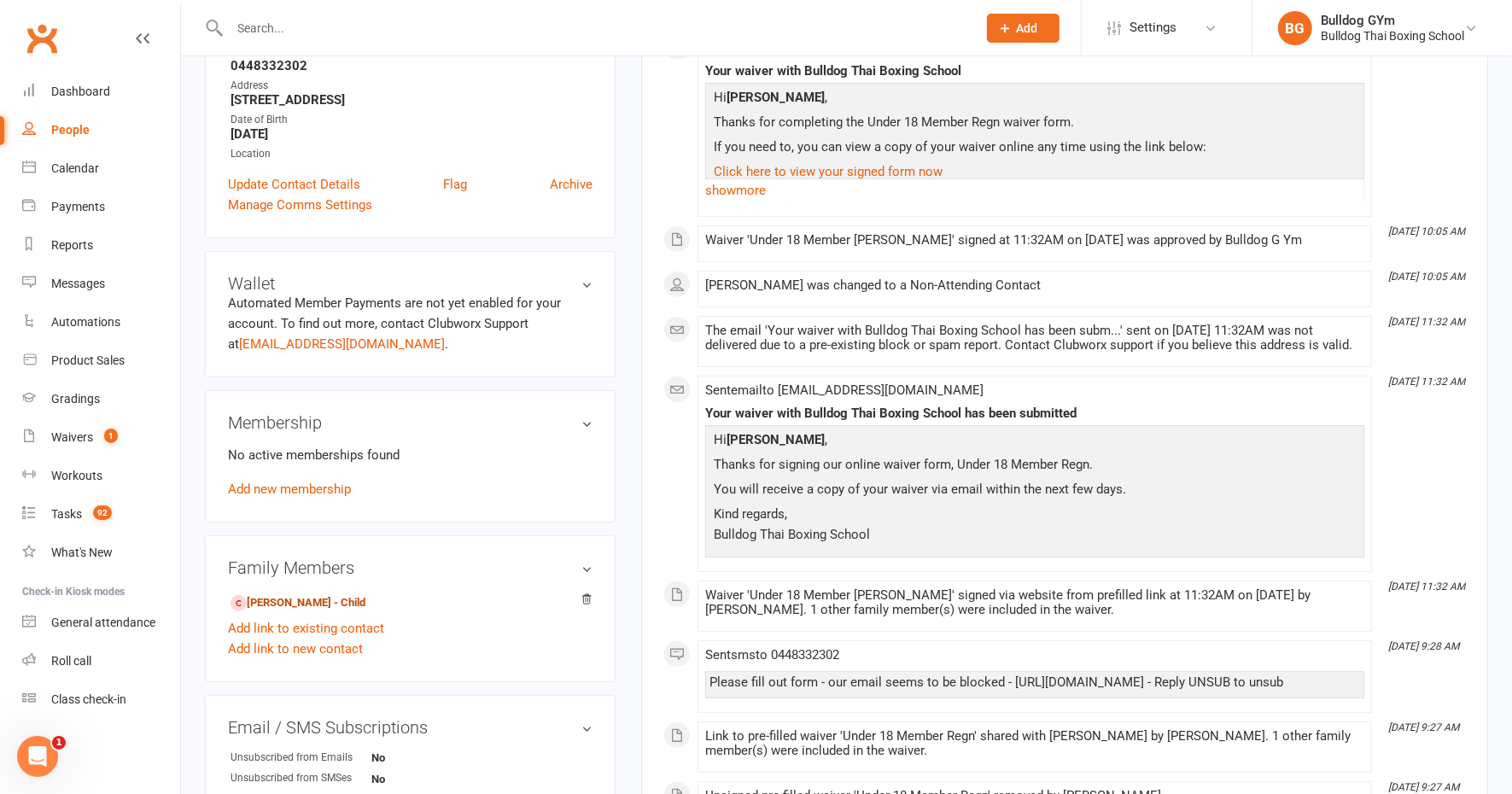
click at [357, 606] on link "[PERSON_NAME] - Child" at bounding box center [298, 603] width 135 height 18
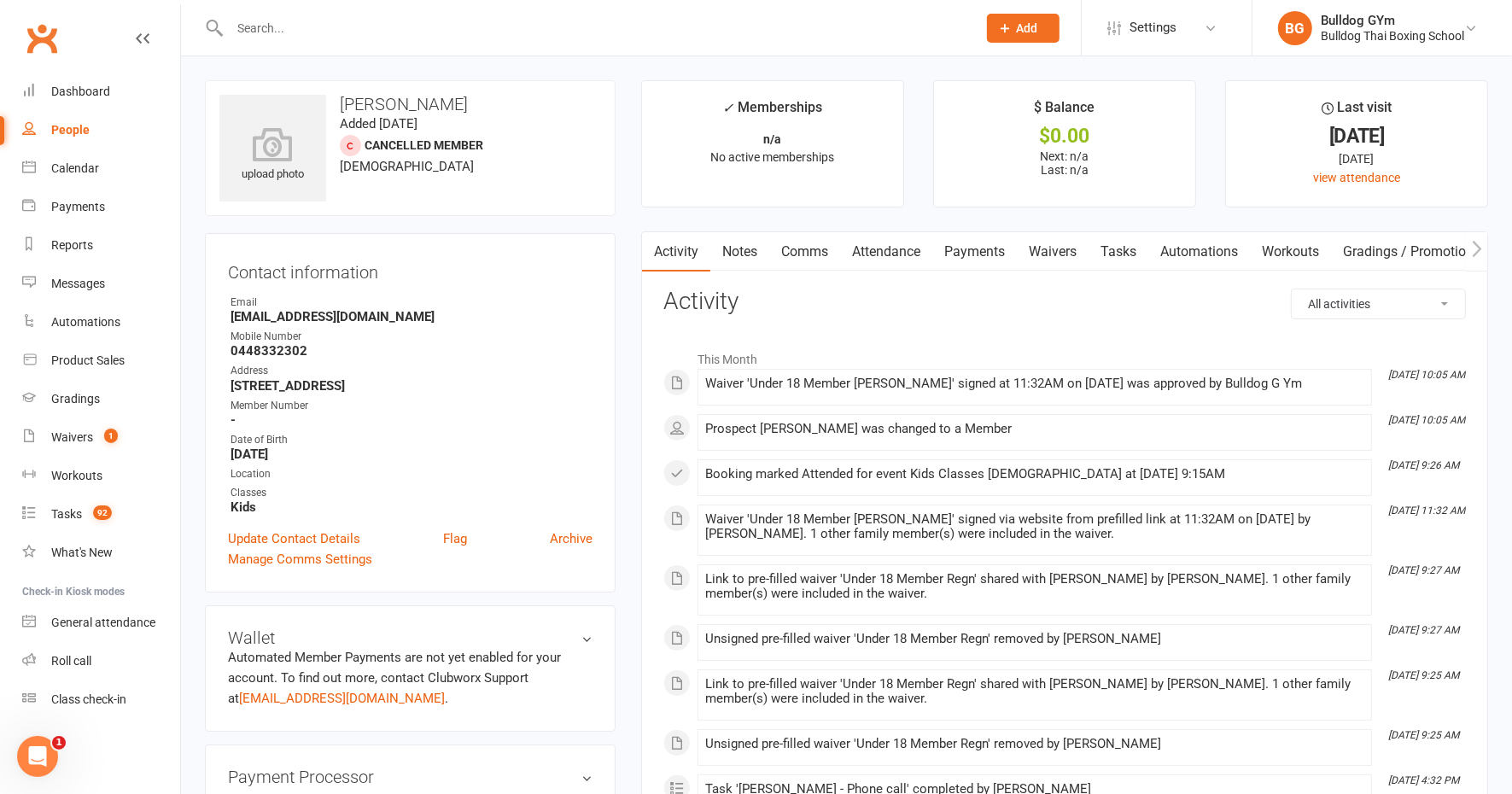
click at [1127, 251] on link "Tasks" at bounding box center [1118, 251] width 60 height 40
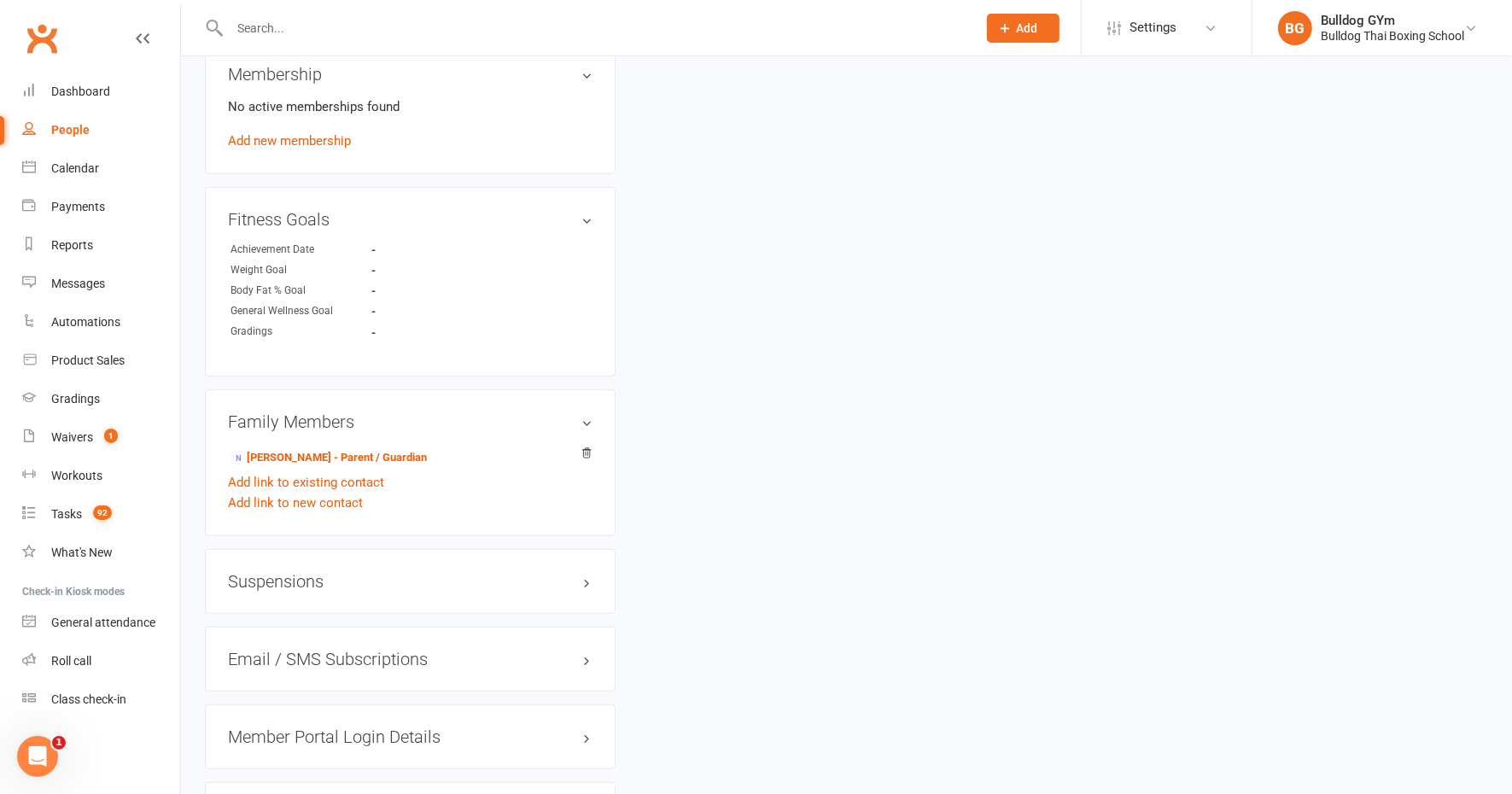
scroll to position [854, 0]
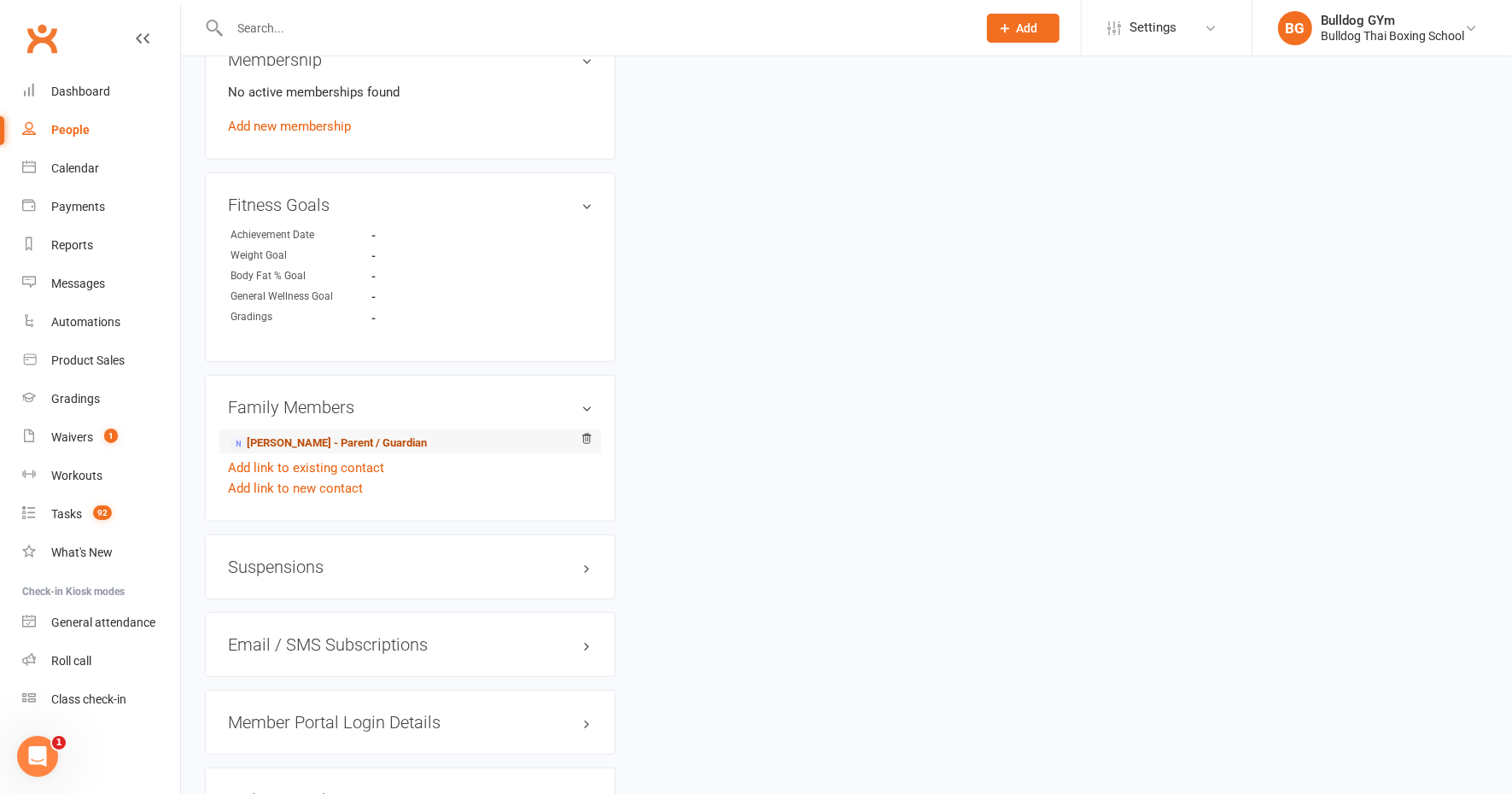
click at [305, 442] on link "[PERSON_NAME] - Parent / Guardian" at bounding box center [329, 443] width 197 height 18
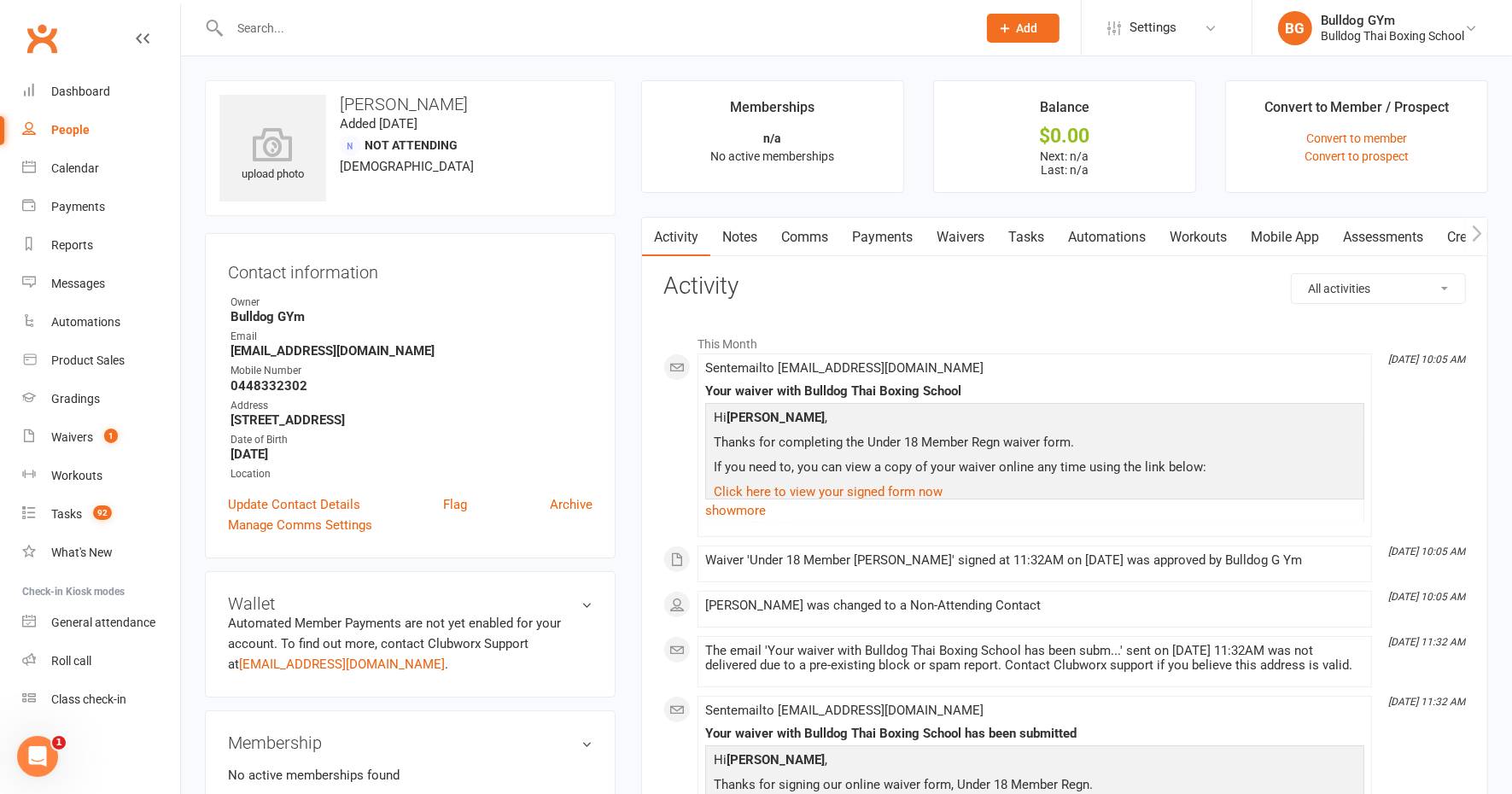
click at [732, 232] on link "Notes" at bounding box center [739, 237] width 59 height 40
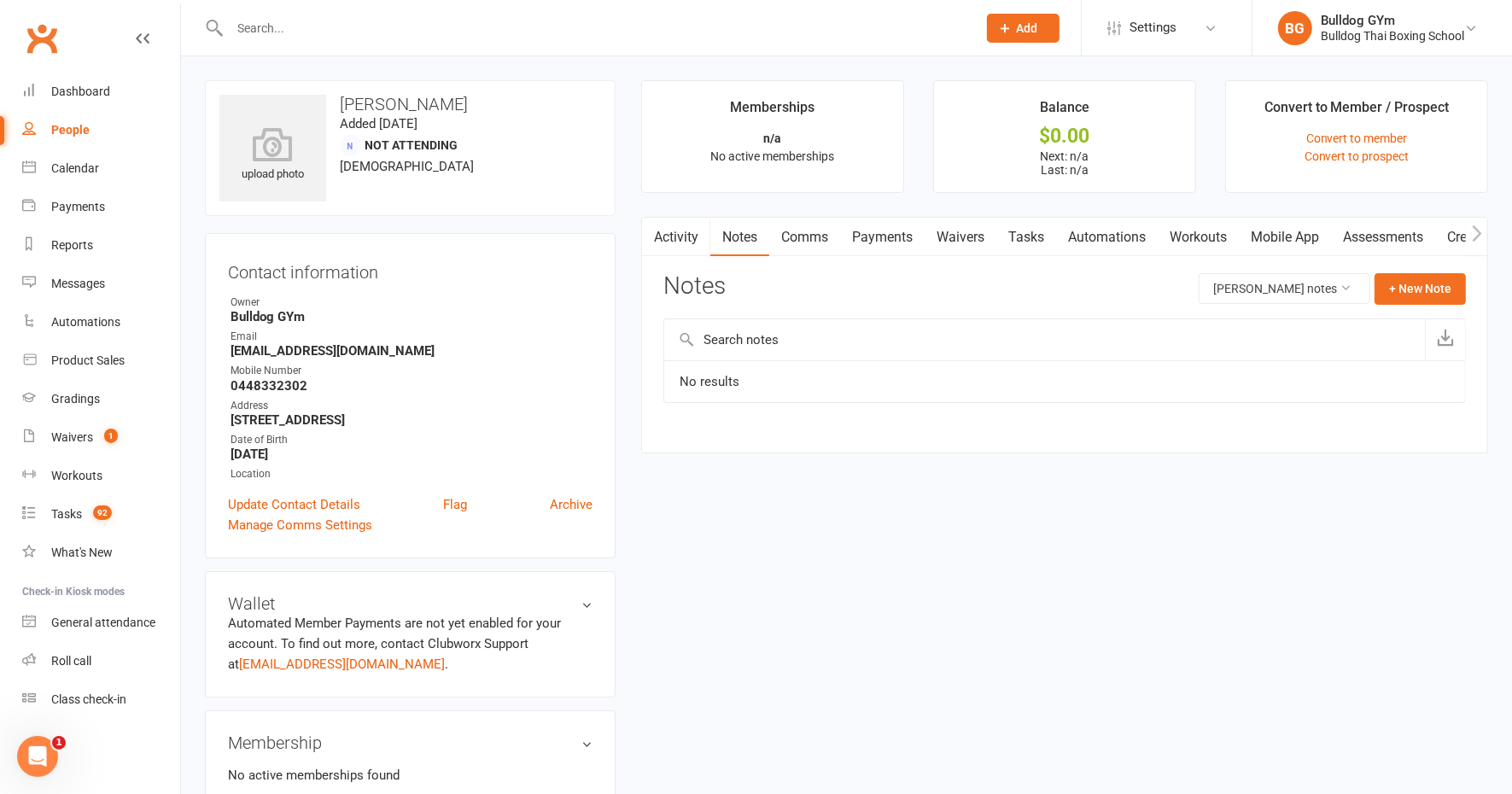
click at [1043, 236] on link "Tasks" at bounding box center [1026, 237] width 60 height 40
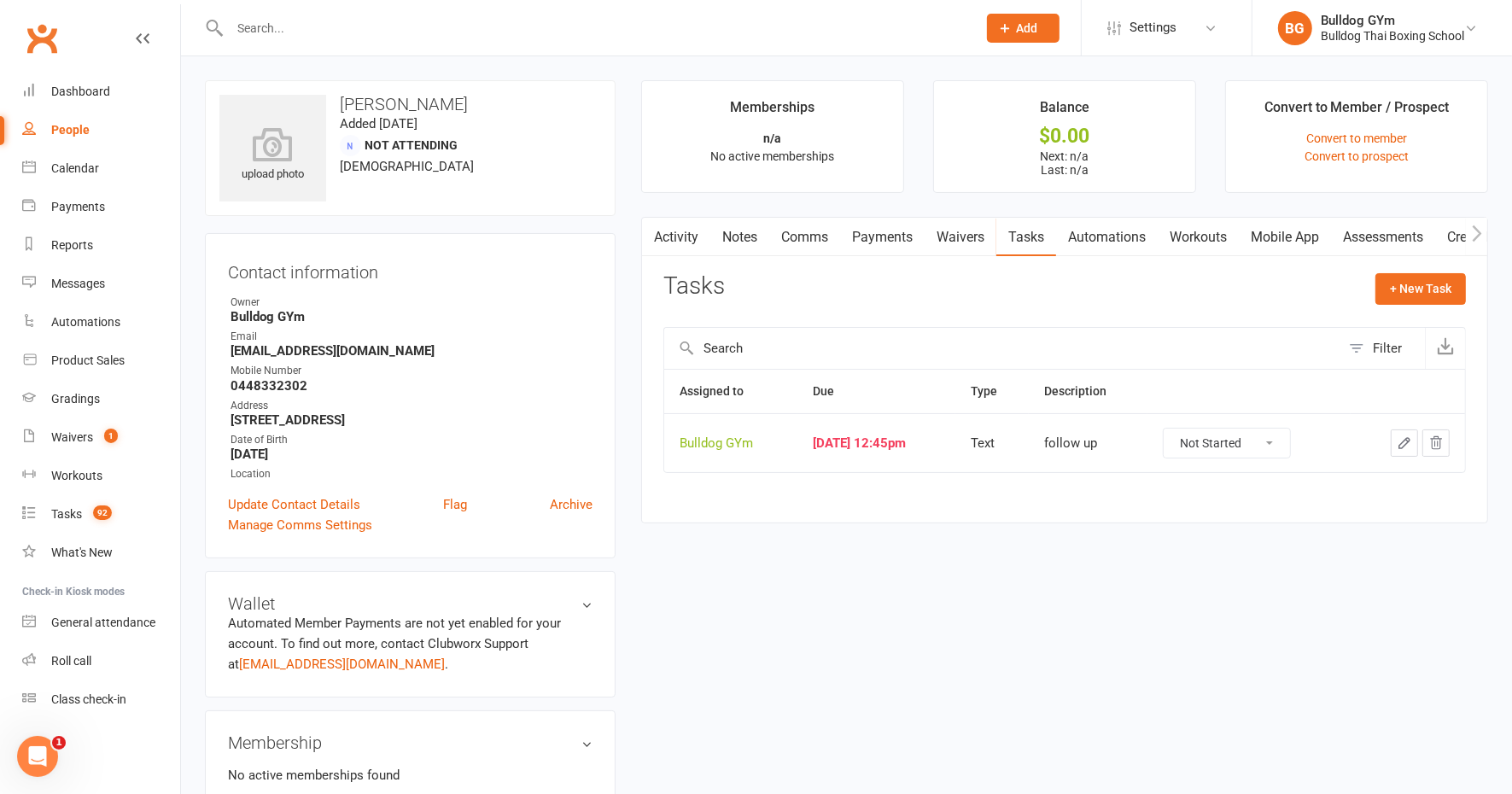
click at [1405, 437] on icon "button" at bounding box center [1404, 443] width 15 height 15
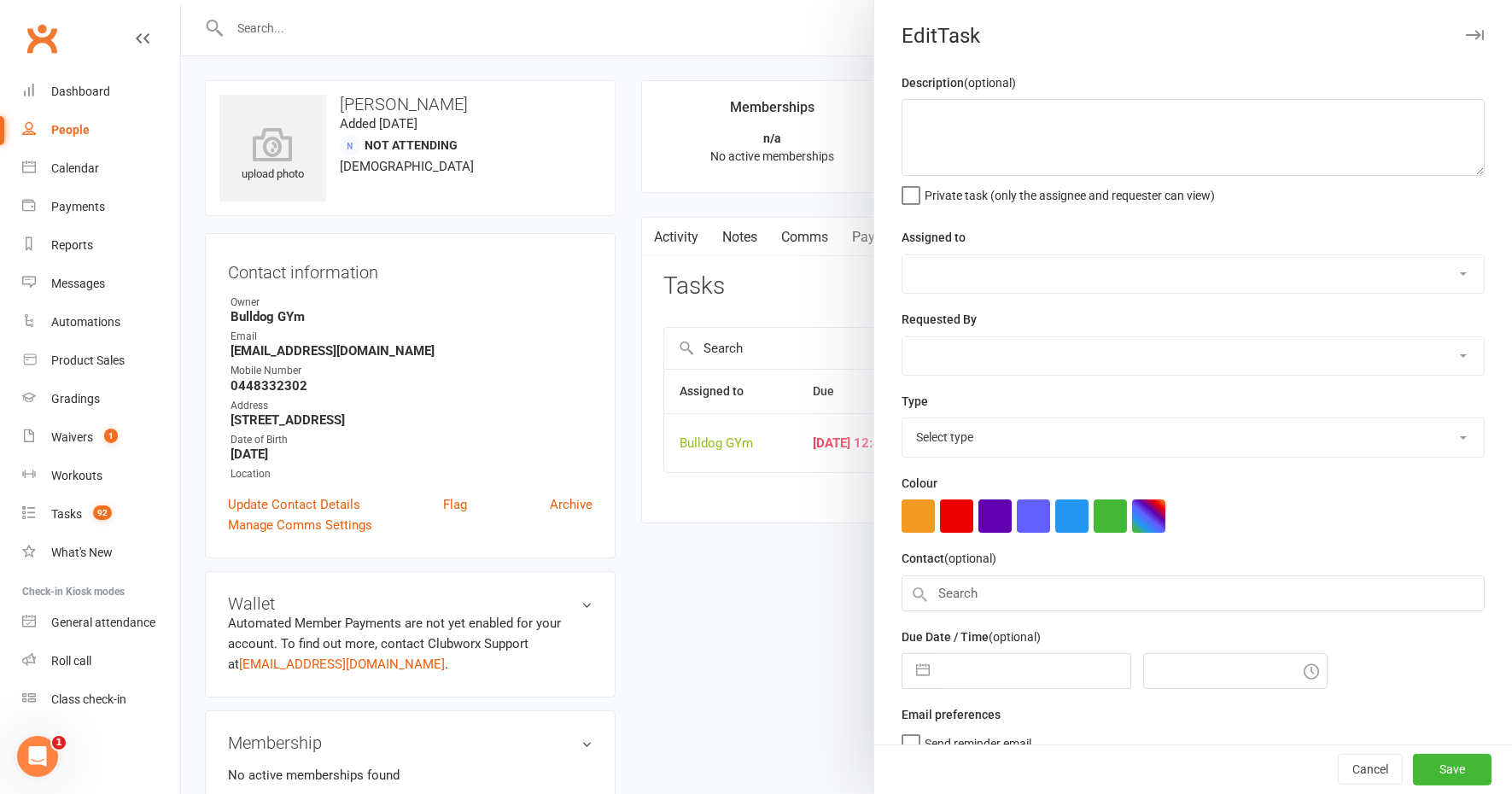
type textarea "follow up"
select select "12940"
type input "[DATE]"
type input "12:45pm"
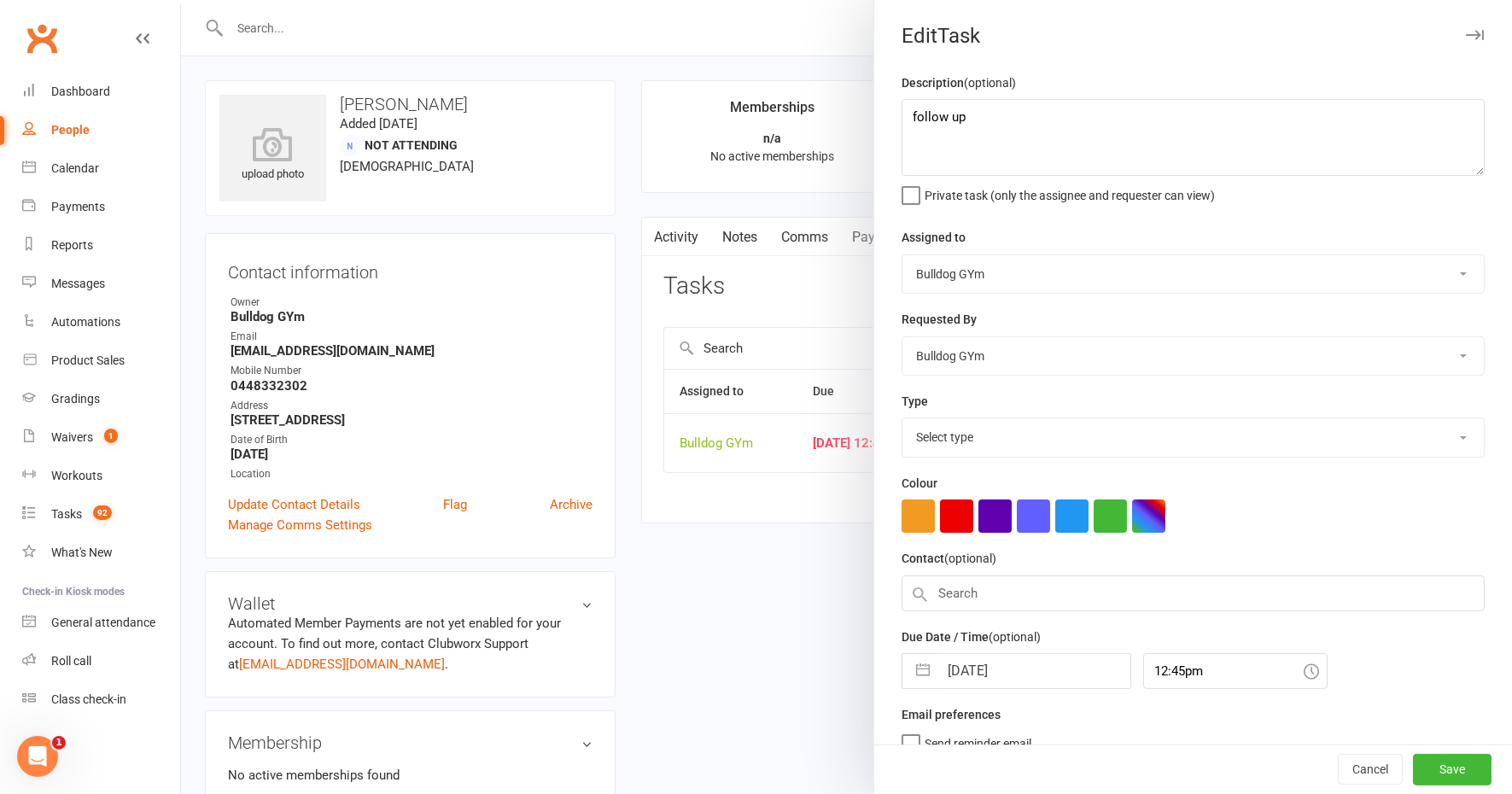
select select "13825"
select select "8"
select select "2025"
select select "9"
select select "2025"
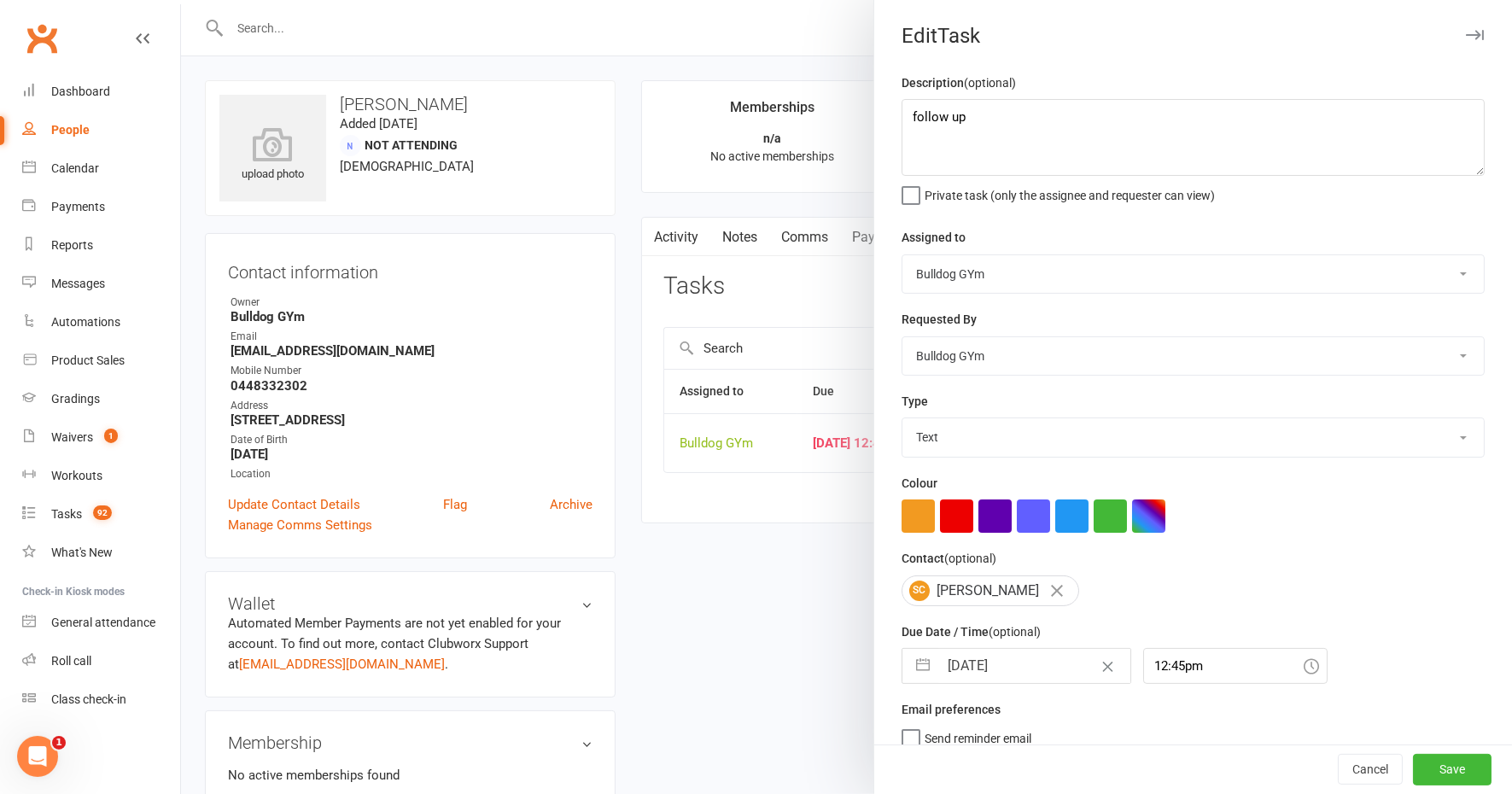
select select "10"
select select "2025"
click at [1009, 653] on input "[DATE]" at bounding box center [1034, 665] width 192 height 34
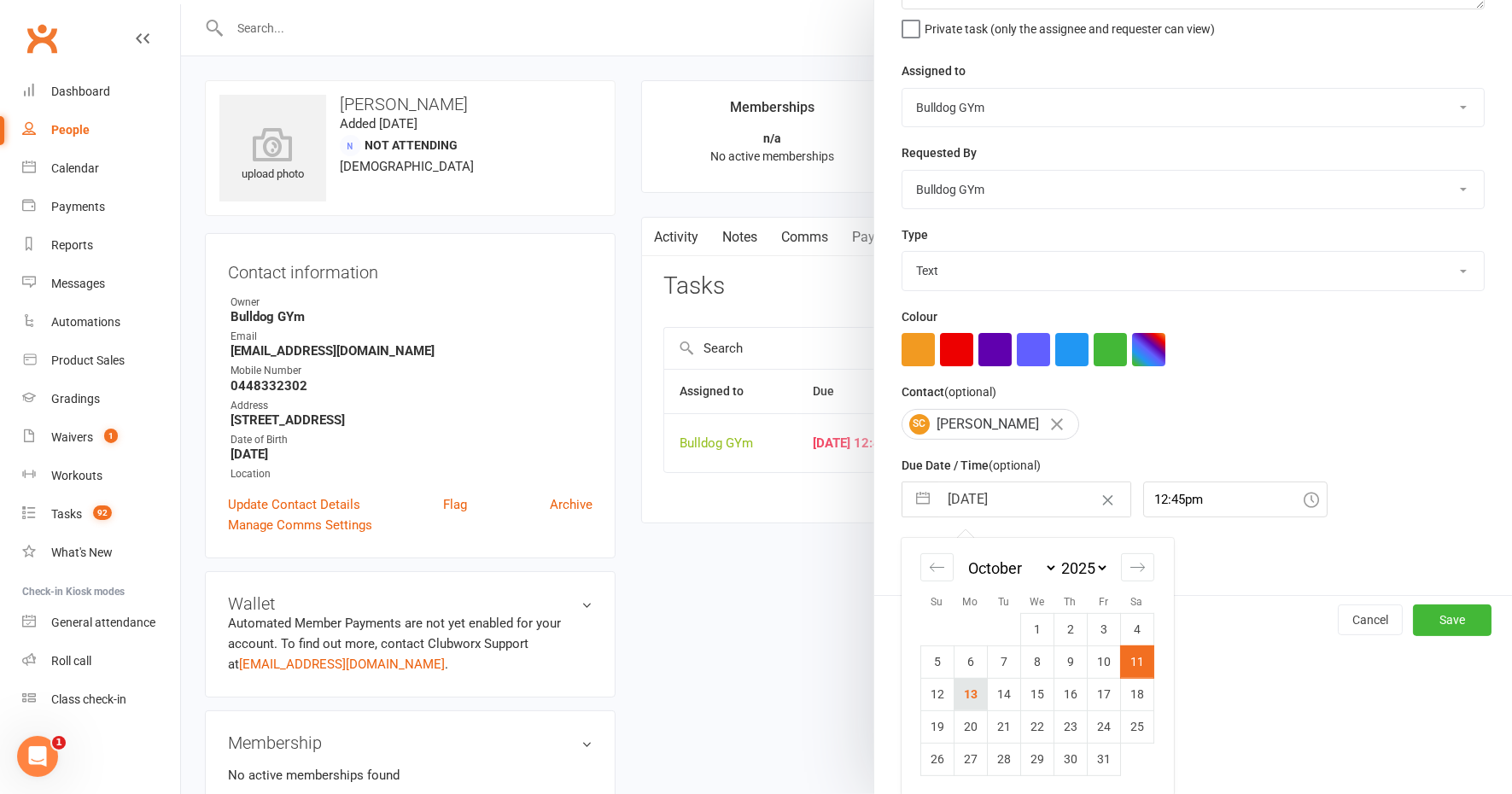
click at [973, 687] on td "13" at bounding box center [970, 694] width 34 height 33
type input "[DATE]"
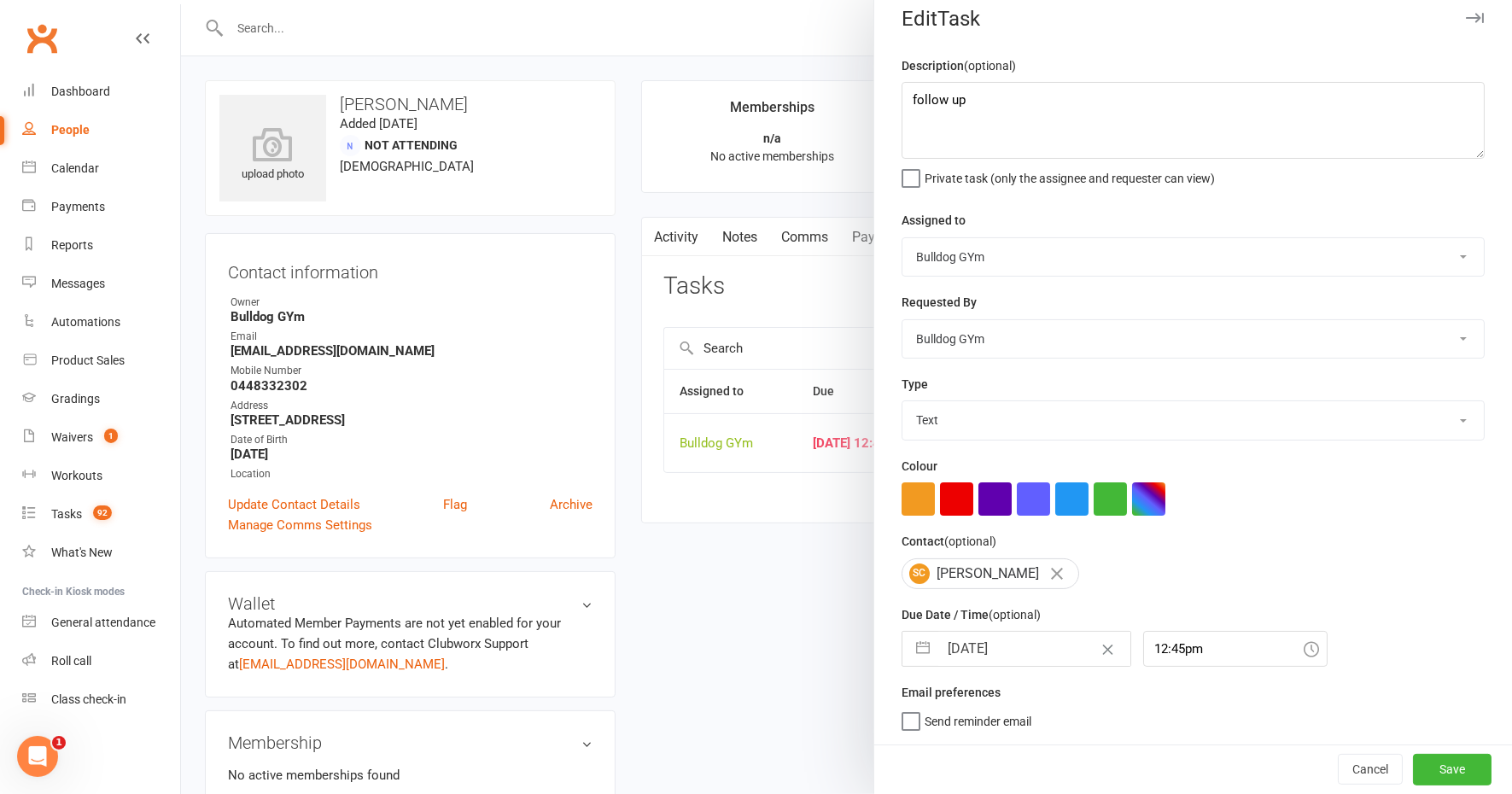
scroll to position [13, 0]
click at [1414, 770] on button "Save" at bounding box center [1451, 770] width 78 height 31
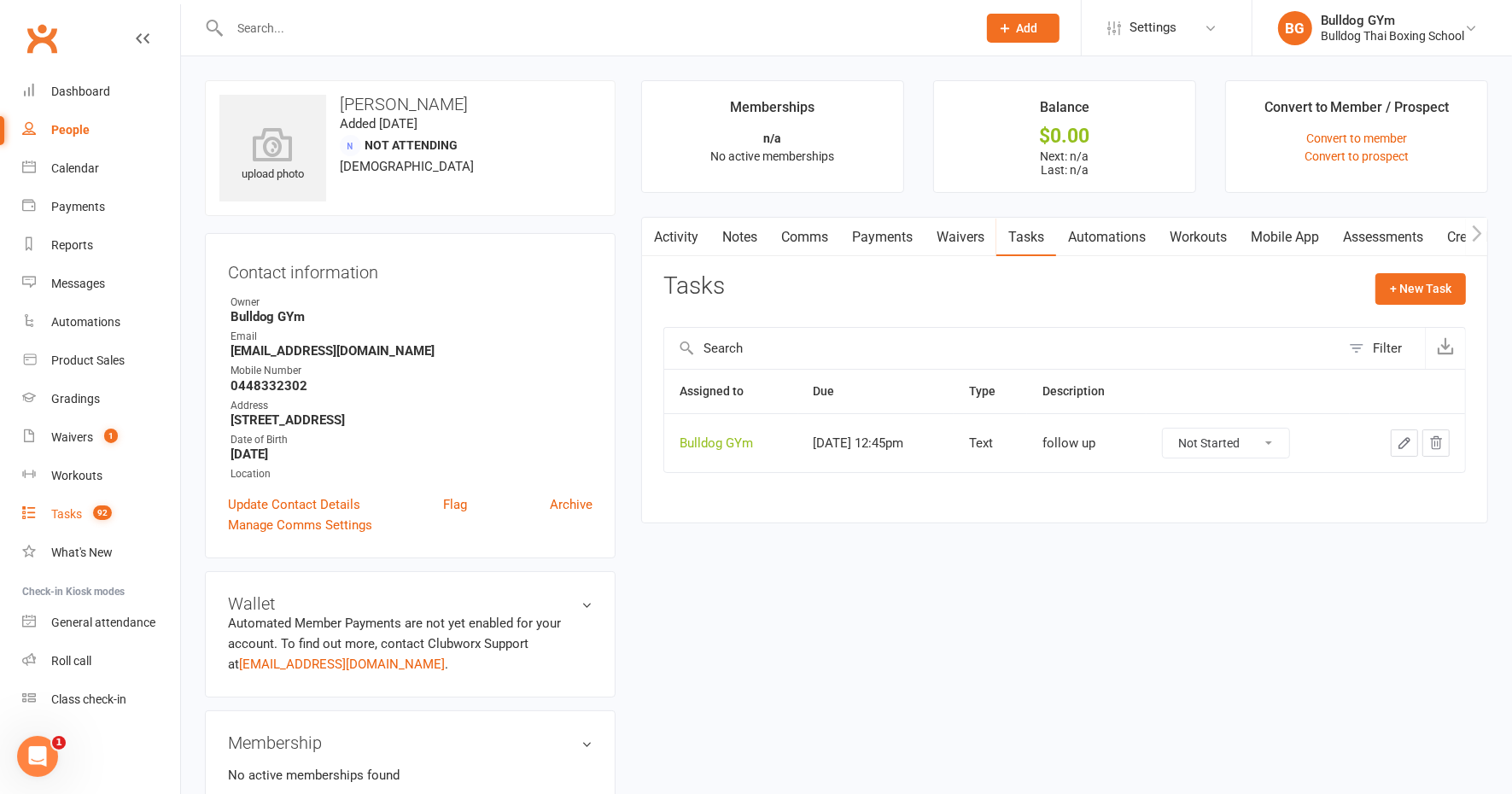
click at [68, 515] on div "Tasks" at bounding box center [66, 514] width 31 height 13
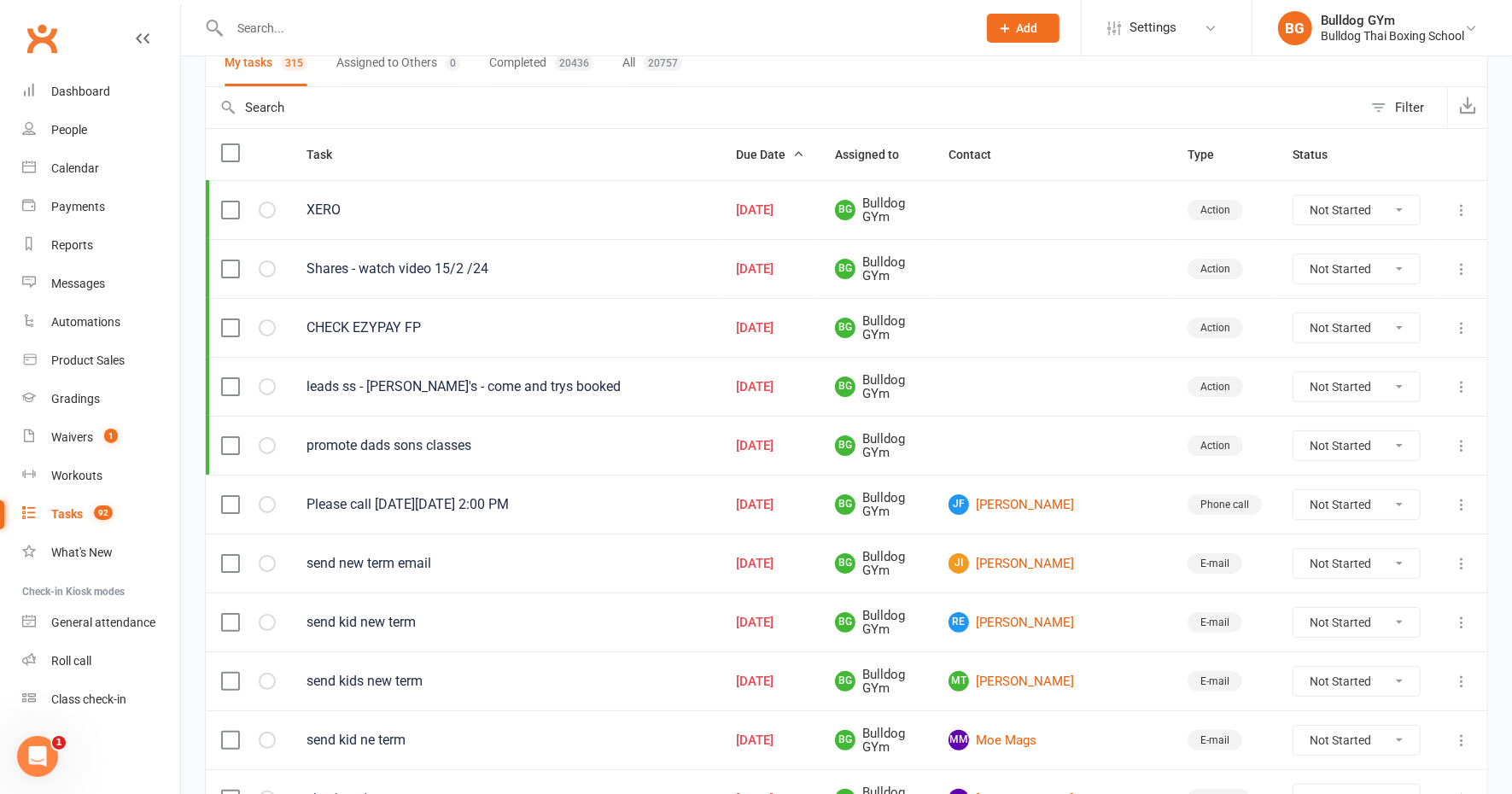
scroll to position [213, 0]
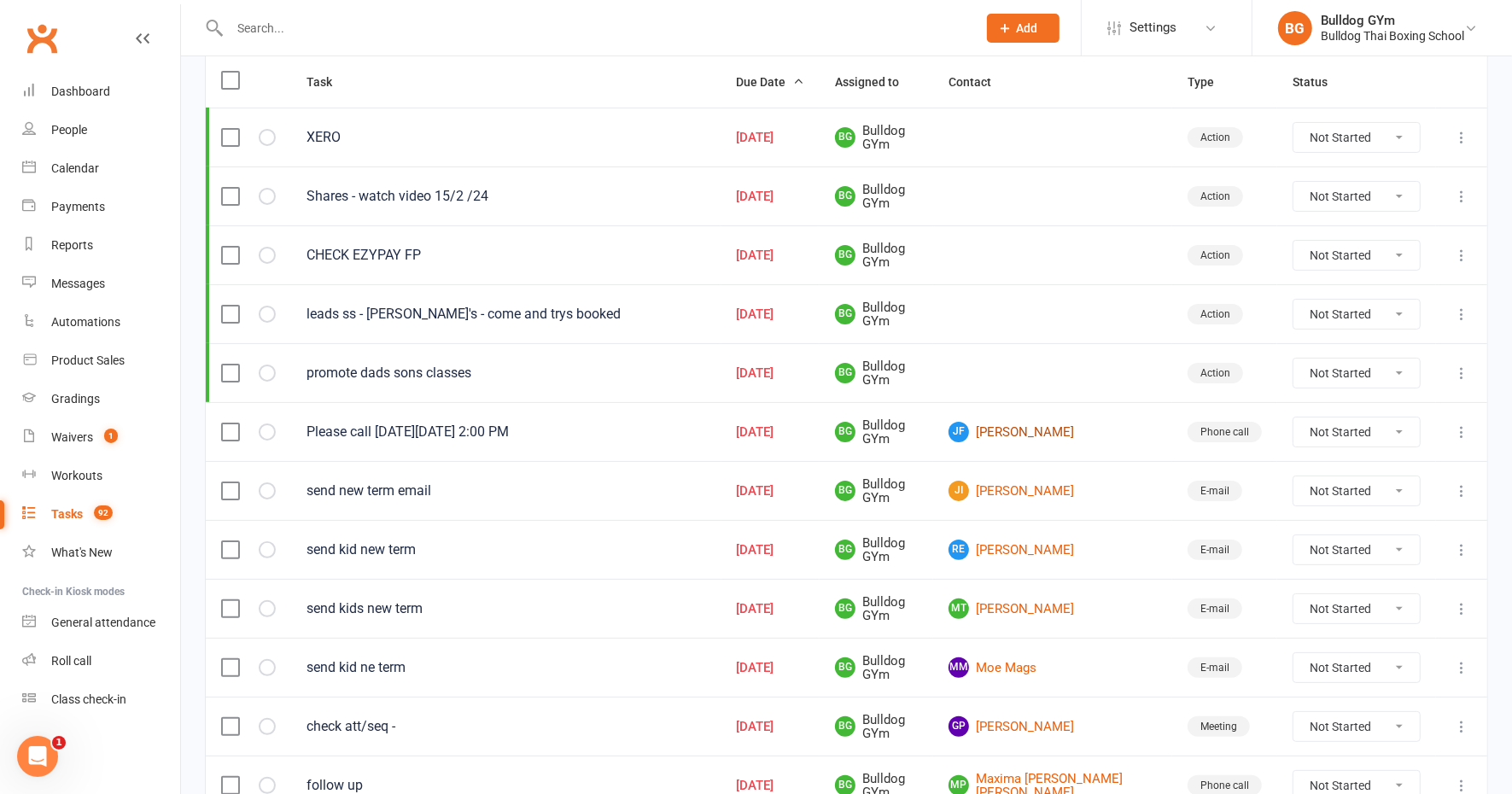
click at [1091, 425] on link "[PERSON_NAME] [PERSON_NAME]" at bounding box center [1052, 432] width 208 height 20
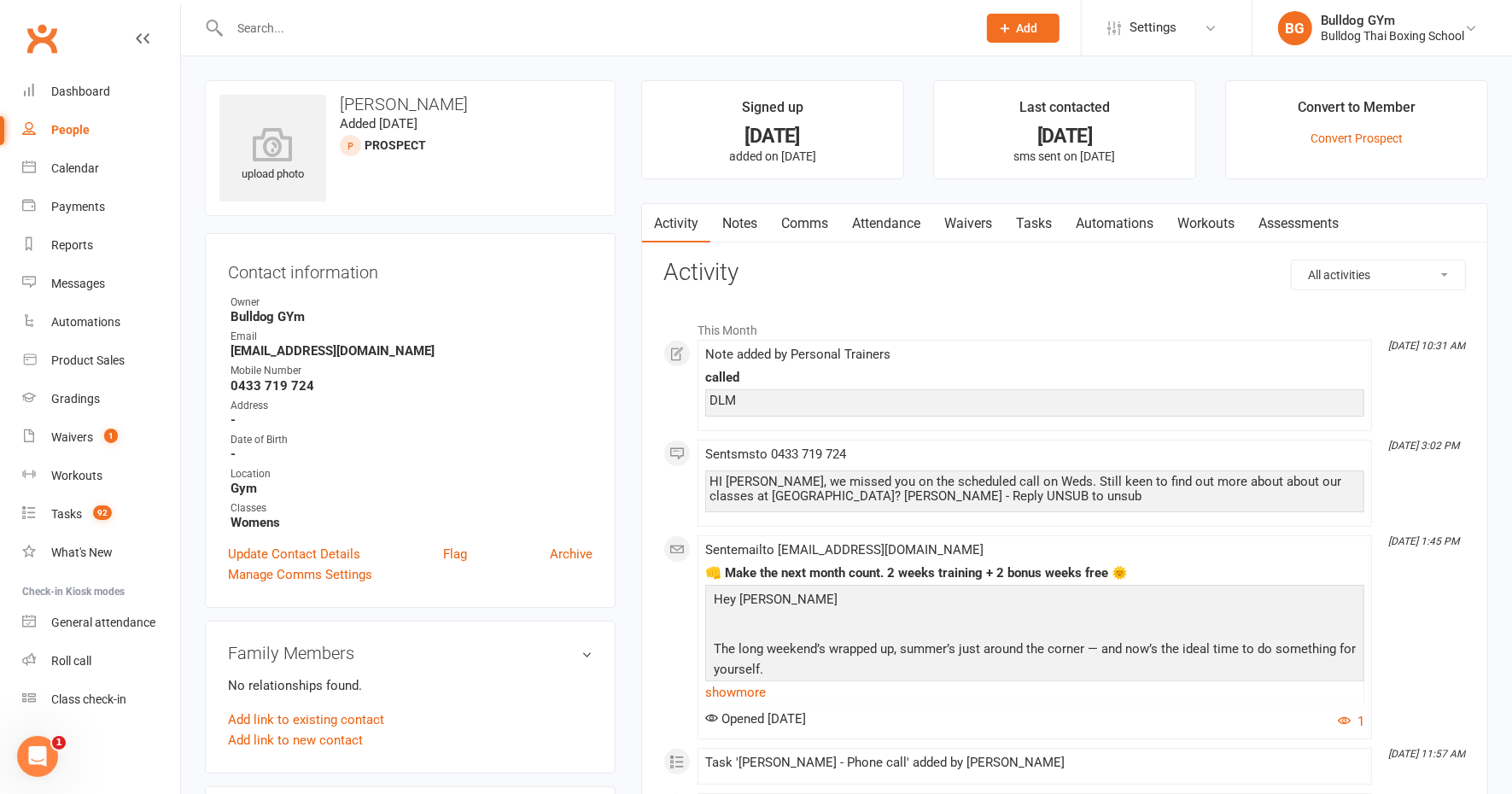
click at [1037, 221] on link "Tasks" at bounding box center [1034, 224] width 60 height 40
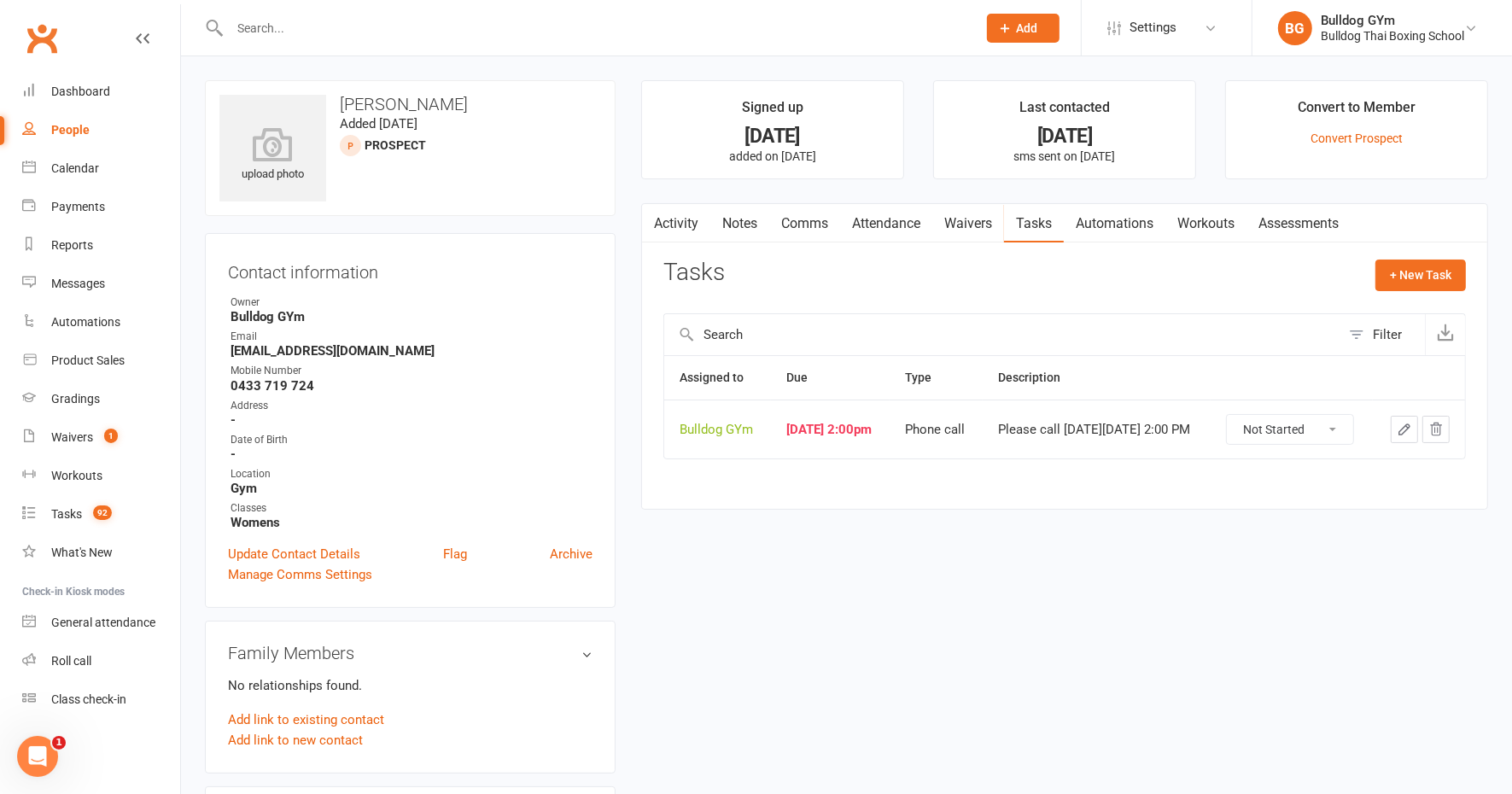
click at [1404, 426] on icon "button" at bounding box center [1404, 429] width 11 height 11
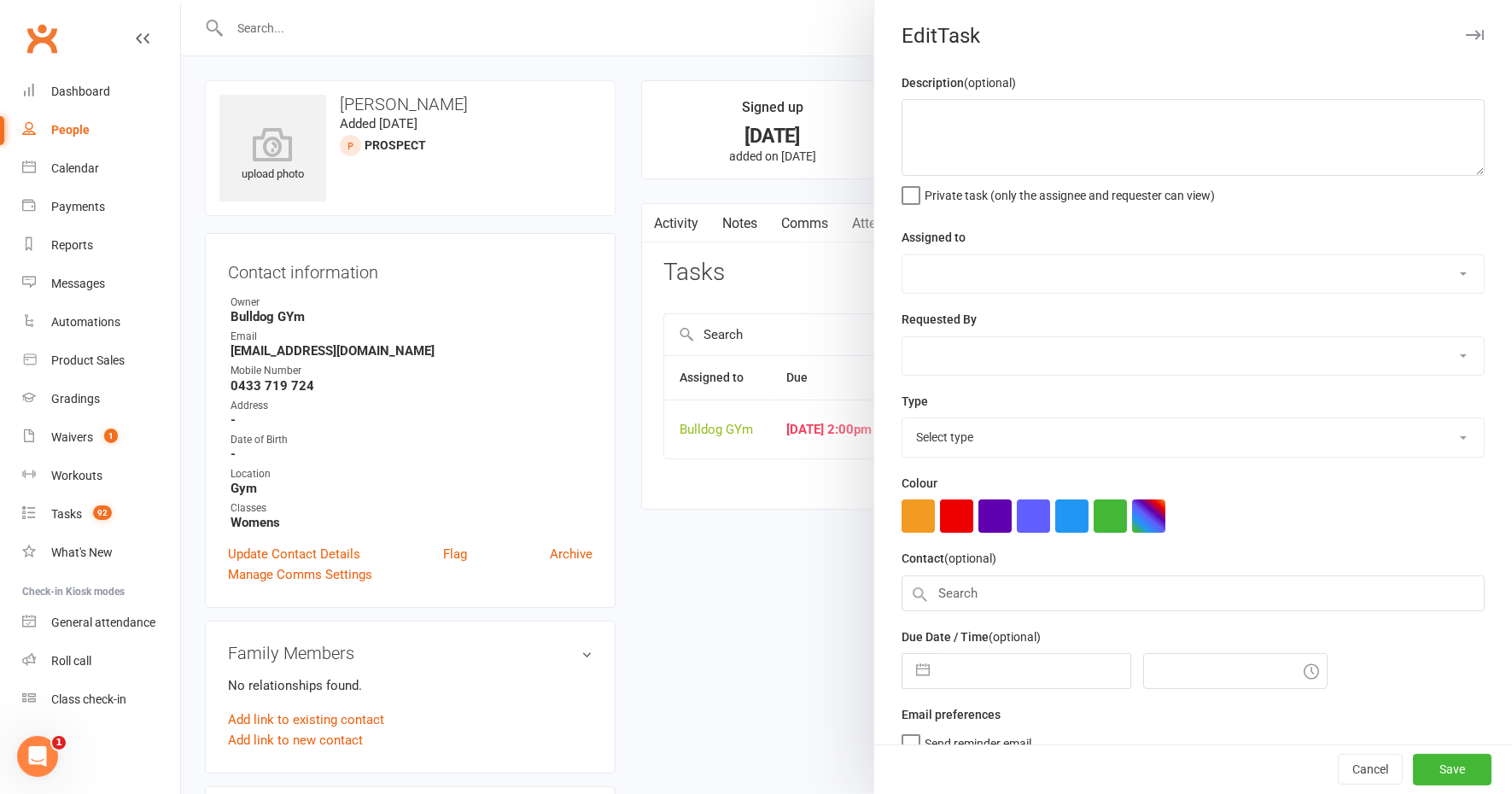
type textarea "Please call [DATE][DATE] 2:00 PM"
select select "12940"
select select "45795"
type input "[DATE]"
type input "2:00pm"
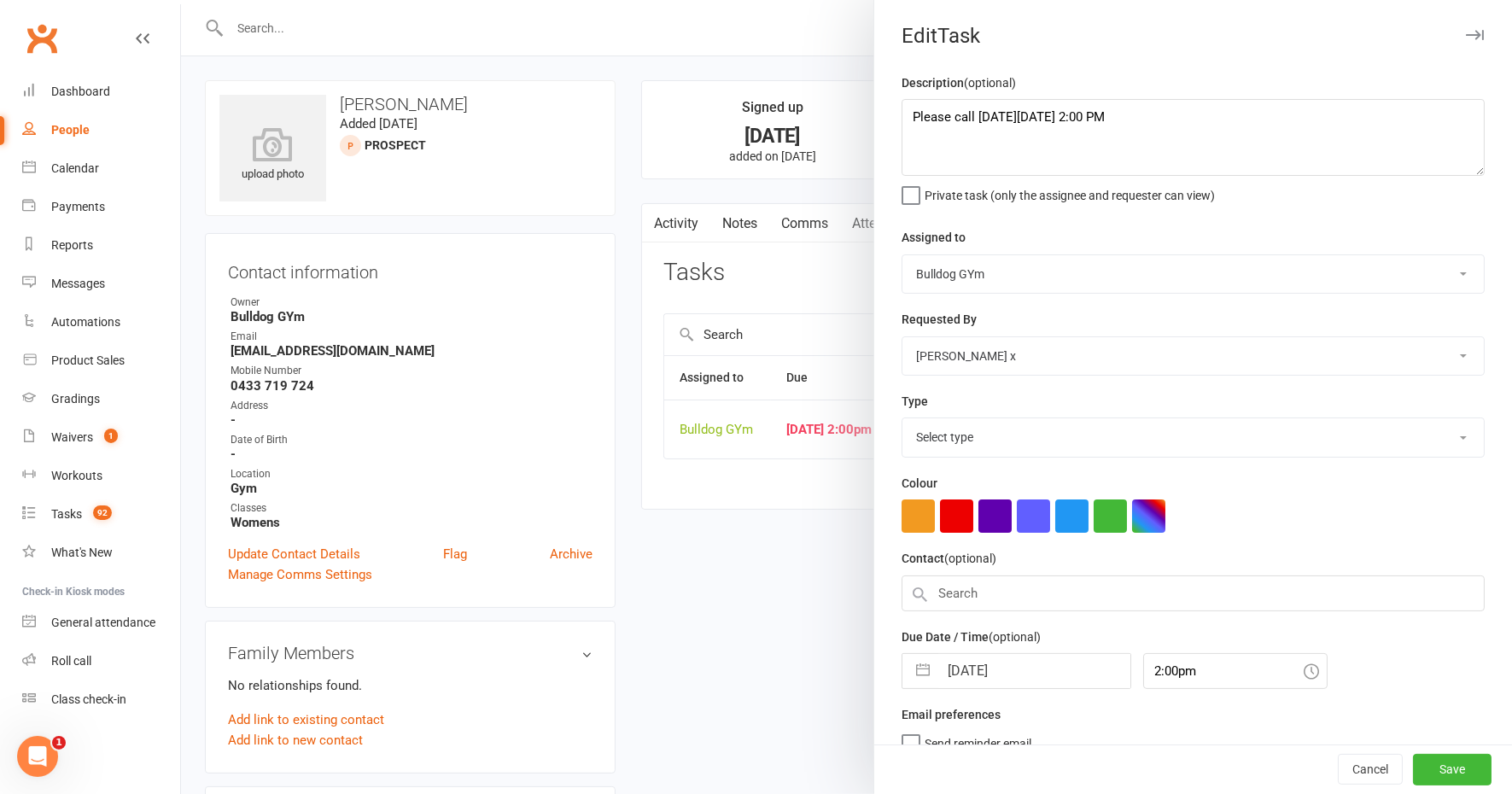
select select "12048"
drag, startPoint x: 1212, startPoint y: 119, endPoint x: 871, endPoint y: 143, distance: 341.8
click at [874, 143] on div "Description (optional) Please call [DATE][DATE] 2:00 PM Private task (only the …" at bounding box center [1193, 416] width 638 height 689
drag, startPoint x: 998, startPoint y: 115, endPoint x: 896, endPoint y: 111, distance: 102.1
click at [901, 112] on textarea "send book int" at bounding box center [1192, 138] width 583 height 77
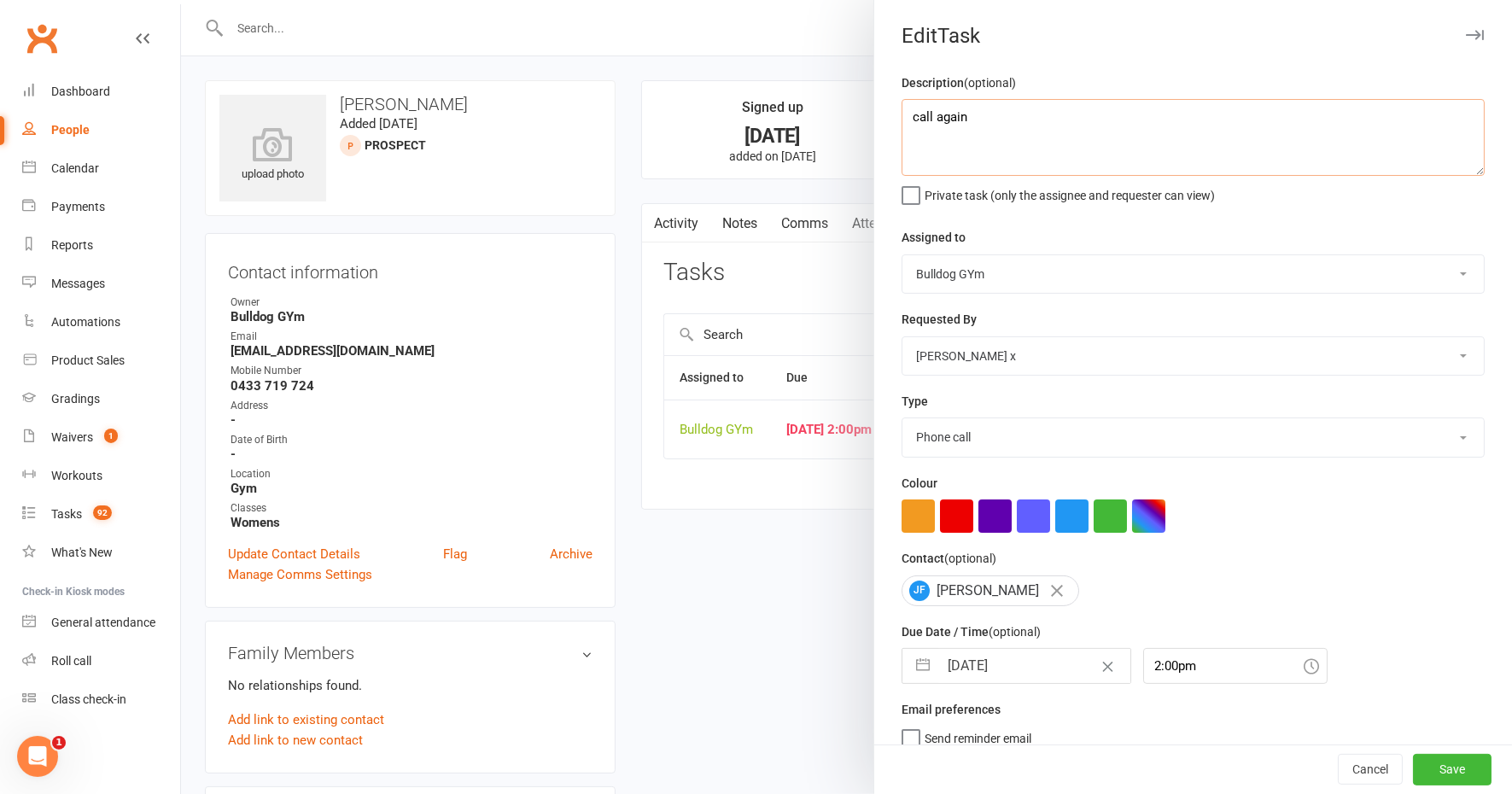
type textarea "call again"
click at [1035, 651] on input "[DATE]" at bounding box center [1034, 665] width 192 height 34
select select "8"
select select "2025"
select select "9"
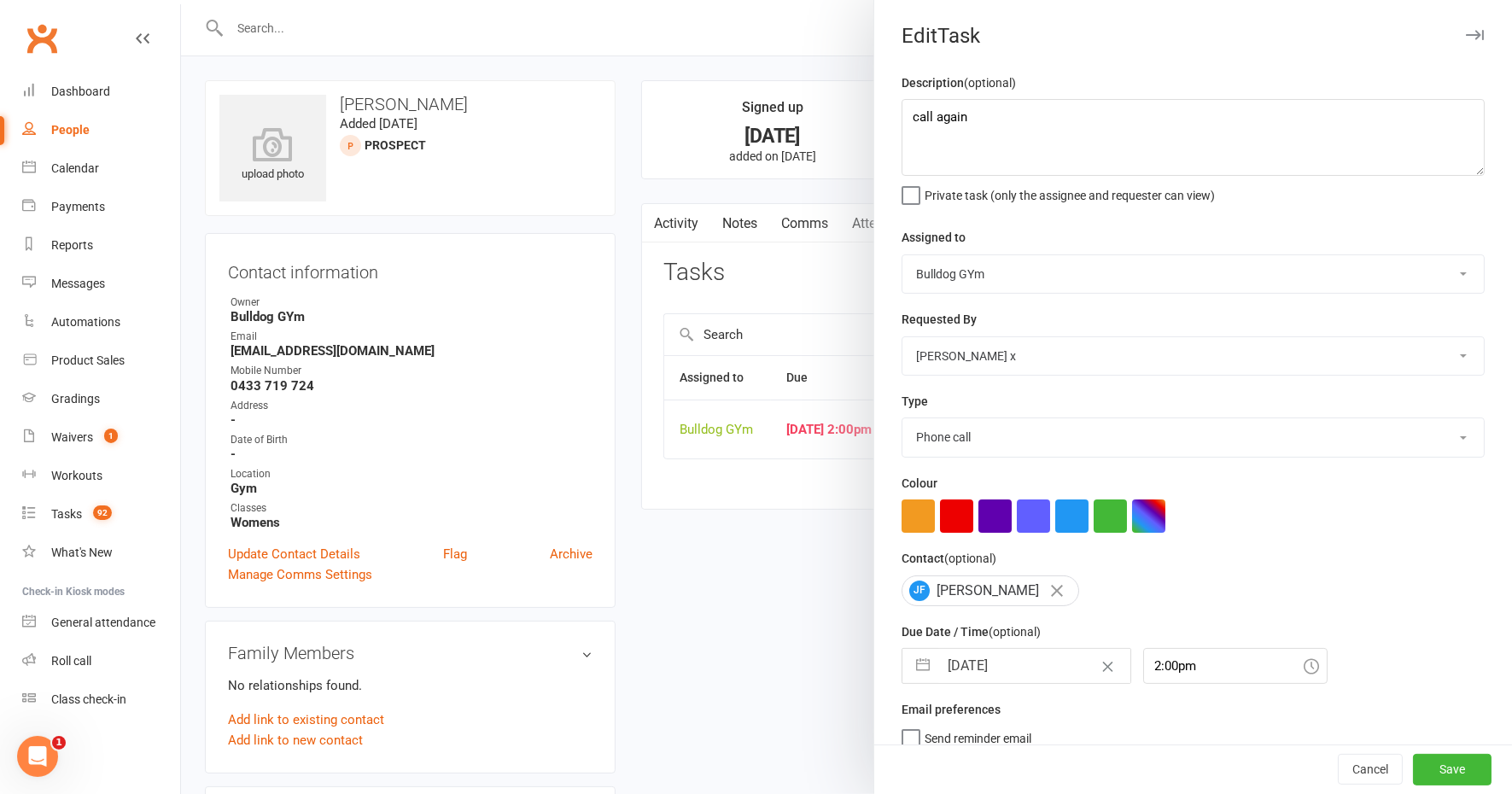
select select "2025"
select select "10"
select select "2025"
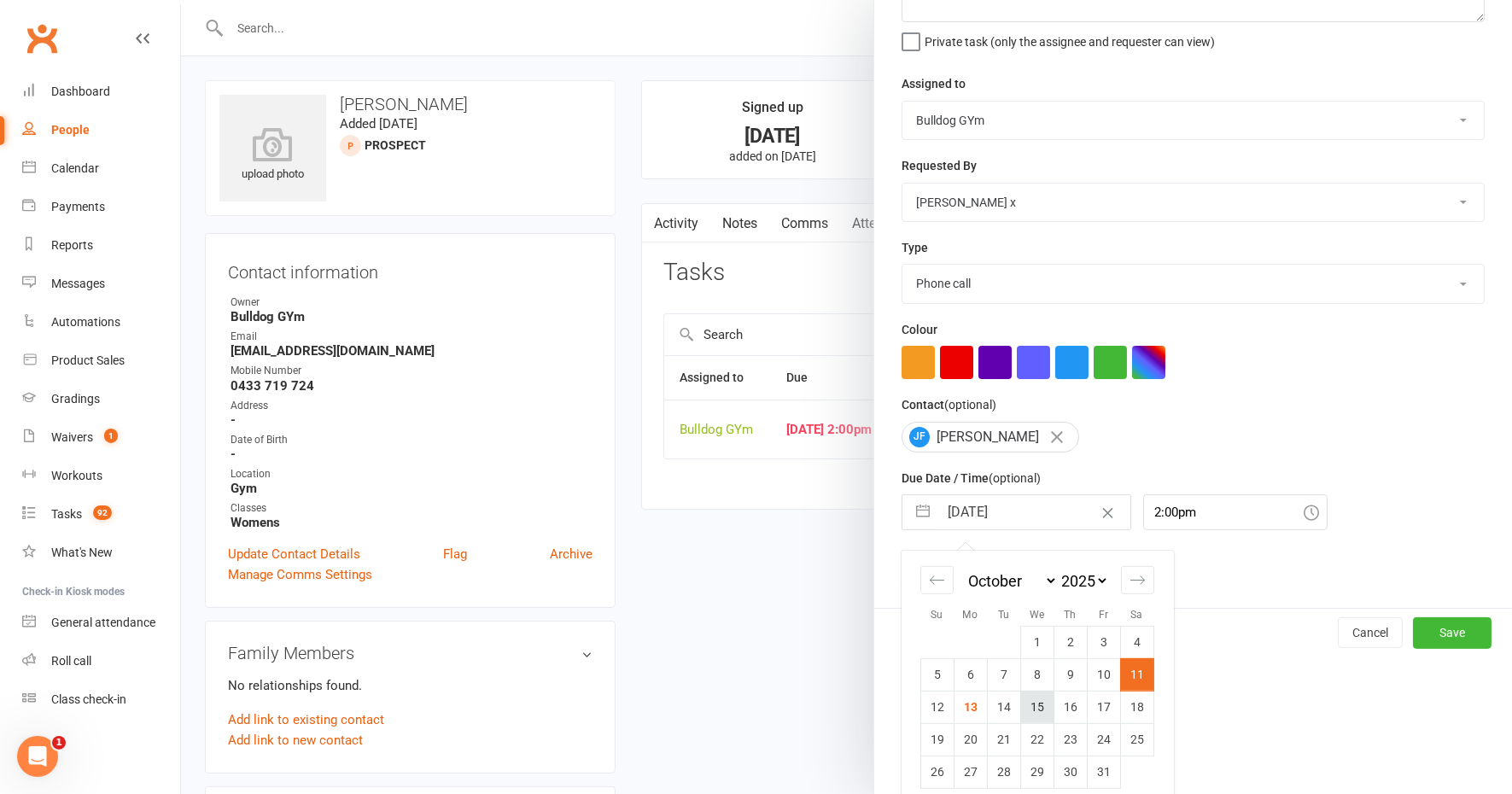
scroll to position [167, 0]
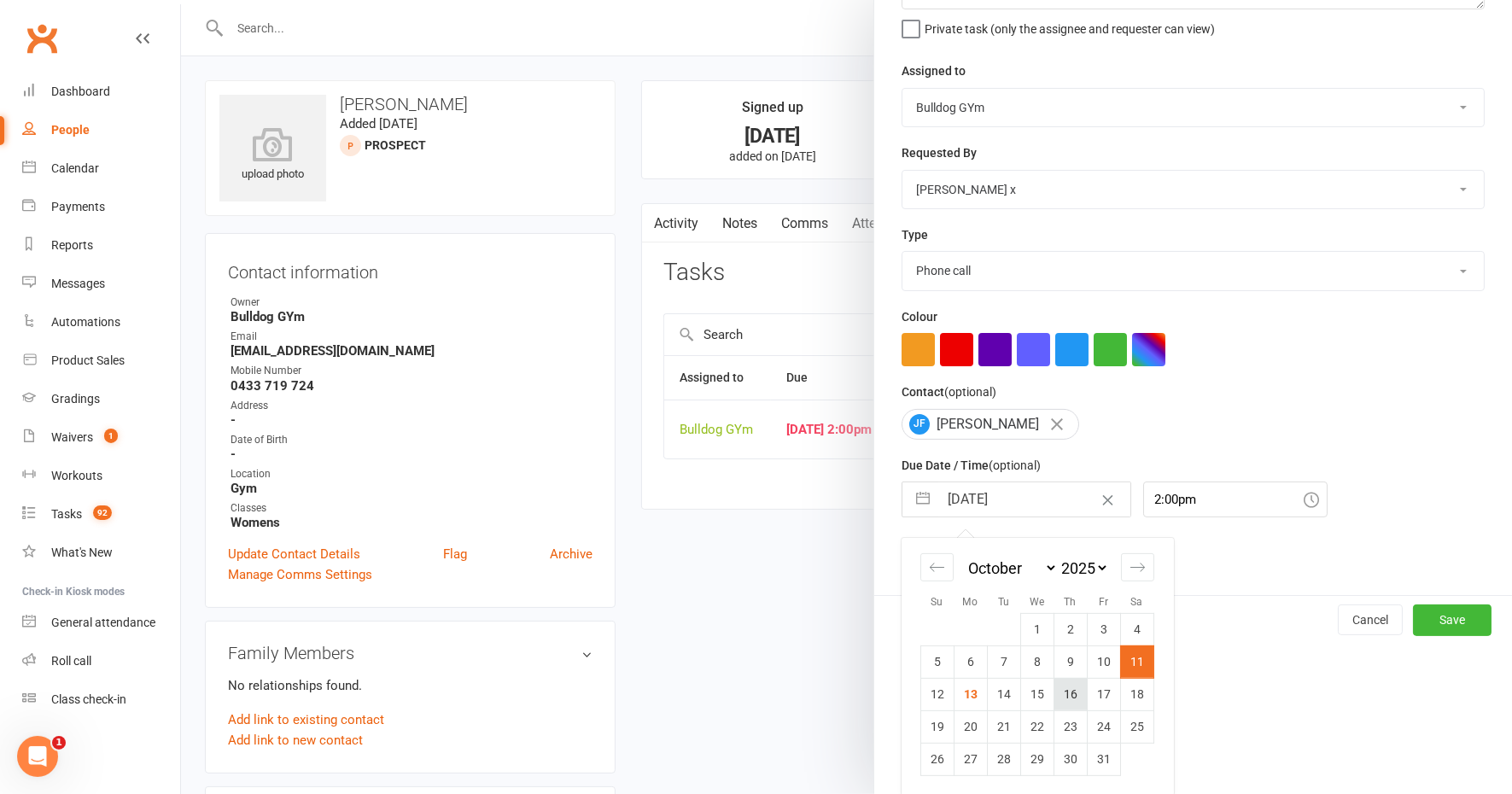
click at [1068, 692] on td "16" at bounding box center [1070, 694] width 34 height 33
type input "[DATE]"
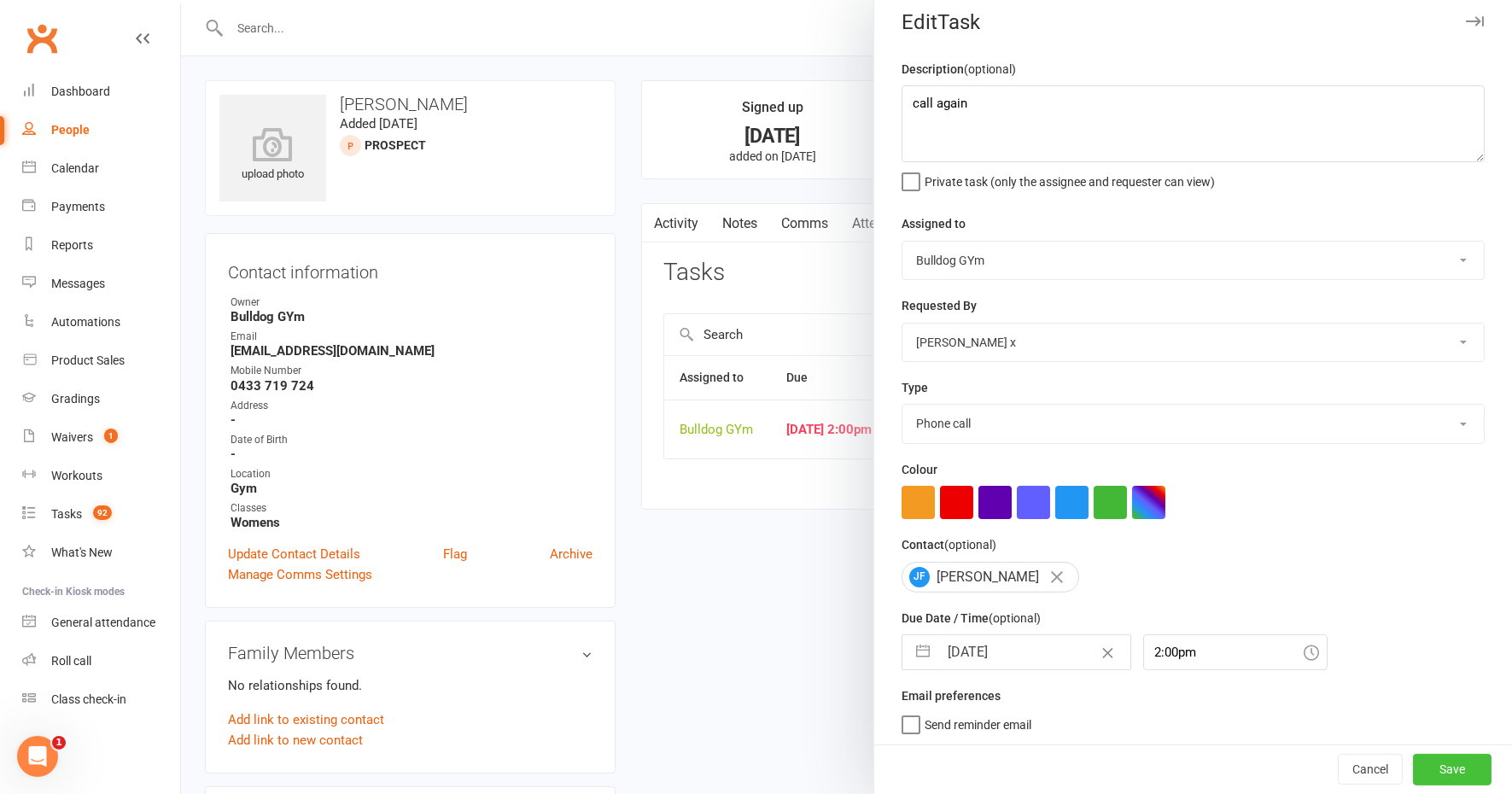
drag, startPoint x: 1418, startPoint y: 771, endPoint x: 1404, endPoint y: 739, distance: 34.9
click at [1418, 769] on button "Save" at bounding box center [1451, 770] width 78 height 31
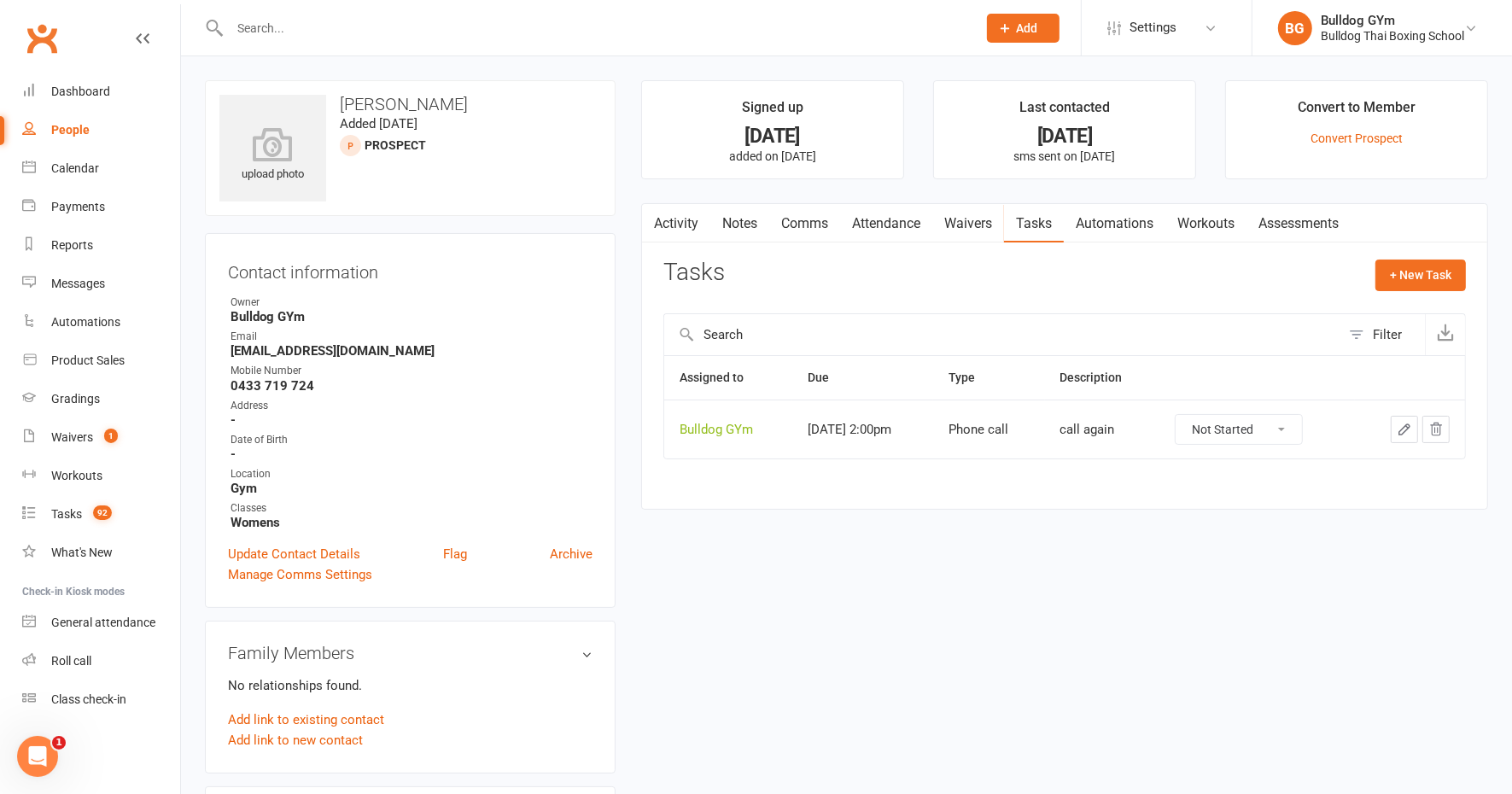
click at [805, 223] on link "Comms" at bounding box center [805, 224] width 71 height 40
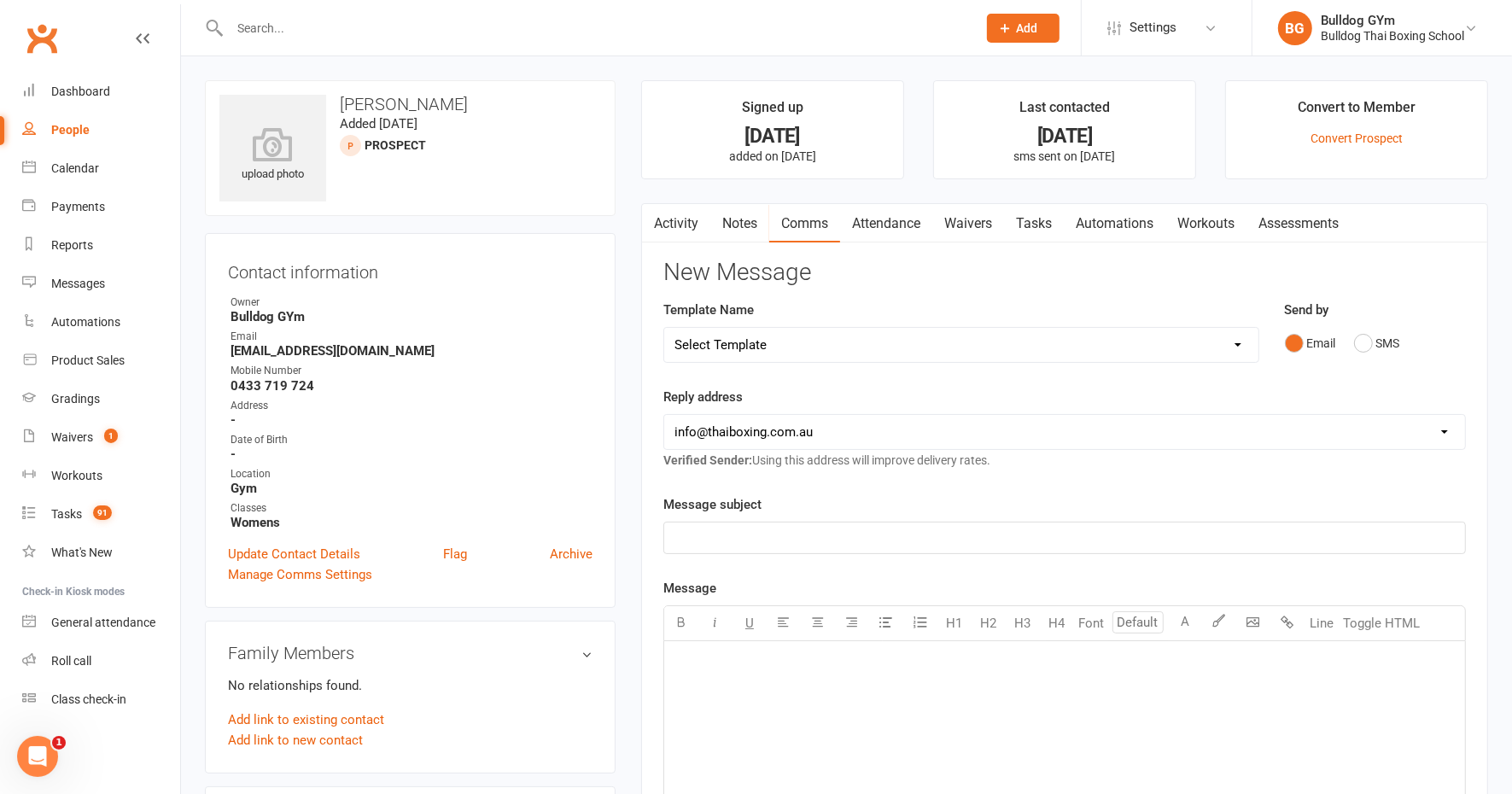
click at [669, 221] on link "Activity" at bounding box center [676, 224] width 68 height 40
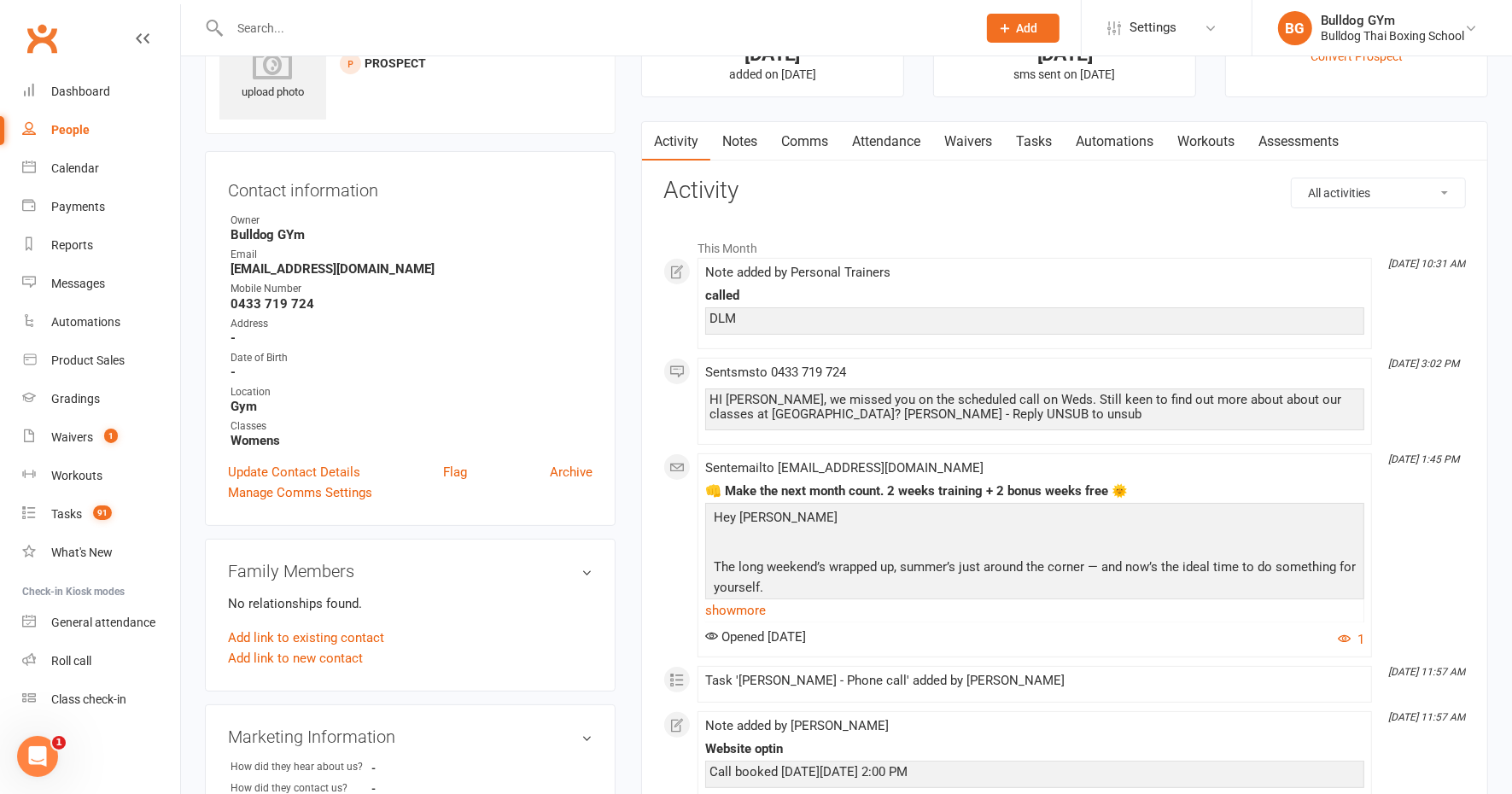
scroll to position [213, 0]
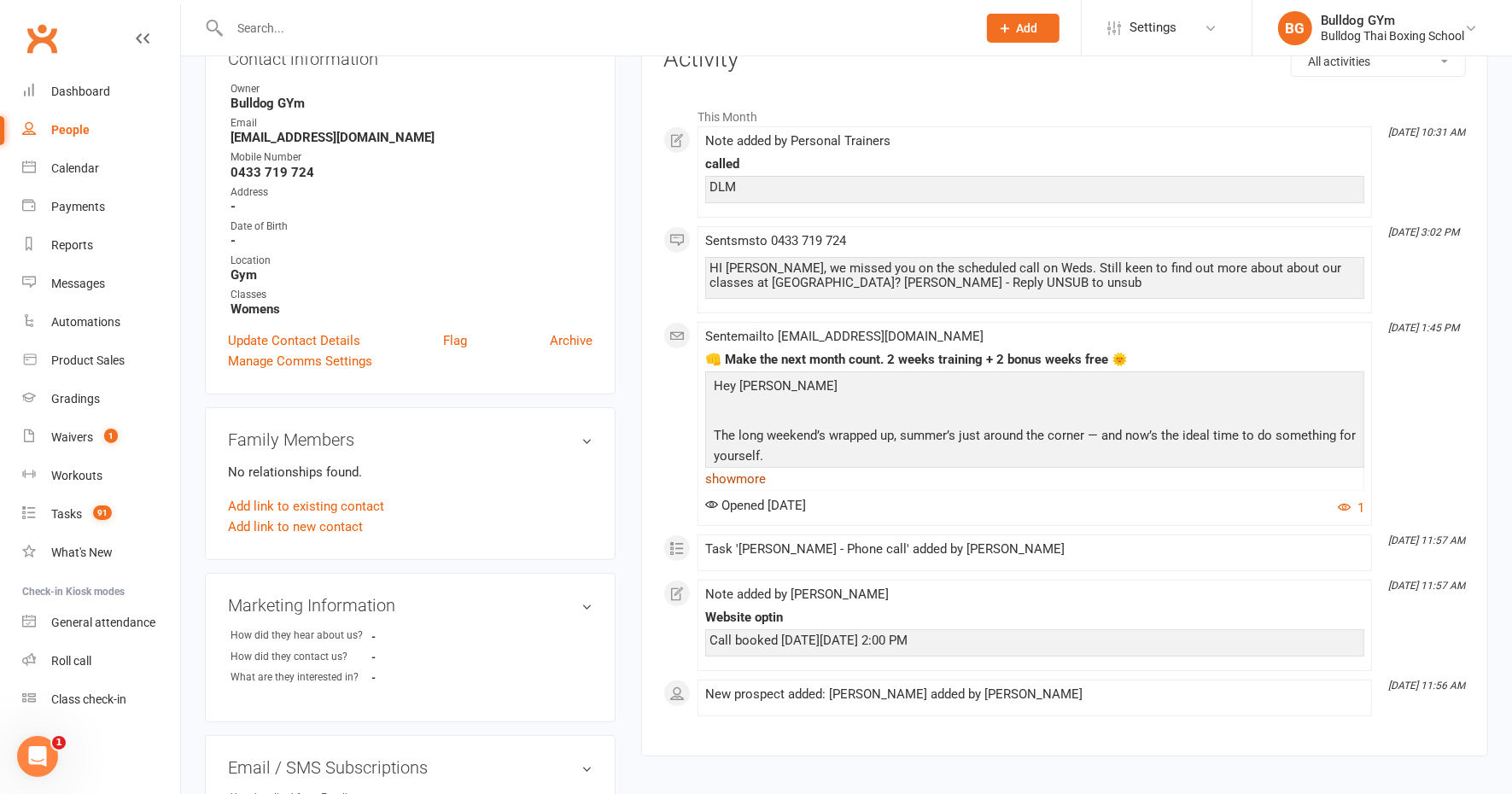
click at [758, 481] on link "show more" at bounding box center [1035, 479] width 659 height 24
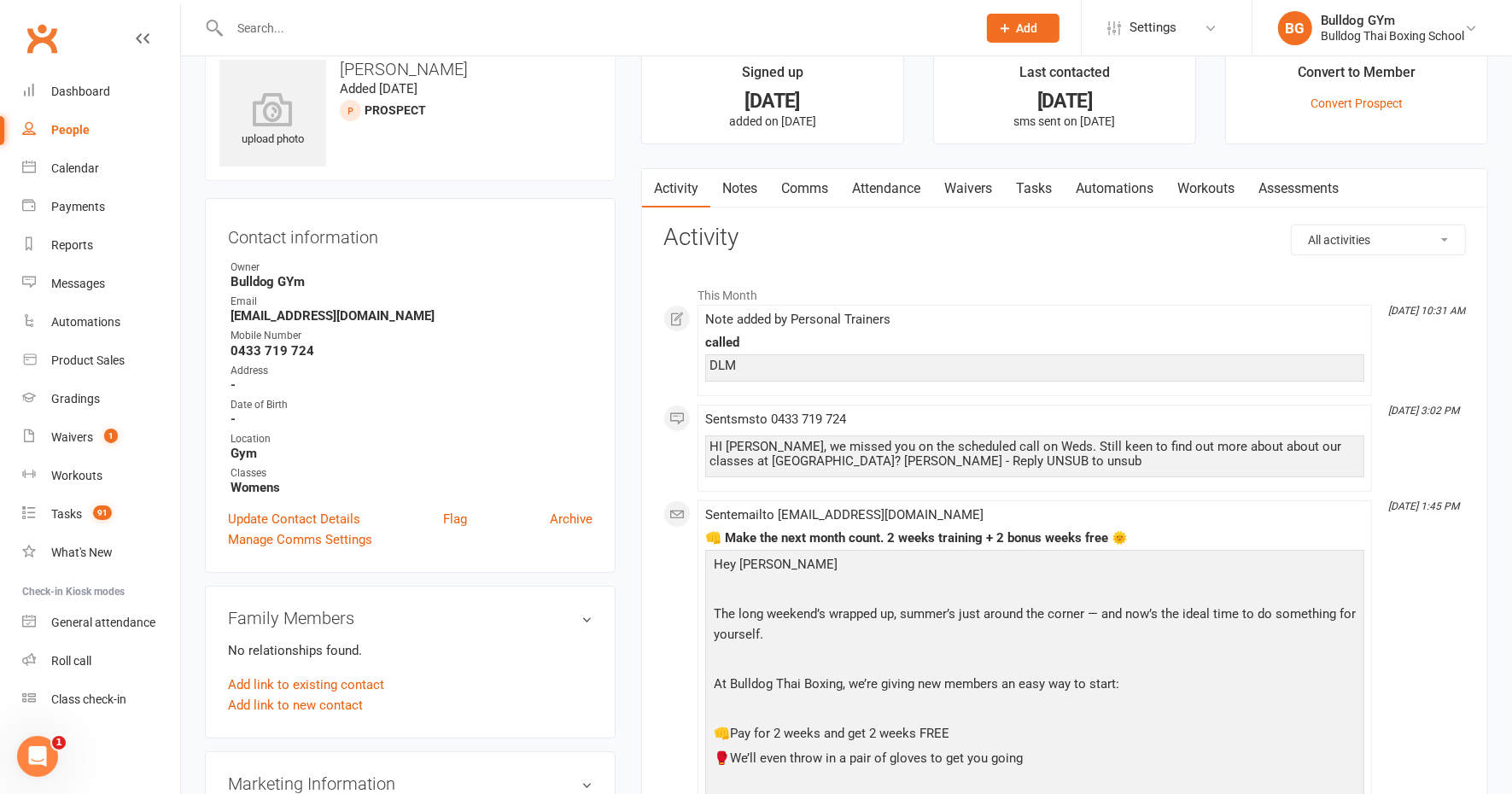
scroll to position [0, 0]
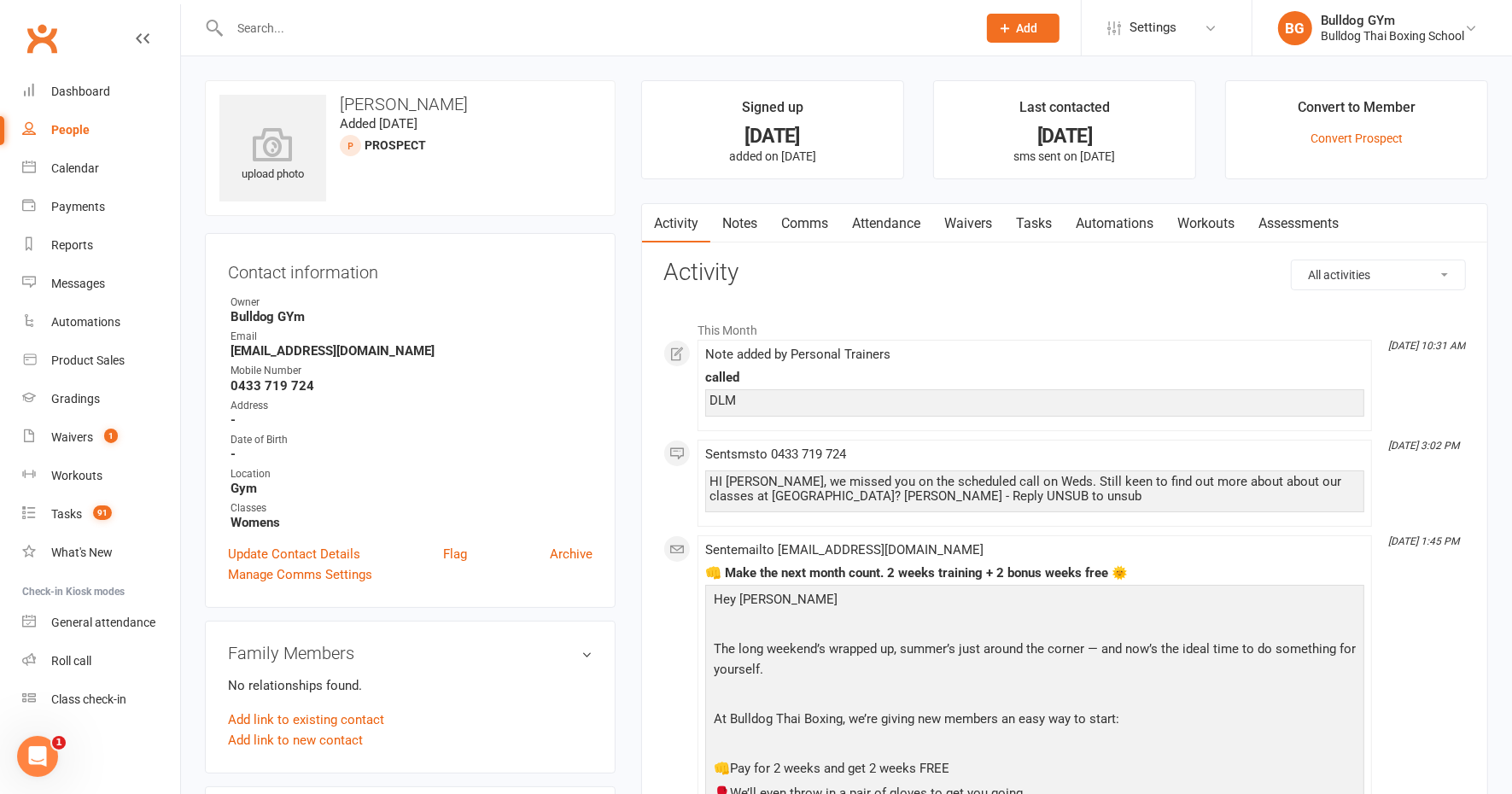
click at [797, 223] on link "Comms" at bounding box center [805, 224] width 71 height 40
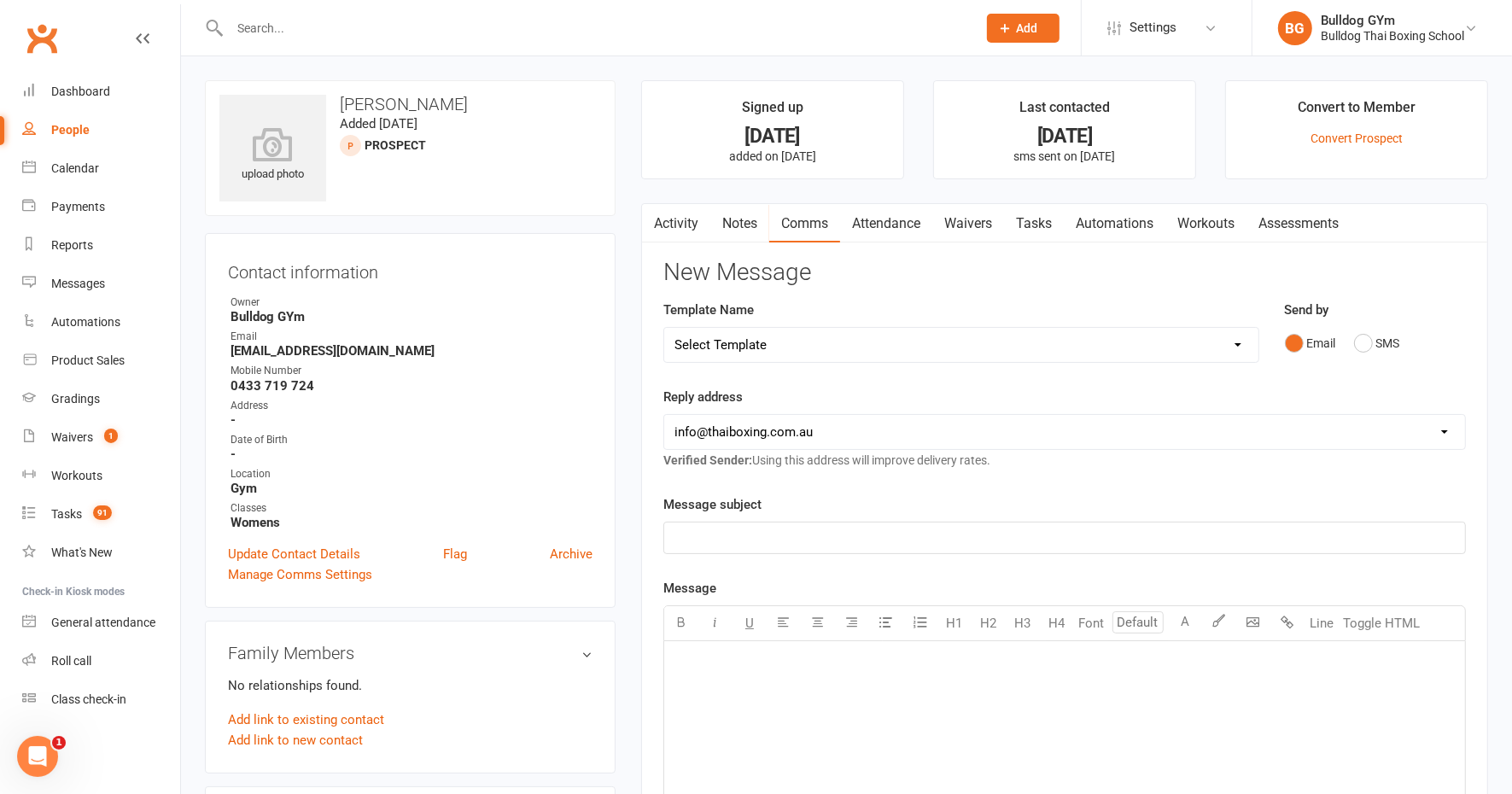
click at [811, 341] on select "Select Template [Email] Price Increase 28 Day Kick starter [SMS] 10 Pass Check …" at bounding box center [961, 344] width 595 height 34
select select "47"
click at [664, 328] on select "Select Template [Email] Price Increase 28 Day Kick starter [SMS] 10 Pass Check …" at bounding box center [961, 344] width 595 height 34
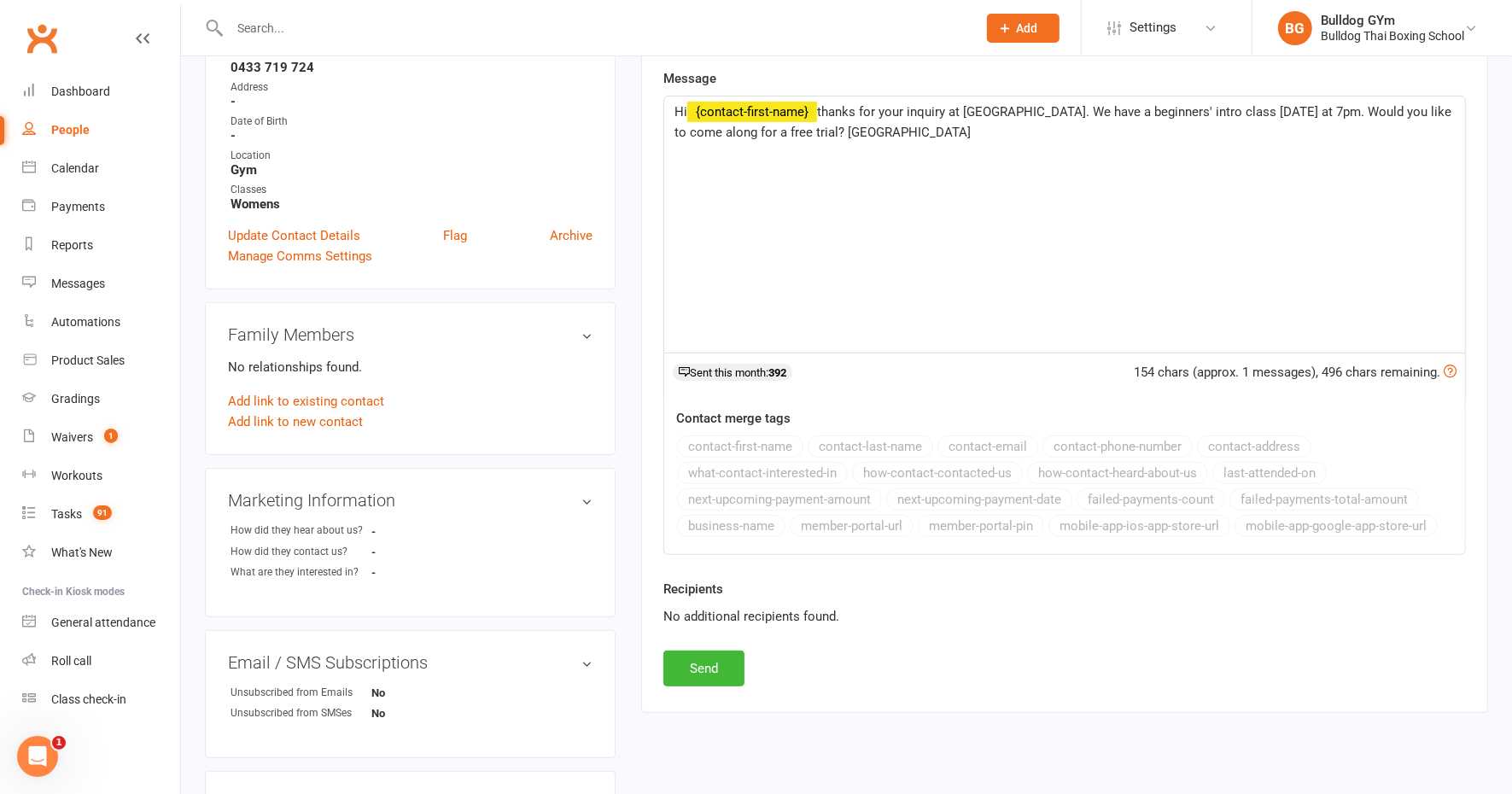
scroll to position [320, 0]
click at [728, 662] on button "Send" at bounding box center [703, 666] width 81 height 36
select select
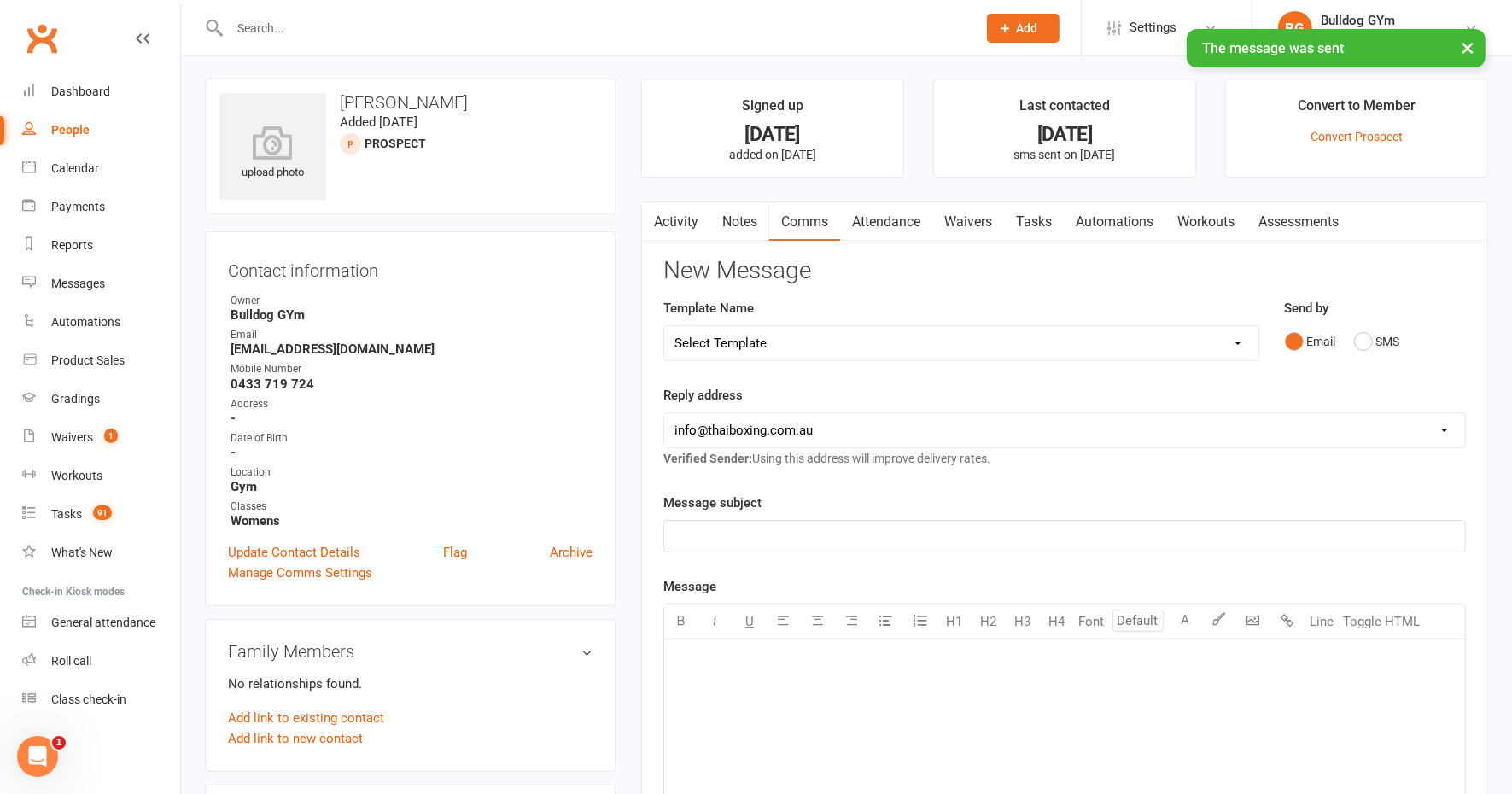
scroll to position [0, 0]
click at [1039, 220] on link "Tasks" at bounding box center [1034, 224] width 60 height 40
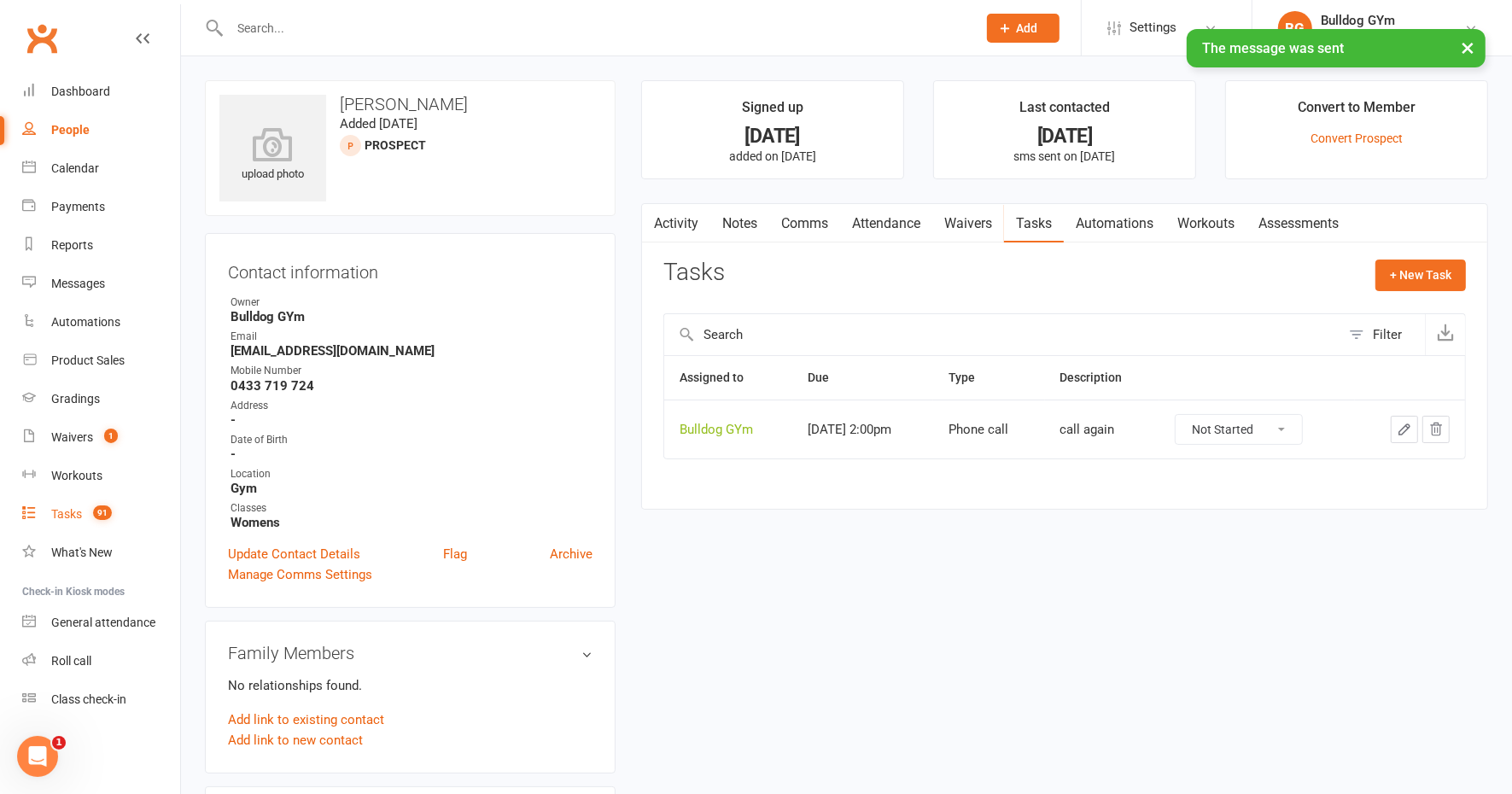
click at [68, 515] on div "Tasks" at bounding box center [66, 514] width 31 height 13
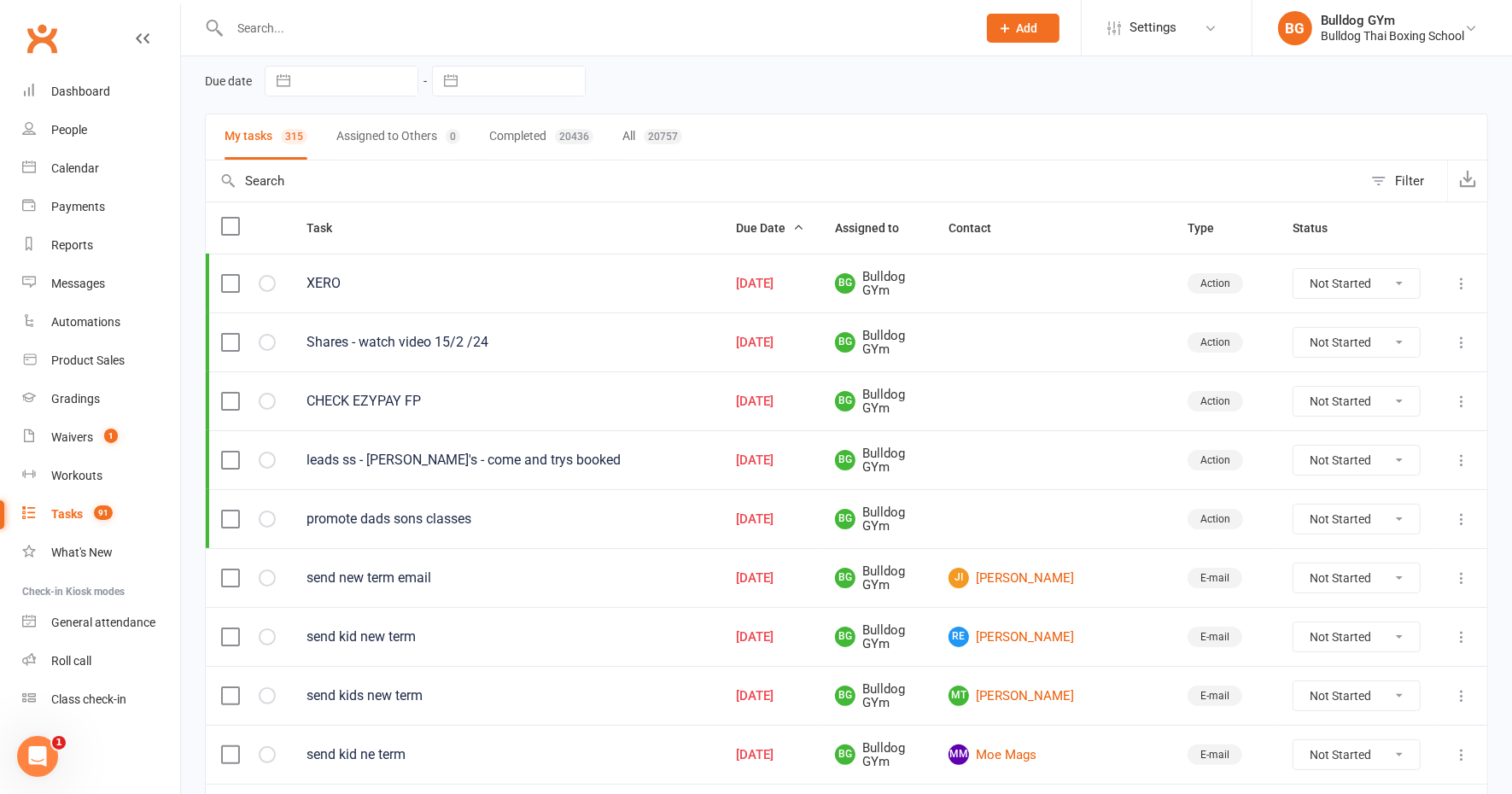
scroll to position [107, 0]
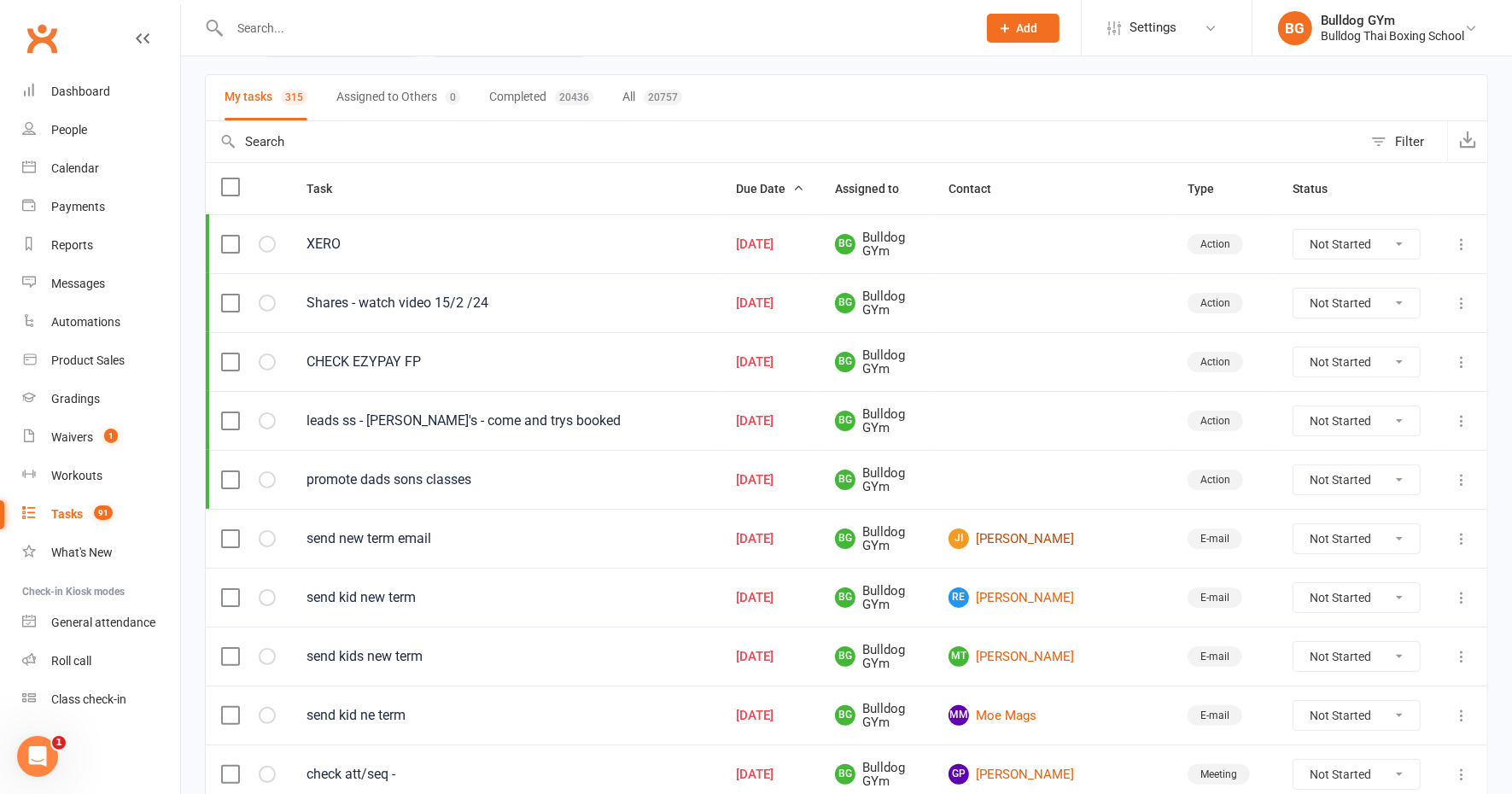
click at [1073, 529] on link "JI [PERSON_NAME]" at bounding box center [1052, 538] width 208 height 20
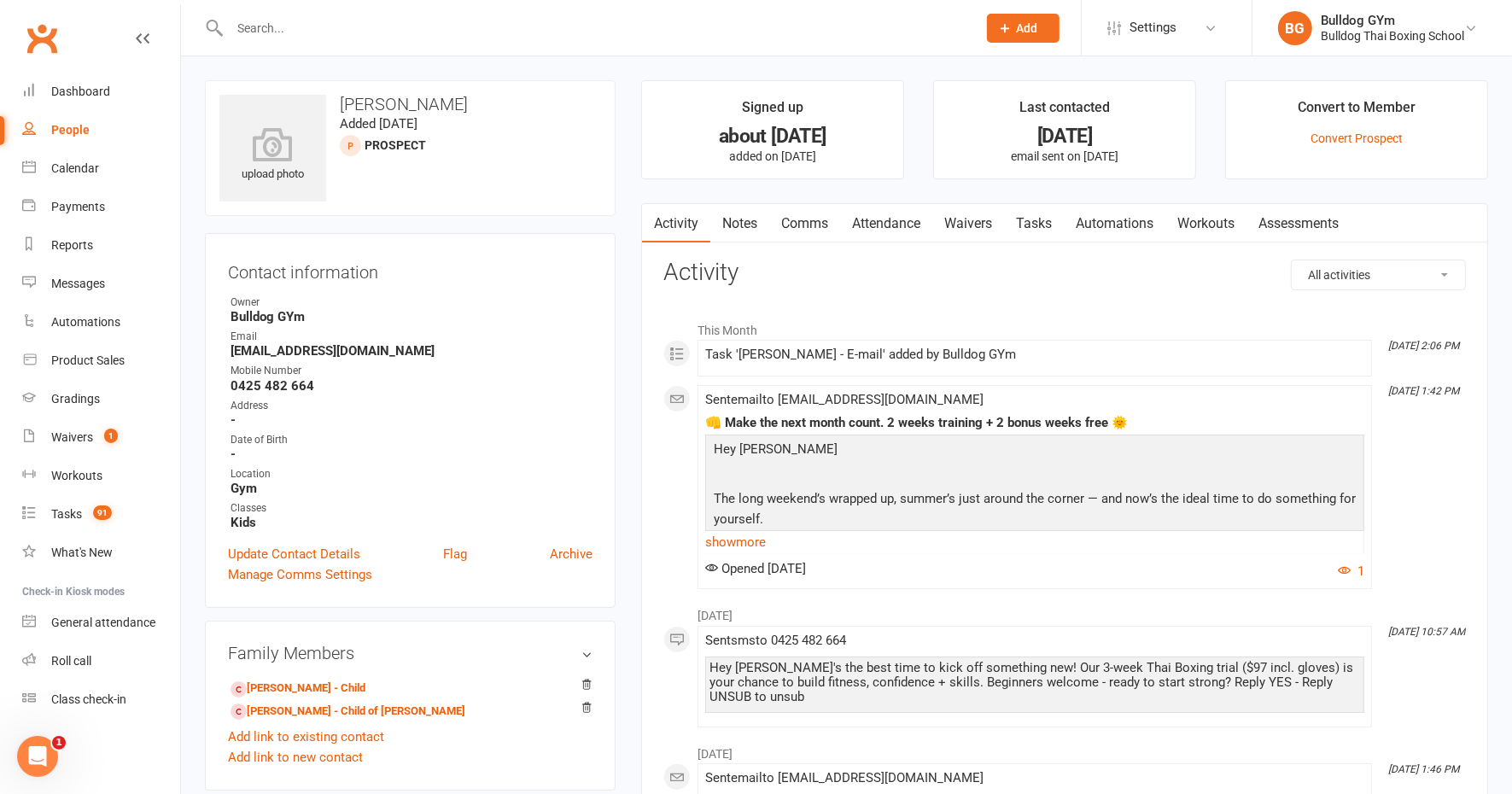
click at [1038, 220] on link "Tasks" at bounding box center [1034, 224] width 60 height 40
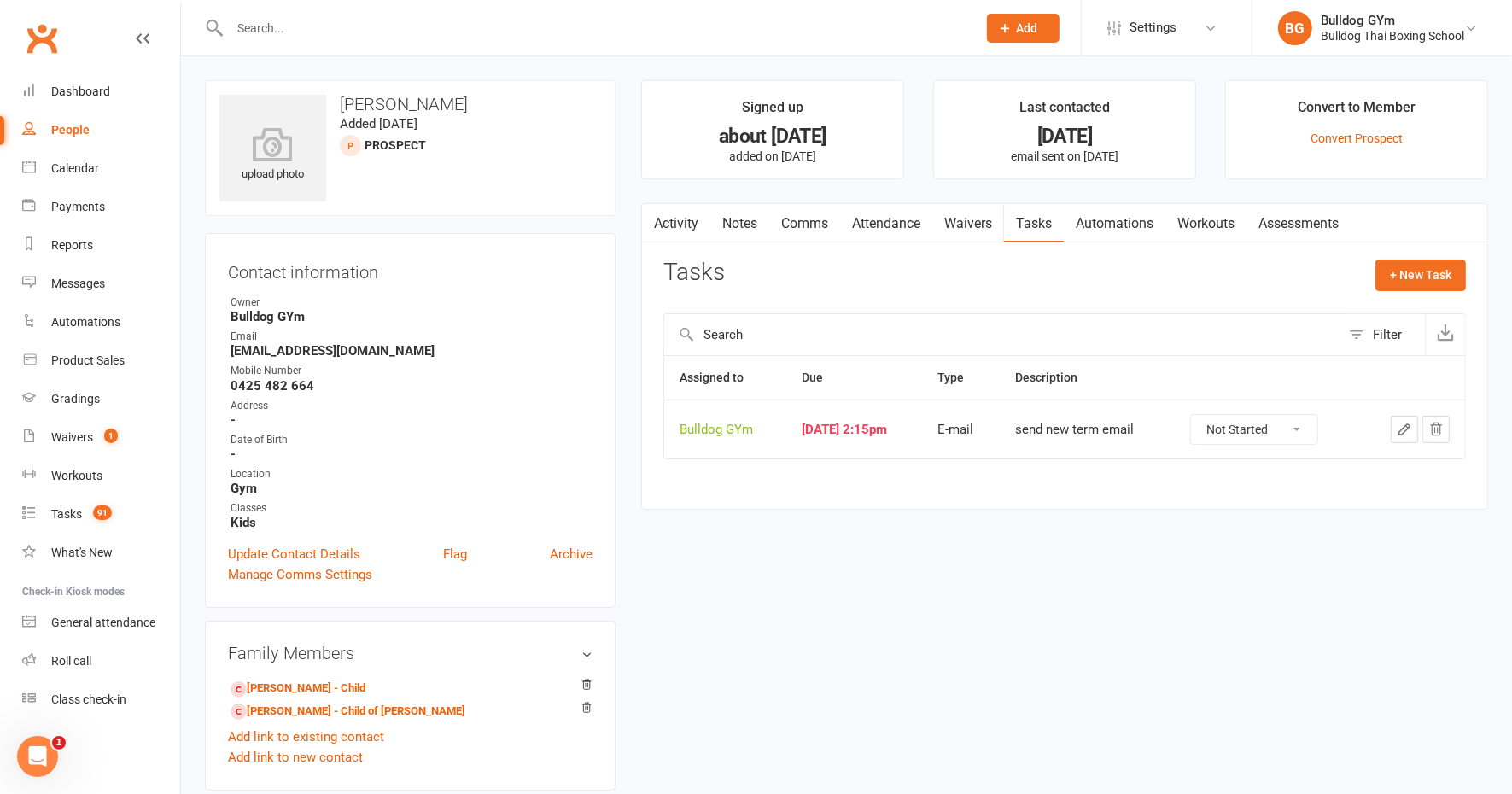
click at [811, 215] on link "Comms" at bounding box center [805, 224] width 71 height 40
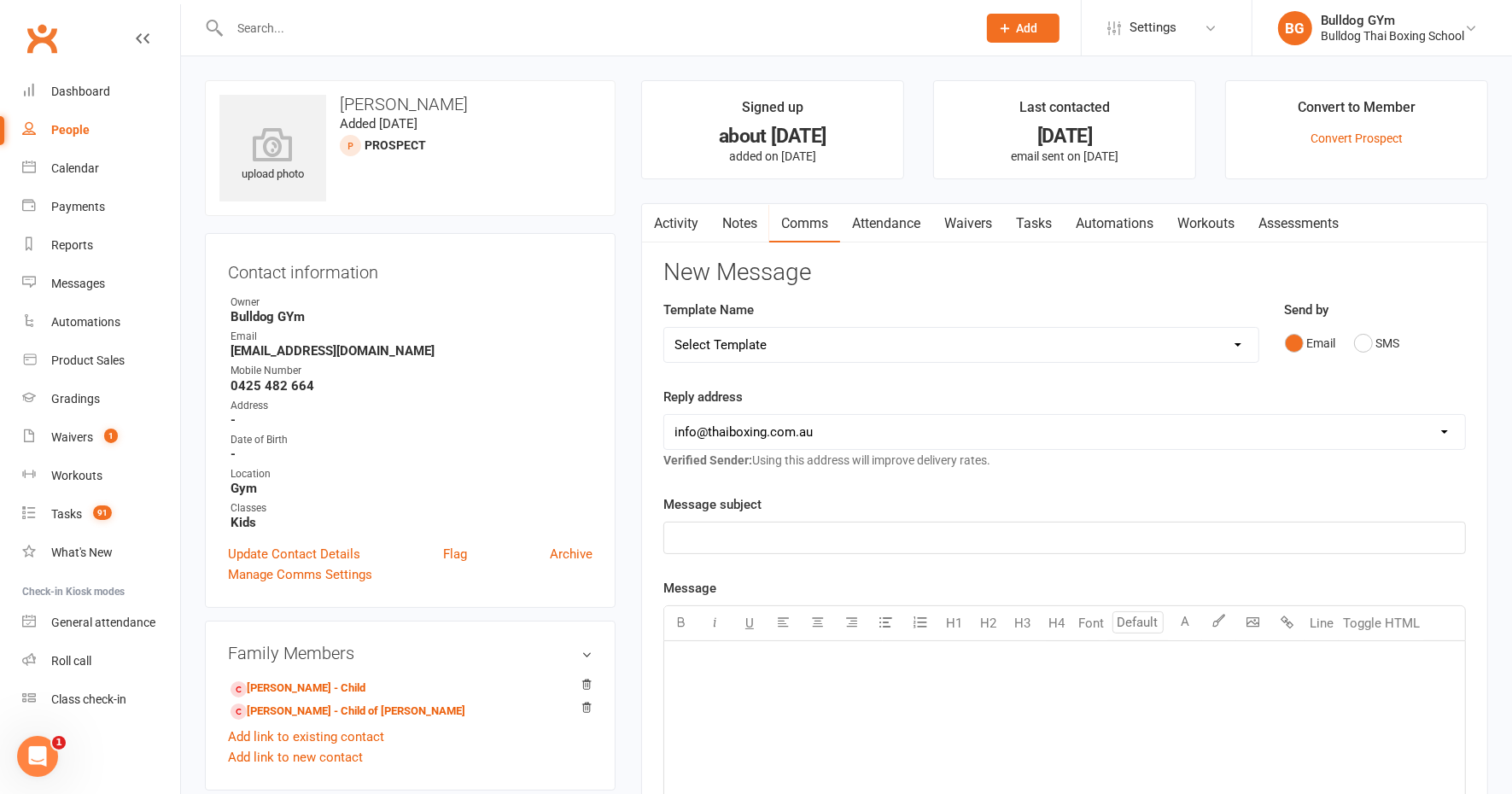
click at [778, 345] on select "Select Template [Email] Price Increase 28 Day Kick starter [SMS] 10 Pass Check …" at bounding box center [961, 344] width 595 height 34
select select "124"
click at [664, 328] on select "Select Template [Email] Price Increase 28 Day Kick starter [SMS] 10 Pass Check …" at bounding box center [961, 344] width 595 height 34
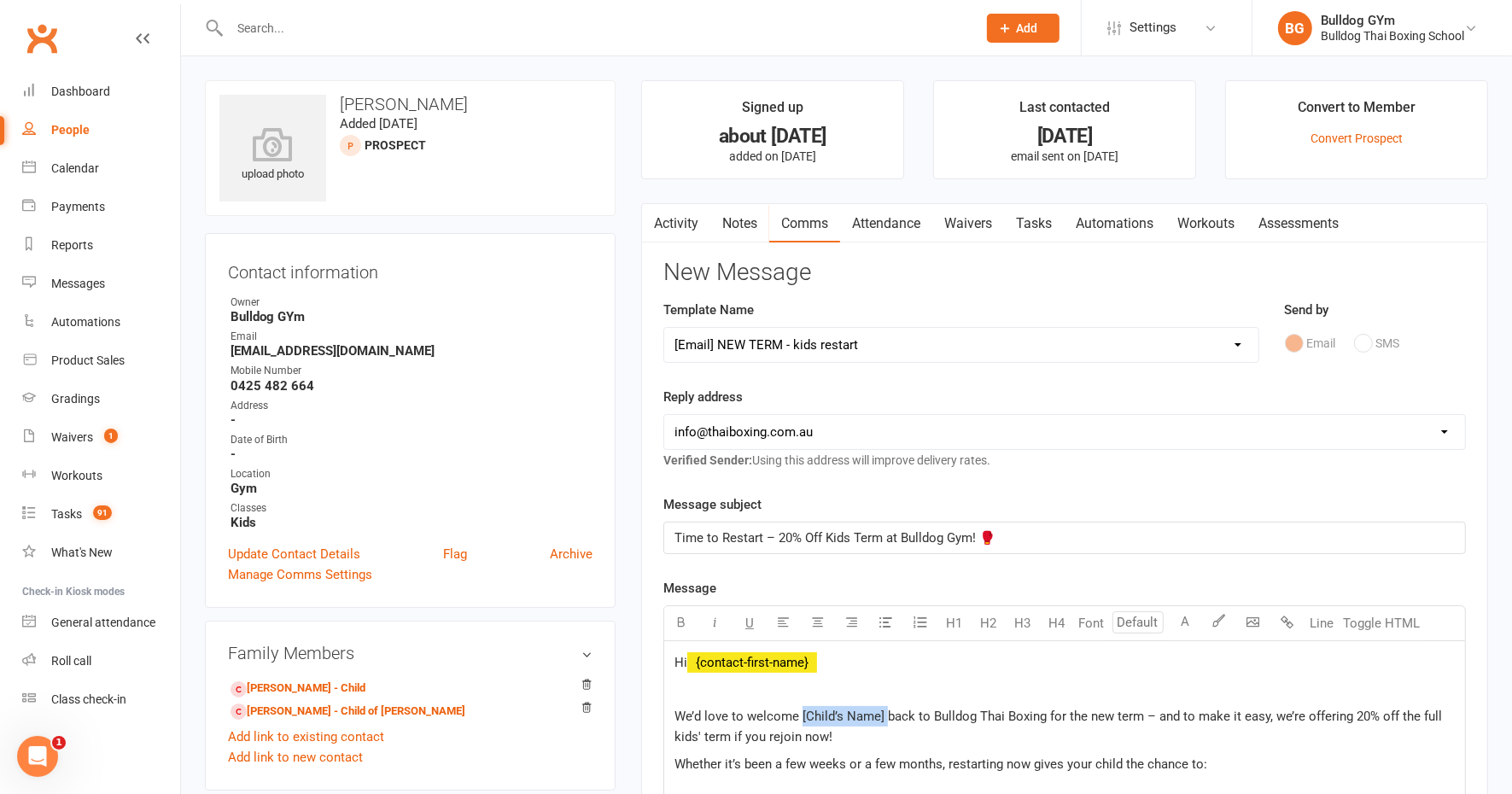
drag, startPoint x: 884, startPoint y: 714, endPoint x: 801, endPoint y: 708, distance: 83.2
click at [800, 709] on span "We’d love to welcome [Child’s Name] back to Bulldog Thai Boxing for the new ter…" at bounding box center [1060, 726] width 771 height 36
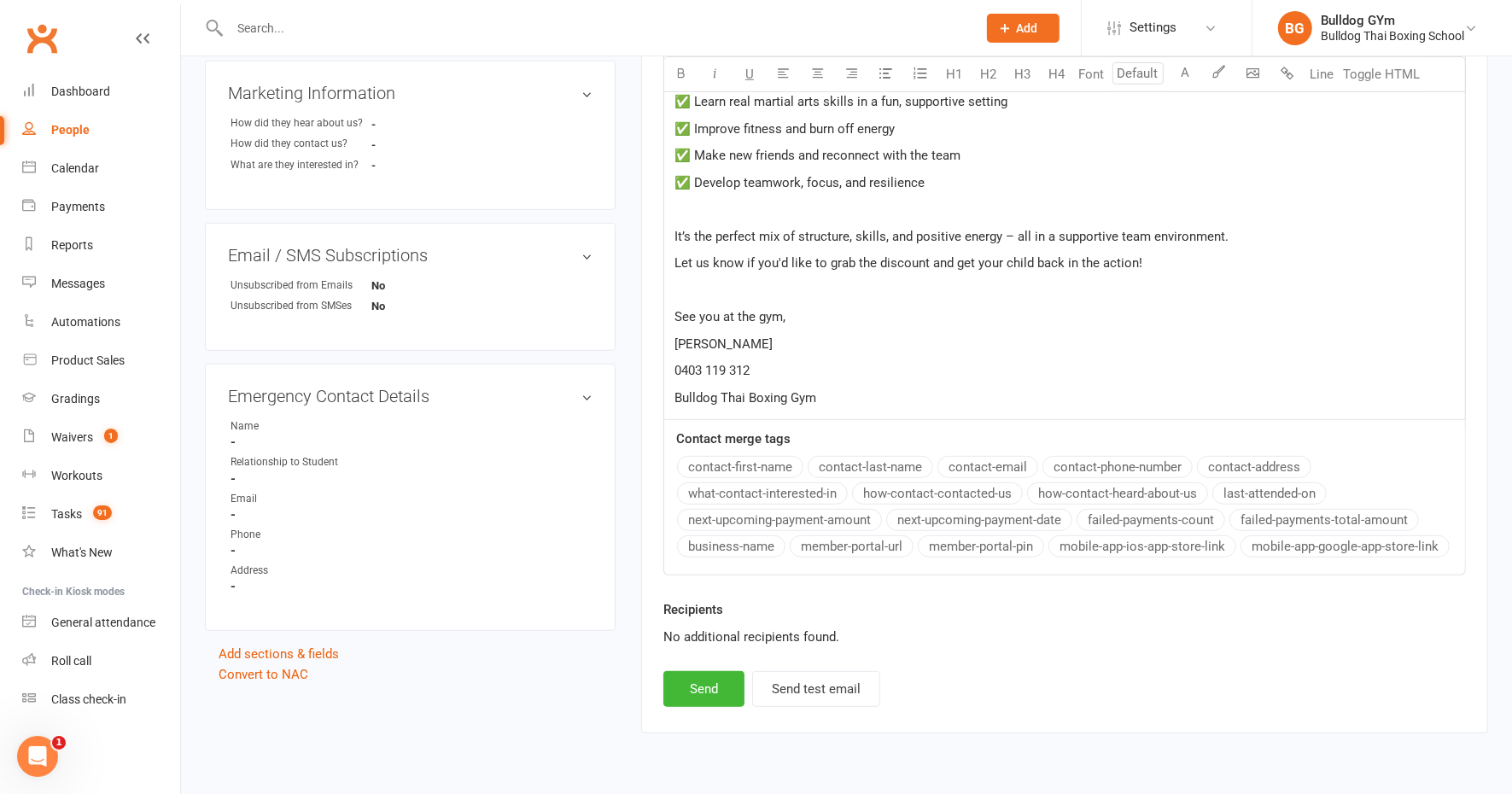
scroll to position [747, 0]
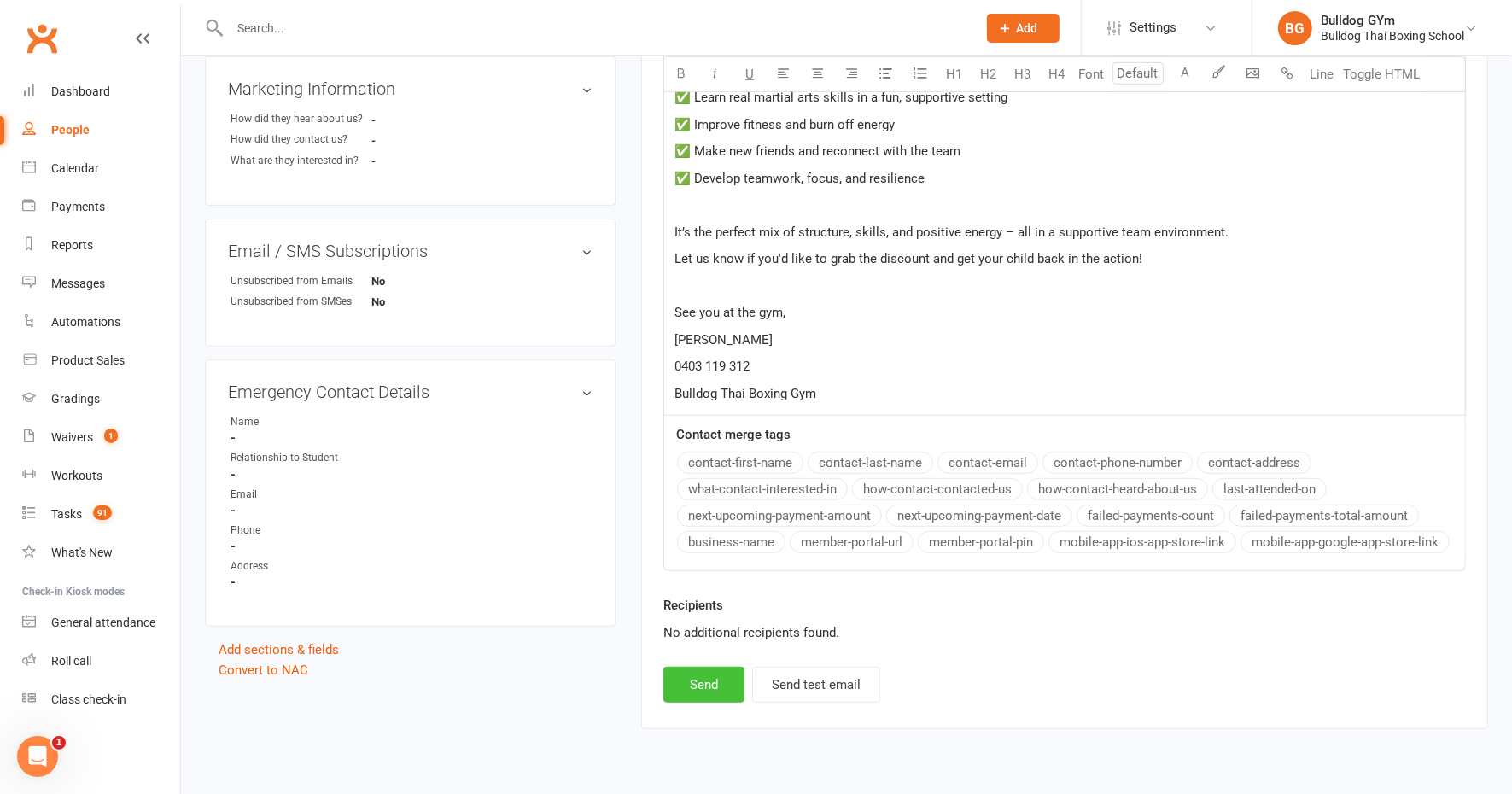
click at [719, 675] on button "Send" at bounding box center [703, 684] width 81 height 36
select select
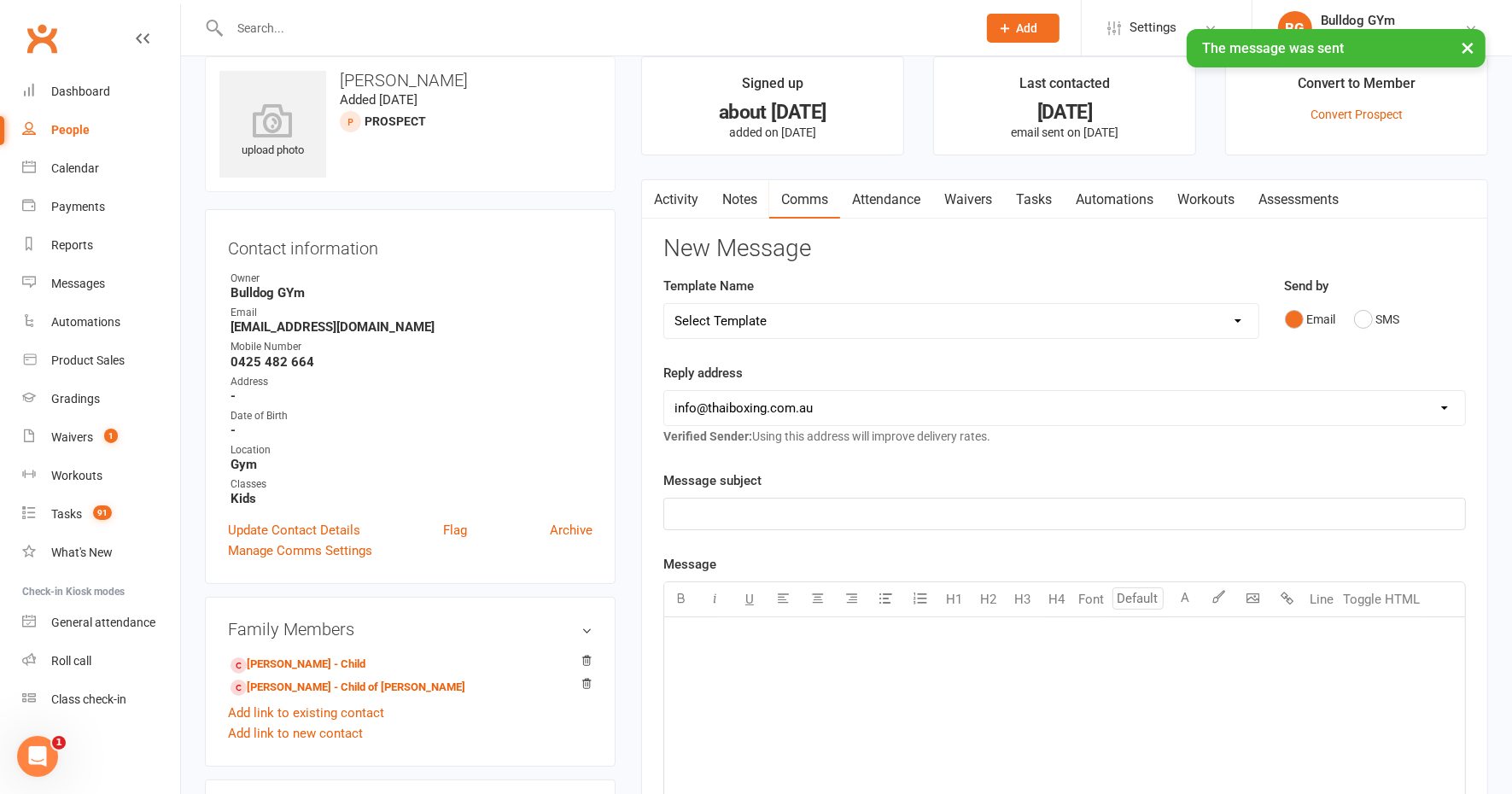
scroll to position [0, 0]
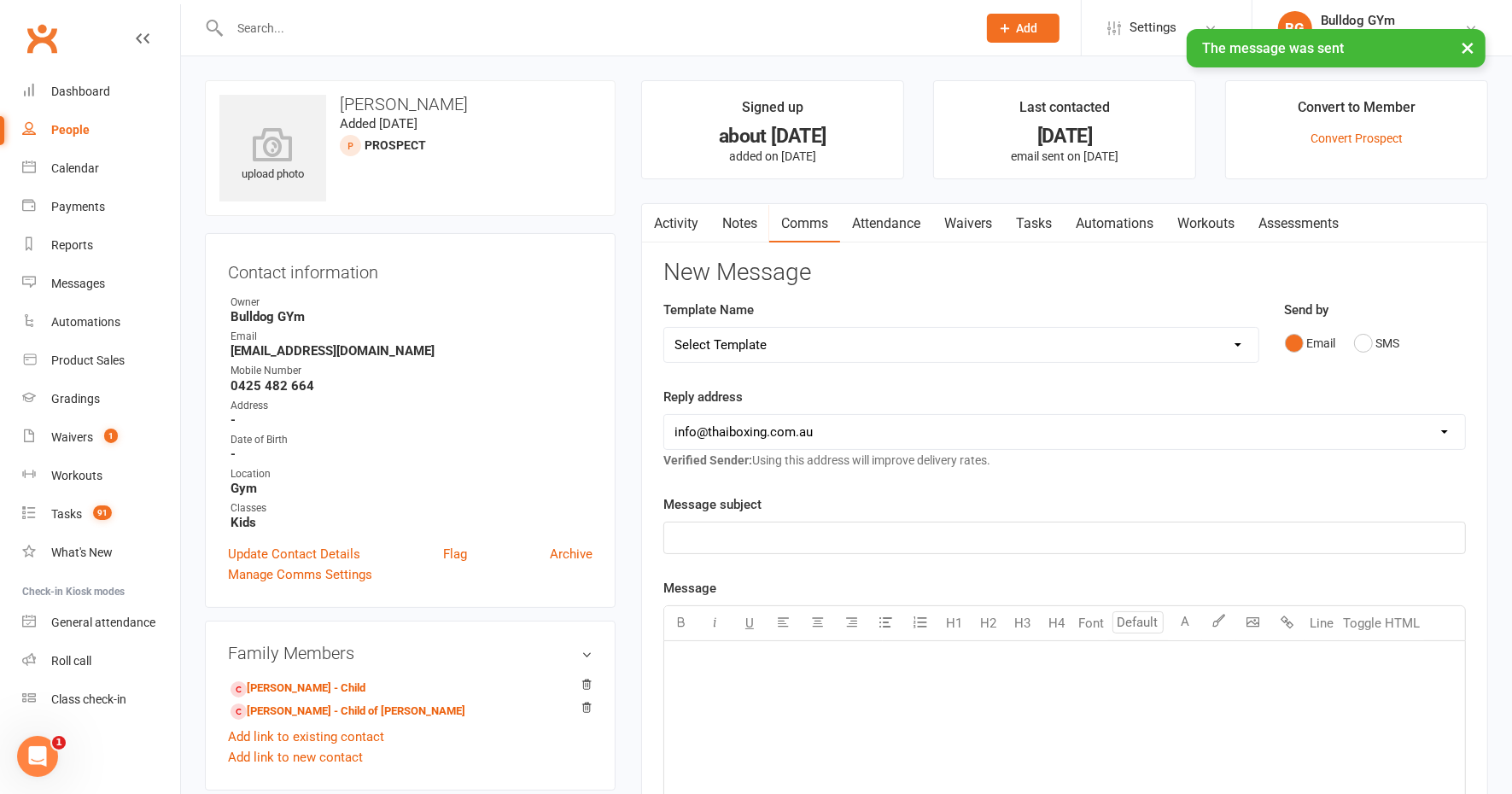
click at [1043, 227] on link "Tasks" at bounding box center [1034, 224] width 60 height 40
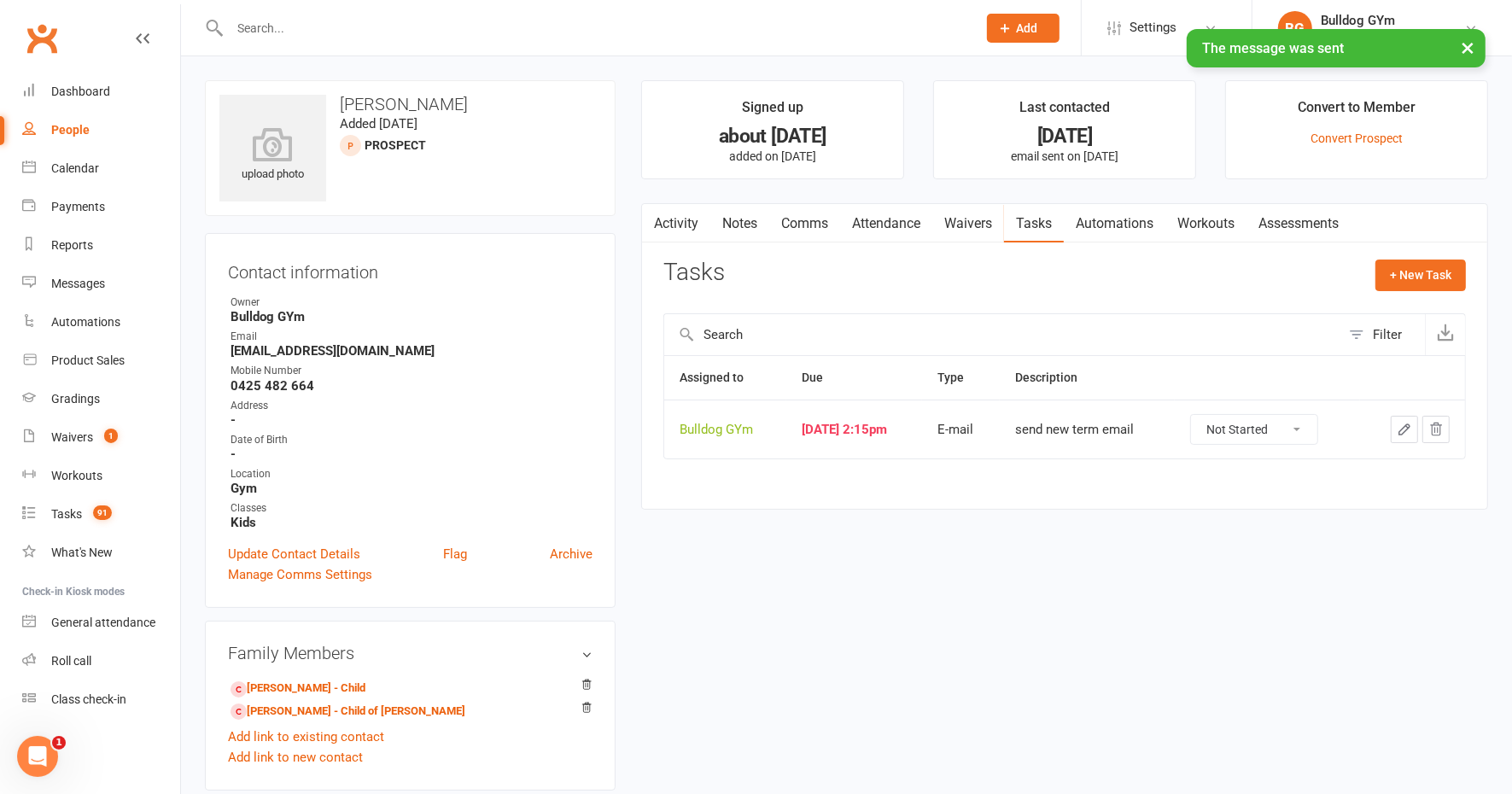
click at [1404, 418] on button "button" at bounding box center [1404, 429] width 27 height 27
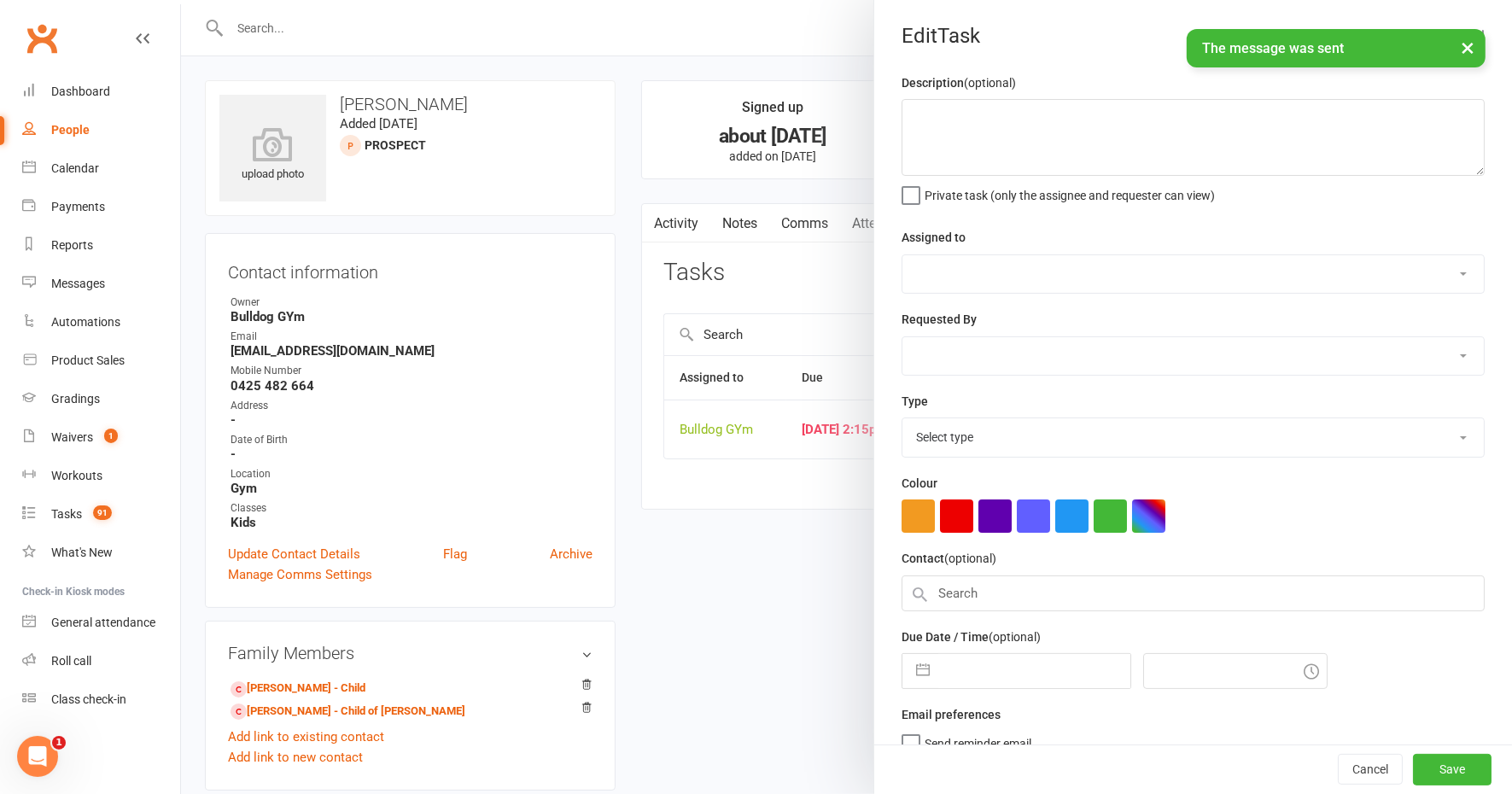
type textarea "send new term email"
select select "12940"
type input "[DATE]"
type input "2:15pm"
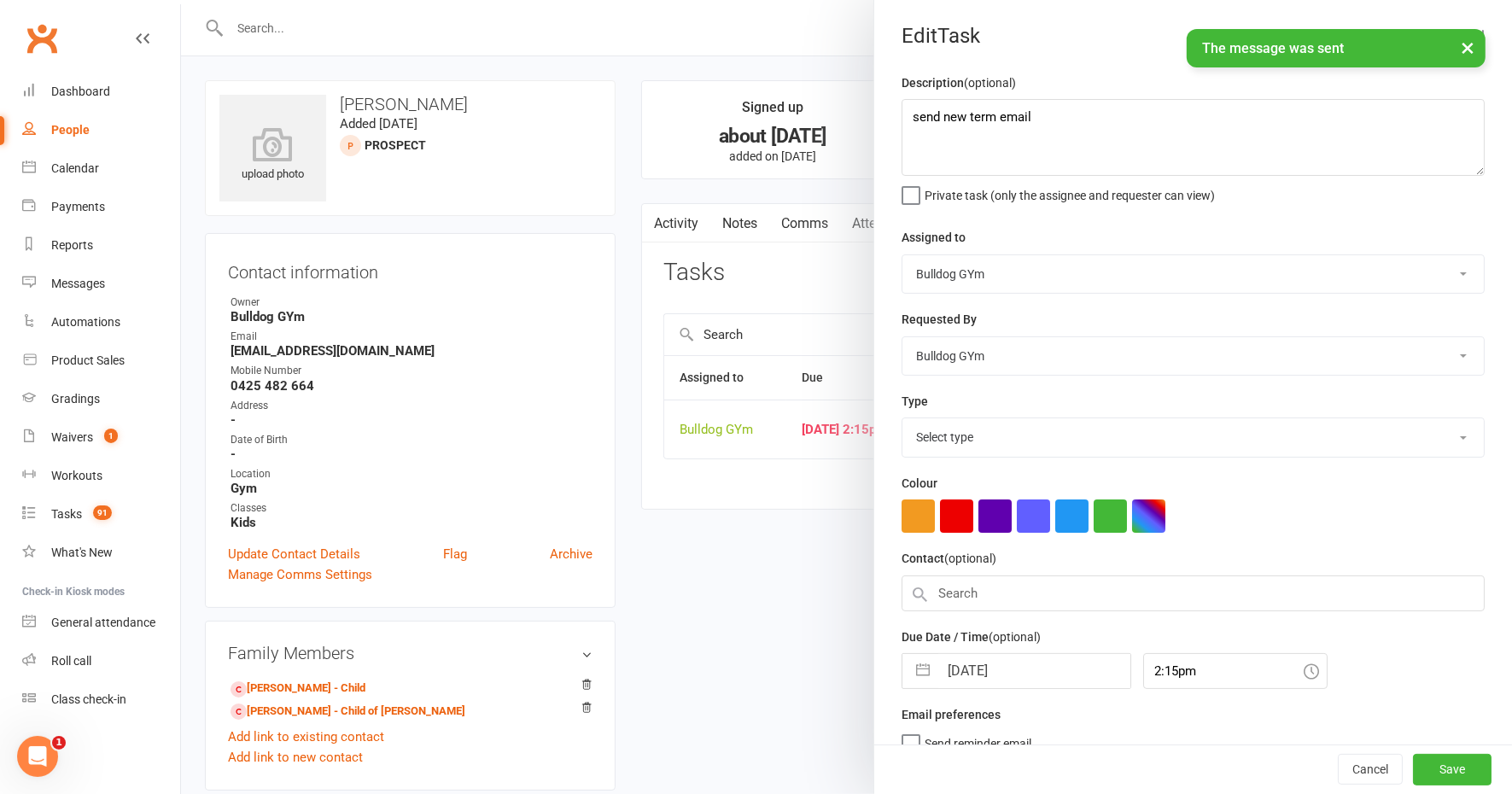
select select "12047"
drag, startPoint x: 922, startPoint y: 119, endPoint x: 829, endPoint y: 103, distance: 94.4
click at [181, 0] on react-component "Edit Task Description (optional) send new term email Private task (only the ass…" at bounding box center [181, 0] width 0 height 0
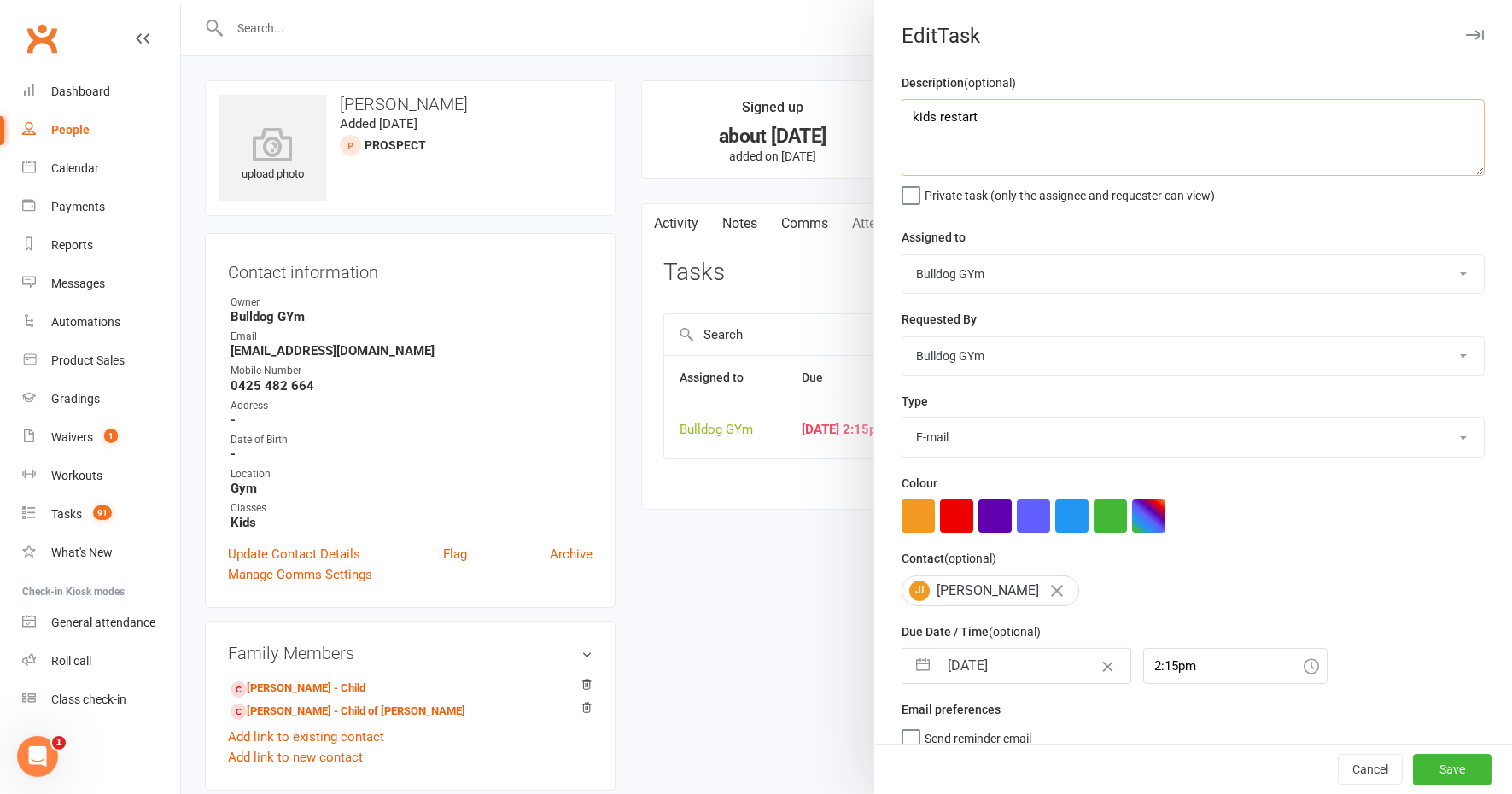
type textarea "kids restart"
select select "8"
select select "2025"
select select "9"
select select "2025"
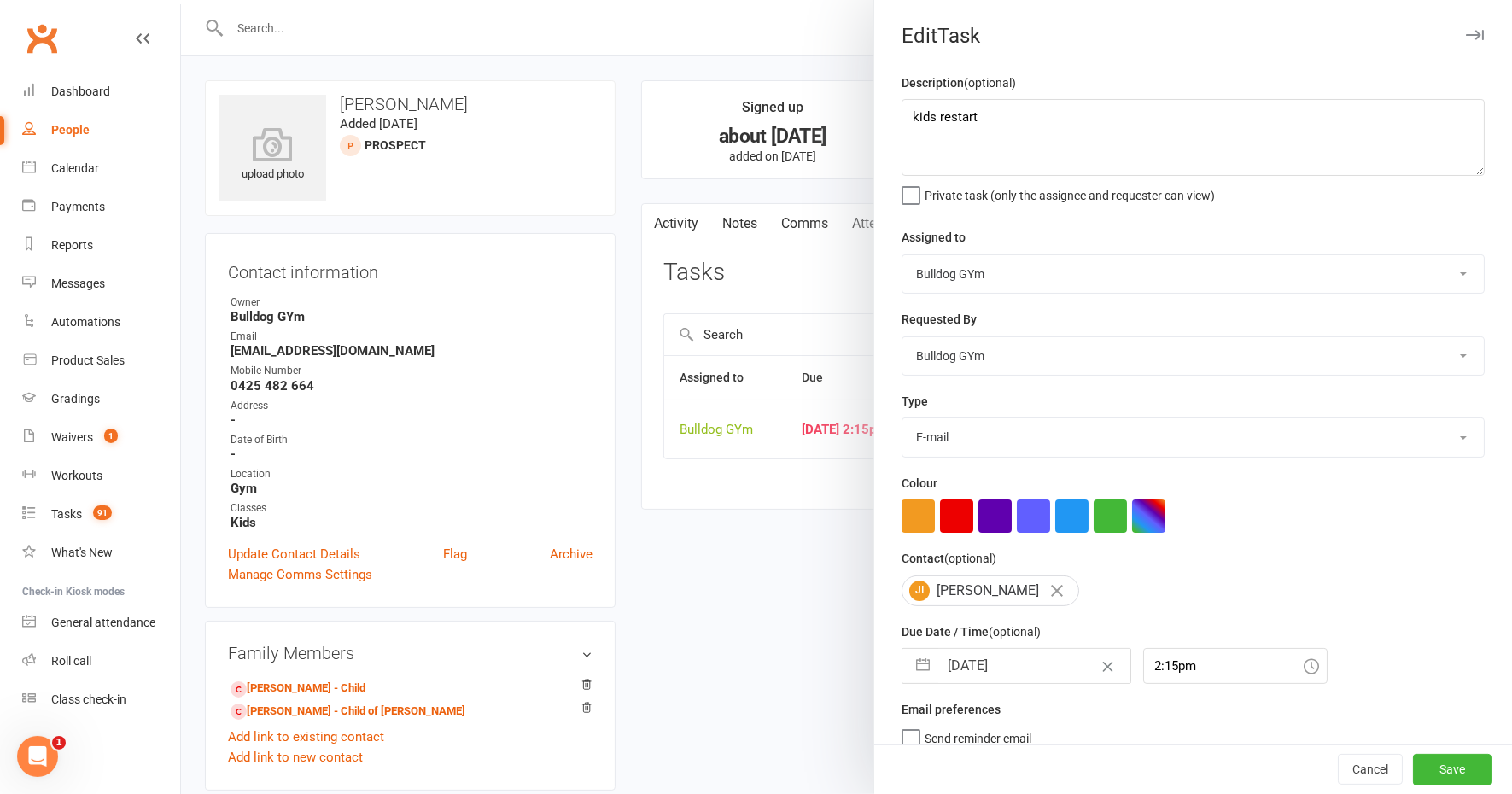
select select "10"
select select "2025"
click at [1002, 658] on input "[DATE]" at bounding box center [1034, 665] width 192 height 34
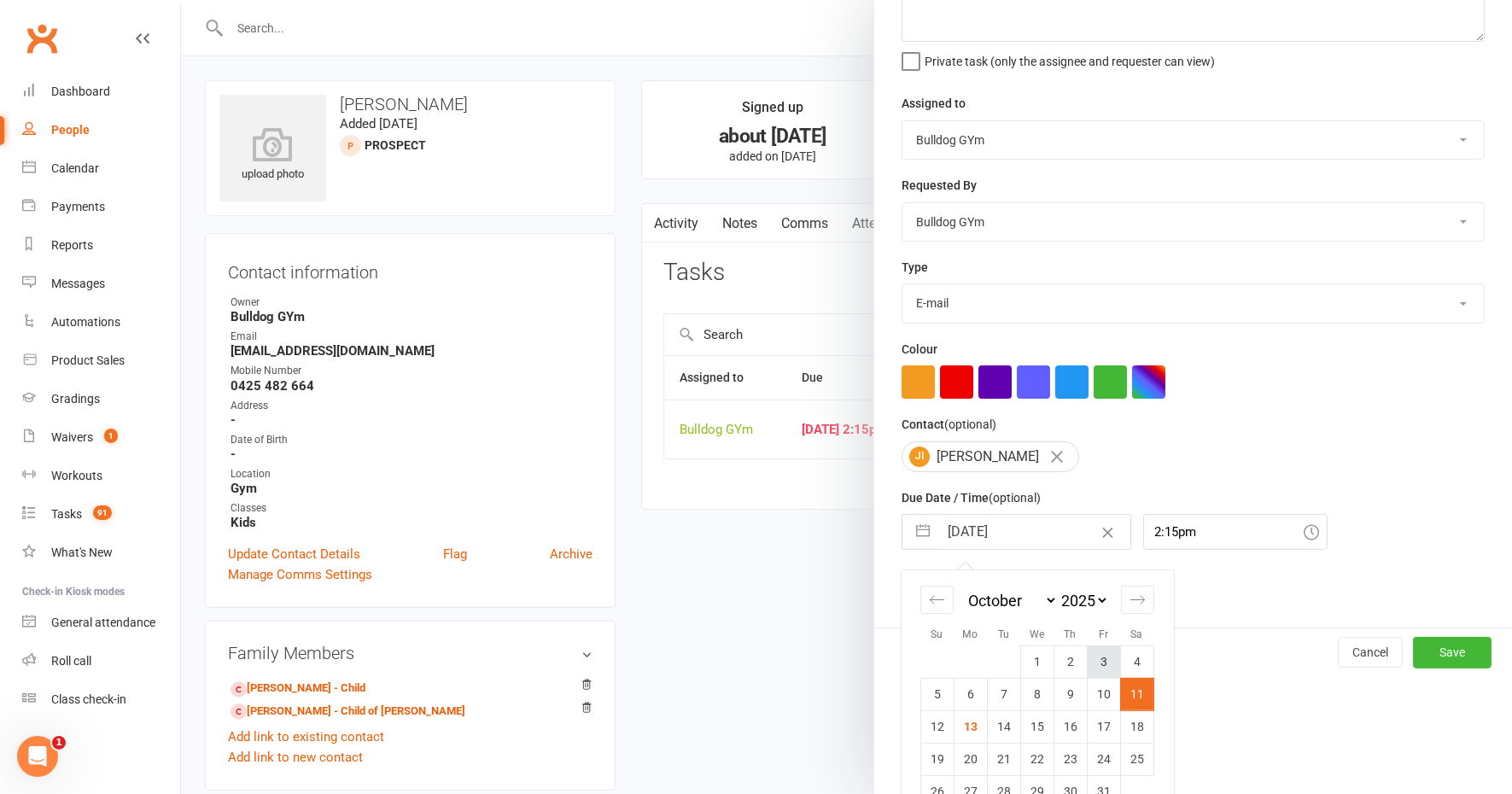
scroll to position [167, 0]
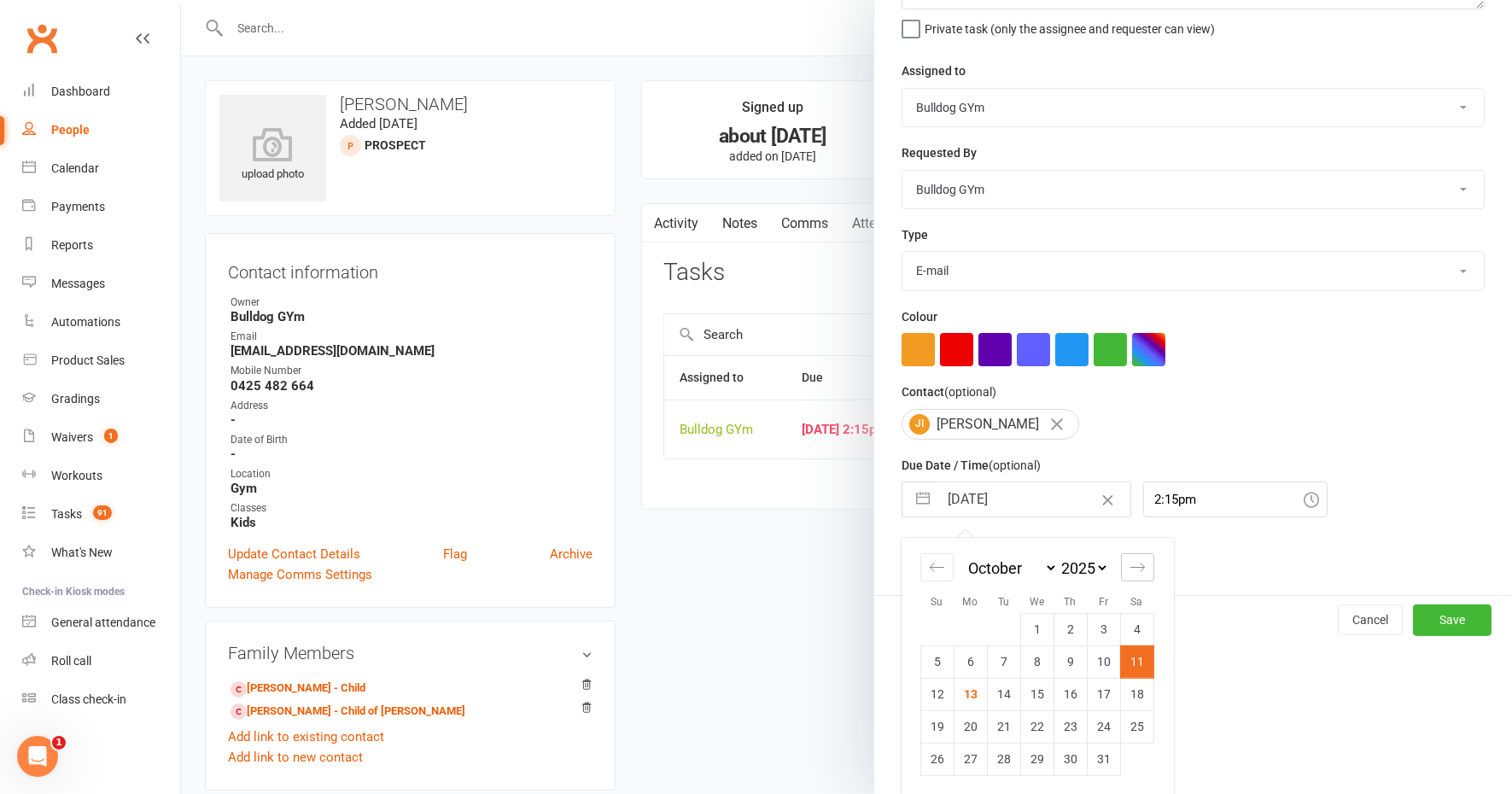
click at [1129, 565] on icon "Move forward to switch to the next month." at bounding box center [1137, 567] width 16 height 16
select select "11"
select select "2025"
click at [1129, 565] on icon "Move forward to switch to the next month." at bounding box center [1137, 567] width 16 height 16
select select "2026"
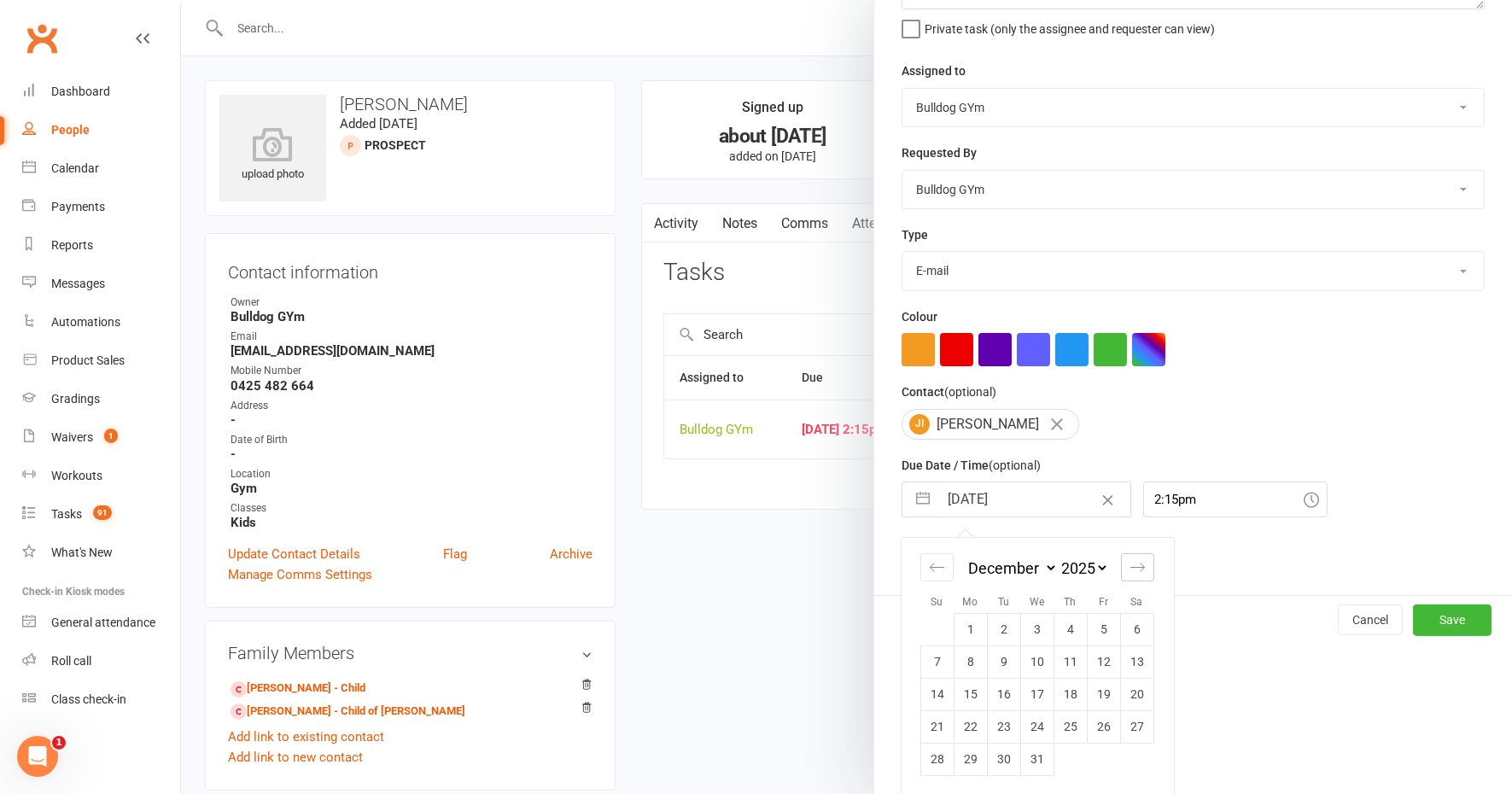
click at [1131, 565] on icon "Move forward to switch to the next month." at bounding box center [1137, 567] width 16 height 16
select select "1"
select select "2026"
click at [1097, 721] on td "23" at bounding box center [1103, 727] width 34 height 33
type input "[DATE]"
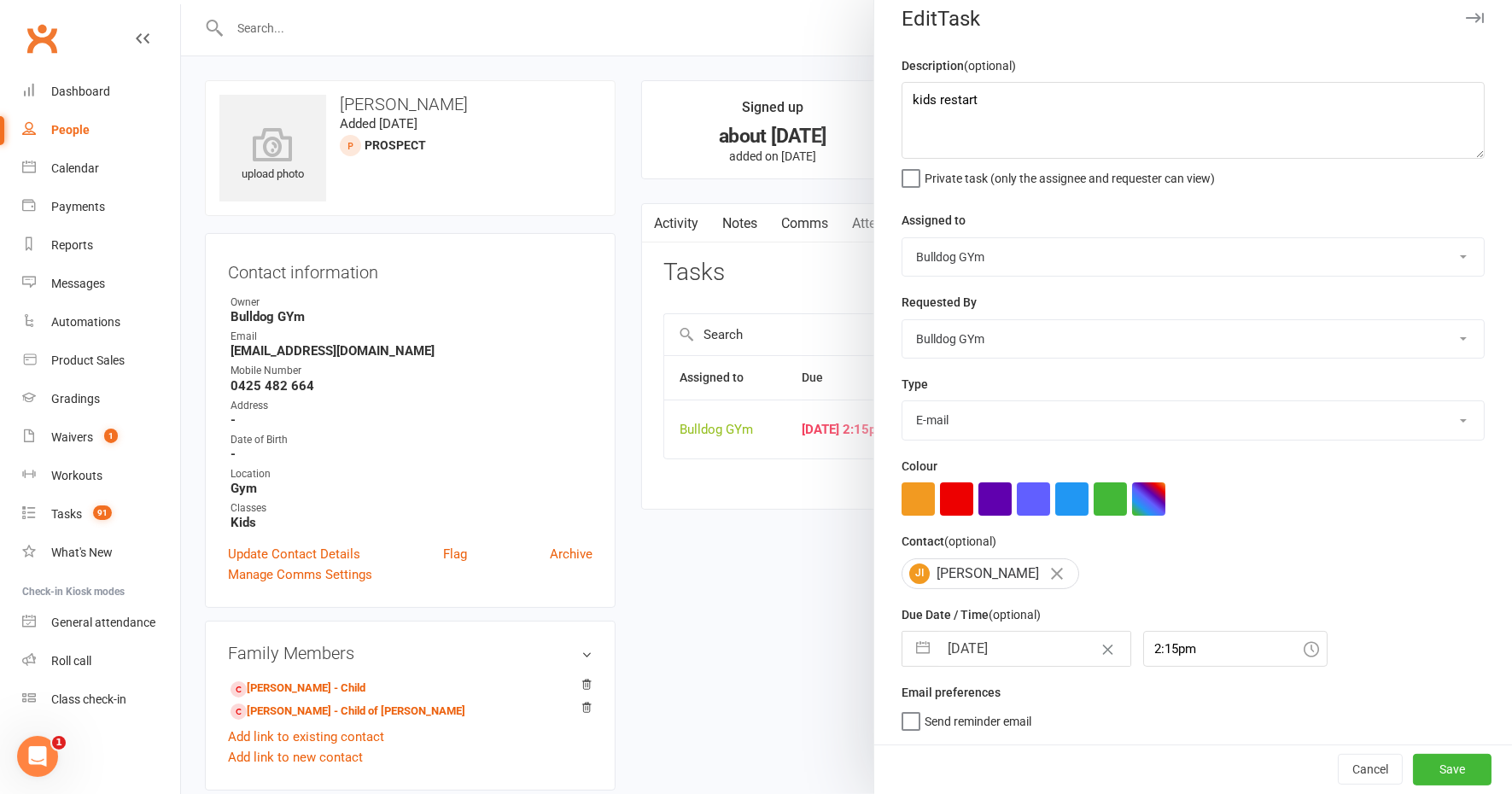
scroll to position [13, 0]
click at [1413, 761] on button "Save" at bounding box center [1451, 770] width 78 height 31
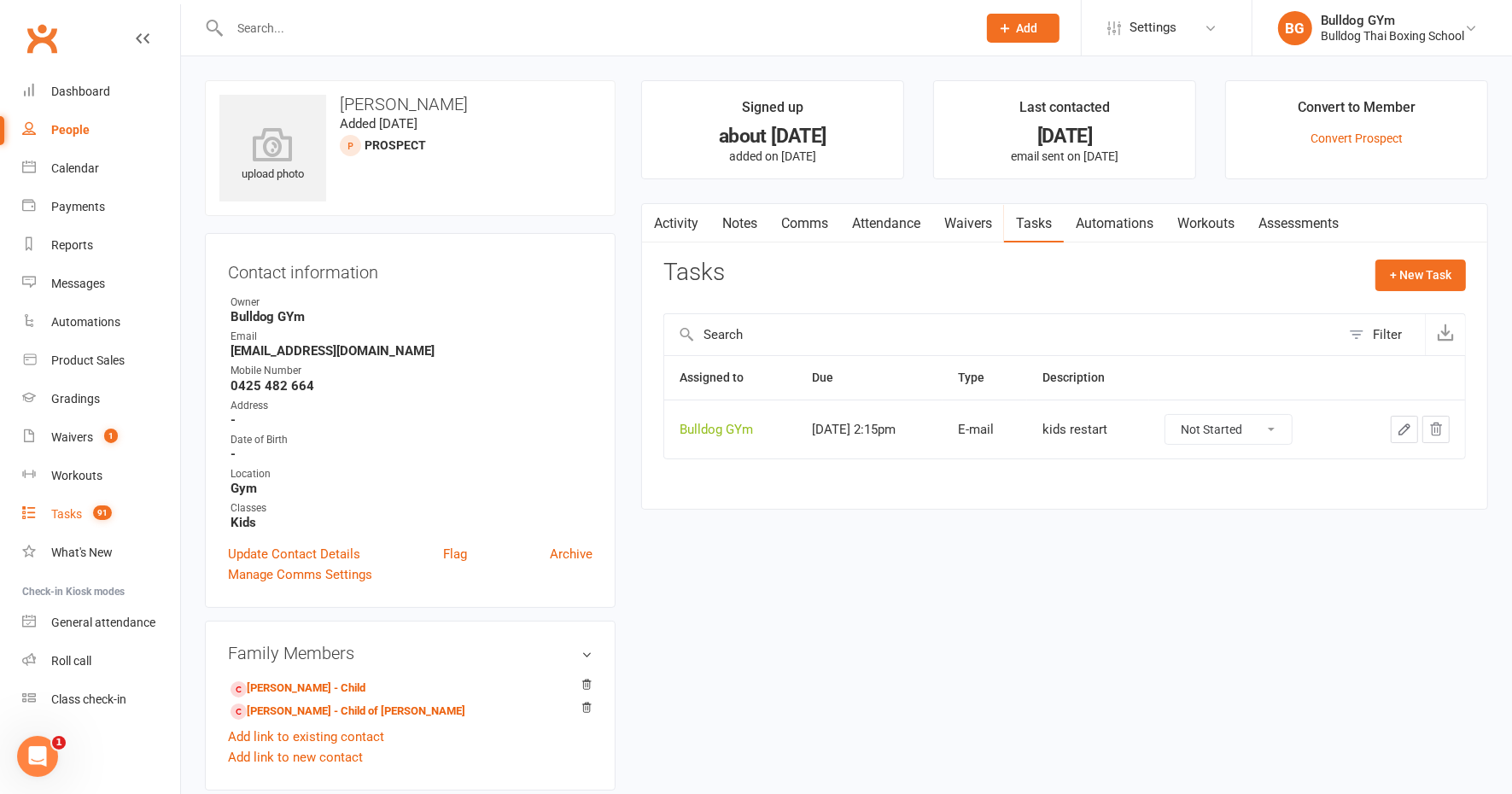
click at [63, 513] on div "Tasks" at bounding box center [66, 514] width 31 height 13
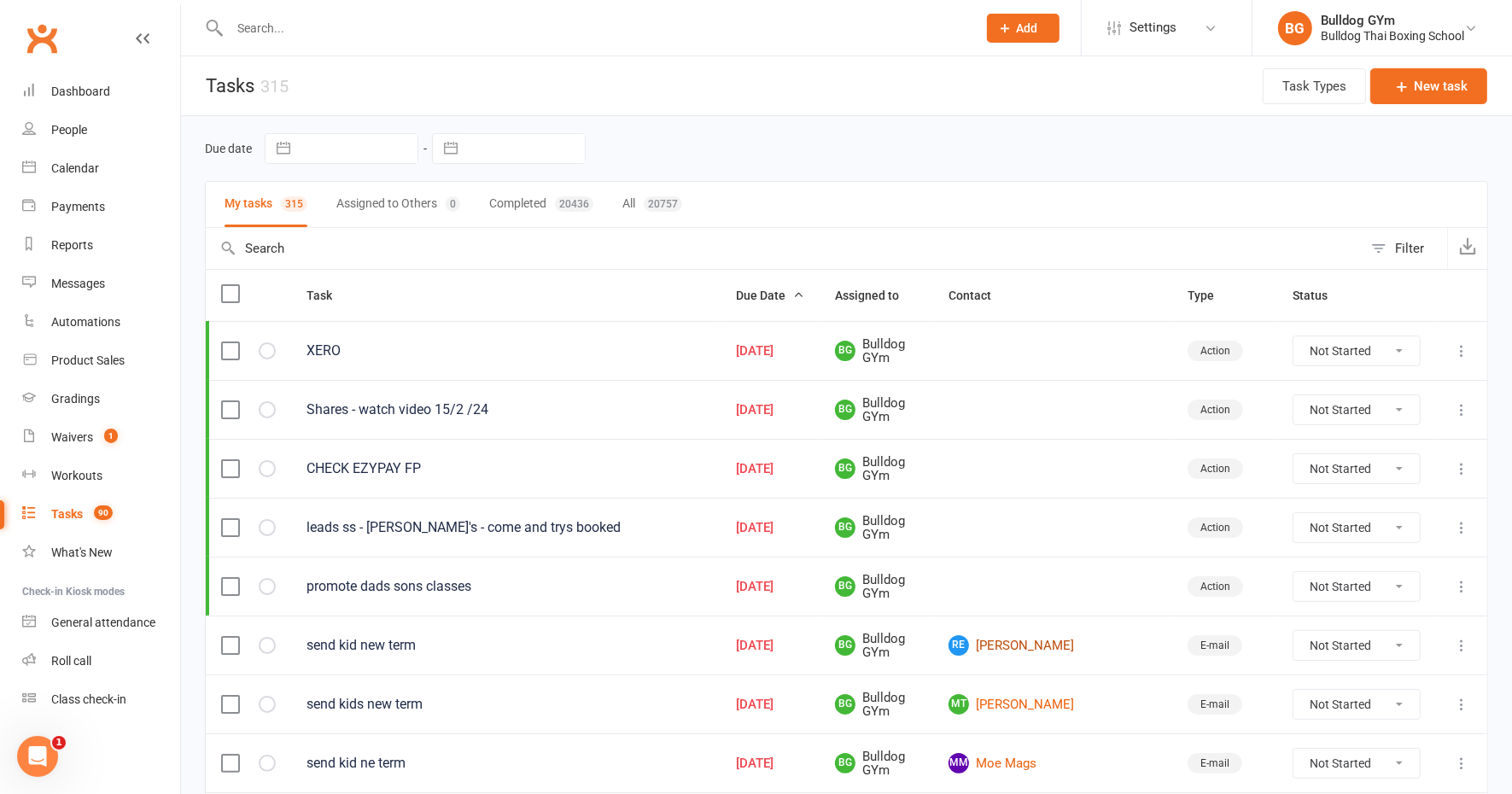
click at [1080, 635] on link "RE [PERSON_NAME]" at bounding box center [1052, 645] width 208 height 20
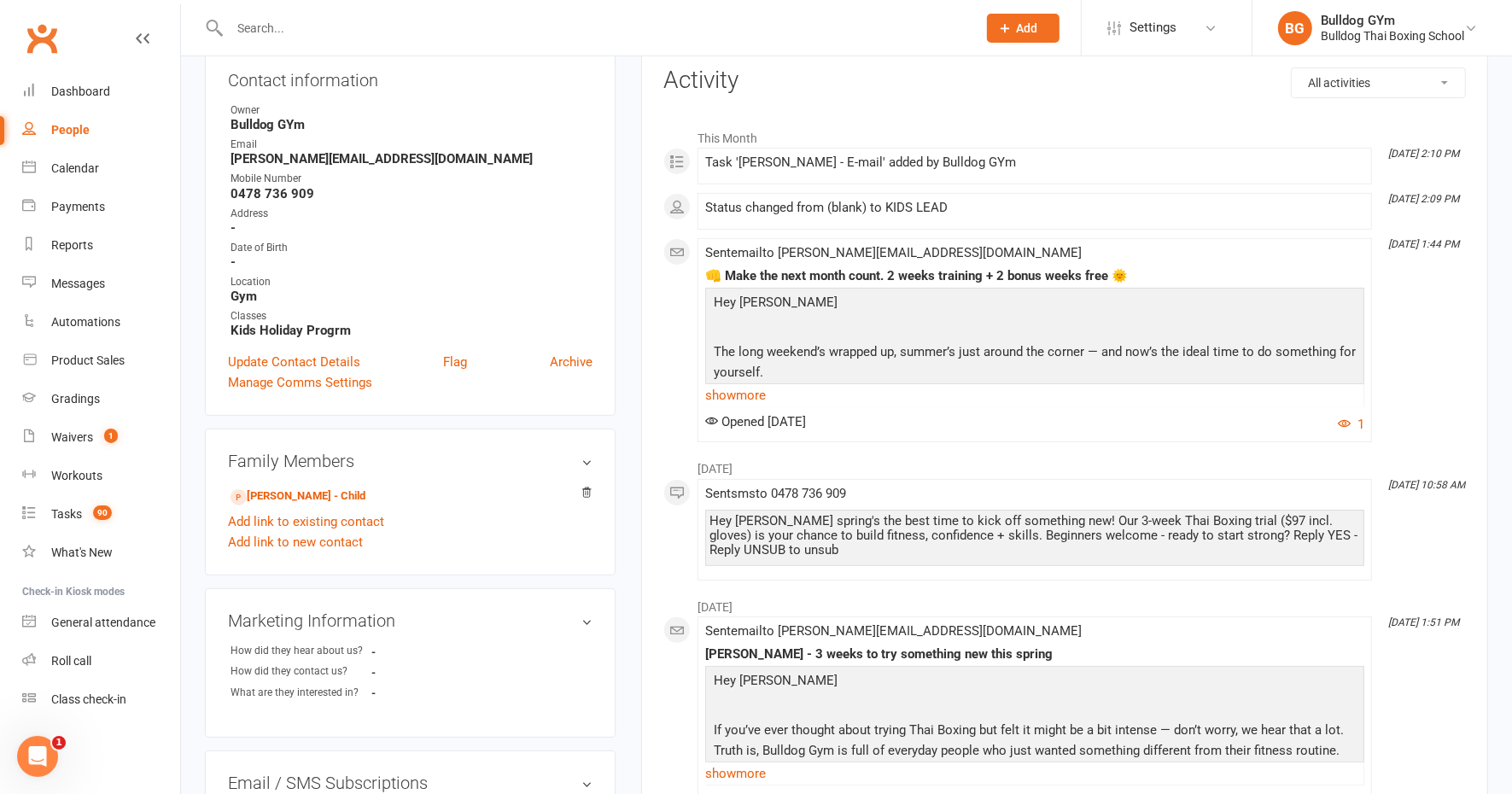
scroll to position [213, 0]
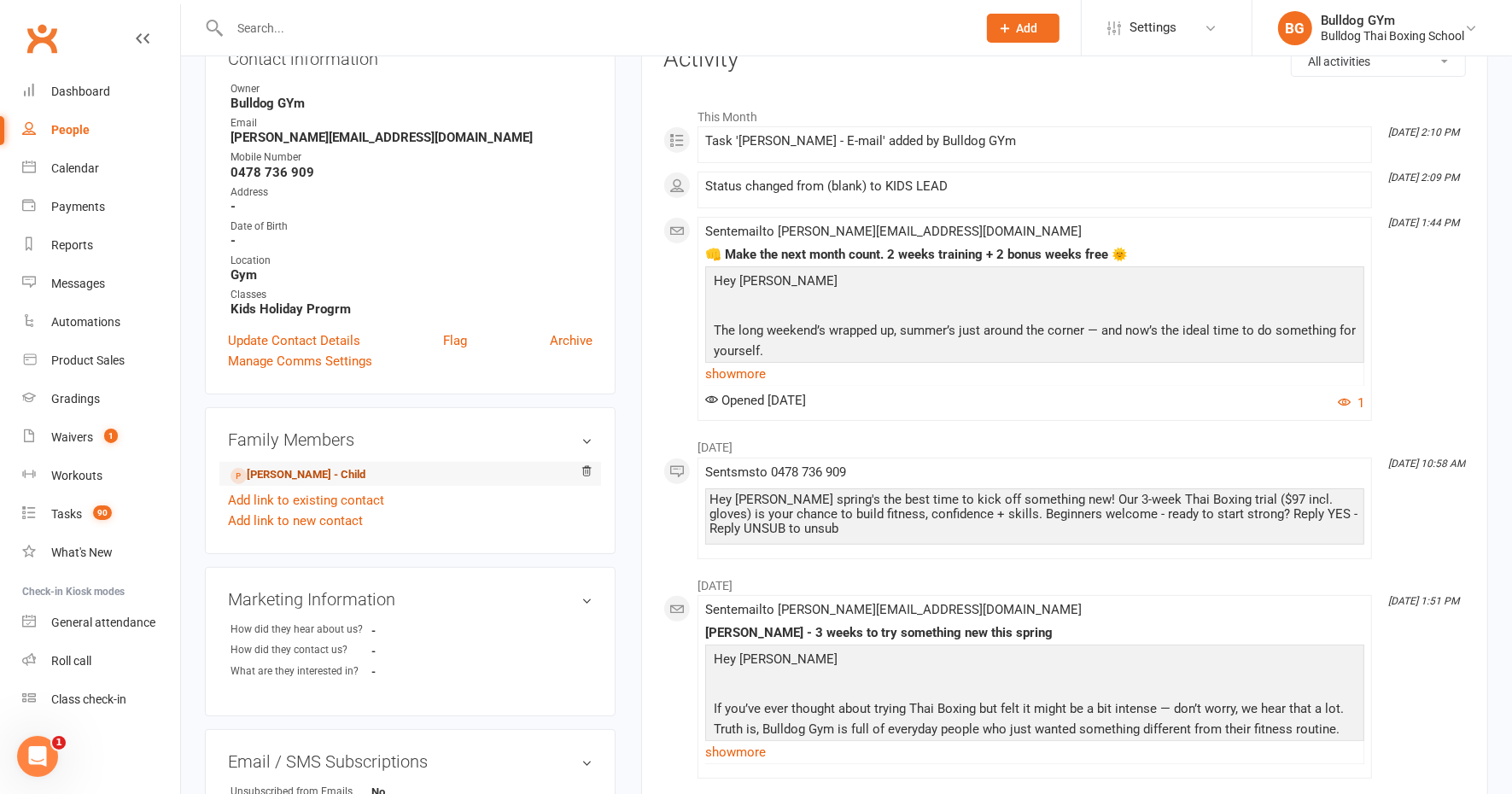
click at [295, 472] on link "[PERSON_NAME] - Child" at bounding box center [298, 475] width 135 height 18
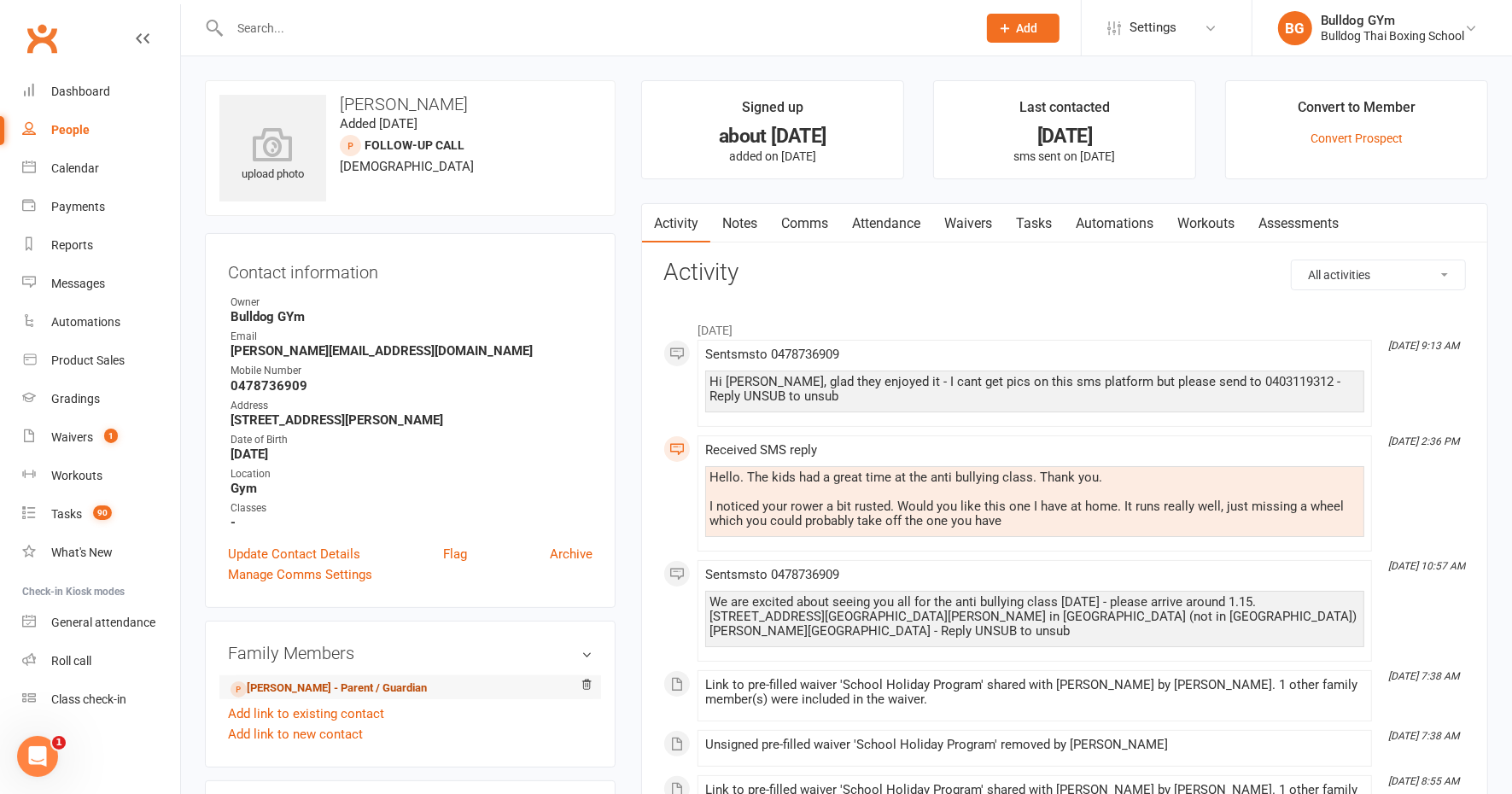
click at [326, 685] on link "[PERSON_NAME] - Parent / Guardian" at bounding box center [329, 688] width 197 height 18
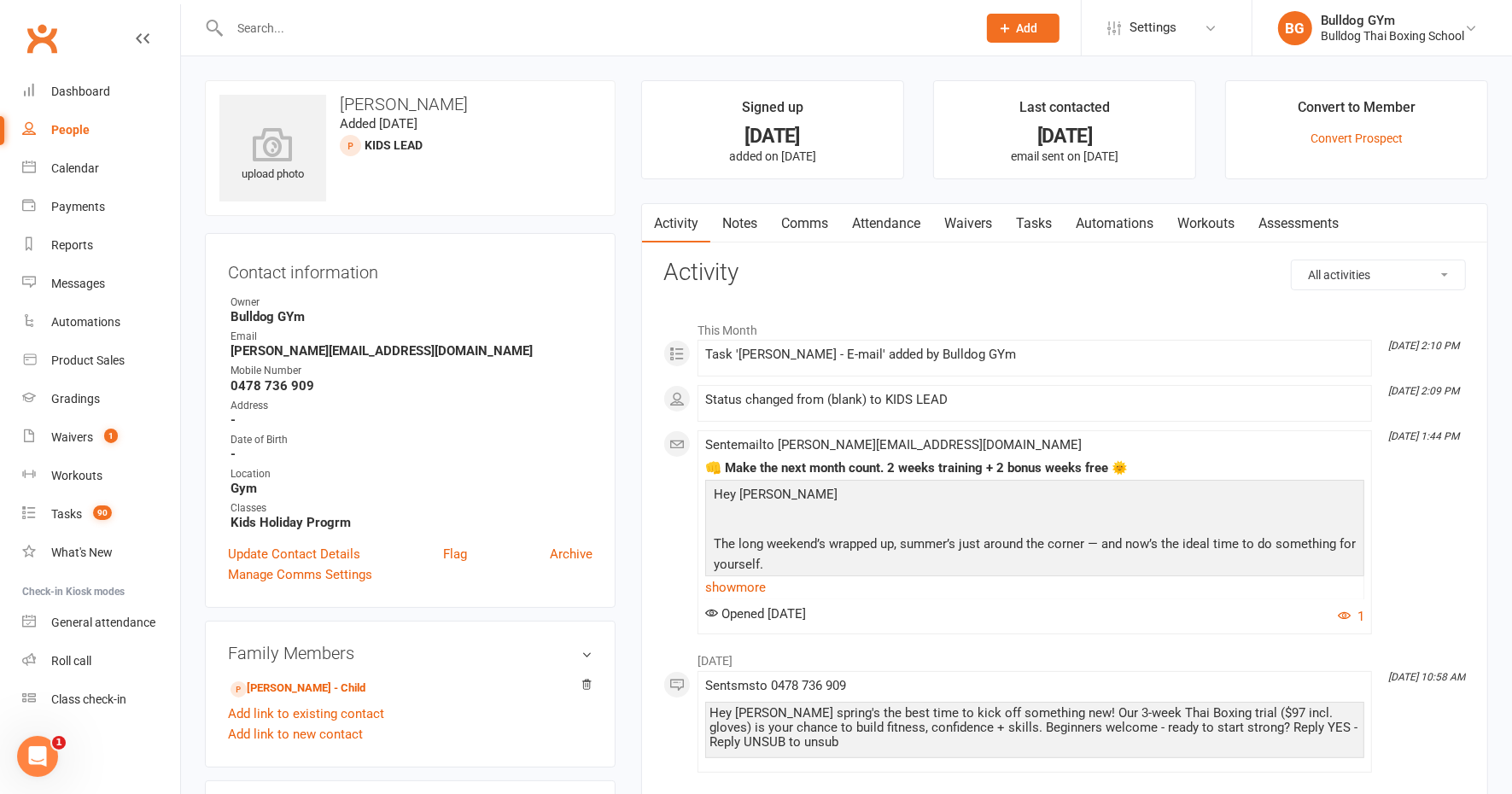
click at [802, 220] on link "Comms" at bounding box center [805, 224] width 71 height 40
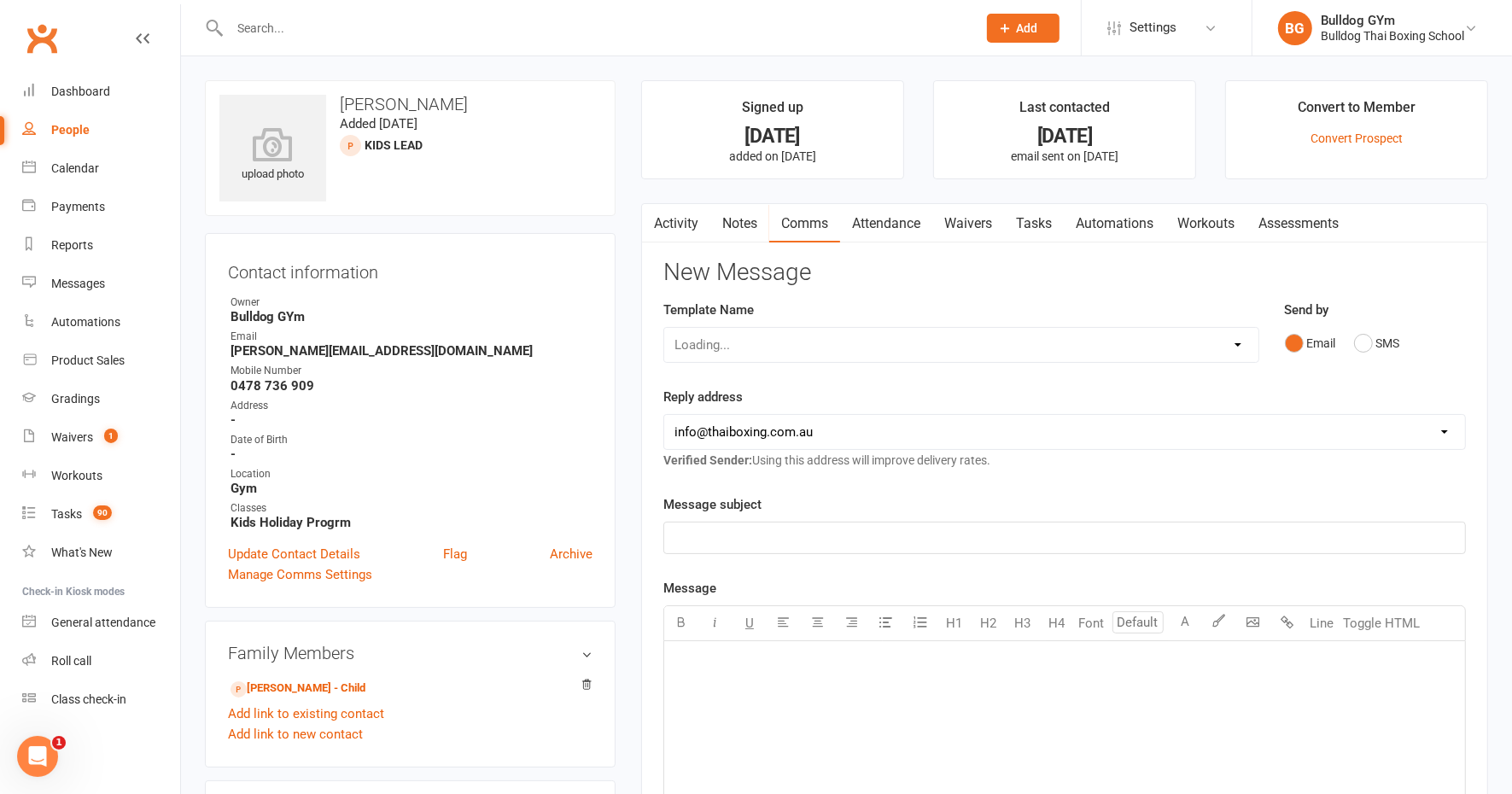
click at [735, 342] on div "Loading..." at bounding box center [961, 344] width 596 height 36
click at [745, 341] on select "Select Template [Email] Price Increase 28 Day Kick starter [SMS] 10 Pass Check …" at bounding box center [961, 344] width 595 height 34
select select "123"
click at [664, 328] on select "Select Template [Email] Price Increase 28 Day Kick starter [SMS] 10 Pass Check …" at bounding box center [961, 344] width 595 height 34
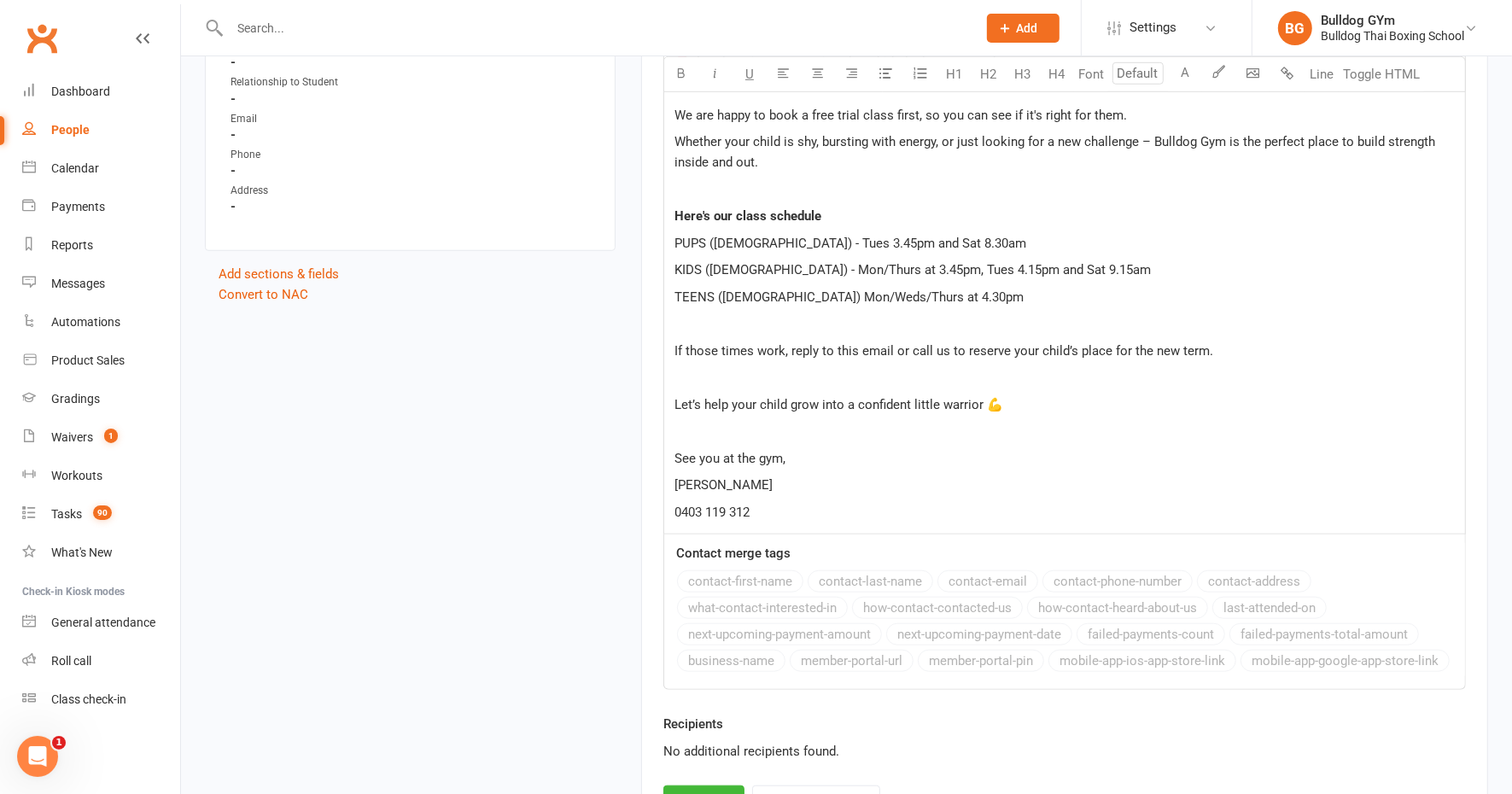
scroll to position [1254, 0]
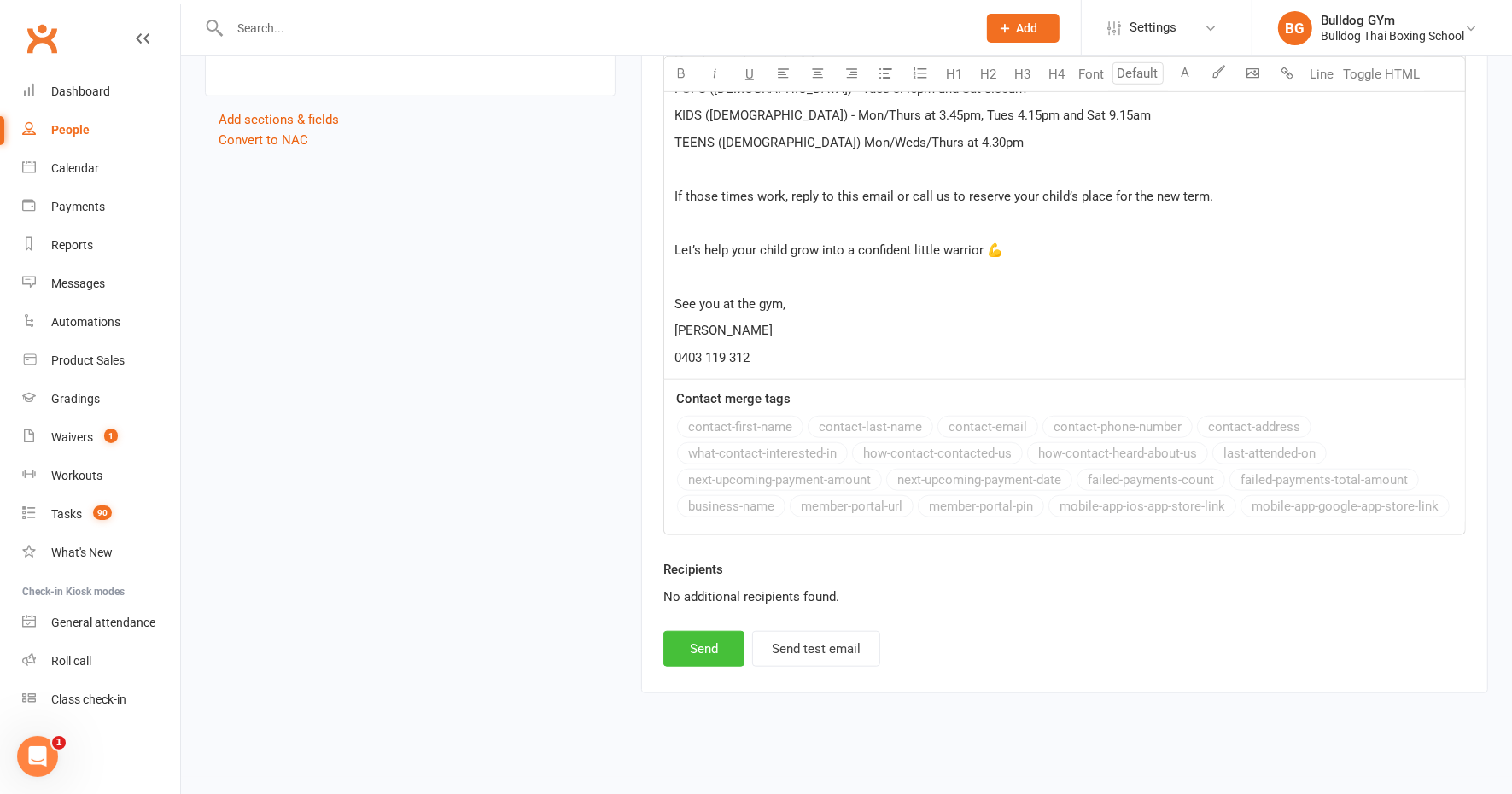
click at [697, 640] on button "Send" at bounding box center [703, 648] width 81 height 36
select select
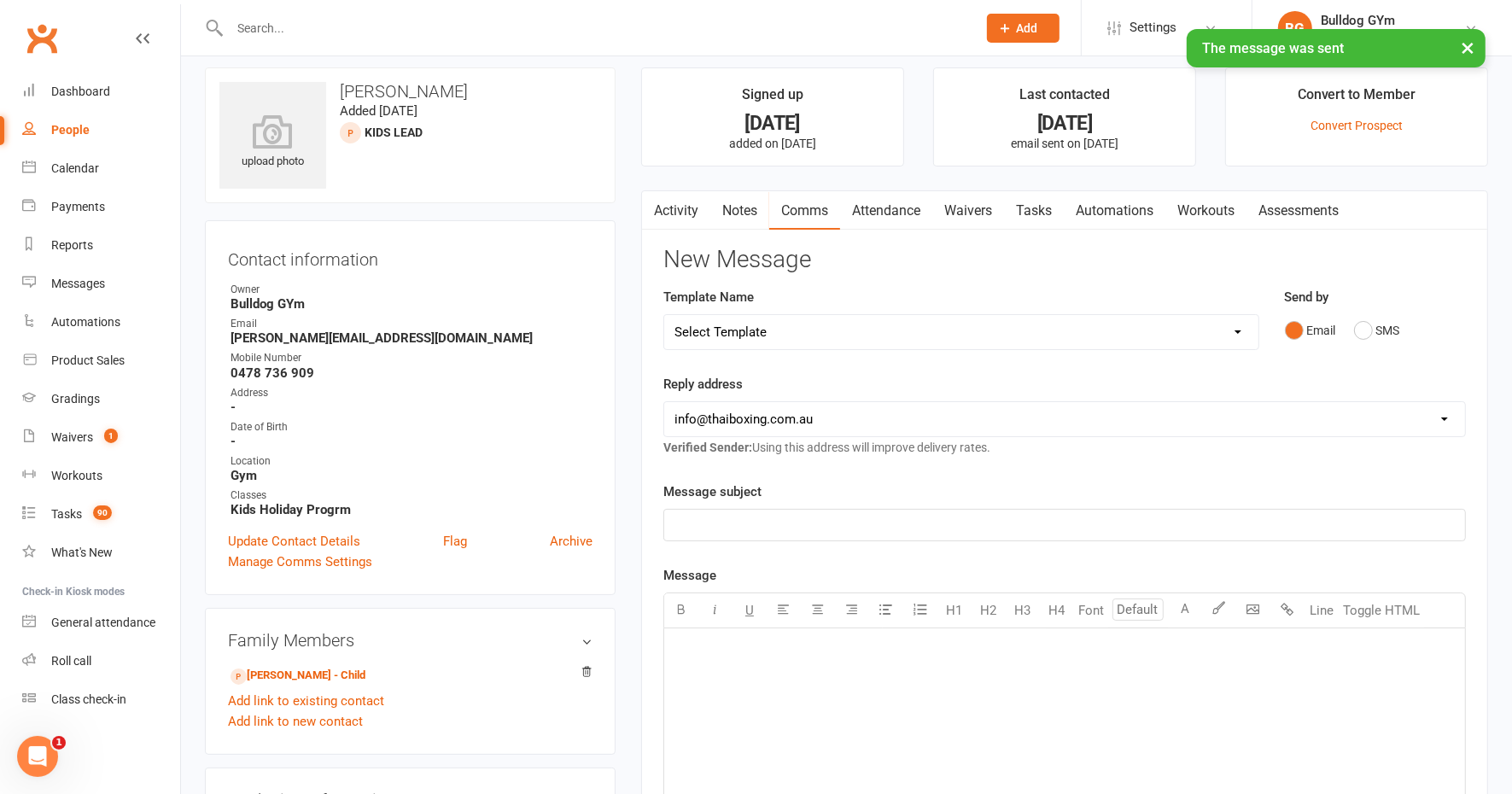
scroll to position [0, 0]
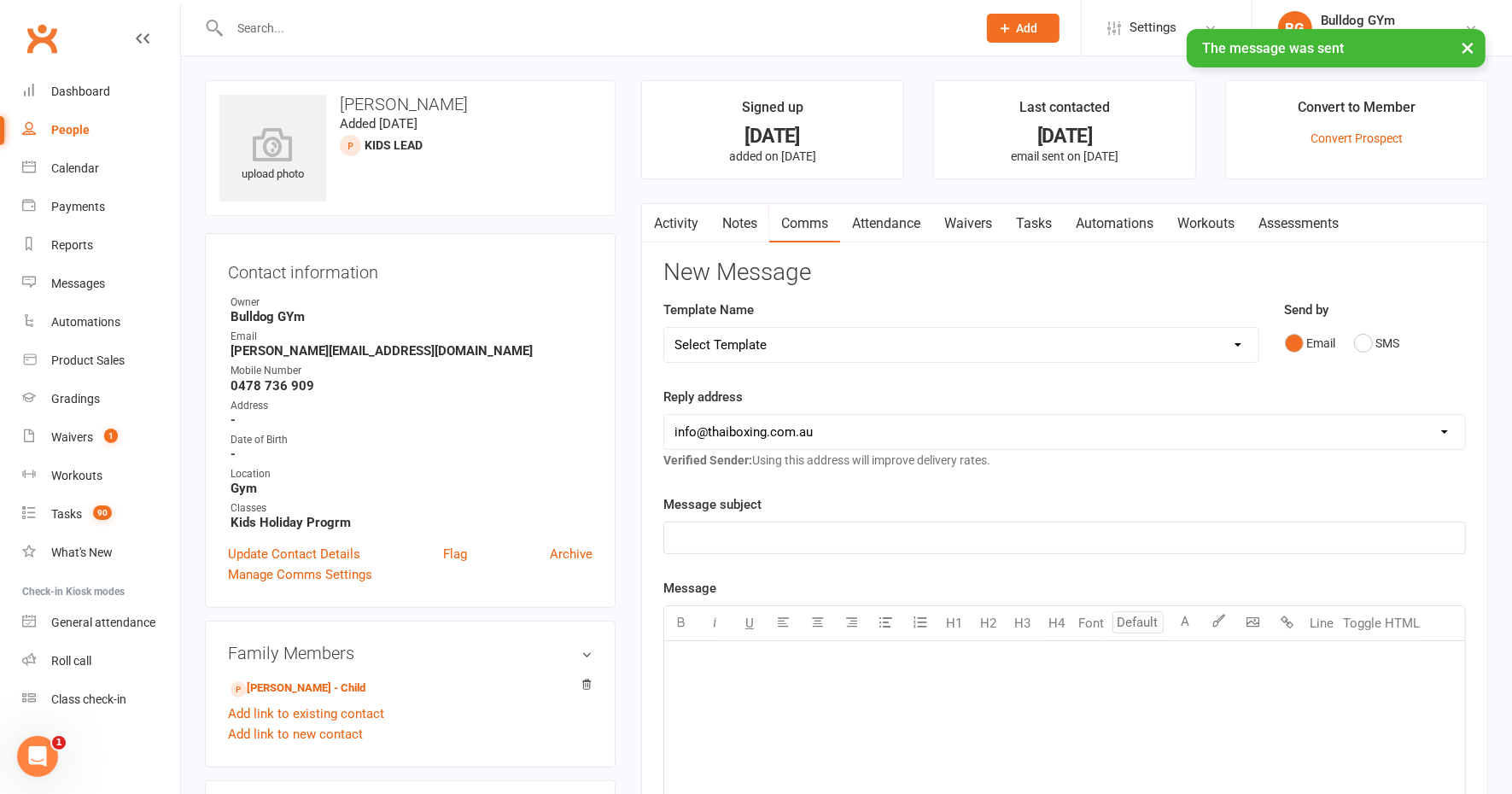
click at [1043, 225] on link "Tasks" at bounding box center [1034, 224] width 60 height 40
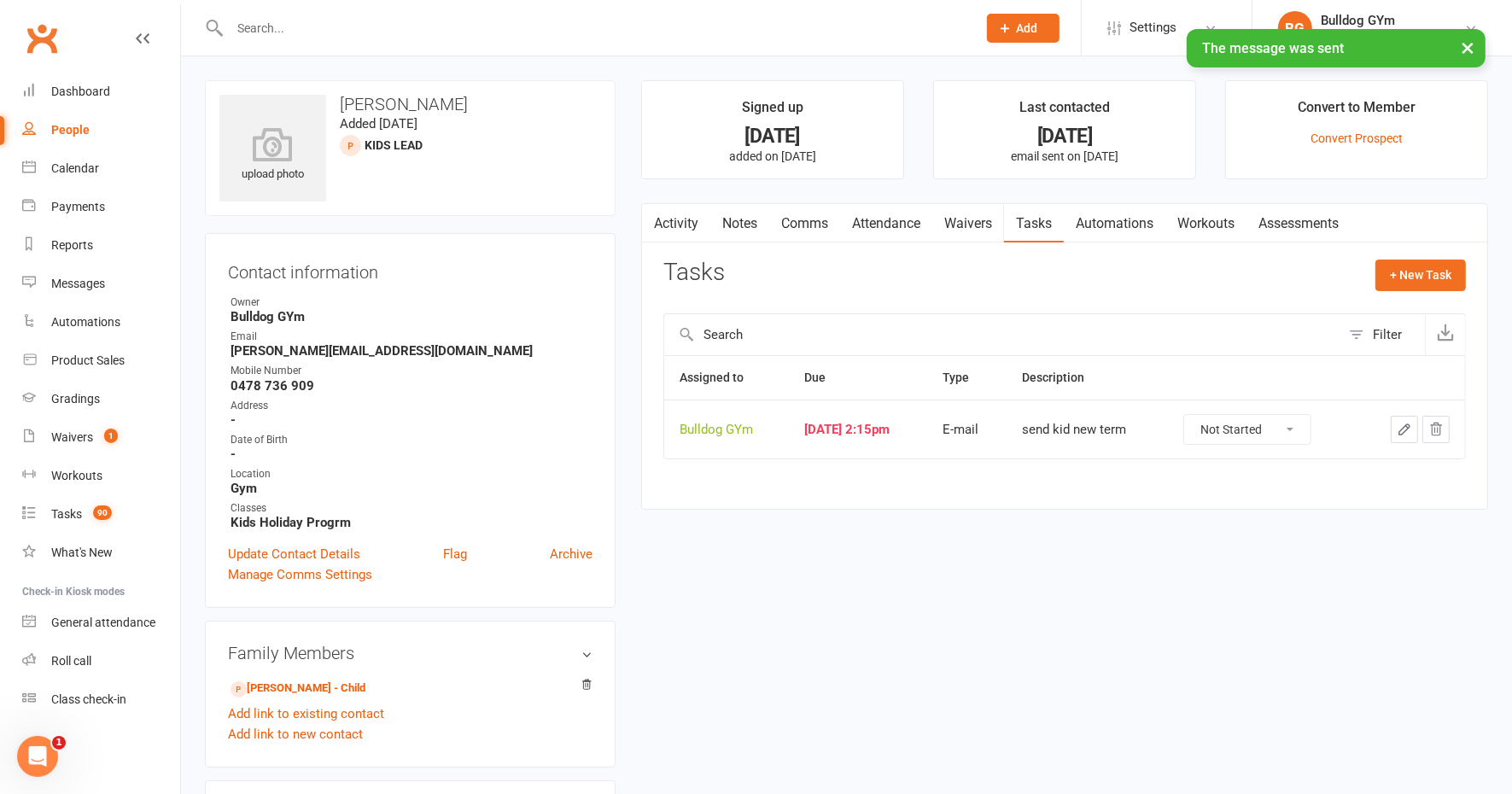
click at [1407, 422] on icon "button" at bounding box center [1404, 430] width 15 height 15
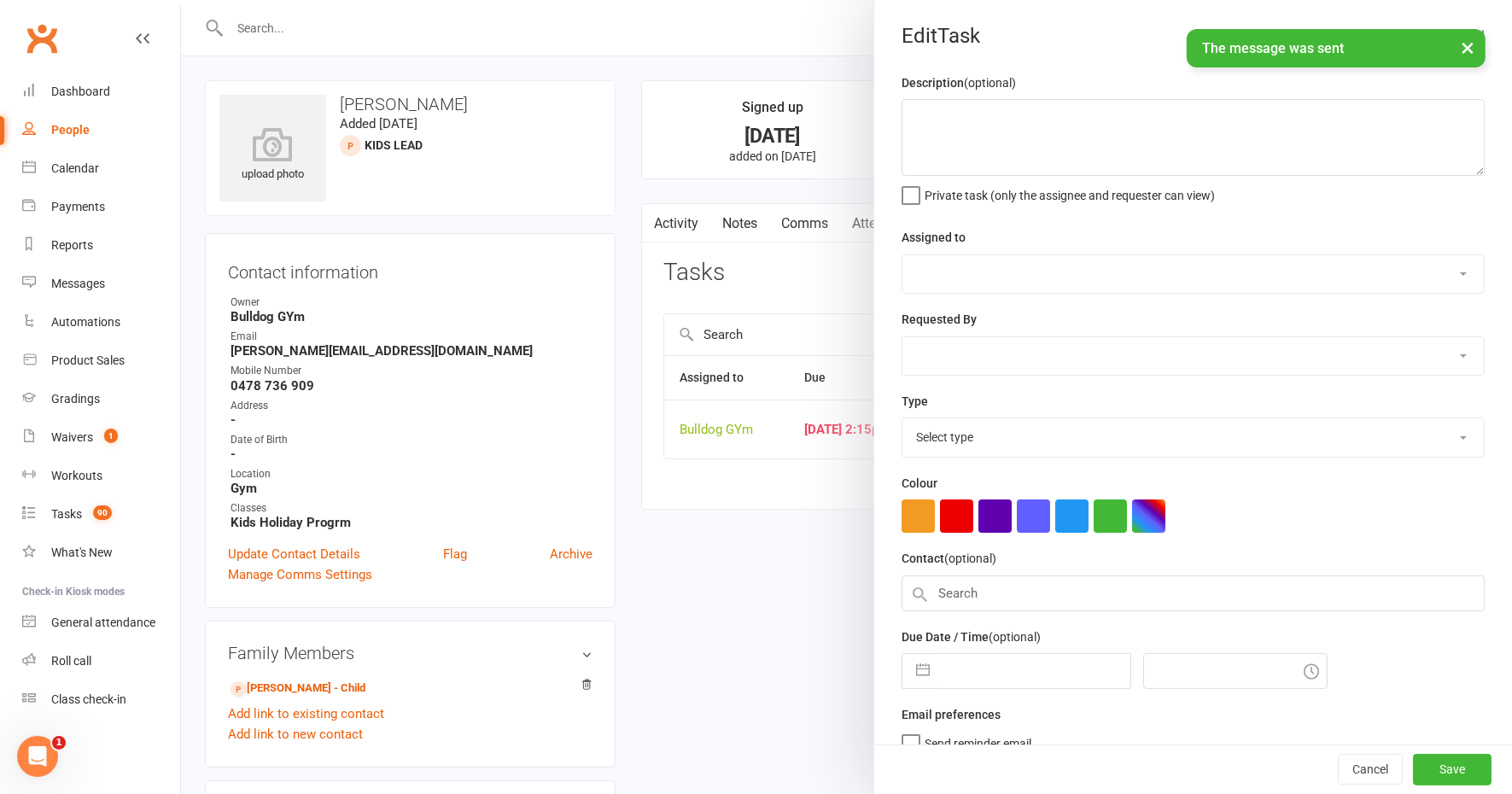
type textarea "send kid new term"
select select "12940"
type input "[DATE]"
type input "2:15pm"
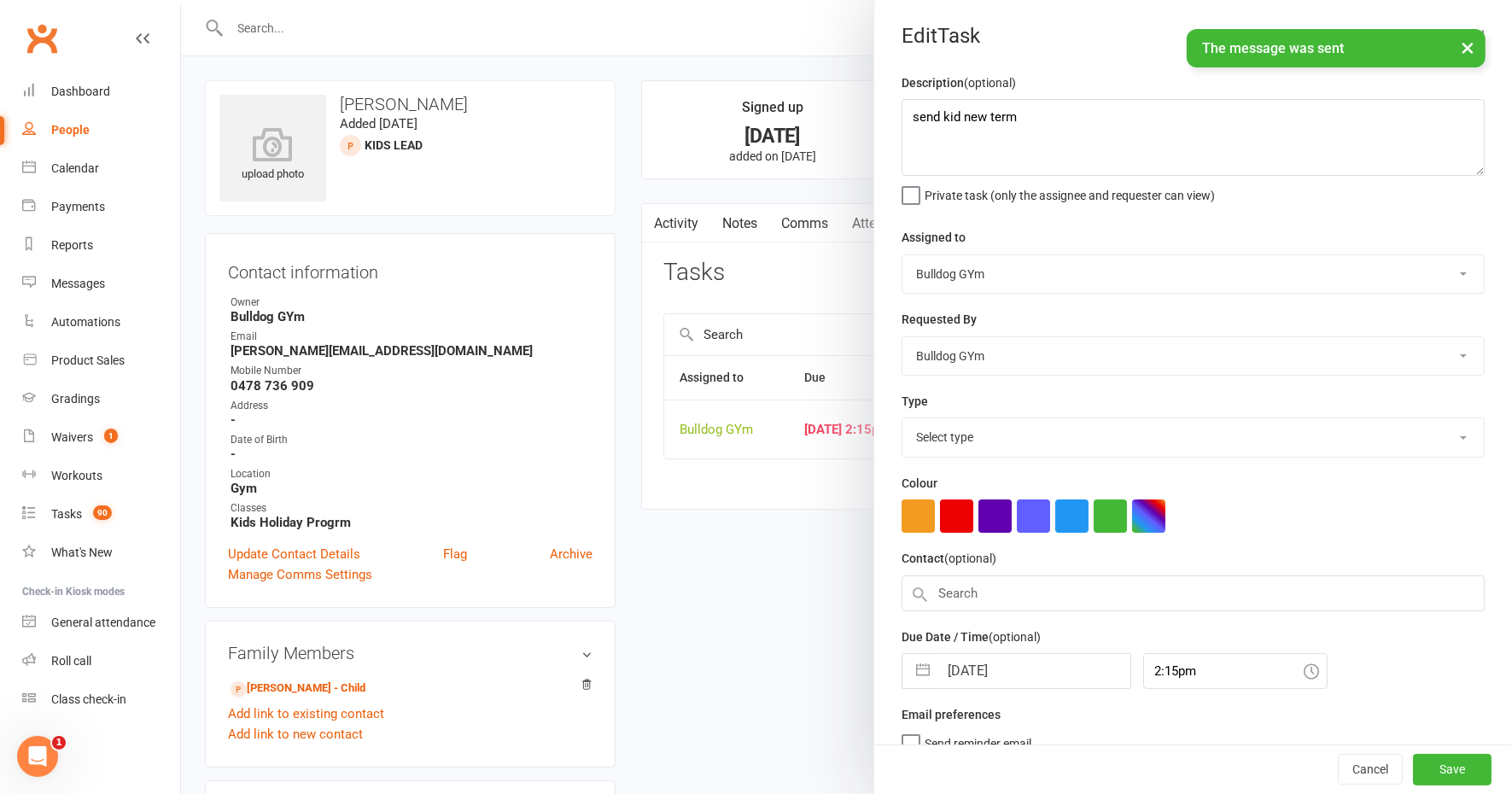
select select "12047"
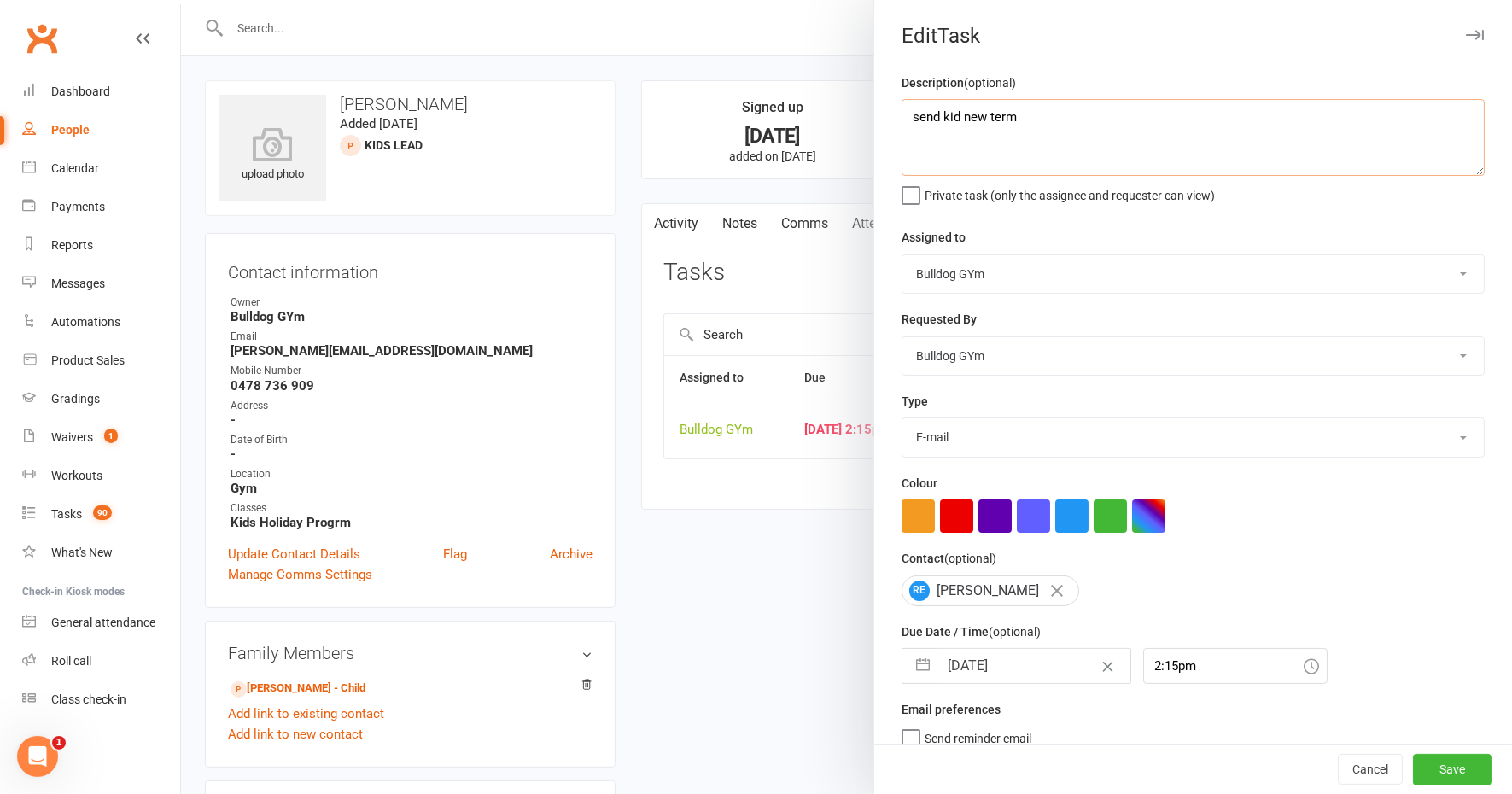
drag, startPoint x: 1019, startPoint y: 122, endPoint x: 831, endPoint y: 123, distance: 188.0
click at [181, 0] on react-component "Edit Task Description (optional) send kid new term Private task (only the assig…" at bounding box center [181, 0] width 0 height 0
type textarea "kids restart"
click at [1033, 658] on input "[DATE]" at bounding box center [1034, 665] width 192 height 34
select select "8"
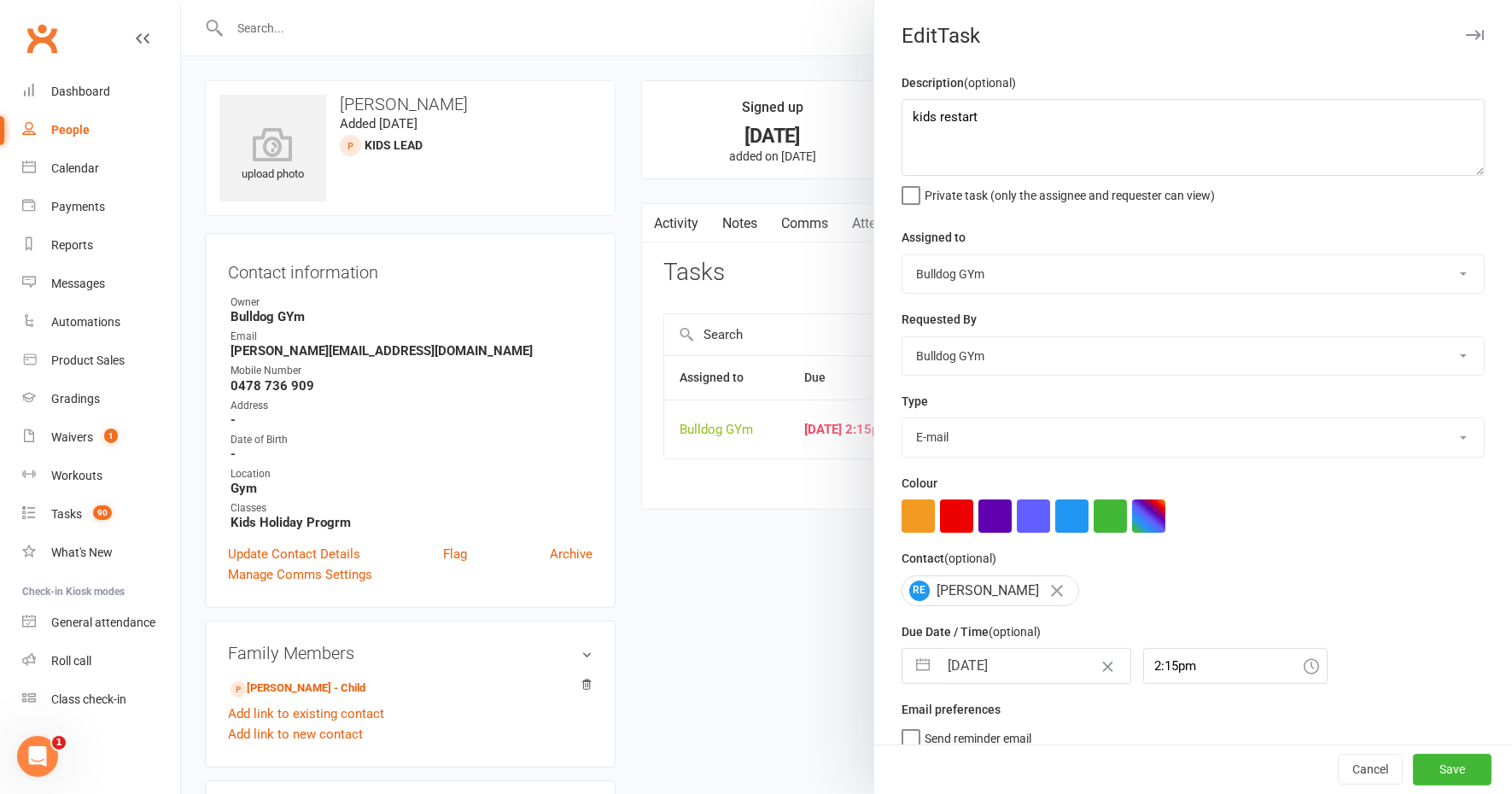
select select "2025"
select select "9"
select select "2025"
select select "10"
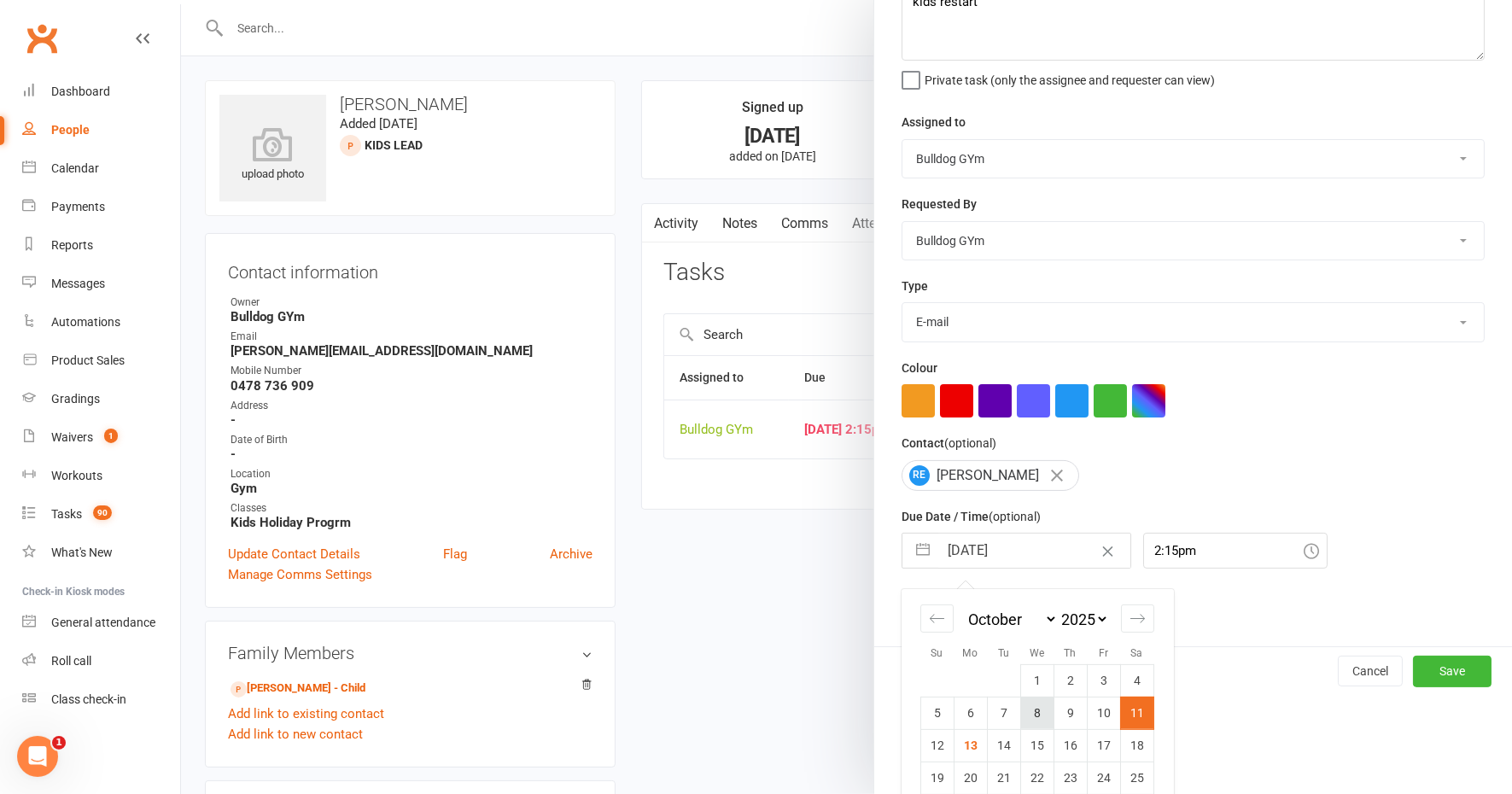
scroll to position [167, 0]
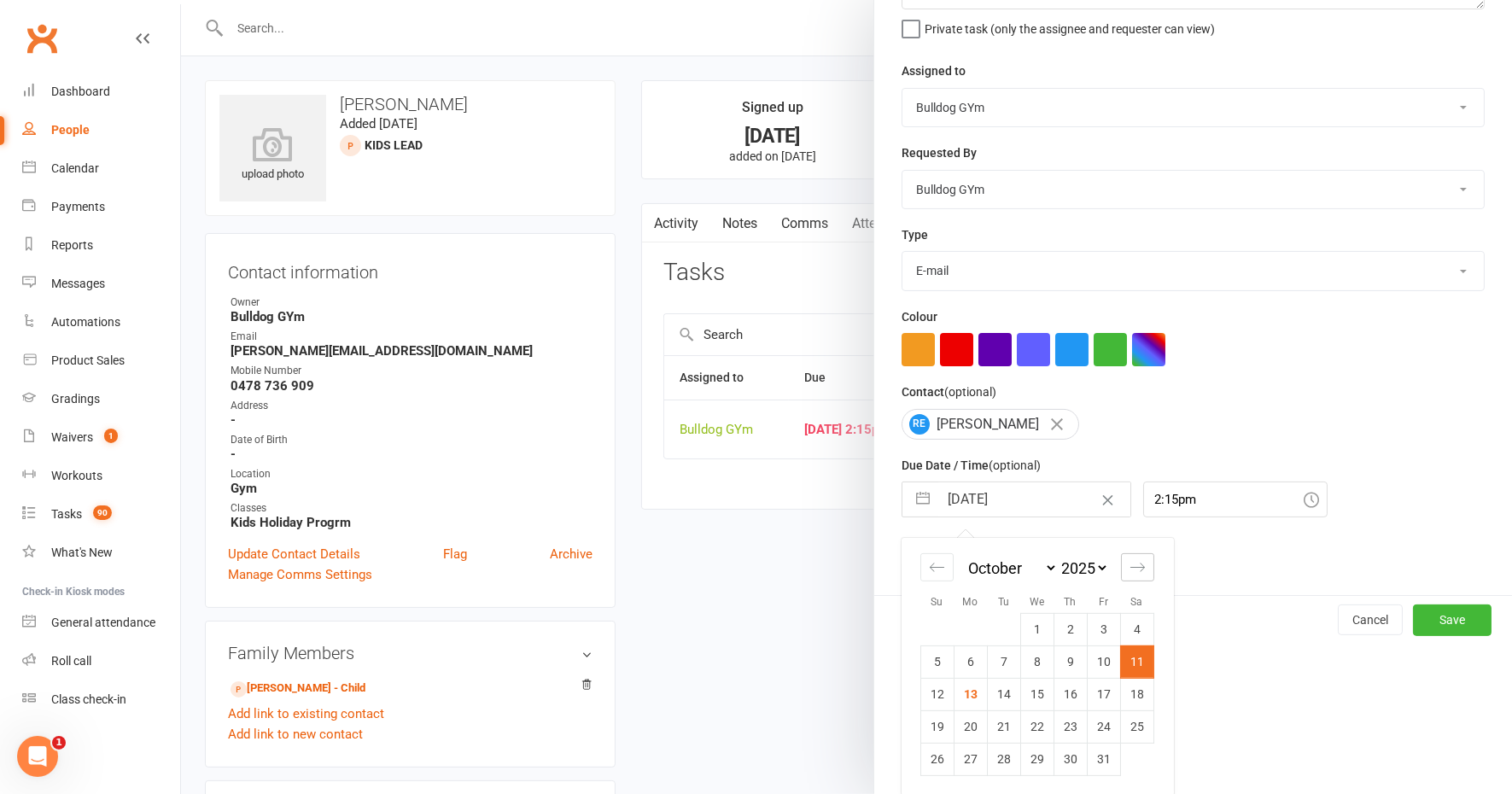
click at [1132, 565] on icon "Move forward to switch to the next month." at bounding box center [1137, 567] width 16 height 16
click at [1091, 724] on td "23" at bounding box center [1103, 727] width 34 height 33
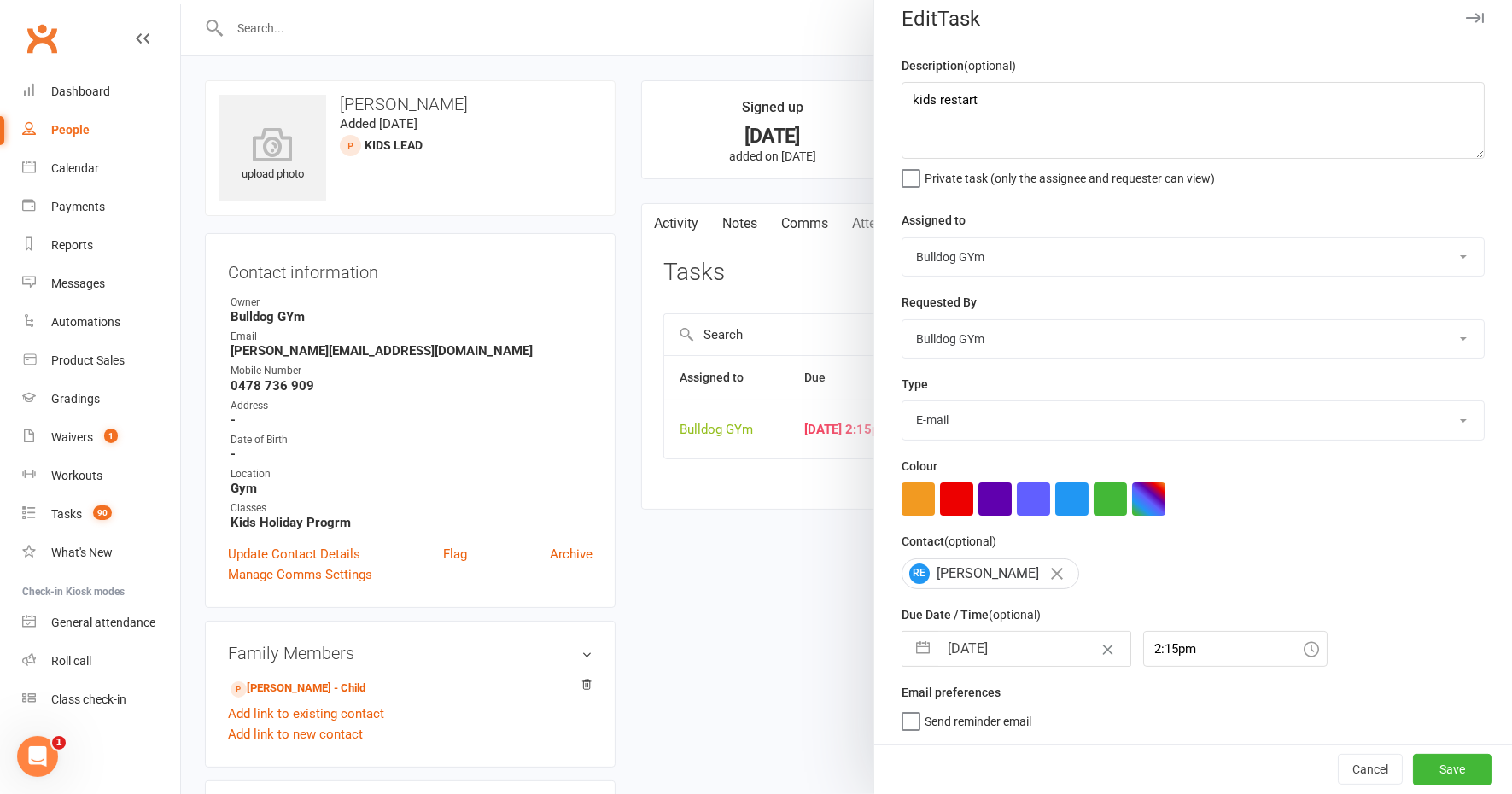
scroll to position [13, 0]
click at [1423, 764] on button "Save" at bounding box center [1451, 770] width 78 height 31
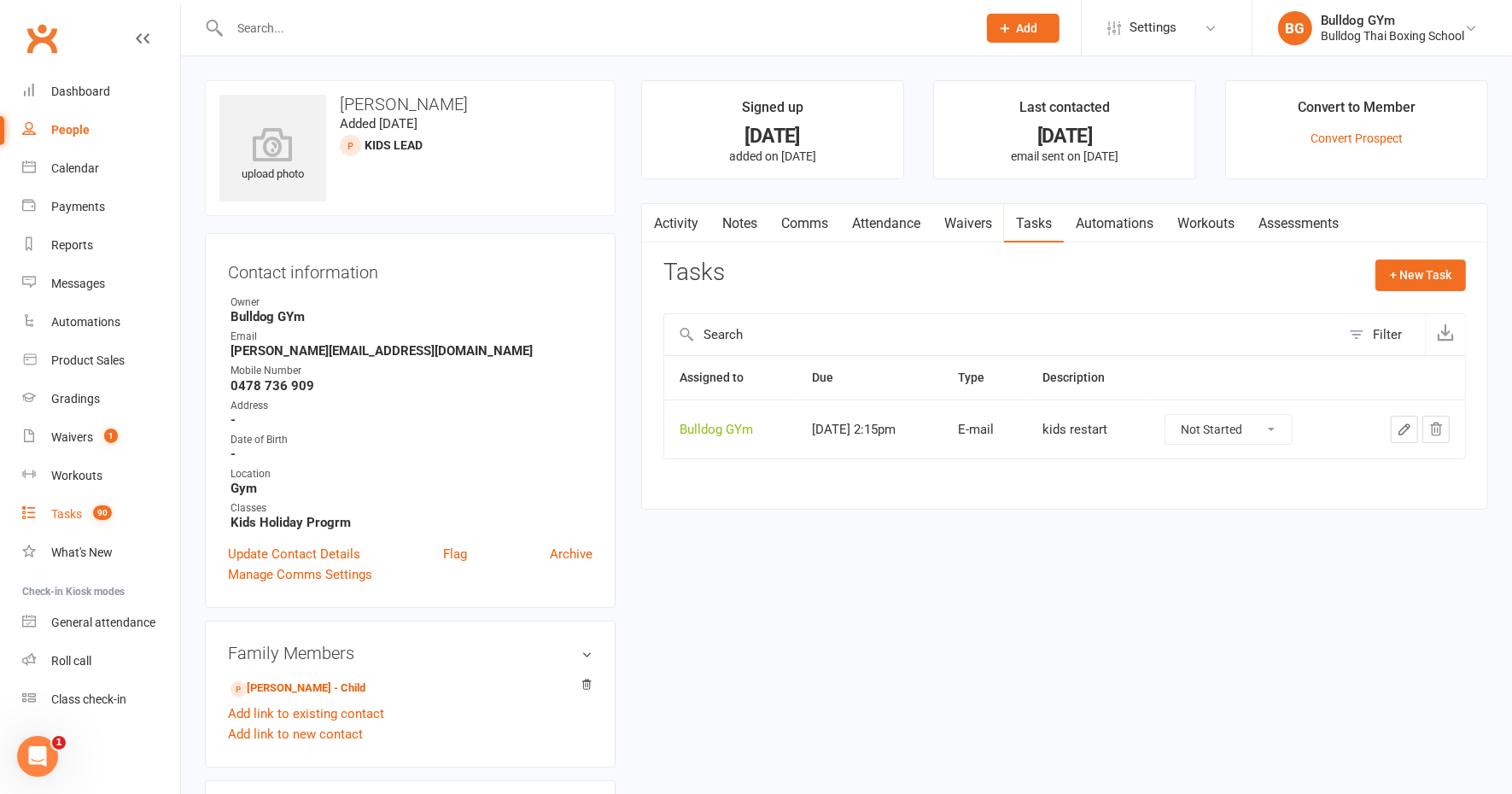
click at [63, 516] on div "Tasks" at bounding box center [66, 514] width 31 height 13
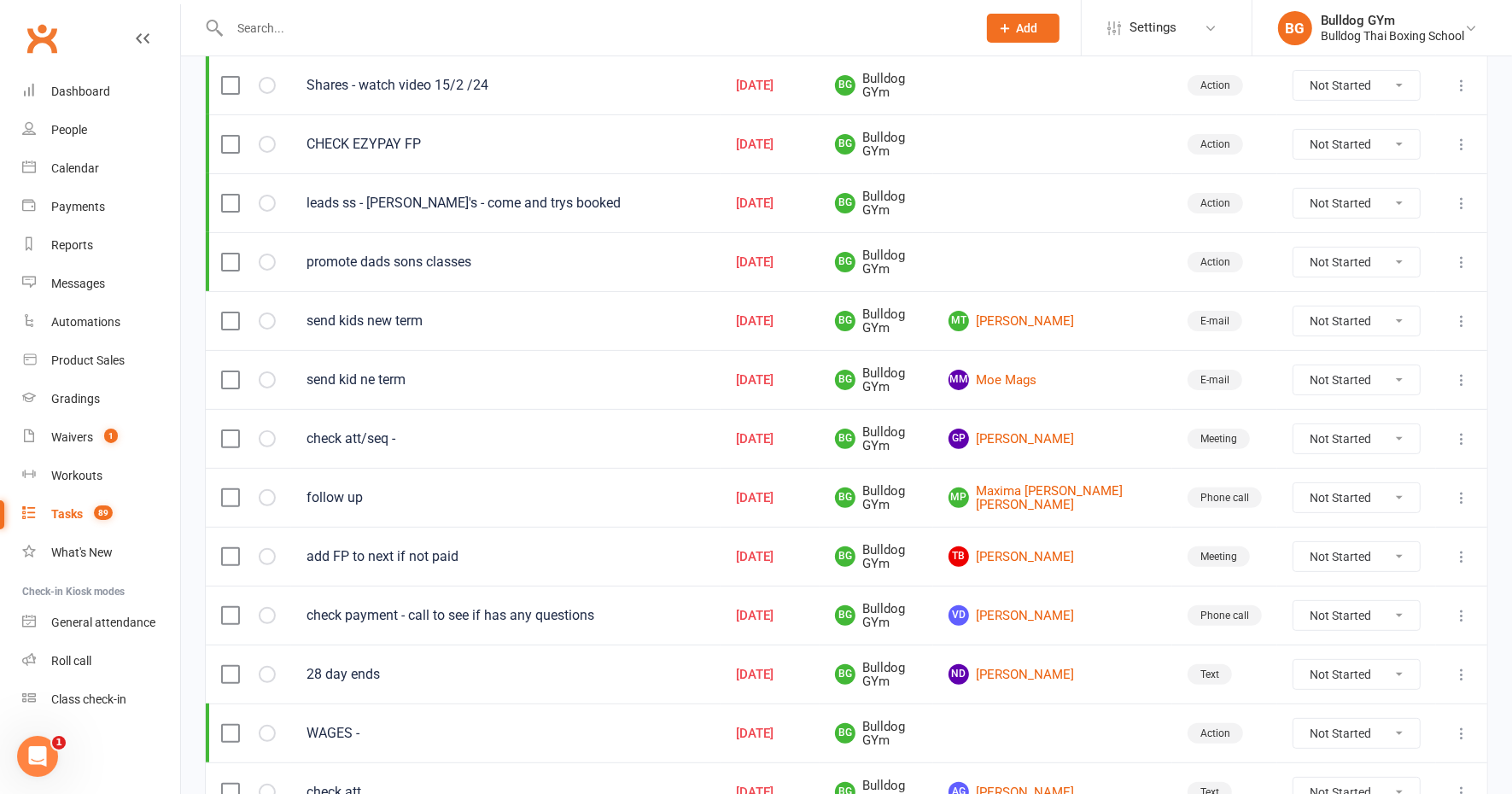
scroll to position [427, 0]
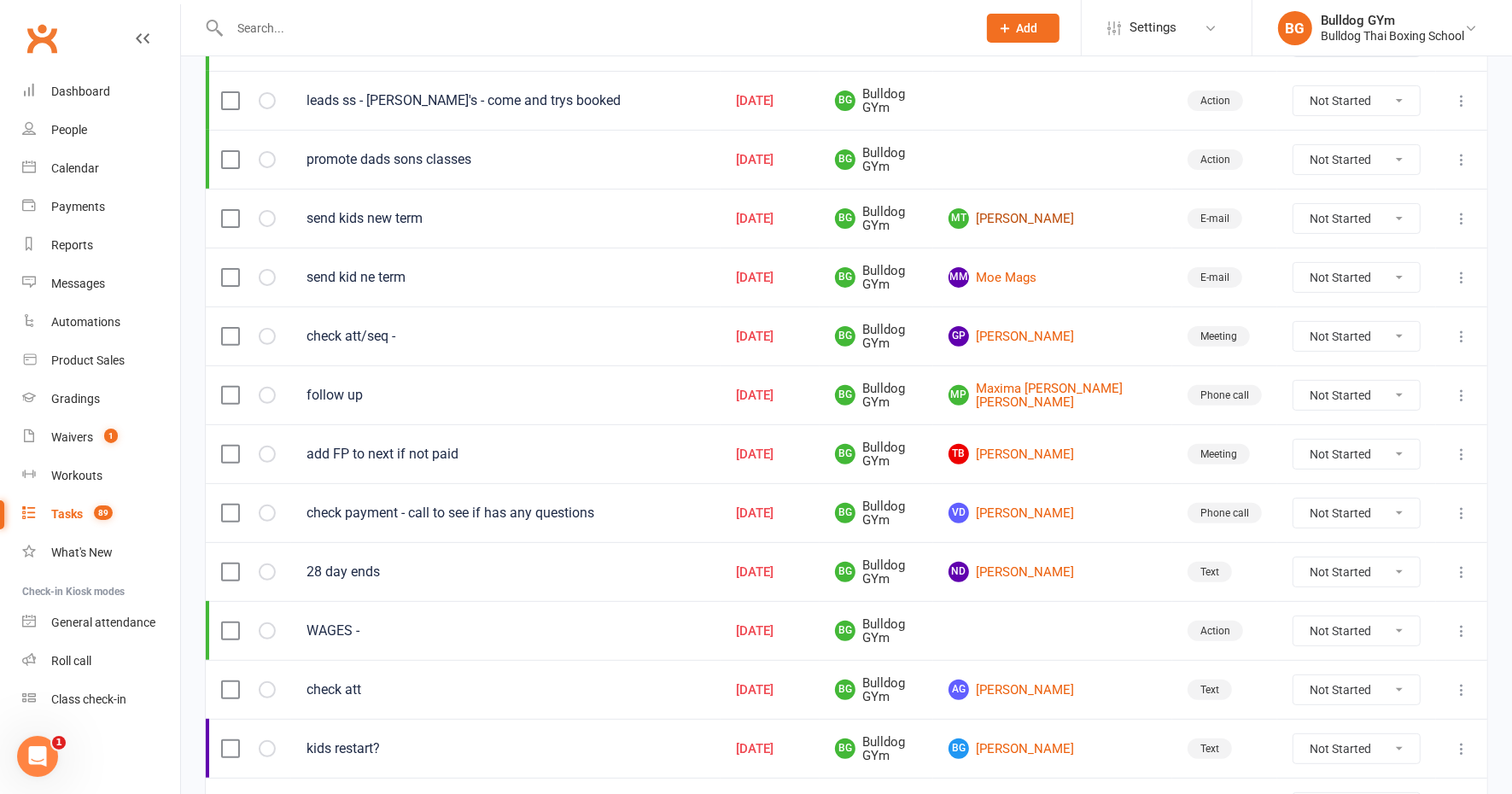
click at [1073, 215] on link "MT [PERSON_NAME]" at bounding box center [1052, 218] width 208 height 20
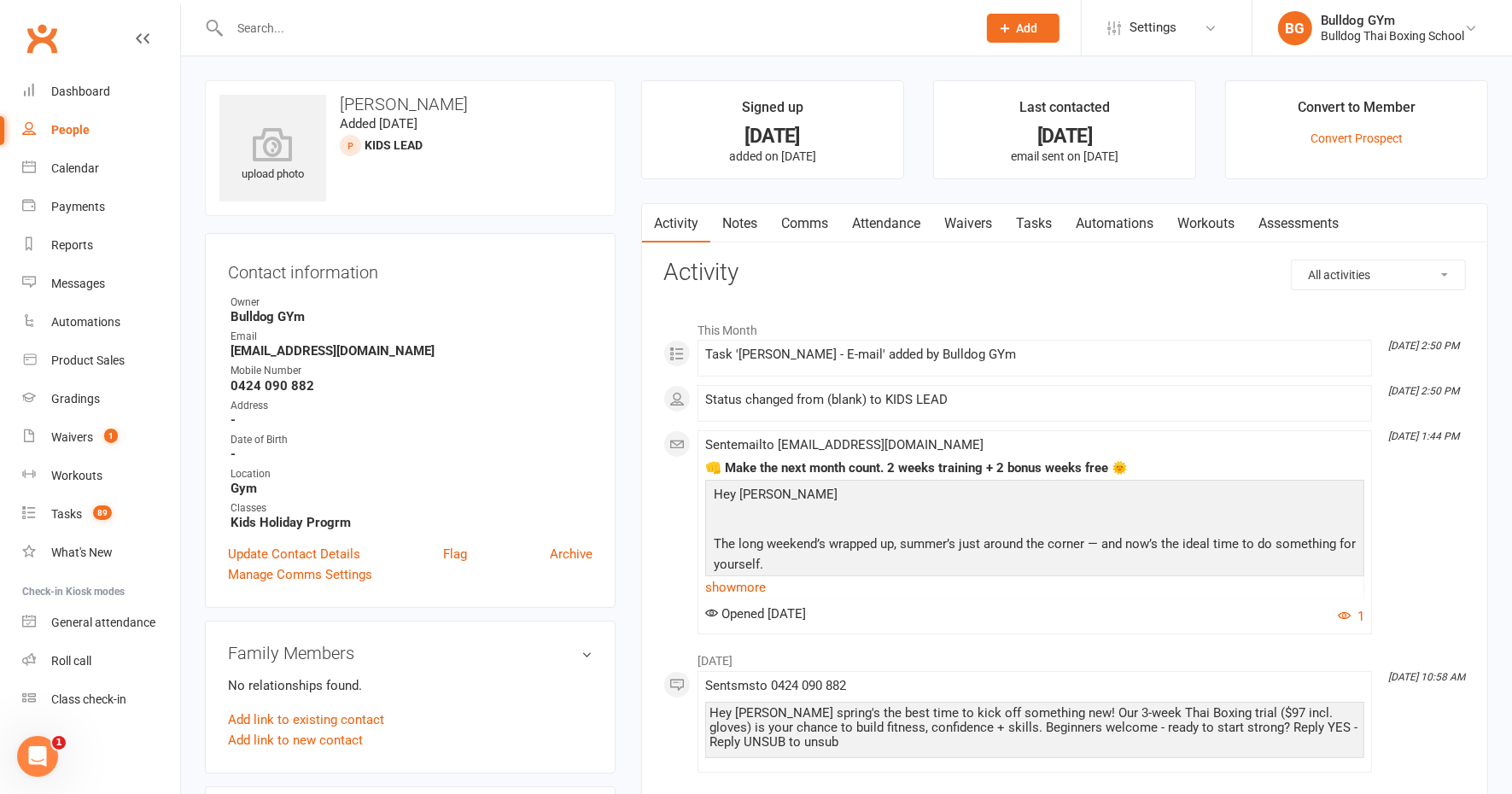
click at [805, 221] on link "Comms" at bounding box center [805, 224] width 71 height 40
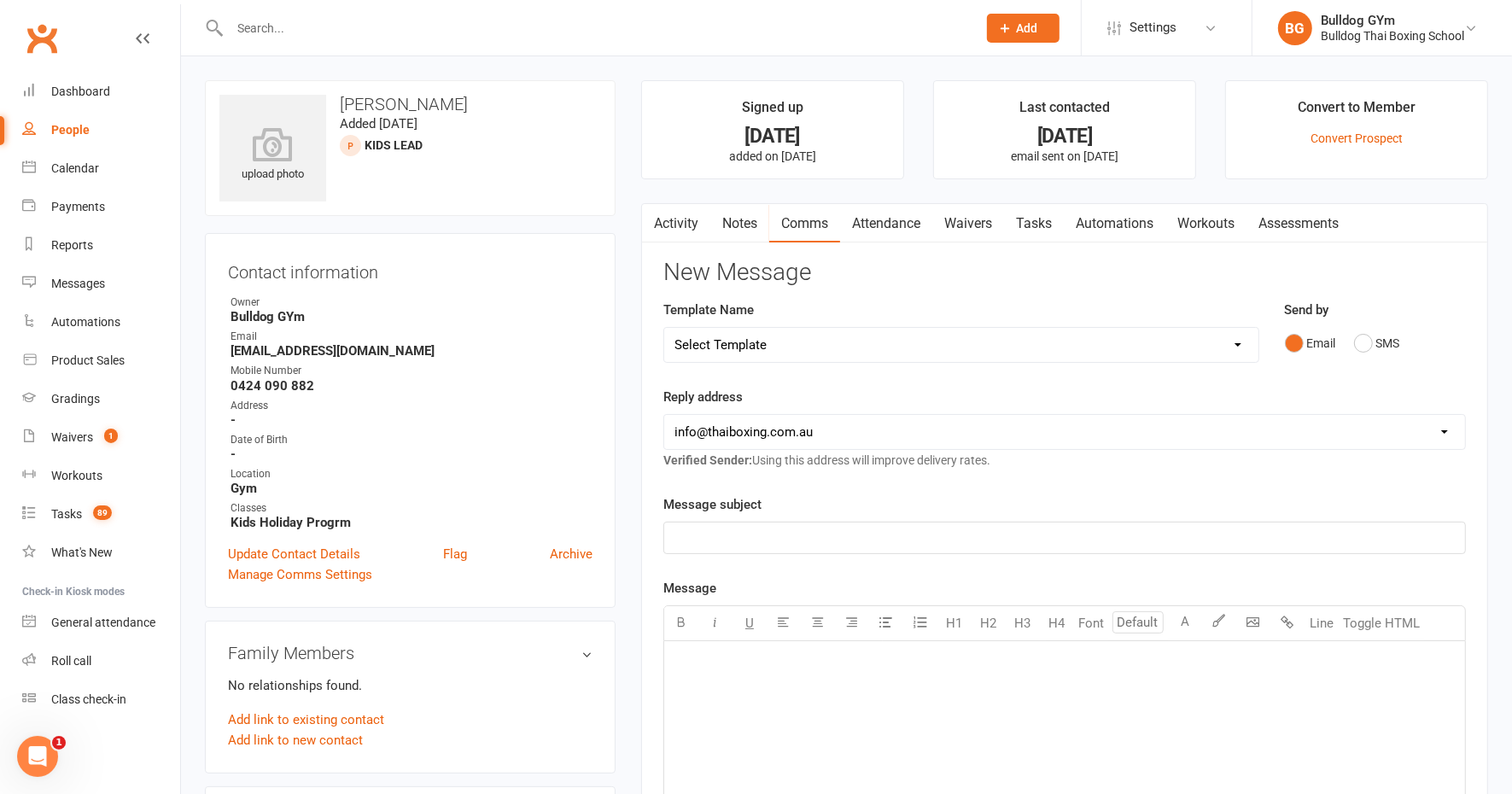
click at [710, 347] on select "Select Template [Email] Price Increase 28 Day Kick starter [SMS] 10 Pass Check …" at bounding box center [961, 344] width 595 height 34
click at [307, 556] on link "Update Contact Details" at bounding box center [294, 553] width 132 height 20
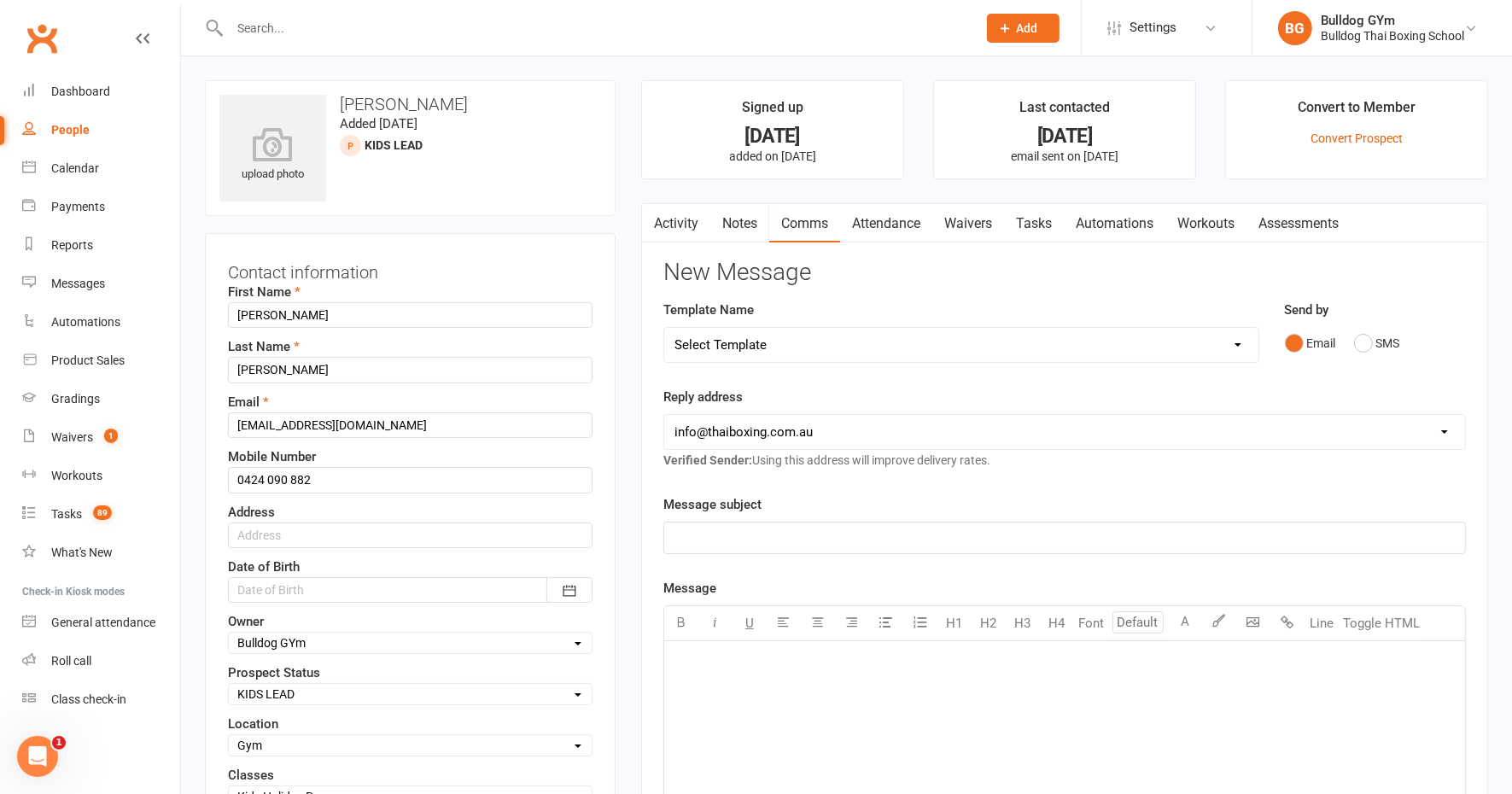
scroll to position [79, 0]
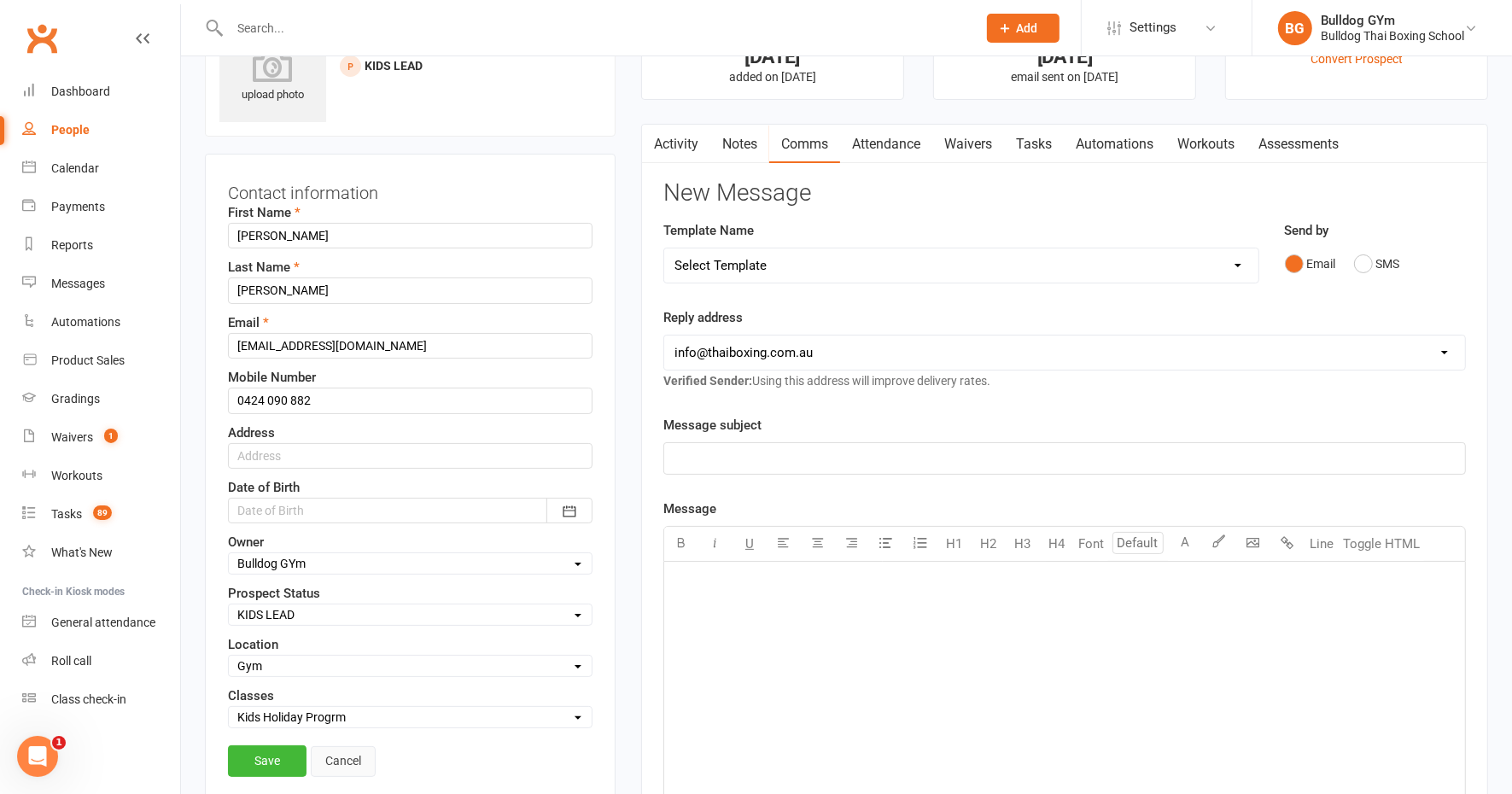
click at [344, 756] on link "Cancel" at bounding box center [342, 761] width 65 height 31
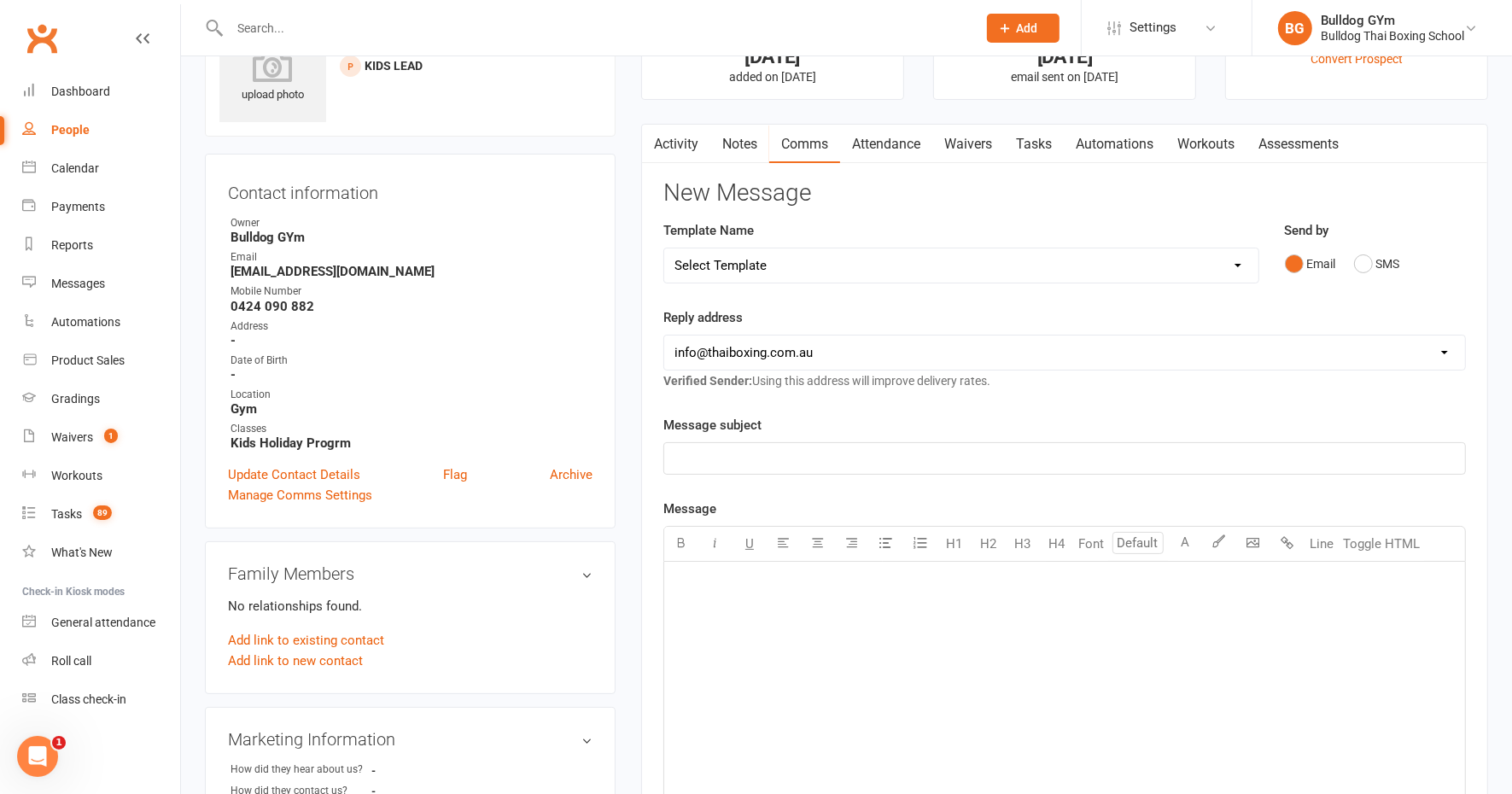
click at [797, 257] on select "Select Template [Email] Price Increase 28 Day Kick starter [SMS] 10 Pass Check …" at bounding box center [961, 265] width 595 height 34
click at [664, 249] on select "Select Template [Email] Price Increase 28 Day Kick starter [SMS] 10 Pass Check …" at bounding box center [961, 265] width 595 height 34
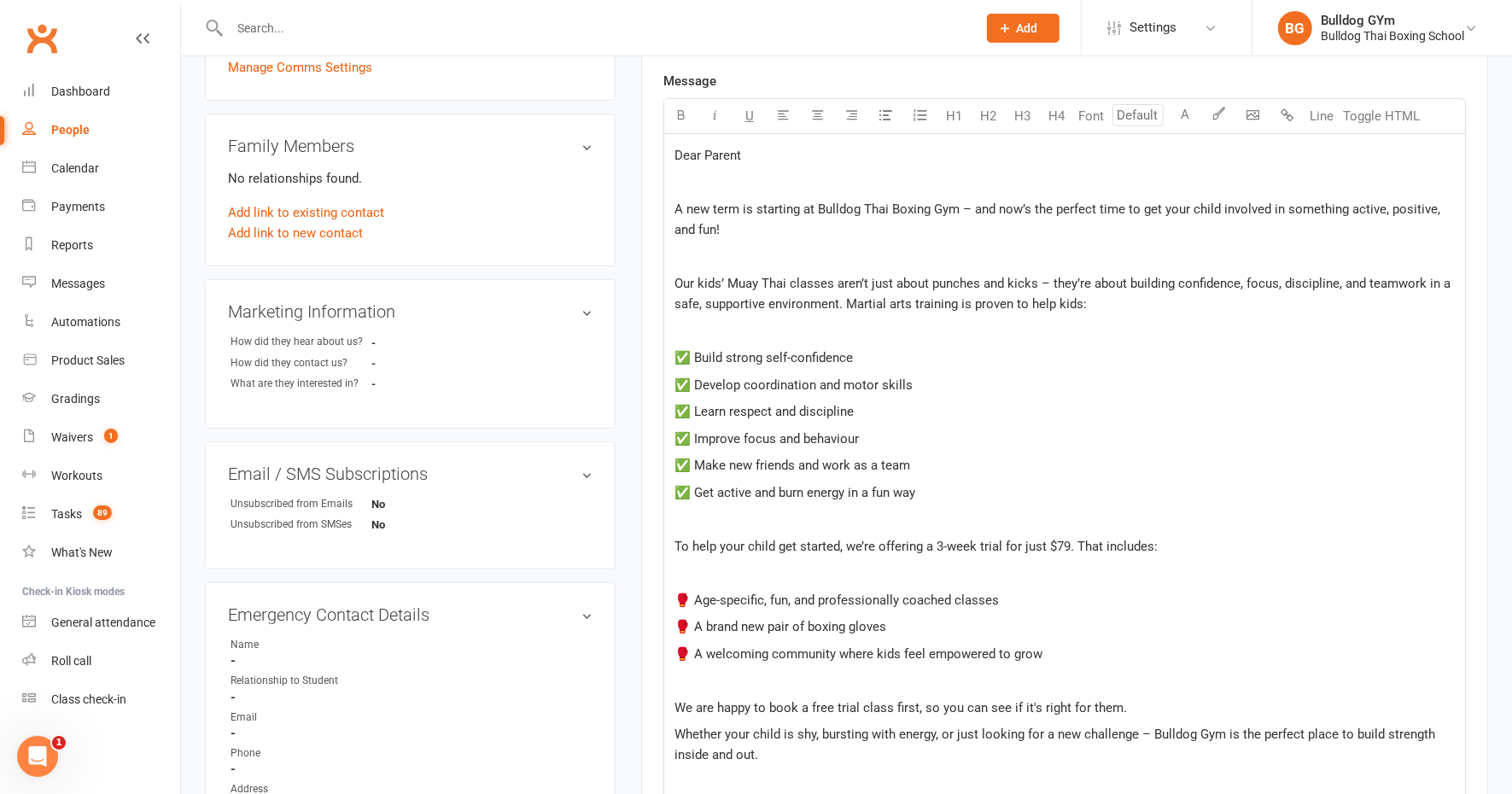
scroll to position [0, 0]
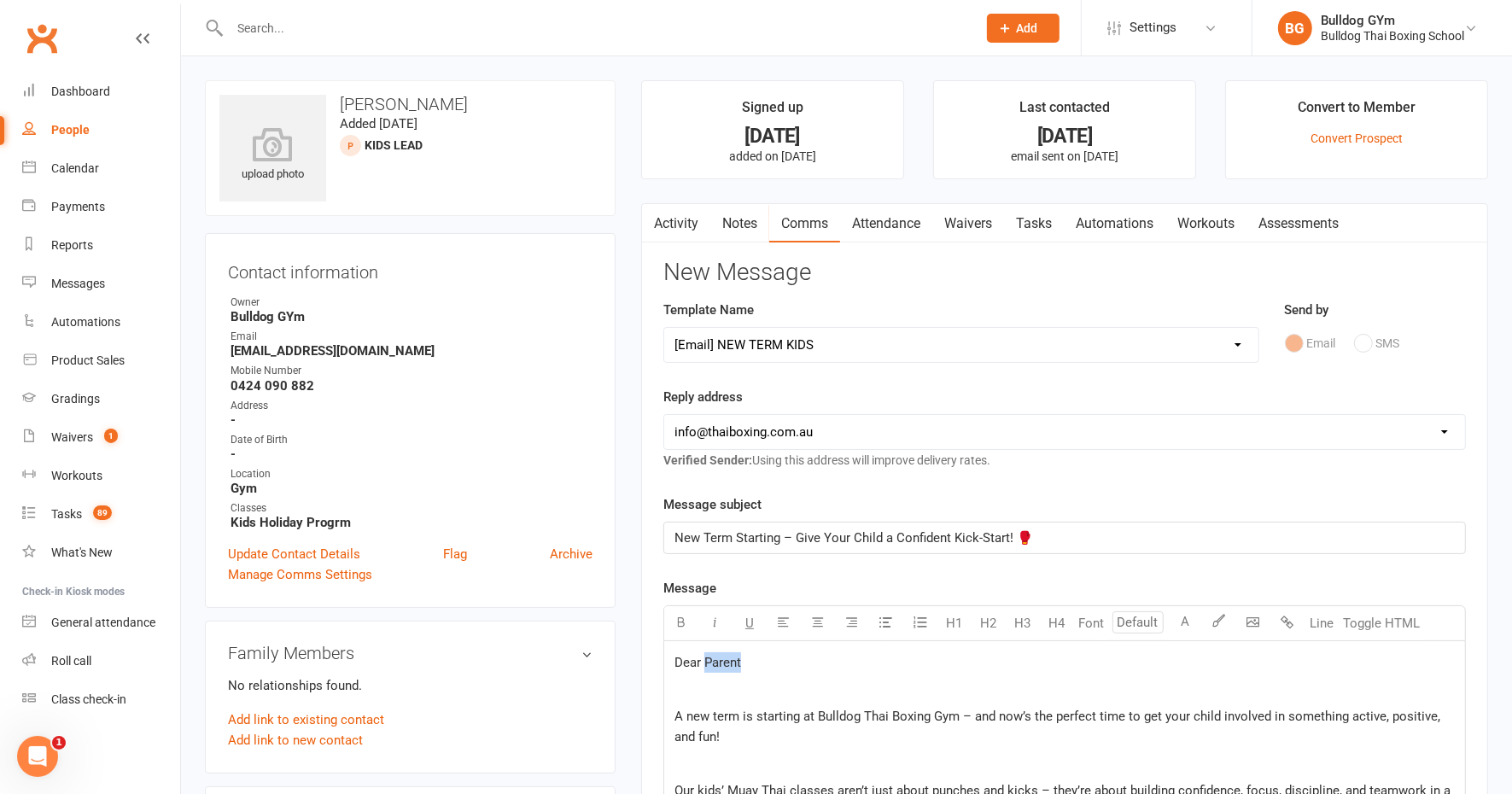
drag, startPoint x: 749, startPoint y: 666, endPoint x: 703, endPoint y: 659, distance: 46.5
click at [703, 659] on p "Dear Parent" at bounding box center [1065, 662] width 781 height 20
drag, startPoint x: 700, startPoint y: 655, endPoint x: 641, endPoint y: 654, distance: 59.0
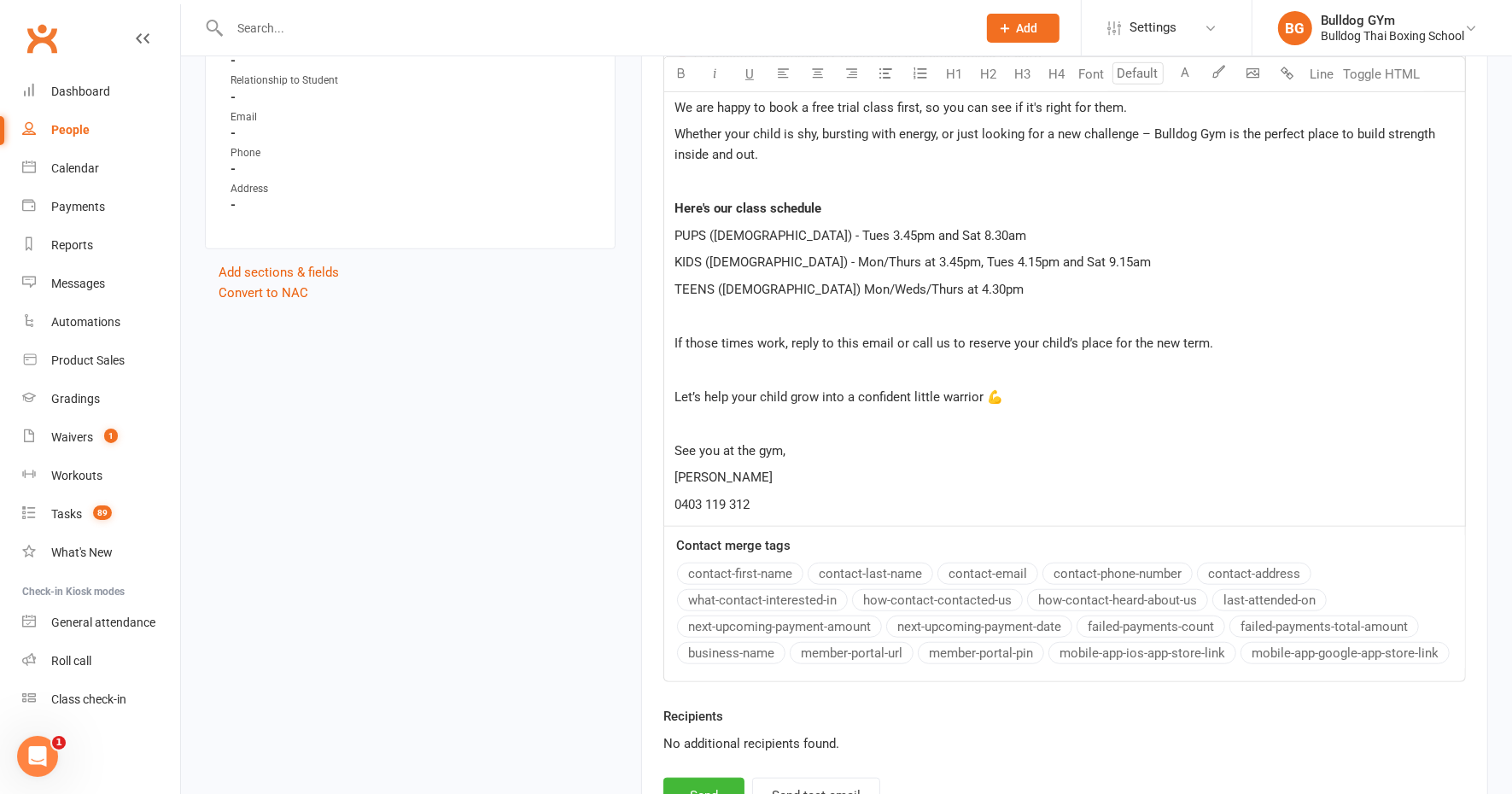
scroll to position [1254, 0]
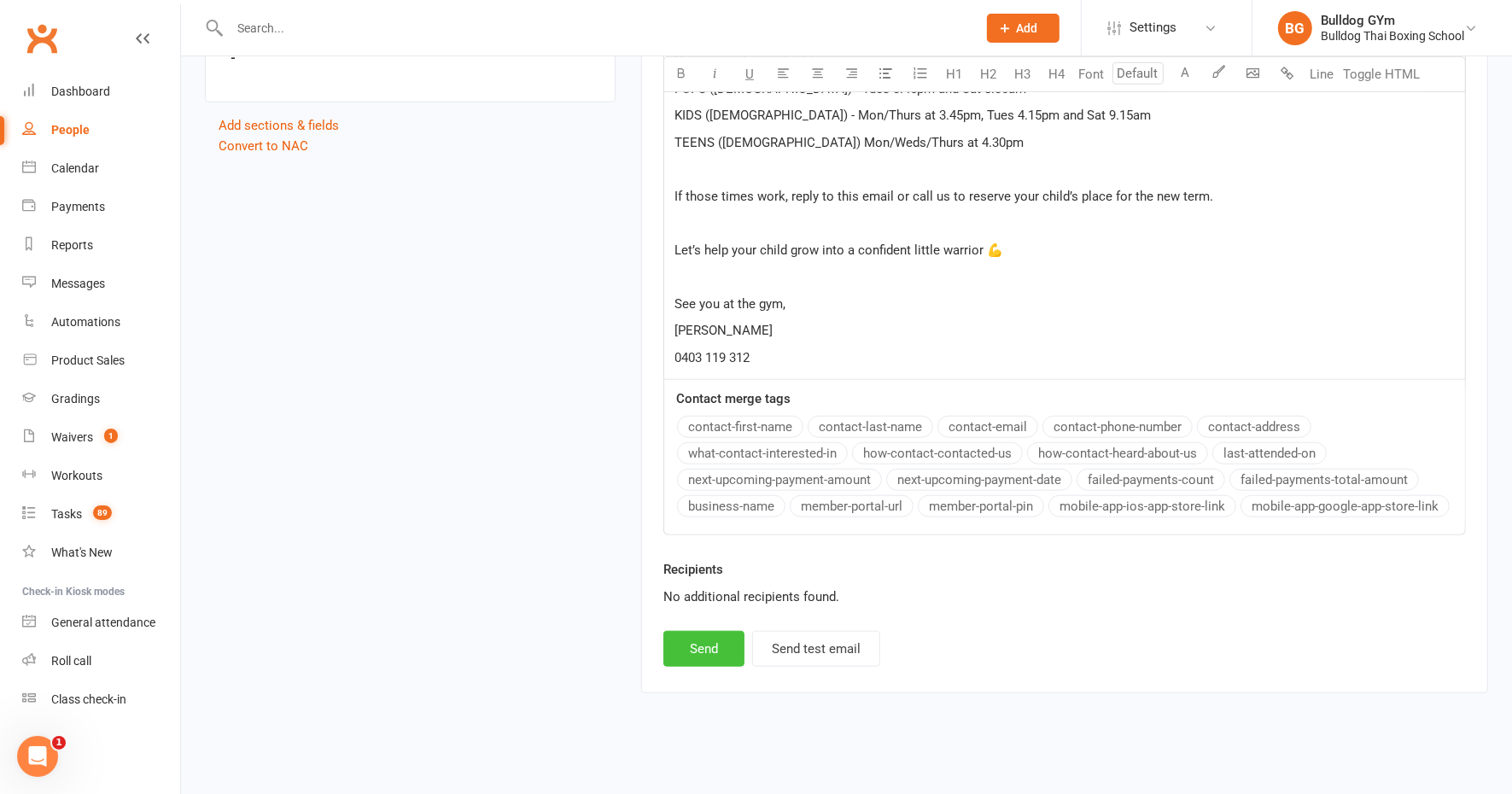
click at [715, 635] on button "Send" at bounding box center [703, 648] width 81 height 36
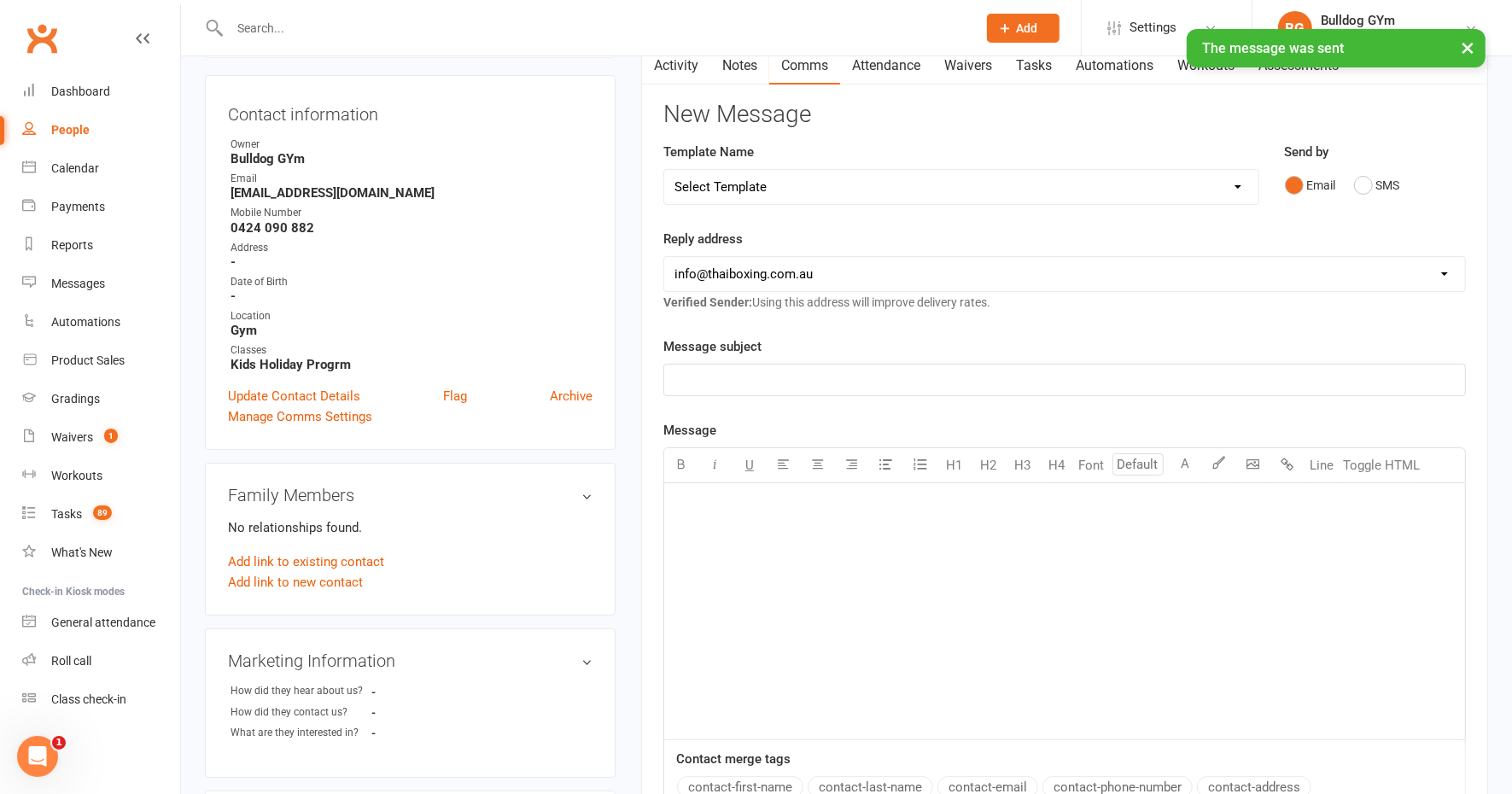
scroll to position [0, 0]
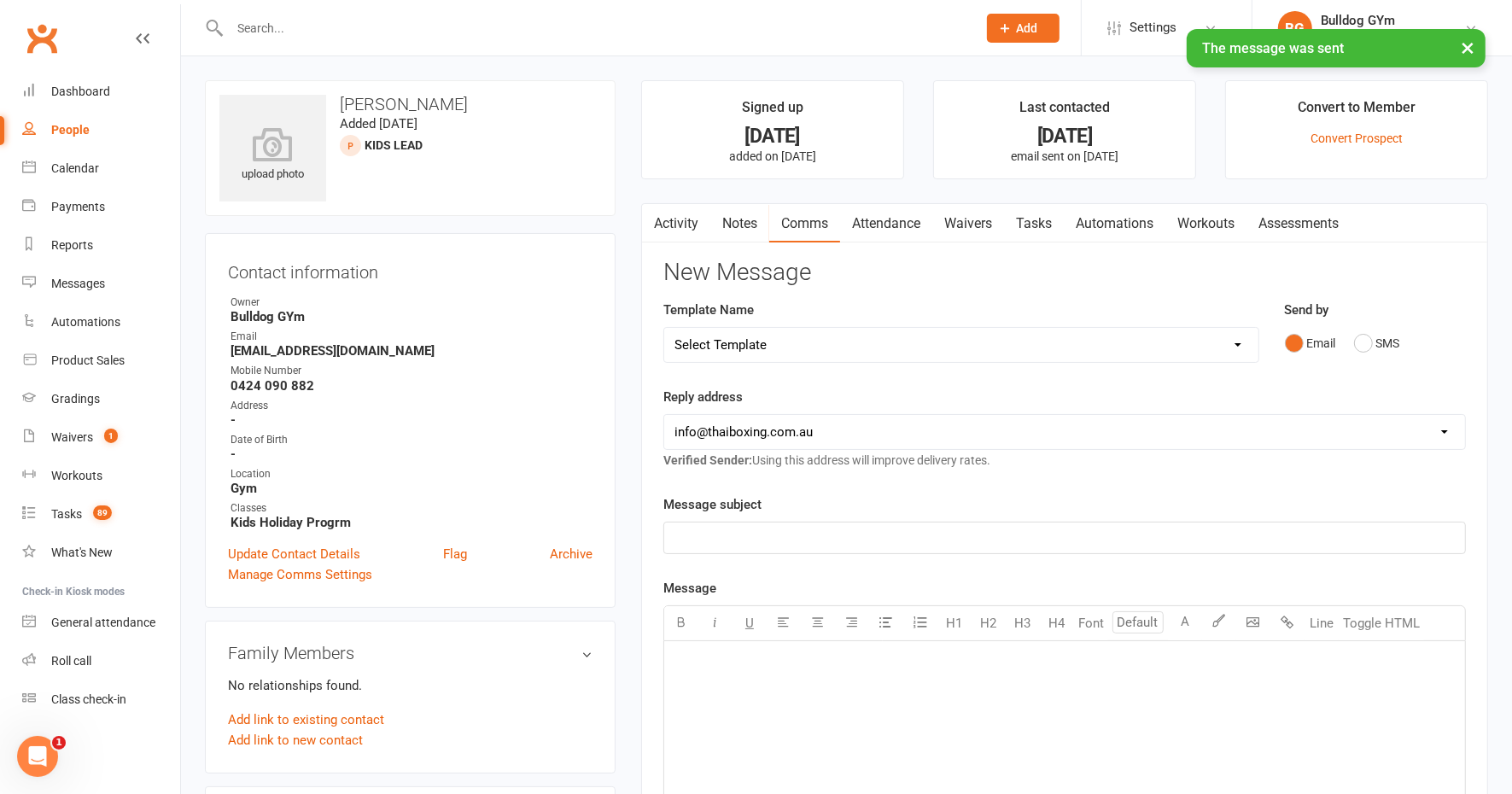
click at [1033, 223] on link "Tasks" at bounding box center [1034, 224] width 60 height 40
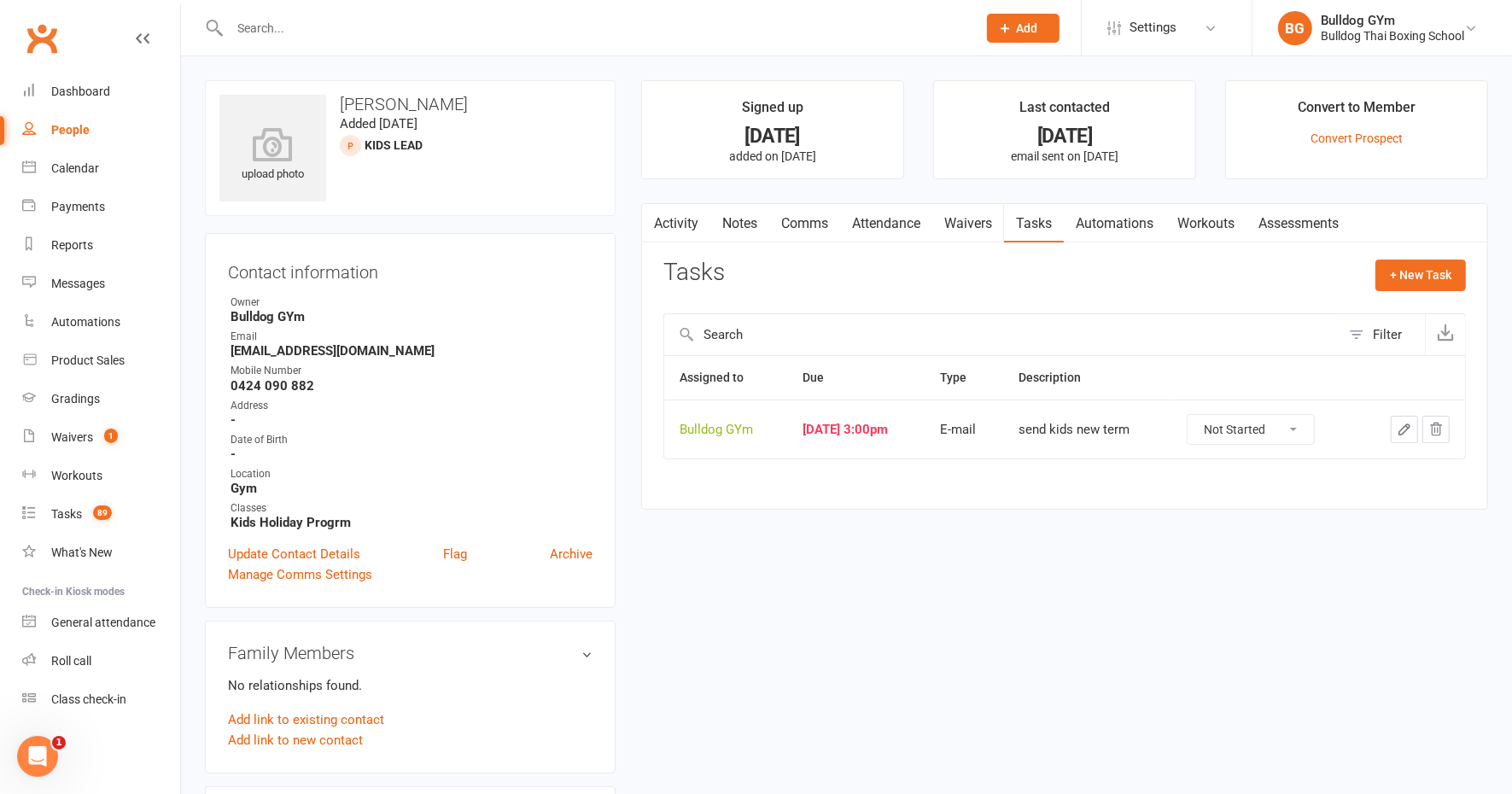
drag, startPoint x: 1310, startPoint y: 427, endPoint x: 1308, endPoint y: 439, distance: 12.2
click at [1310, 428] on select "Not Started In Progress Waiting Complete" at bounding box center [1250, 430] width 126 height 29
click at [1201, 415] on select "Not Started In Progress Waiting Complete" at bounding box center [1250, 430] width 126 height 29
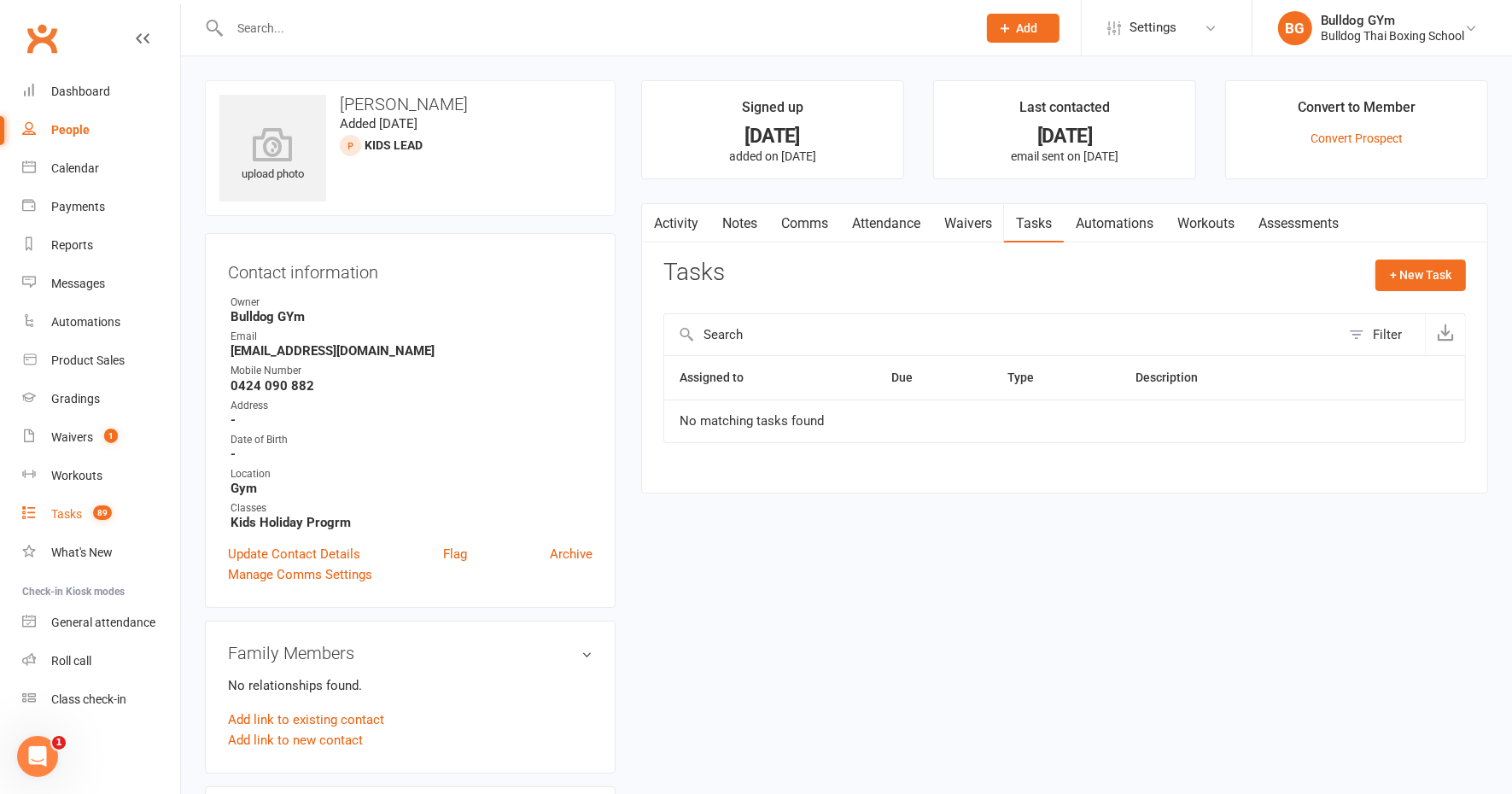
click at [71, 513] on div "Tasks" at bounding box center [66, 514] width 31 height 13
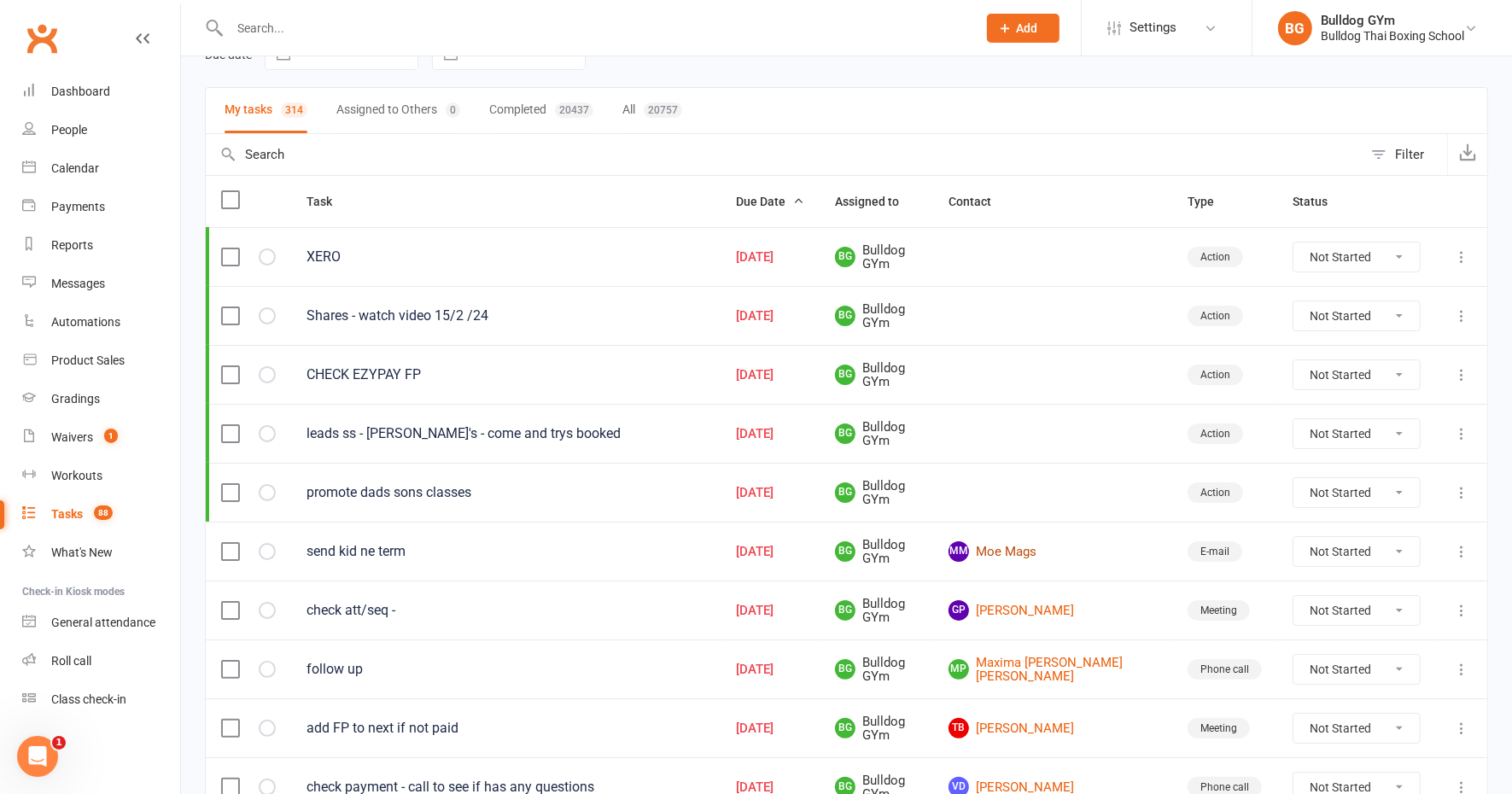
scroll to position [213, 0]
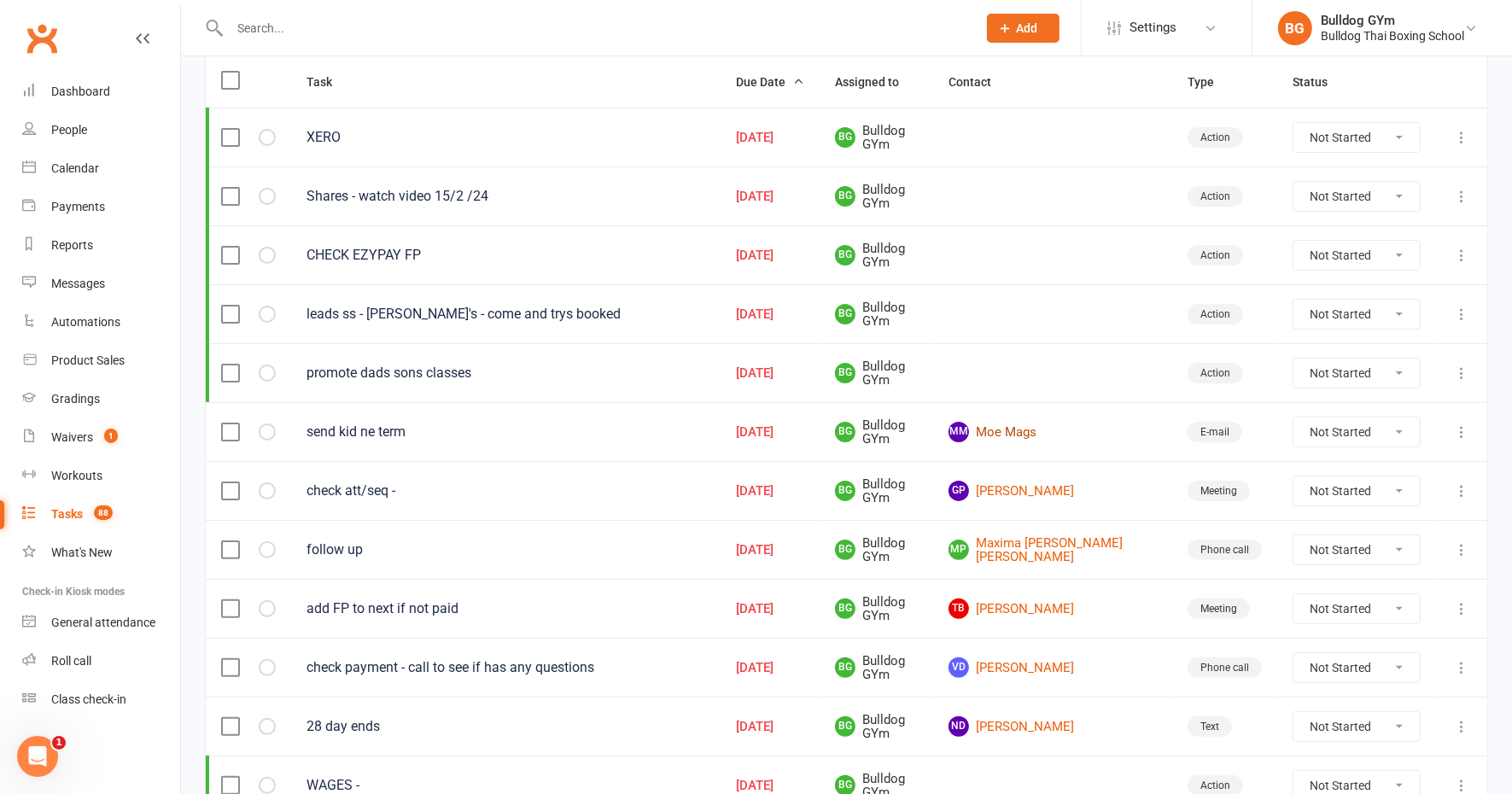
click at [1058, 422] on link "[PERSON_NAME] Mags" at bounding box center [1052, 432] width 208 height 20
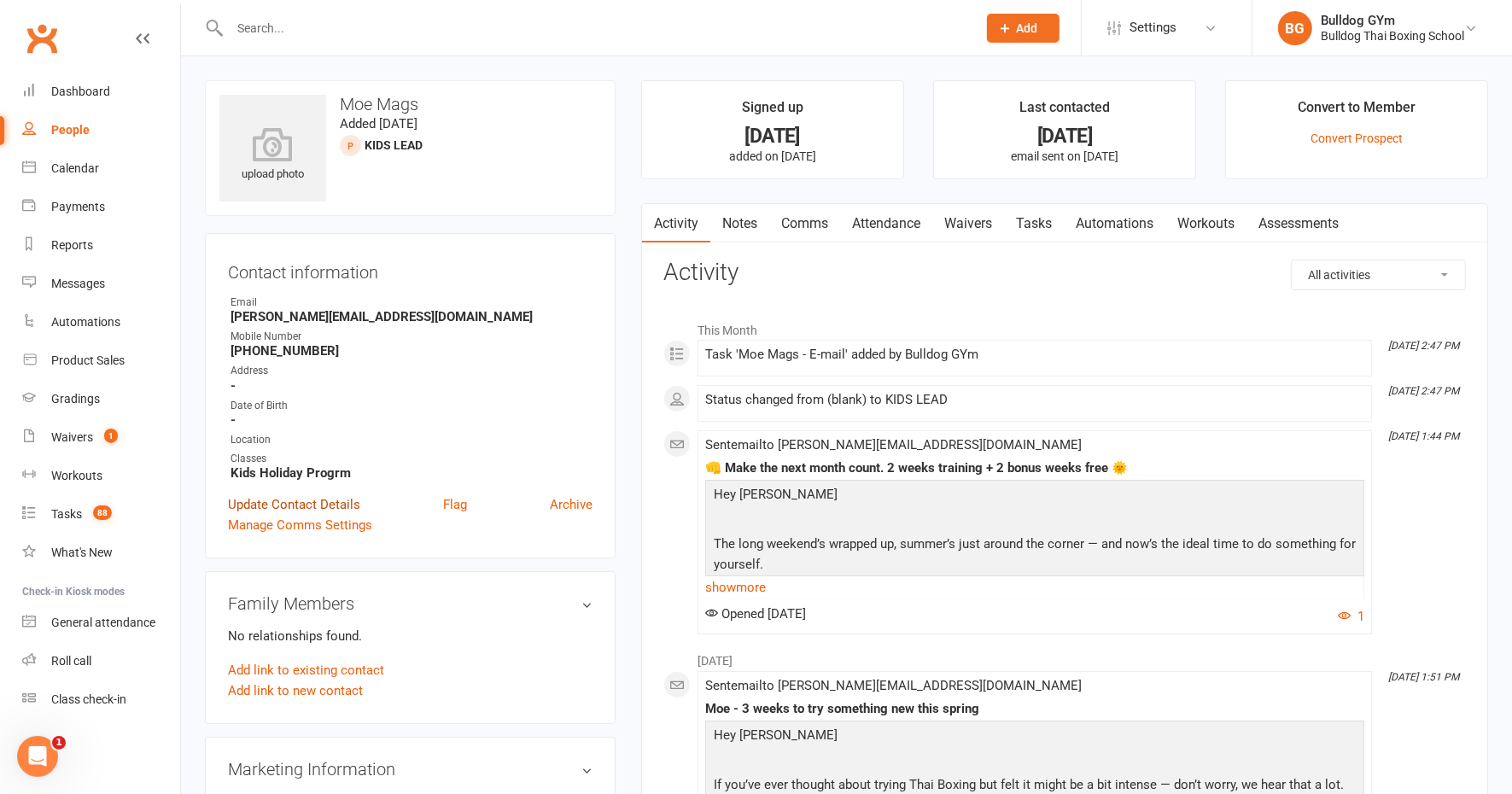
click at [271, 505] on link "Update Contact Details" at bounding box center [294, 504] width 132 height 20
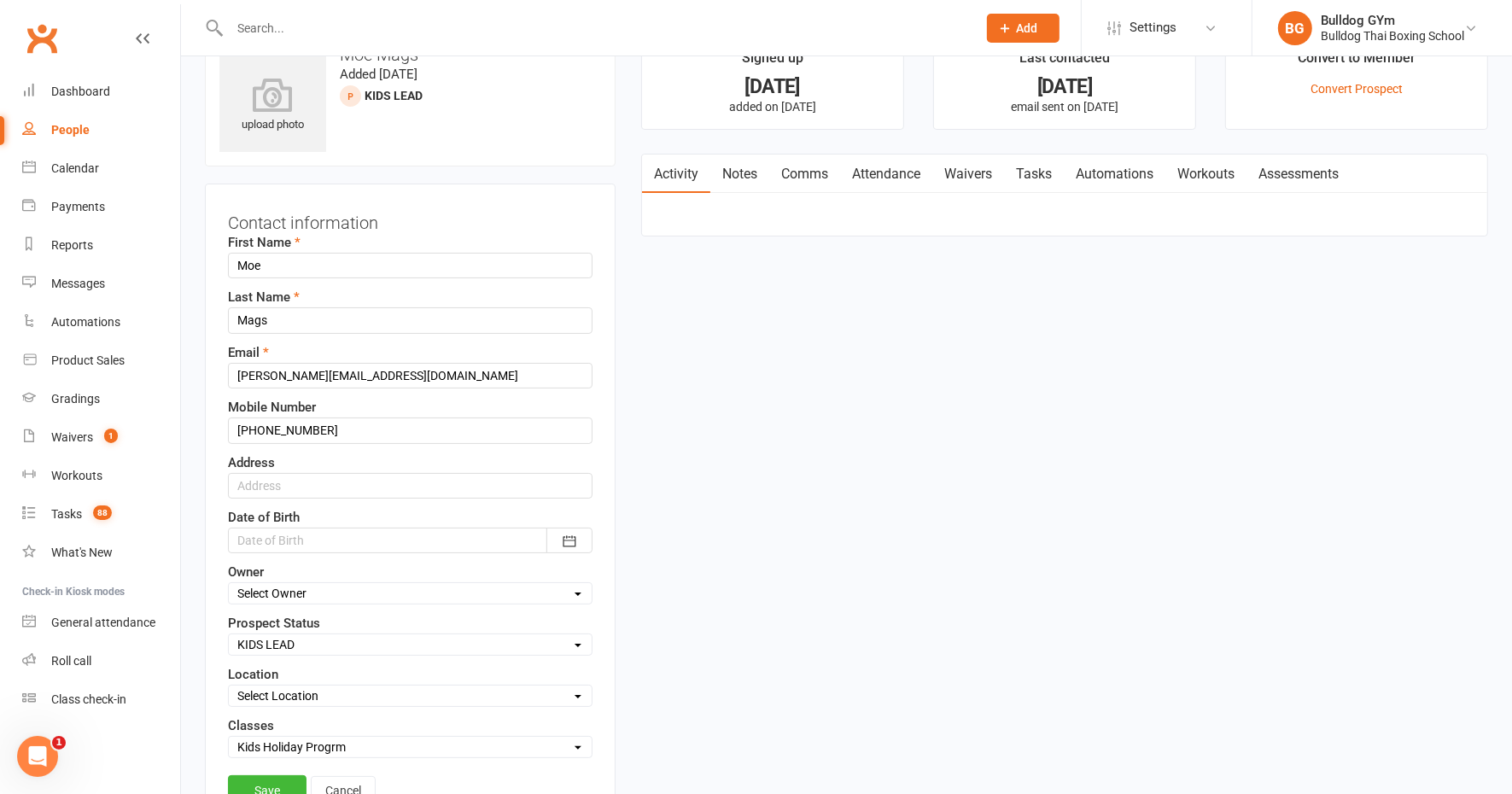
scroll to position [79, 0]
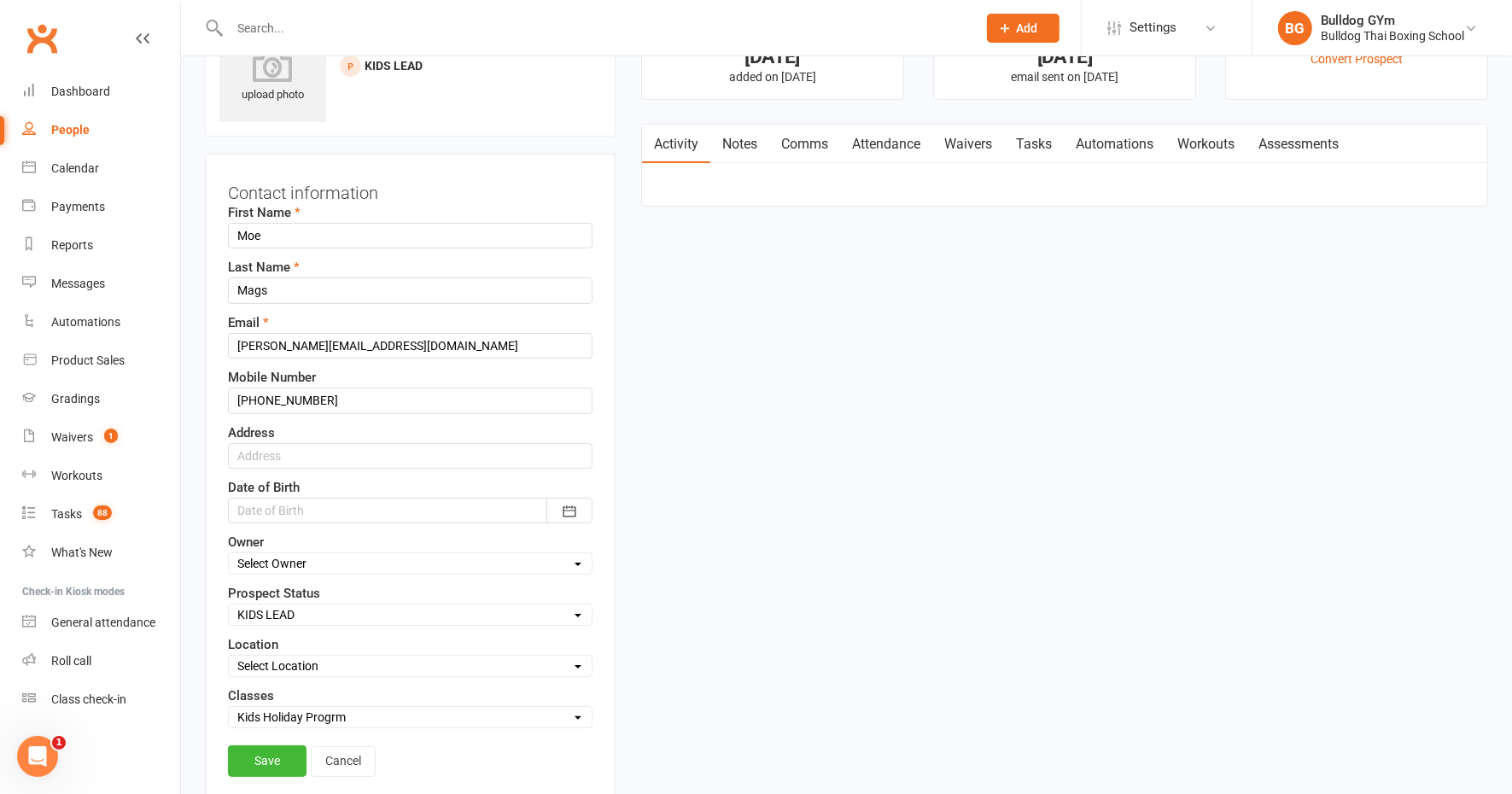
click at [332, 752] on link "Cancel" at bounding box center [342, 761] width 65 height 31
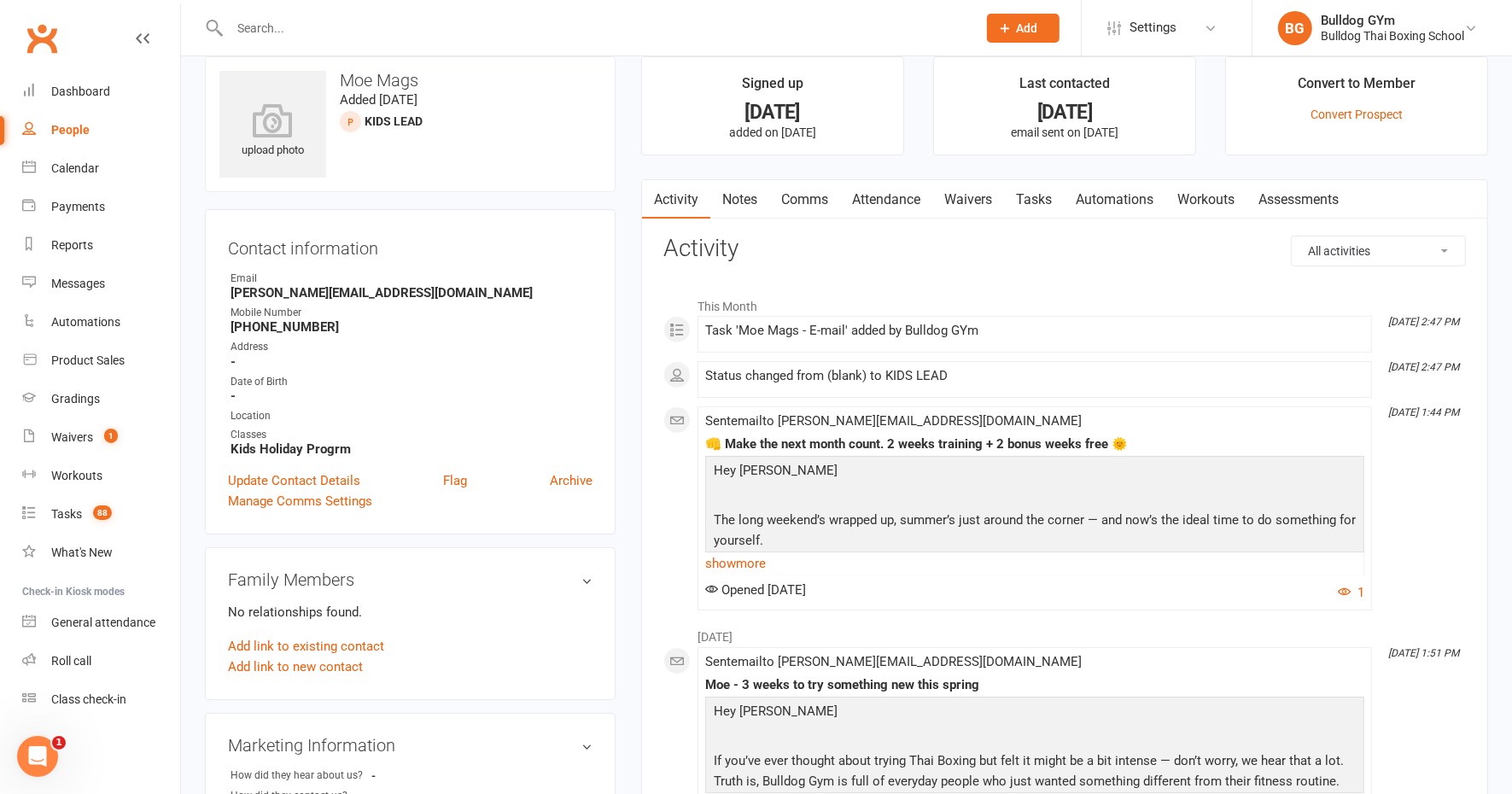
scroll to position [0, 0]
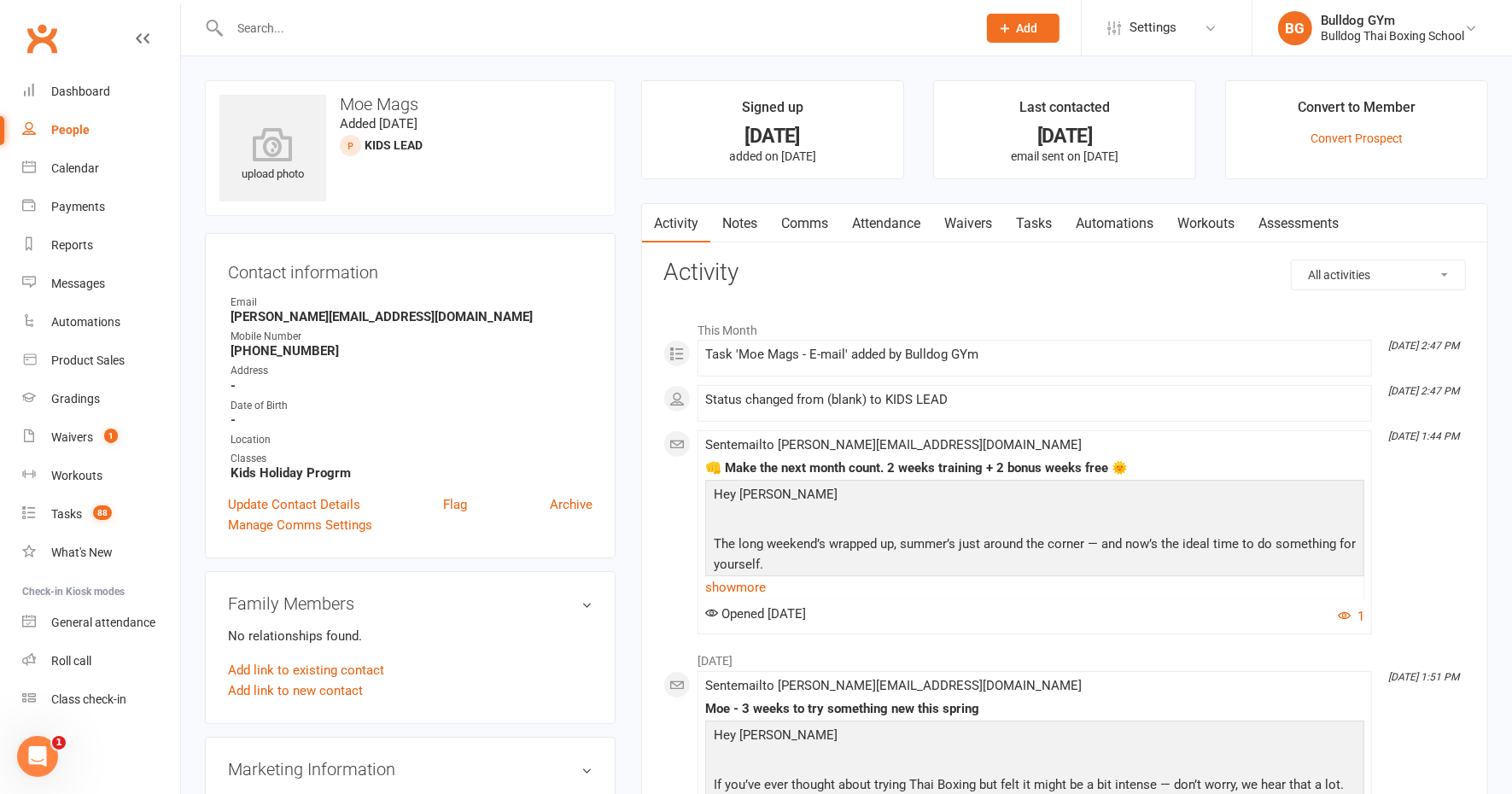
click at [805, 222] on link "Comms" at bounding box center [805, 224] width 71 height 40
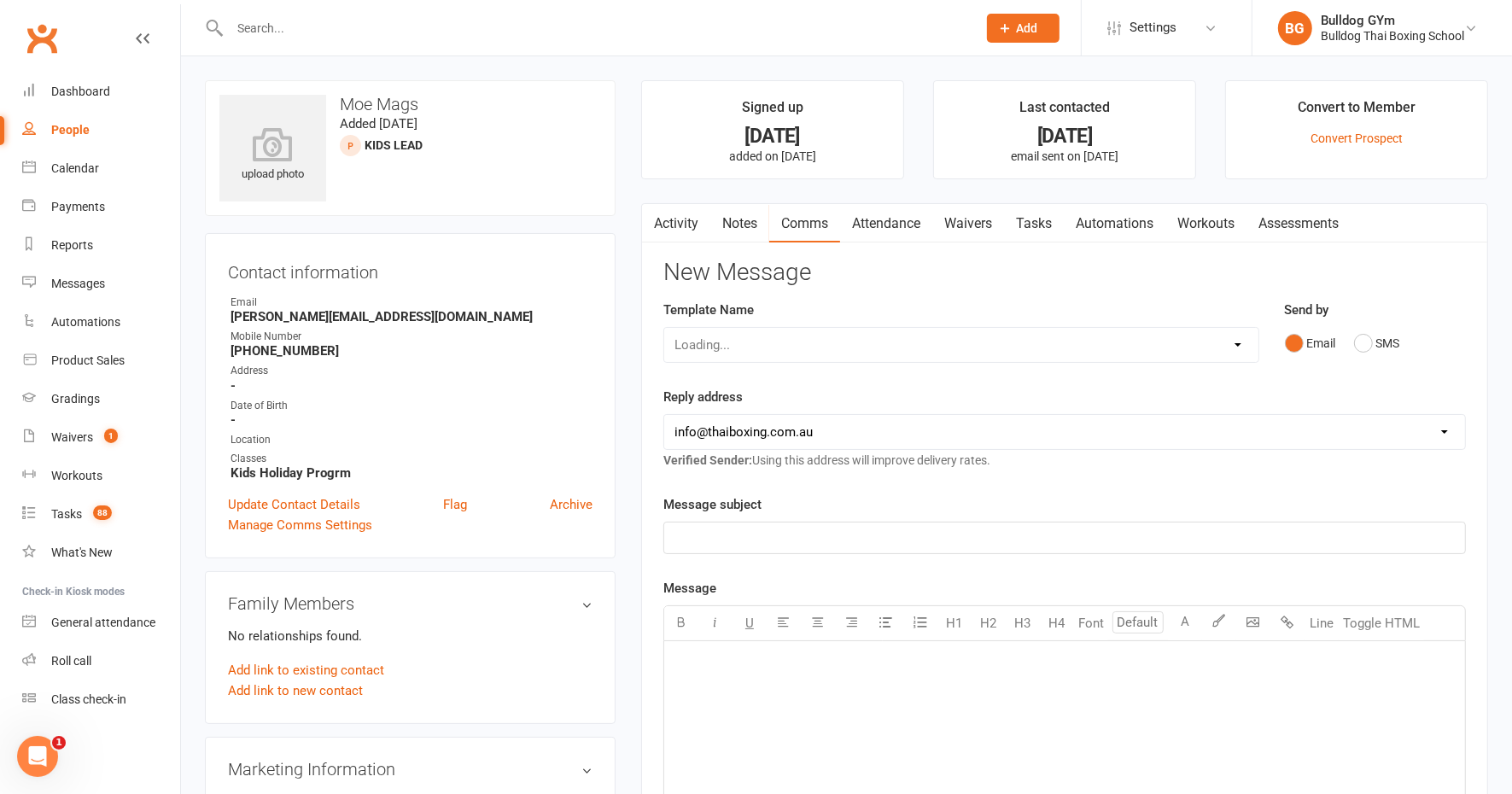
click at [779, 332] on div "Loading..." at bounding box center [961, 344] width 596 height 36
click at [758, 344] on select "Select Template [Email] Price Increase 28 Day Kick starter [SMS] 10 Pass Check …" at bounding box center [961, 344] width 595 height 34
click at [664, 328] on select "Select Template [Email] Price Increase 28 Day Kick starter [SMS] 10 Pass Check …" at bounding box center [961, 344] width 595 height 34
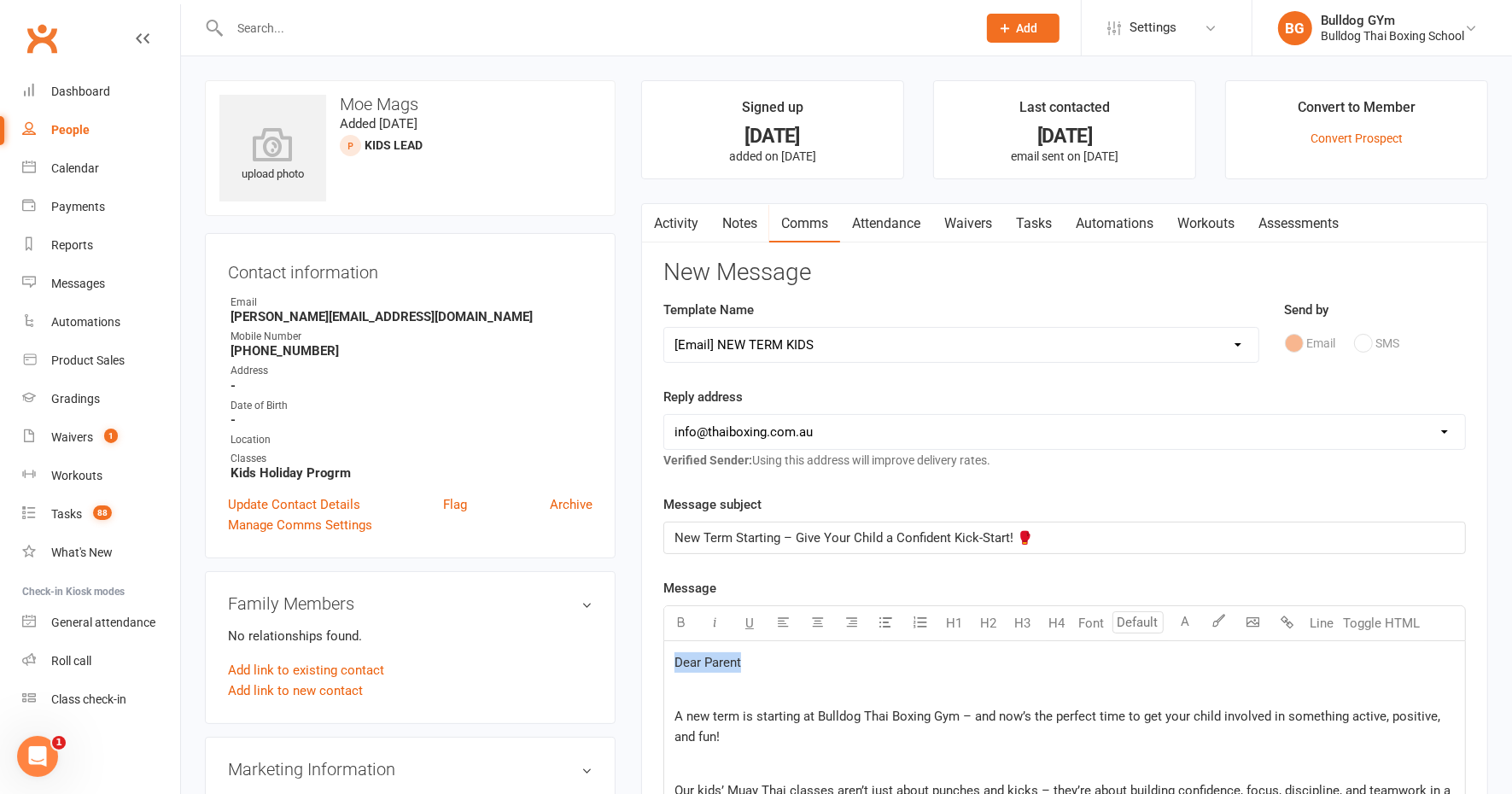
drag, startPoint x: 752, startPoint y: 663, endPoint x: 632, endPoint y: 632, distance: 123.9
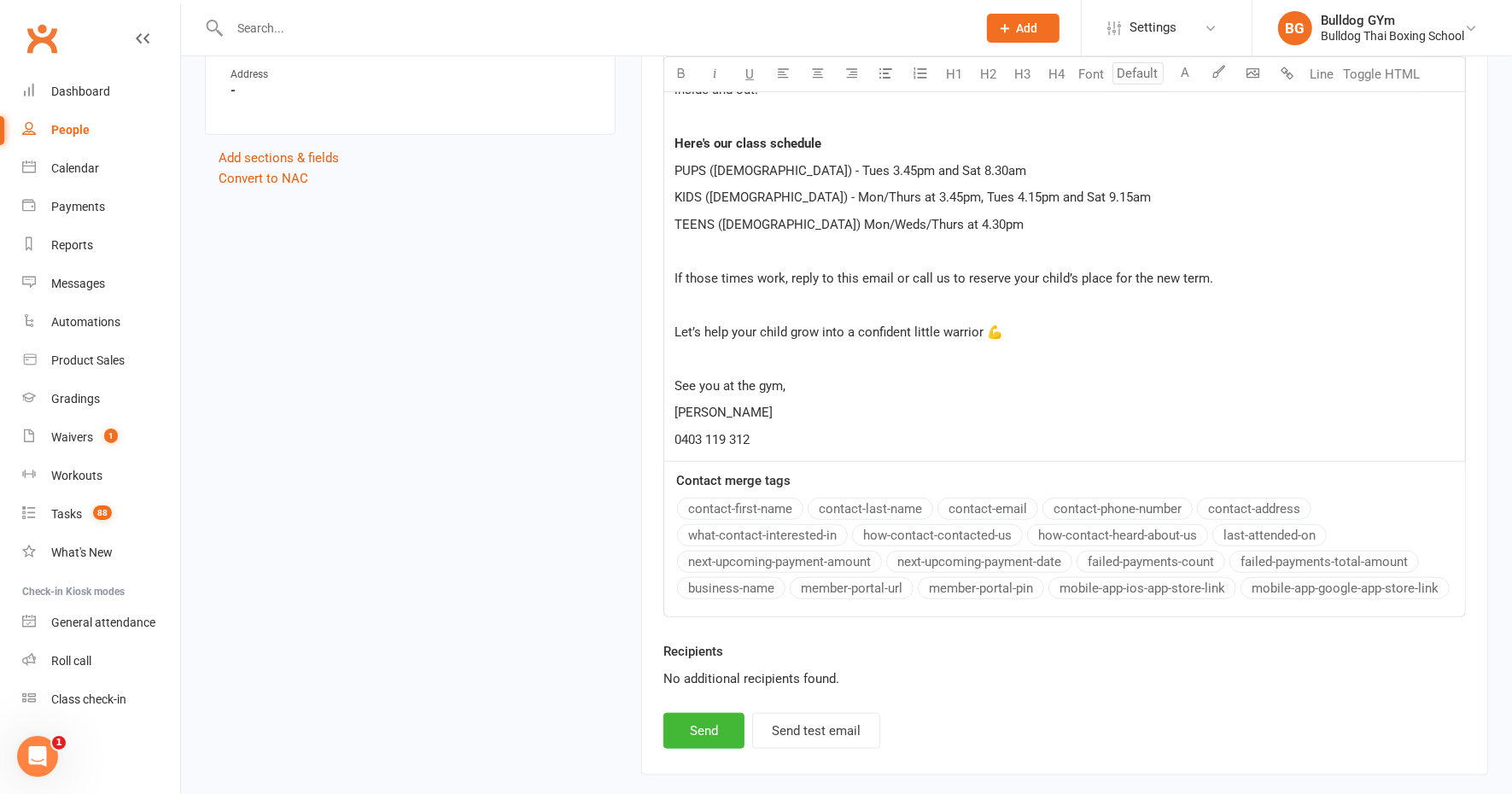
scroll to position [1174, 0]
click at [709, 730] on button "Send" at bounding box center [703, 728] width 81 height 36
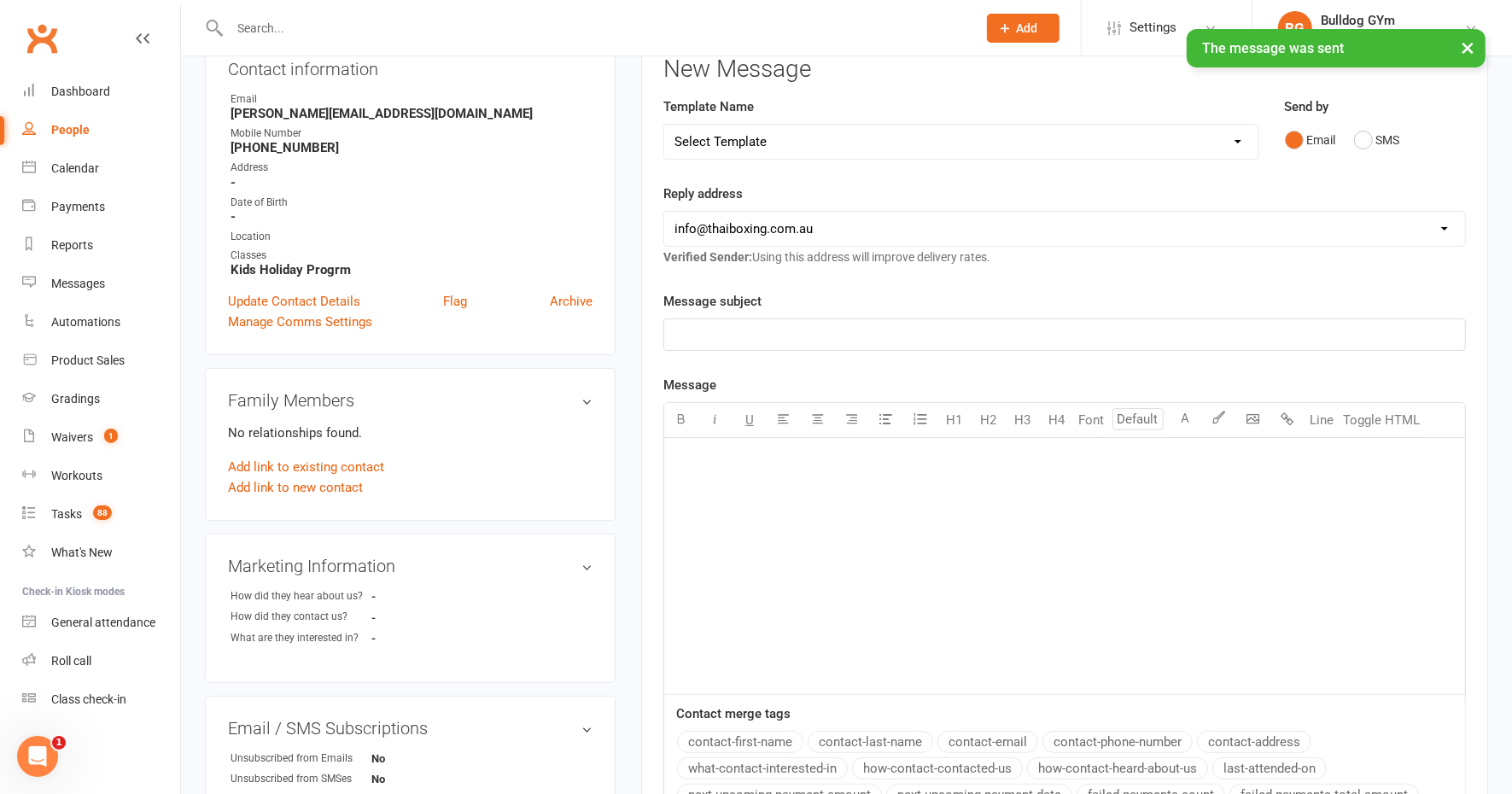
scroll to position [0, 0]
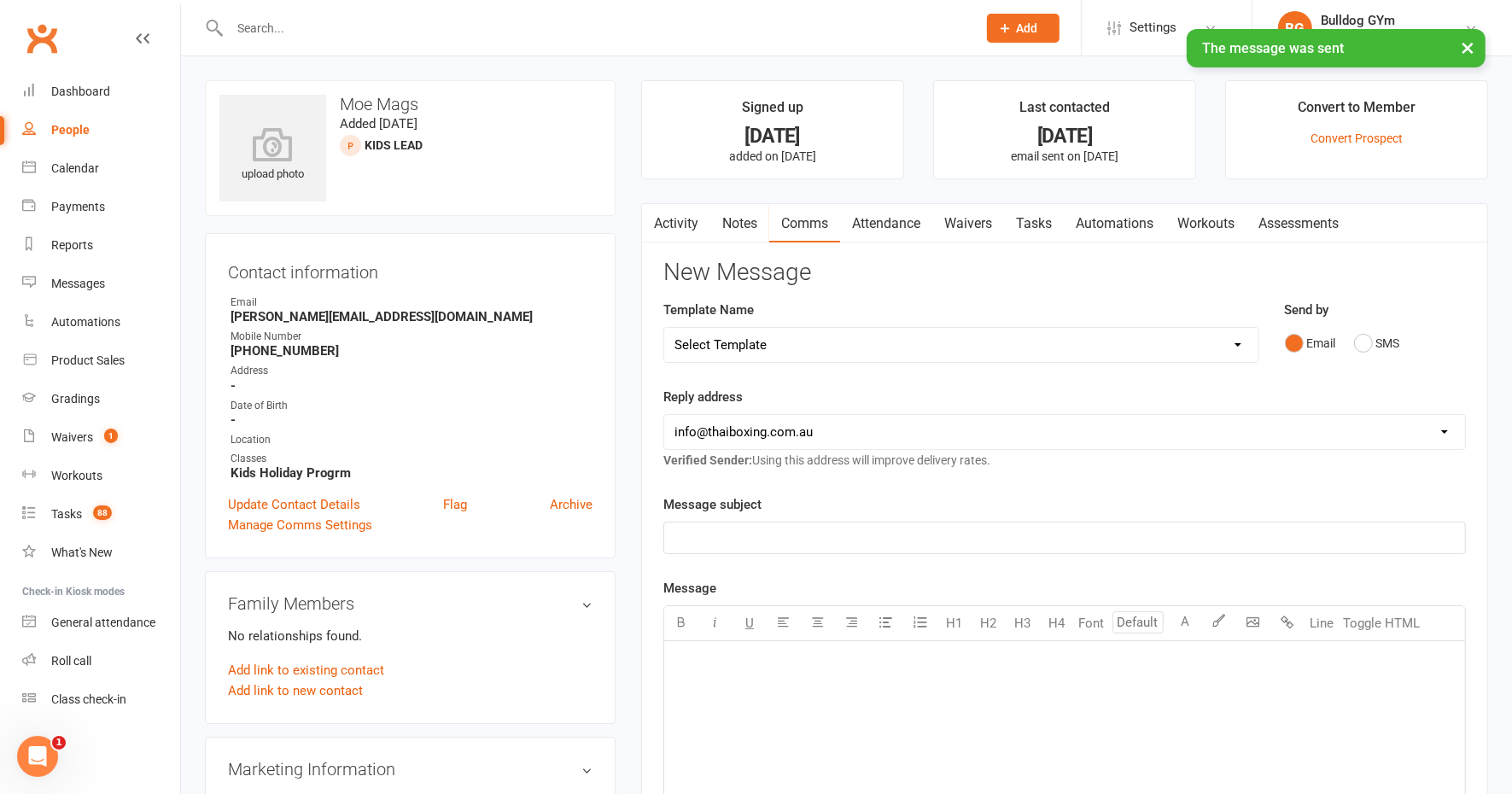
click at [1047, 214] on link "Tasks" at bounding box center [1034, 224] width 60 height 40
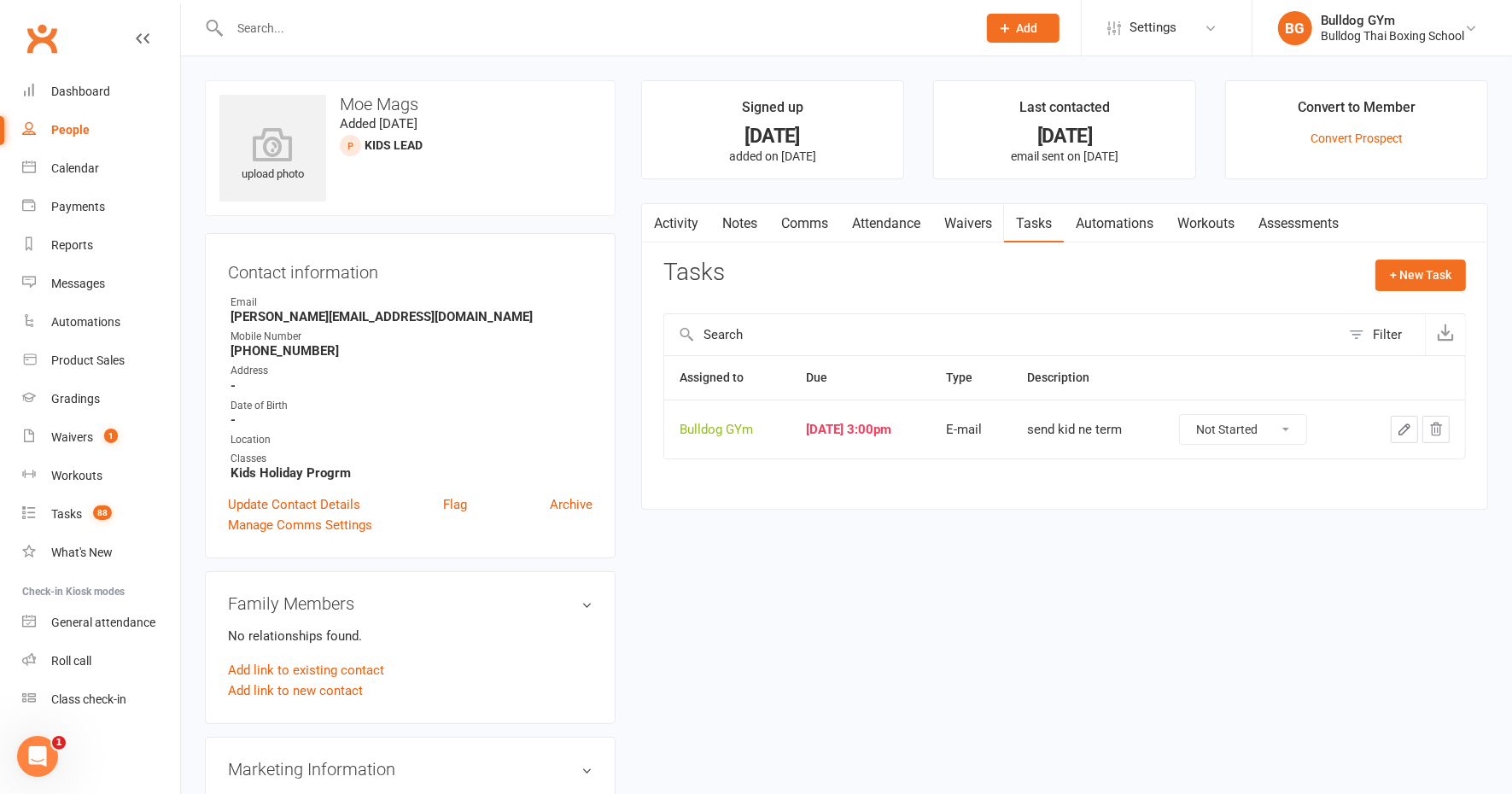
click at [1306, 425] on select "Not Started In Progress Waiting Complete" at bounding box center [1242, 430] width 126 height 29
click at [1194, 415] on select "Not Started In Progress Waiting Complete" at bounding box center [1242, 430] width 126 height 29
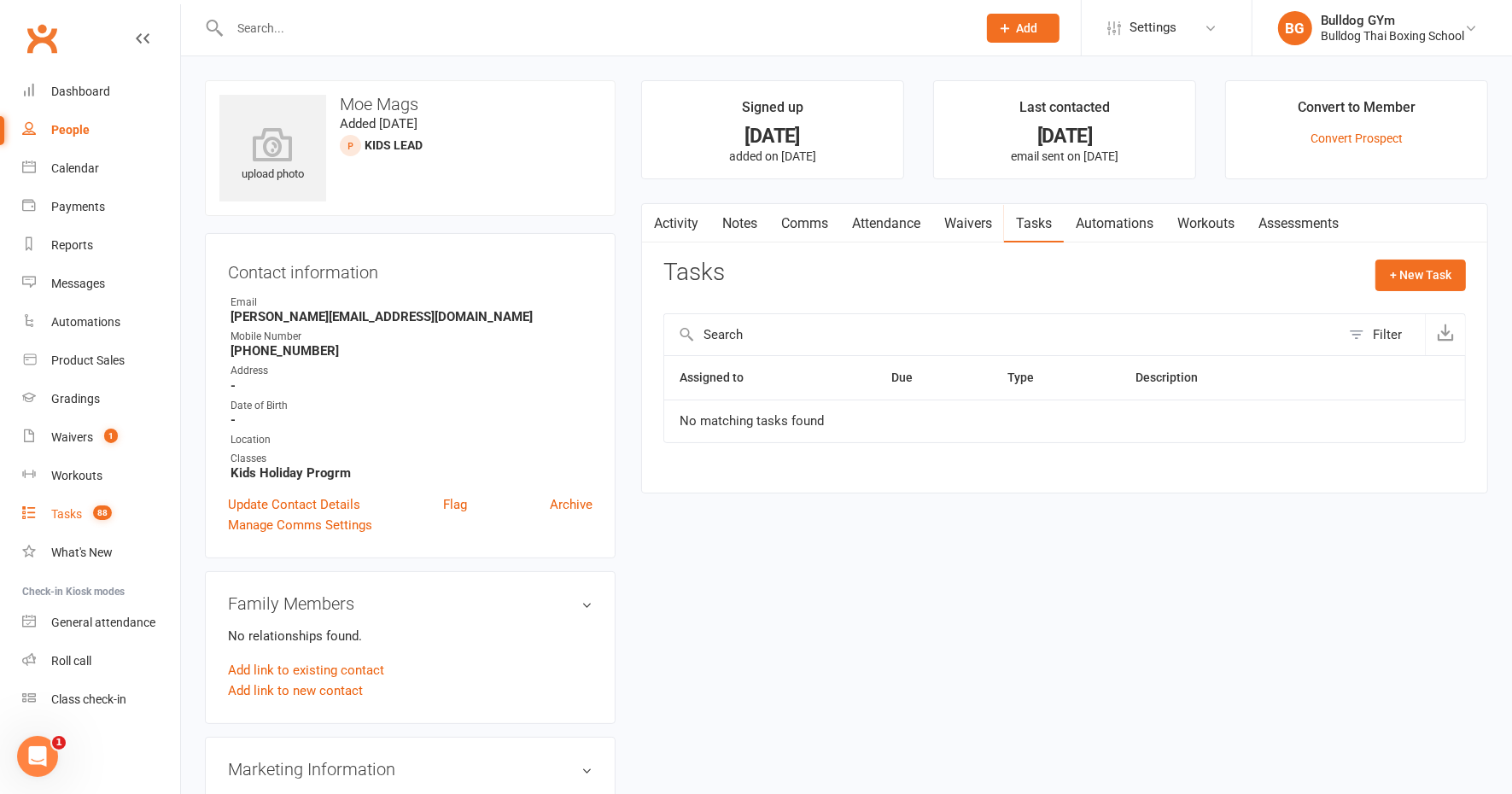
click at [65, 514] on div "Tasks" at bounding box center [66, 514] width 31 height 13
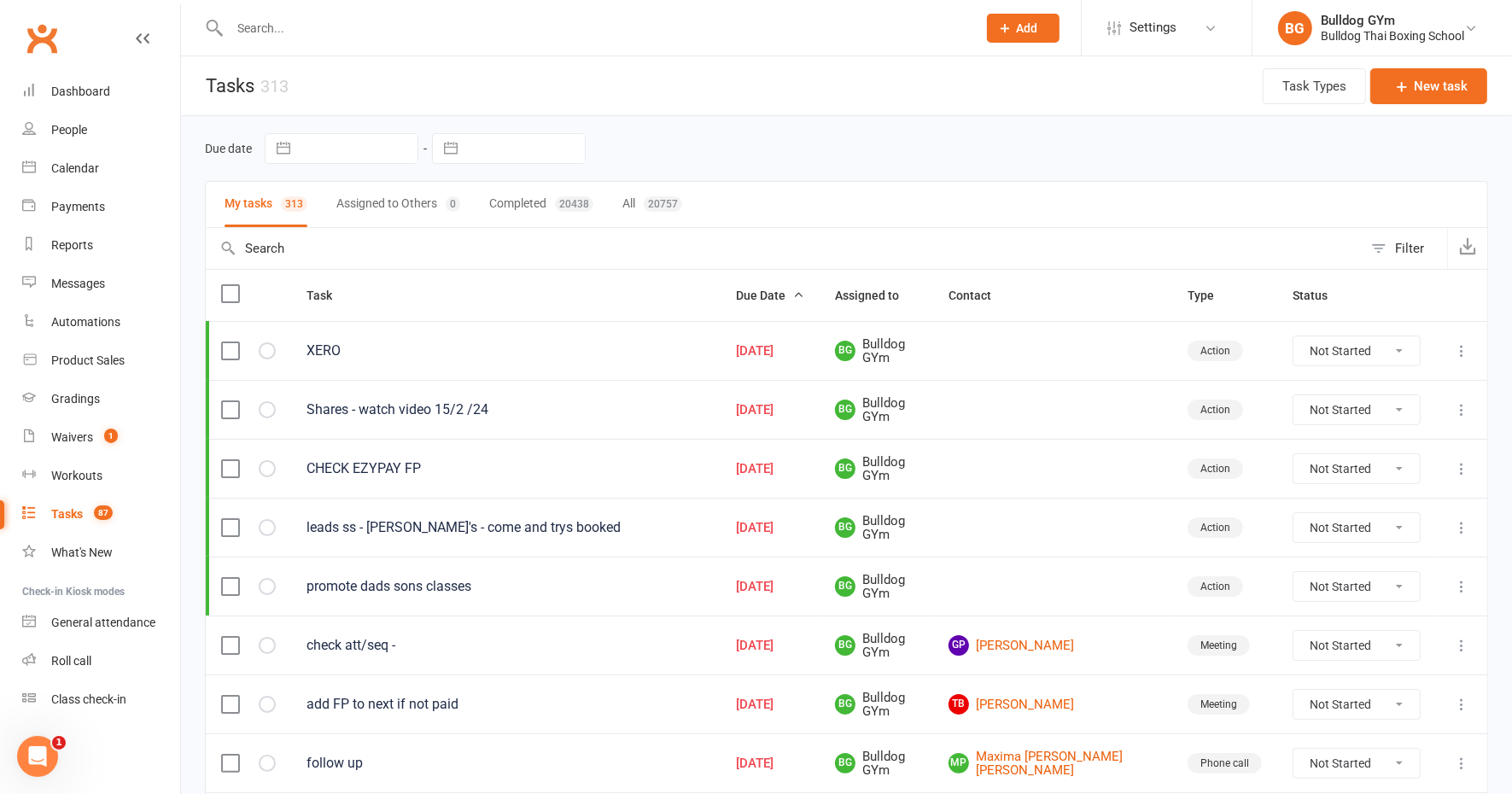
scroll to position [213, 0]
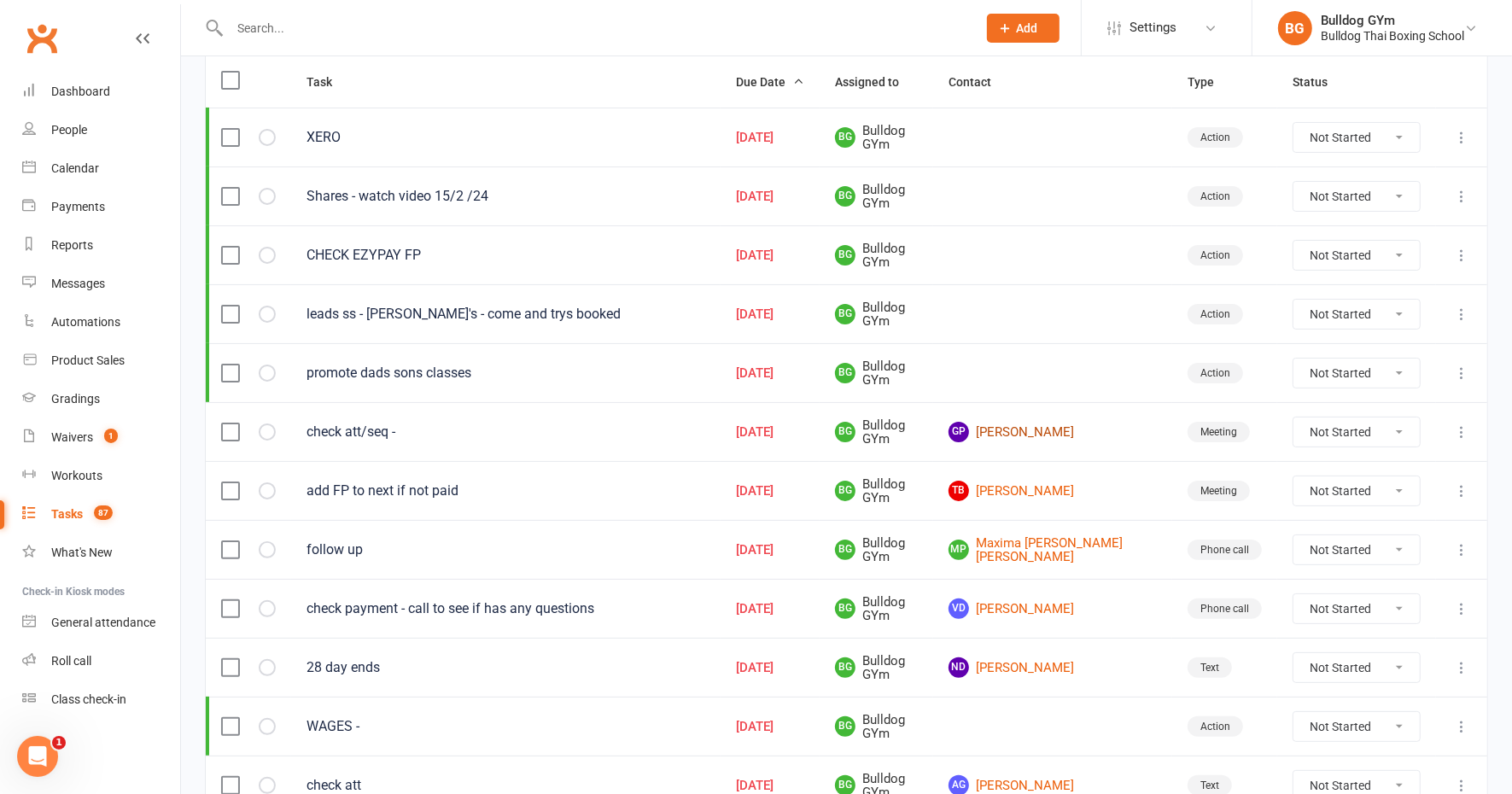
click at [1050, 422] on link "GP [PERSON_NAME]" at bounding box center [1052, 432] width 208 height 20
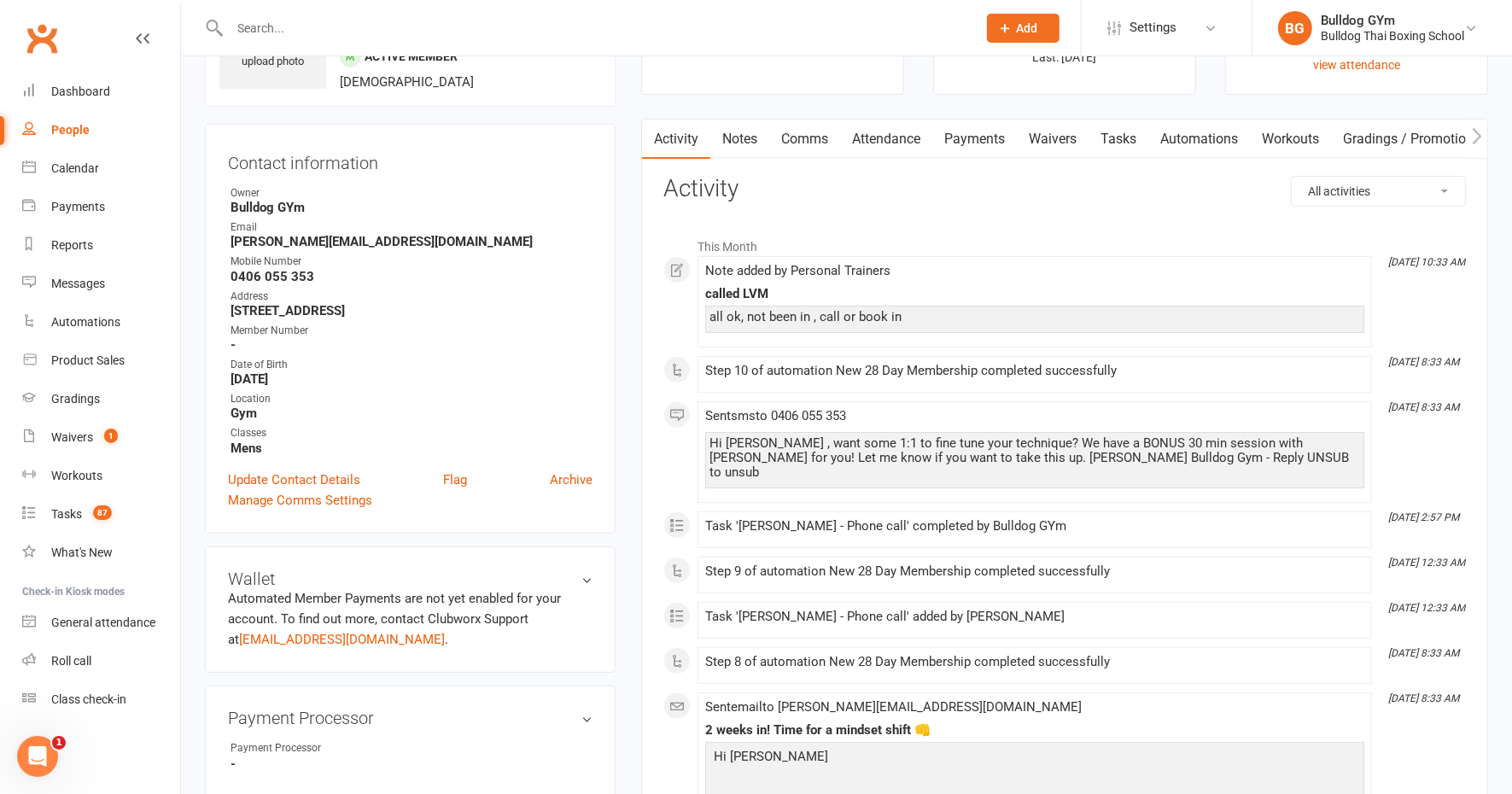
scroll to position [107, 0]
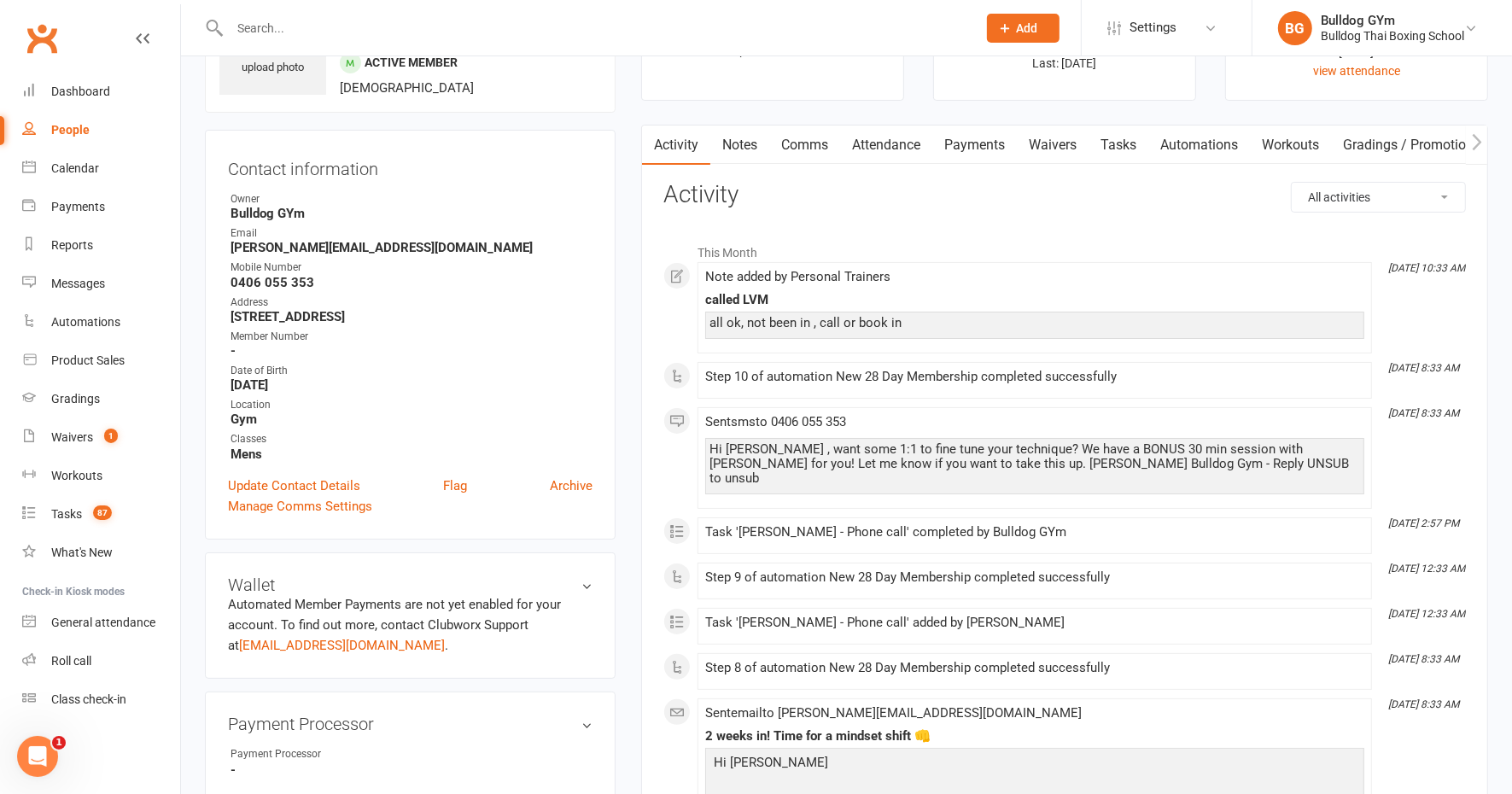
click at [805, 141] on link "Comms" at bounding box center [805, 145] width 71 height 40
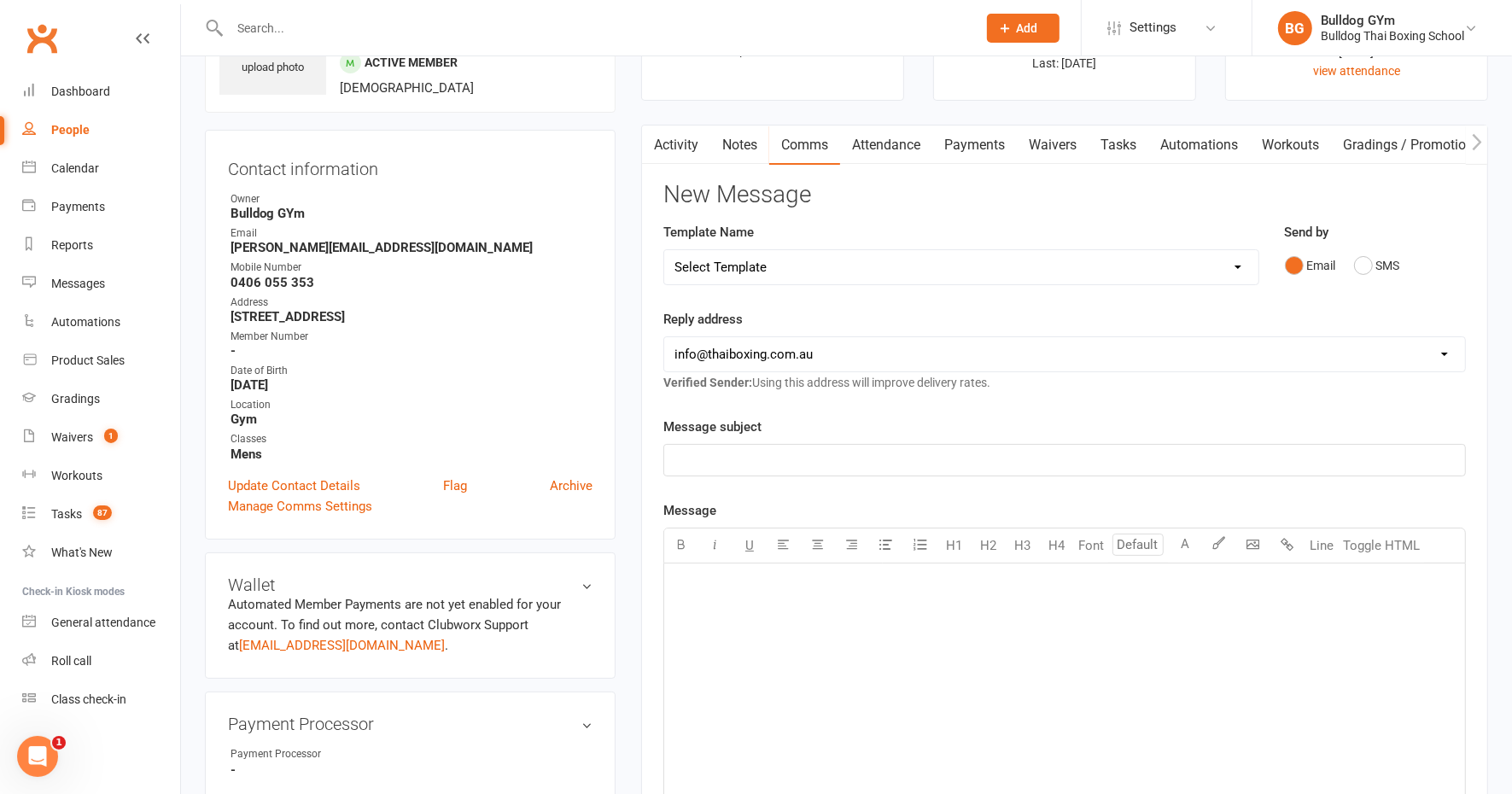
click at [752, 263] on select "Select Template [Email] Price Increase 28 Day Kick starter [SMS] 10 Pass Check …" at bounding box center [961, 267] width 595 height 34
click at [664, 251] on select "Select Template [Email] Price Increase 28 Day Kick starter [SMS] 10 Pass Check …" at bounding box center [961, 267] width 595 height 34
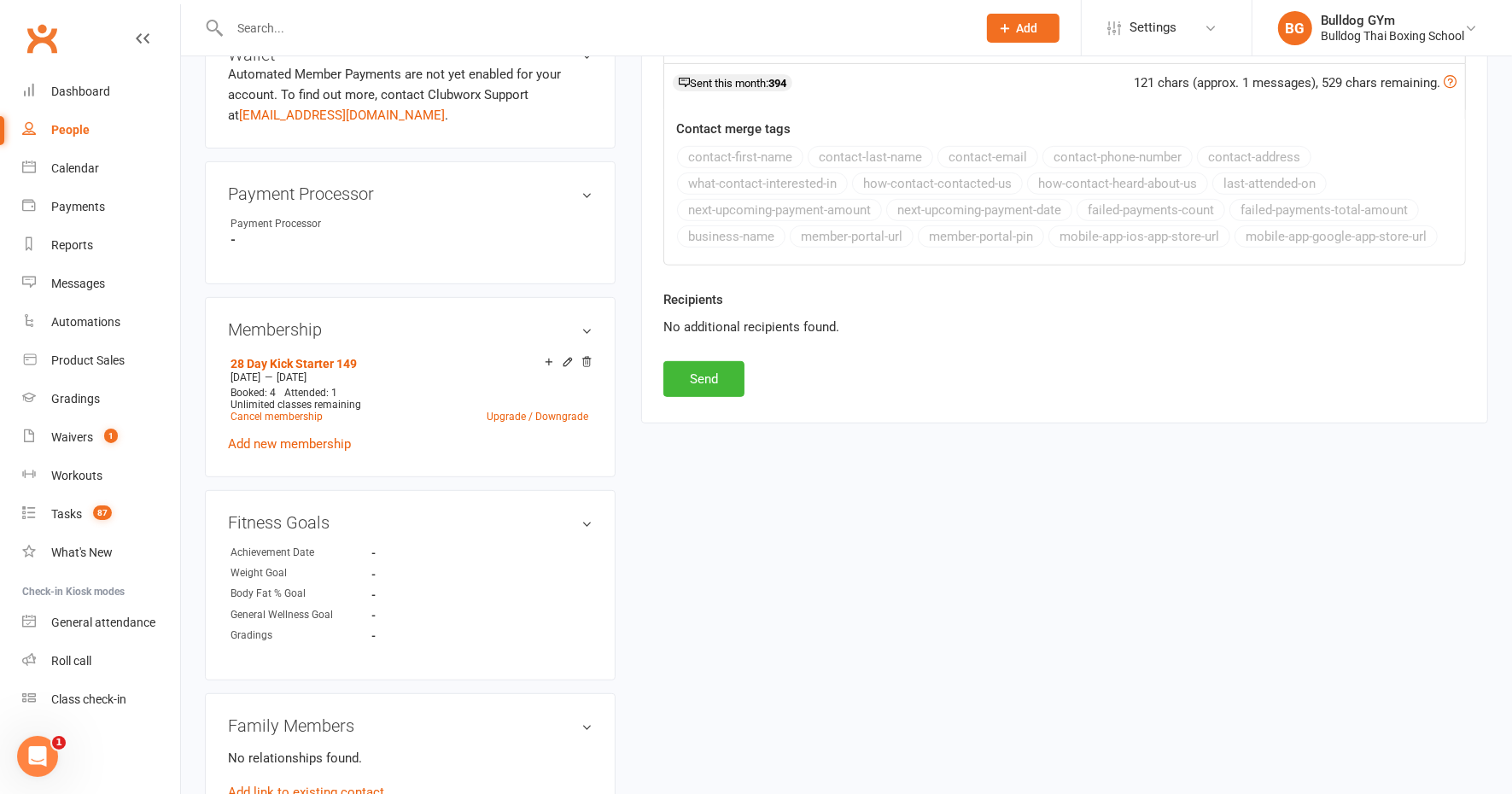
scroll to position [640, 0]
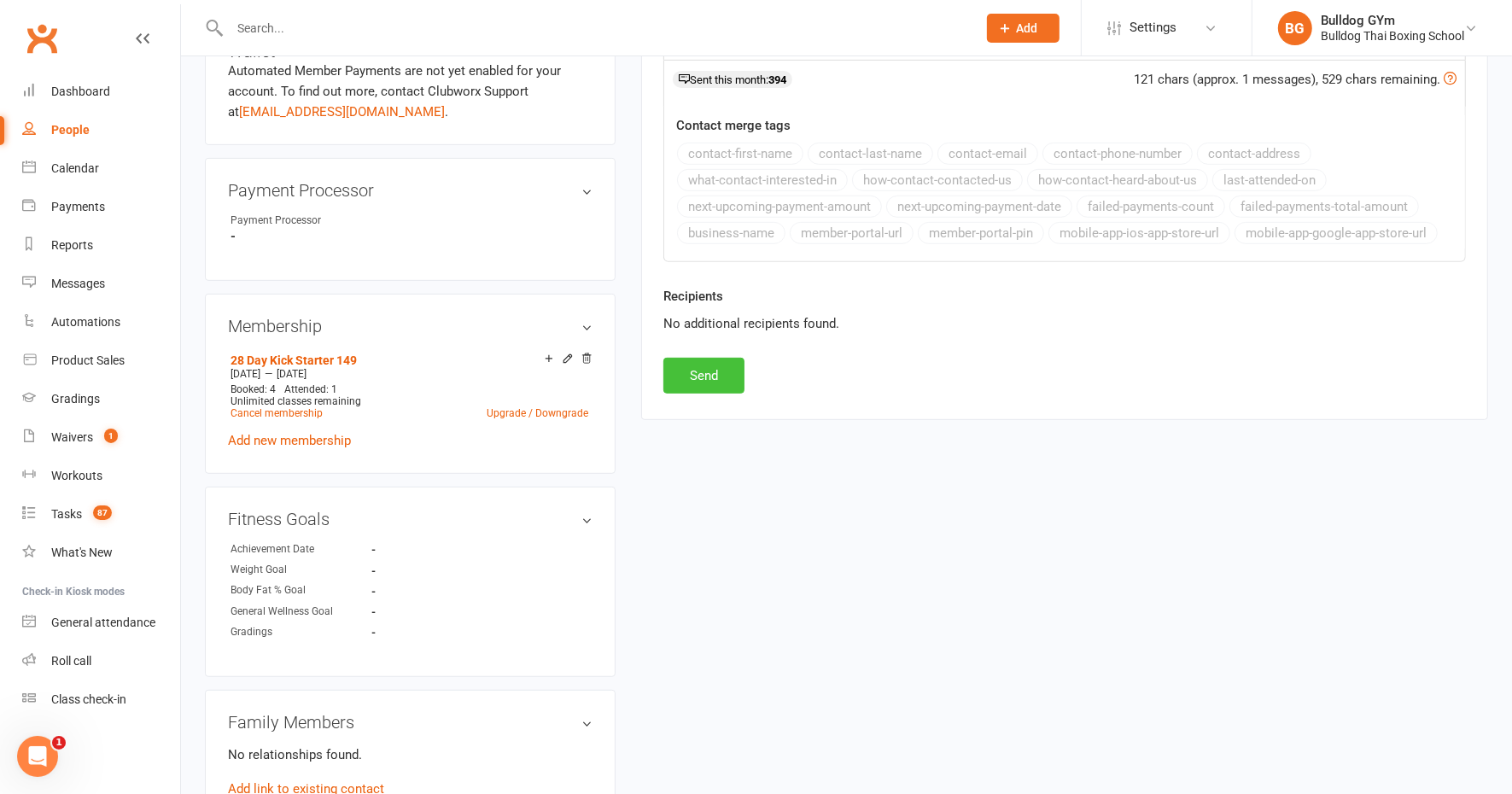
click at [713, 370] on button "Send" at bounding box center [703, 375] width 81 height 36
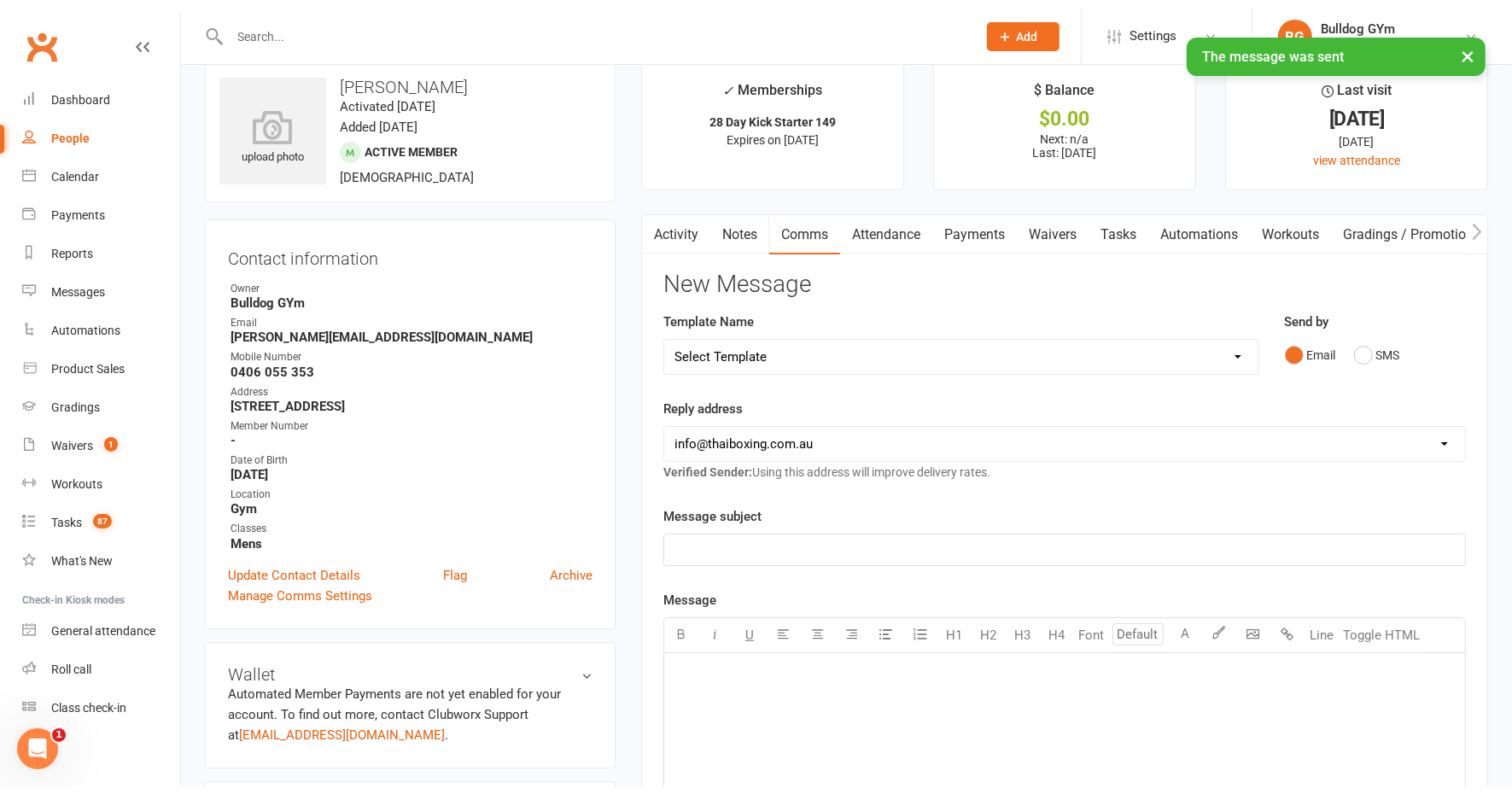
scroll to position [0, 0]
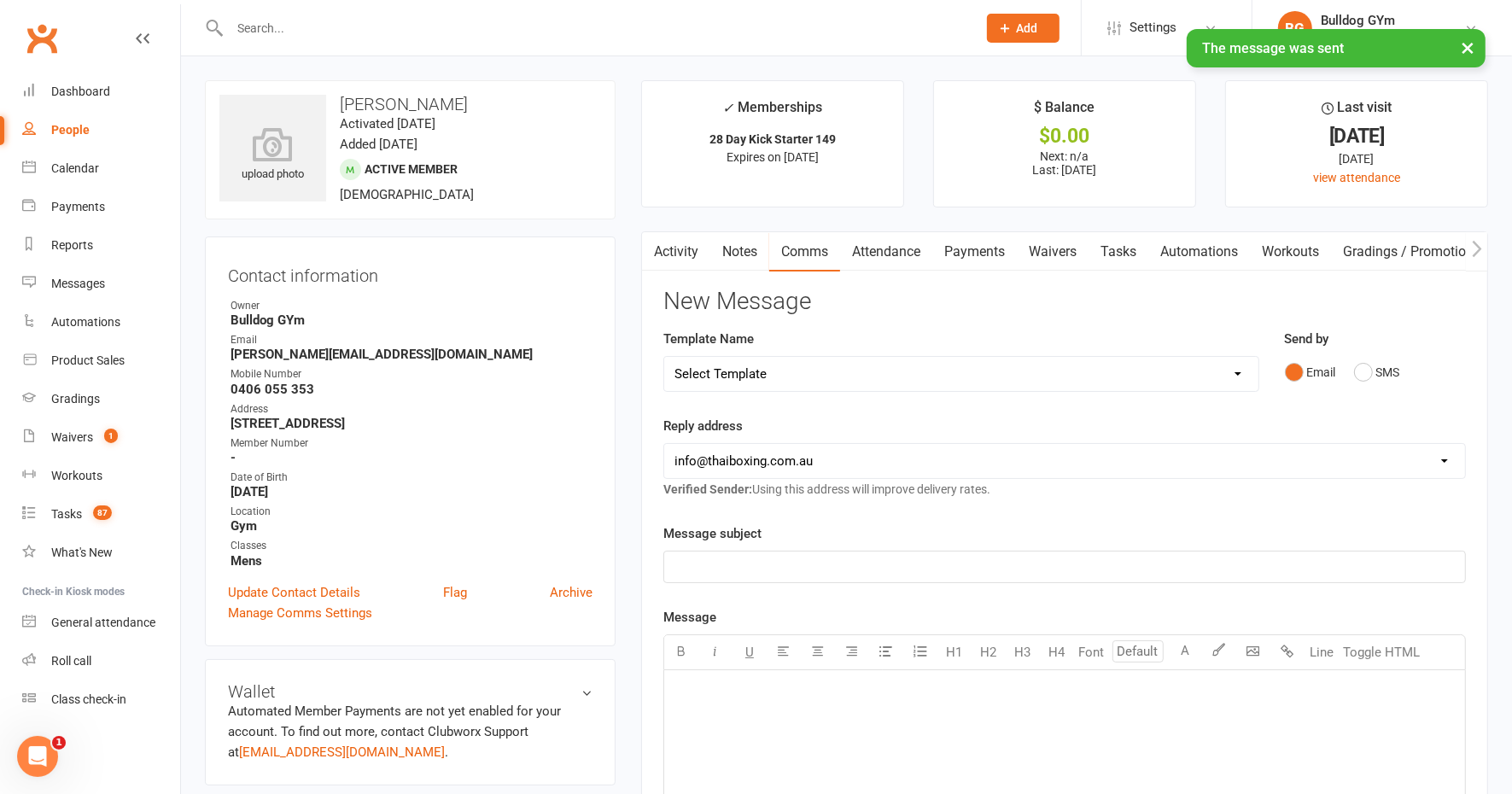
click at [1121, 244] on link "Tasks" at bounding box center [1118, 251] width 60 height 40
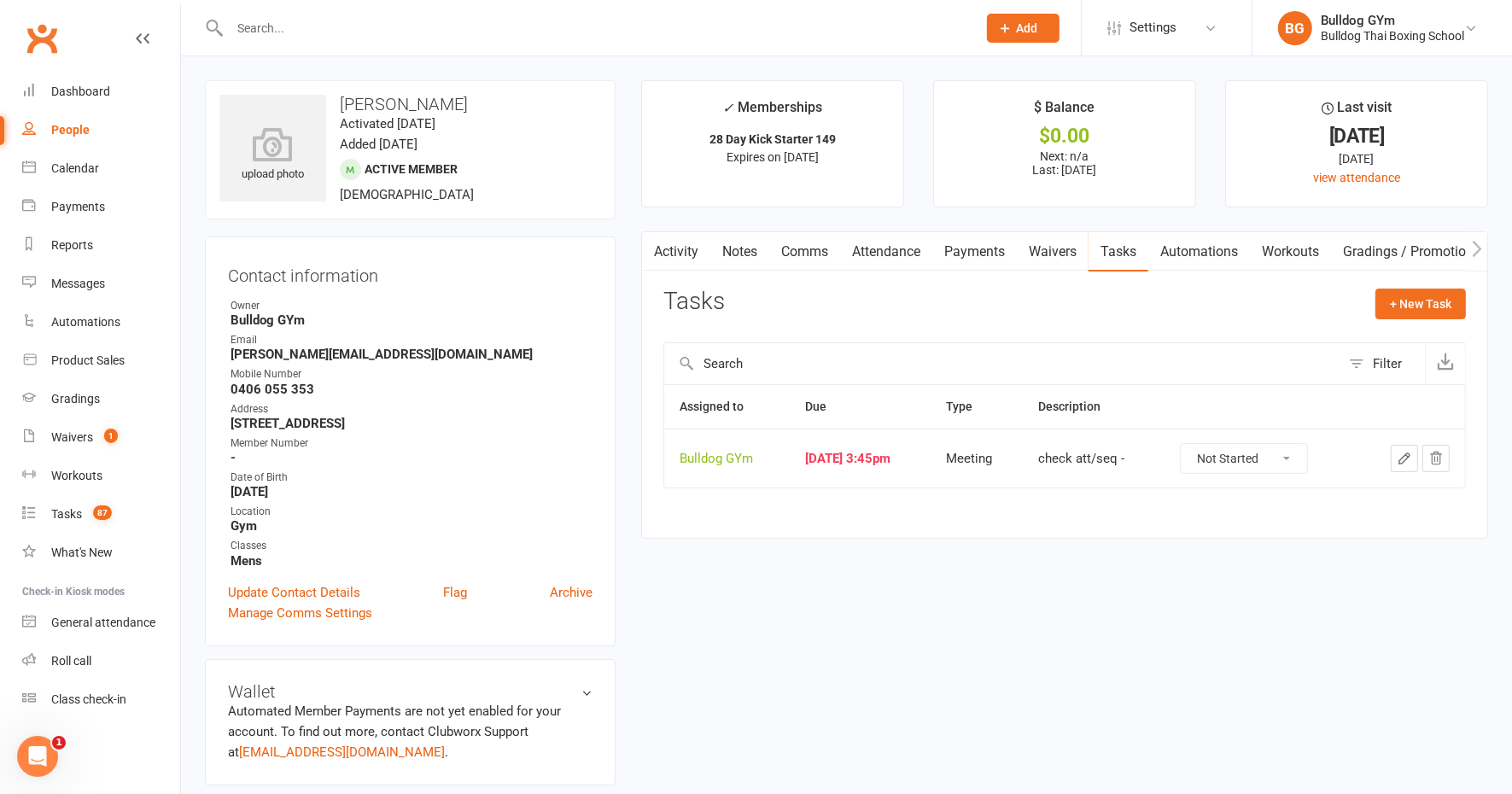
click at [1409, 453] on icon "button" at bounding box center [1404, 459] width 15 height 15
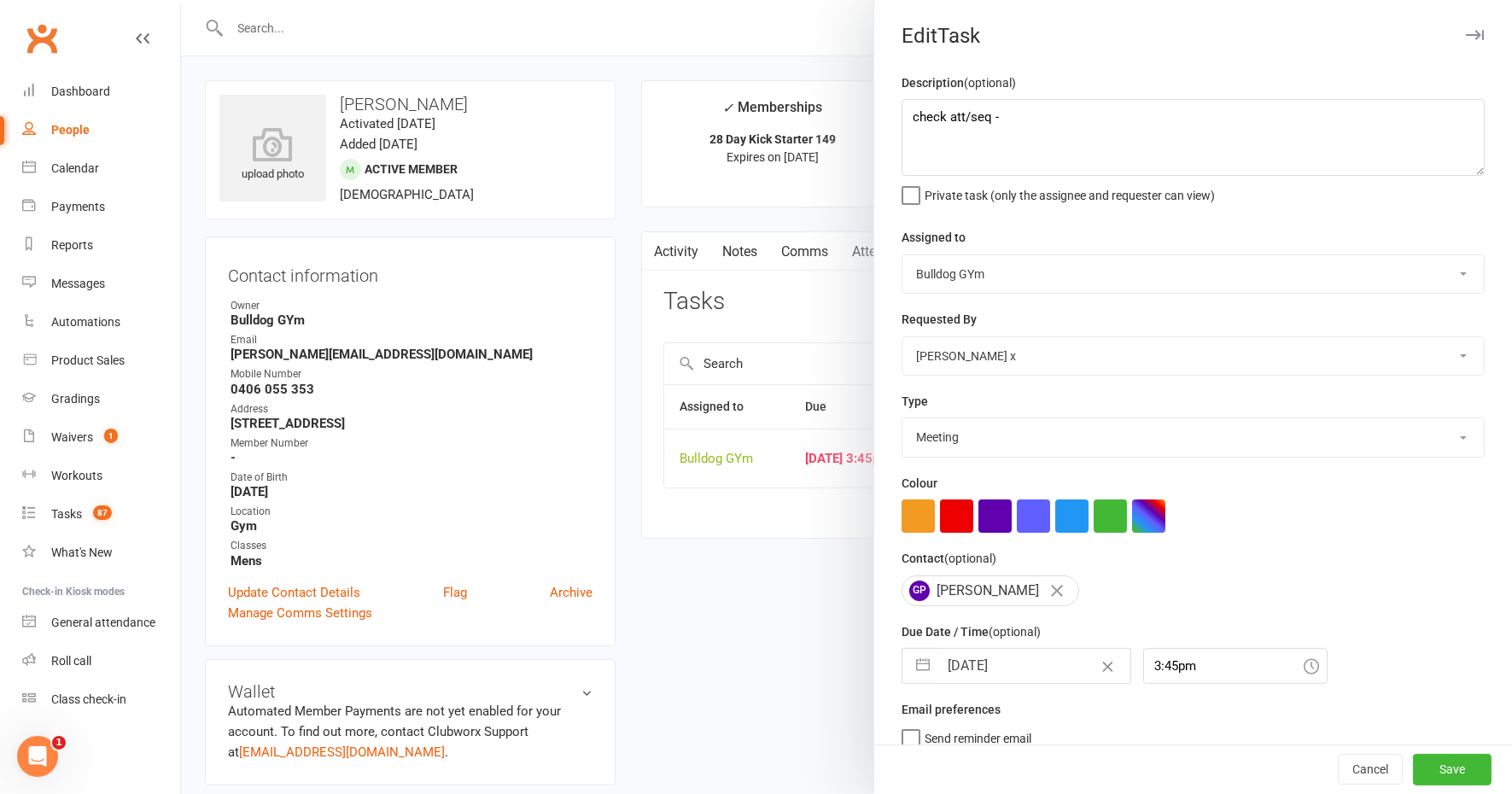
click at [1014, 653] on input "[DATE]" at bounding box center [1034, 665] width 192 height 34
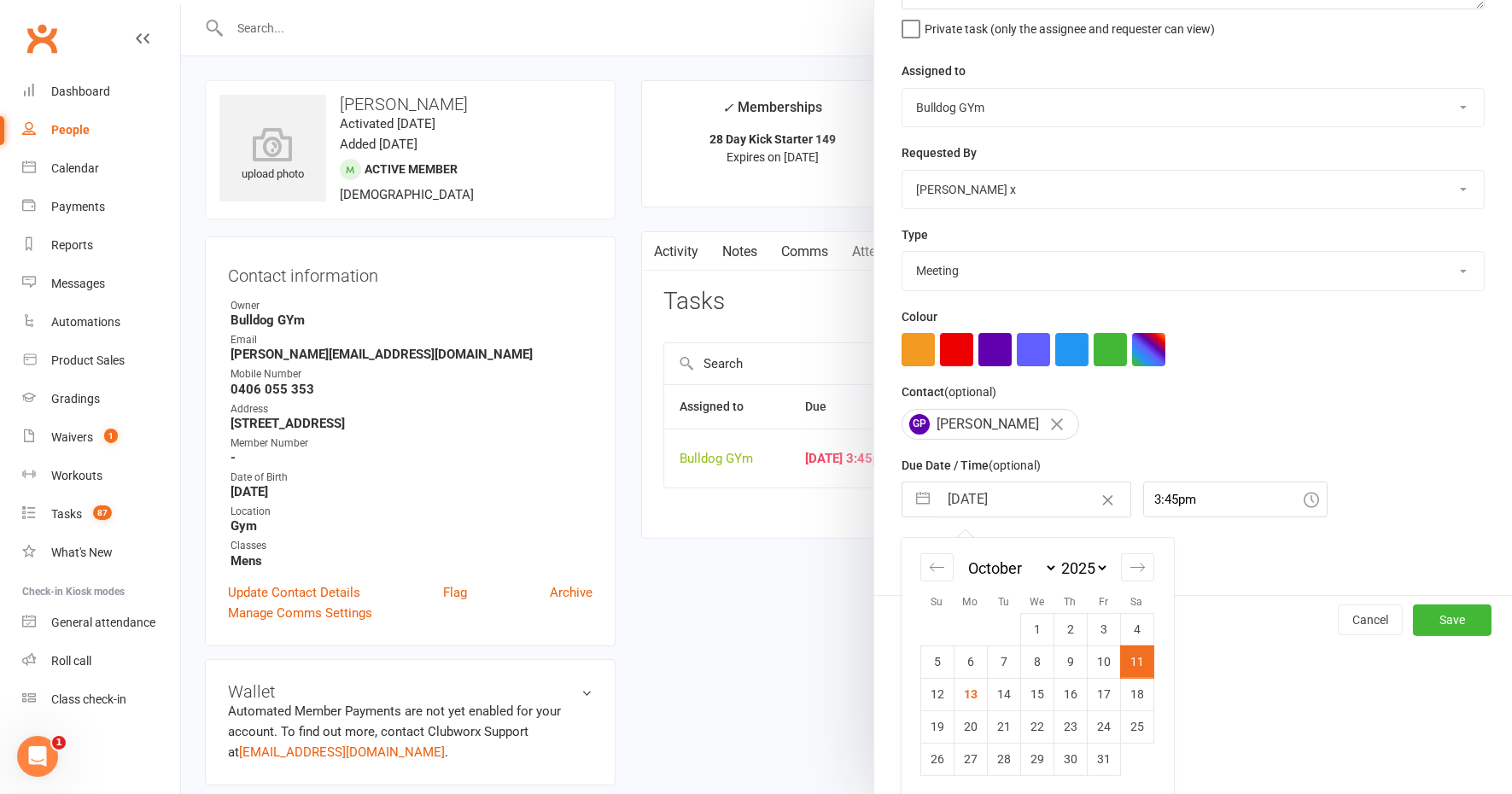
click at [1001, 692] on td "14" at bounding box center [1003, 694] width 34 height 33
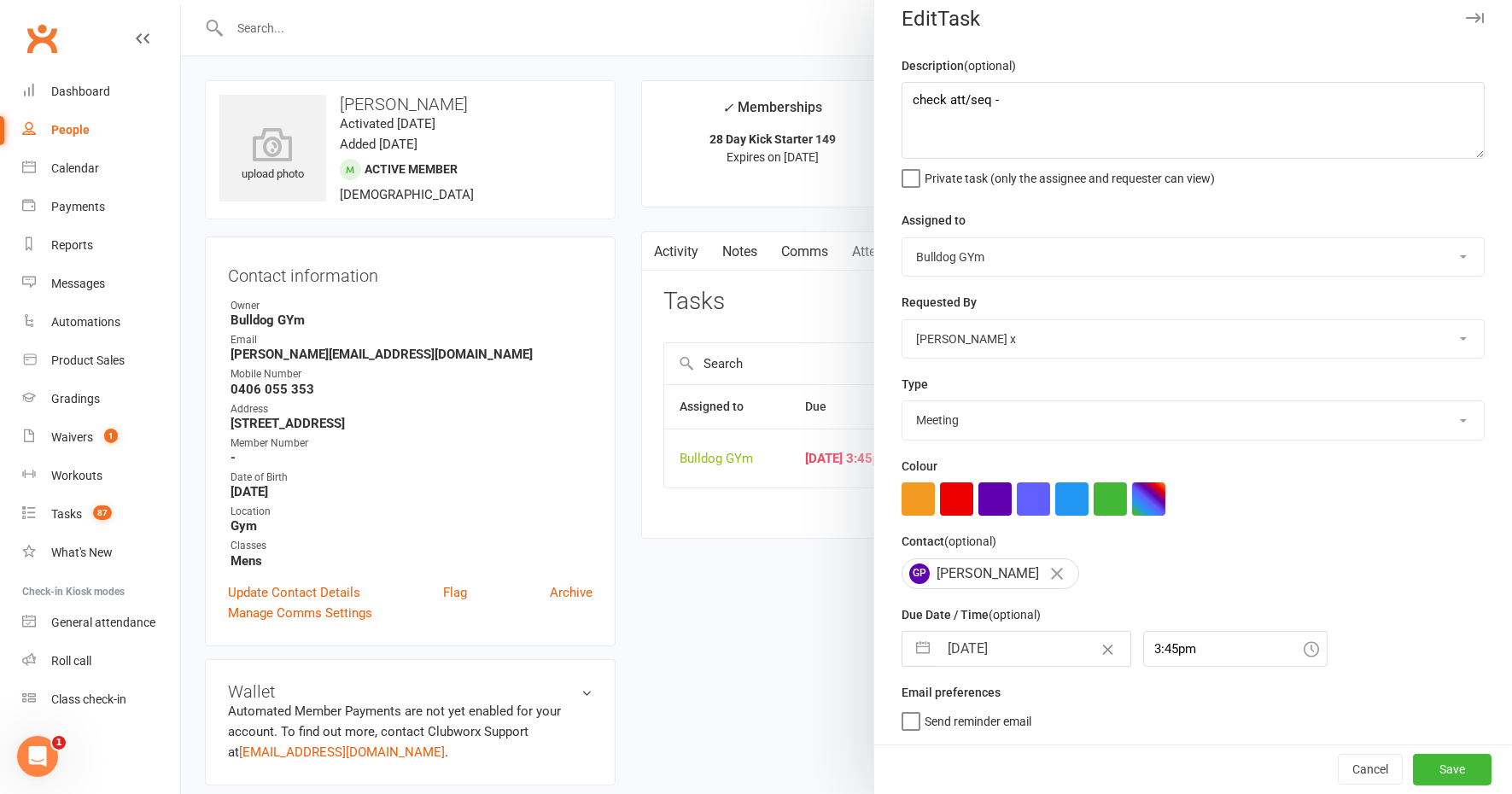
scroll to position [13, 0]
click at [1413, 768] on button "Save" at bounding box center [1451, 770] width 78 height 31
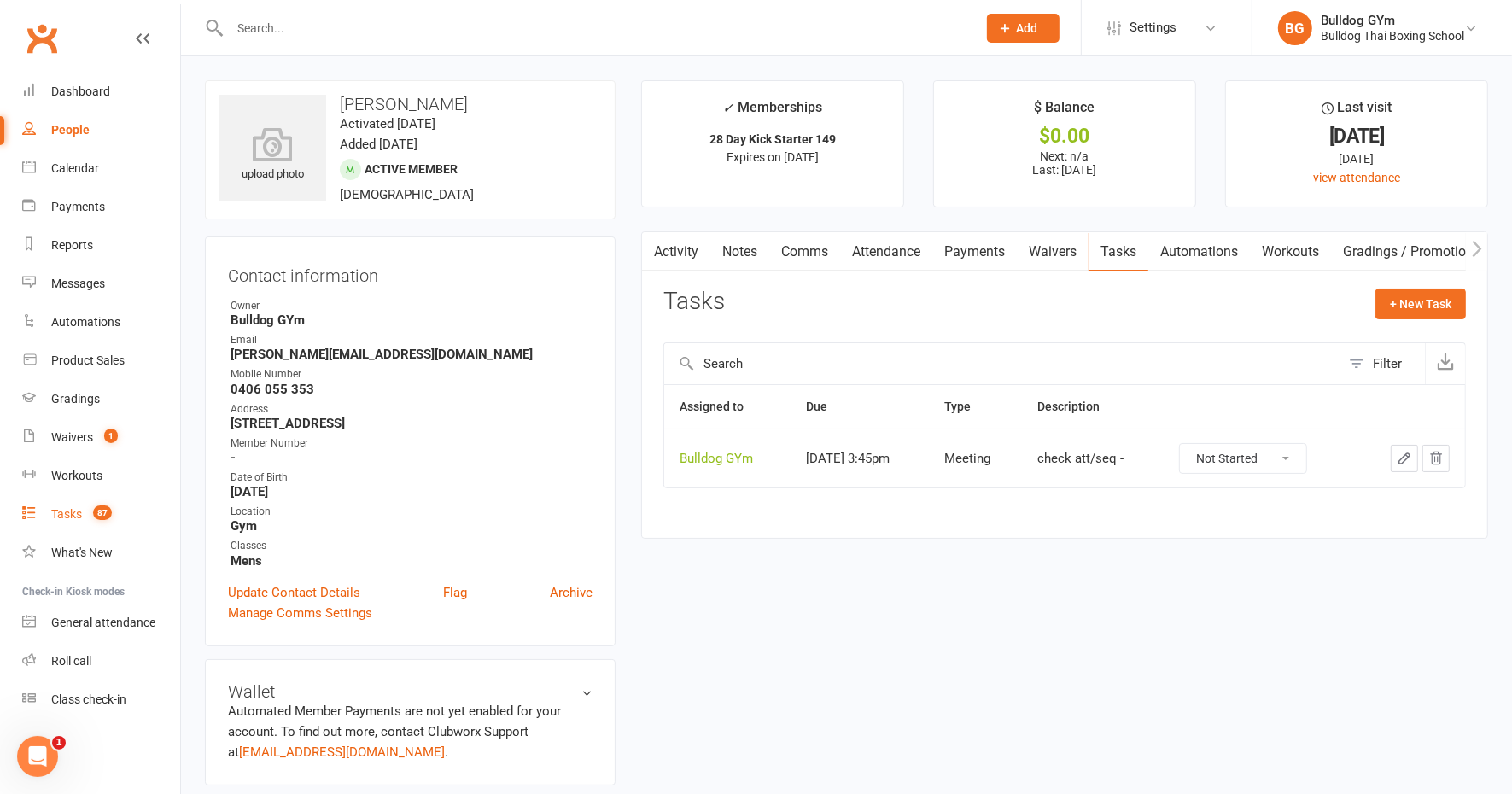
click at [71, 505] on link "Tasks 87" at bounding box center [101, 515] width 158 height 39
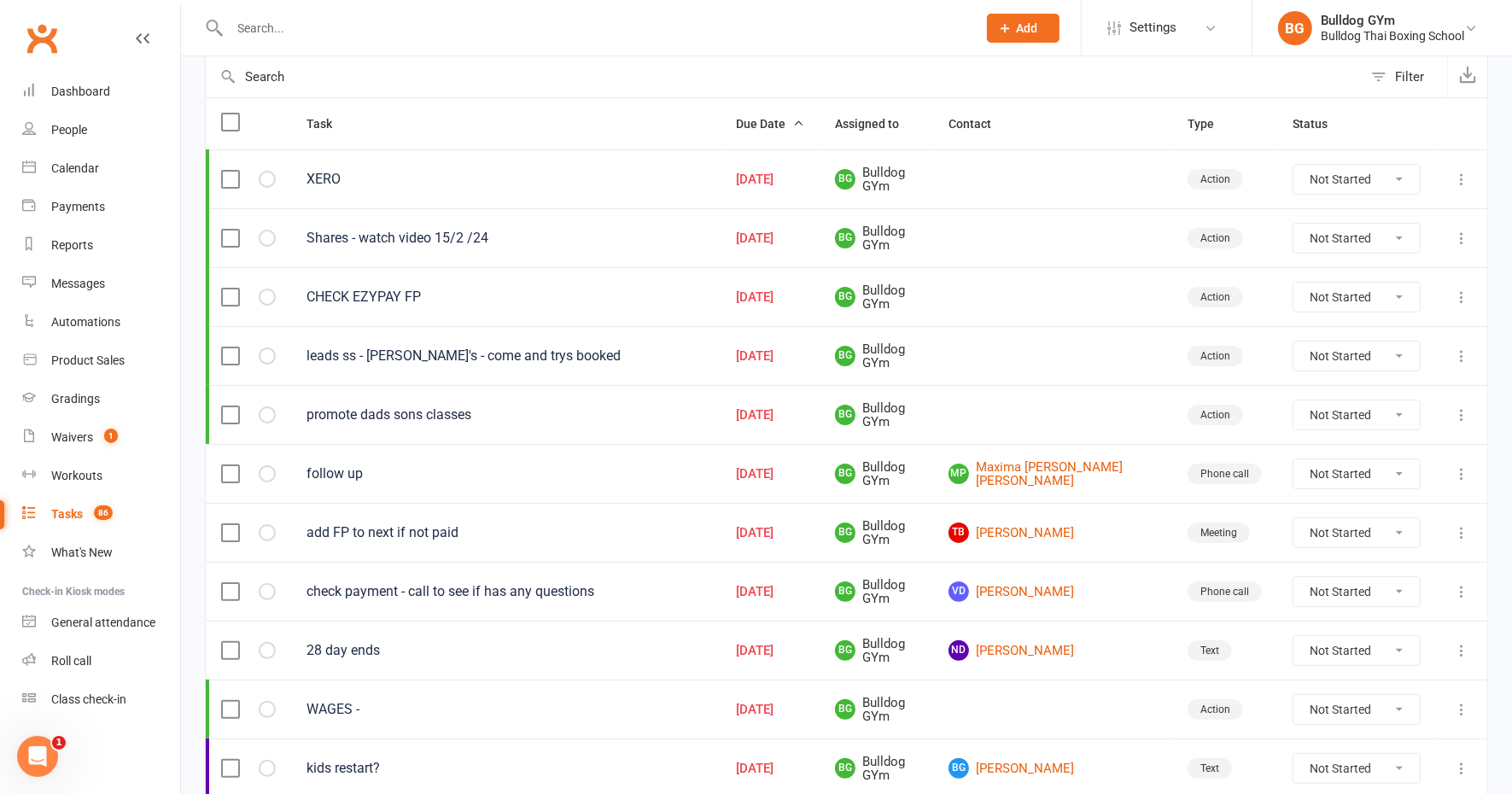
scroll to position [213, 0]
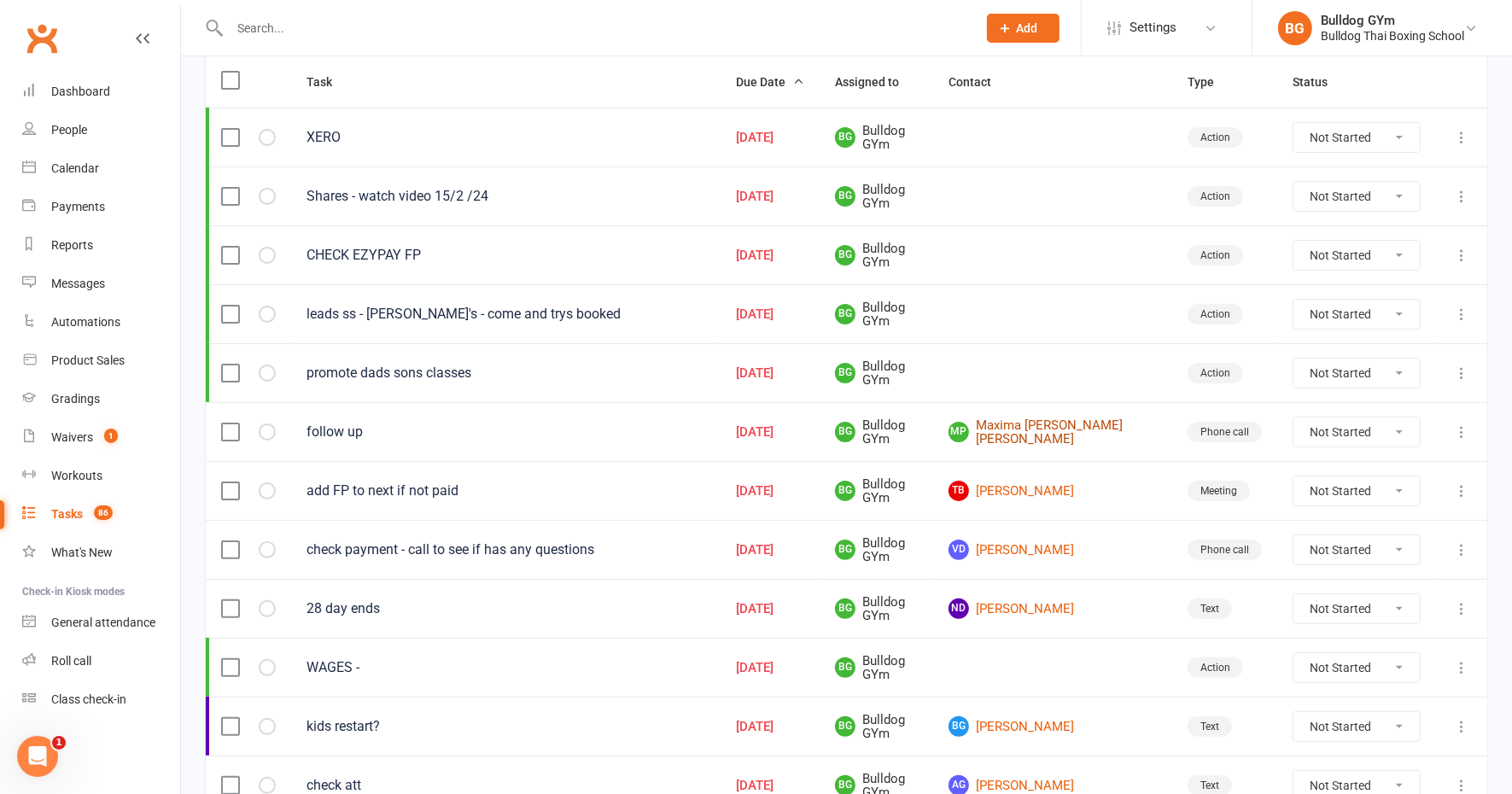
click at [1054, 431] on link "MP Maxima [PERSON_NAME] [PERSON_NAME]" at bounding box center [1052, 432] width 208 height 28
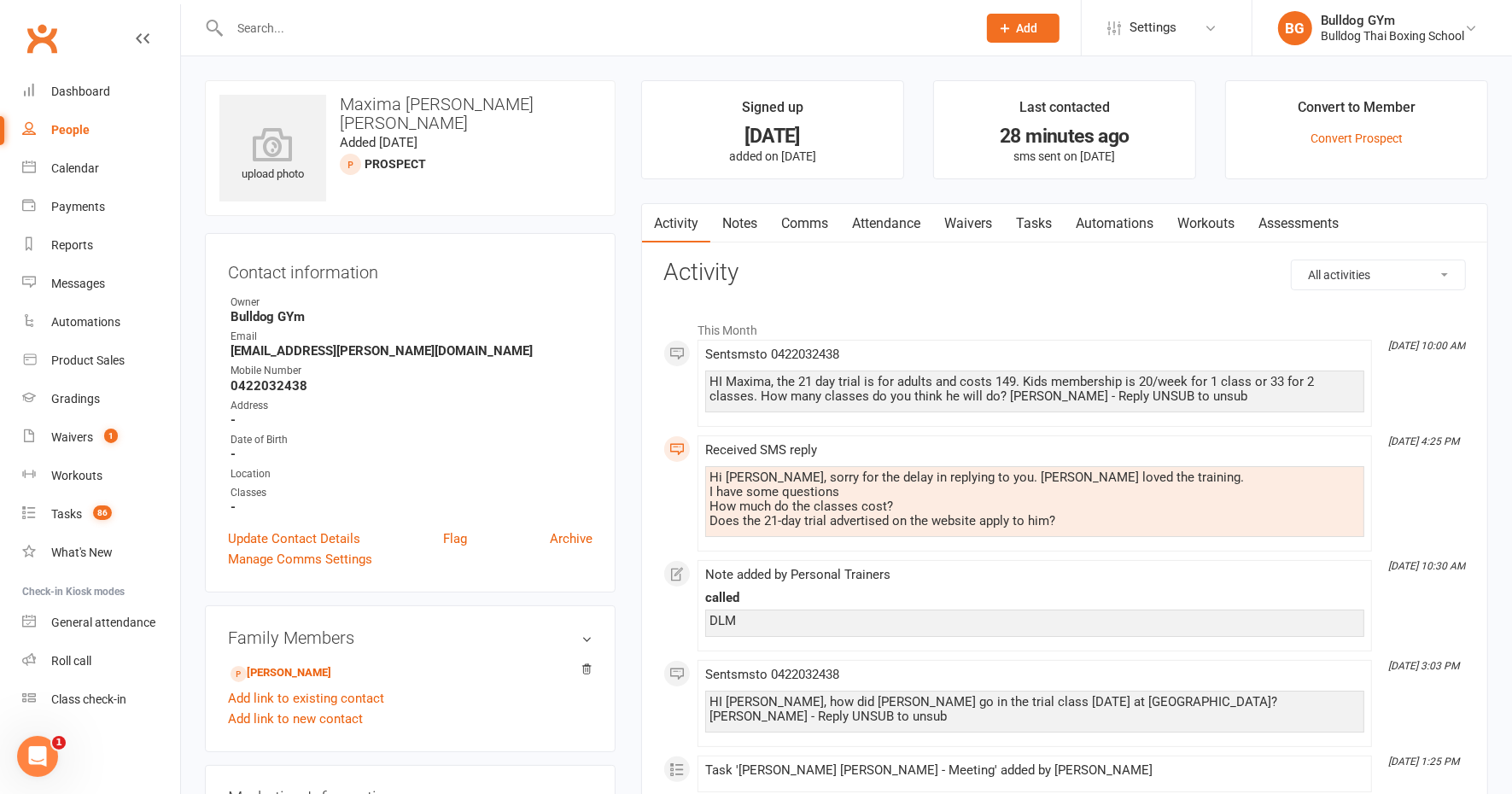
click at [1039, 216] on link "Tasks" at bounding box center [1034, 224] width 60 height 40
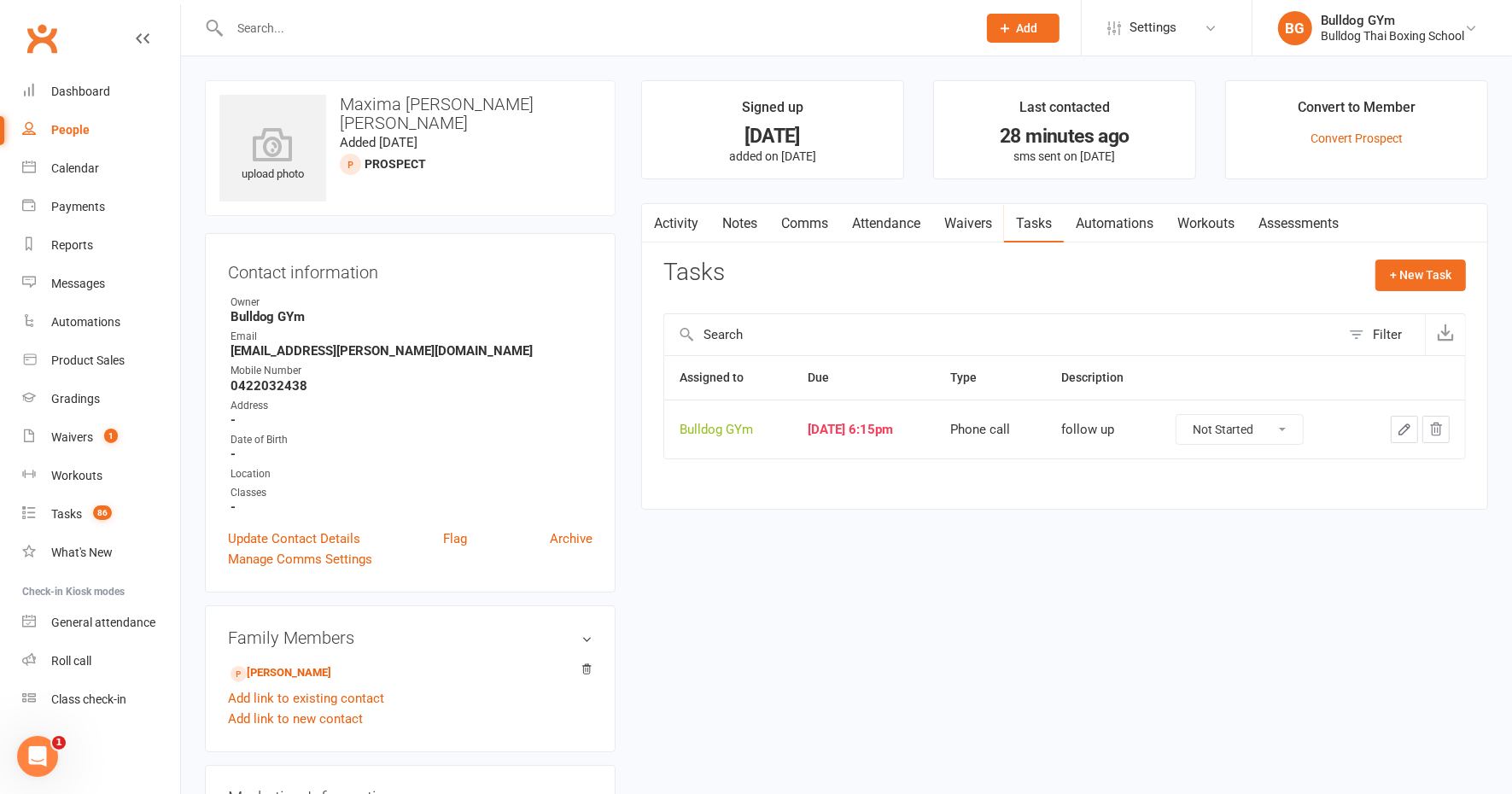
click at [1410, 424] on icon "button" at bounding box center [1404, 429] width 11 height 11
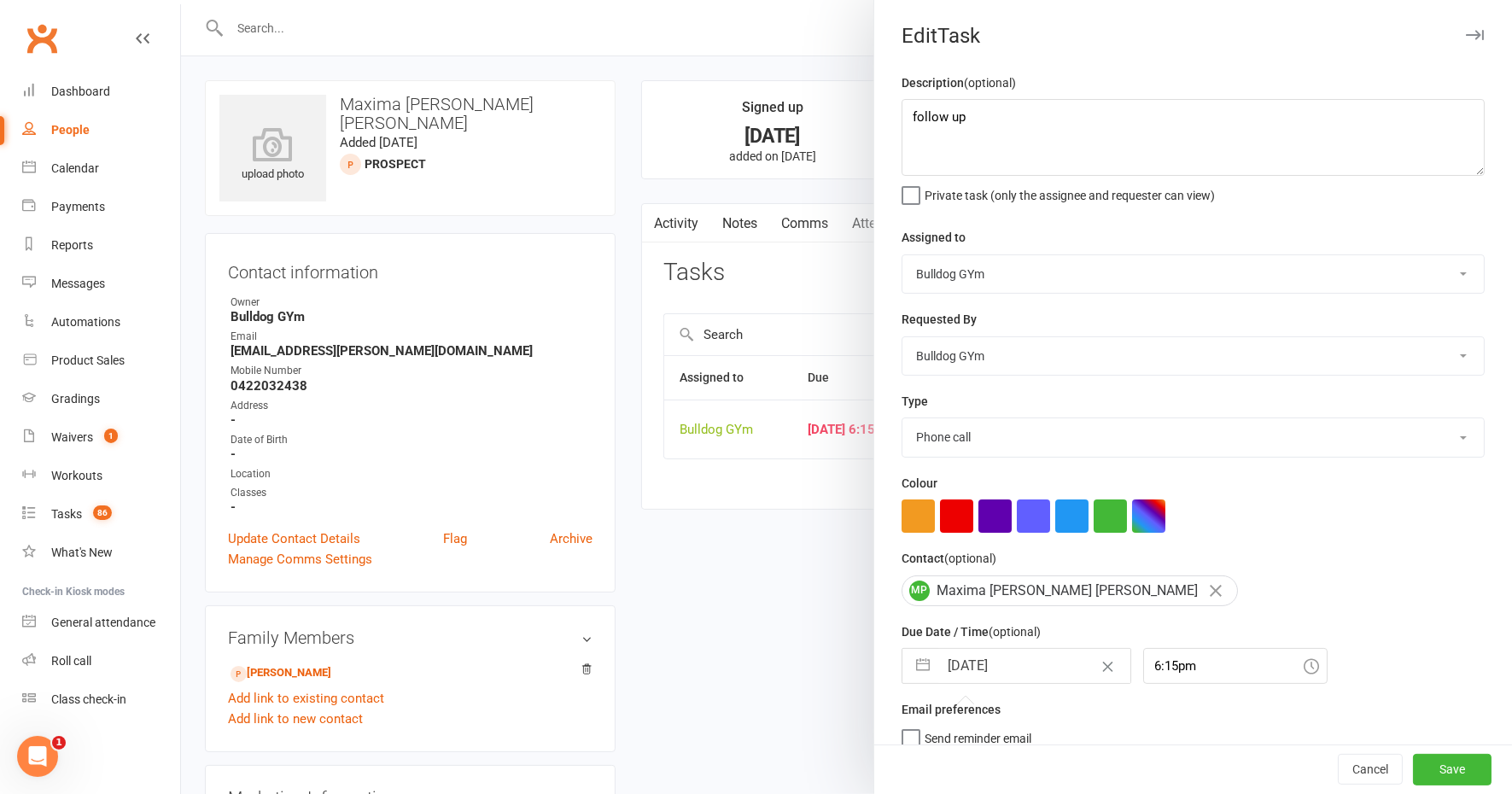
click at [1025, 657] on input "[DATE]" at bounding box center [1034, 665] width 192 height 34
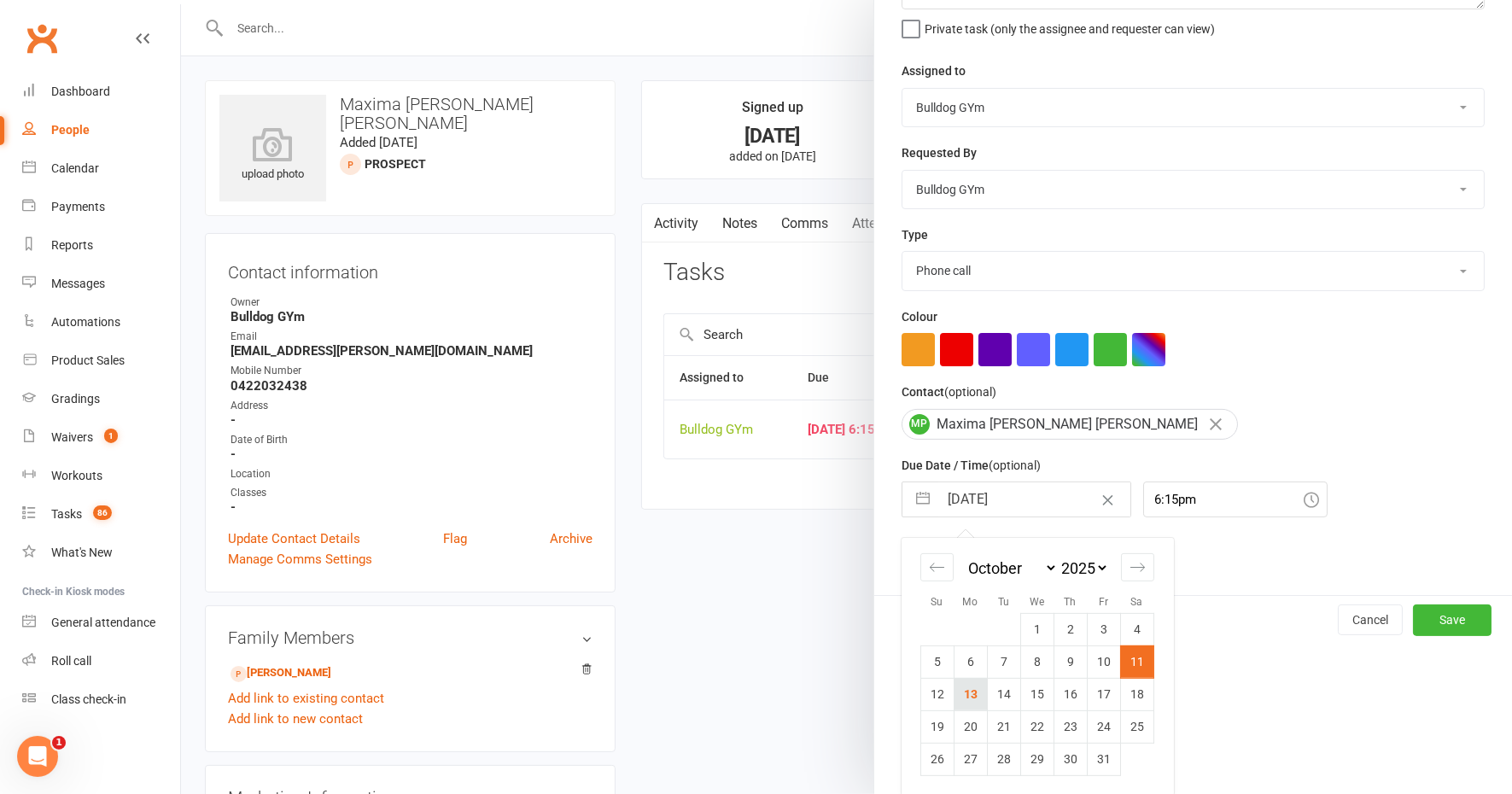
click at [968, 693] on td "13" at bounding box center [970, 694] width 34 height 33
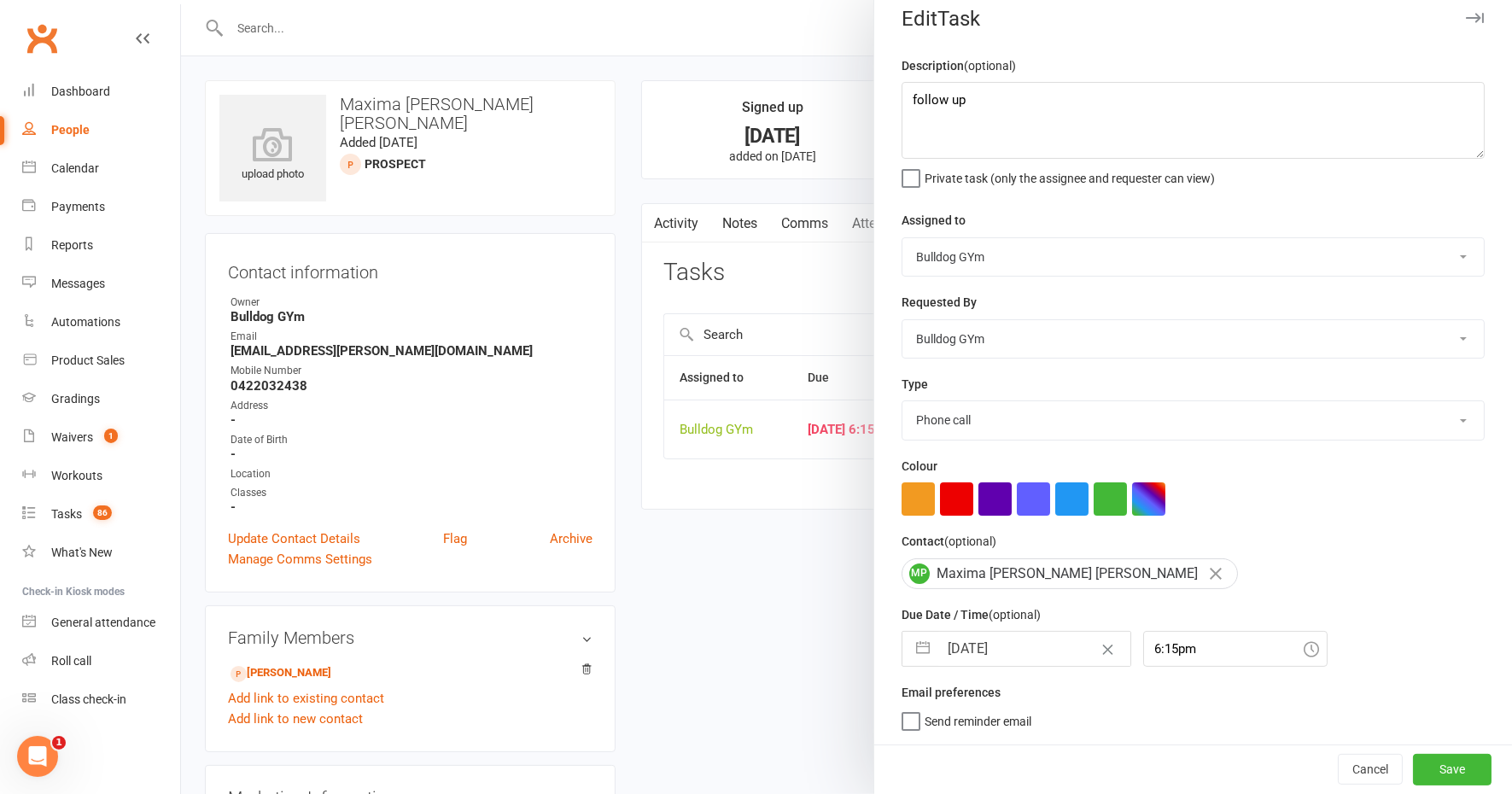
scroll to position [13, 0]
click at [1417, 758] on button "Save" at bounding box center [1451, 770] width 78 height 31
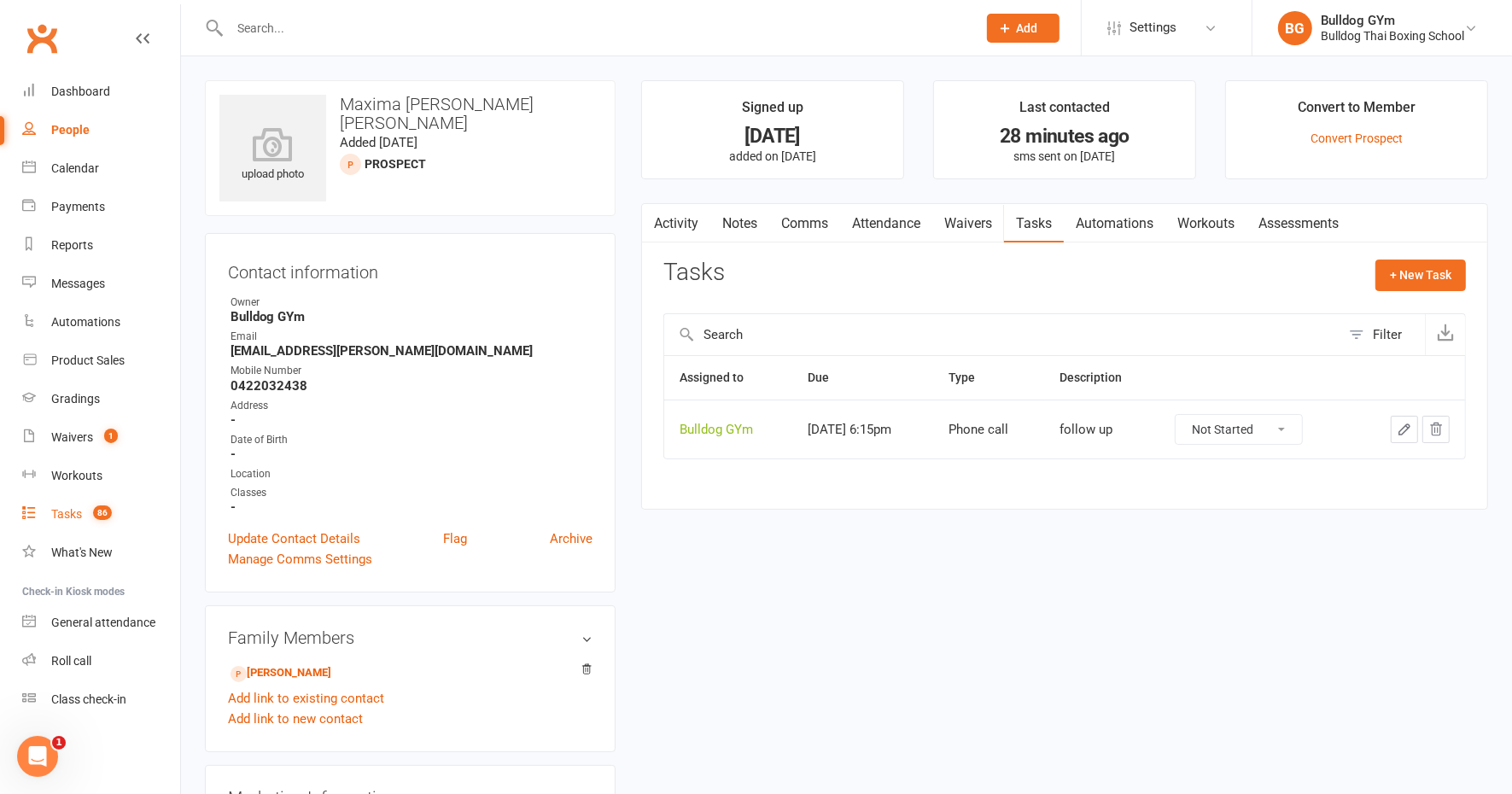
click at [58, 513] on div "Tasks" at bounding box center [66, 514] width 31 height 13
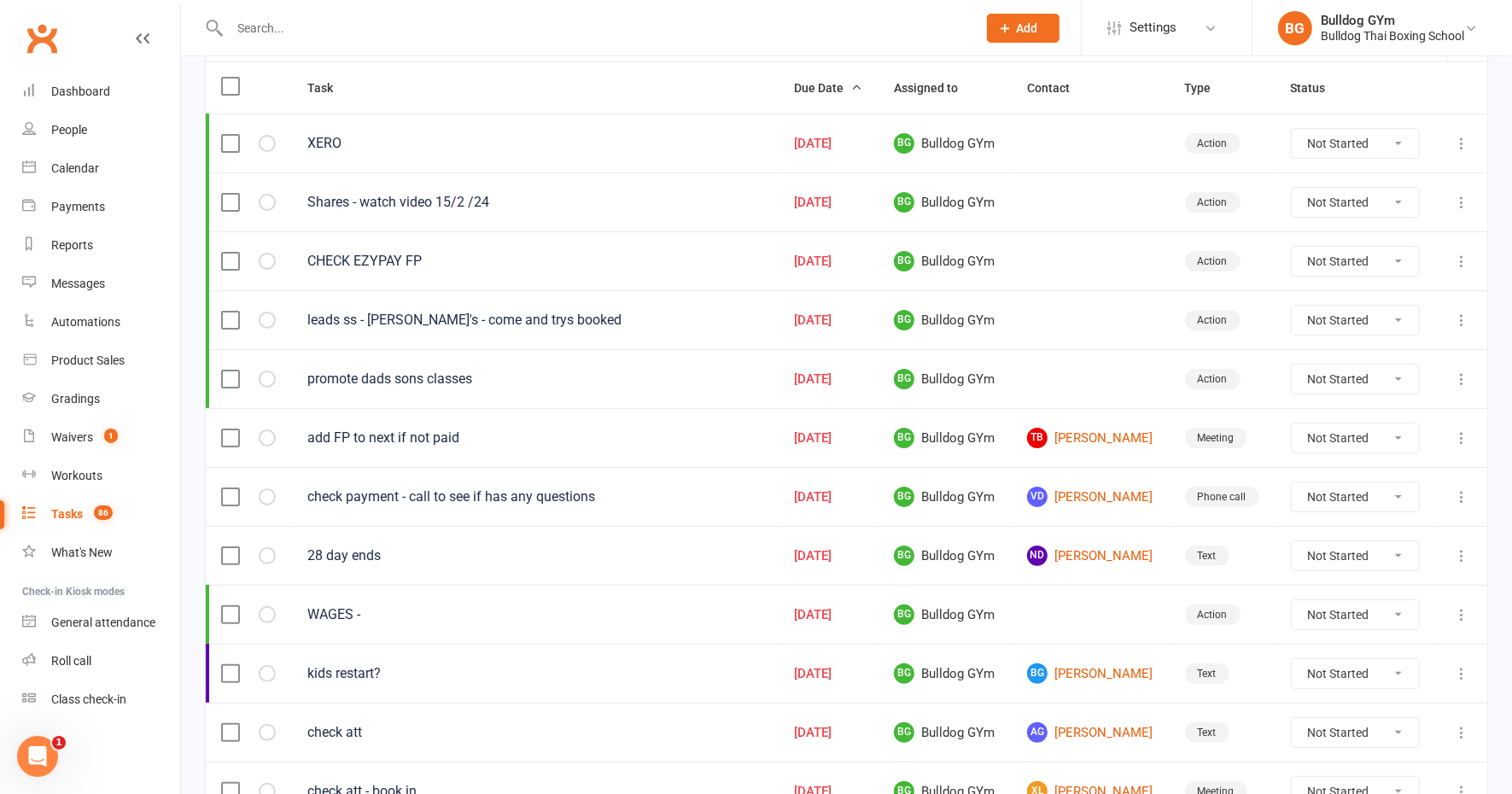
scroll to position [213, 0]
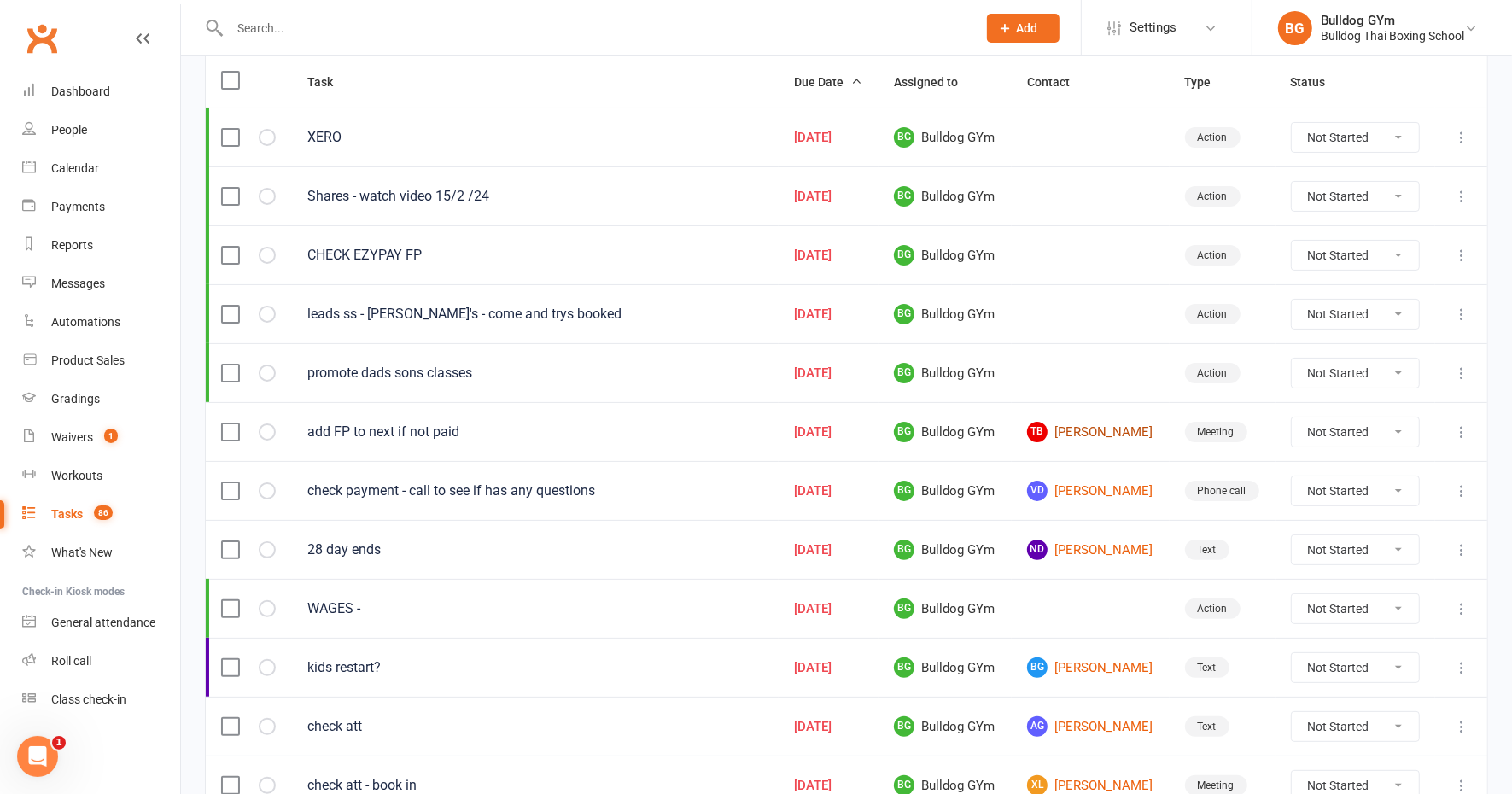
click at [1065, 422] on link "TB [PERSON_NAME]" at bounding box center [1091, 432] width 127 height 20
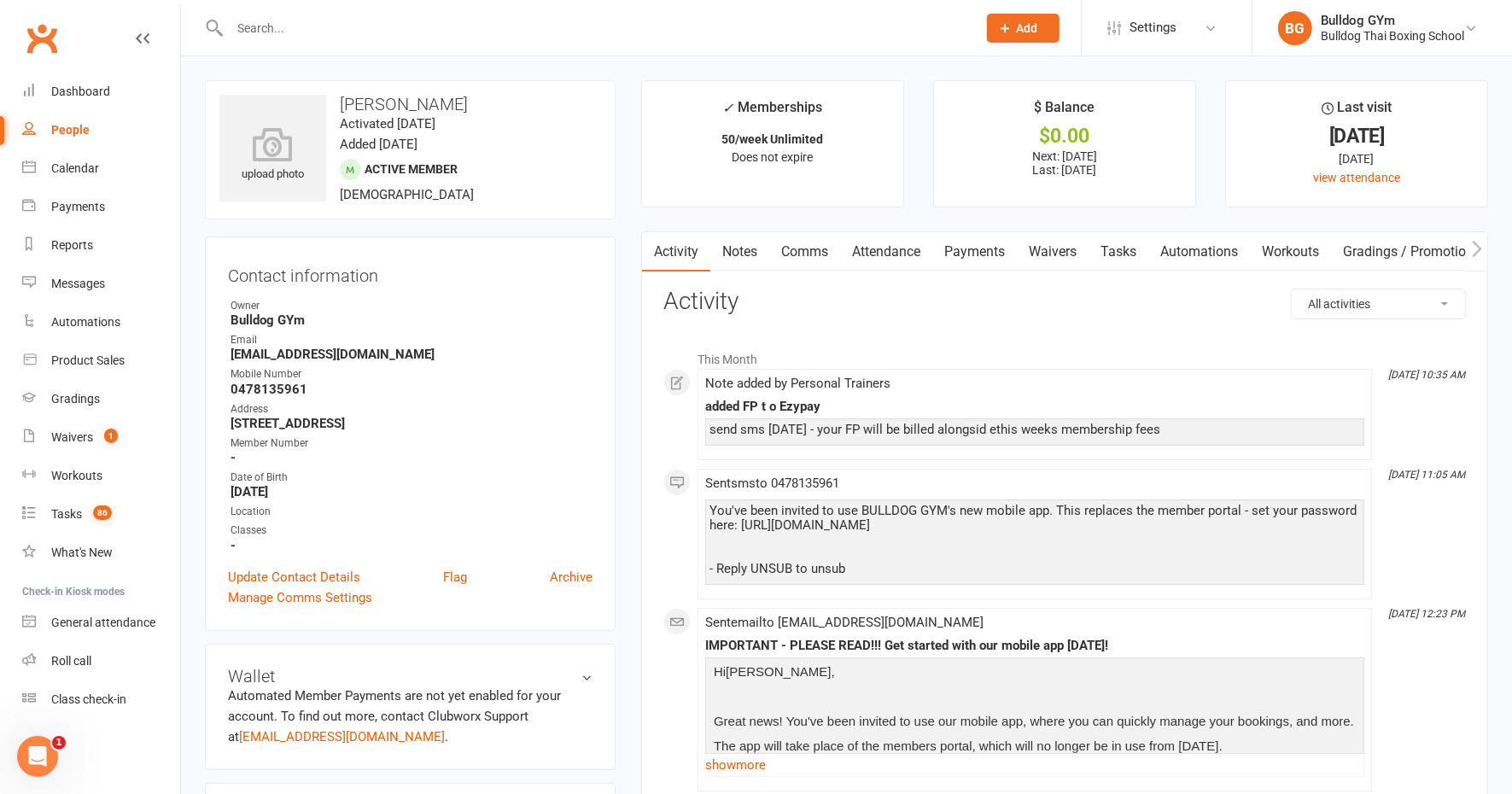
click at [743, 251] on link "Notes" at bounding box center [739, 251] width 59 height 40
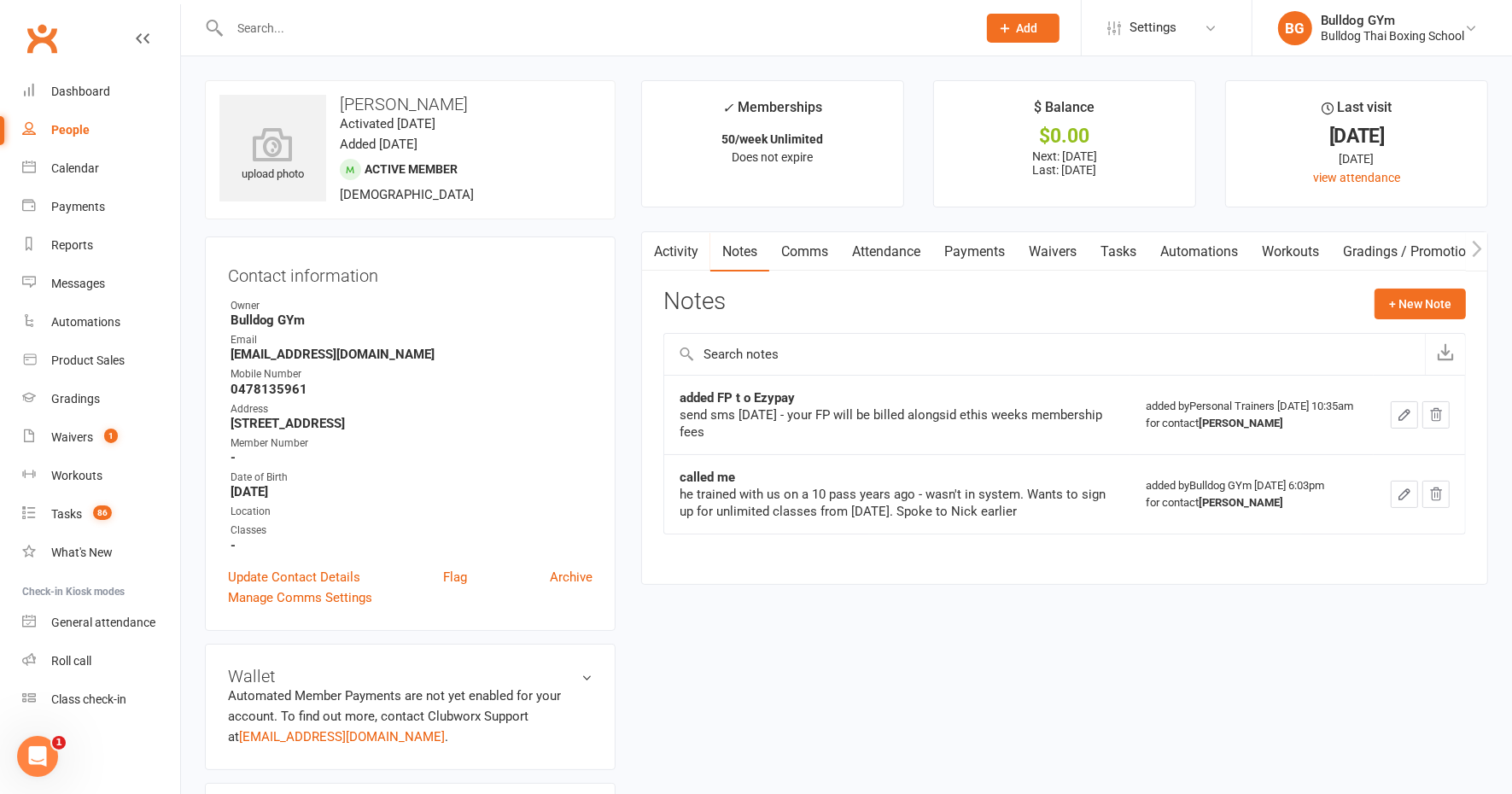
click at [809, 251] on link "Comms" at bounding box center [805, 251] width 71 height 40
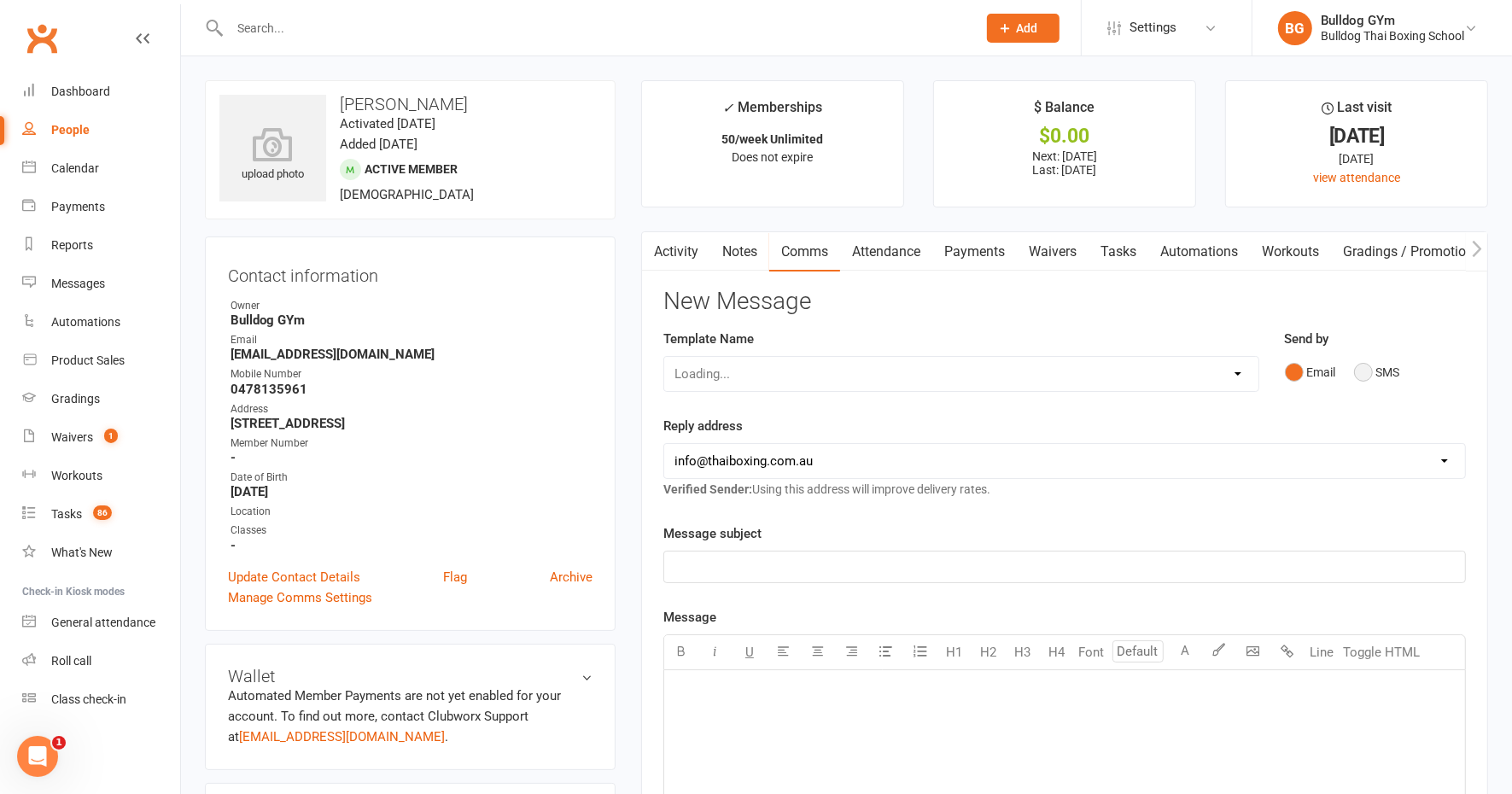
click at [1365, 360] on button "SMS" at bounding box center [1377, 372] width 46 height 33
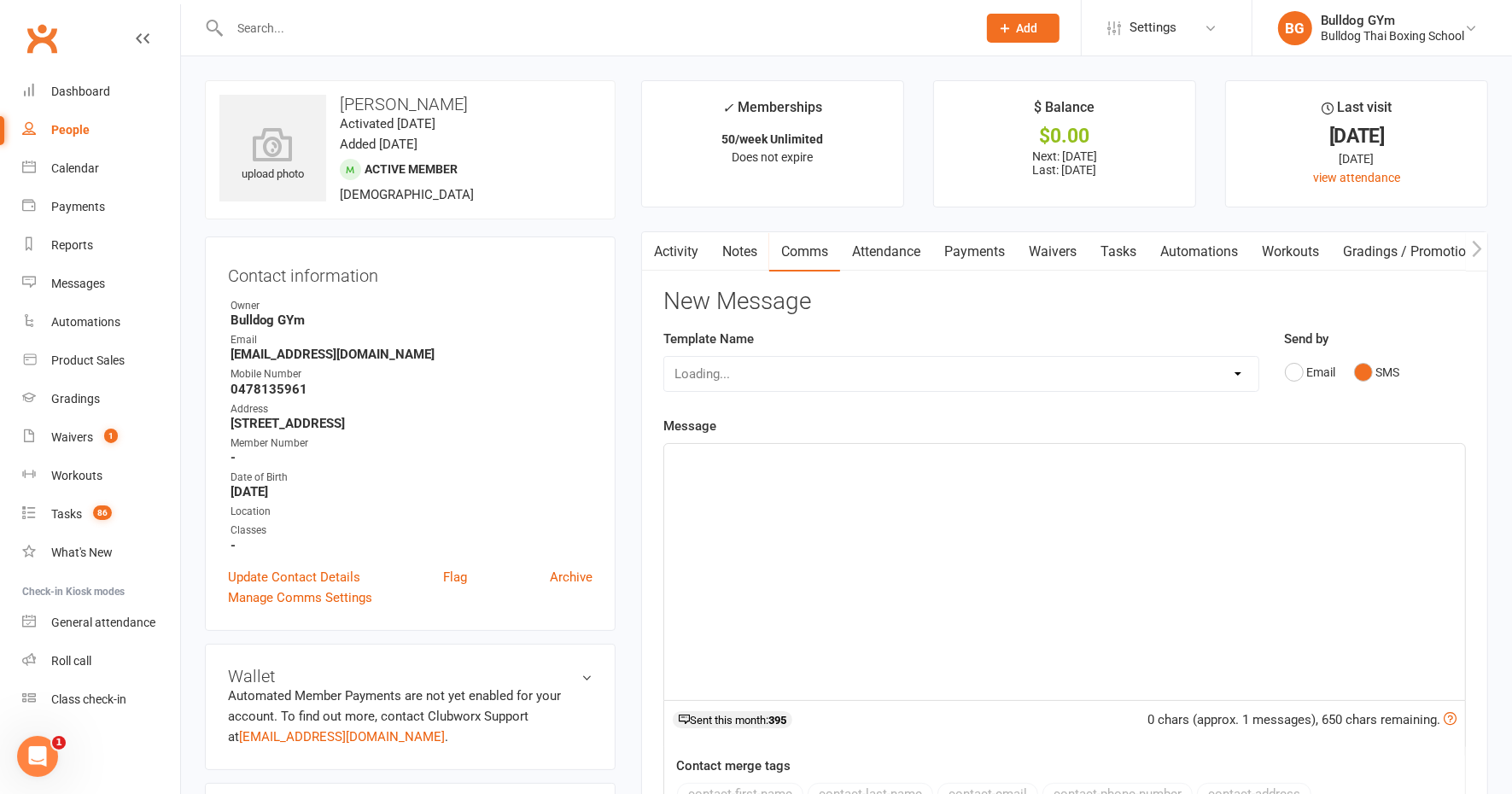
click at [822, 471] on div "﻿" at bounding box center [1064, 572] width 801 height 256
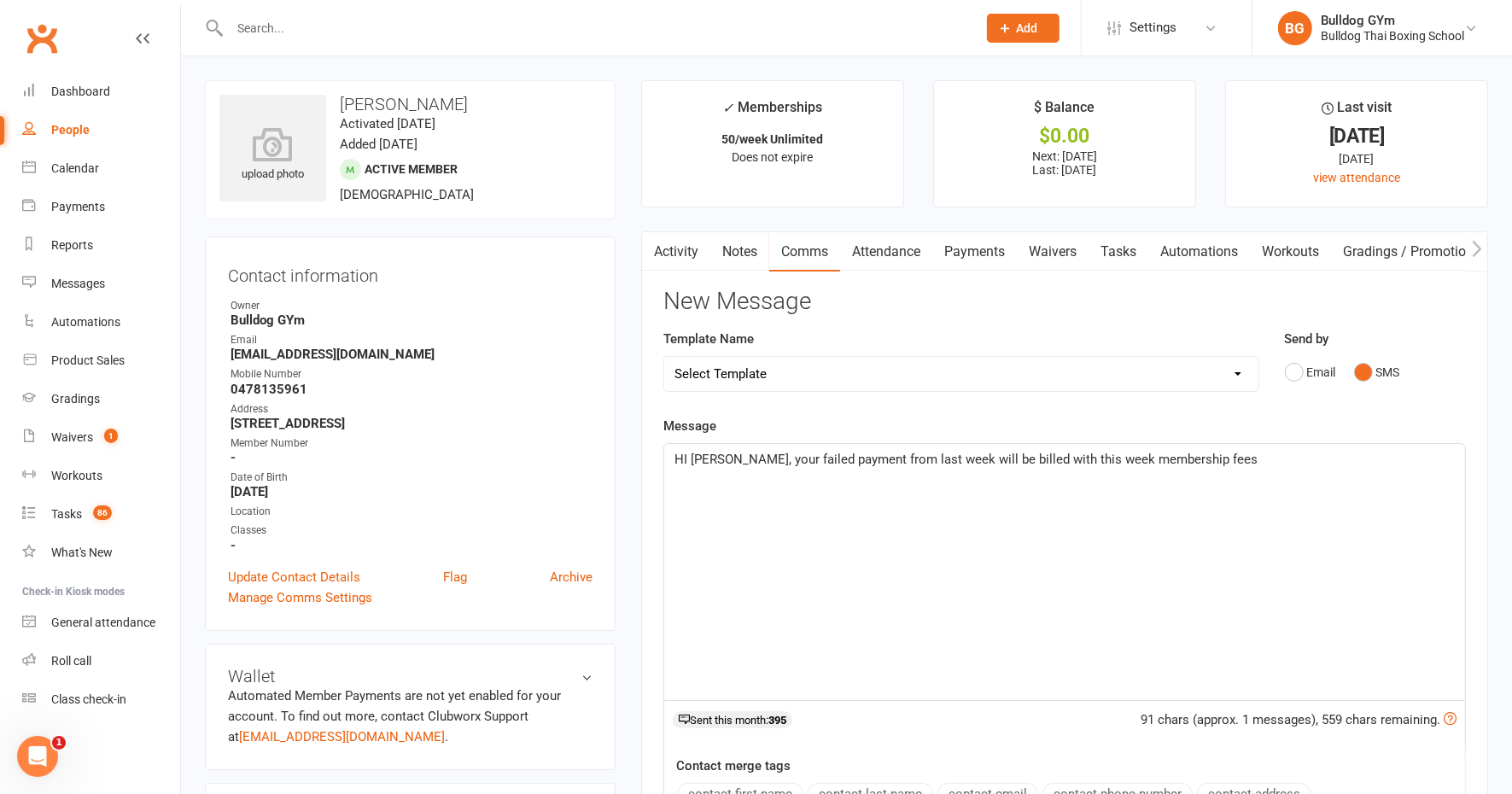
click at [1087, 453] on span "HI [PERSON_NAME], your failed payment from last week will be billed with this w…" at bounding box center [966, 460] width 583 height 15
click at [1287, 458] on p "HI [PERSON_NAME], your failed payment from last week will be billed with this w…" at bounding box center [1065, 459] width 781 height 20
click at [809, 474] on span "HI [PERSON_NAME], your failed payment from last week will be billed with this w…" at bounding box center [1054, 469] width 760 height 36
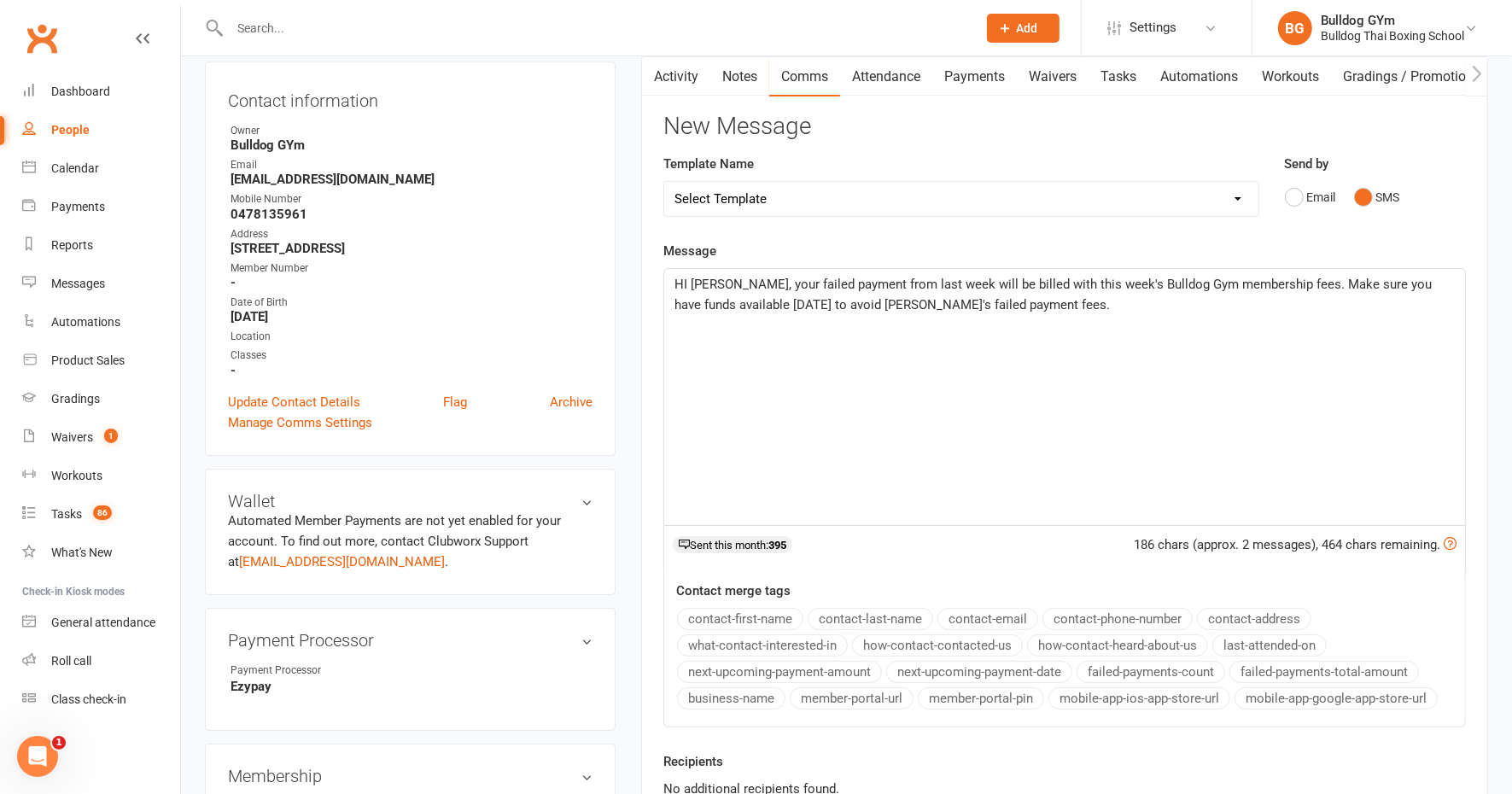
scroll to position [320, 0]
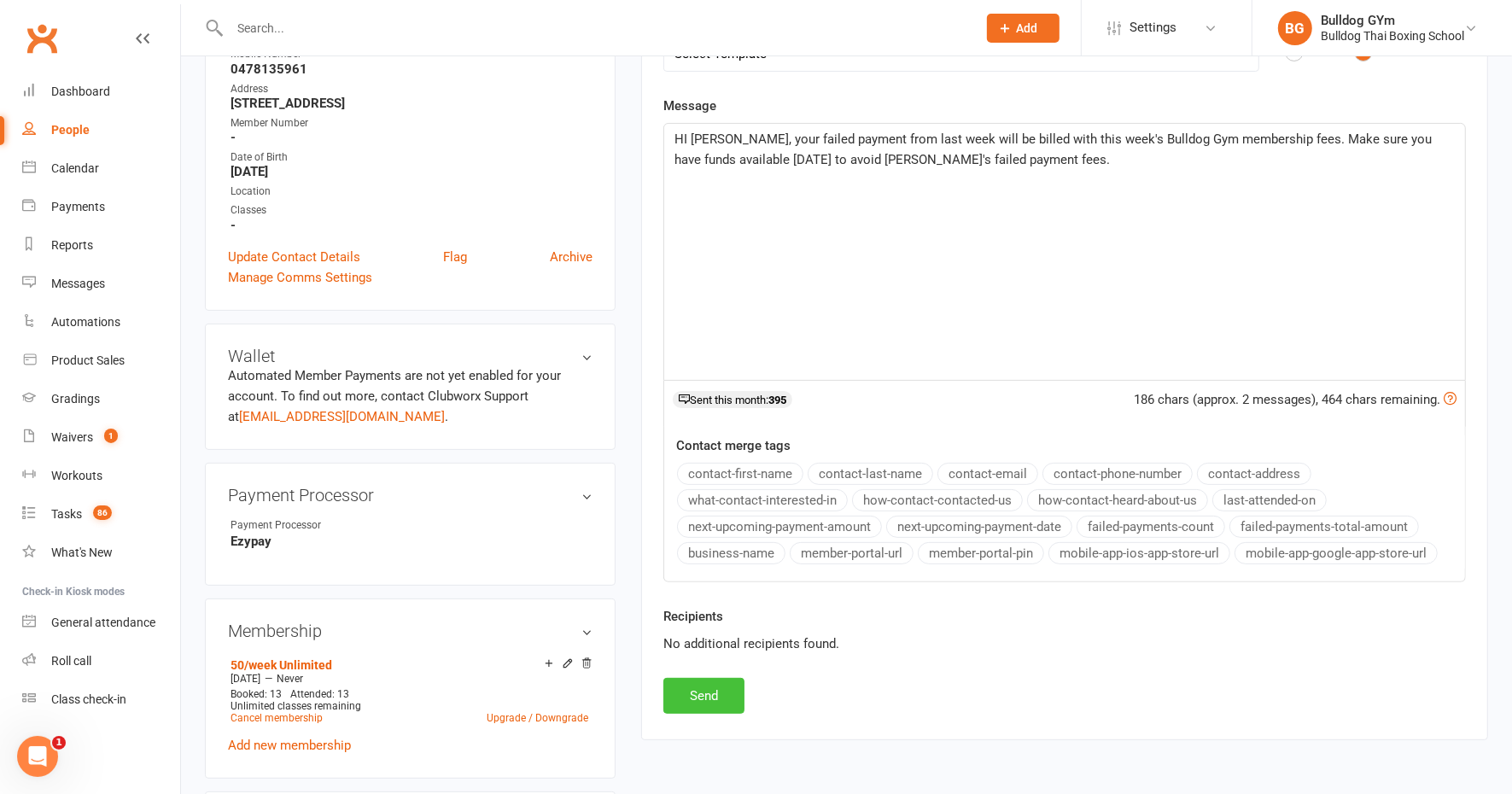
click at [738, 677] on button "Send" at bounding box center [703, 695] width 81 height 36
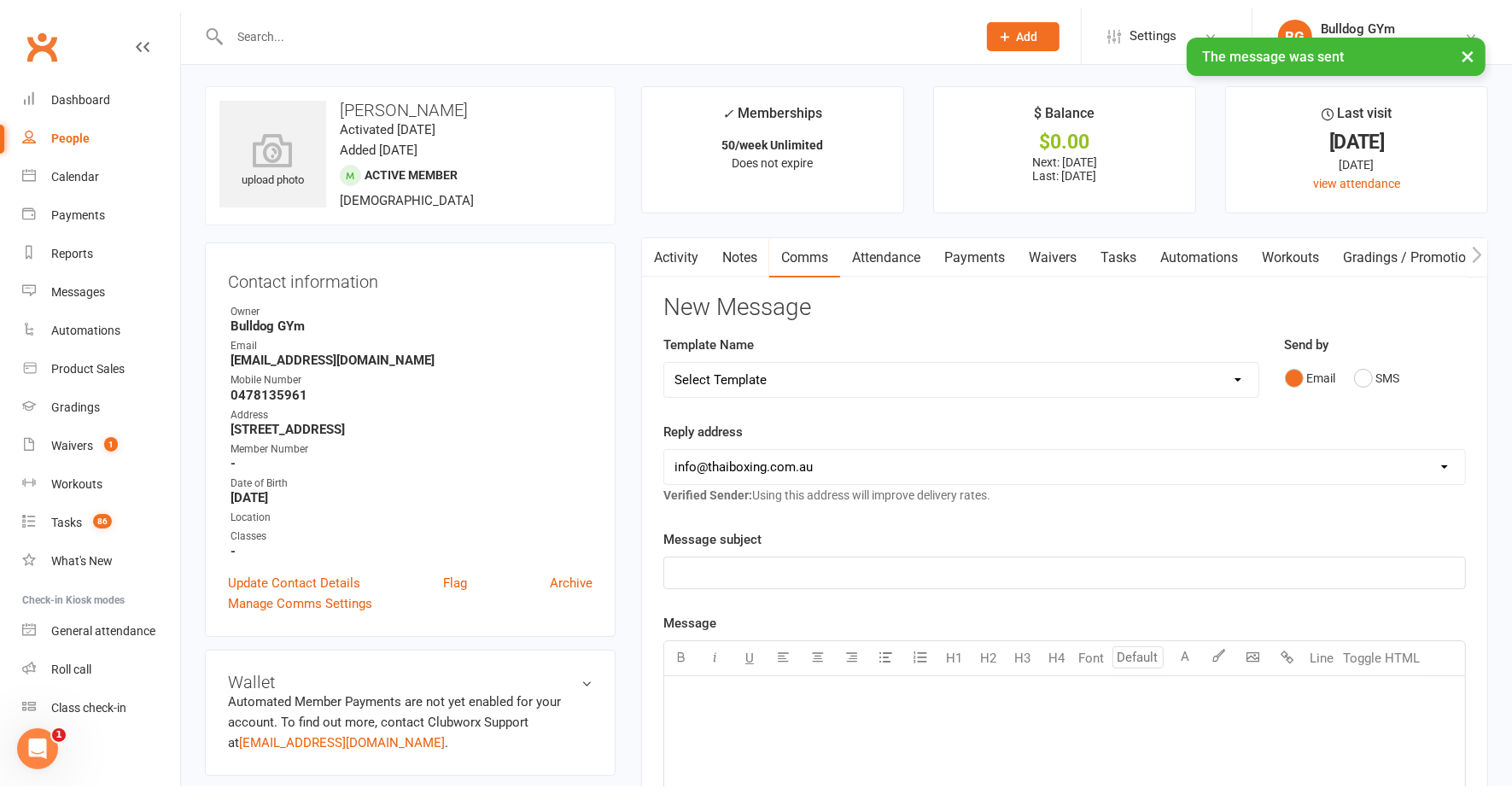
scroll to position [0, 0]
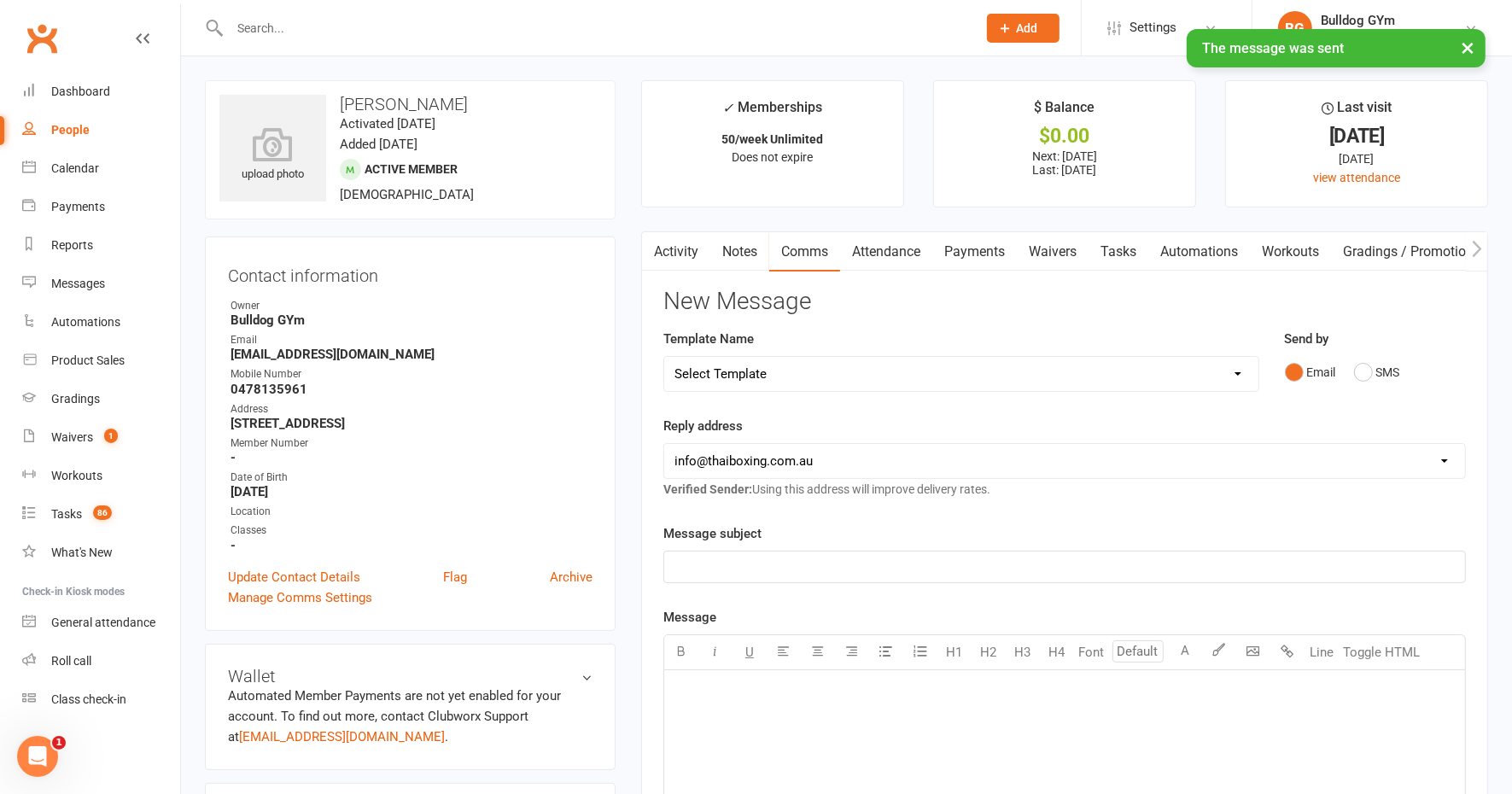
click at [1117, 255] on link "Tasks" at bounding box center [1118, 251] width 60 height 40
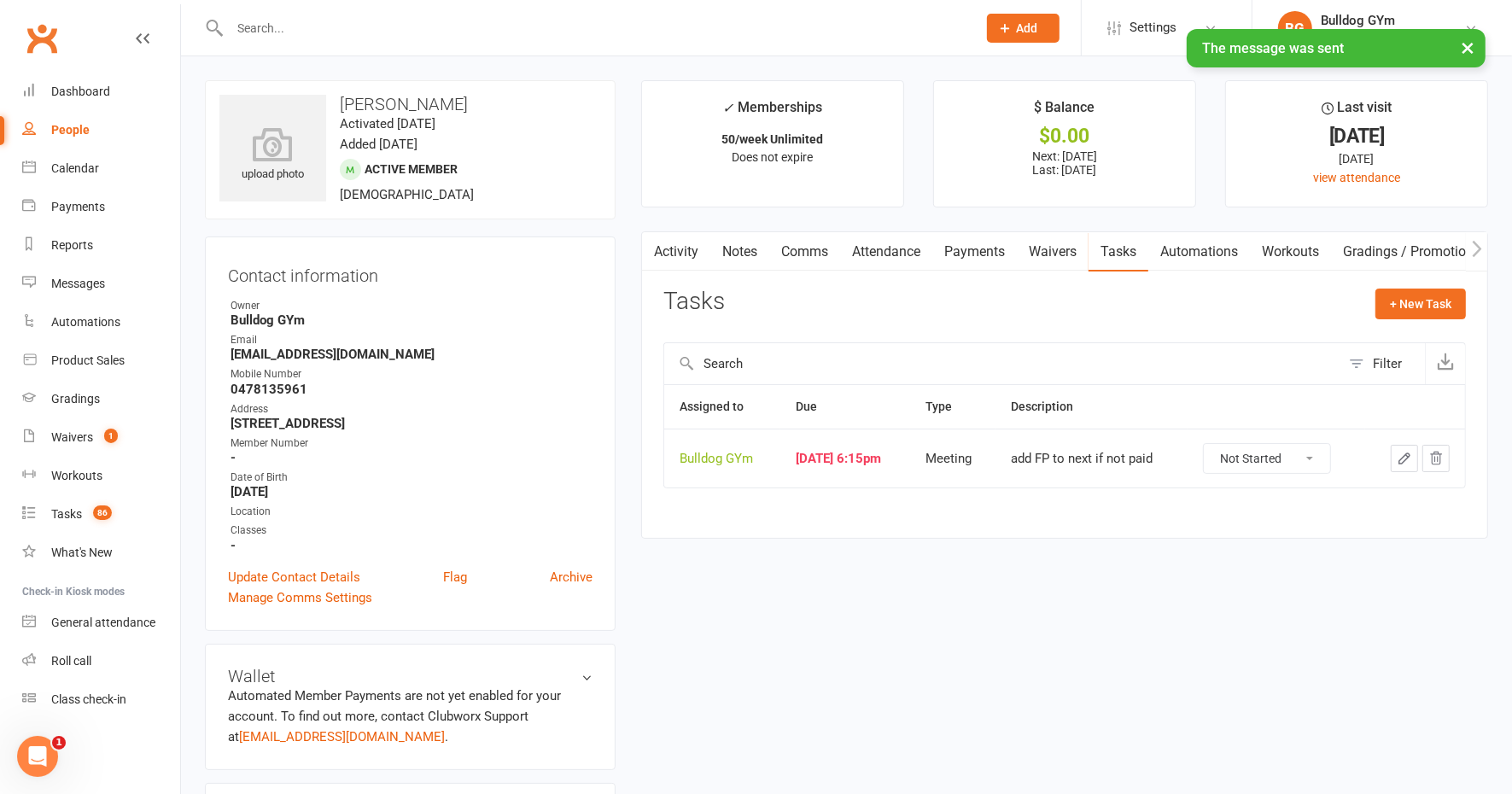
click at [1408, 453] on icon "button" at bounding box center [1404, 458] width 11 height 11
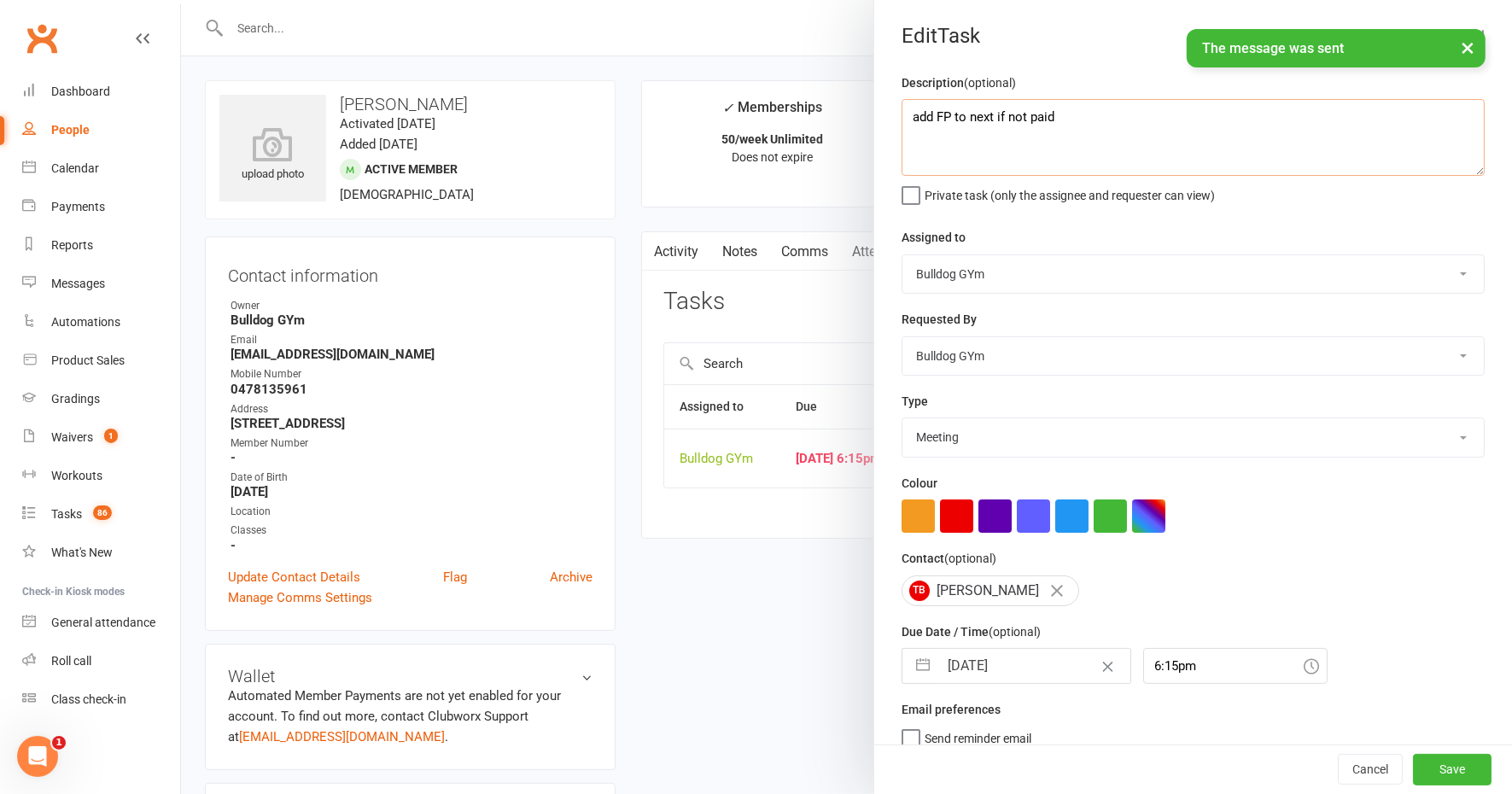
drag, startPoint x: 1039, startPoint y: 109, endPoint x: 819, endPoint y: 112, distance: 220.0
click at [181, 0] on react-component "Edit Task Description (optional) add FP to next if not paid Private task (only …" at bounding box center [181, 0] width 0 height 0
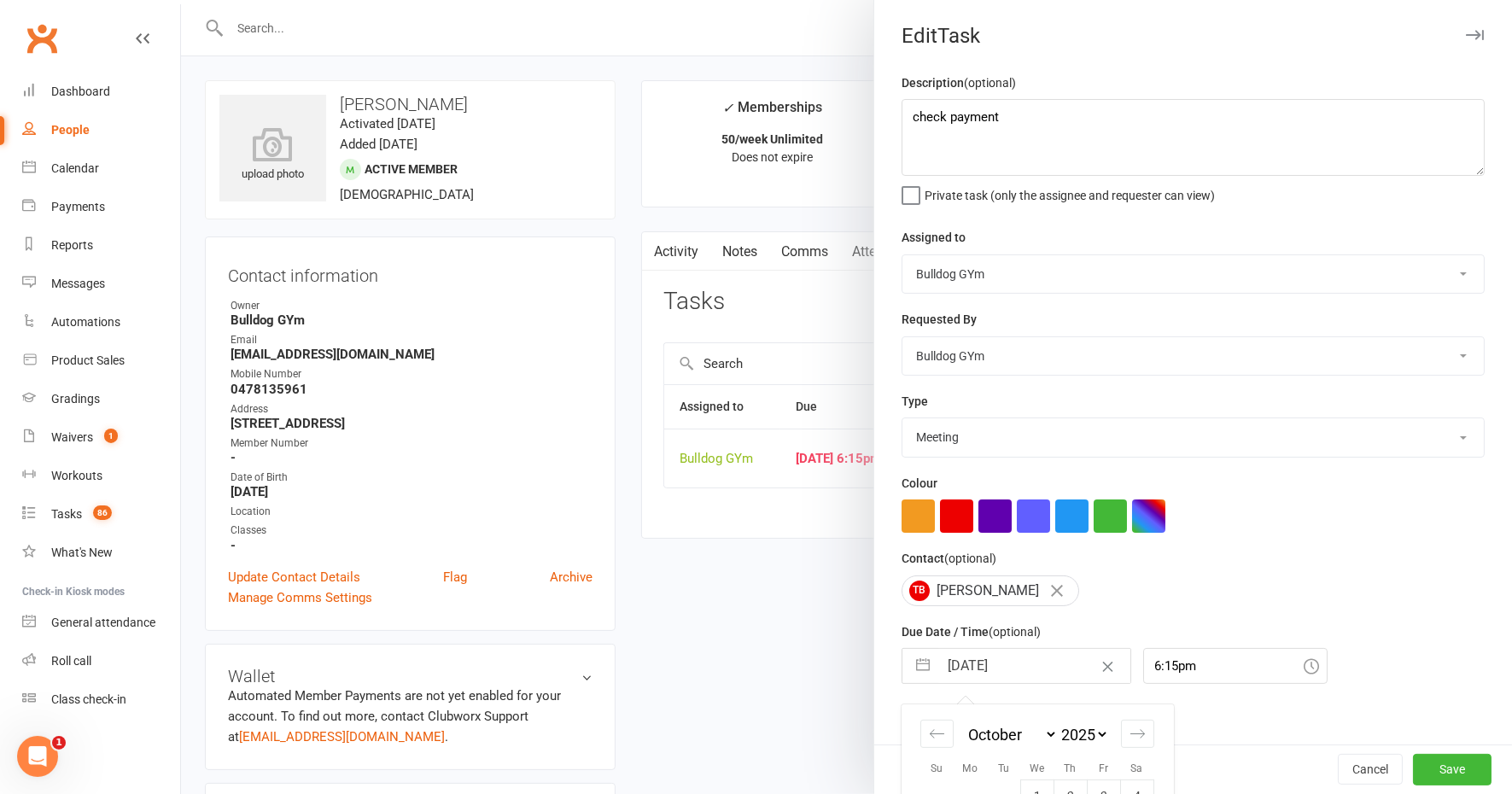
click at [1019, 664] on input "[DATE]" at bounding box center [1034, 665] width 192 height 34
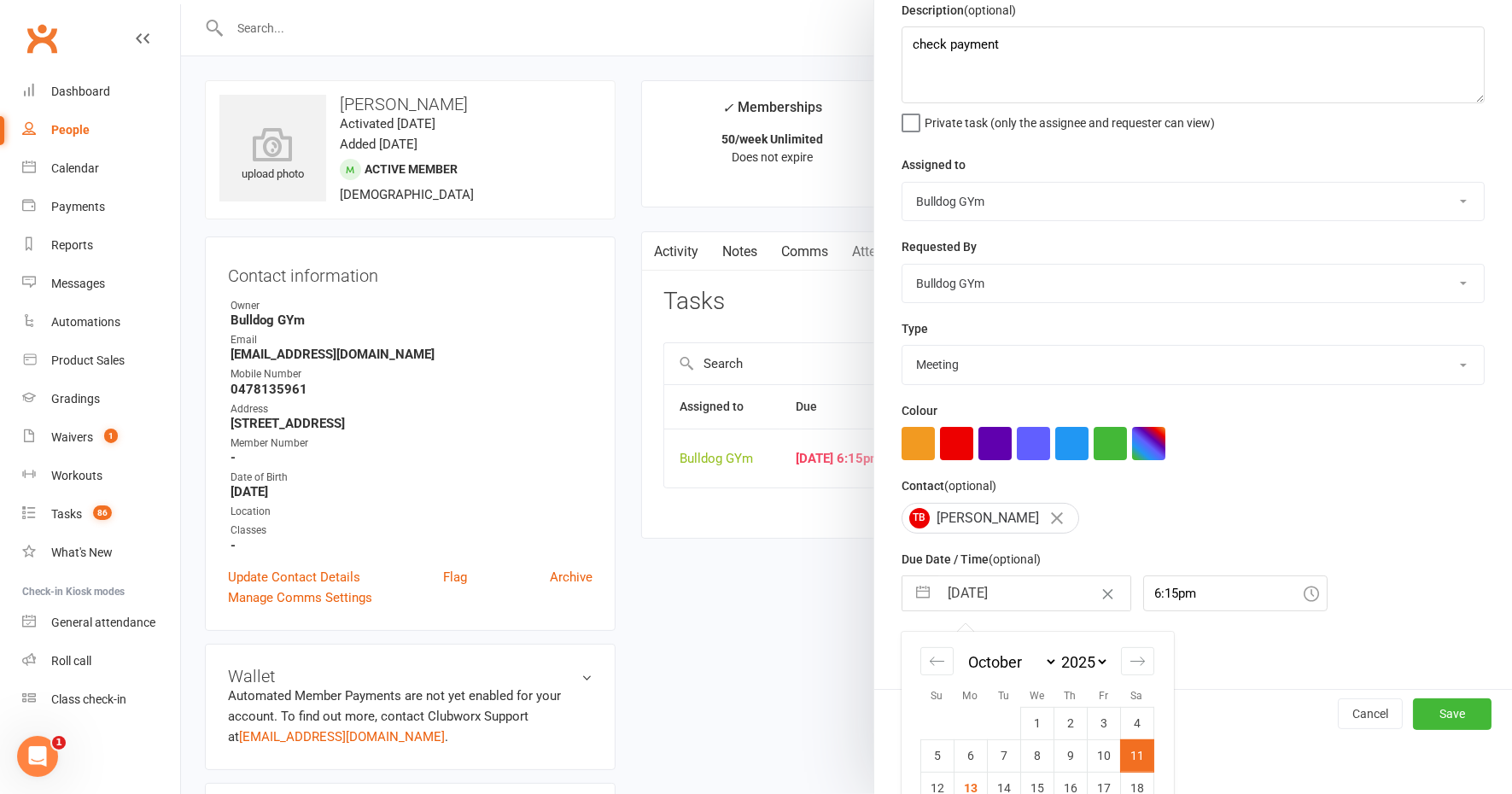
scroll to position [167, 0]
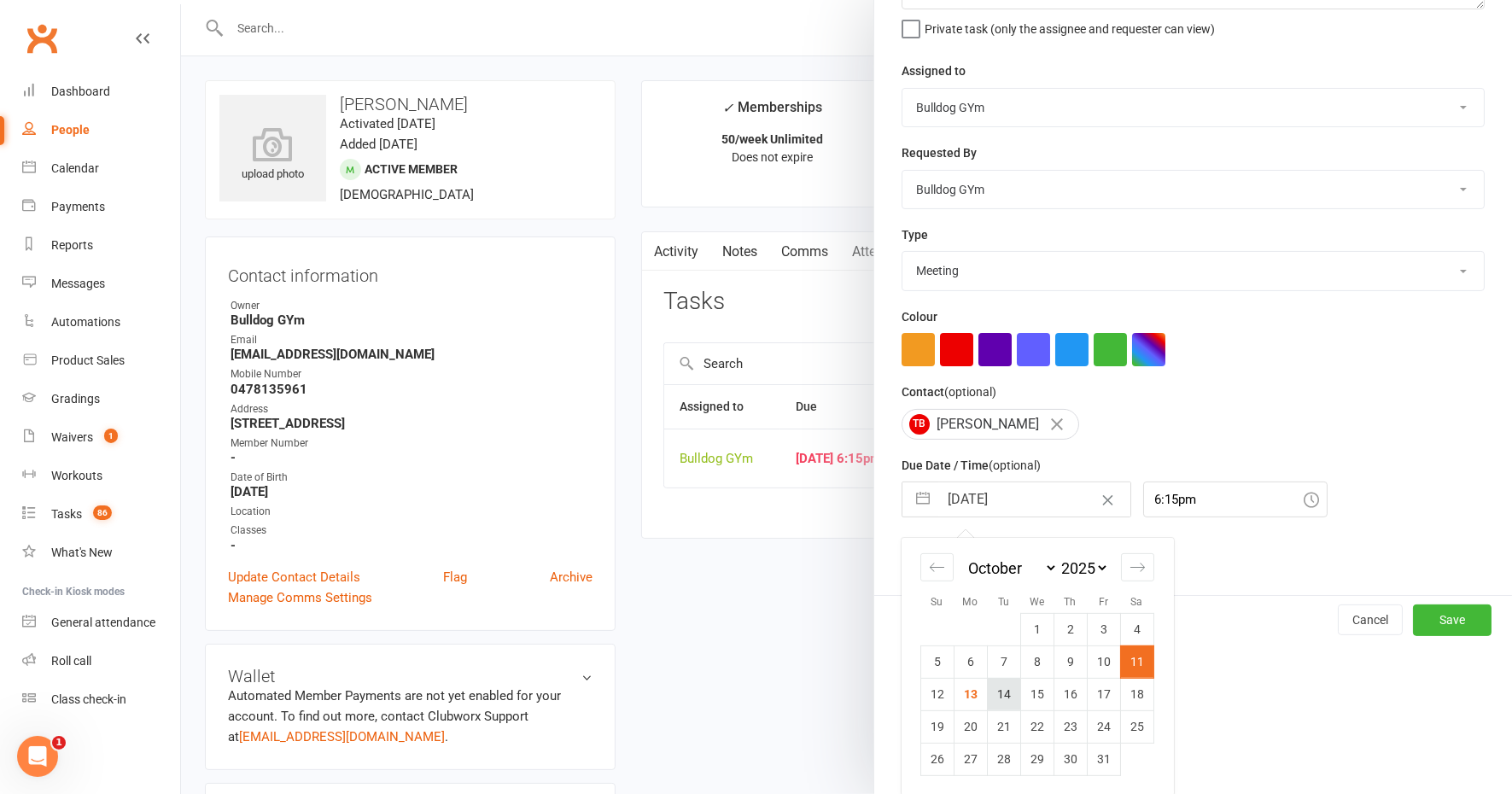
click at [991, 691] on td "14" at bounding box center [1003, 694] width 34 height 33
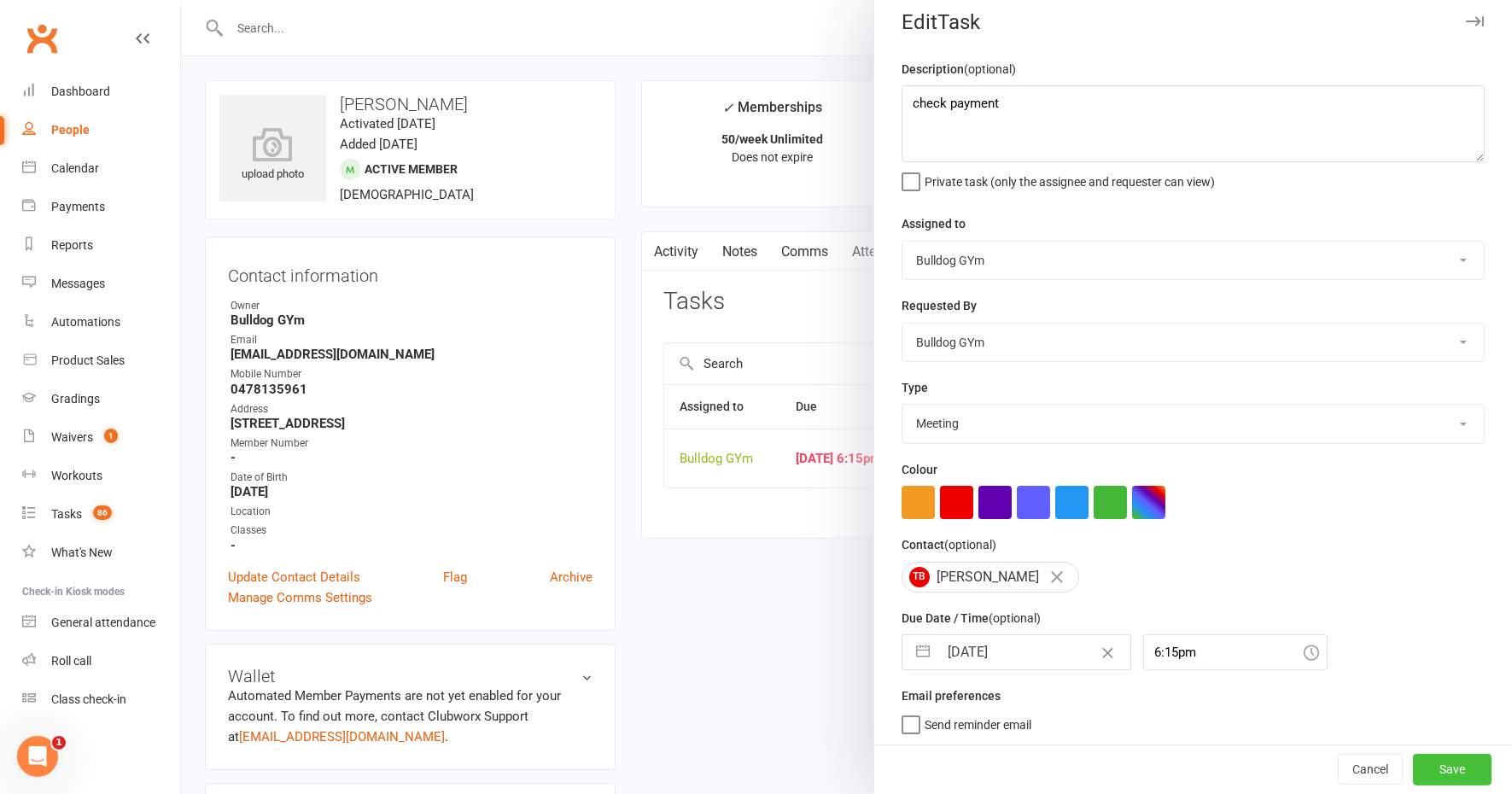
click at [1413, 765] on button "Save" at bounding box center [1451, 770] width 78 height 31
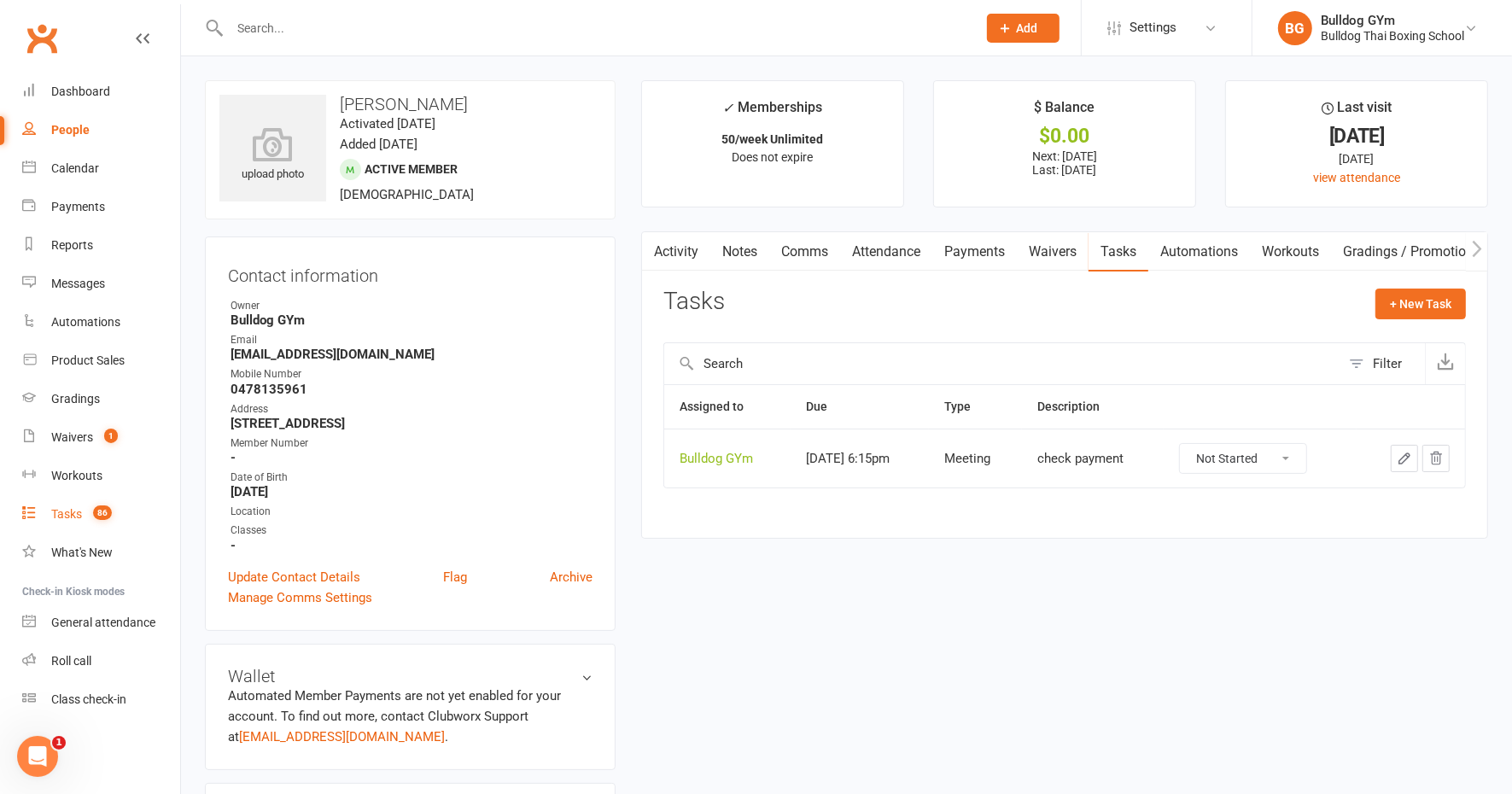
click at [62, 509] on div "Tasks" at bounding box center [66, 514] width 31 height 13
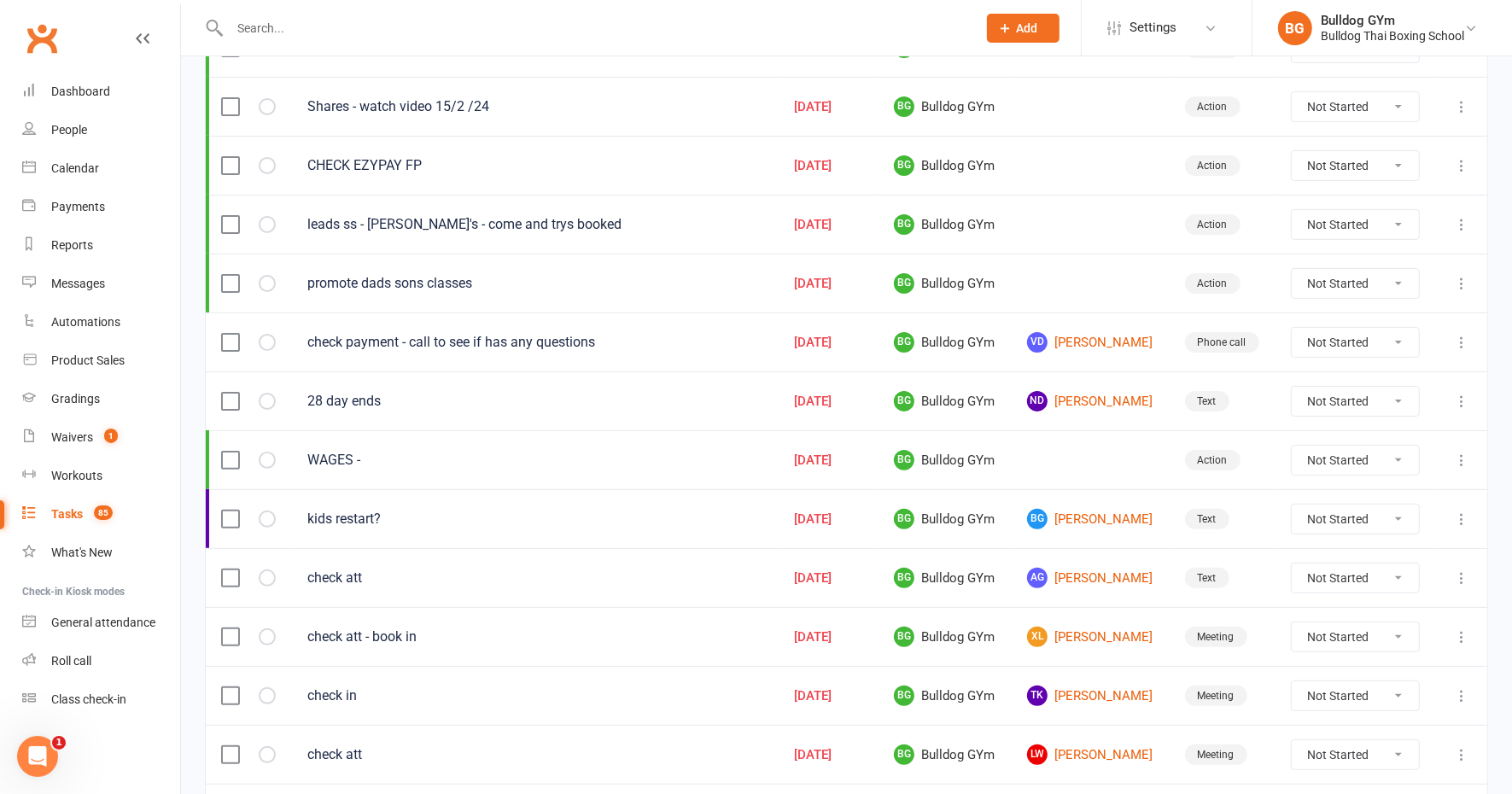
scroll to position [320, 0]
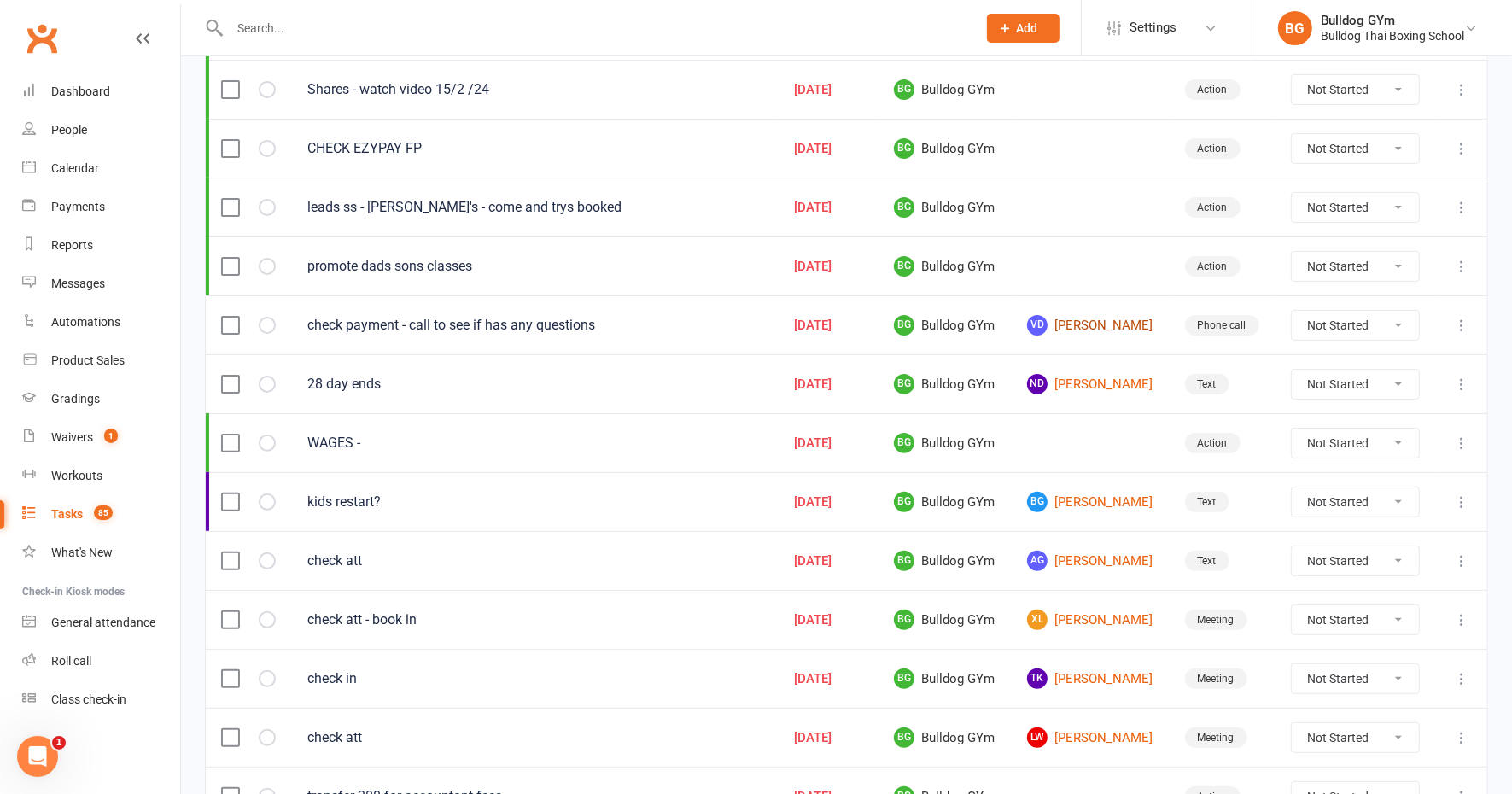
click at [1089, 321] on link "VD [PERSON_NAME]" at bounding box center [1091, 325] width 127 height 20
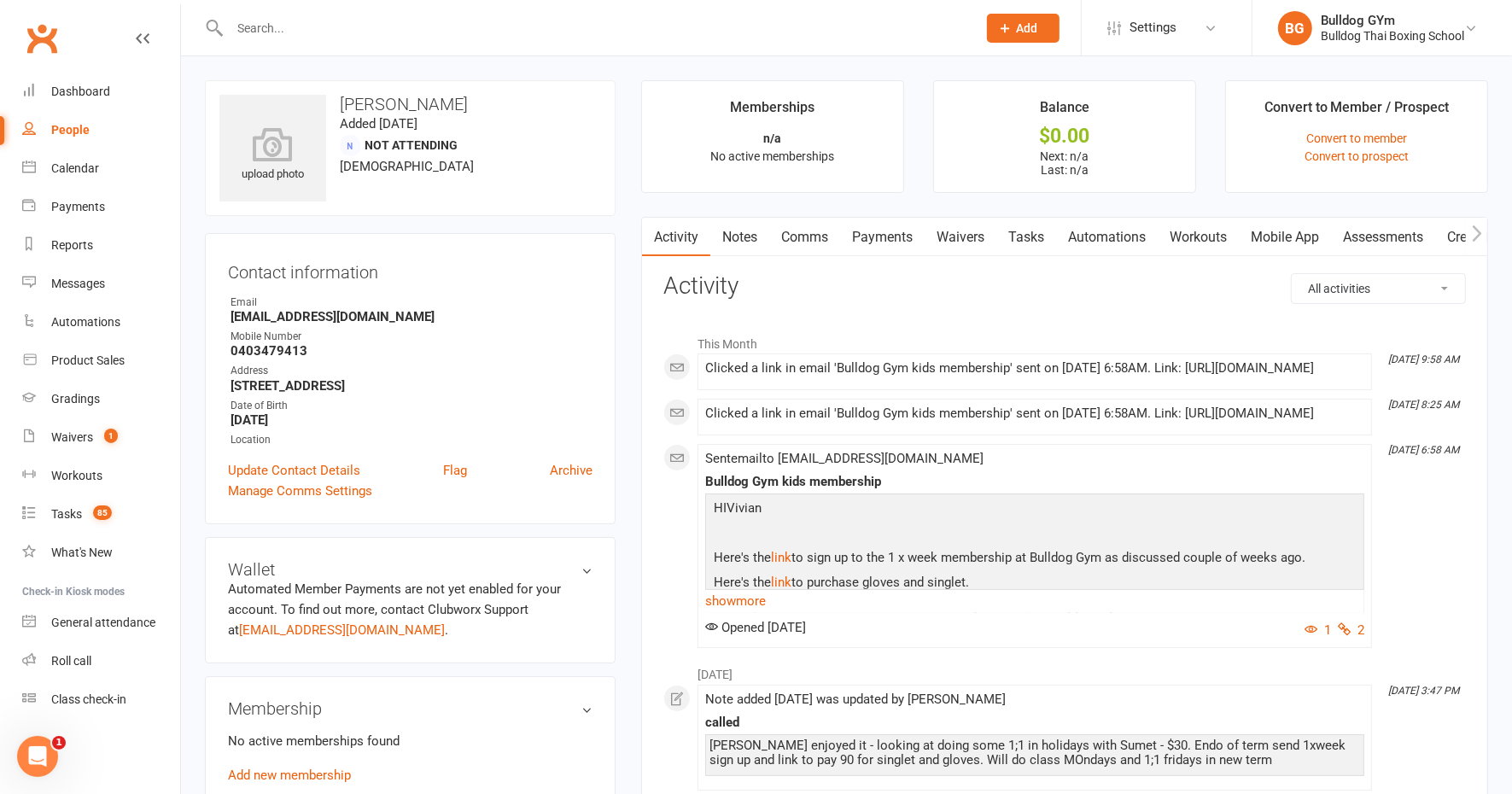
click at [1029, 233] on link "Tasks" at bounding box center [1026, 237] width 60 height 40
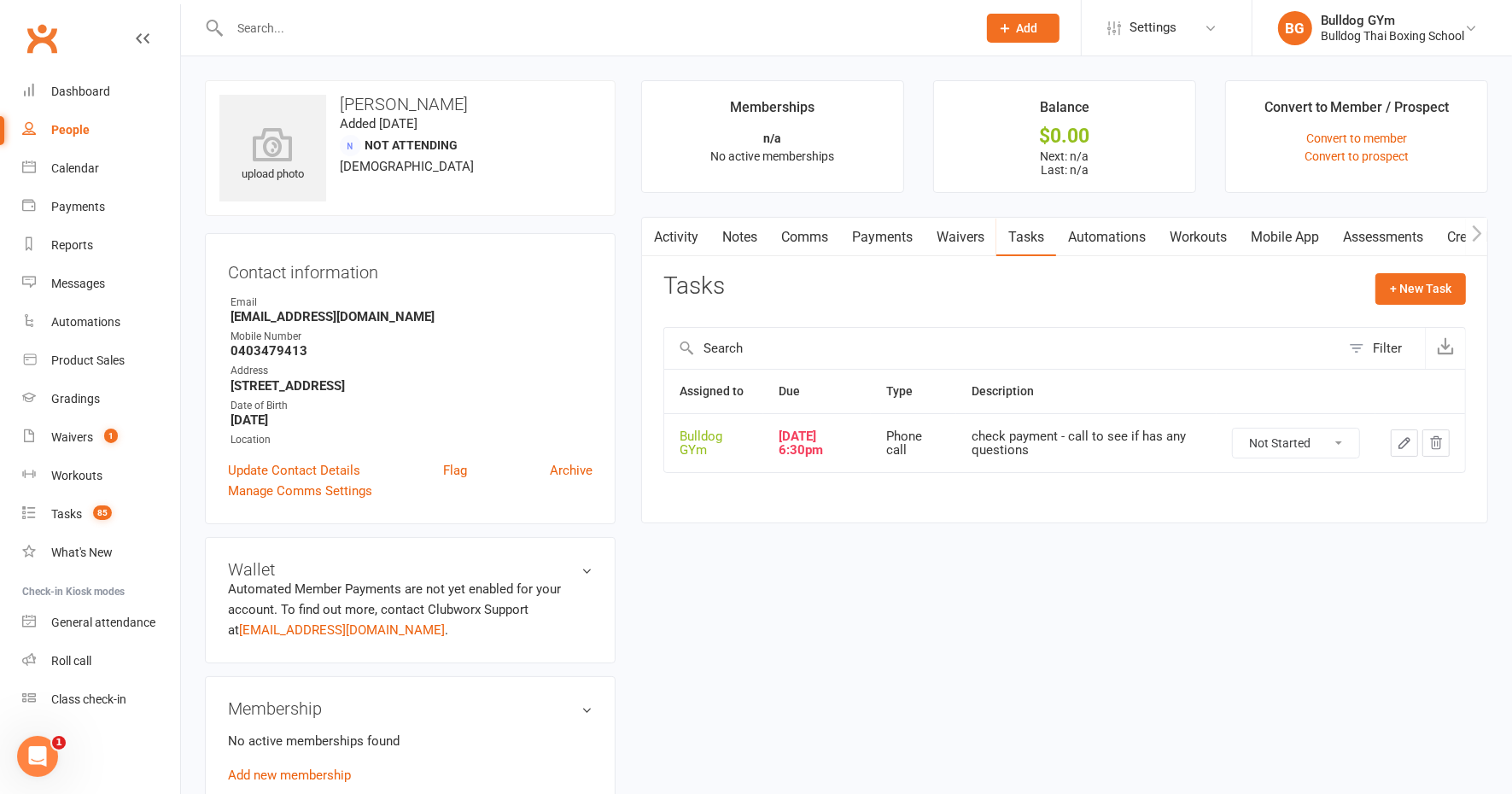
click at [1296, 446] on select "Not Started In Progress Waiting Complete" at bounding box center [1295, 443] width 126 height 29
click at [1233, 429] on select "Not Started In Progress Waiting Complete" at bounding box center [1295, 443] width 126 height 29
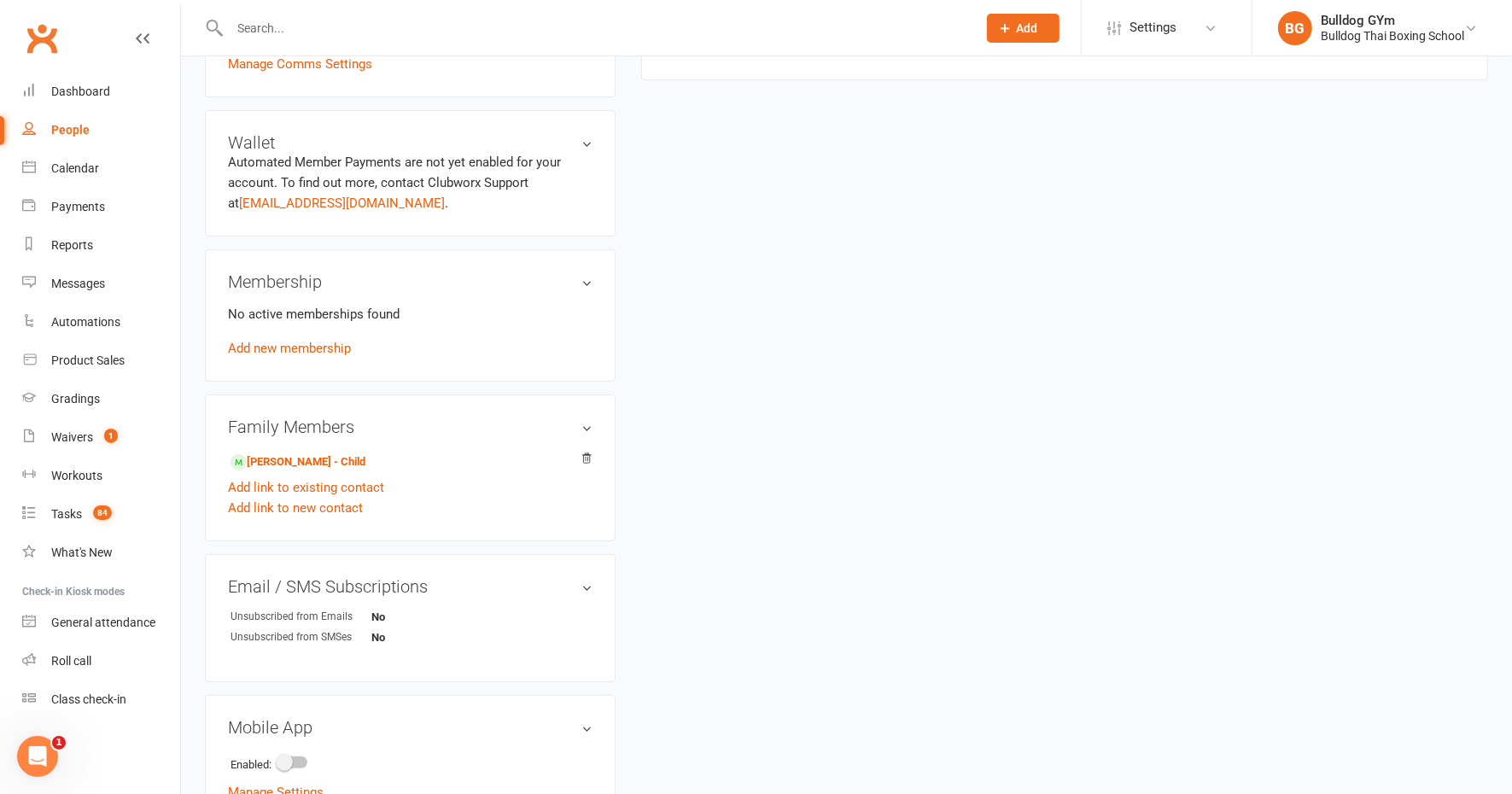
scroll to position [555, 0]
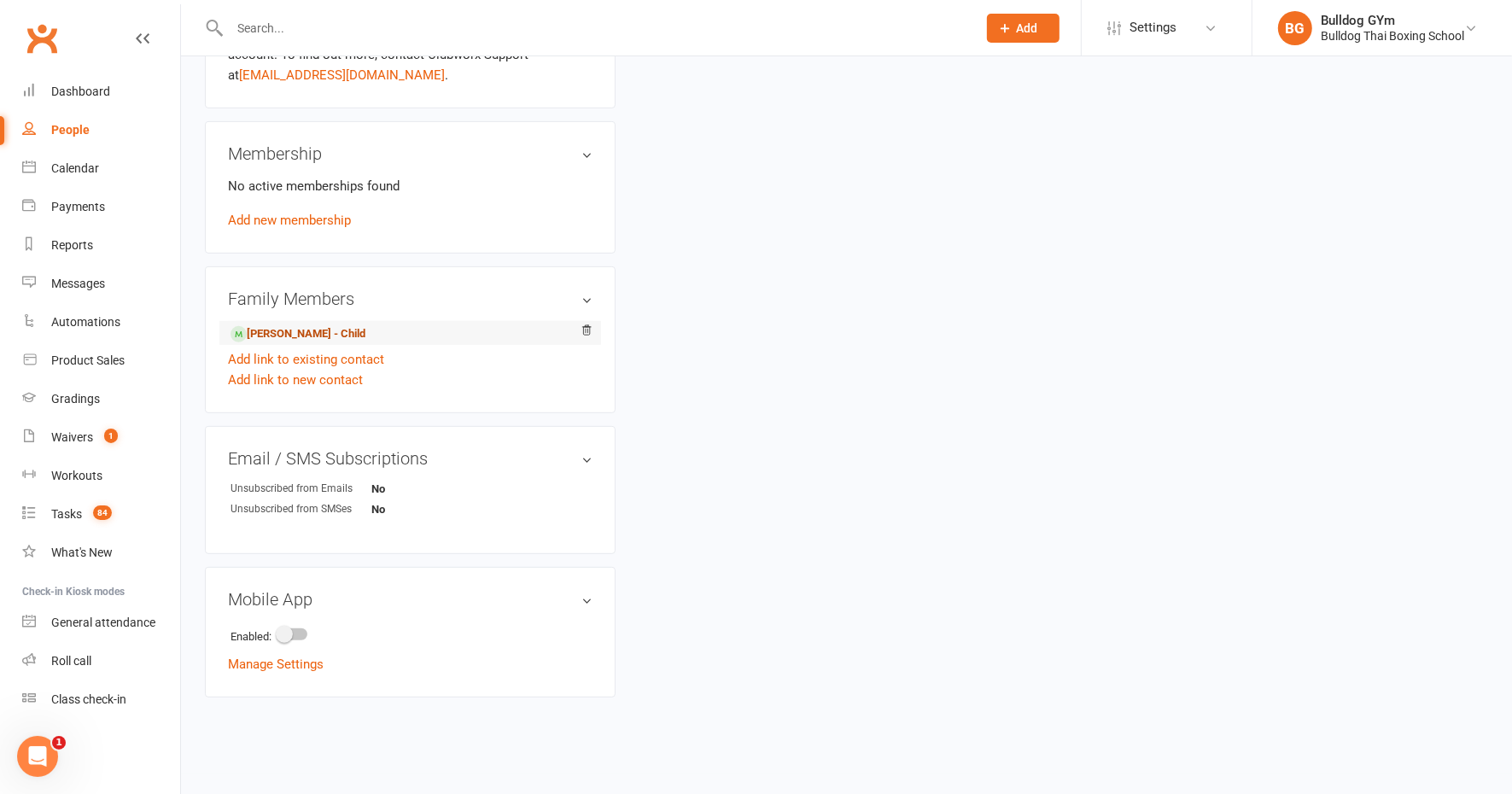
click at [316, 331] on link "[PERSON_NAME] - Child" at bounding box center [298, 334] width 135 height 18
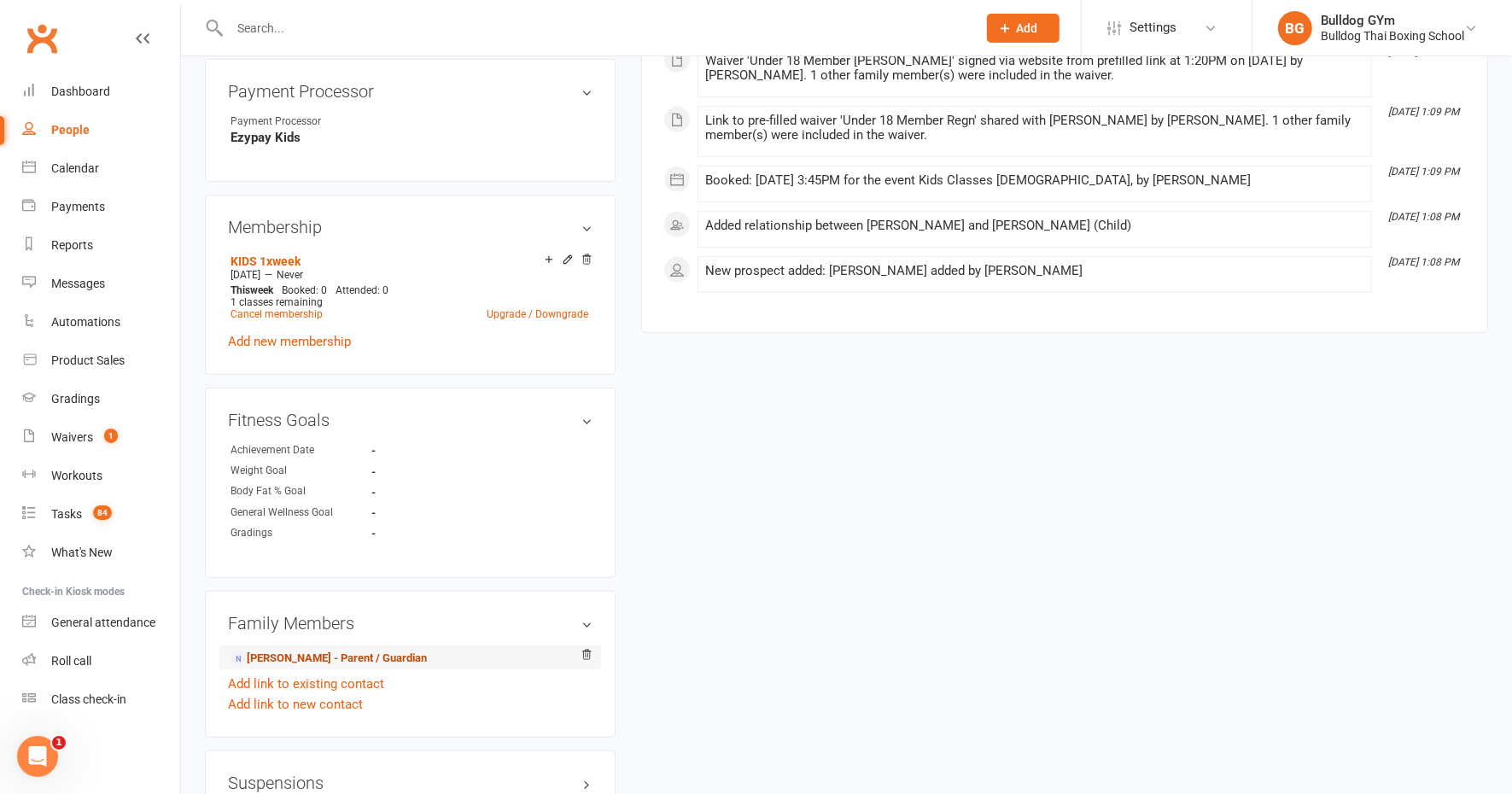
scroll to position [747, 0]
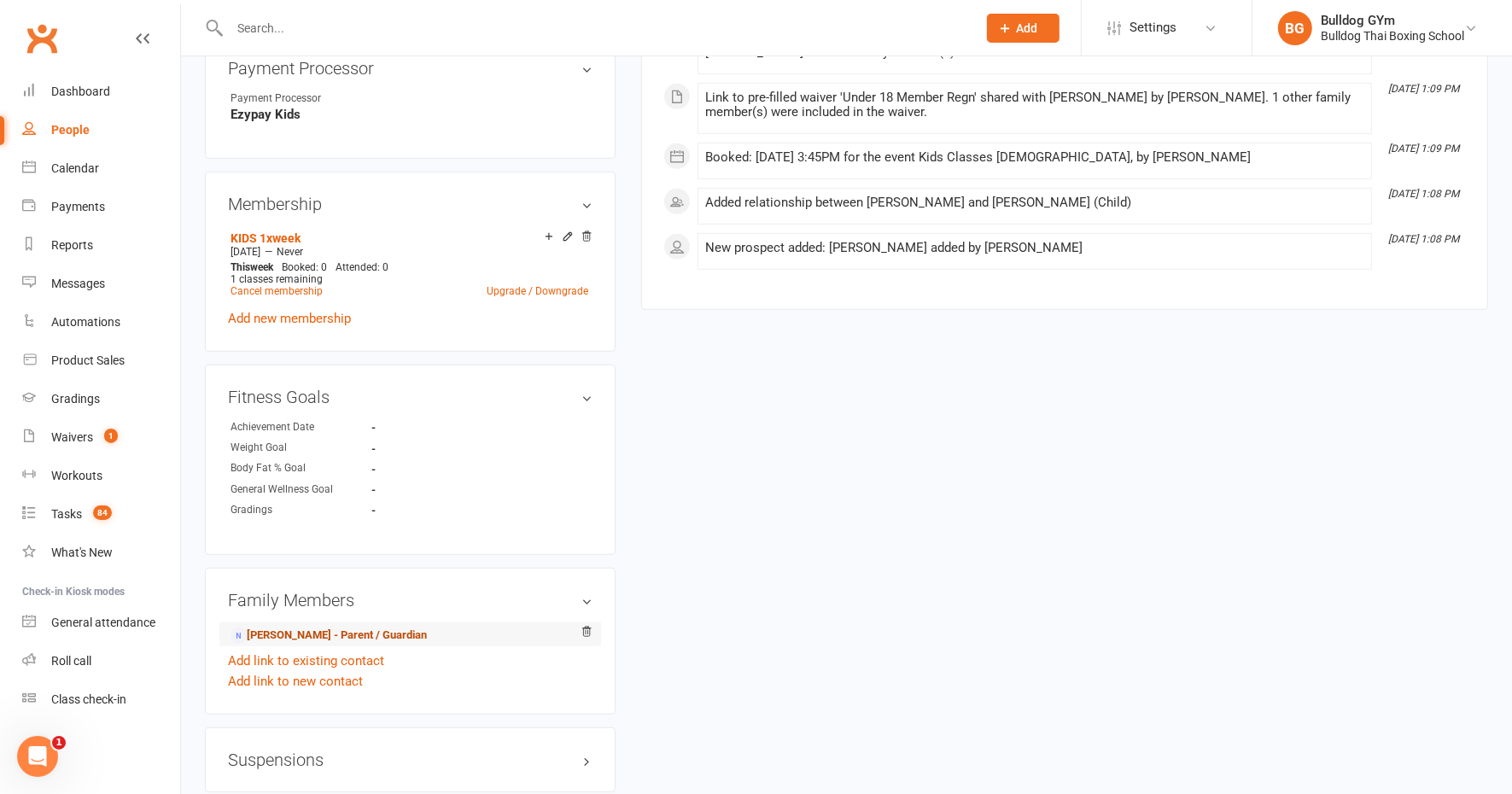
click at [285, 636] on link "[PERSON_NAME] - Parent / Guardian" at bounding box center [329, 635] width 197 height 18
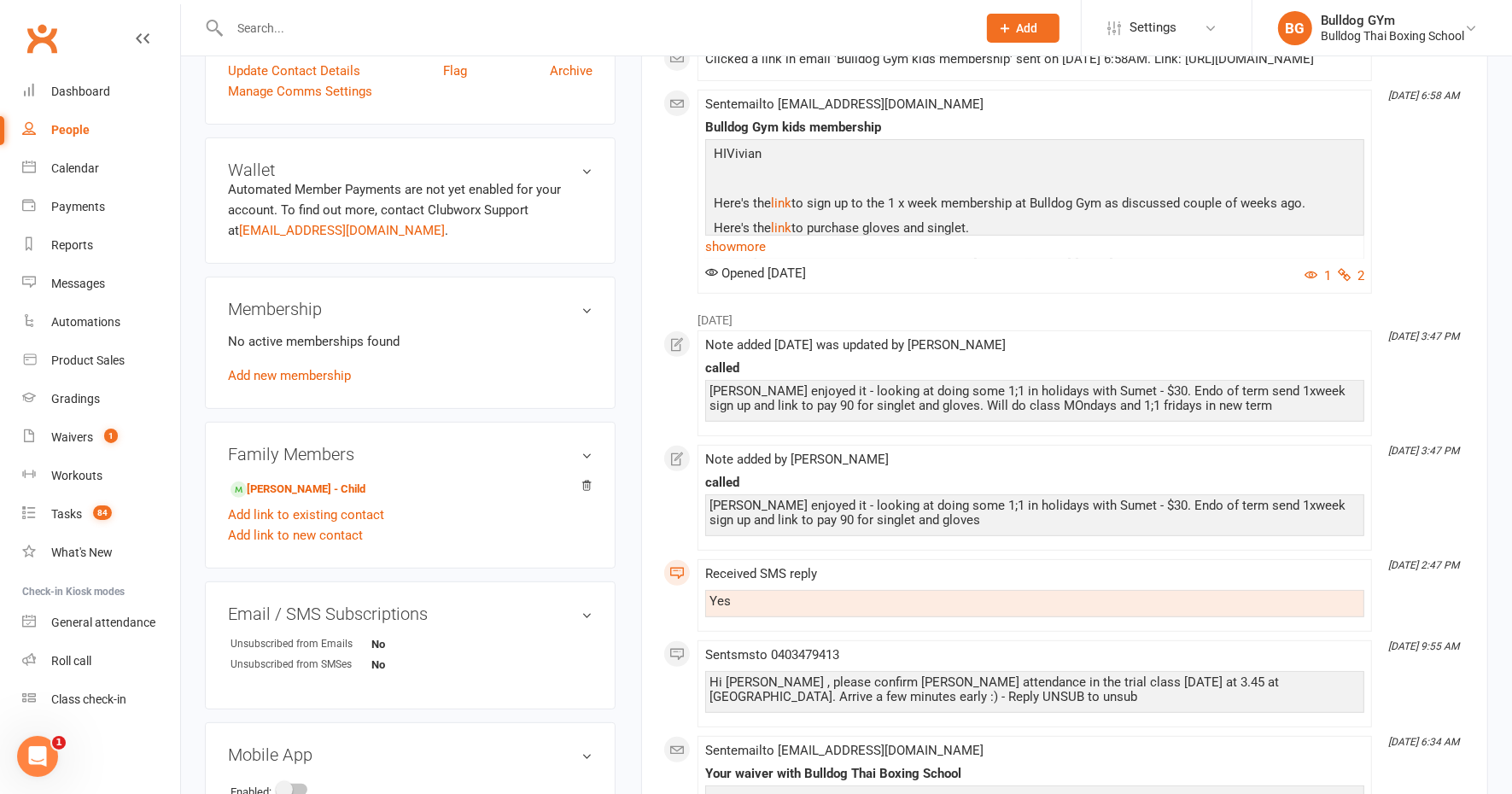
scroll to position [534, 0]
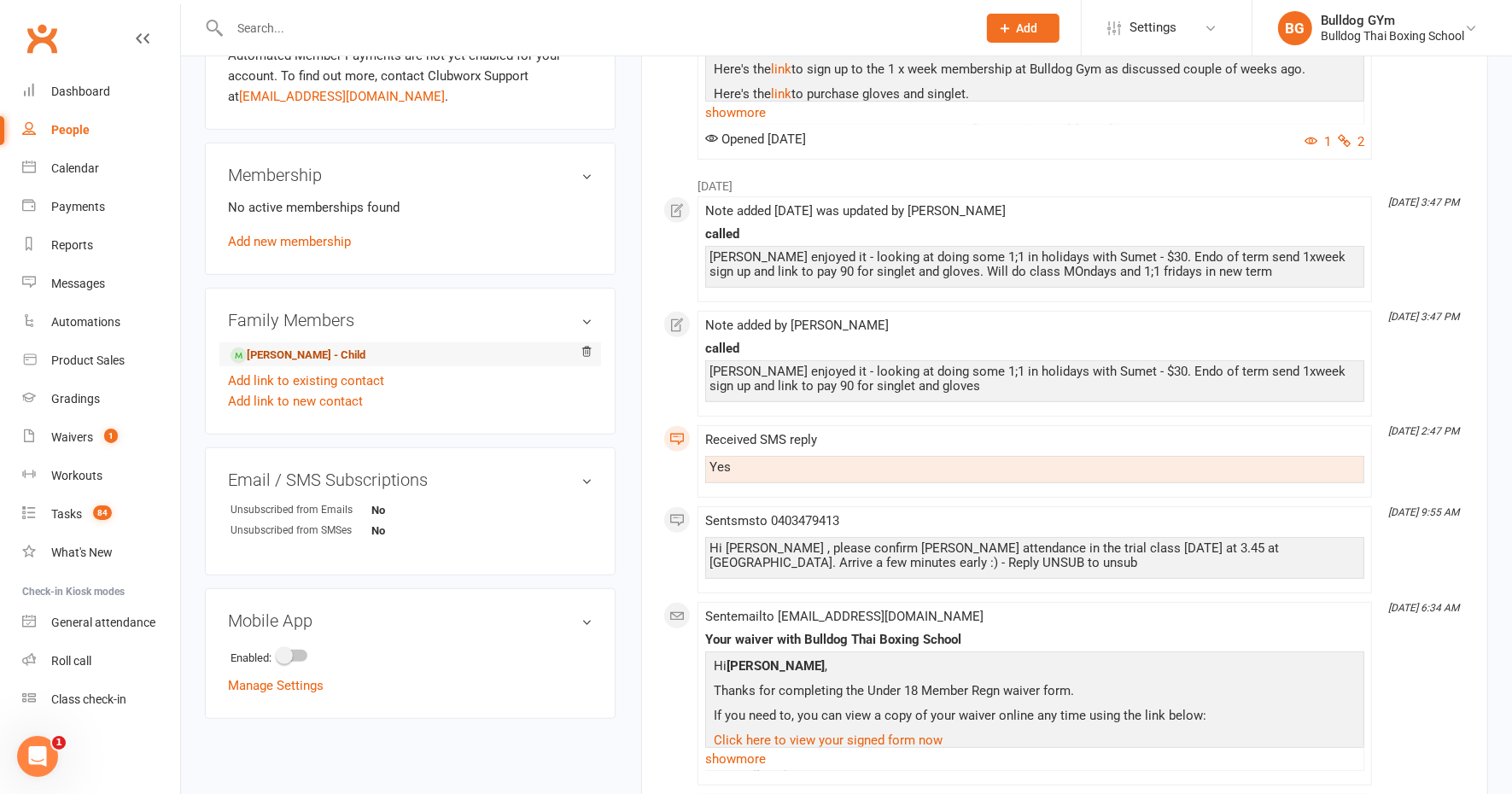
click at [284, 356] on link "[PERSON_NAME] - Child" at bounding box center [298, 356] width 135 height 18
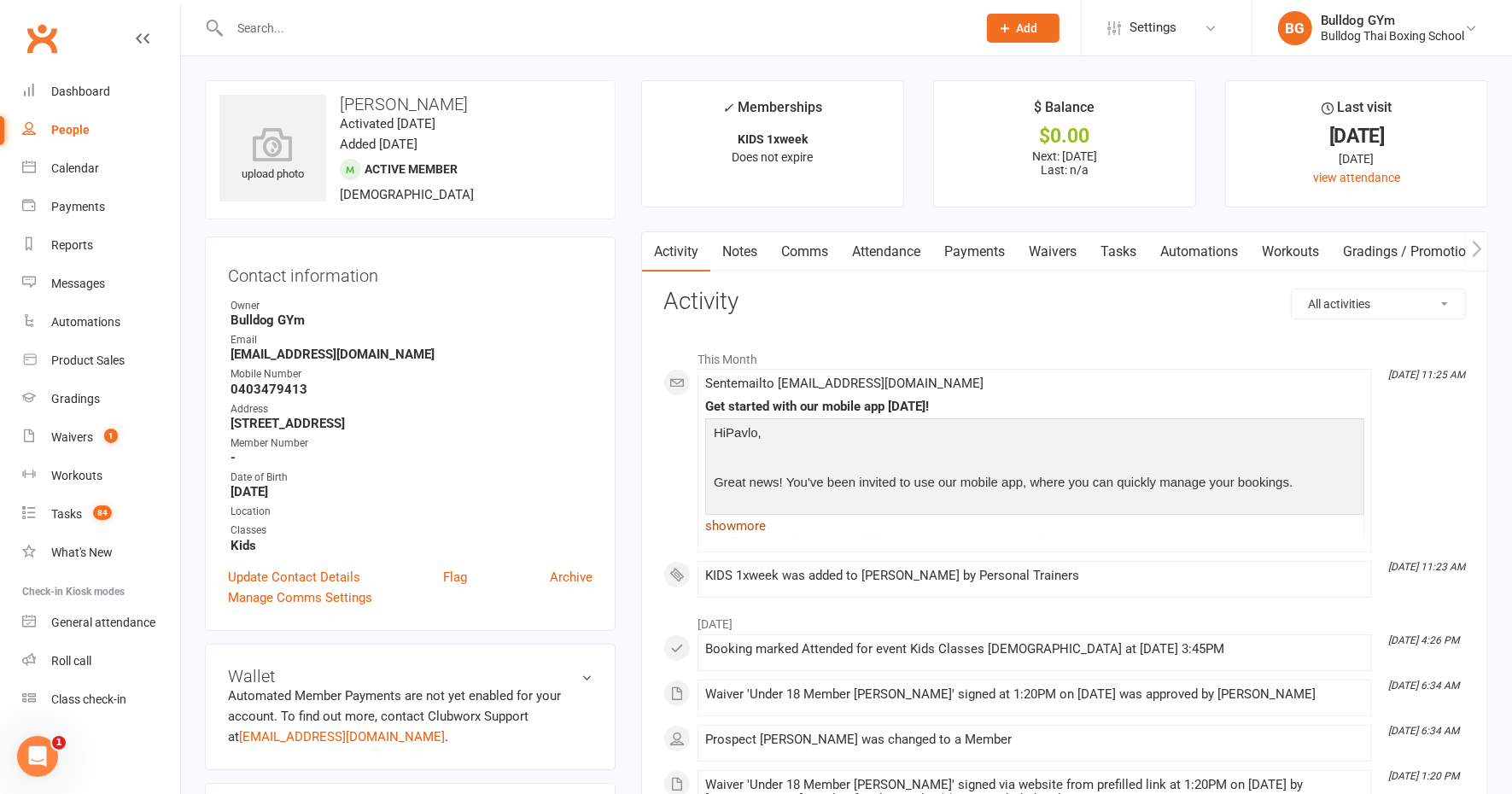
click at [748, 526] on link "show more" at bounding box center [1035, 525] width 659 height 24
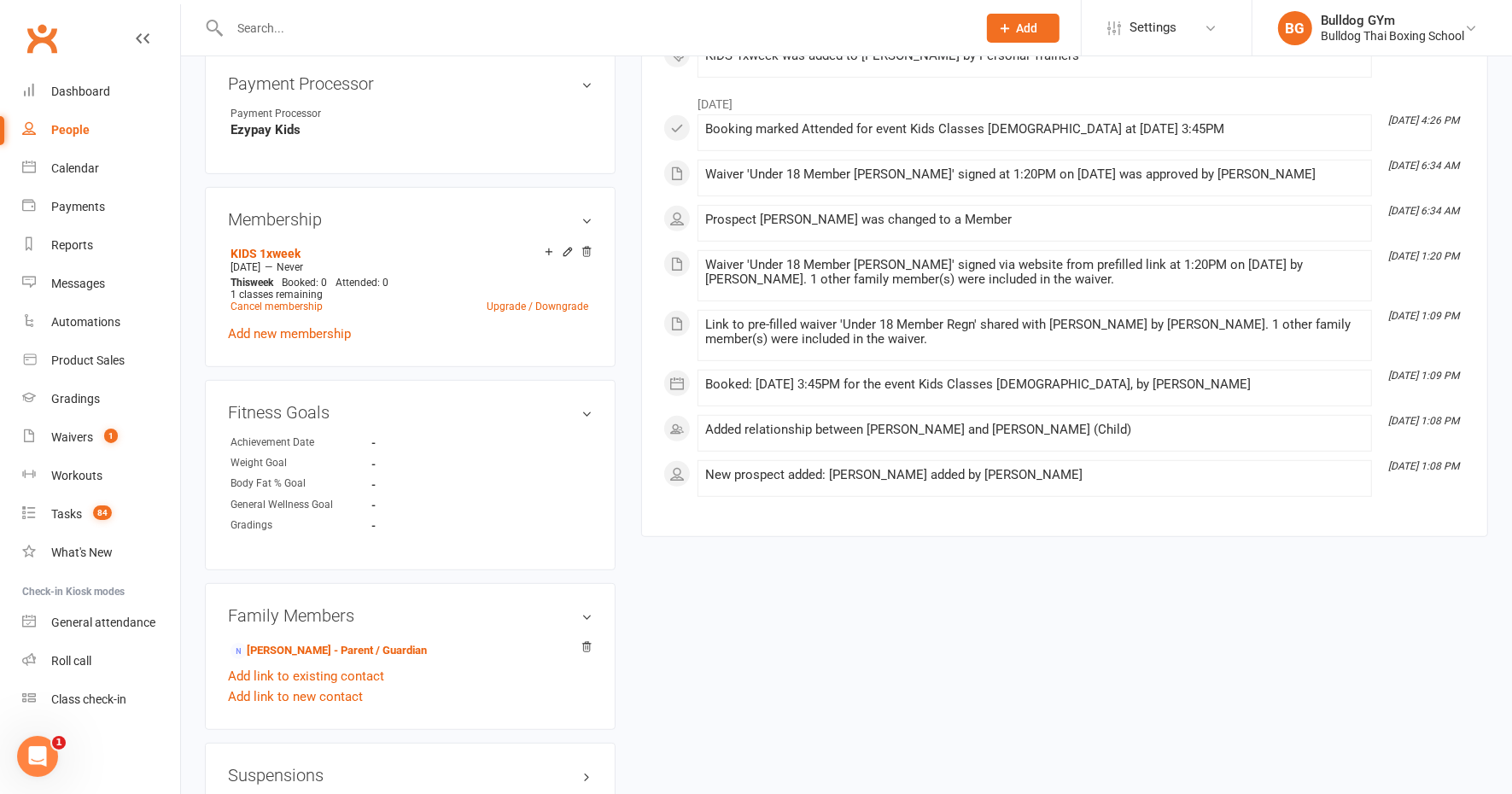
scroll to position [747, 0]
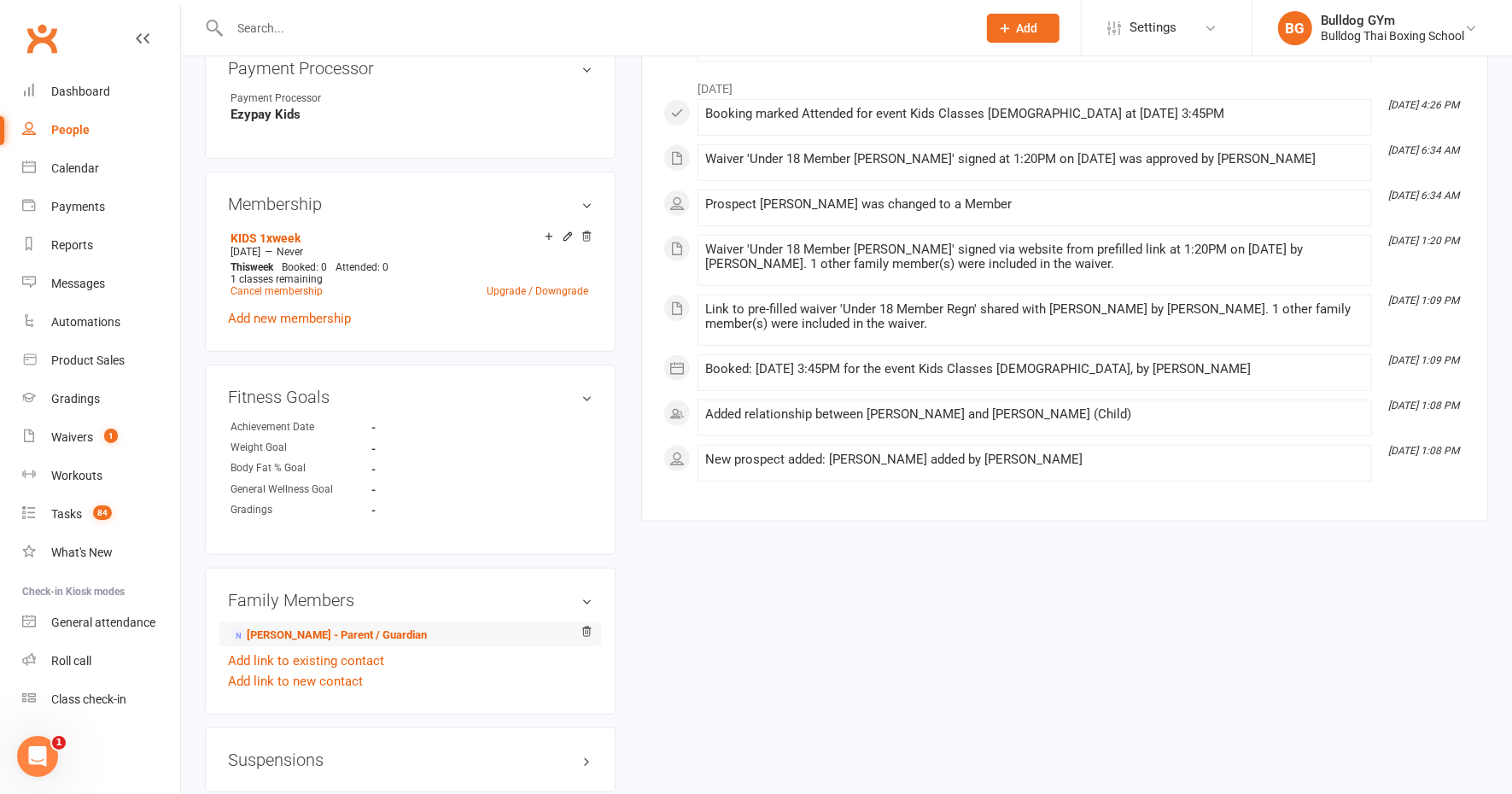
click at [327, 623] on li "[PERSON_NAME] - Parent / Guardian" at bounding box center [411, 634] width 364 height 24
click at [326, 632] on link "[PERSON_NAME] - Parent / Guardian" at bounding box center [329, 635] width 197 height 18
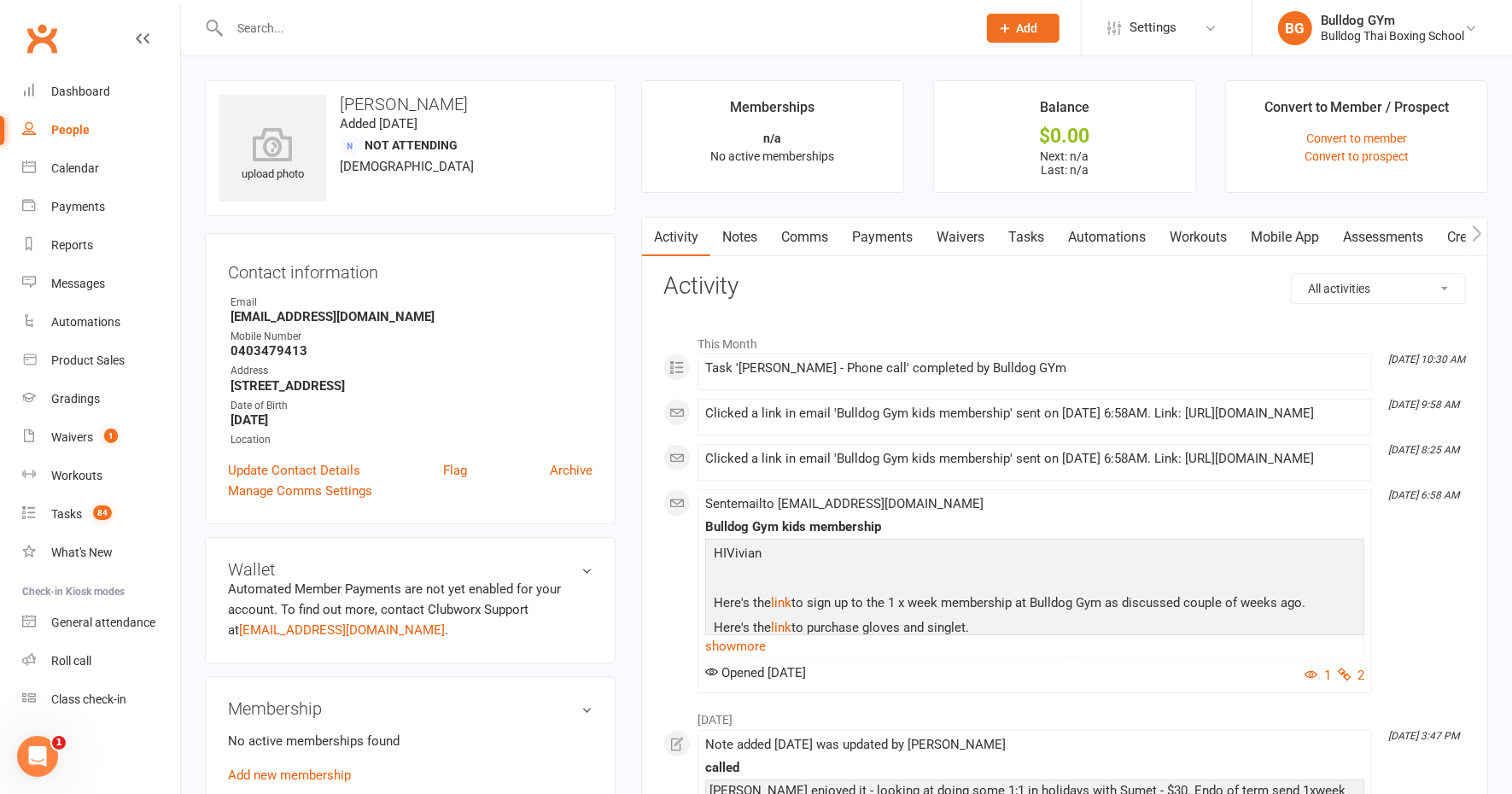
click at [743, 235] on link "Notes" at bounding box center [739, 237] width 59 height 40
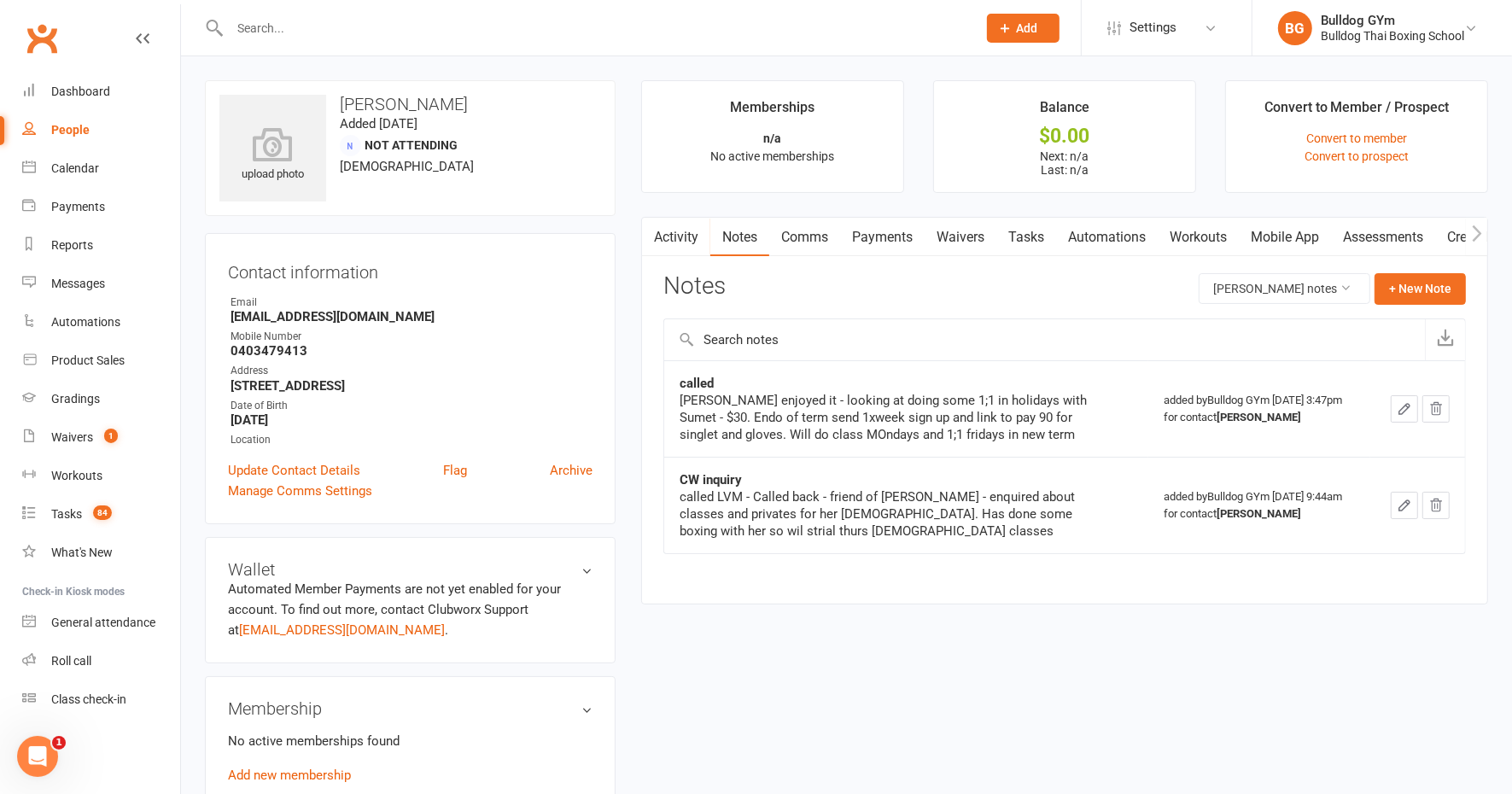
click at [828, 225] on link "Comms" at bounding box center [805, 237] width 71 height 40
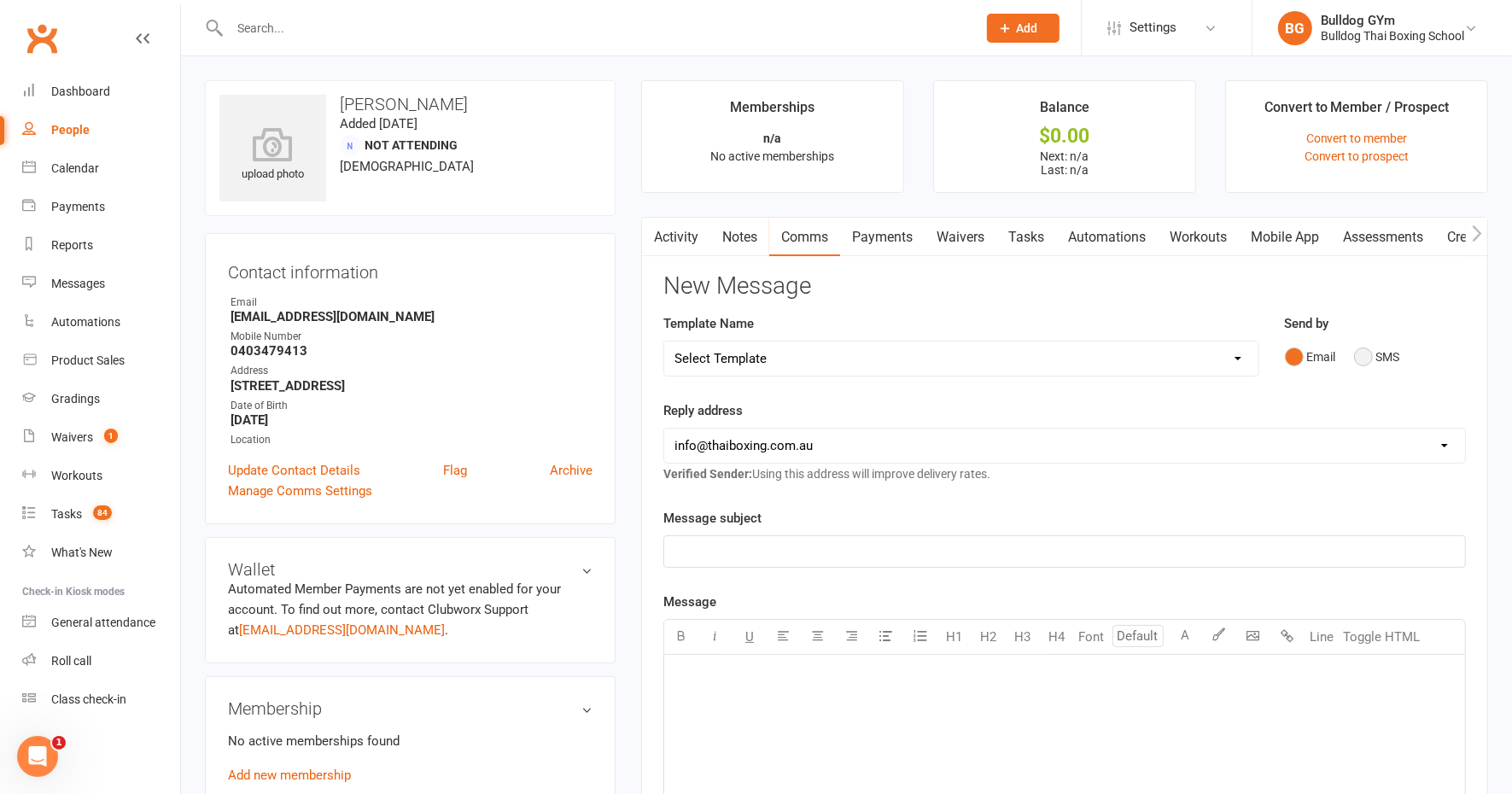
click at [1368, 353] on button "SMS" at bounding box center [1377, 357] width 46 height 33
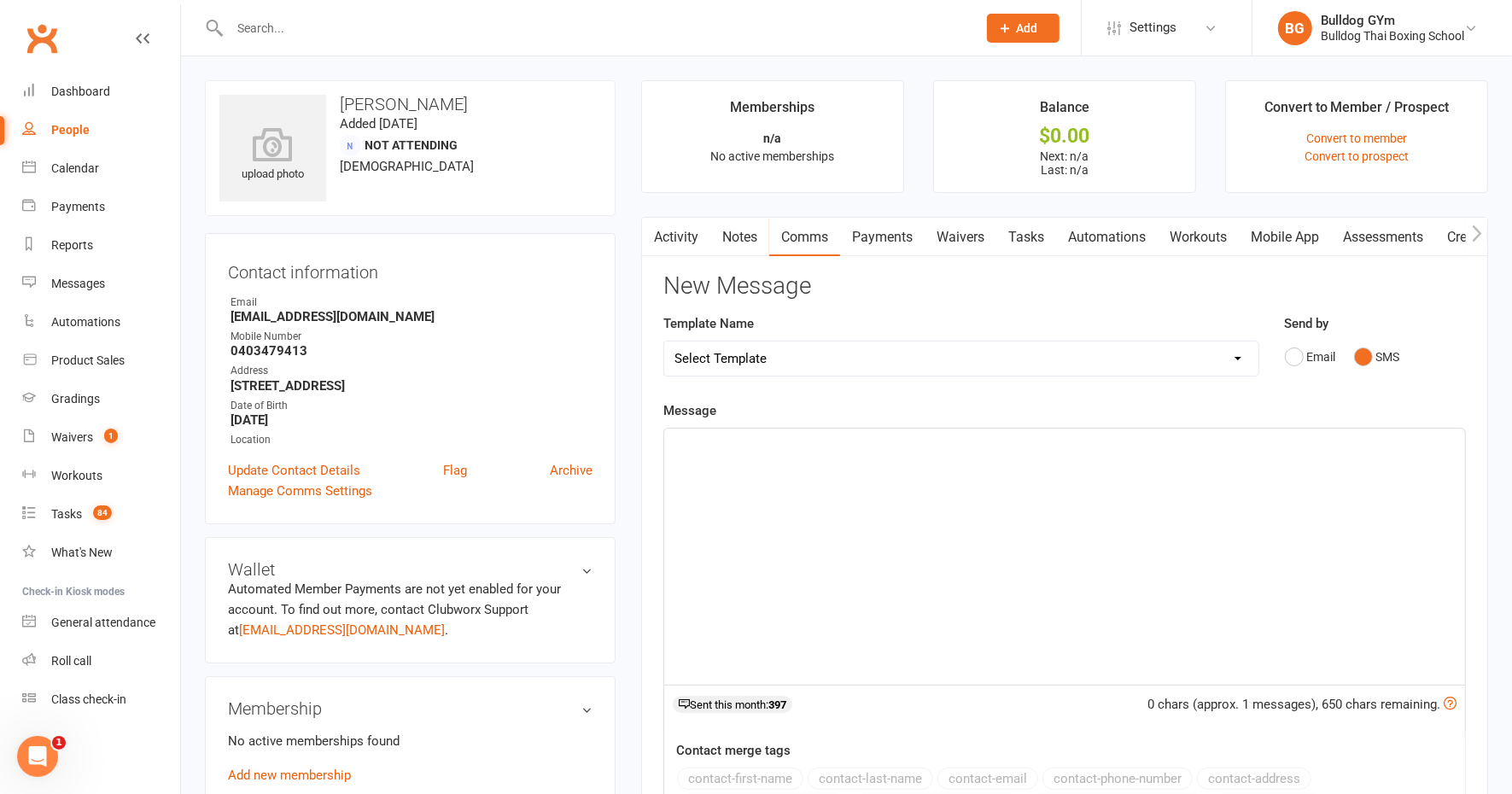
drag, startPoint x: 747, startPoint y: 476, endPoint x: 752, endPoint y: 466, distance: 11.2
click at [748, 469] on div "﻿" at bounding box center [1064, 557] width 801 height 256
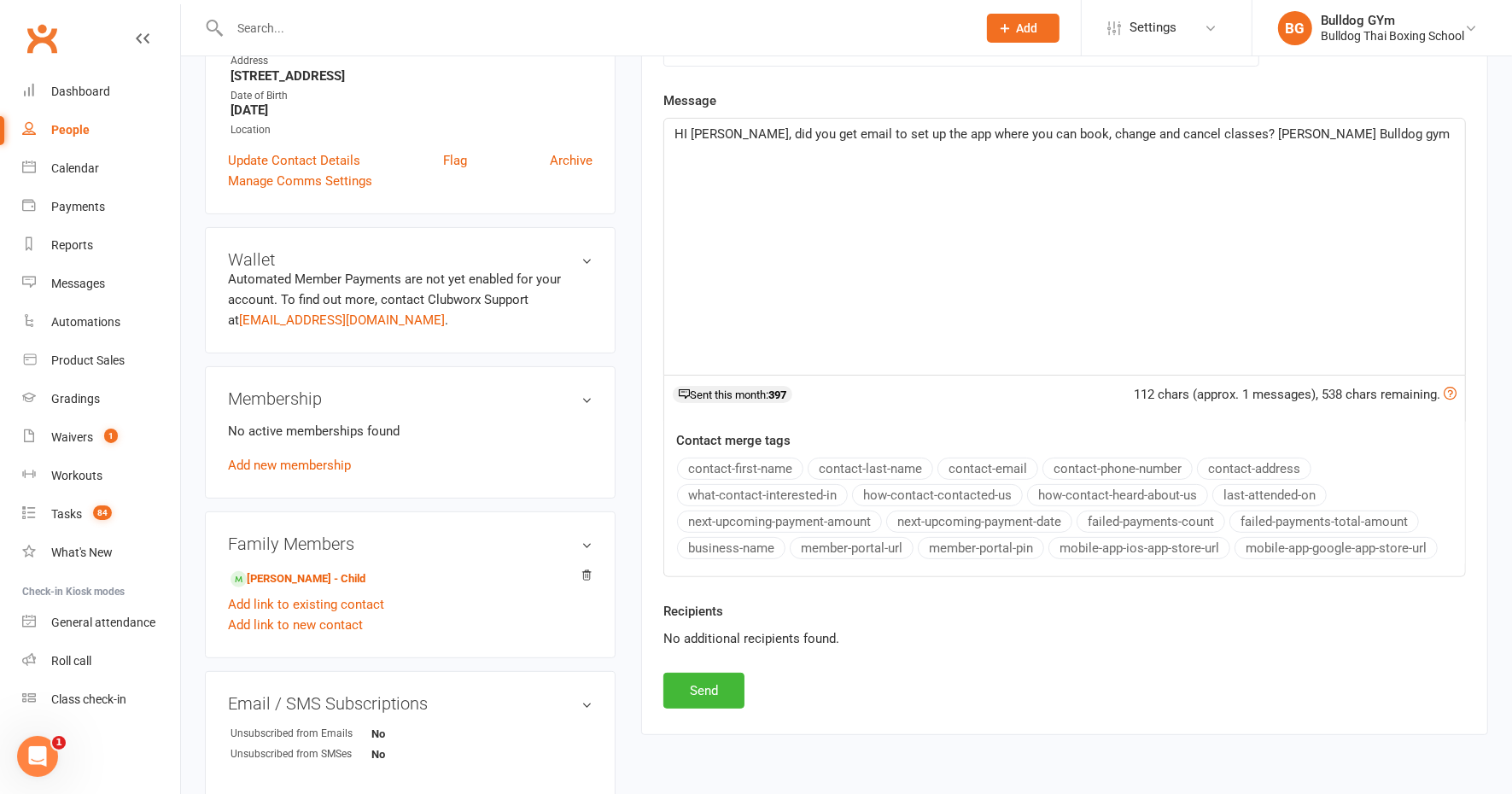
scroll to position [320, 0]
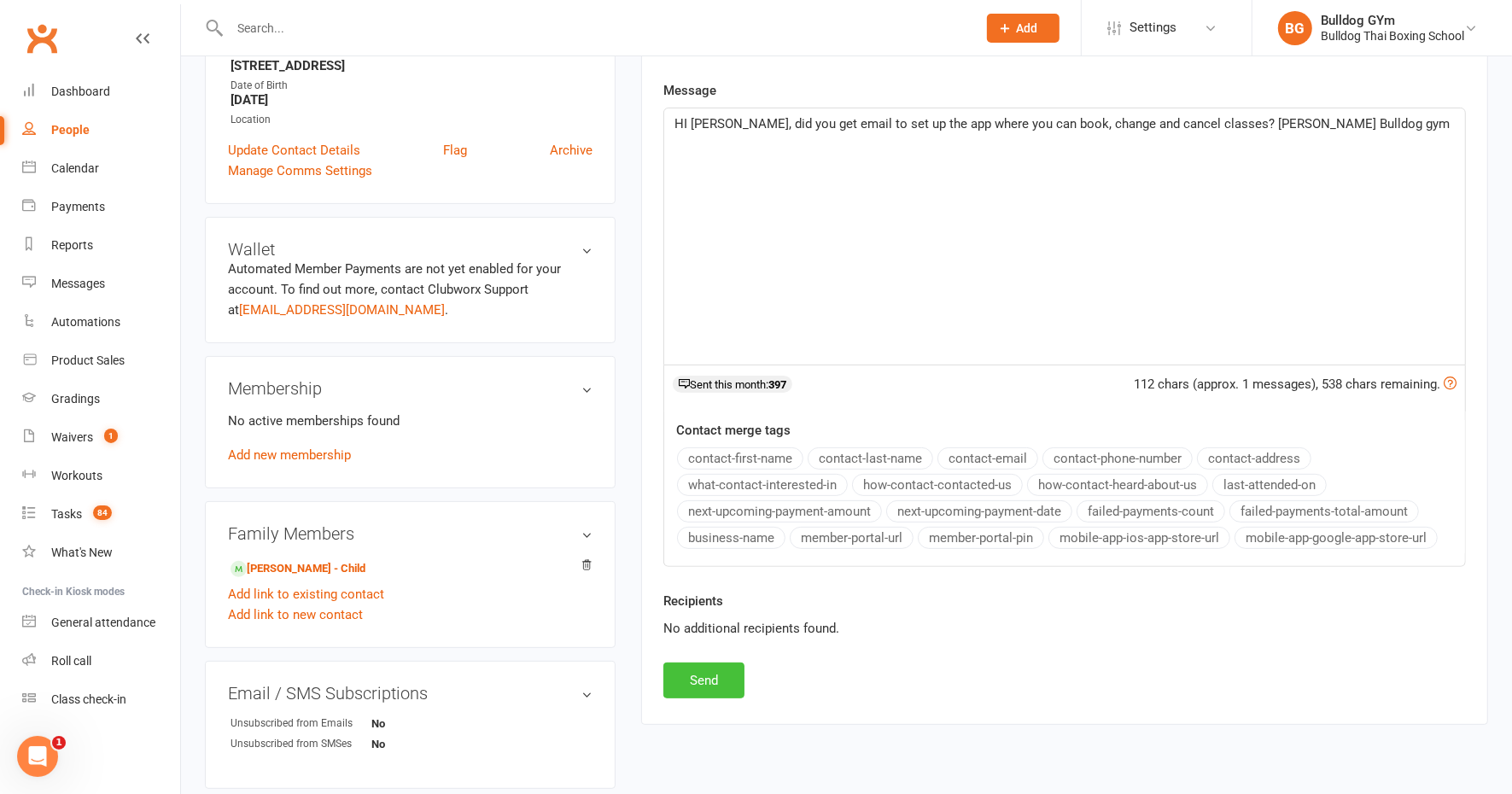
click at [719, 677] on button "Send" at bounding box center [703, 679] width 81 height 36
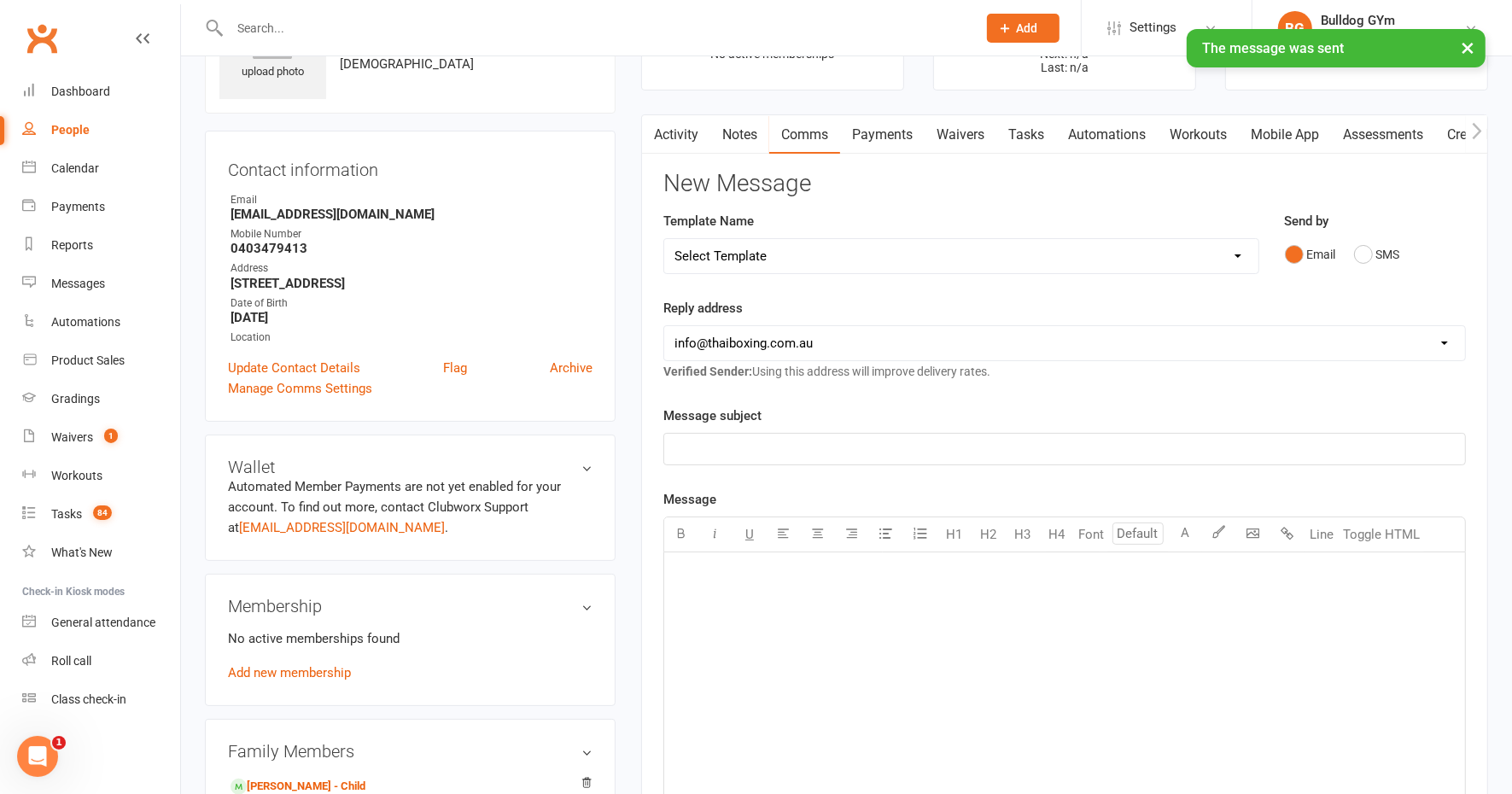
scroll to position [0, 0]
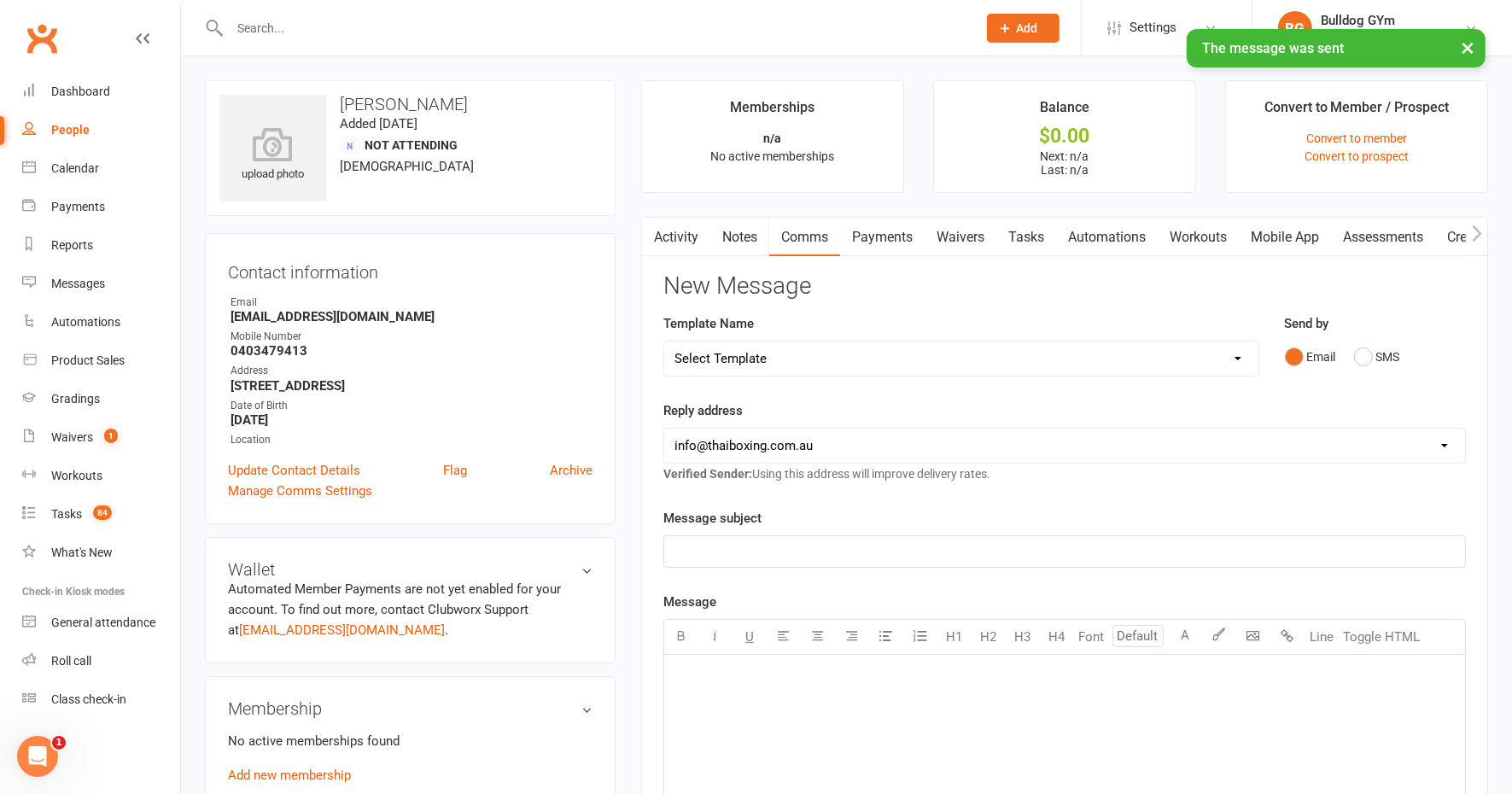
drag, startPoint x: 1033, startPoint y: 248, endPoint x: 1033, endPoint y: 230, distance: 18.0
click at [1033, 241] on link "Tasks" at bounding box center [1026, 237] width 60 height 40
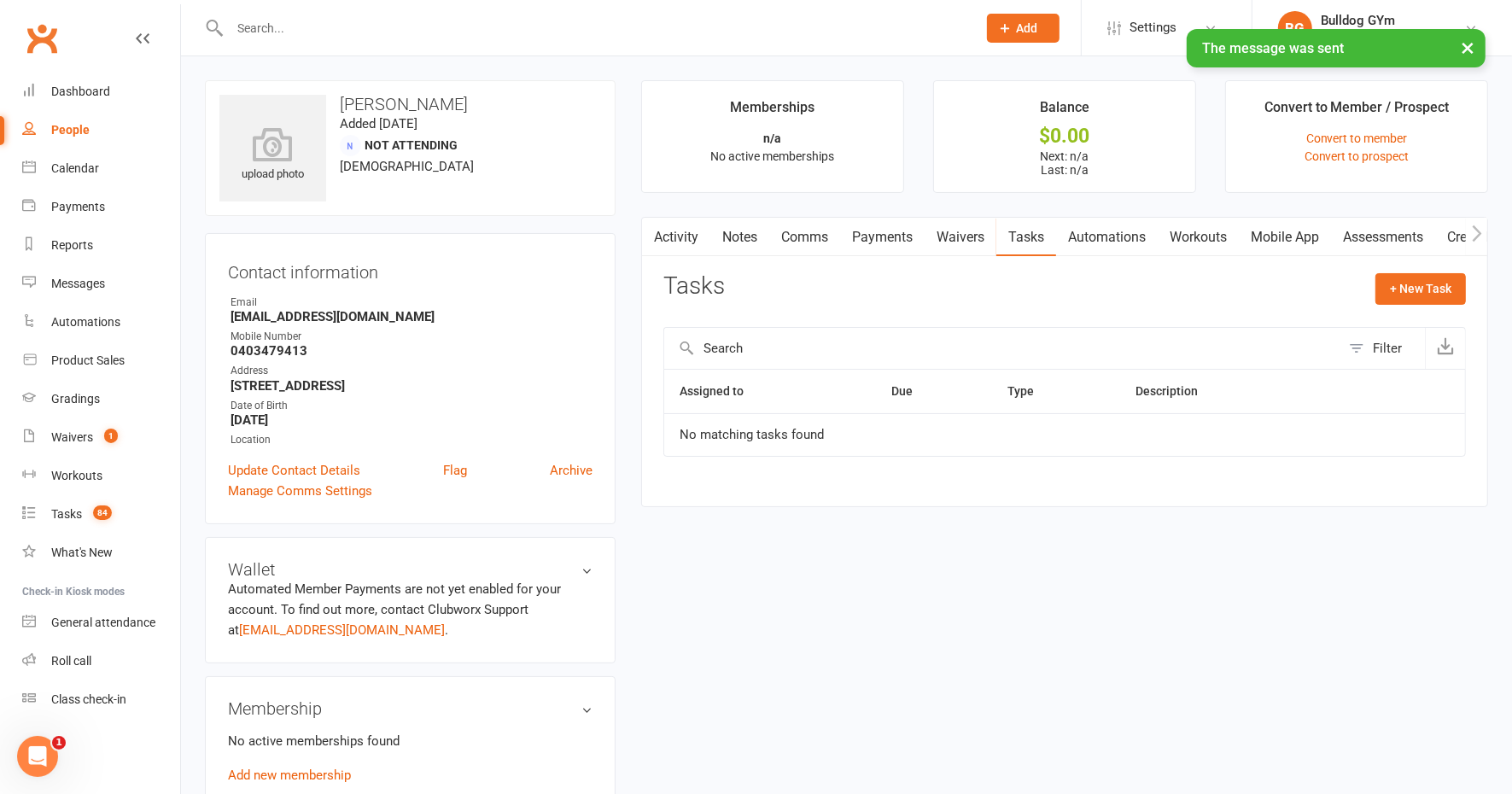
scroll to position [320, 0]
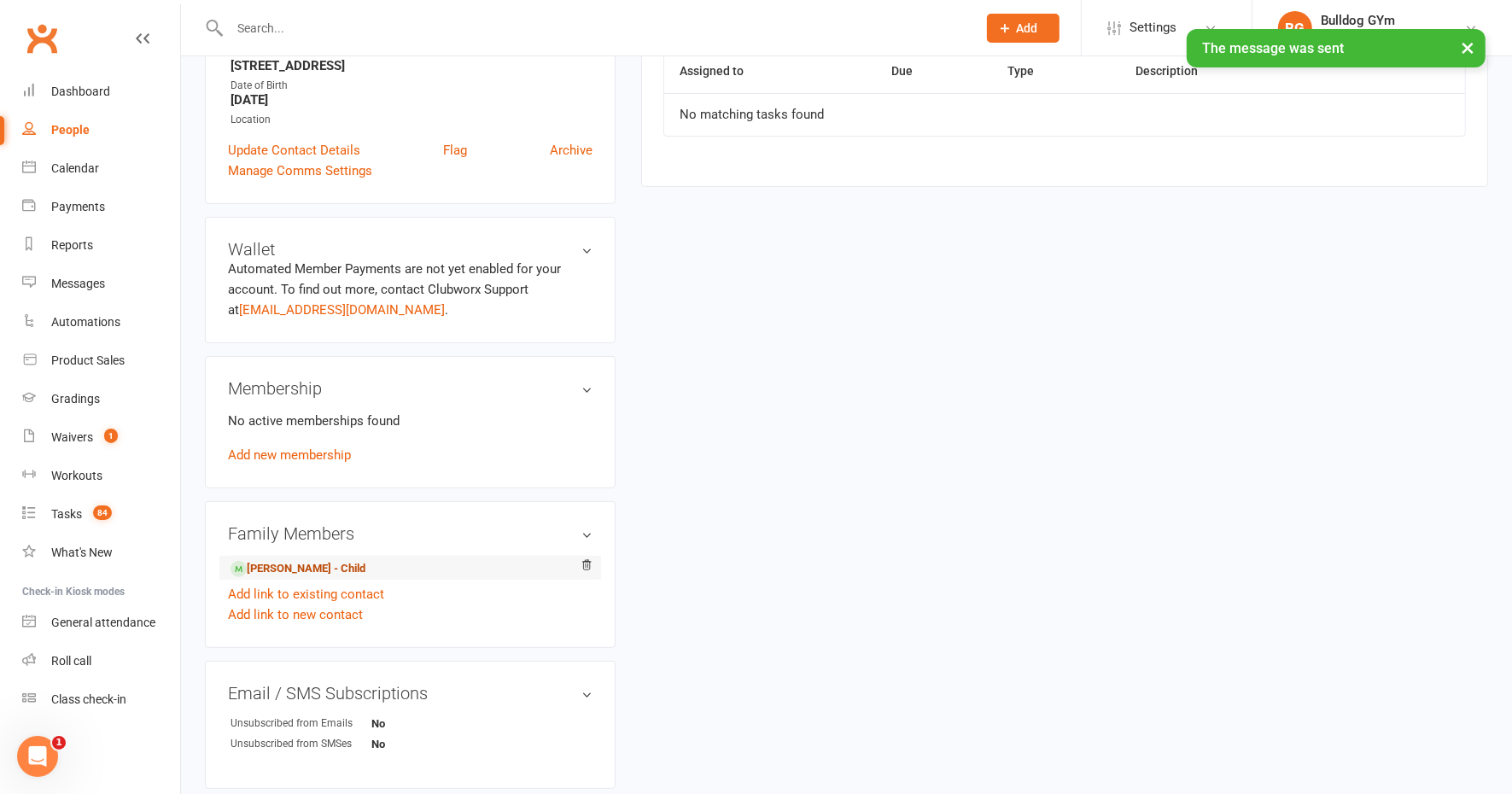
click at [316, 569] on link "[PERSON_NAME] - Child" at bounding box center [298, 569] width 135 height 18
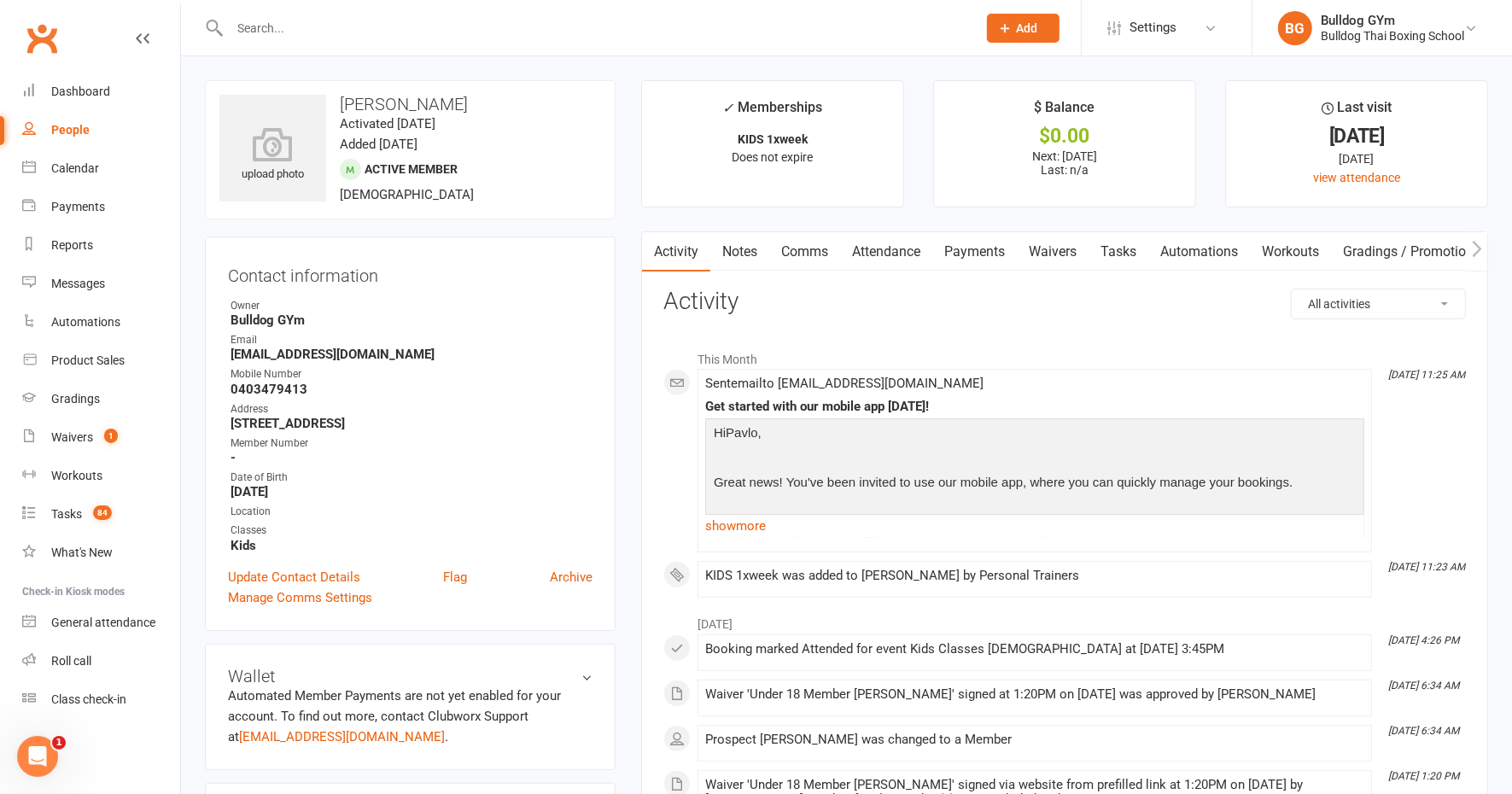
click at [1133, 251] on link "Tasks" at bounding box center [1118, 251] width 60 height 40
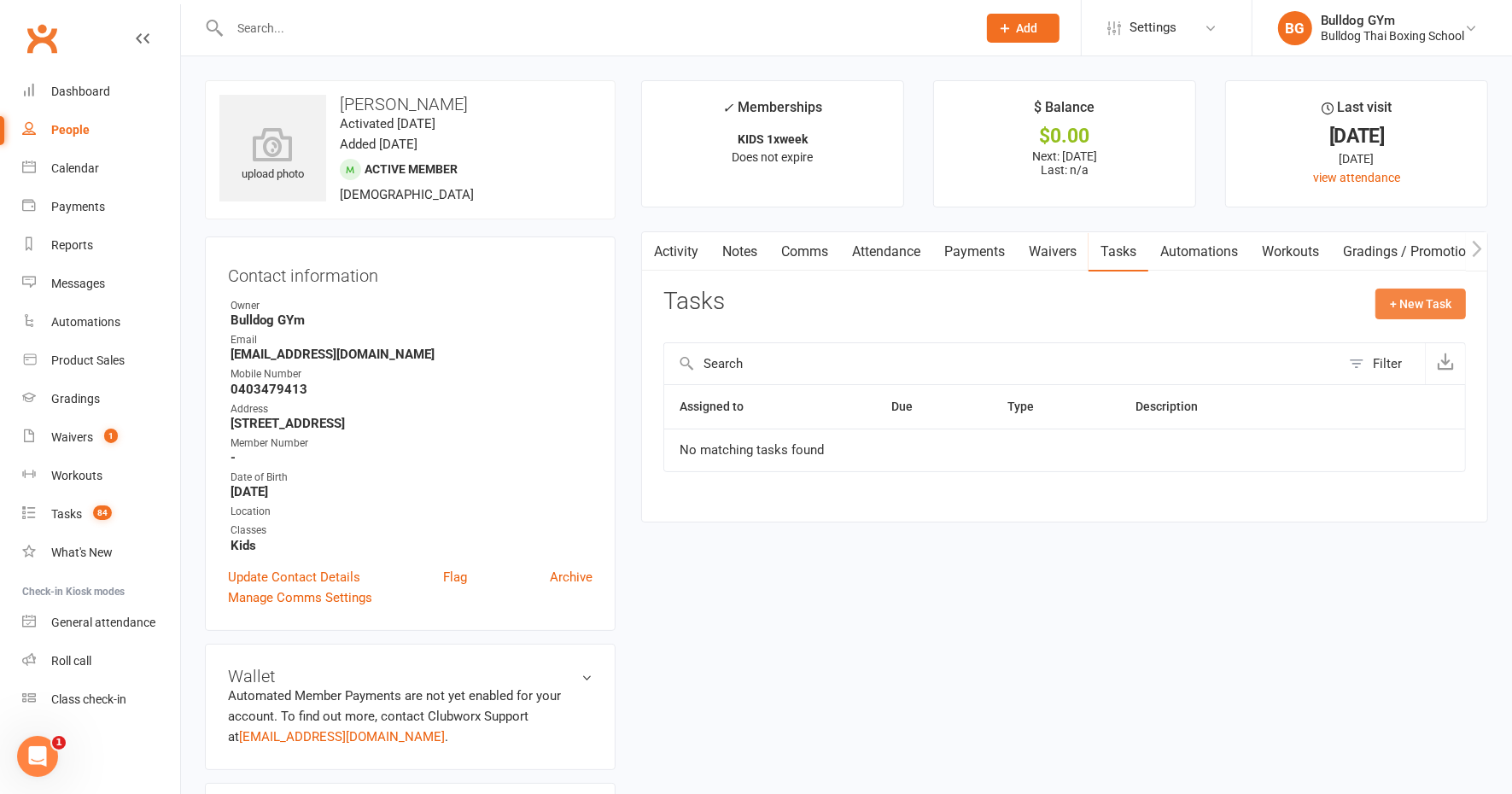
click at [1426, 296] on button "+ New Task" at bounding box center [1420, 304] width 91 height 31
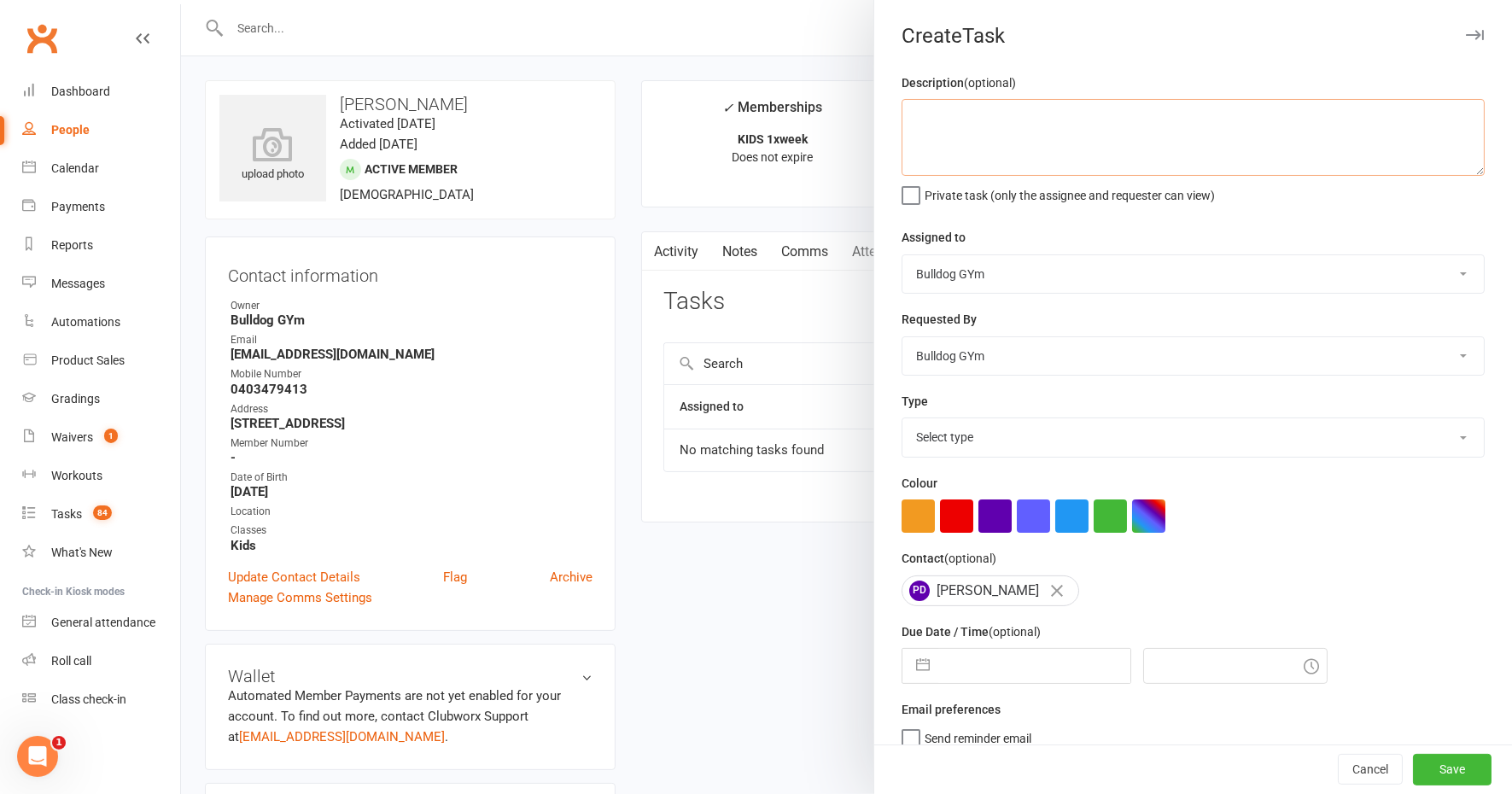
click at [1021, 122] on textarea at bounding box center [1192, 138] width 583 height 77
click at [943, 446] on select "Select type Action E-mail Meeting Phone call Text Add new task type" at bounding box center [1192, 437] width 581 height 38
click at [902, 418] on select "Select type Action E-mail Meeting Phone call Text Add new task type" at bounding box center [1192, 437] width 581 height 38
click at [973, 660] on input "text" at bounding box center [1034, 665] width 192 height 34
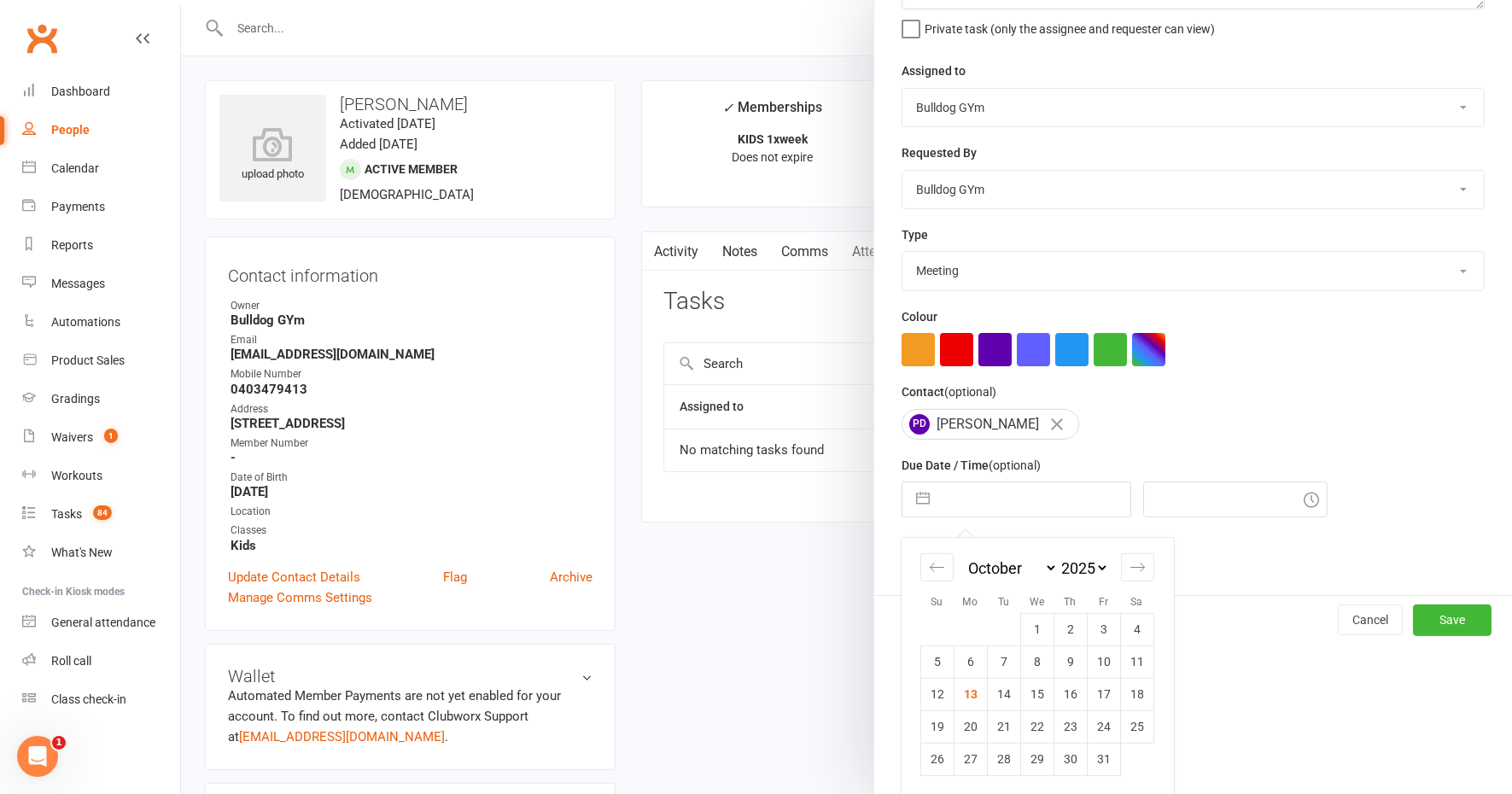
drag, startPoint x: 1060, startPoint y: 694, endPoint x: 1068, endPoint y: 699, distance: 9.4
click at [1062, 694] on td "16" at bounding box center [1070, 694] width 34 height 33
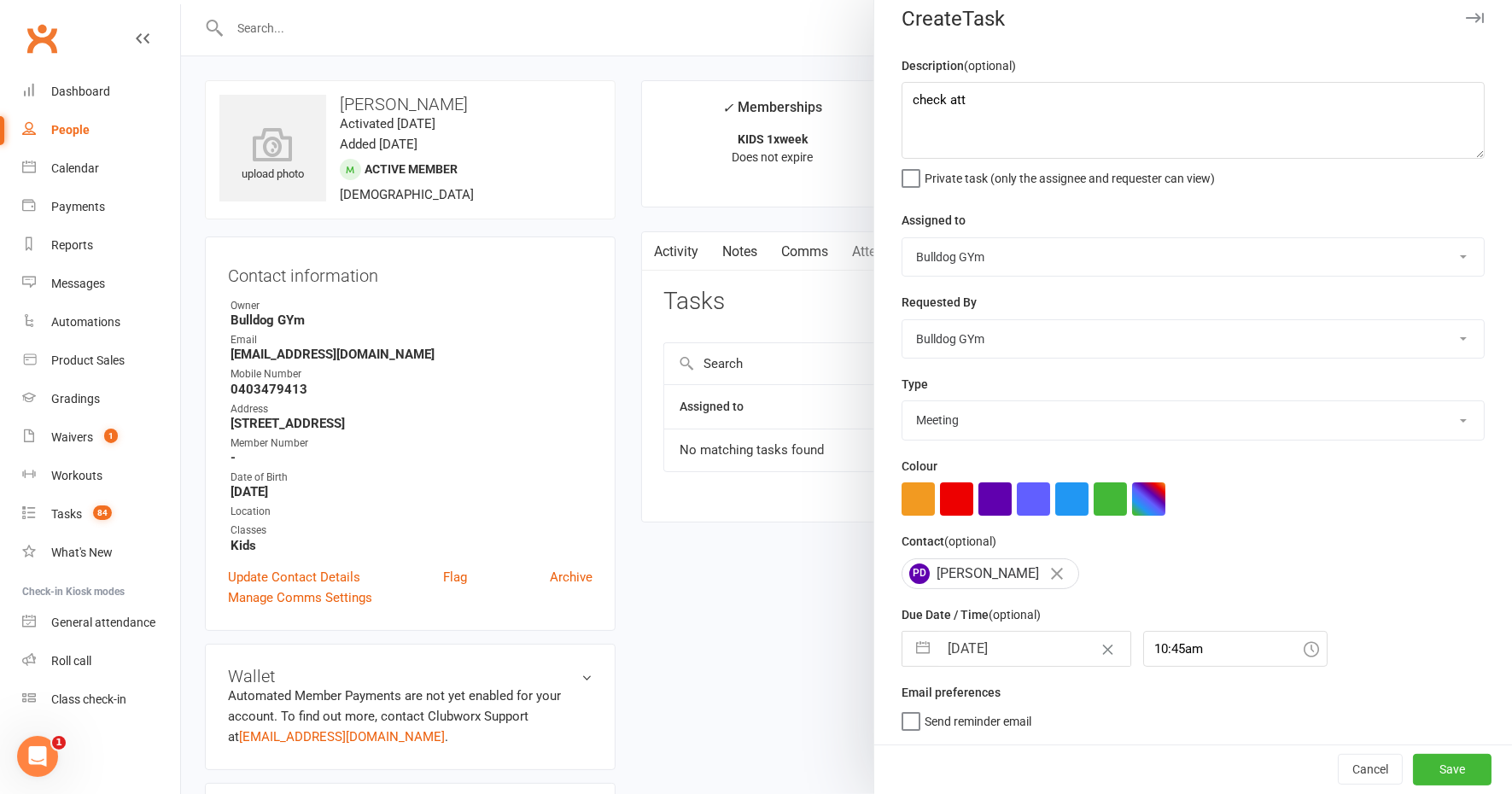
scroll to position [13, 0]
drag, startPoint x: 1404, startPoint y: 770, endPoint x: 1398, endPoint y: 760, distance: 11.7
click at [1413, 770] on button "Save" at bounding box center [1451, 770] width 78 height 31
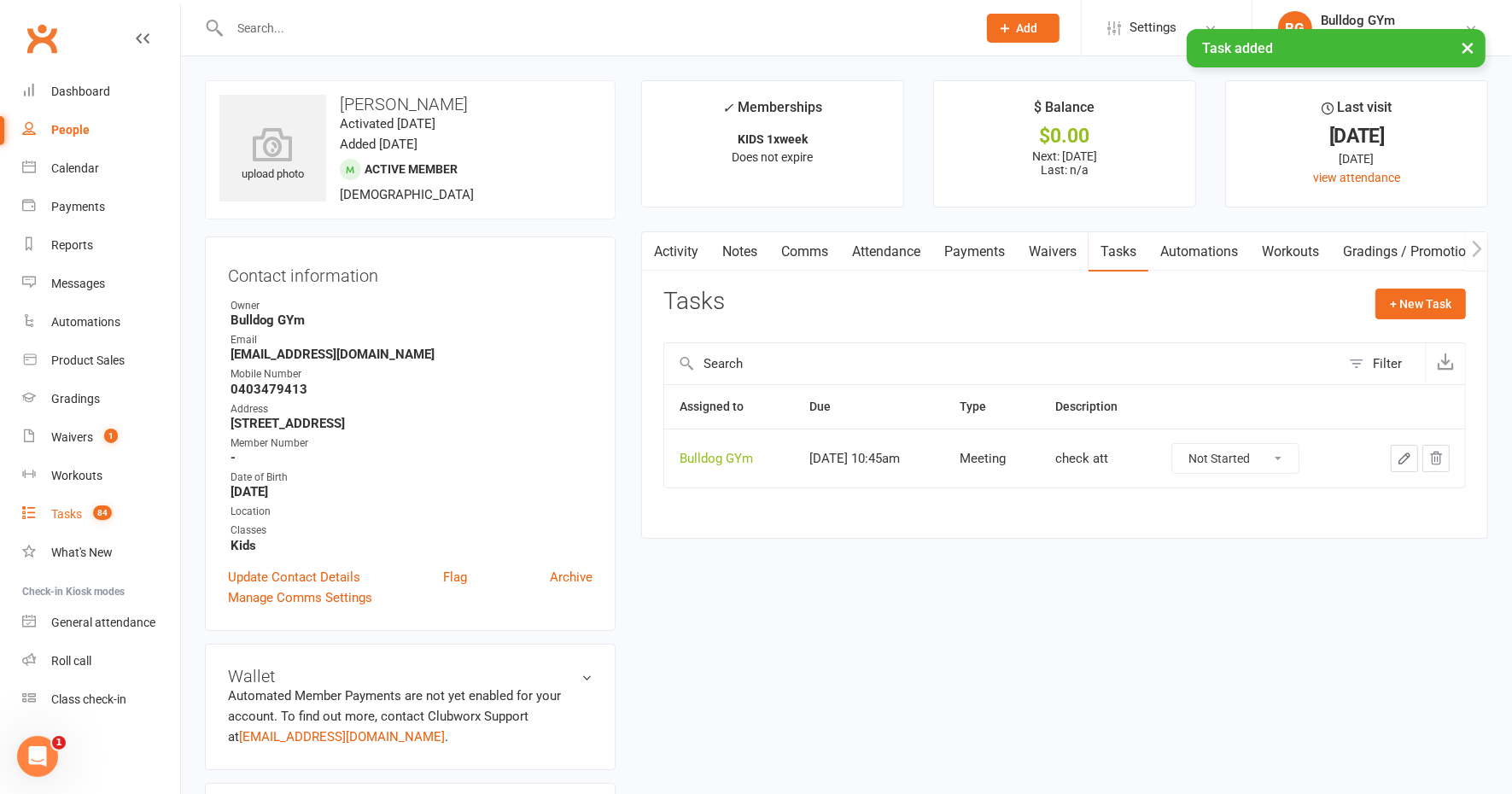
click at [74, 512] on div "Tasks" at bounding box center [66, 514] width 31 height 13
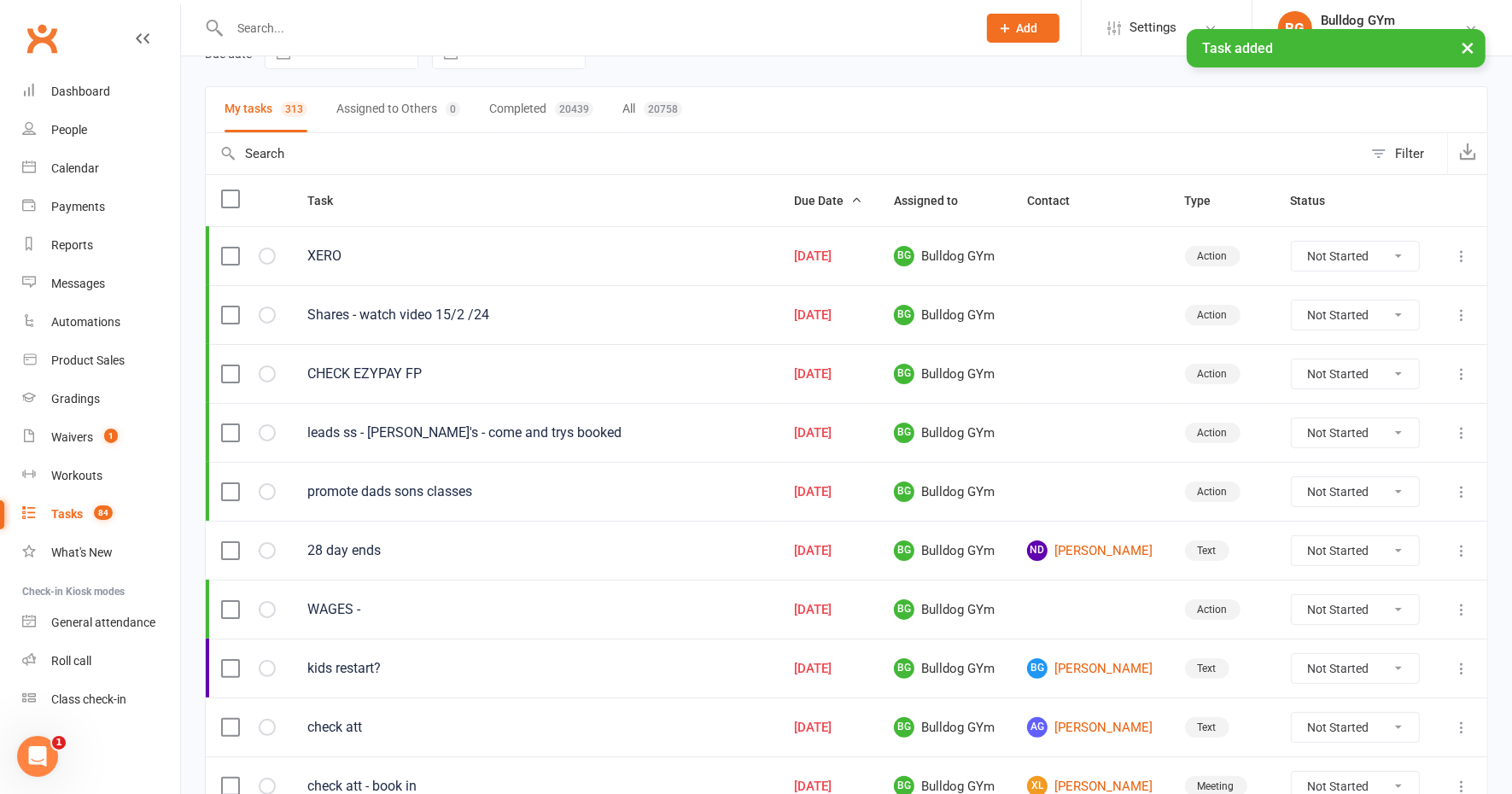
scroll to position [213, 0]
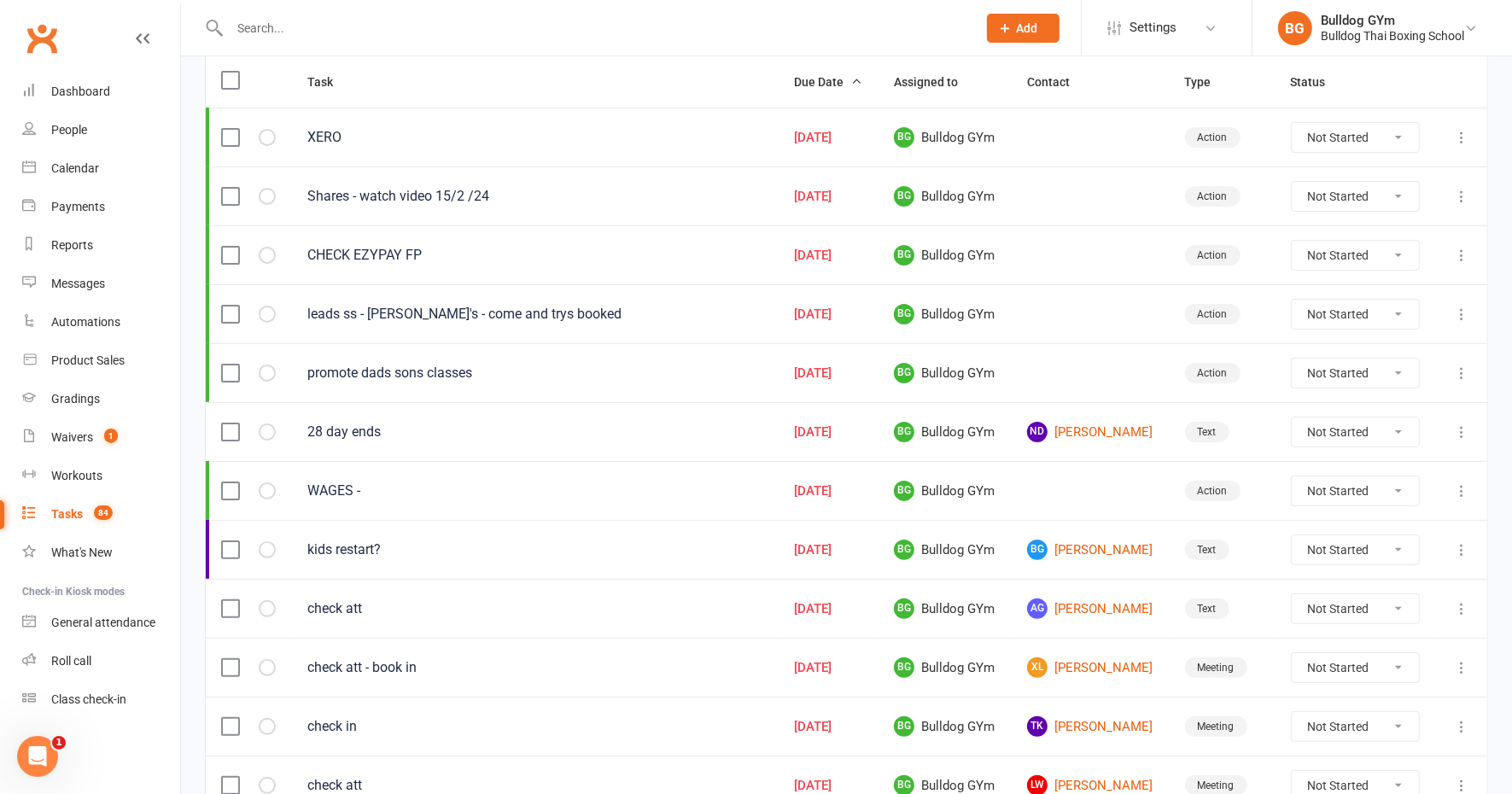
click at [328, 487] on div "WAGES -" at bounding box center [535, 491] width 456 height 17
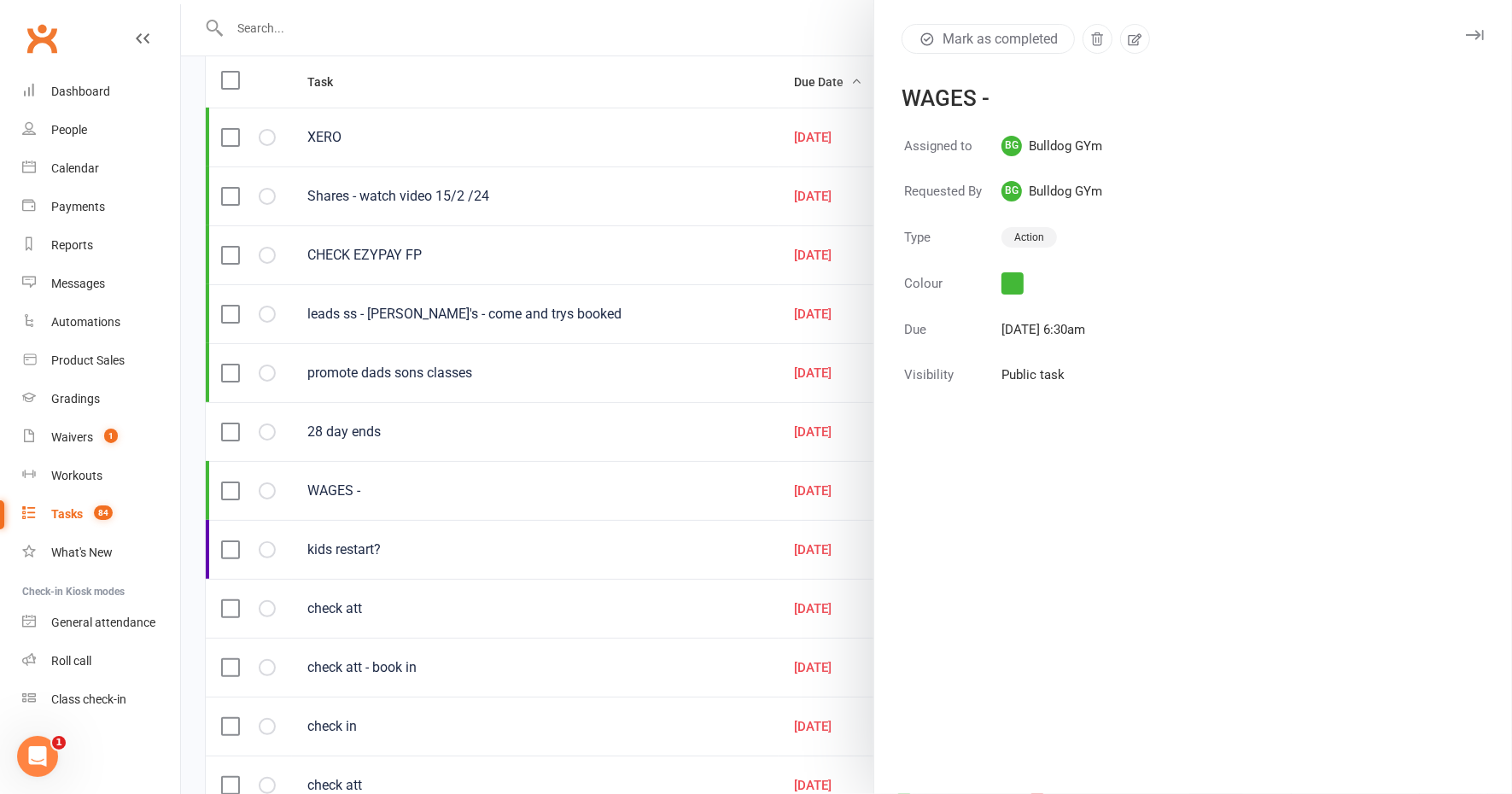
click at [329, 487] on div at bounding box center [846, 397] width 1331 height 794
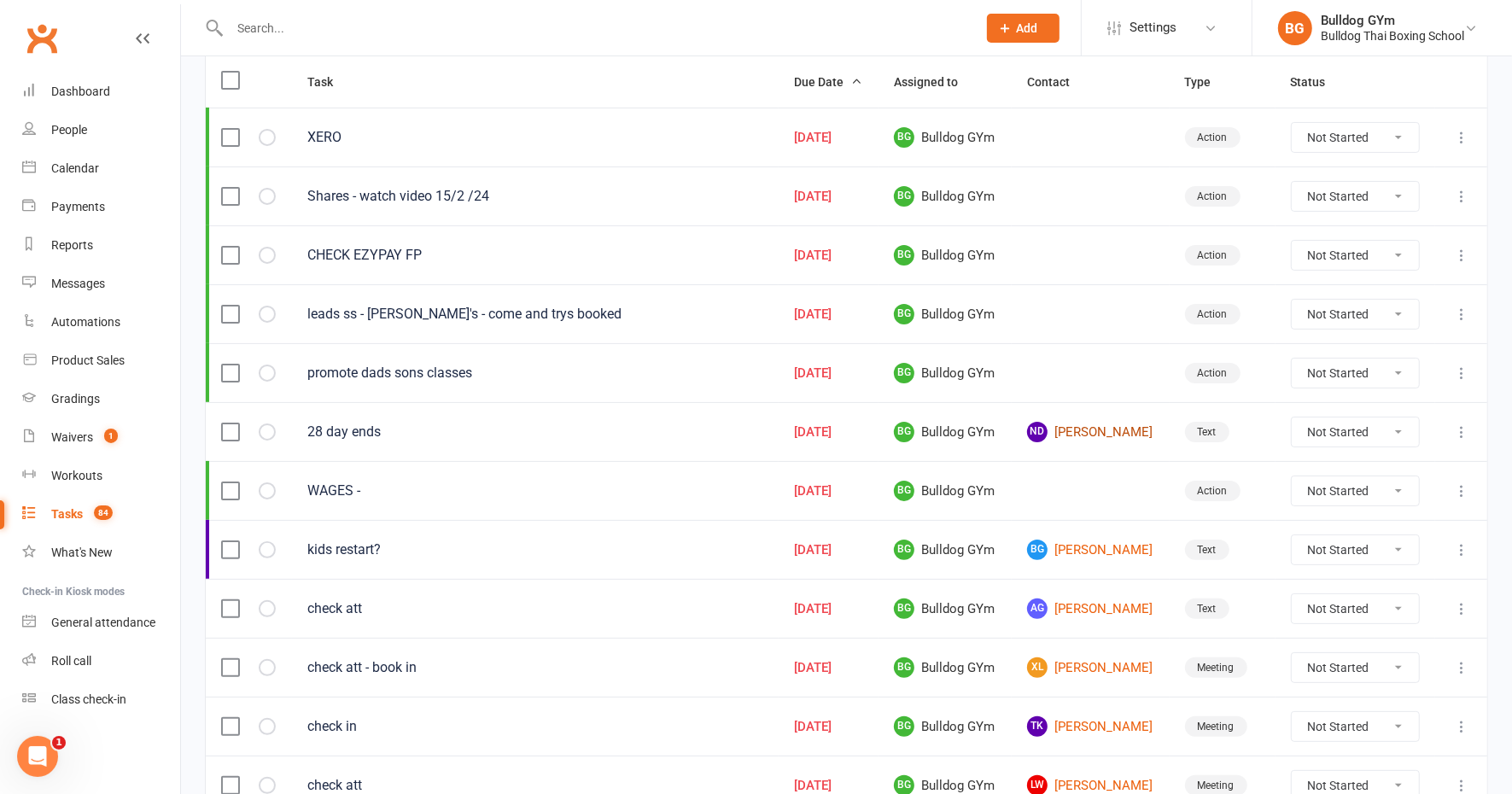
click at [1074, 425] on link "ND [PERSON_NAME]" at bounding box center [1091, 432] width 127 height 20
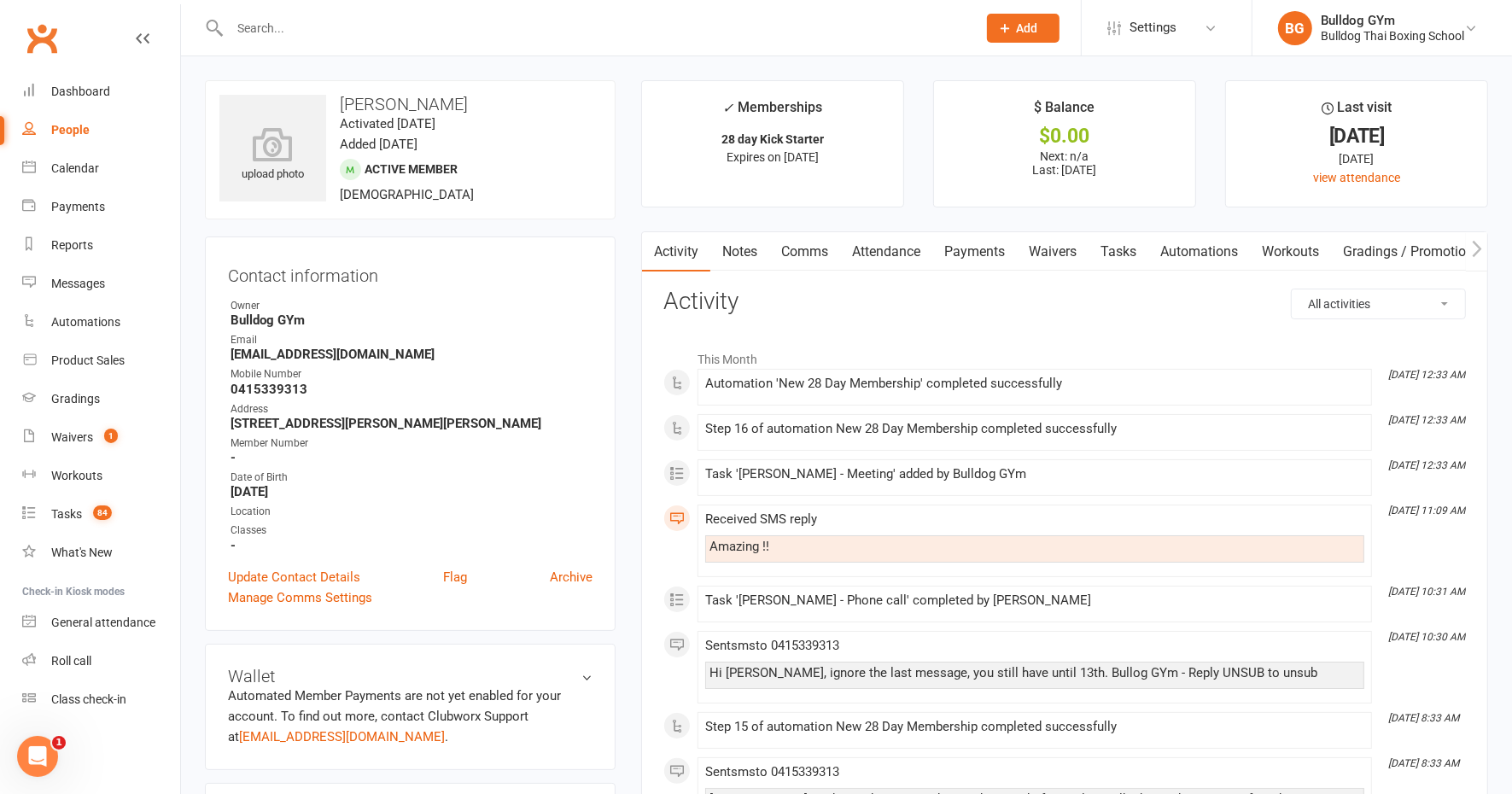
click at [1130, 252] on link "Tasks" at bounding box center [1118, 251] width 60 height 40
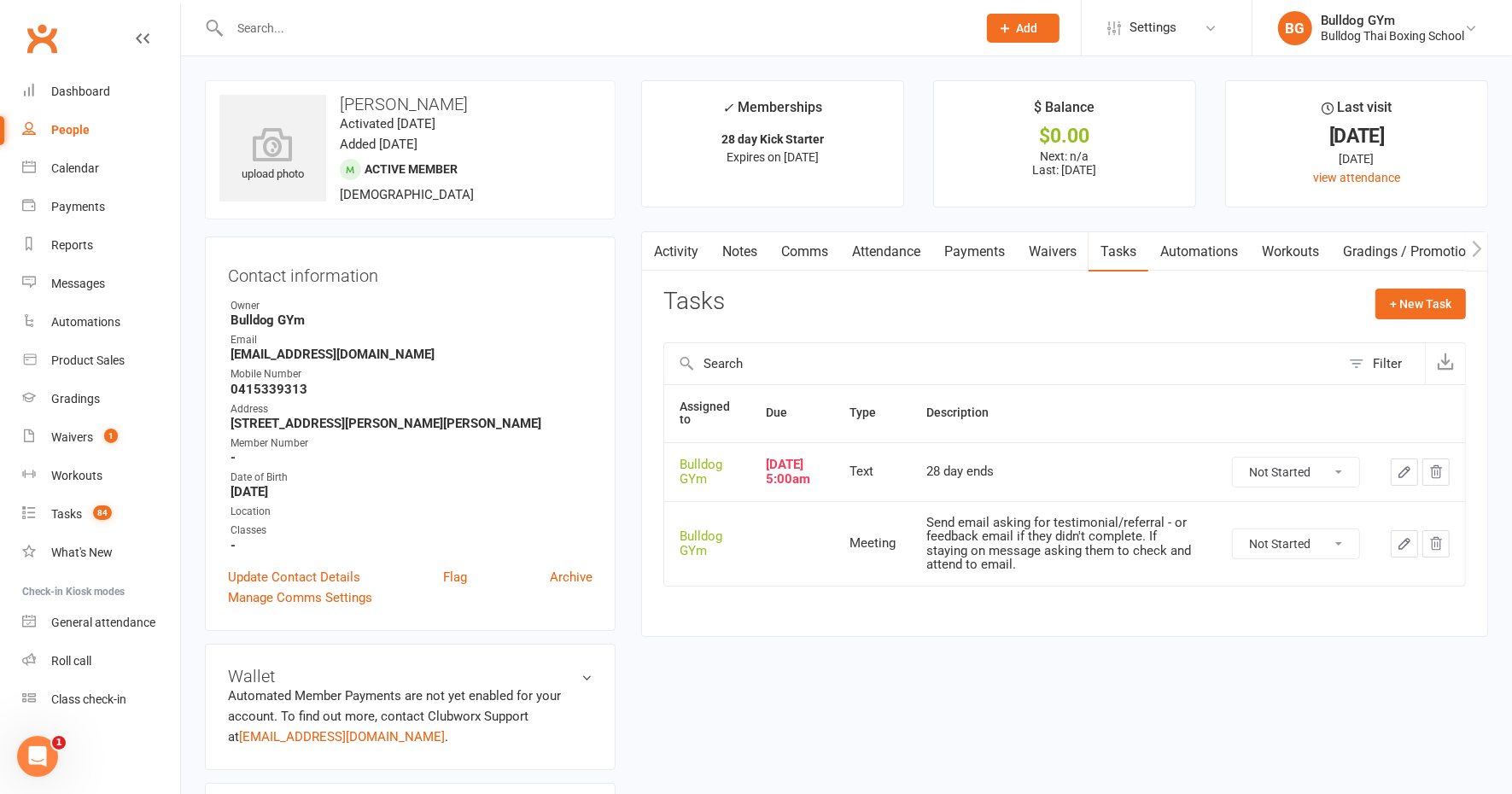
click at [1405, 551] on icon "button" at bounding box center [1404, 543] width 15 height 15
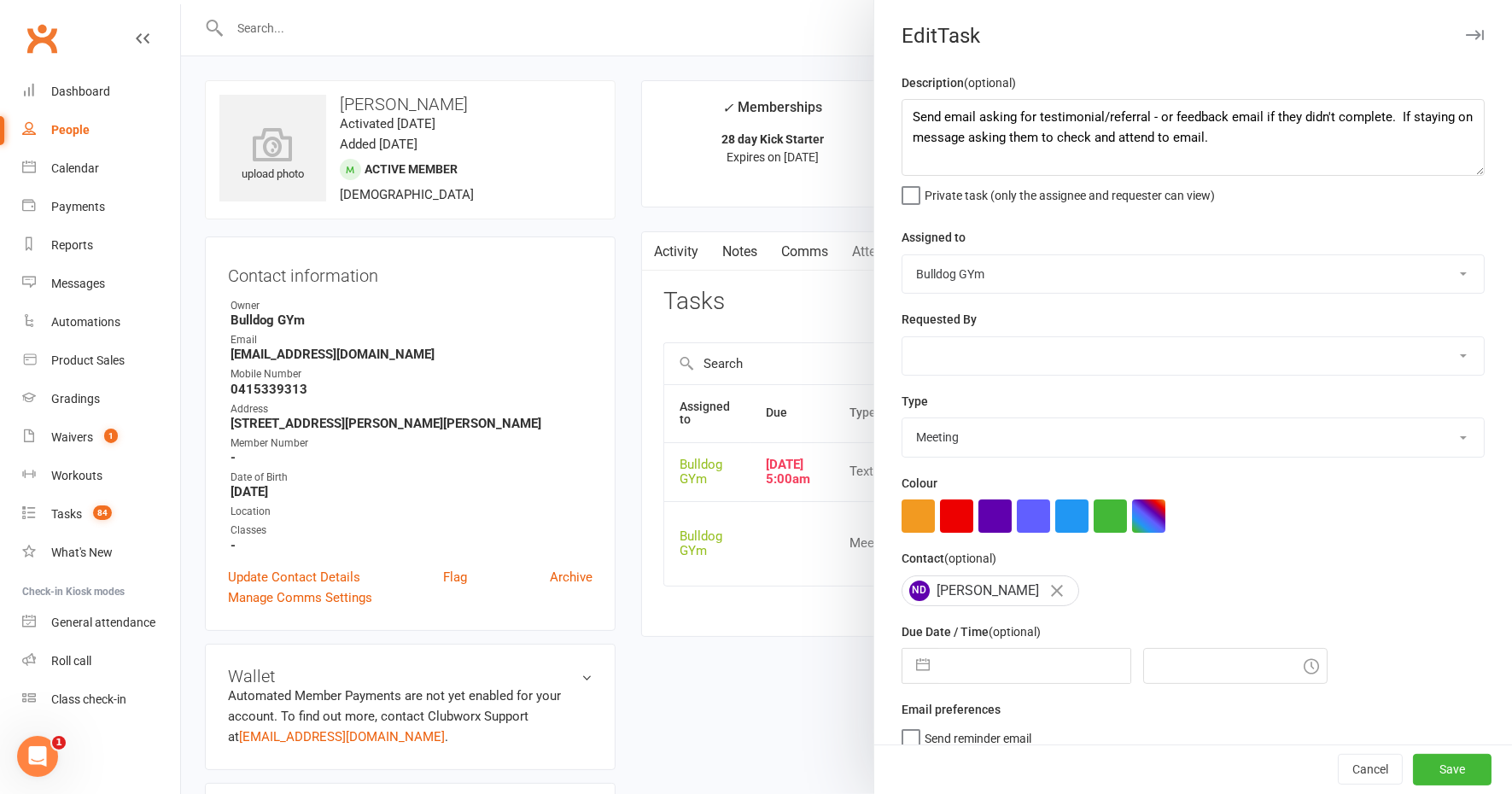
click at [1007, 660] on input "text" at bounding box center [1034, 665] width 192 height 34
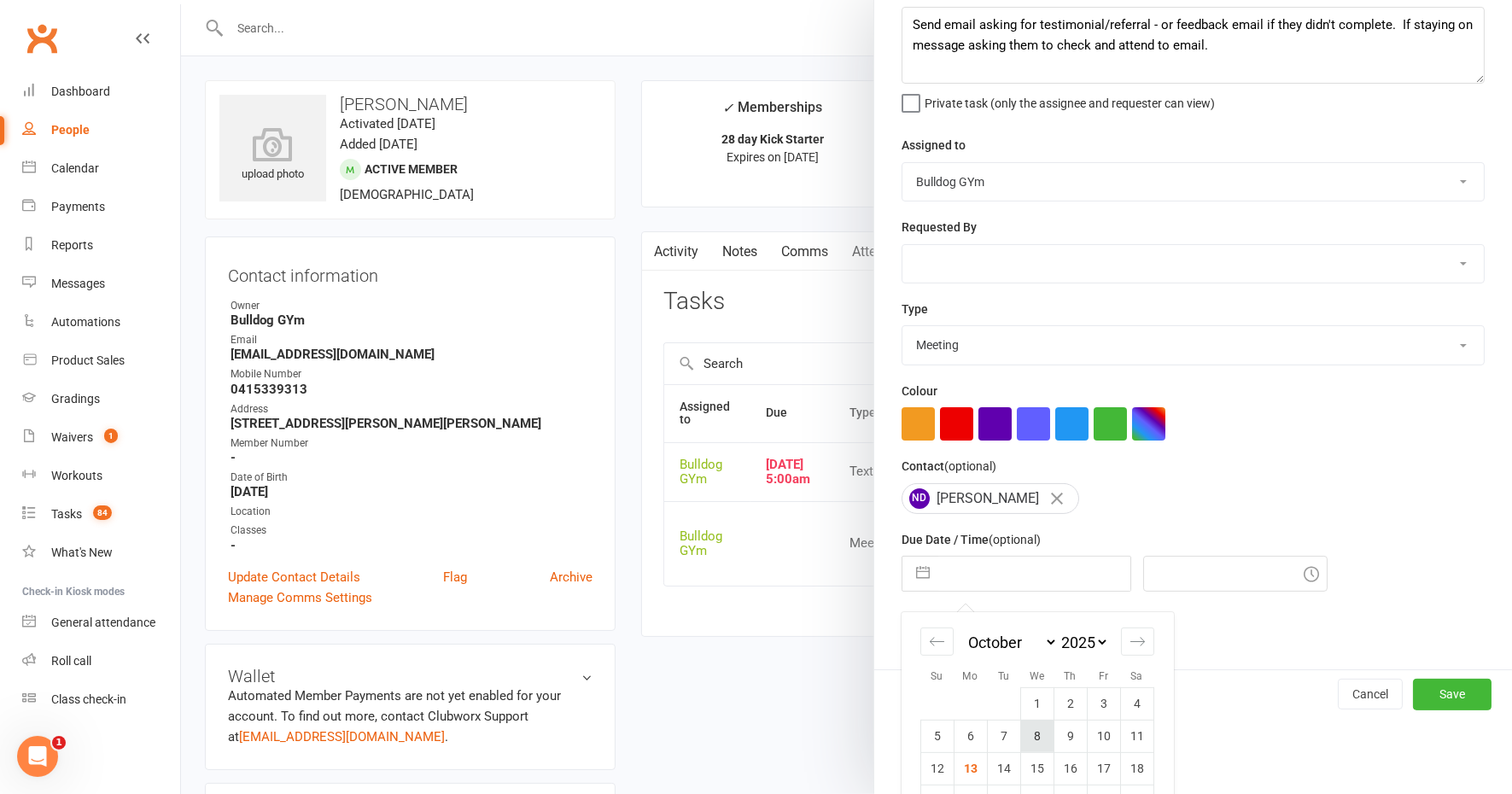
scroll to position [167, 0]
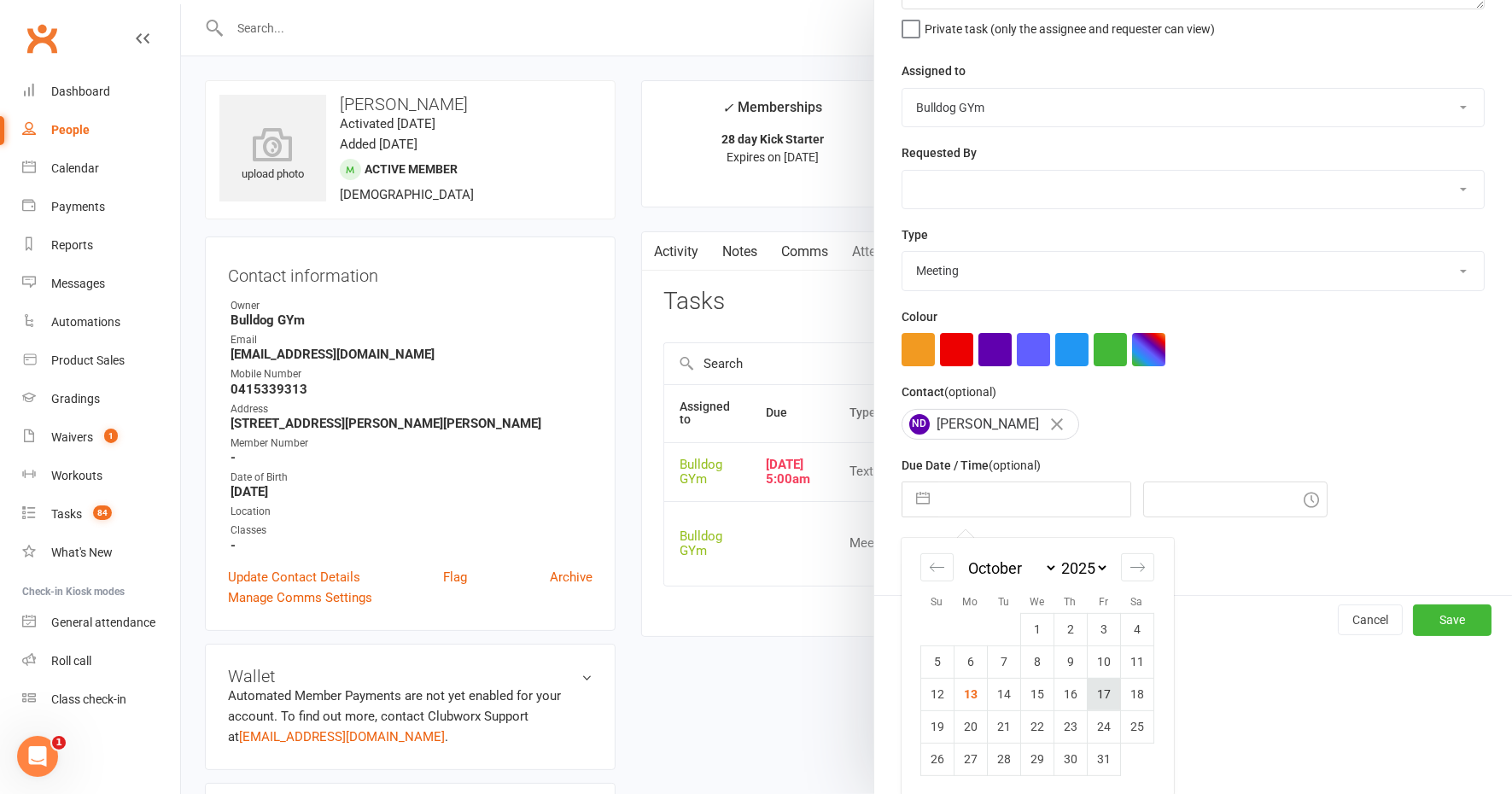
click at [1087, 688] on td "17" at bounding box center [1103, 694] width 34 height 33
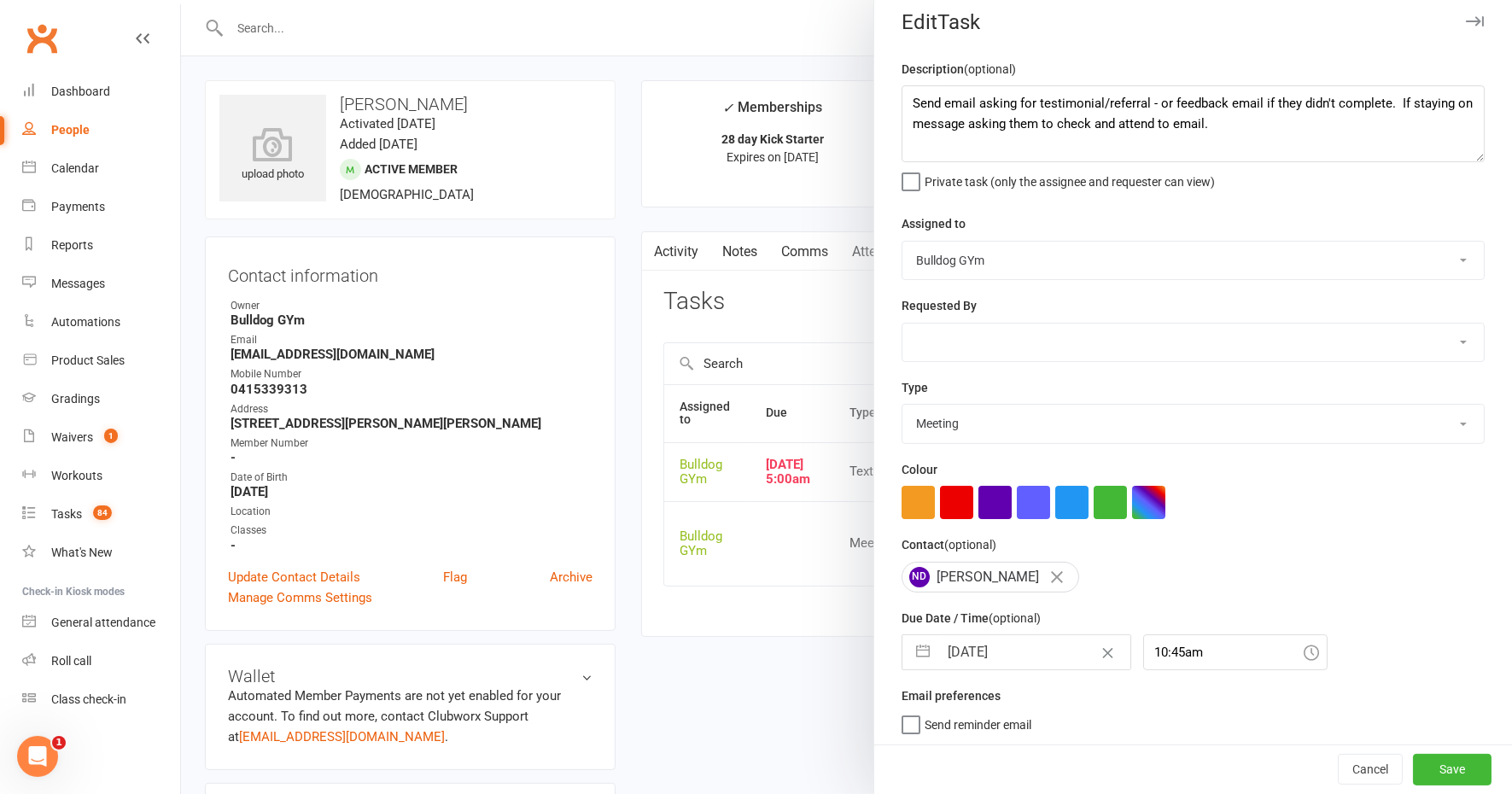
click at [1028, 654] on input "[DATE]" at bounding box center [1034, 651] width 192 height 34
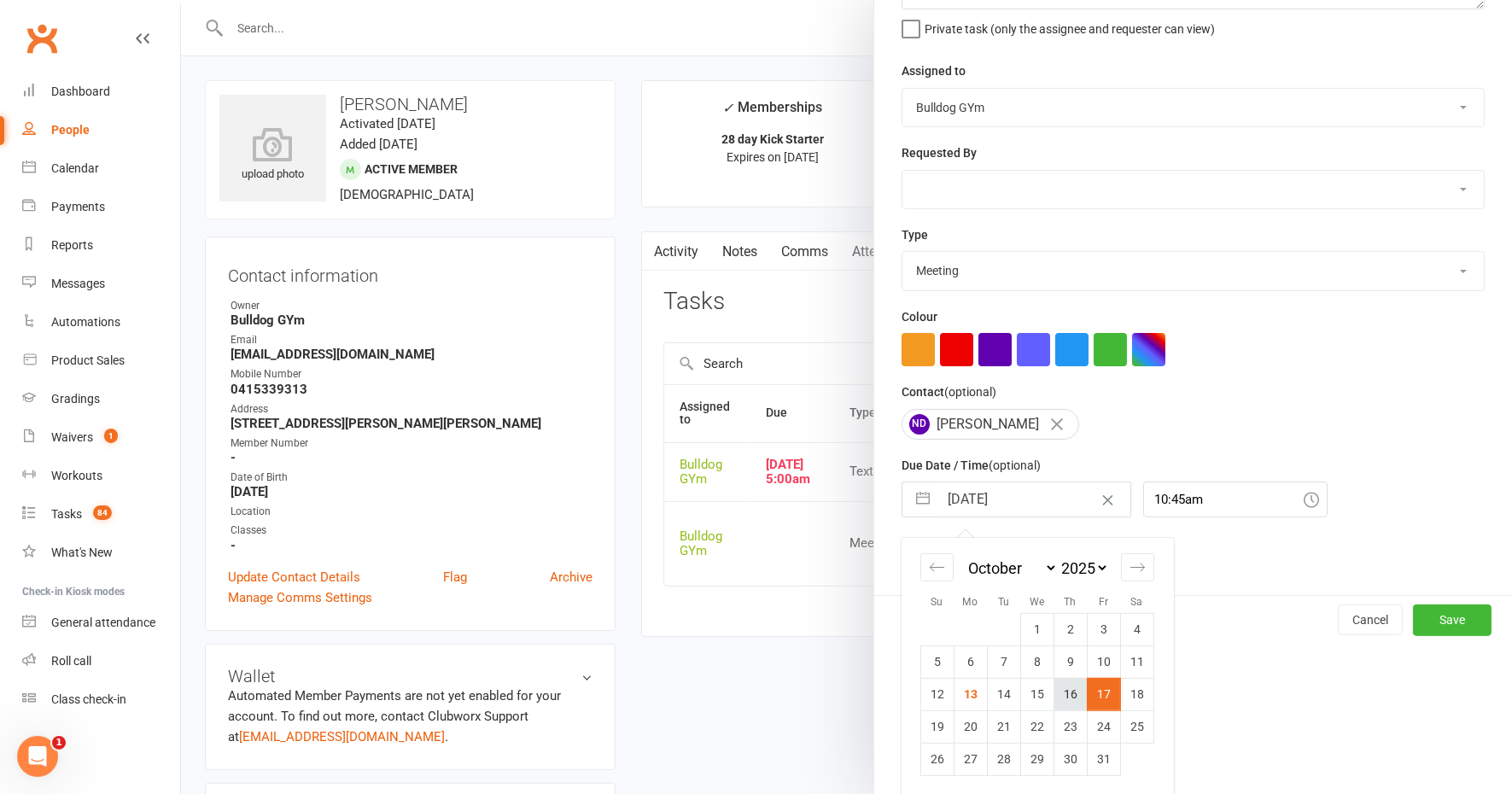
click at [1054, 692] on td "16" at bounding box center [1070, 694] width 34 height 33
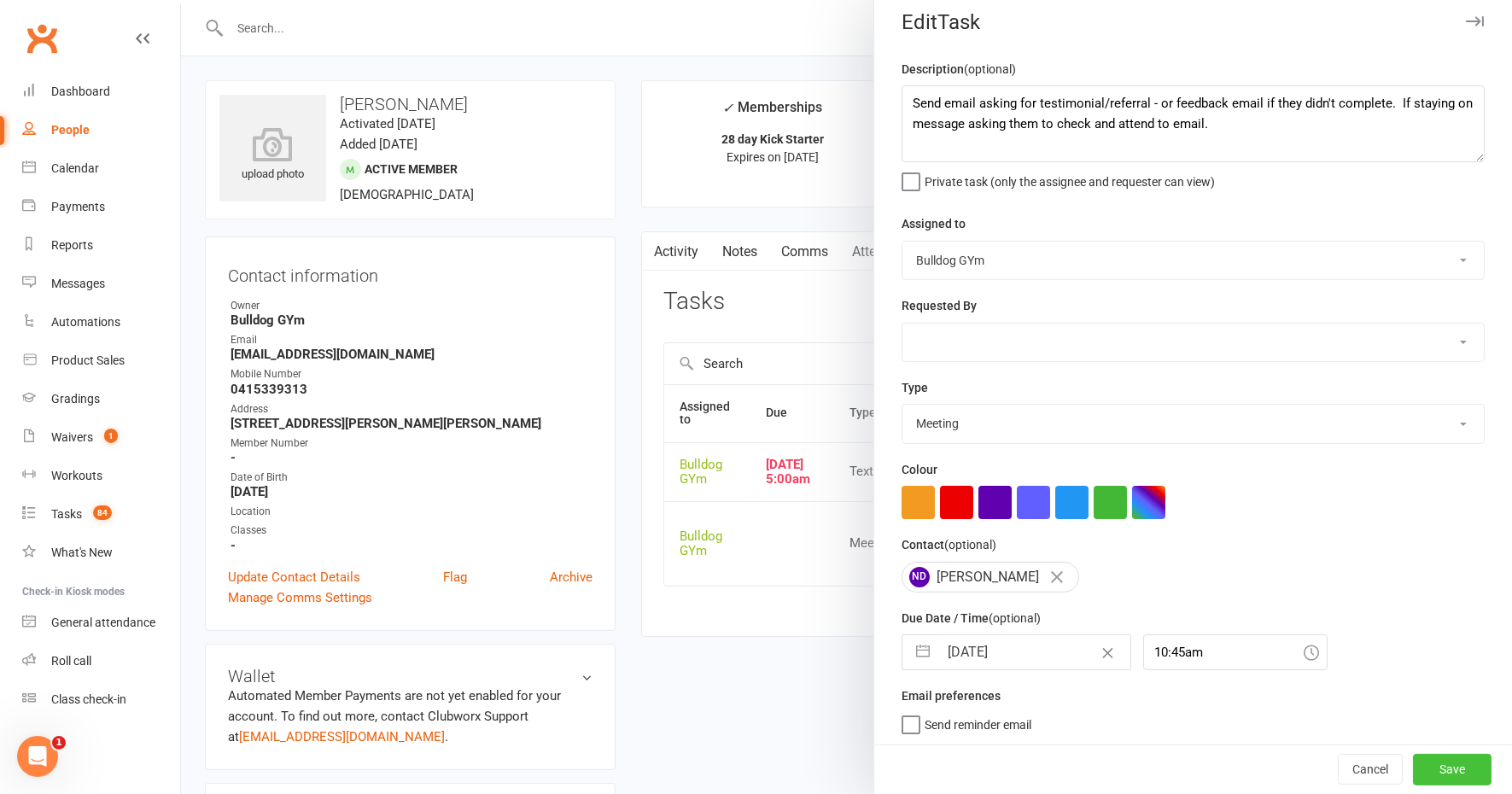
click at [1413, 768] on button "Save" at bounding box center [1451, 770] width 78 height 31
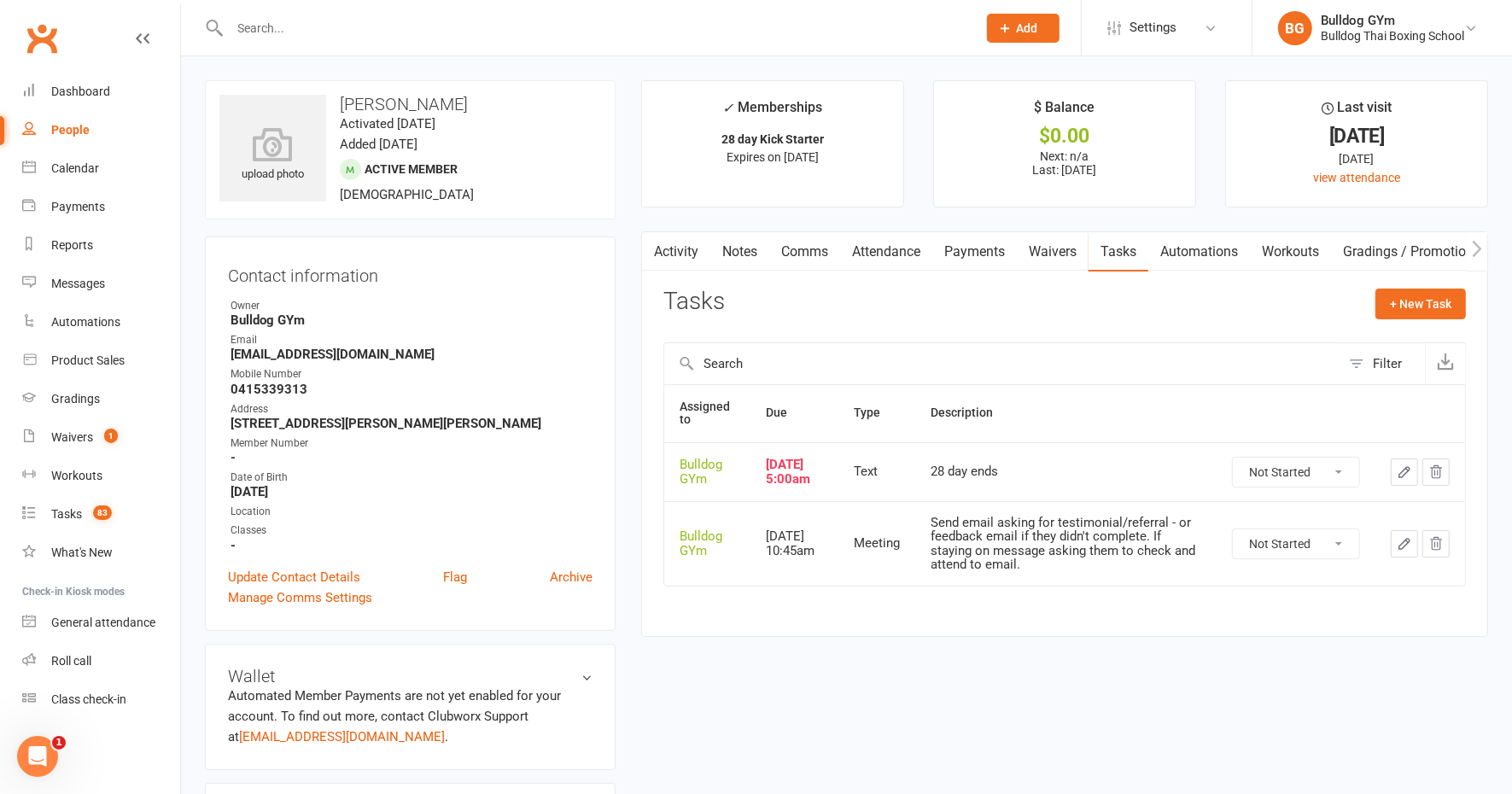
click at [1405, 474] on icon "button" at bounding box center [1404, 472] width 15 height 15
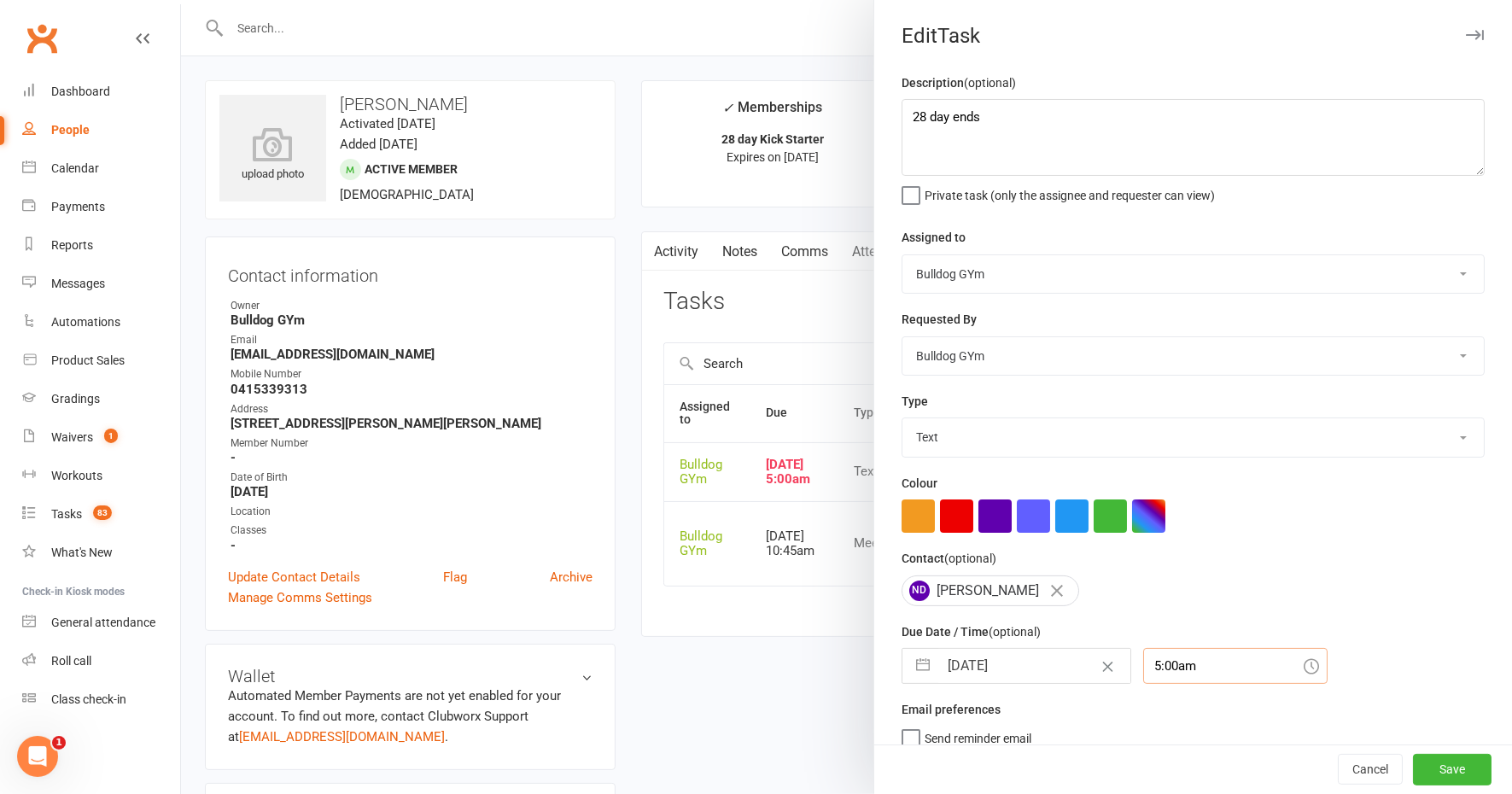
click at [1175, 661] on input "5:00am" at bounding box center [1234, 665] width 184 height 36
click at [1179, 755] on div "8:15am" at bounding box center [1235, 761] width 183 height 27
click at [1413, 771] on button "Save" at bounding box center [1451, 770] width 78 height 31
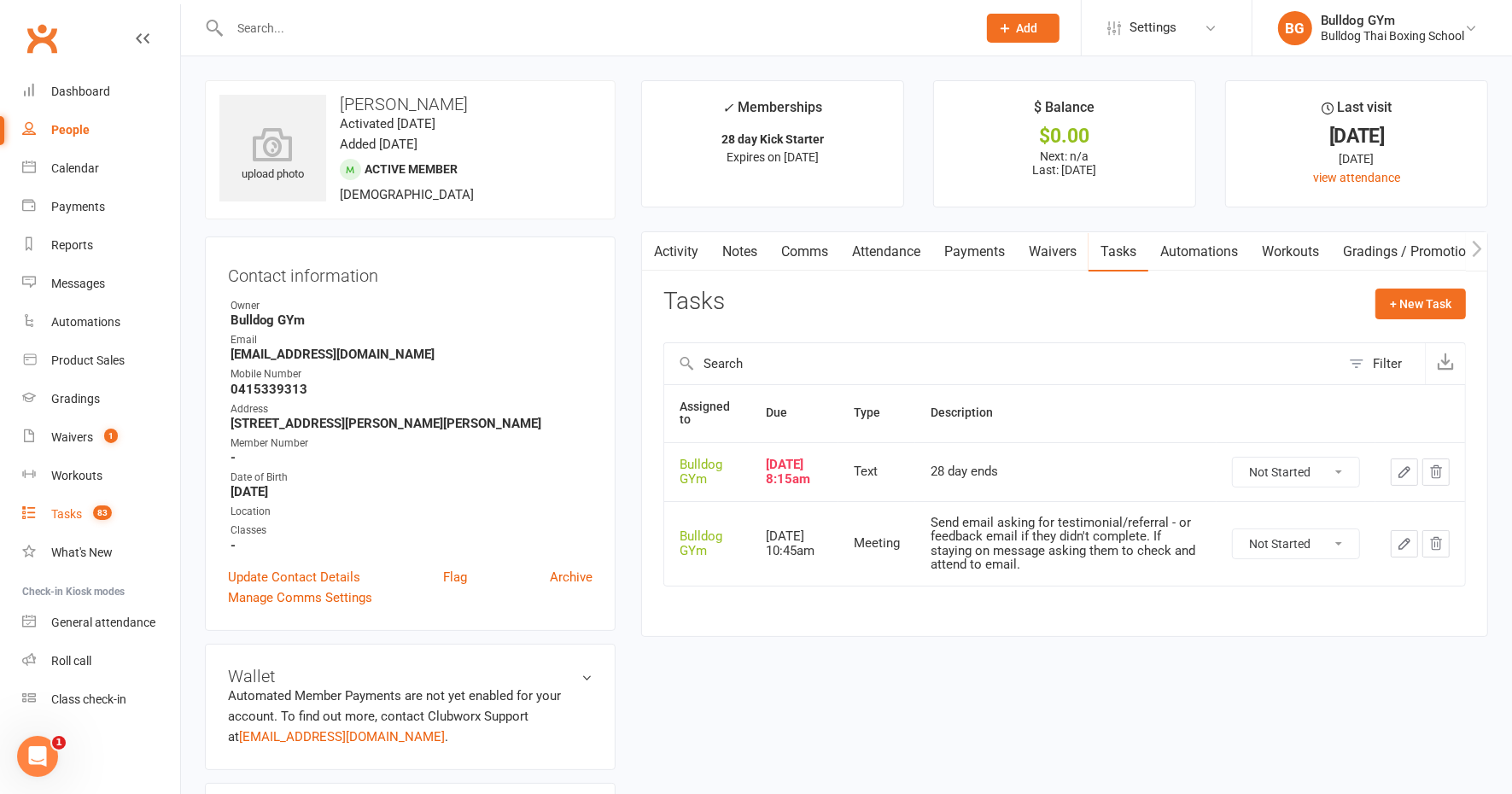
click at [61, 505] on link "Tasks 83" at bounding box center [101, 515] width 158 height 39
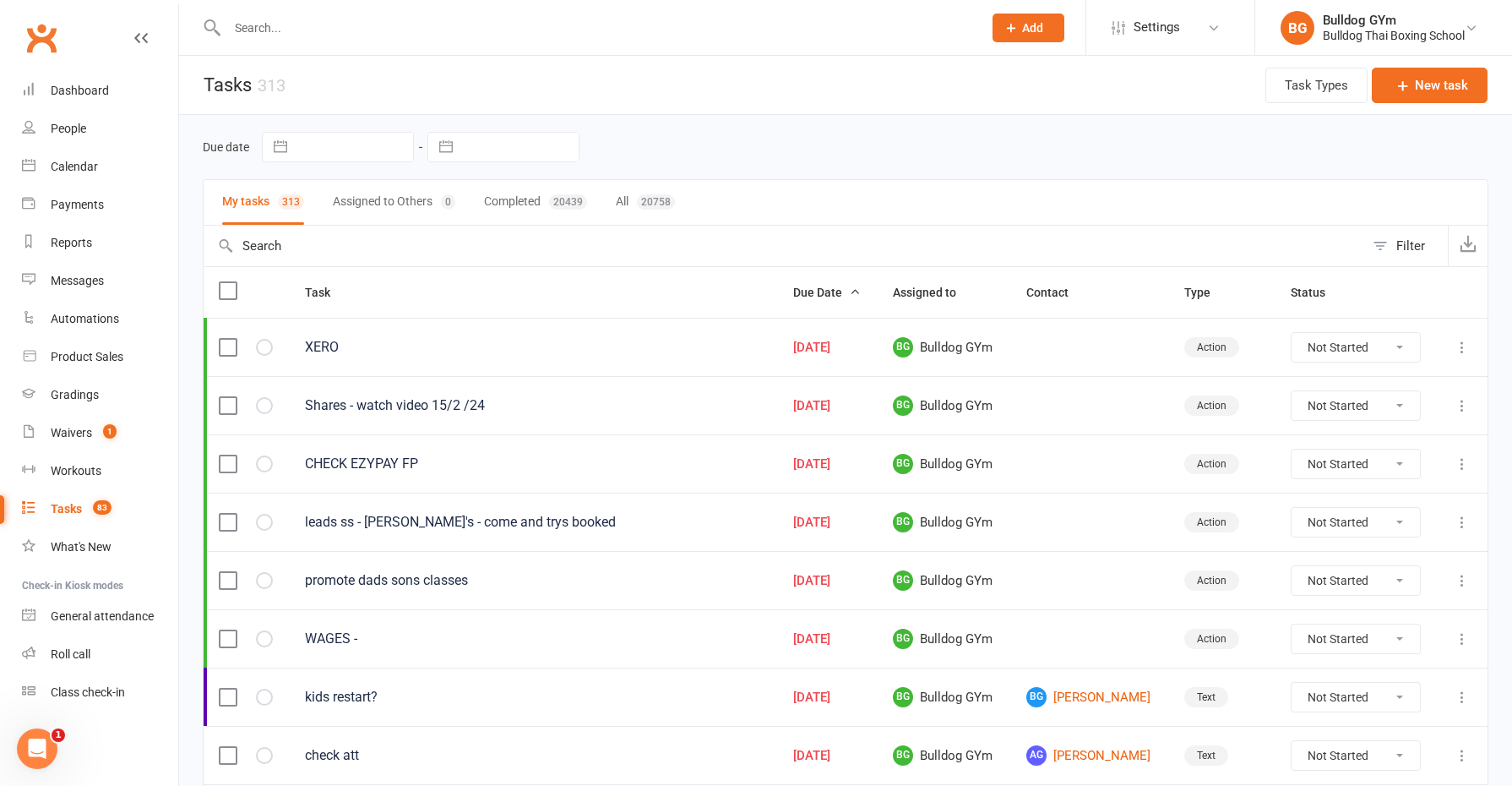
click at [521, 140] on input "text" at bounding box center [520, 147] width 117 height 29
click at [497, 341] on td "13" at bounding box center [496, 342] width 33 height 32
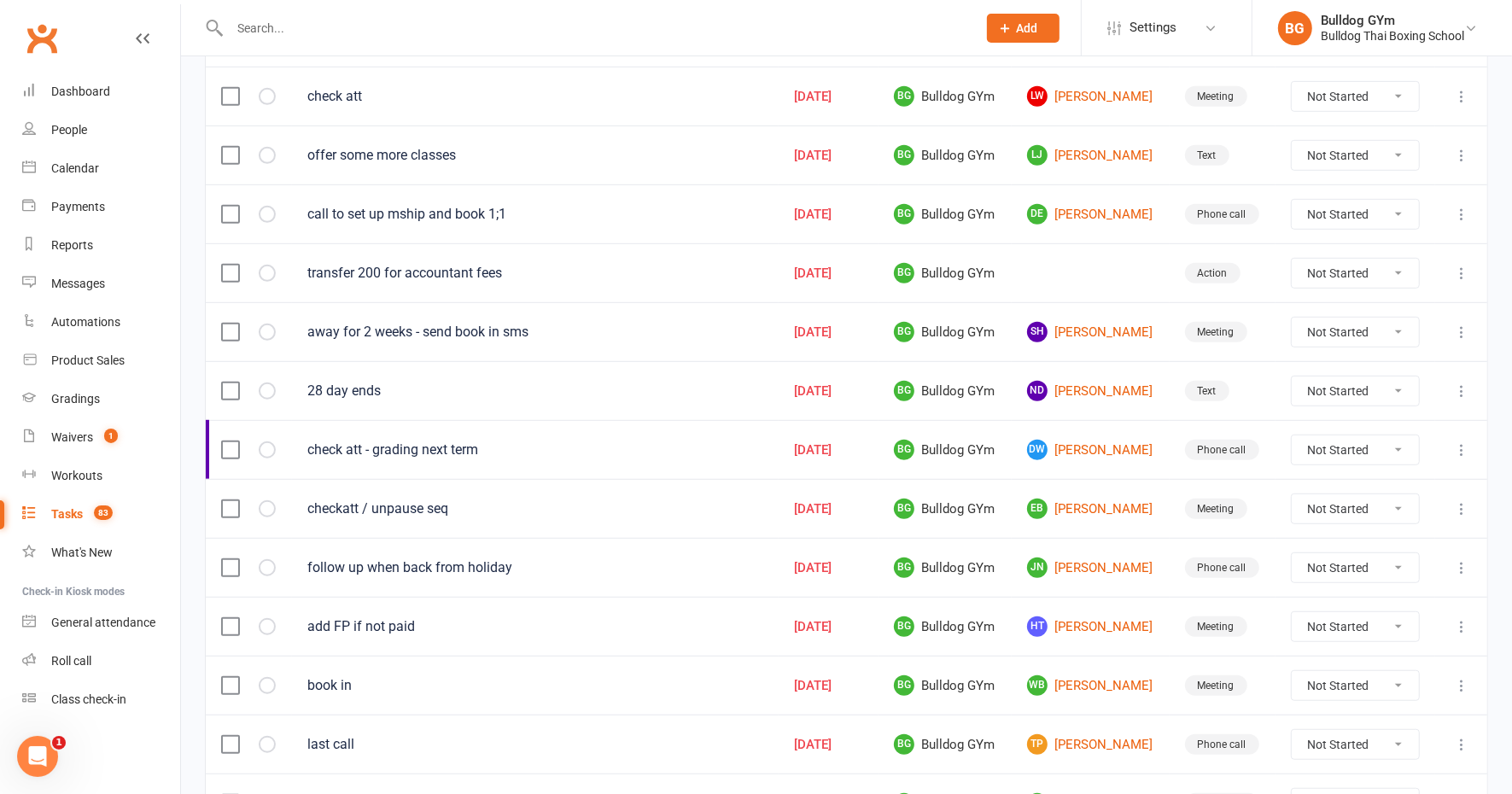
scroll to position [1099, 0]
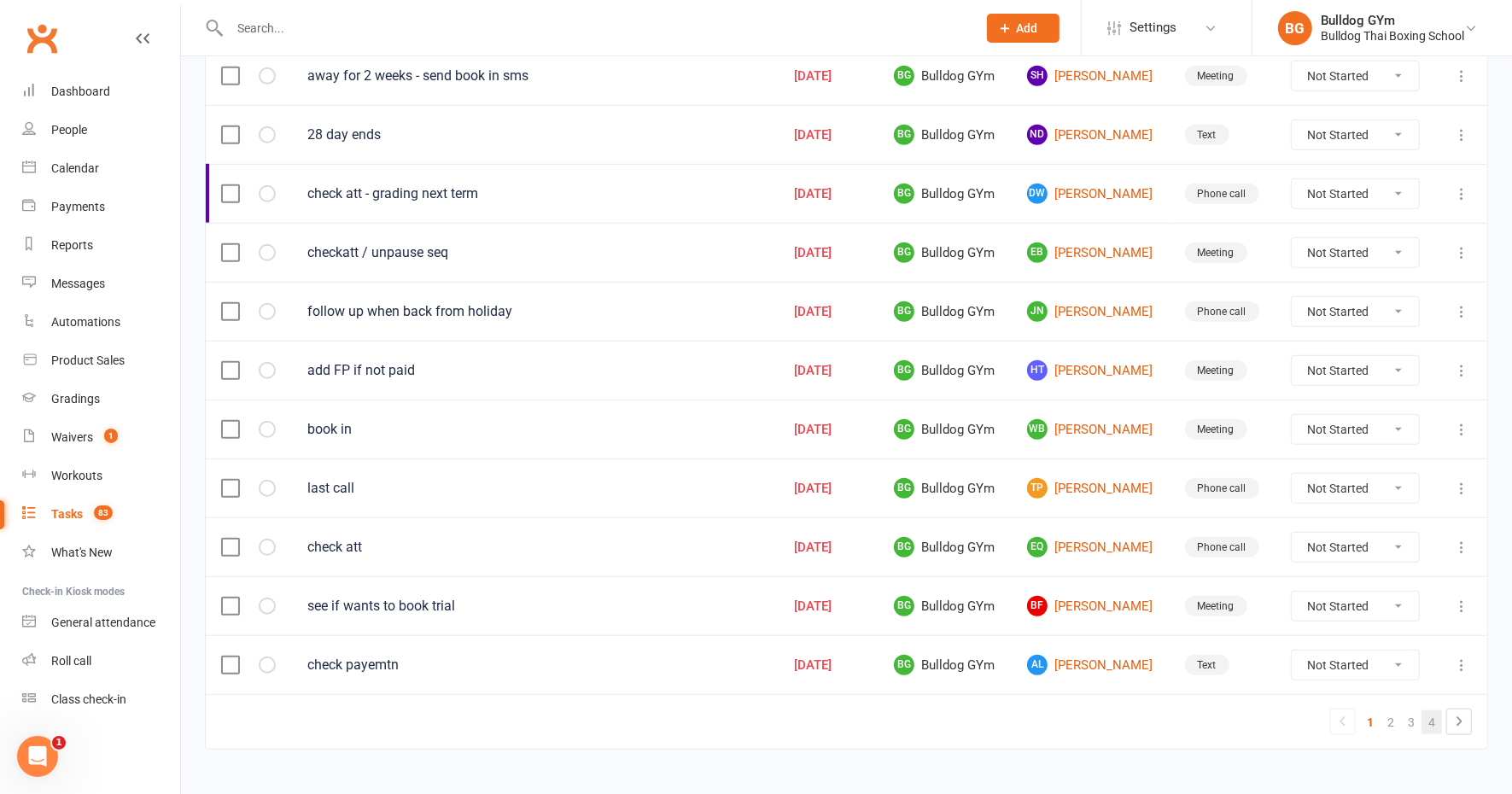
click at [1431, 710] on link "4" at bounding box center [1431, 722] width 20 height 24
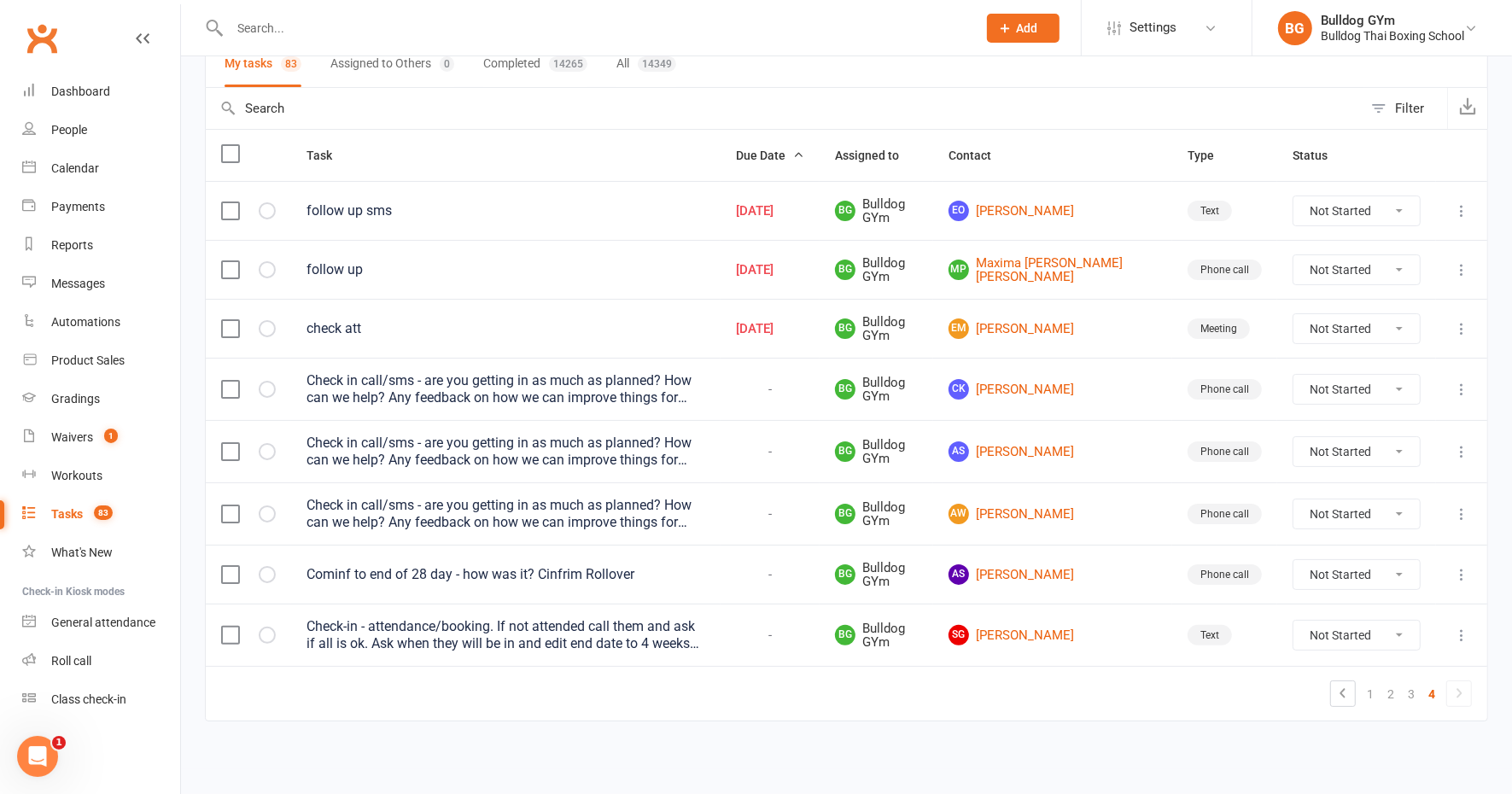
scroll to position [131, 0]
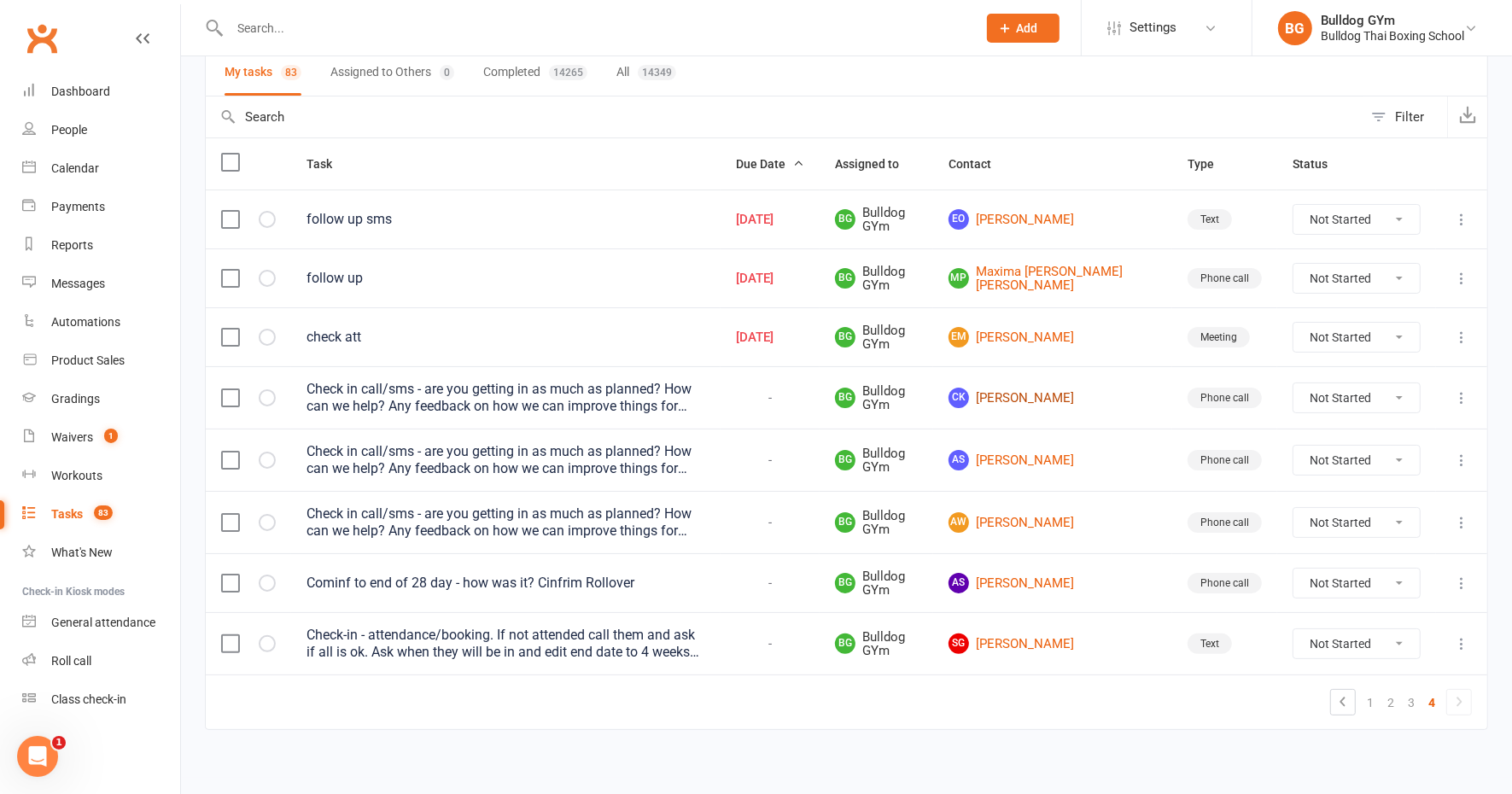
click at [1051, 390] on link "[PERSON_NAME] [PERSON_NAME]" at bounding box center [1052, 397] width 208 height 20
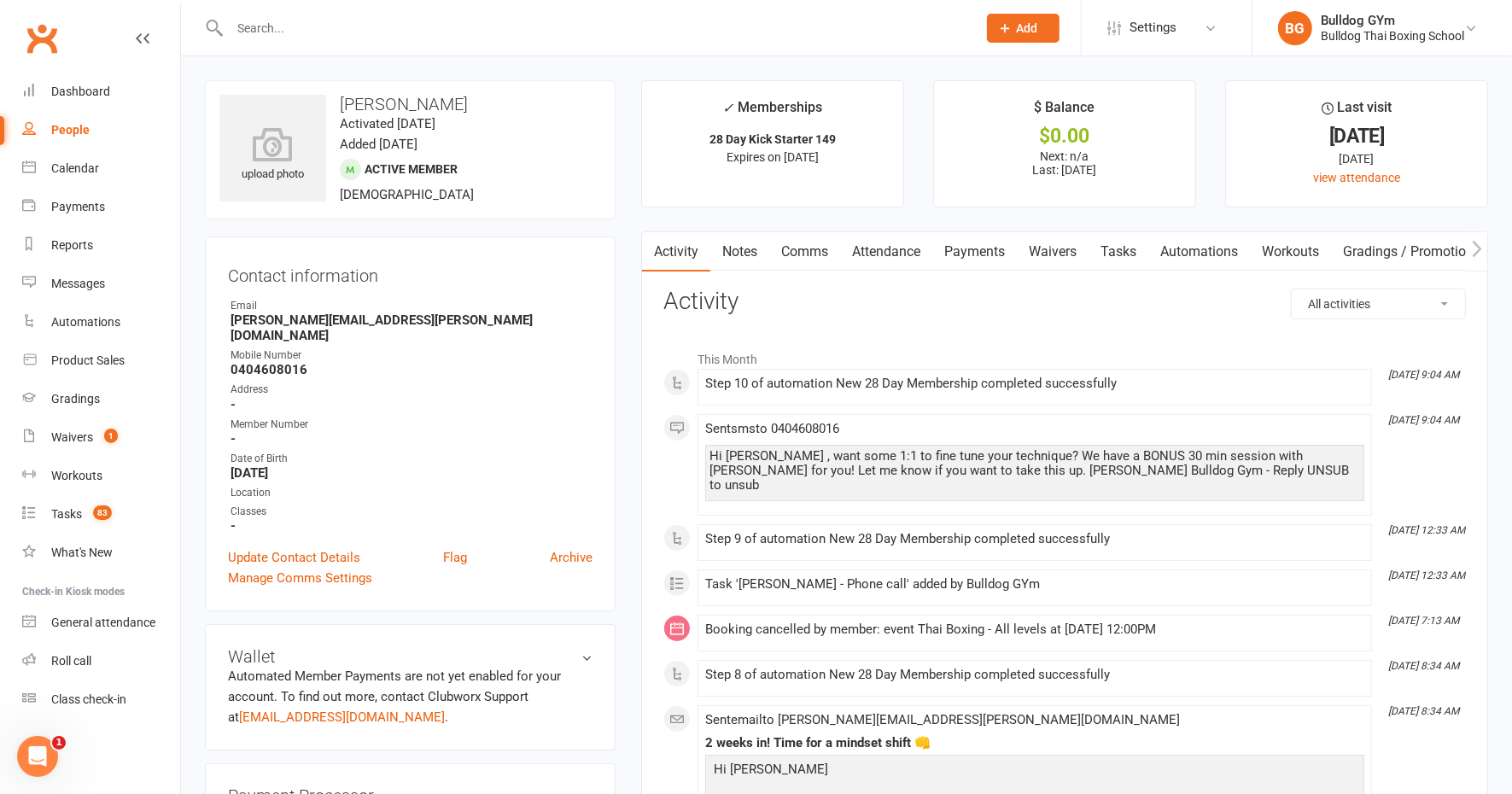
click at [1126, 251] on link "Tasks" at bounding box center [1118, 251] width 60 height 40
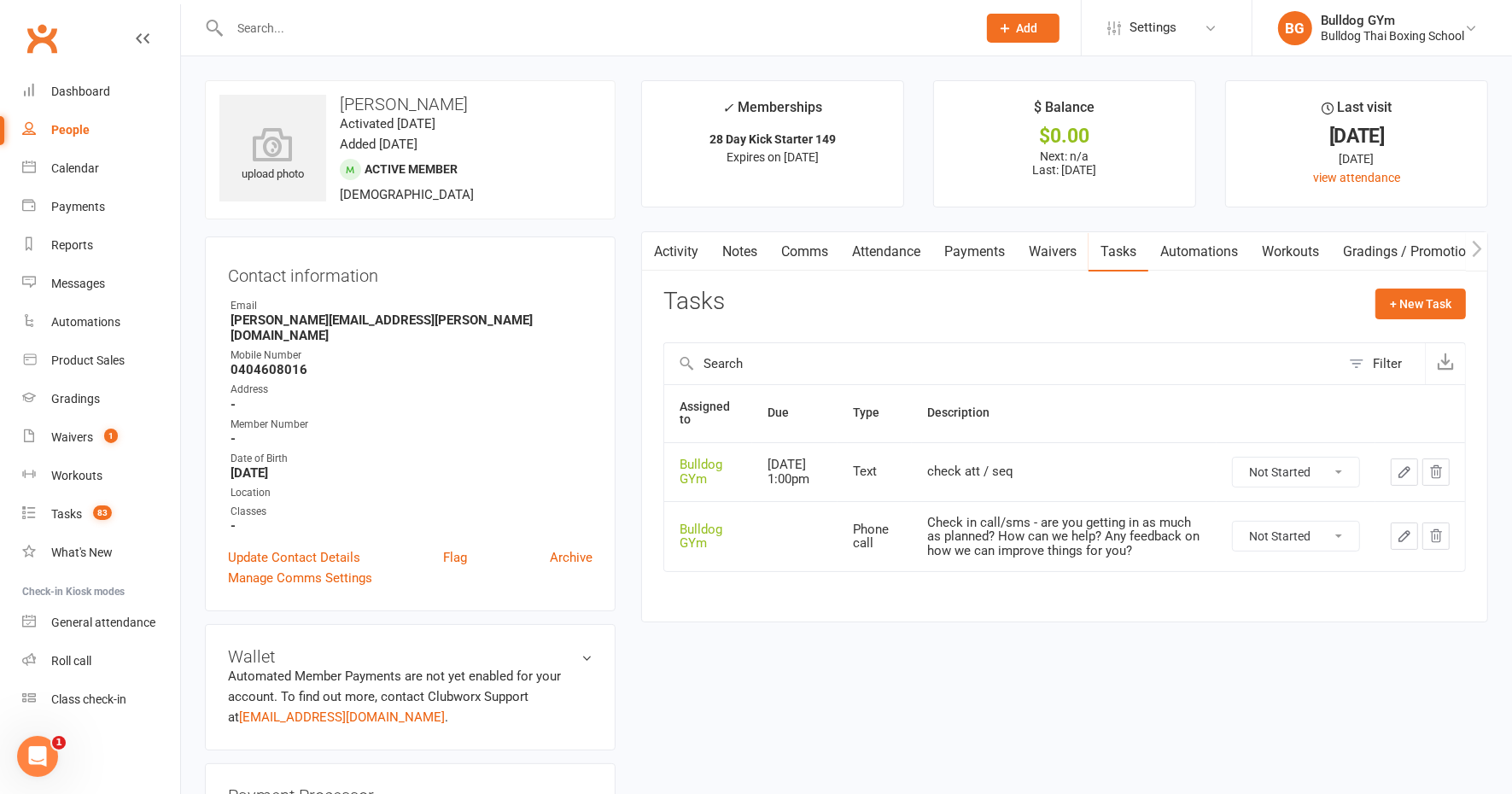
click at [1312, 543] on select "Not Started In Progress Waiting Complete" at bounding box center [1295, 536] width 126 height 29
click at [1233, 530] on select "Not Started In Progress Waiting Complete" at bounding box center [1295, 536] width 126 height 29
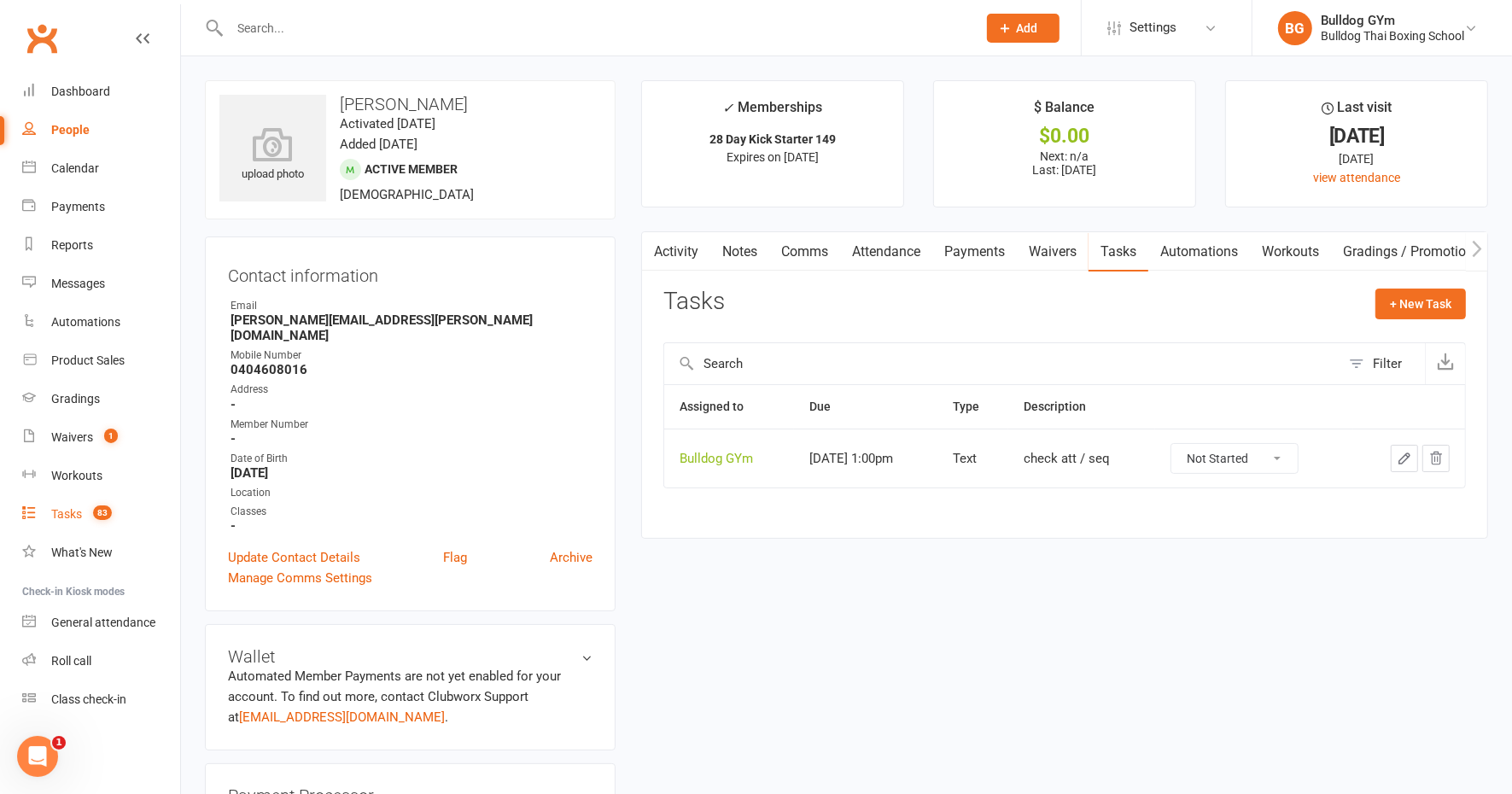
click at [66, 520] on link "Tasks 83" at bounding box center [101, 515] width 158 height 39
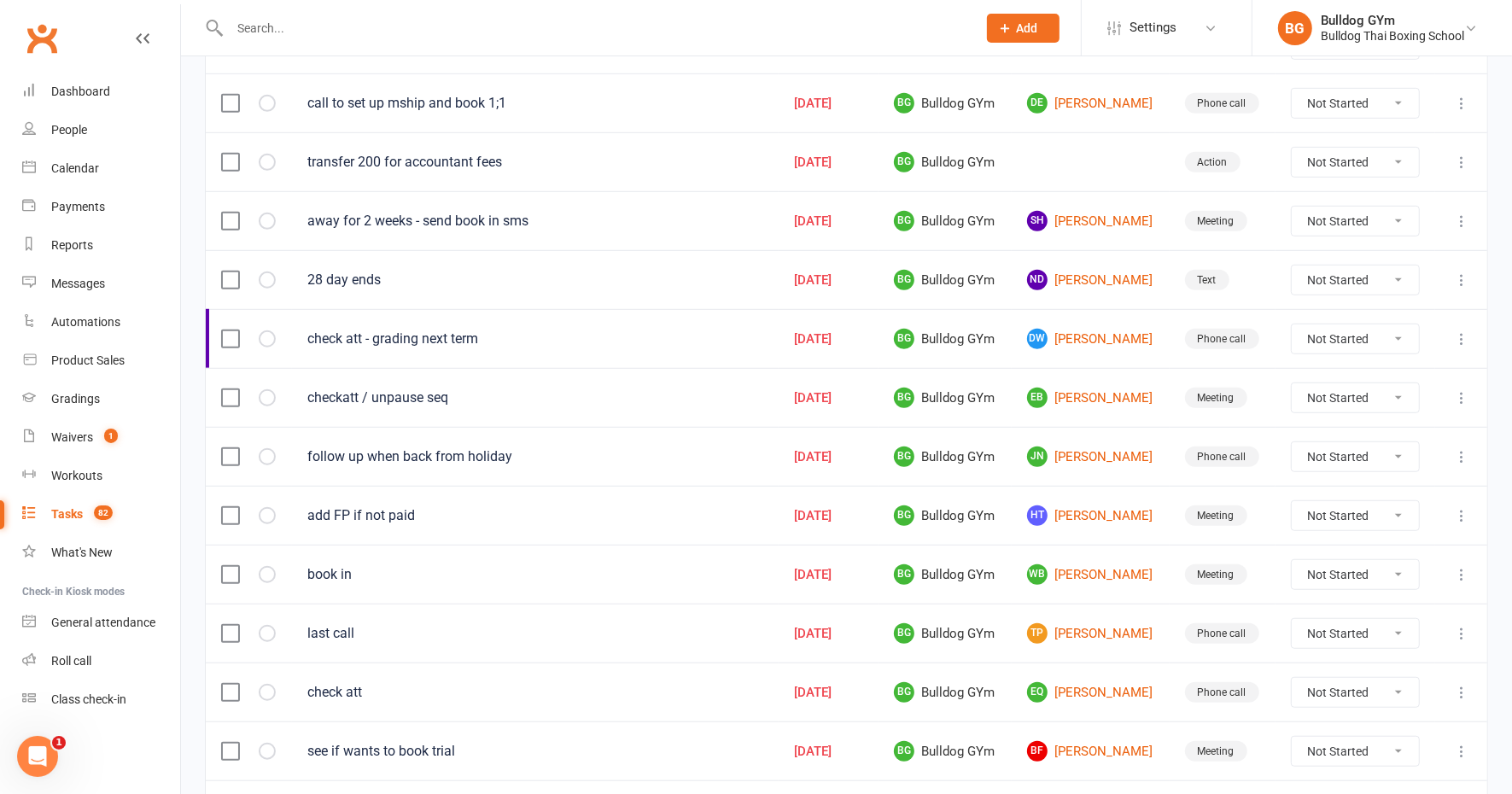
scroll to position [1099, 0]
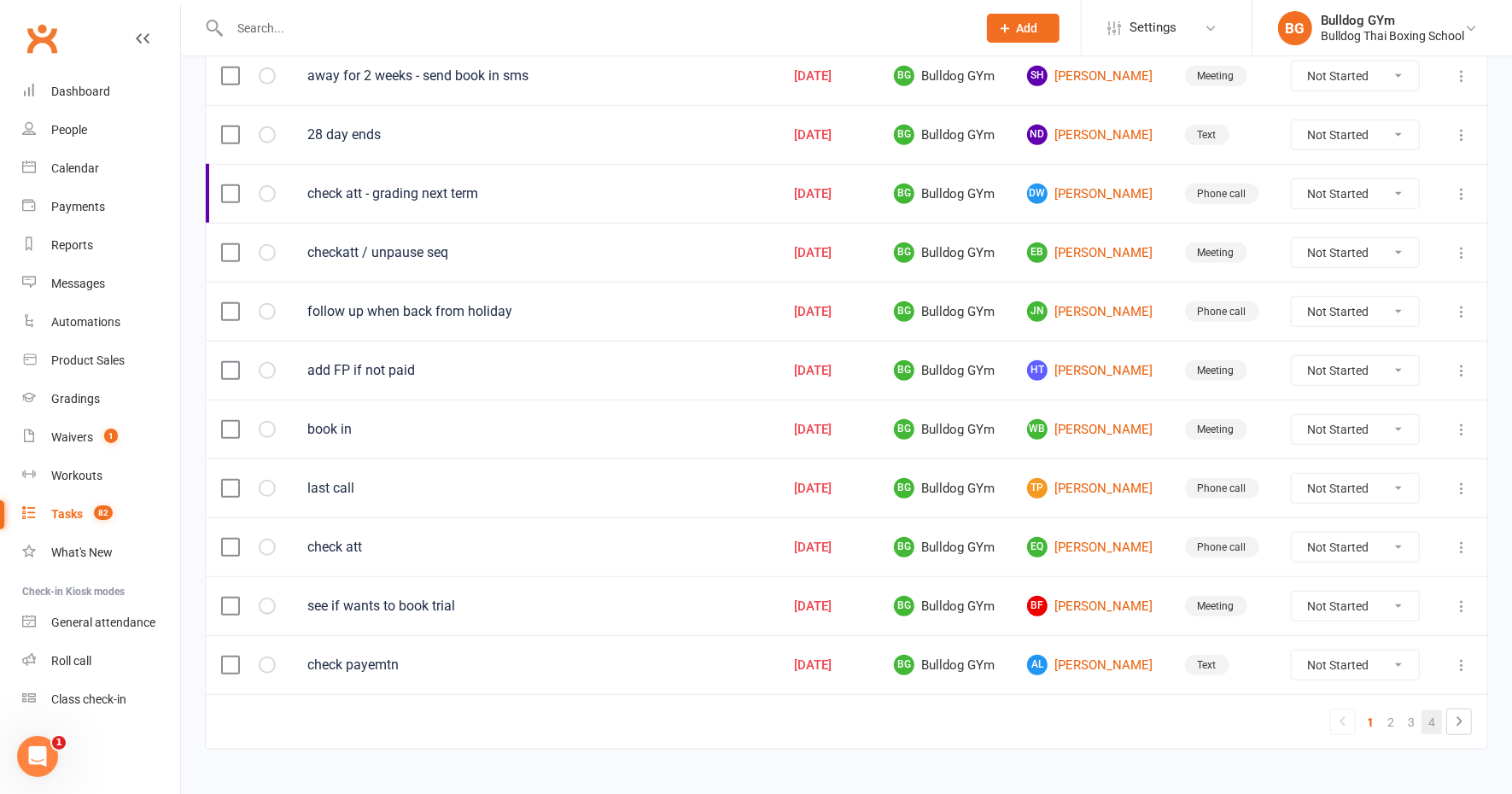
click at [1427, 710] on link "4" at bounding box center [1431, 722] width 20 height 24
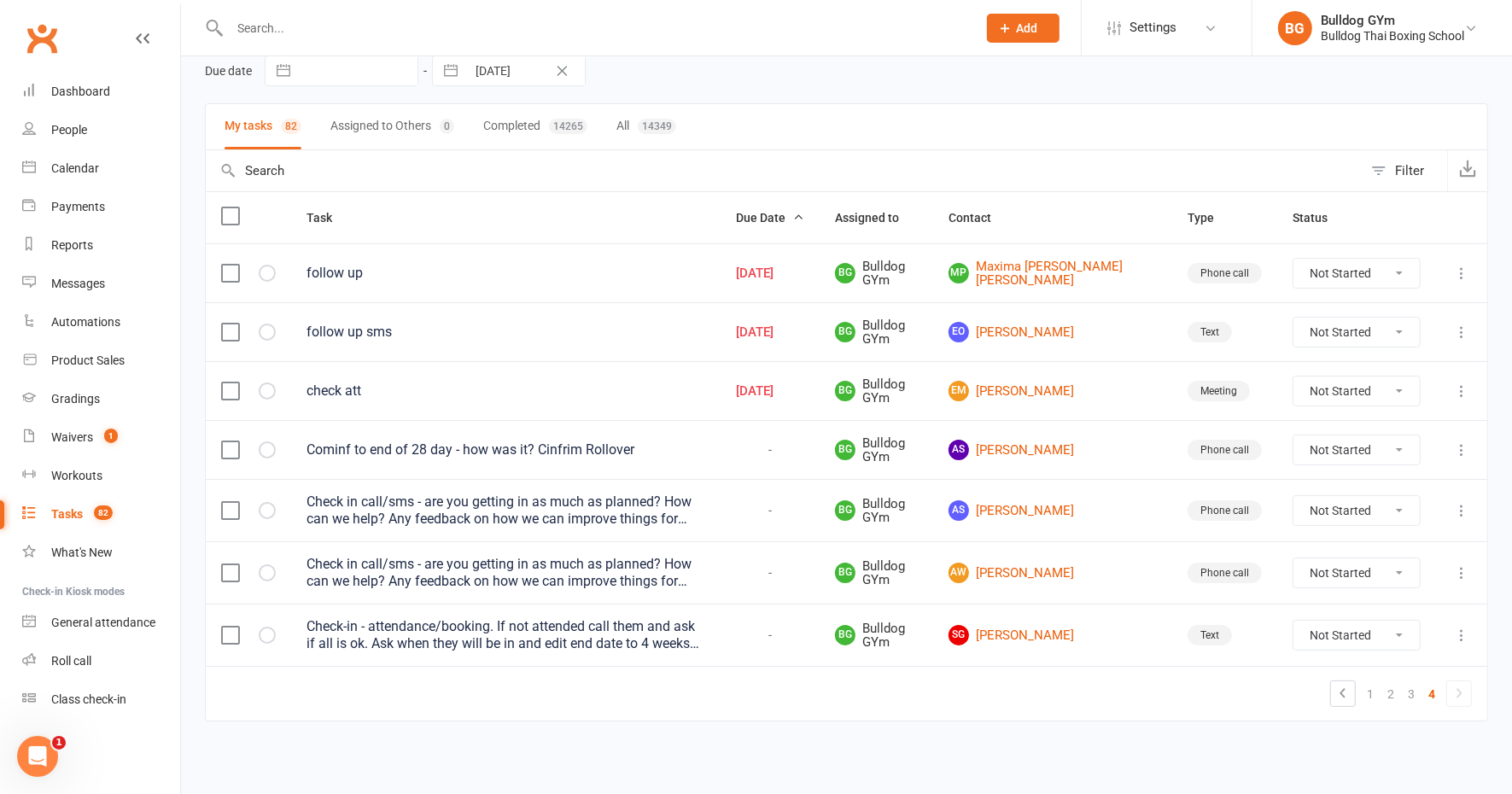
scroll to position [69, 0]
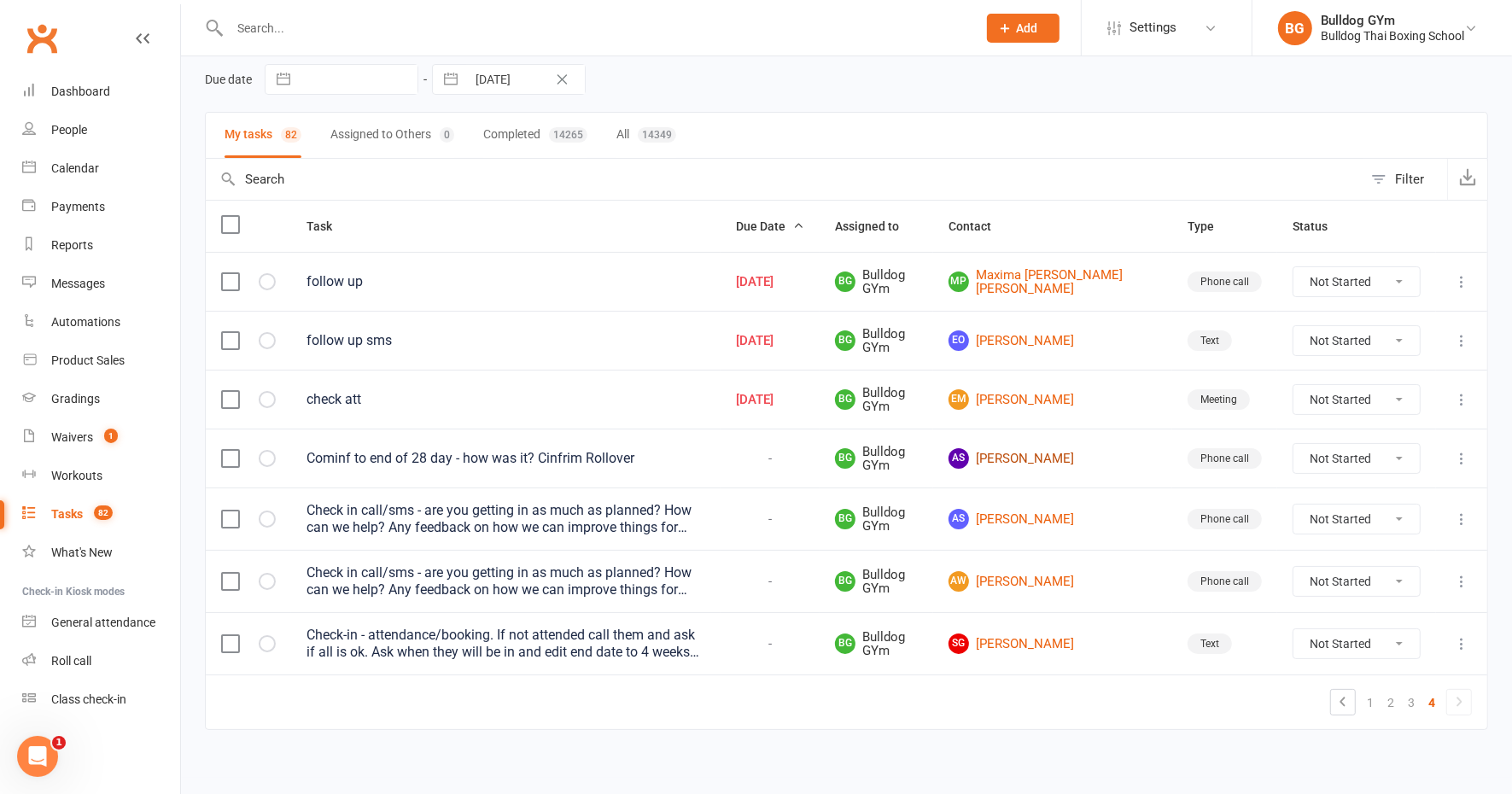
click at [1054, 452] on link "AS [PERSON_NAME]" at bounding box center [1052, 458] width 208 height 20
